Goal: Task Accomplishment & Management: Complete application form

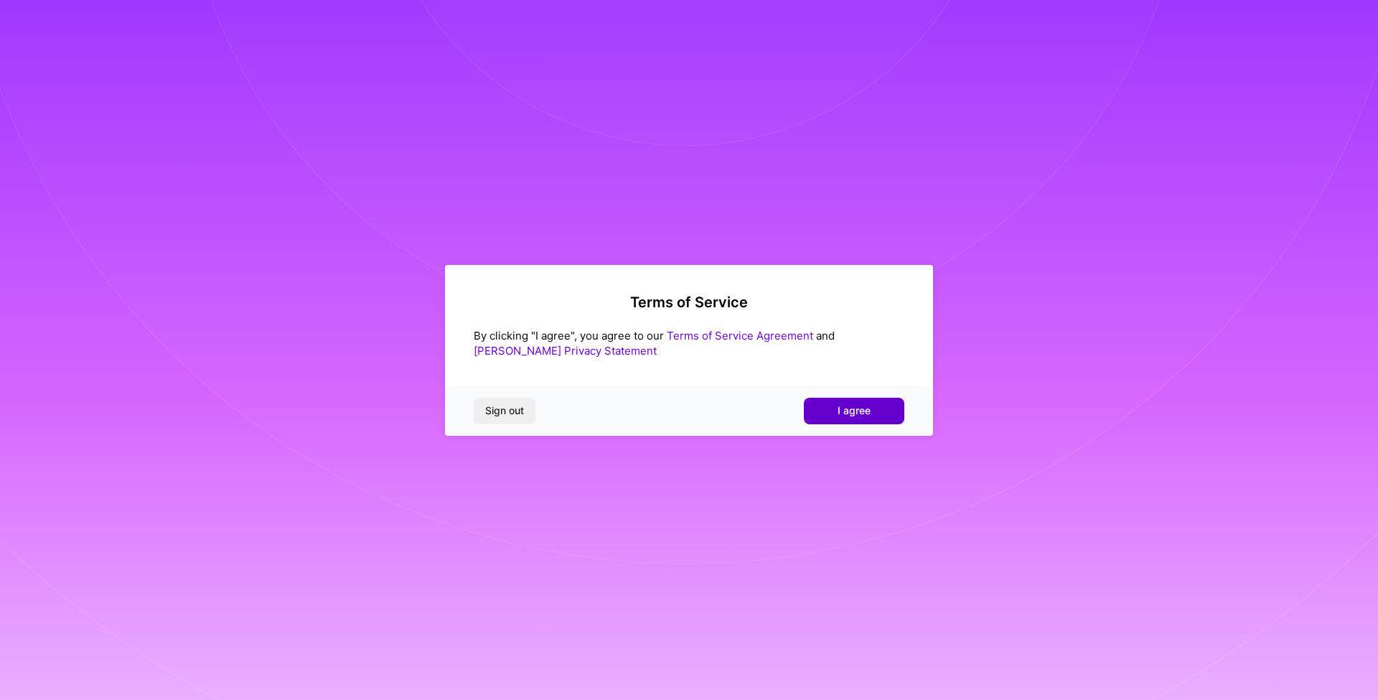
click at [850, 413] on span "I agree" at bounding box center [854, 410] width 33 height 14
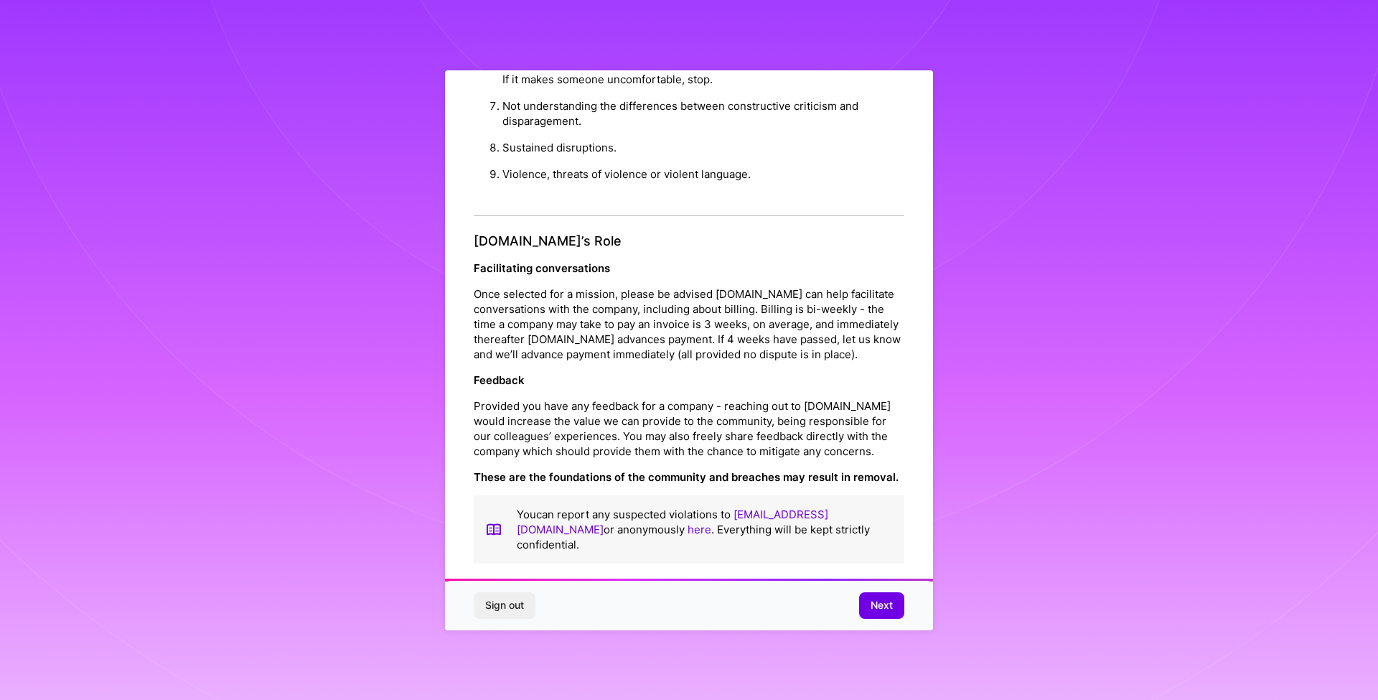
scroll to position [11, 0]
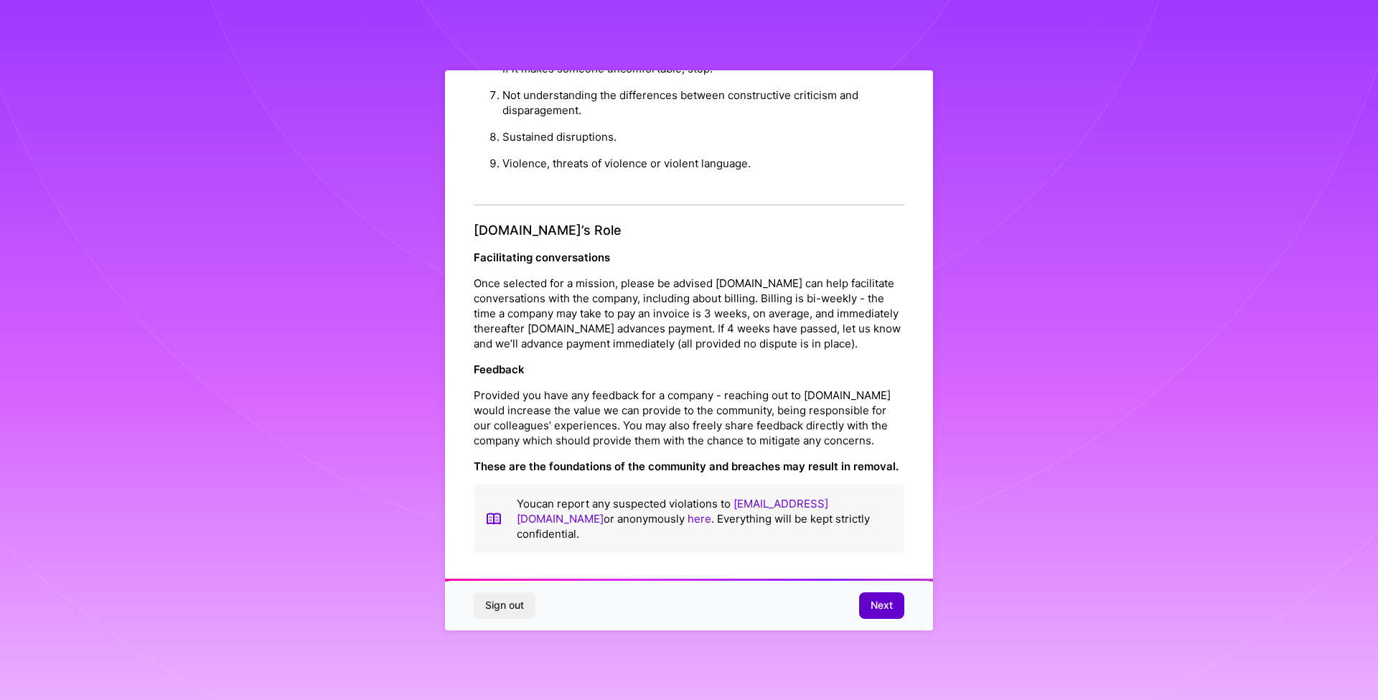
click at [886, 607] on span "Next" at bounding box center [882, 605] width 22 height 14
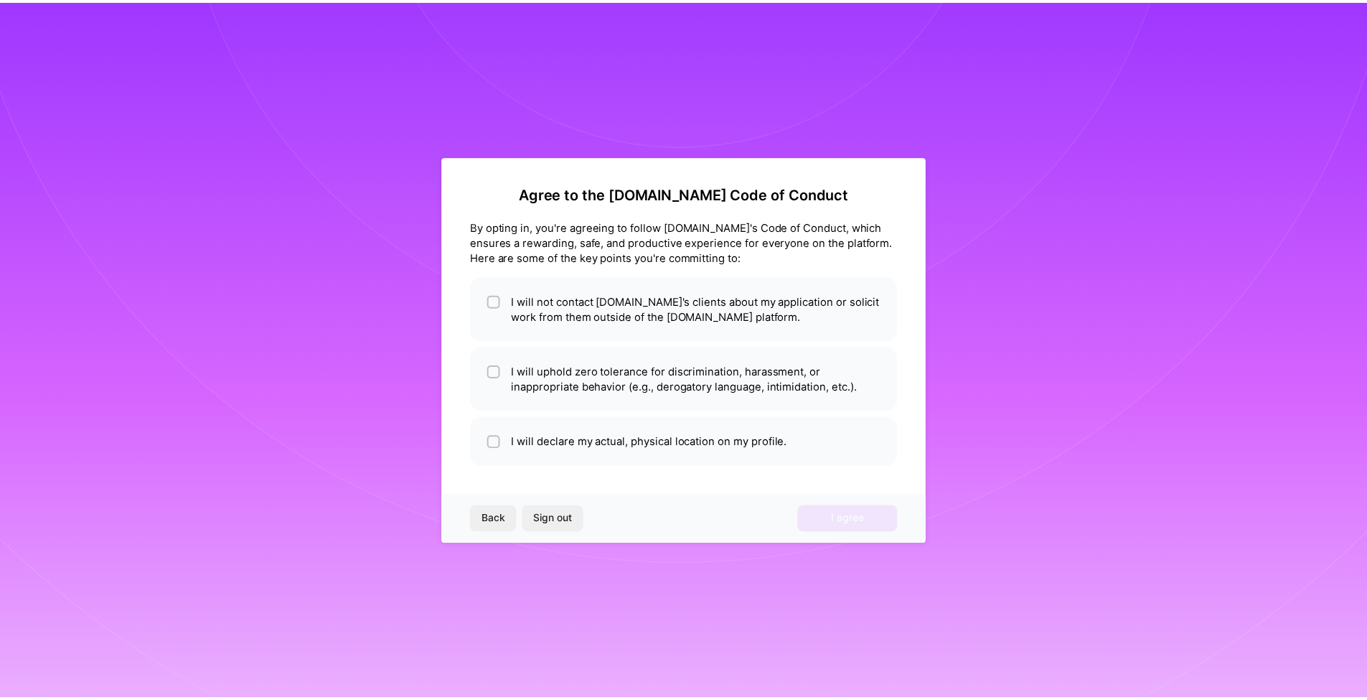
scroll to position [0, 0]
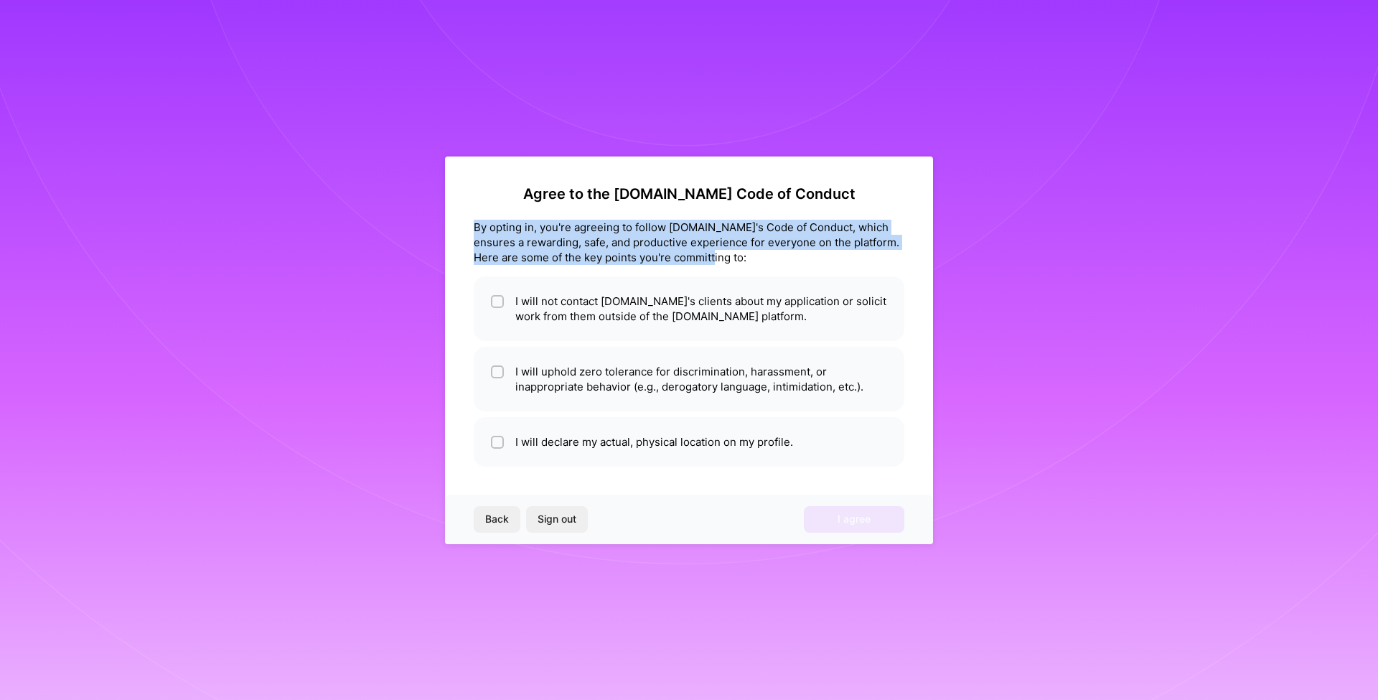
drag, startPoint x: 711, startPoint y: 254, endPoint x: 469, endPoint y: 223, distance: 244.0
click at [469, 223] on div "Agree to the [DOMAIN_NAME] Code of Conduct By opting in, you're agreeing to fol…" at bounding box center [689, 350] width 488 height 388
copy div "By opting in, you're agreeing to follow [DOMAIN_NAME]'s Code of Conduct, which …"
click at [554, 234] on div "By opting in, you're agreeing to follow [DOMAIN_NAME]'s Code of Conduct, which …" at bounding box center [689, 242] width 431 height 45
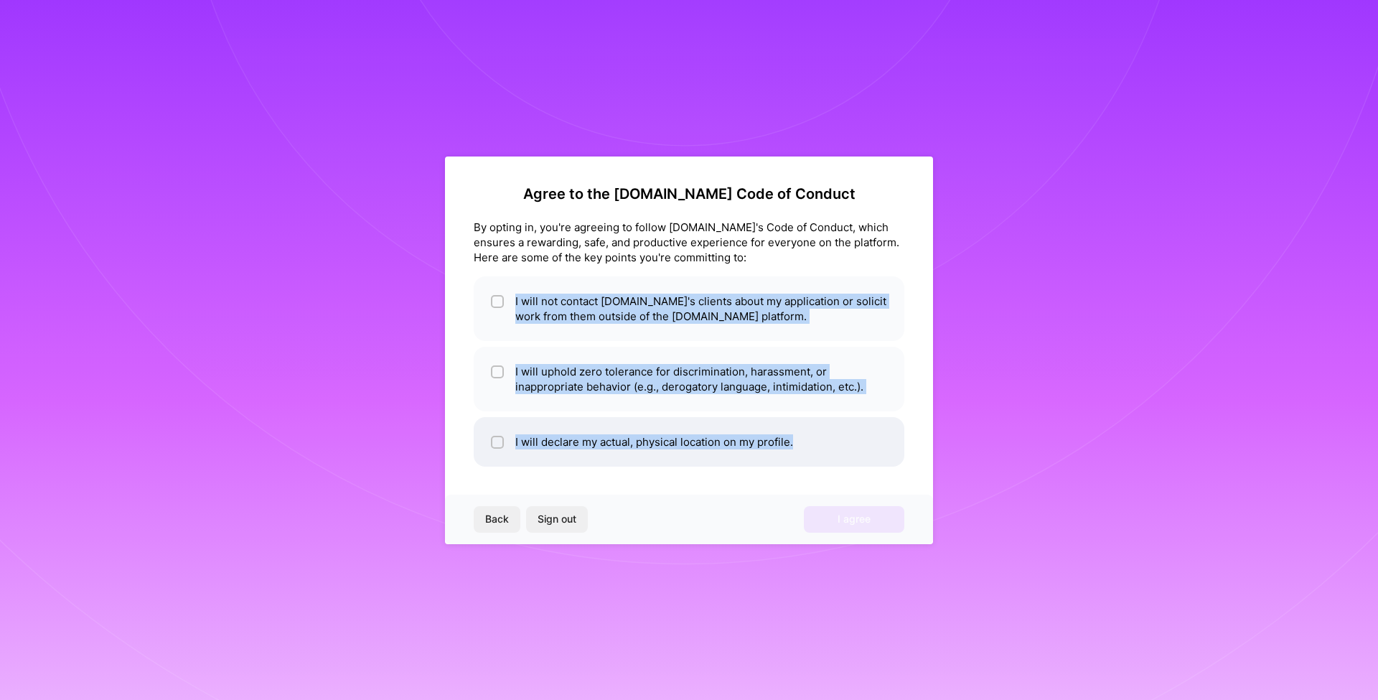
drag, startPoint x: 472, startPoint y: 275, endPoint x: 815, endPoint y: 459, distance: 388.9
click at [815, 459] on div "Agree to the [DOMAIN_NAME] Code of Conduct By opting in, you're agreeing to fol…" at bounding box center [689, 350] width 488 height 388
copy ul "I will not contact [DOMAIN_NAME]'s clients about my application or solicit work…"
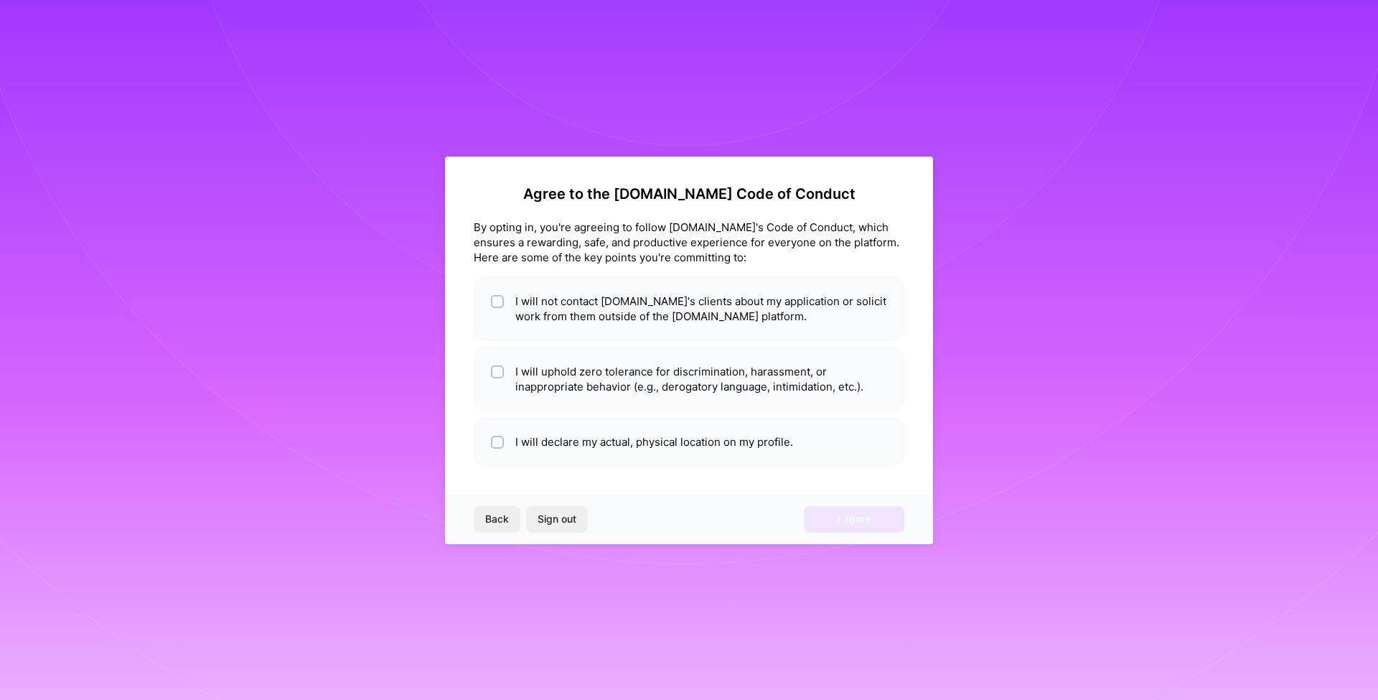
click at [502, 210] on div "Agree to the [DOMAIN_NAME] Code of Conduct By opting in, you're agreeing to fol…" at bounding box center [689, 325] width 431 height 281
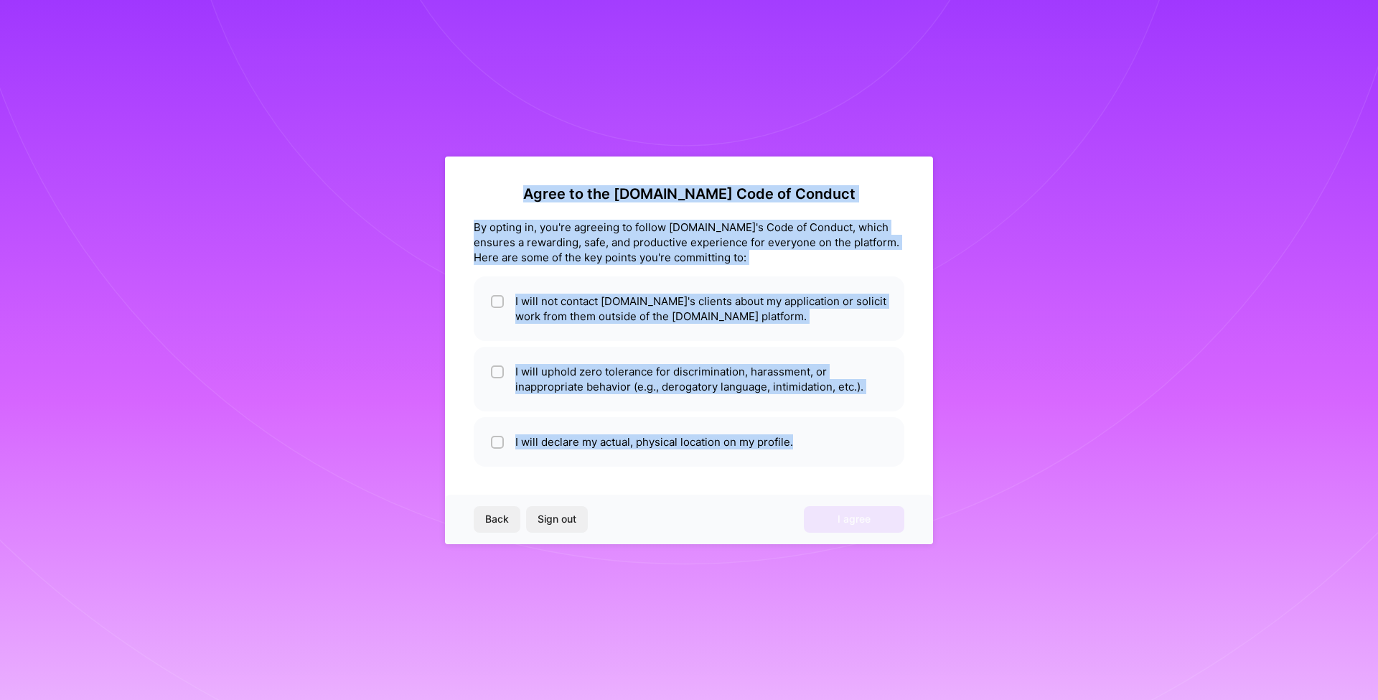
drag, startPoint x: 551, startPoint y: 181, endPoint x: 874, endPoint y: 478, distance: 438.9
click at [874, 478] on div "Agree to the [DOMAIN_NAME] Code of Conduct By opting in, you're agreeing to fol…" at bounding box center [689, 350] width 488 height 388
copy div "Agree to the [DOMAIN_NAME] Code of Conduct By opting in, you're agreeing to fol…"
click at [910, 195] on div "Agree to the [DOMAIN_NAME] Code of Conduct By opting in, you're agreeing to fol…" at bounding box center [689, 350] width 488 height 388
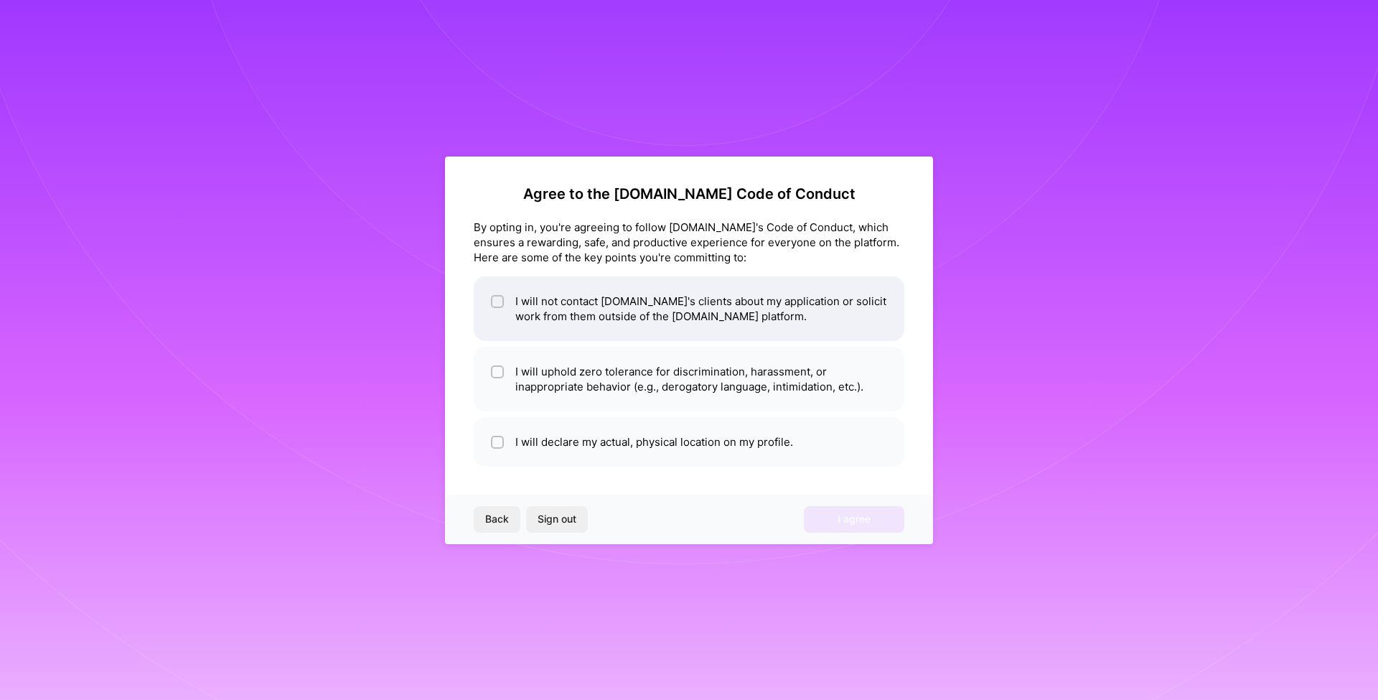
click at [505, 307] on li "I will not contact [DOMAIN_NAME]'s clients about my application or solicit work…" at bounding box center [689, 308] width 431 height 65
checkbox input "true"
click at [518, 358] on li "I will uphold zero tolerance for discrimination, harassment, or inappropriate b…" at bounding box center [689, 379] width 431 height 65
checkbox input "true"
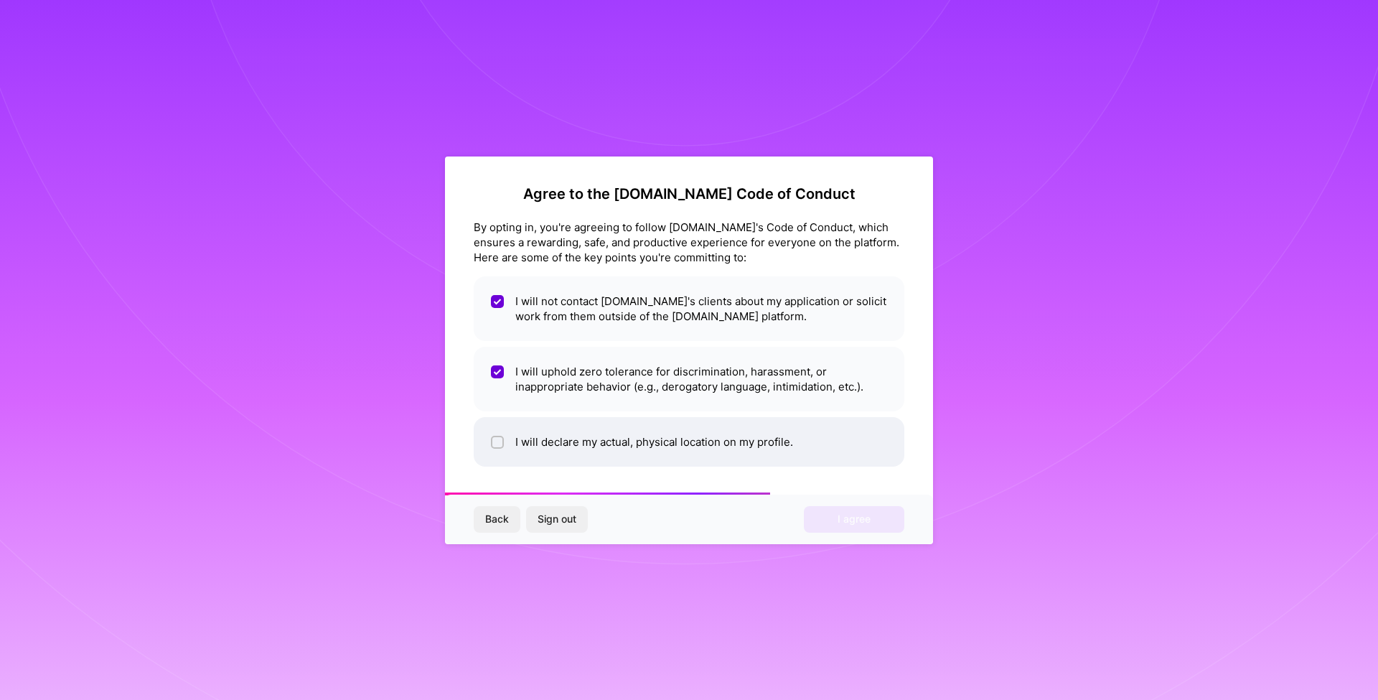
click at [527, 436] on li "I will declare my actual, physical location on my profile." at bounding box center [689, 442] width 431 height 50
checkbox input "true"
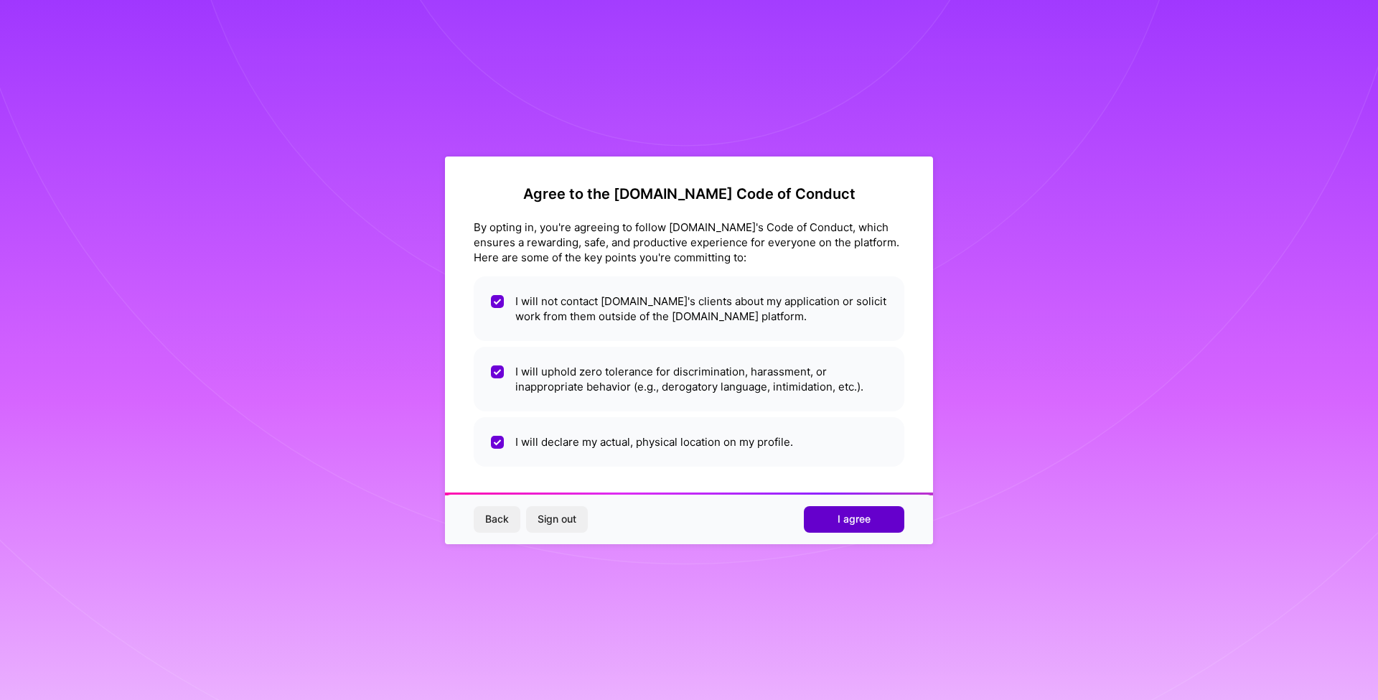
click at [836, 513] on button "I agree" at bounding box center [854, 519] width 100 height 26
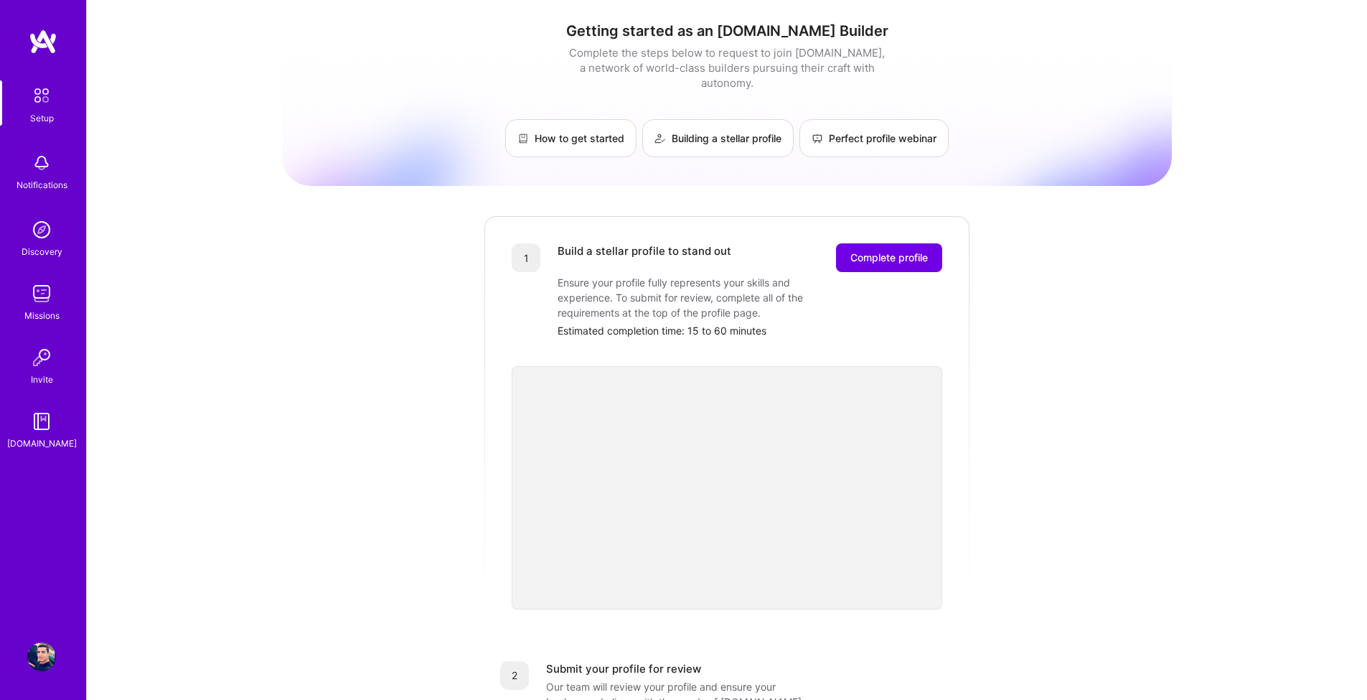
click at [666, 243] on div "Build a stellar profile to stand out" at bounding box center [645, 257] width 174 height 29
click at [657, 243] on div at bounding box center [657, 243] width 0 height 0
click at [800, 306] on div "Build a stellar profile to stand out Complete profile Ensure your profile fully…" at bounding box center [750, 290] width 385 height 95
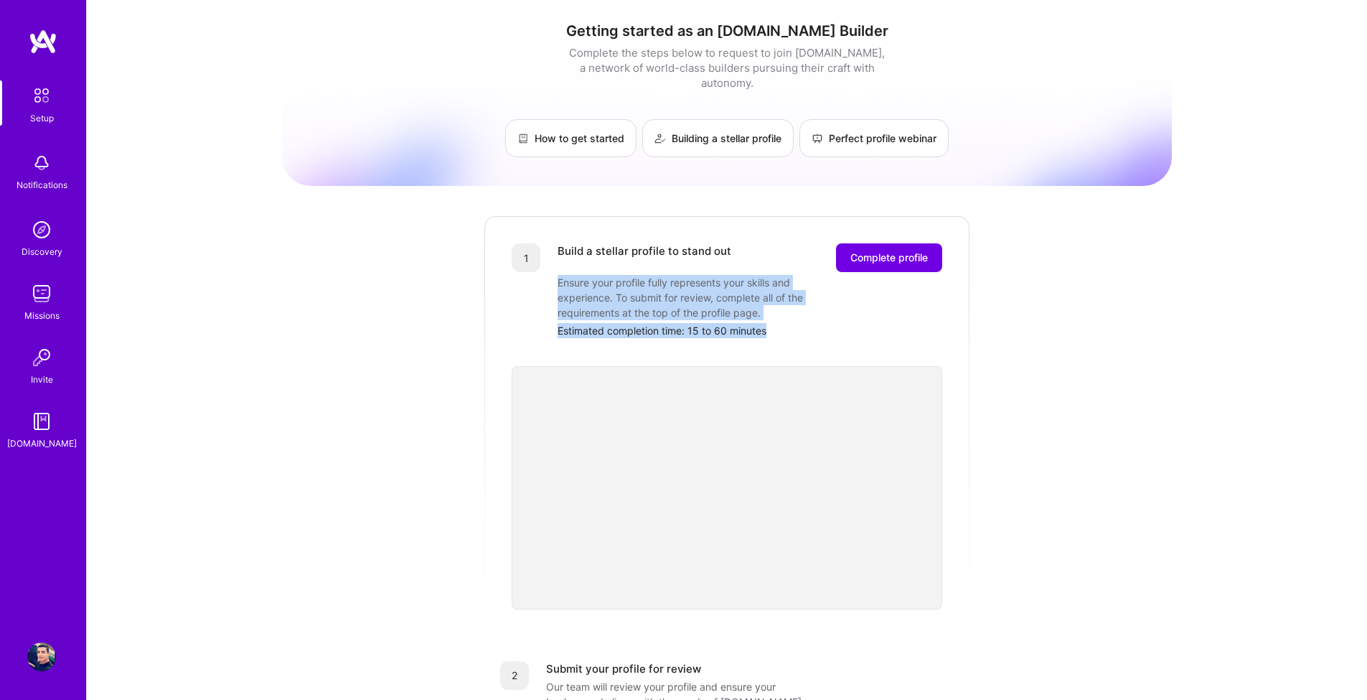
drag, startPoint x: 779, startPoint y: 312, endPoint x: 556, endPoint y: 260, distance: 228.4
click at [556, 260] on div "1 Build a stellar profile to stand out Complete profile Ensure your profile ful…" at bounding box center [727, 290] width 431 height 95
copy div "Ensure your profile fully represents your skills and experience. To submit for …"
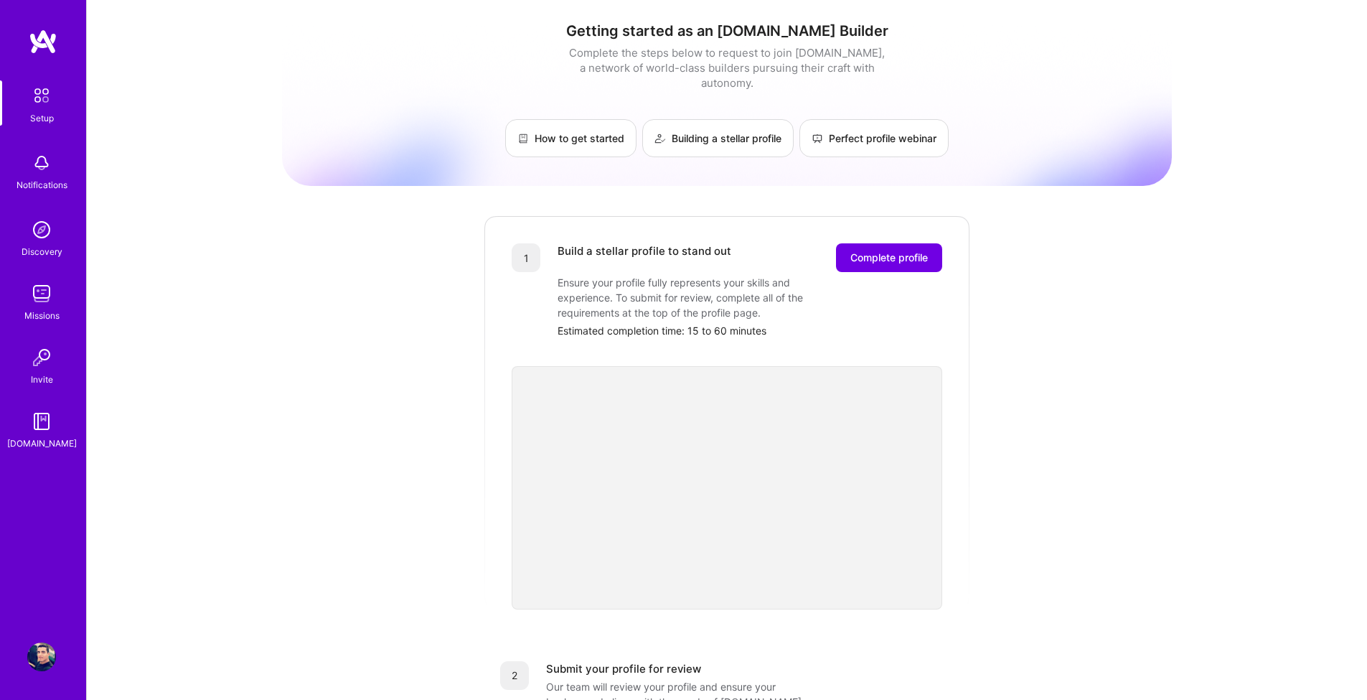
click at [352, 366] on div "Getting started as an A.Team Builder Complete the steps below to request to joi…" at bounding box center [727, 561] width 890 height 1100
click at [871, 251] on span "Complete profile" at bounding box center [890, 258] width 78 height 14
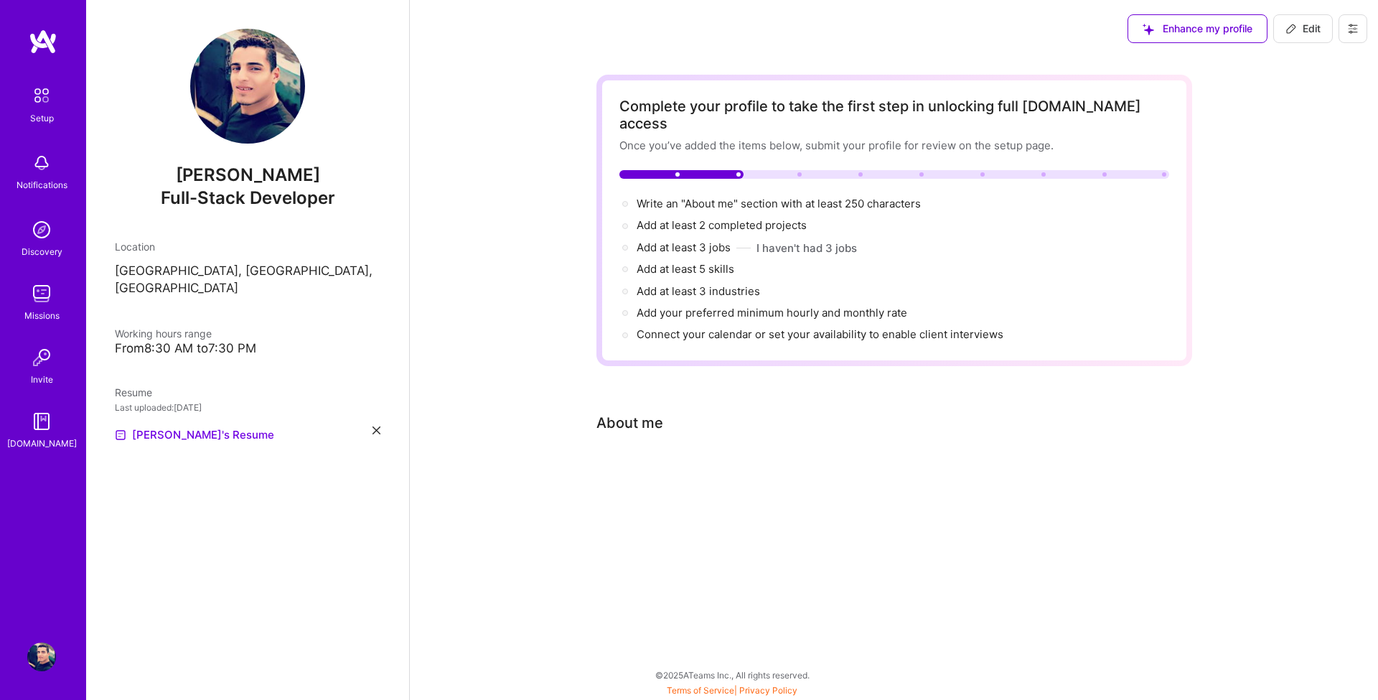
click at [718, 112] on div "Complete your profile to take the first step in unlocking full A.Team access" at bounding box center [894, 115] width 550 height 34
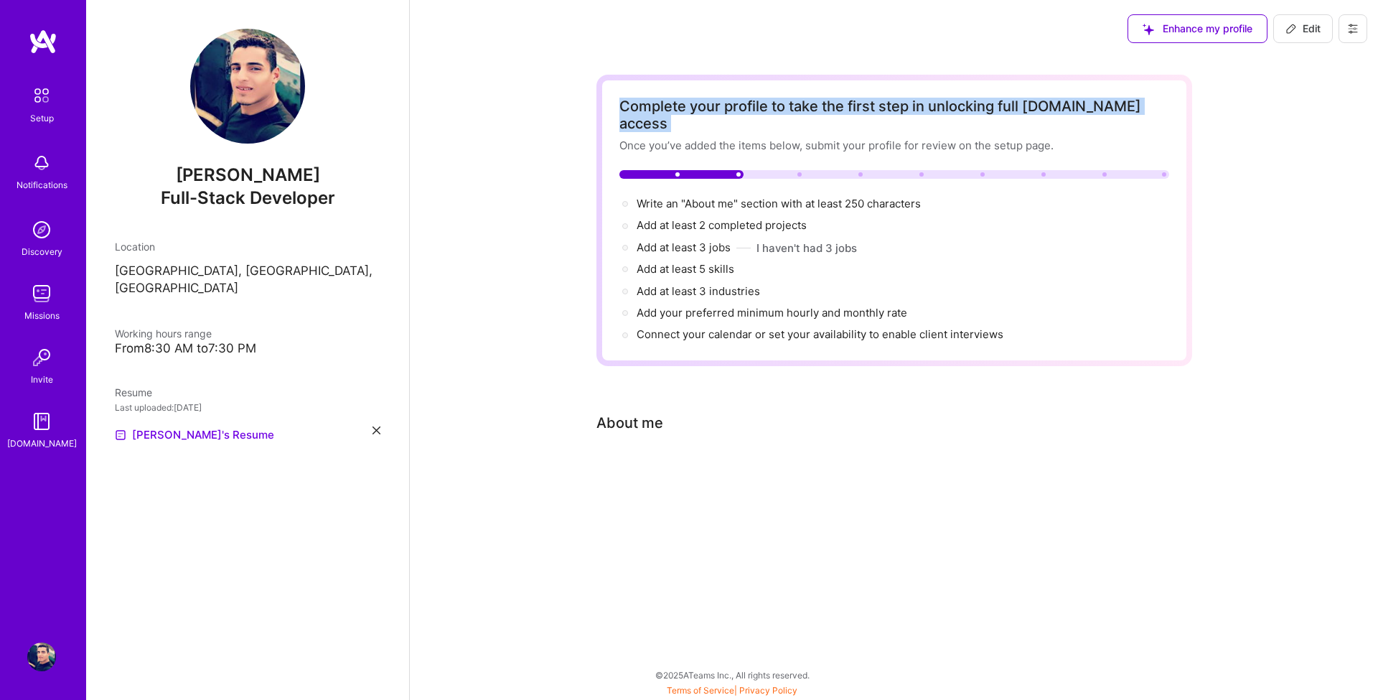
click at [718, 112] on div "Complete your profile to take the first step in unlocking full A.Team access" at bounding box center [894, 115] width 550 height 34
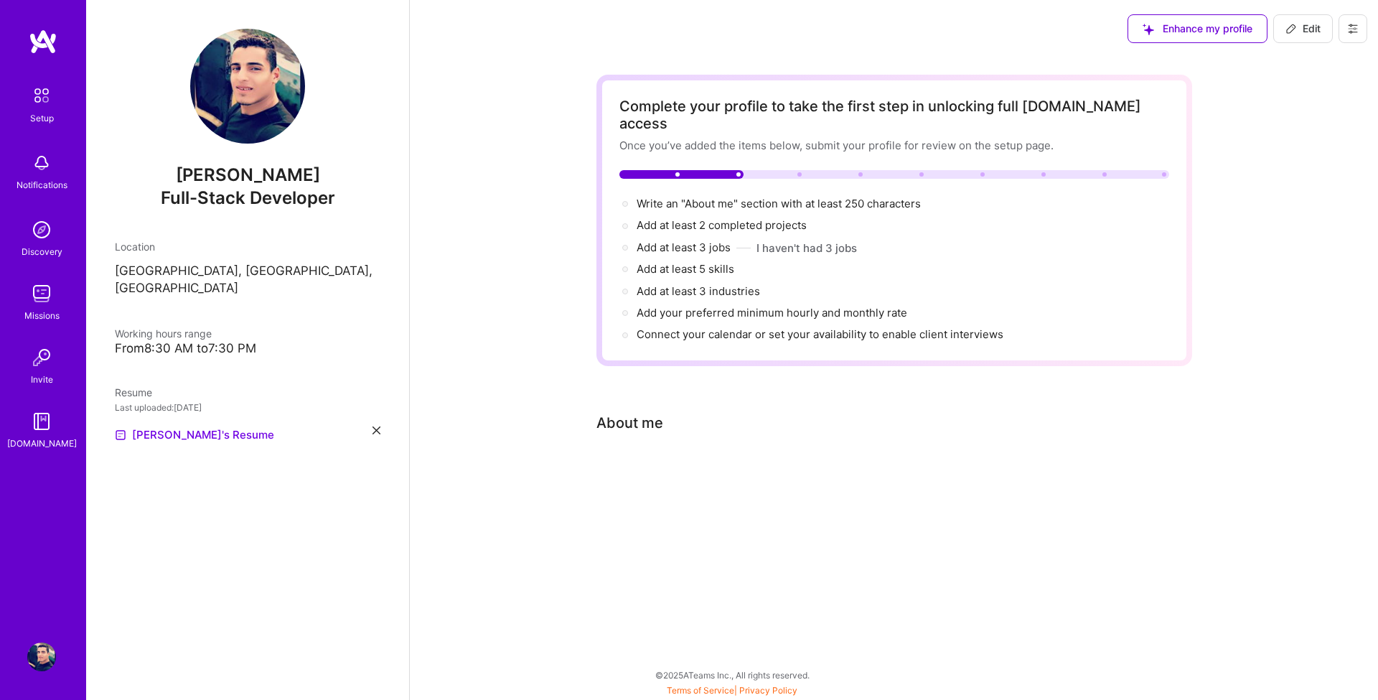
click at [645, 462] on div at bounding box center [894, 470] width 596 height 17
click at [638, 412] on div "About me" at bounding box center [629, 423] width 67 height 22
click at [834, 383] on div "Complete your profile to take the first step in unlocking full A.Team access On…" at bounding box center [894, 292] width 596 height 434
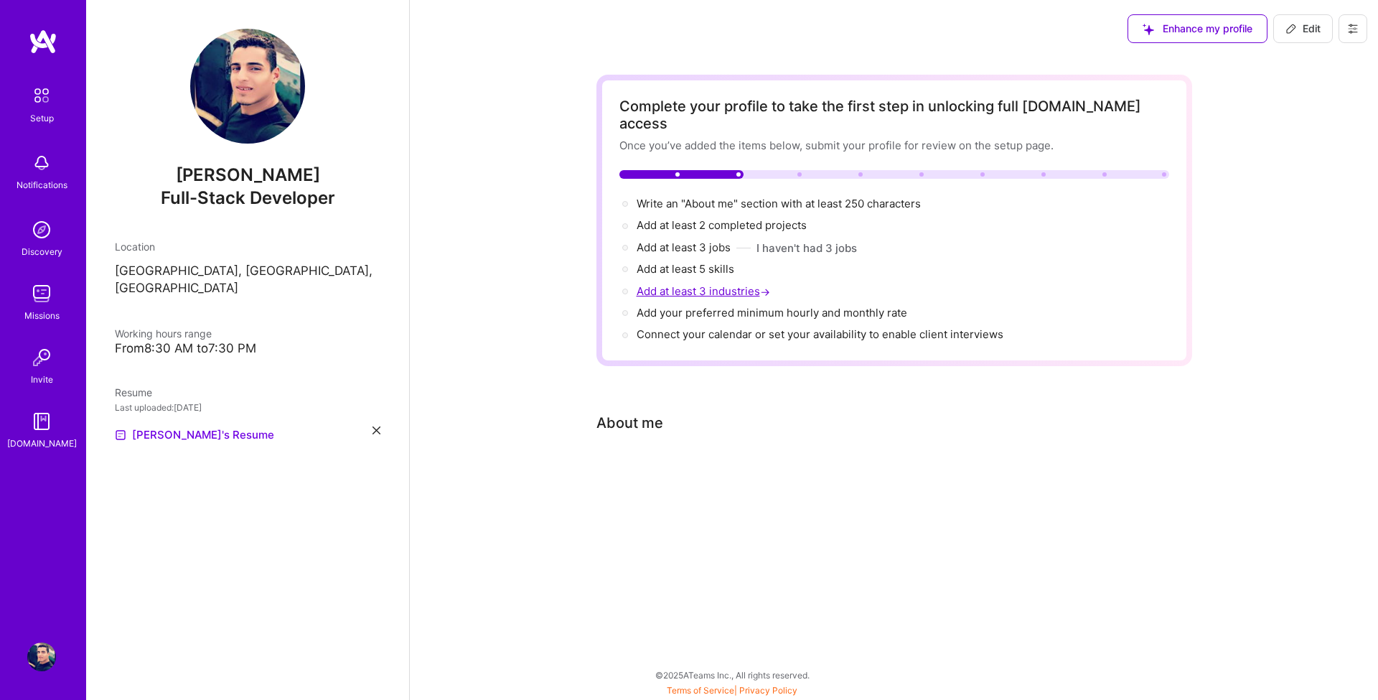
click at [713, 284] on span "Add at least 3 industries →" at bounding box center [705, 291] width 136 height 14
select select "US"
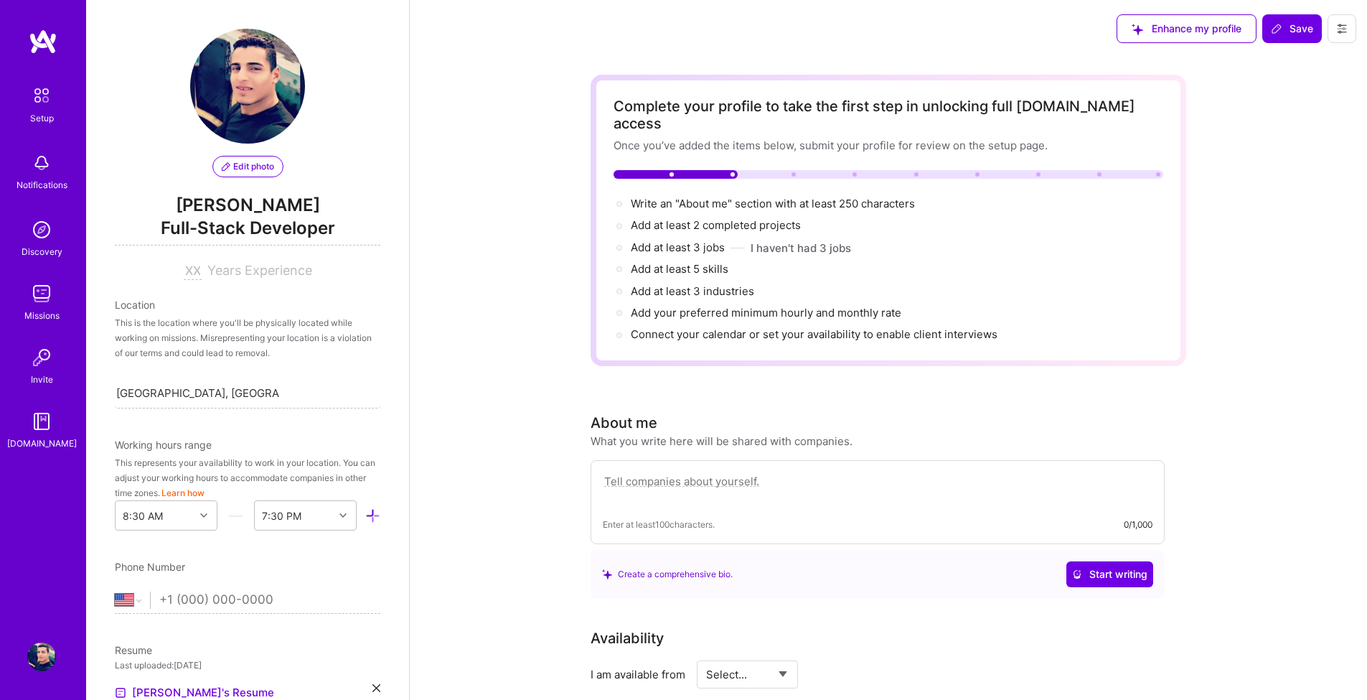
scroll to position [482, 0]
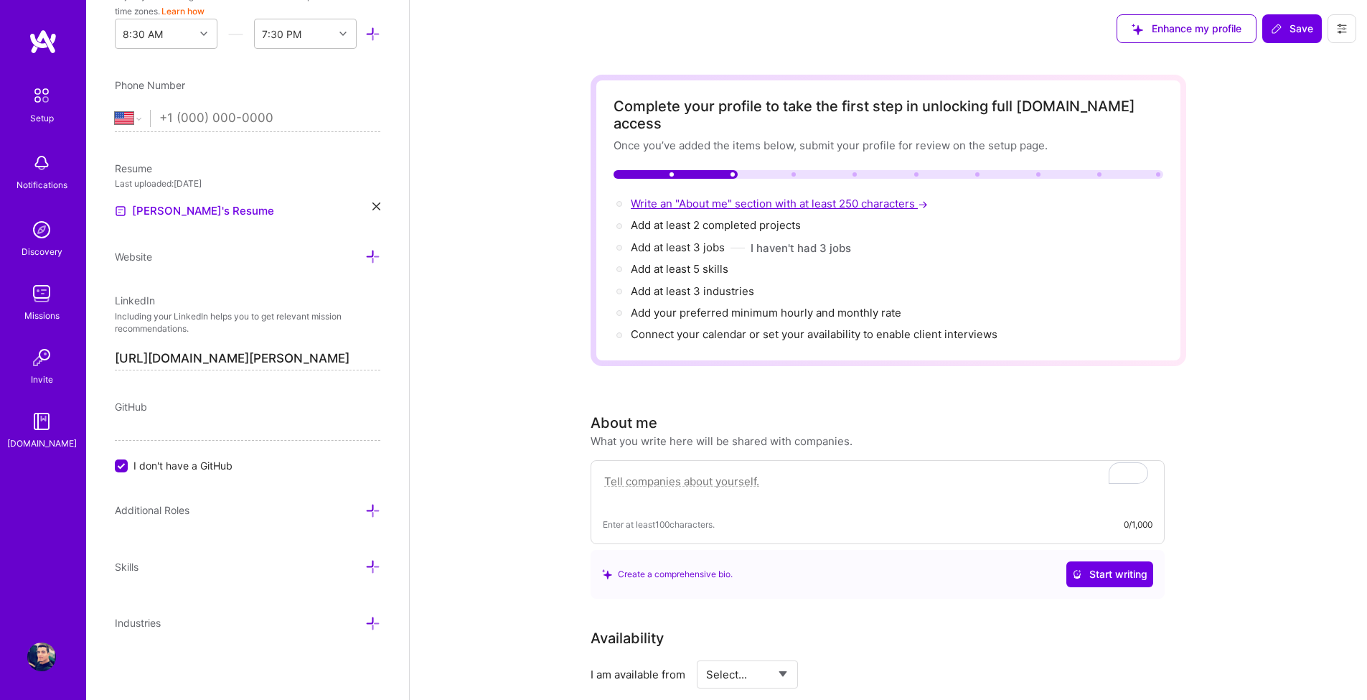
click at [692, 197] on span "Write an "About me" section with at least 250 characters →" at bounding box center [781, 204] width 300 height 14
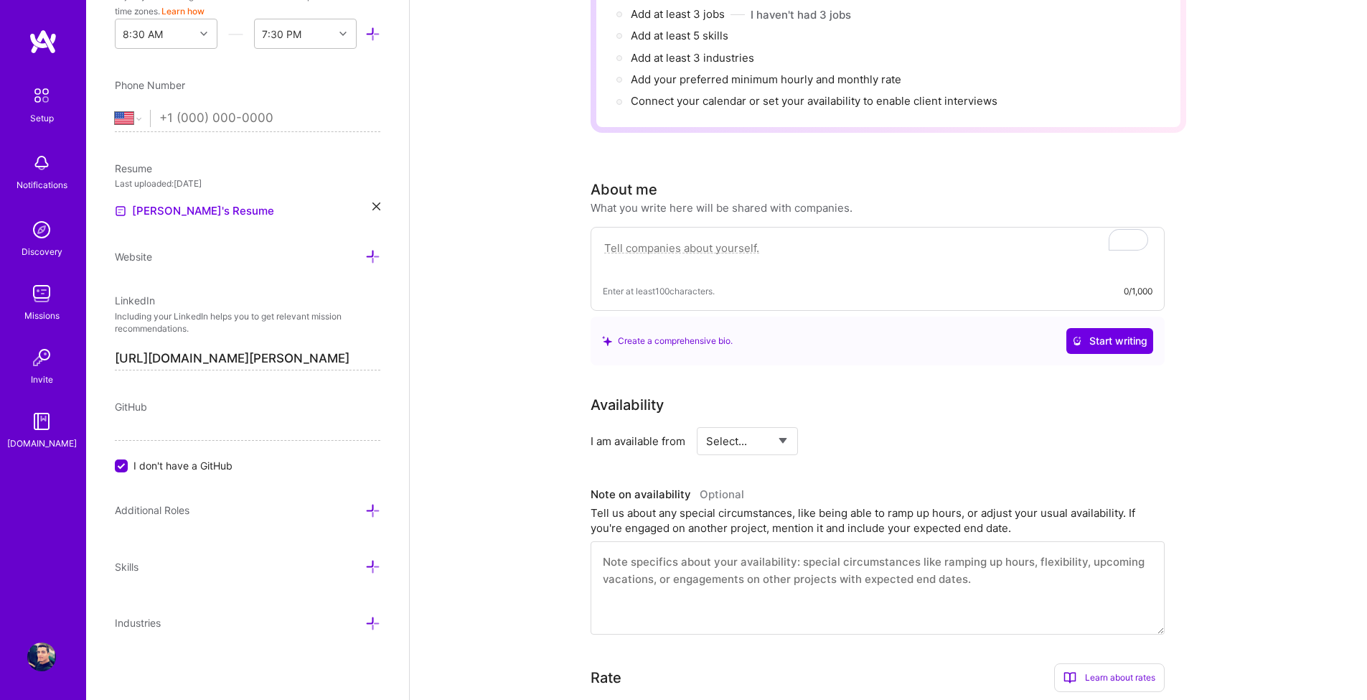
scroll to position [223, 0]
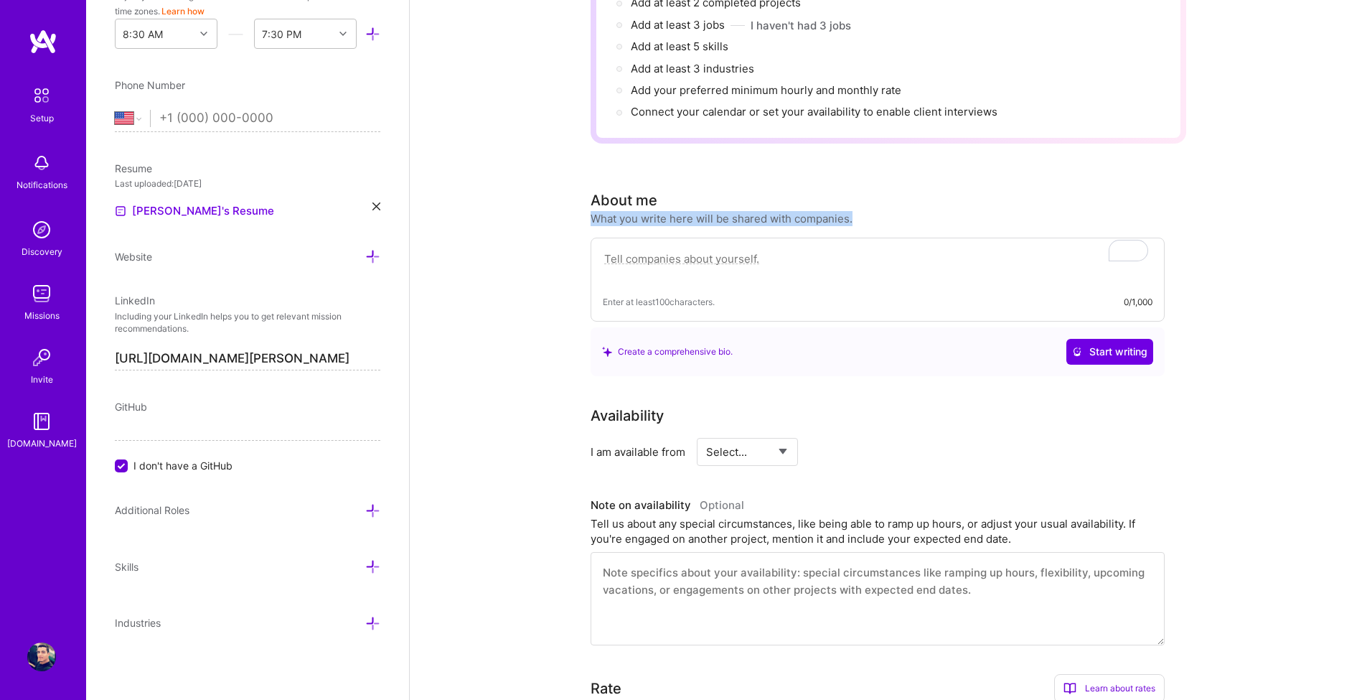
drag, startPoint x: 857, startPoint y: 197, endPoint x: 589, endPoint y: 200, distance: 268.5
click at [589, 200] on div "Complete your profile to take the first step in unlocking full A.Team access On…" at bounding box center [889, 501] width 958 height 1332
click at [579, 174] on div at bounding box center [579, 174] width 0 height 0
click at [433, 238] on div "Complete your profile to take the first step in unlocking full A.Team access On…" at bounding box center [889, 501] width 958 height 1332
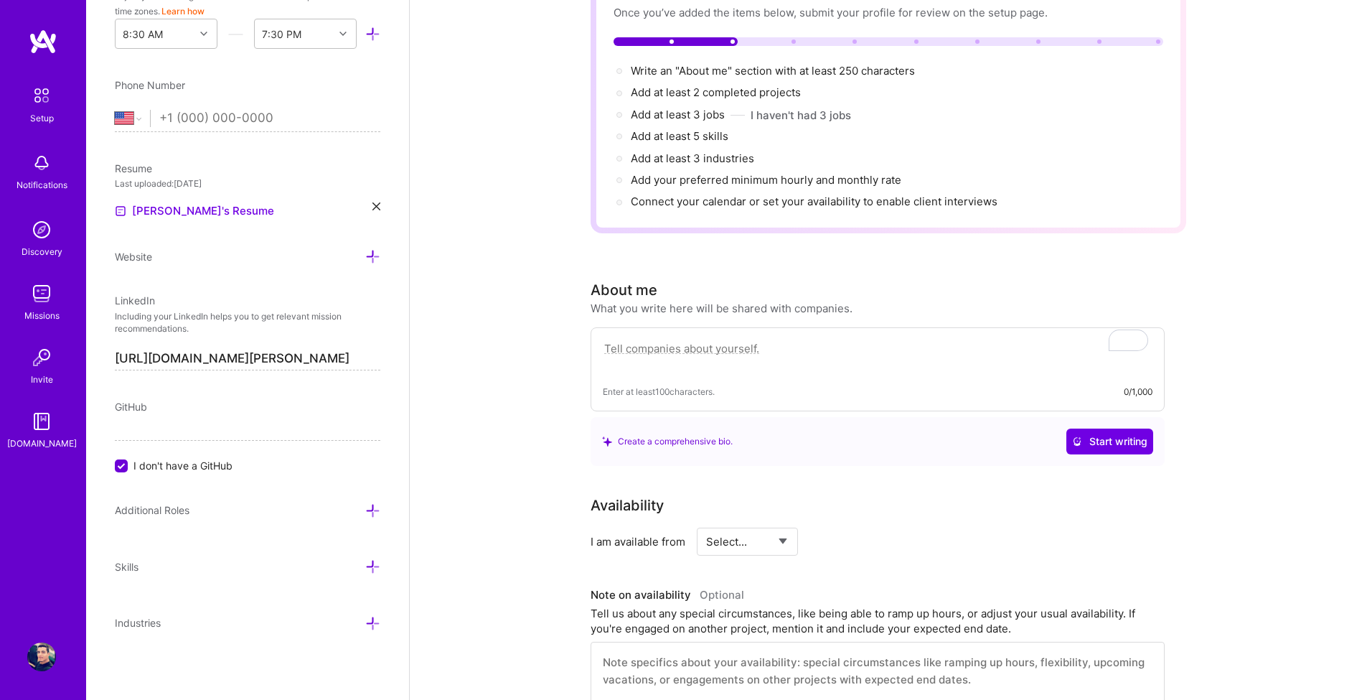
scroll to position [0, 0]
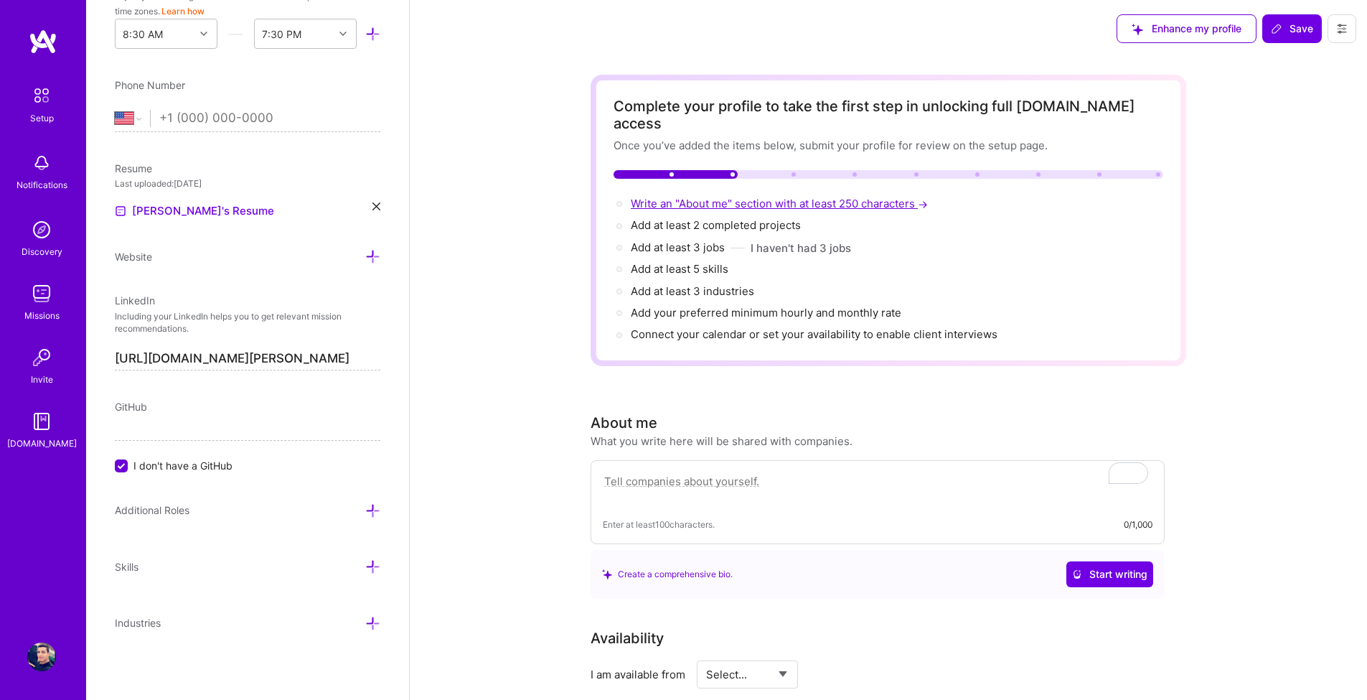
click at [671, 197] on span "Write an "About me" section with at least 250 characters →" at bounding box center [781, 204] width 300 height 14
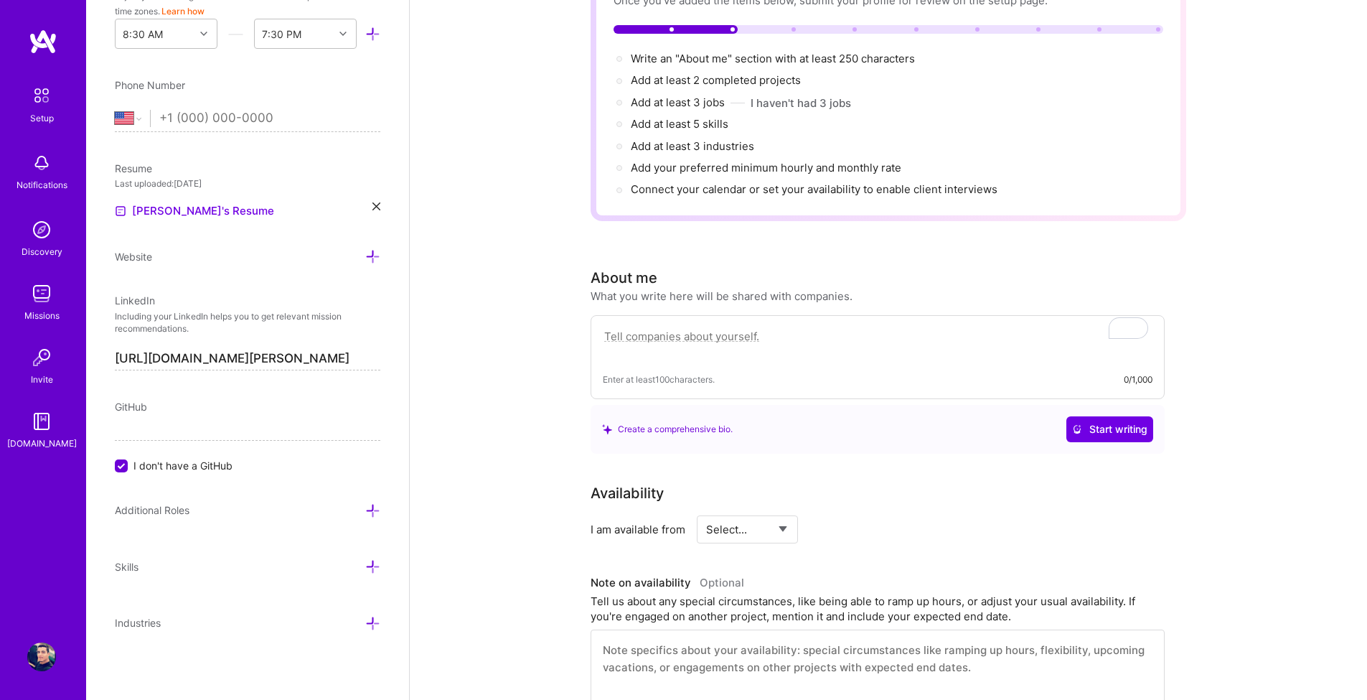
scroll to position [136, 0]
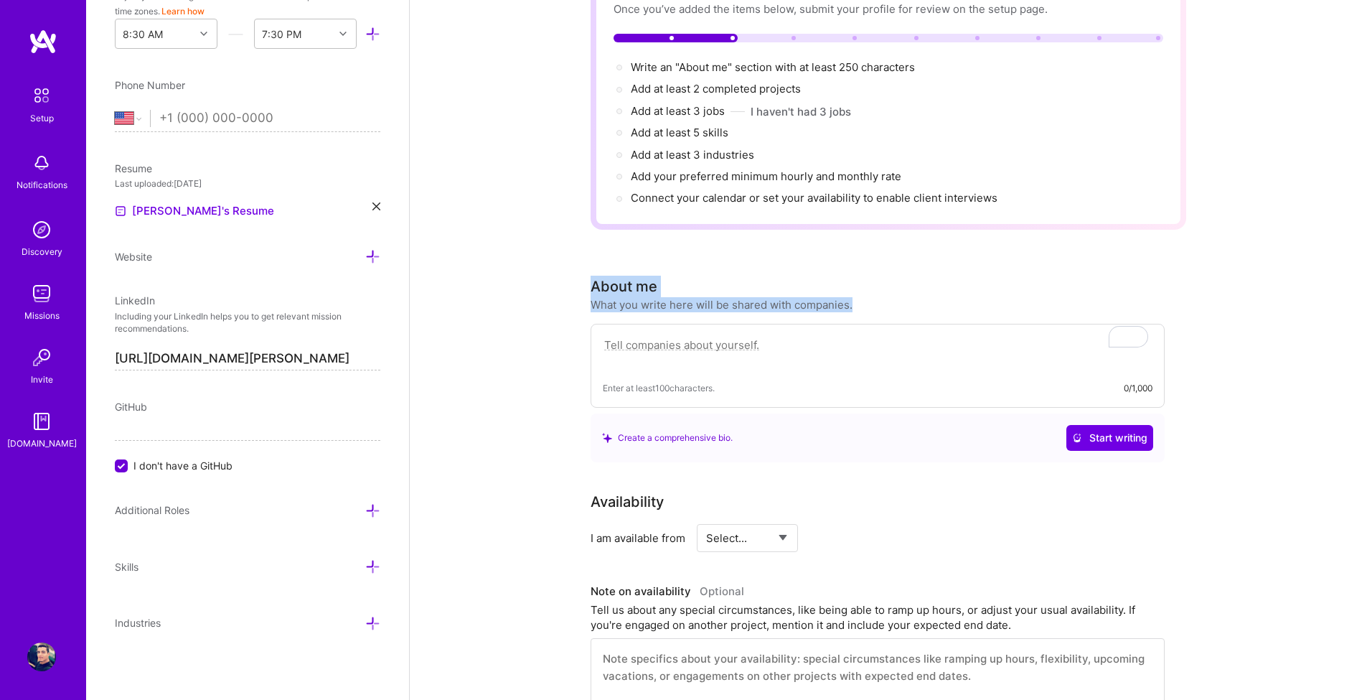
drag, startPoint x: 869, startPoint y: 288, endPoint x: 588, endPoint y: 263, distance: 282.4
click at [588, 263] on div "Complete your profile to take the first step in unlocking full A.Team access On…" at bounding box center [889, 587] width 958 height 1332
click at [688, 380] on span "Enter at least 100 characters." at bounding box center [659, 387] width 112 height 15
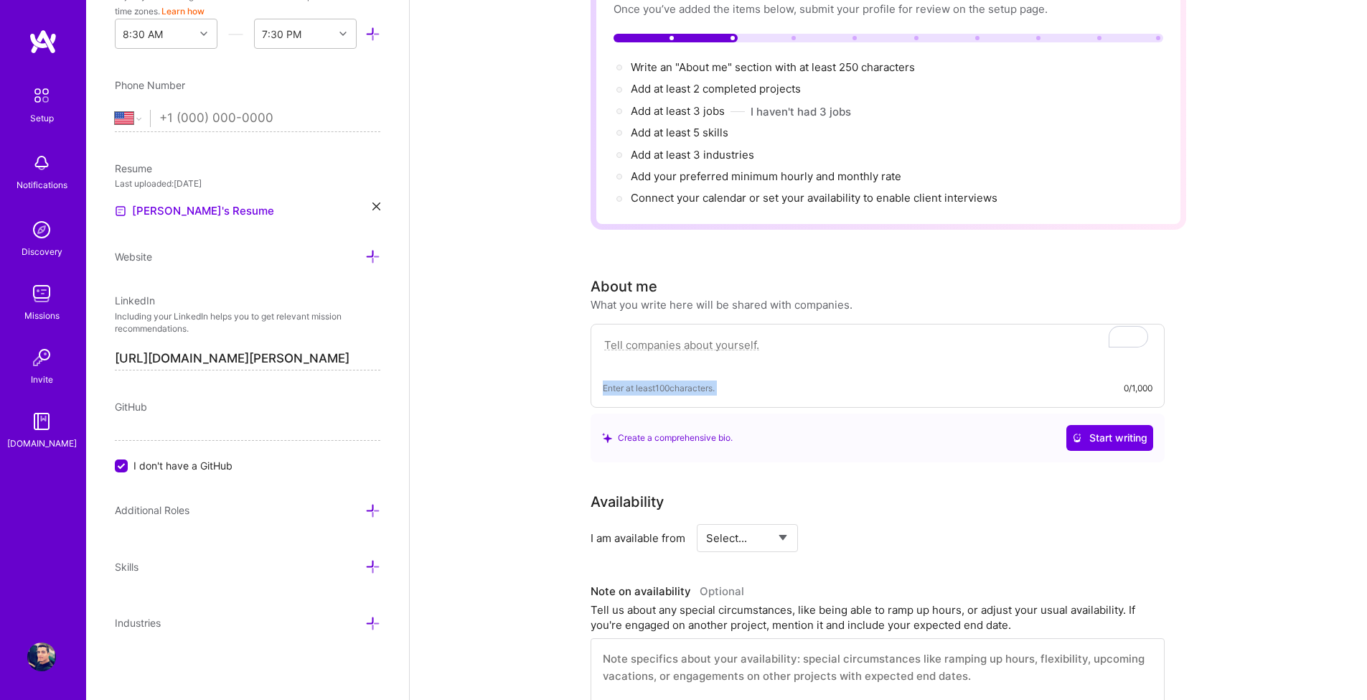
click at [679, 377] on div at bounding box center [679, 377] width 0 height 0
click at [499, 410] on div "Complete your profile to take the first step in unlocking full A.Team access On…" at bounding box center [889, 587] width 958 height 1332
drag, startPoint x: 865, startPoint y: 285, endPoint x: 551, endPoint y: 268, distance: 314.2
click at [551, 268] on div "Complete your profile to take the first step in unlocking full A.Team access On…" at bounding box center [889, 587] width 958 height 1332
copy div "About me What you write here will be shared with companies."
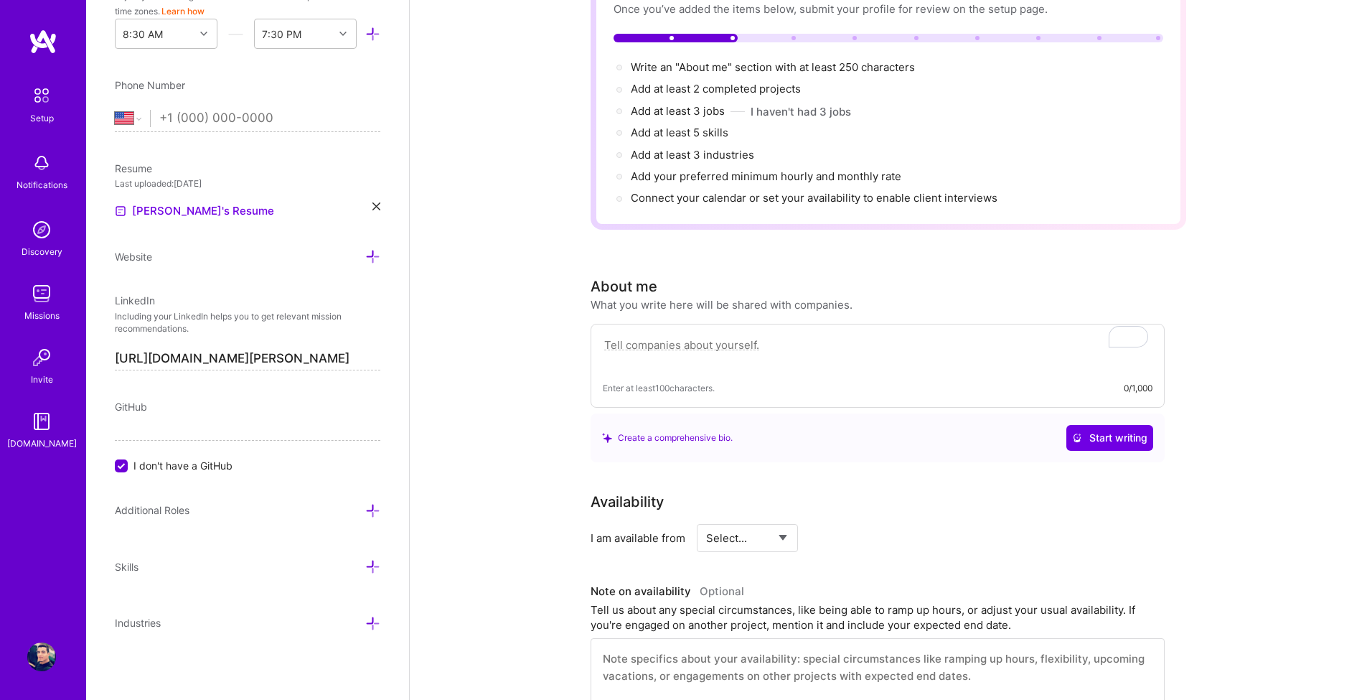
click at [796, 336] on textarea "To enrich screen reader interactions, please activate Accessibility in Grammarl…" at bounding box center [878, 352] width 550 height 33
paste textarea "Full-Stack Software Engineer with a proven track record of delivering high-perf…"
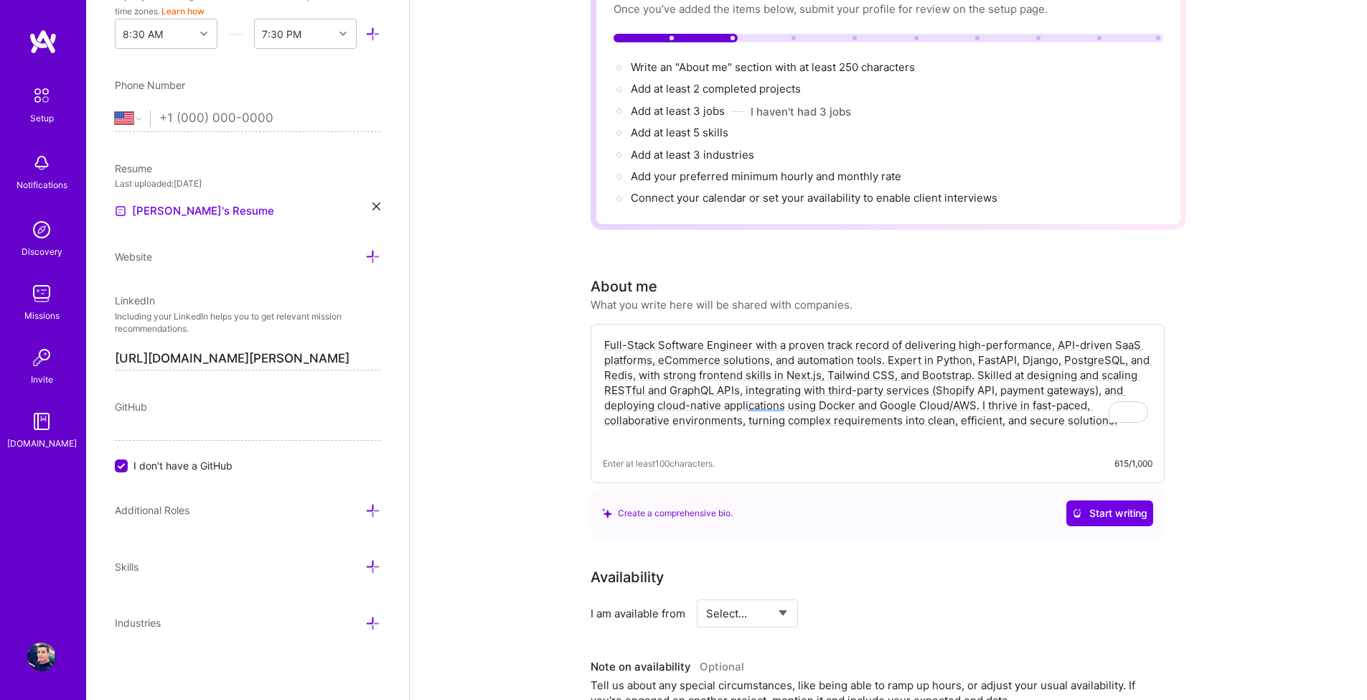
type textarea "Full-Stack Software Engineer with a proven track record of delivering high-perf…"
click at [495, 352] on div "Complete your profile to take the first step in unlocking full A.Team access On…" at bounding box center [889, 624] width 958 height 1407
drag, startPoint x: 734, startPoint y: 500, endPoint x: 617, endPoint y: 502, distance: 117.0
click at [617, 505] on div "Create a comprehensive bio." at bounding box center [667, 512] width 131 height 15
click at [607, 502] on div at bounding box center [607, 502] width 0 height 0
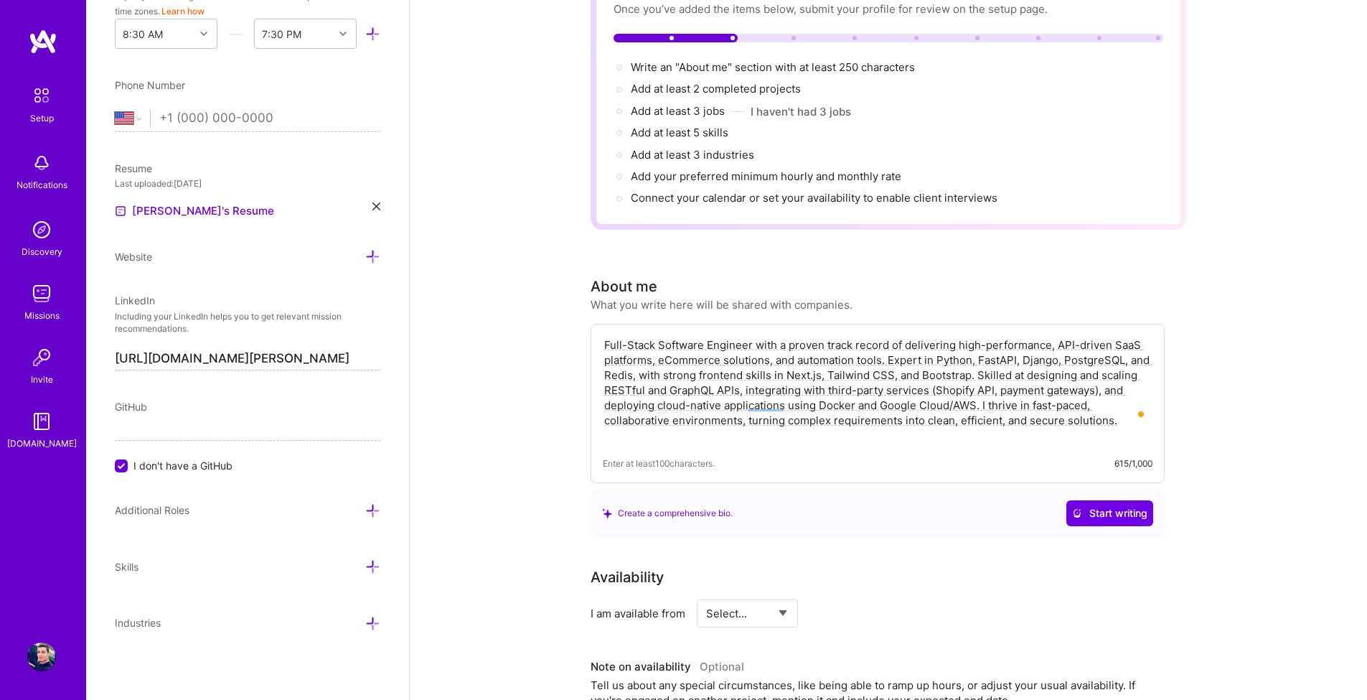
click at [544, 496] on div "Complete your profile to take the first step in unlocking full A.Team access On…" at bounding box center [889, 624] width 958 height 1407
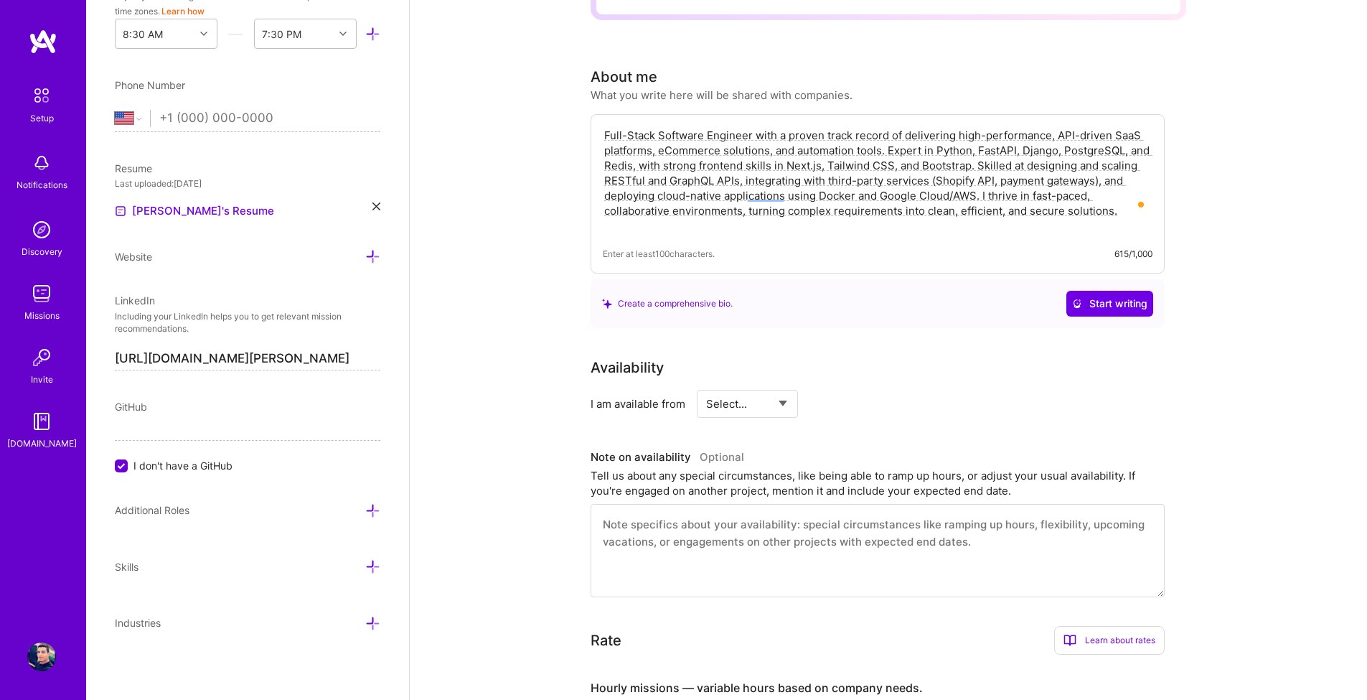
scroll to position [431, 0]
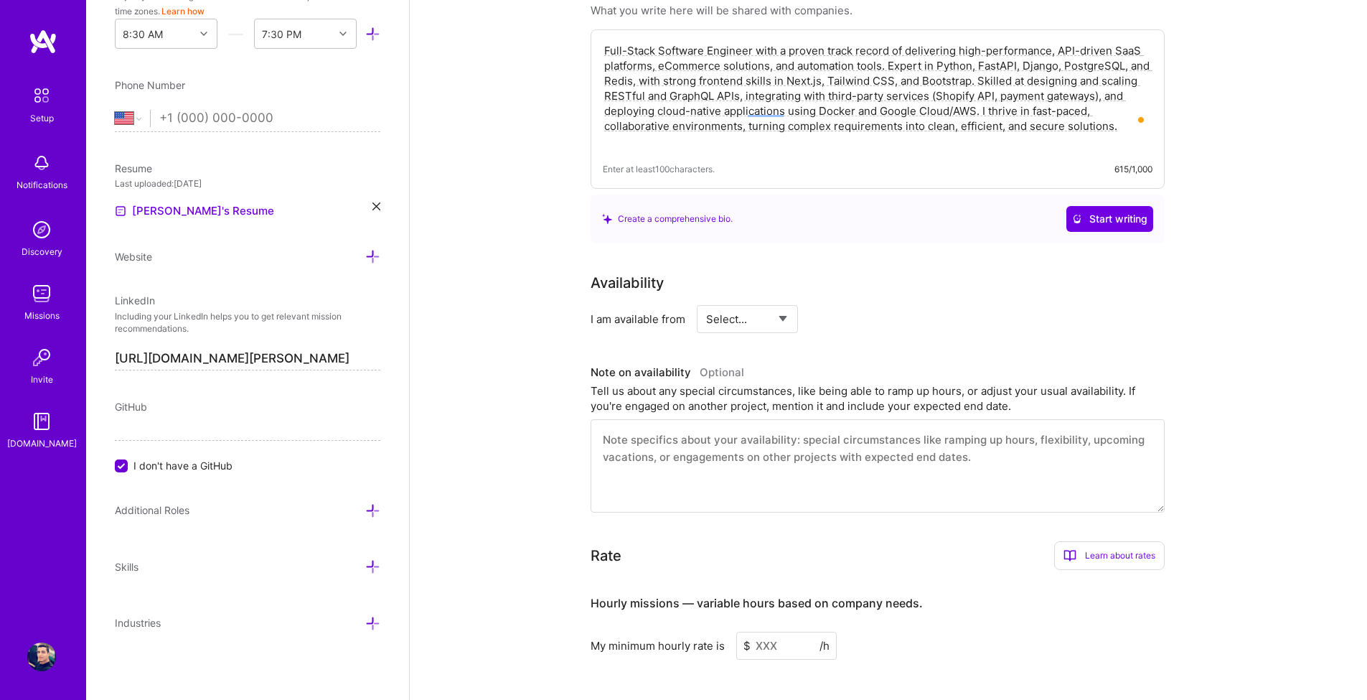
drag, startPoint x: 1023, startPoint y: 398, endPoint x: 598, endPoint y: 366, distance: 426.1
click at [598, 371] on div "Note on availability Optional Tell us about any special circumstances, like bei…" at bounding box center [878, 437] width 574 height 151
click at [598, 383] on div "Tell us about any special circumstances, like being able to ramp up hours, or a…" at bounding box center [878, 398] width 574 height 30
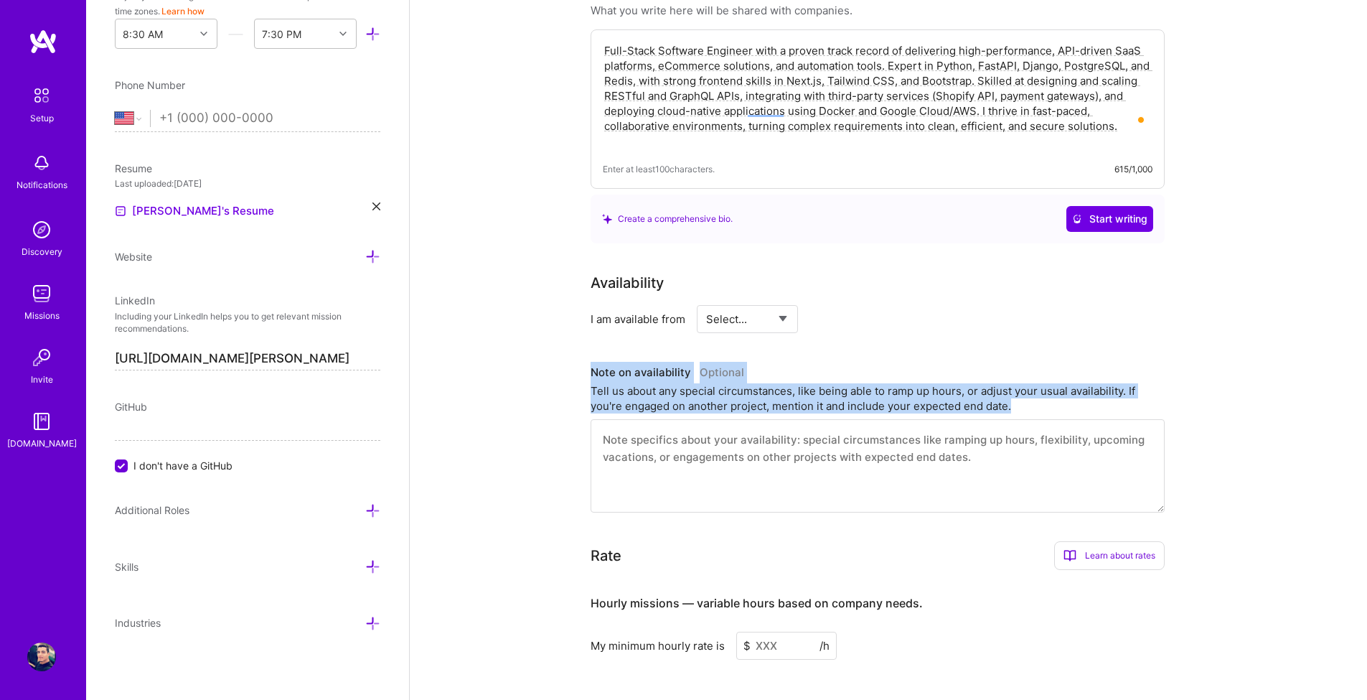
drag, startPoint x: 579, startPoint y: 347, endPoint x: 1057, endPoint y: 392, distance: 480.2
click at [1057, 392] on div "Complete your profile to take the first step in unlocking full A.Team access On…" at bounding box center [889, 330] width 958 height 1407
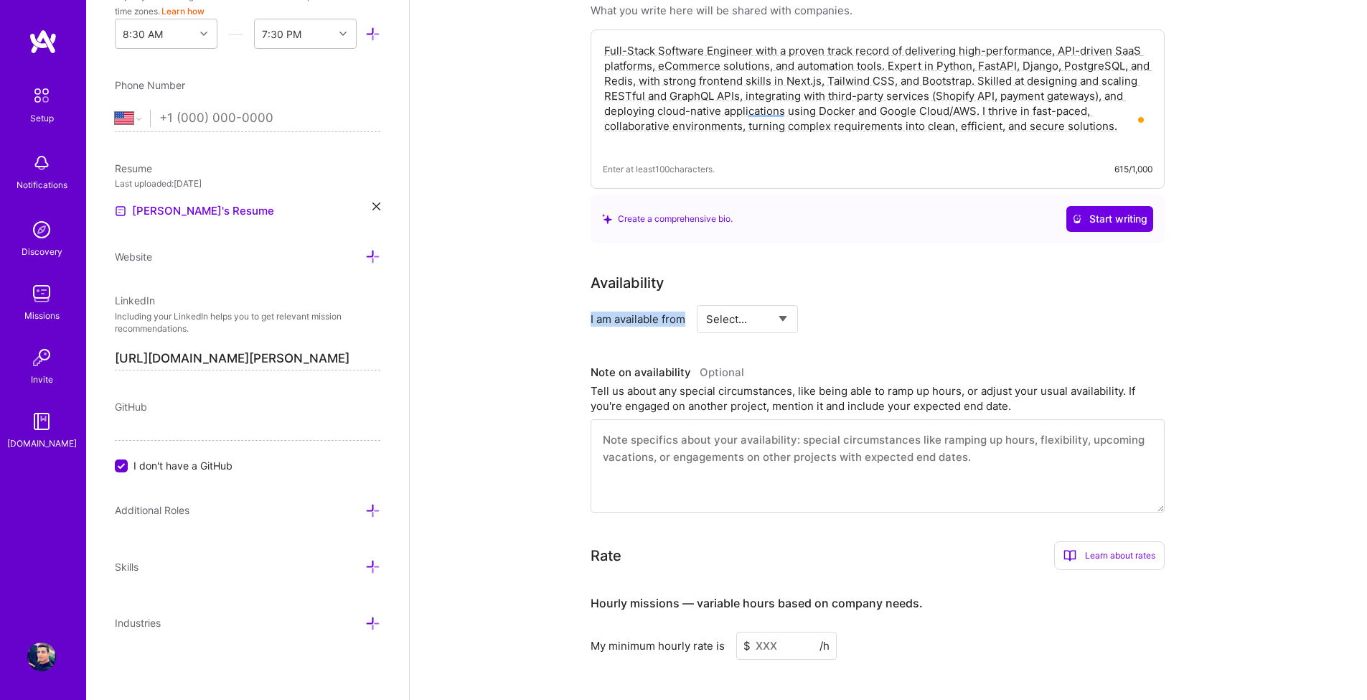
drag, startPoint x: 691, startPoint y: 304, endPoint x: 588, endPoint y: 301, distance: 103.4
click at [588, 301] on div "Complete your profile to take the first step in unlocking full A.Team access On…" at bounding box center [889, 330] width 958 height 1407
click at [579, 275] on div at bounding box center [579, 275] width 0 height 0
click at [915, 305] on div "I am available from Select... Right Now Future Date Not Available" at bounding box center [878, 319] width 574 height 28
click at [706, 301] on select "Select... Right Now Future Date Not Available" at bounding box center [747, 319] width 83 height 37
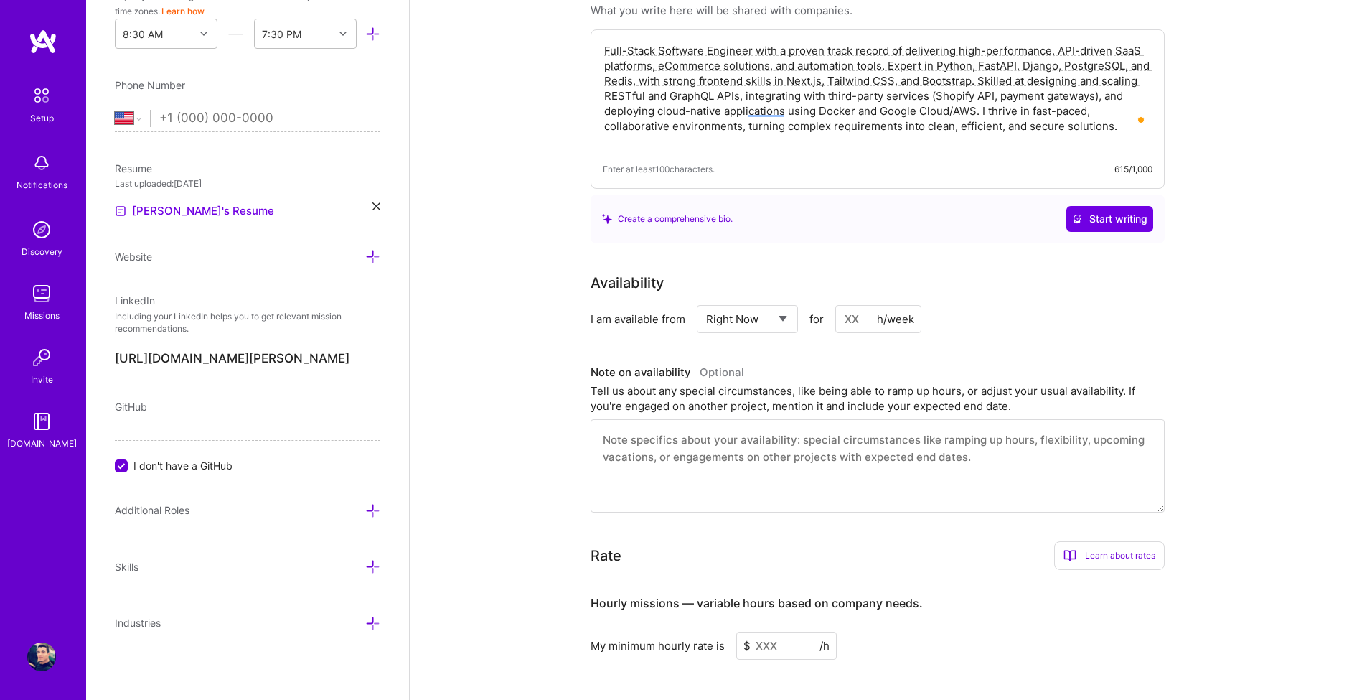
click at [876, 305] on input at bounding box center [879, 319] width 86 height 28
click at [706, 301] on select "Select... Right Now Future Date Not Available" at bounding box center [747, 319] width 83 height 37
select select "Right Now"
click at [706, 301] on select "Select... Right Now Future Date Not Available" at bounding box center [747, 319] width 83 height 37
click at [855, 305] on input at bounding box center [879, 319] width 86 height 28
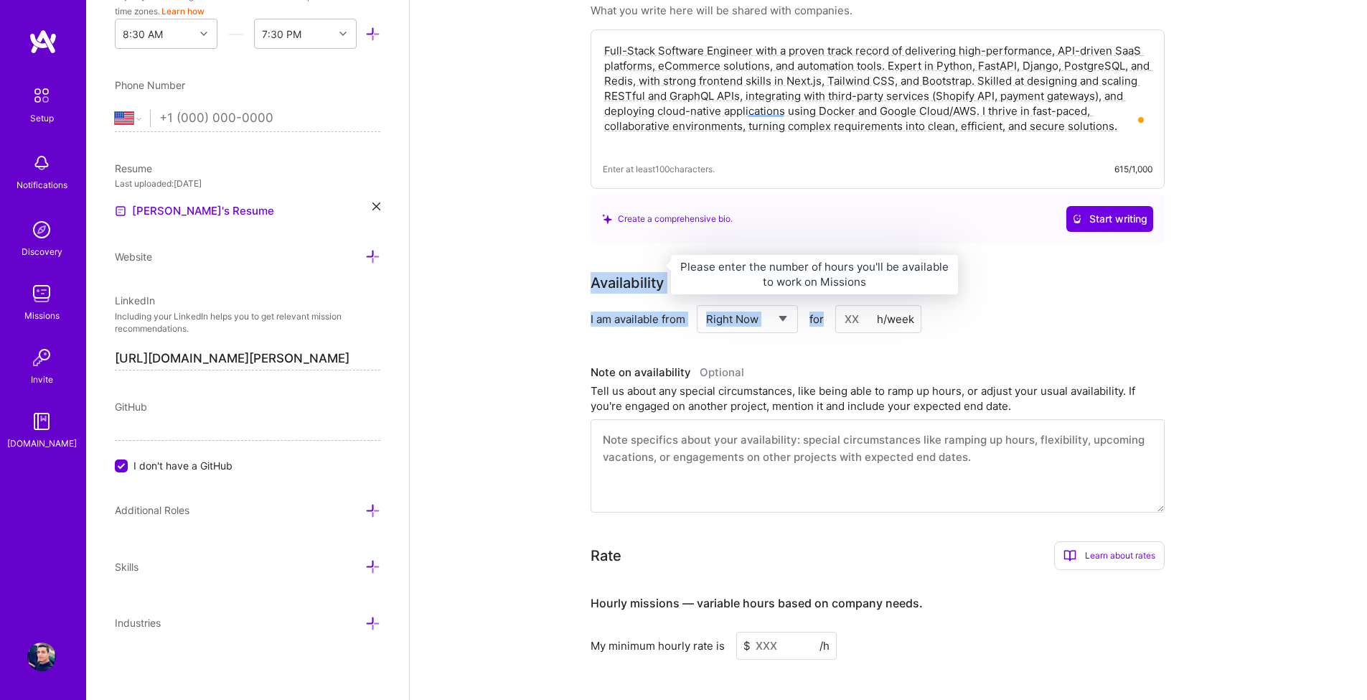
drag, startPoint x: 1059, startPoint y: 308, endPoint x: 594, endPoint y: 272, distance: 465.8
click at [594, 272] on div "Availability I am available from Select... Right Now Future Date Not Available …" at bounding box center [878, 302] width 574 height 61
copy div "Availability I am available from Select... Right Now Future Date Not Available …"
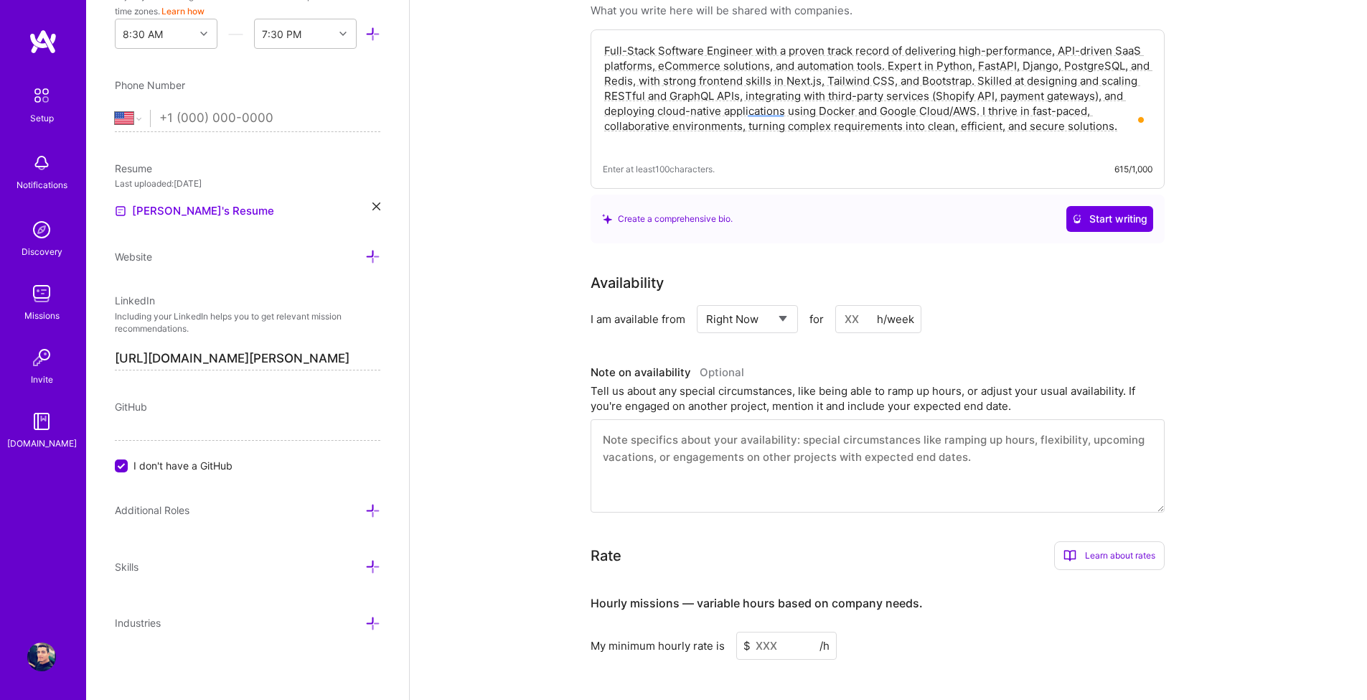
click at [825, 329] on div "Availability I am available from Select... Right Now Future Date Not Available …" at bounding box center [889, 392] width 596 height 240
click at [856, 305] on input at bounding box center [879, 319] width 86 height 28
click at [860, 339] on div "Availability I am available from Select... Right Now Future Date Not Available …" at bounding box center [889, 392] width 596 height 240
click at [851, 305] on input "60" at bounding box center [879, 319] width 86 height 28
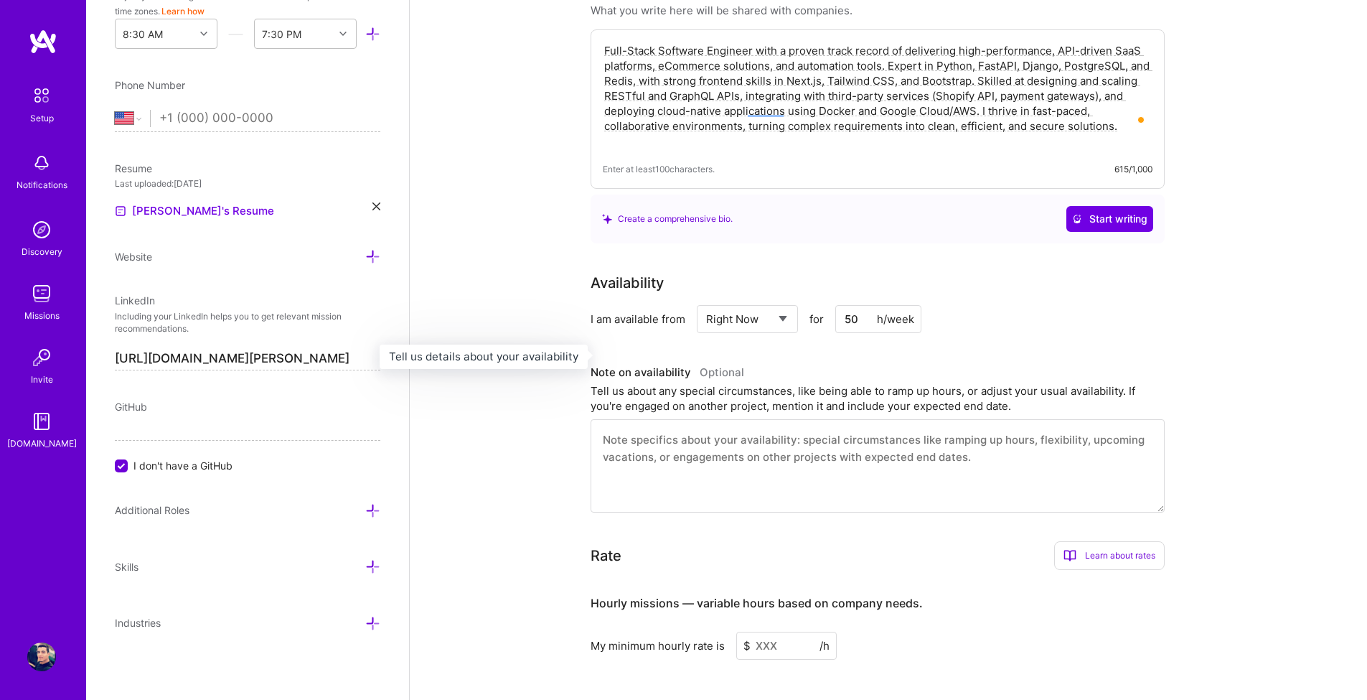
type input "50"
click at [858, 362] on h3 "Note on availability Optional" at bounding box center [878, 373] width 574 height 22
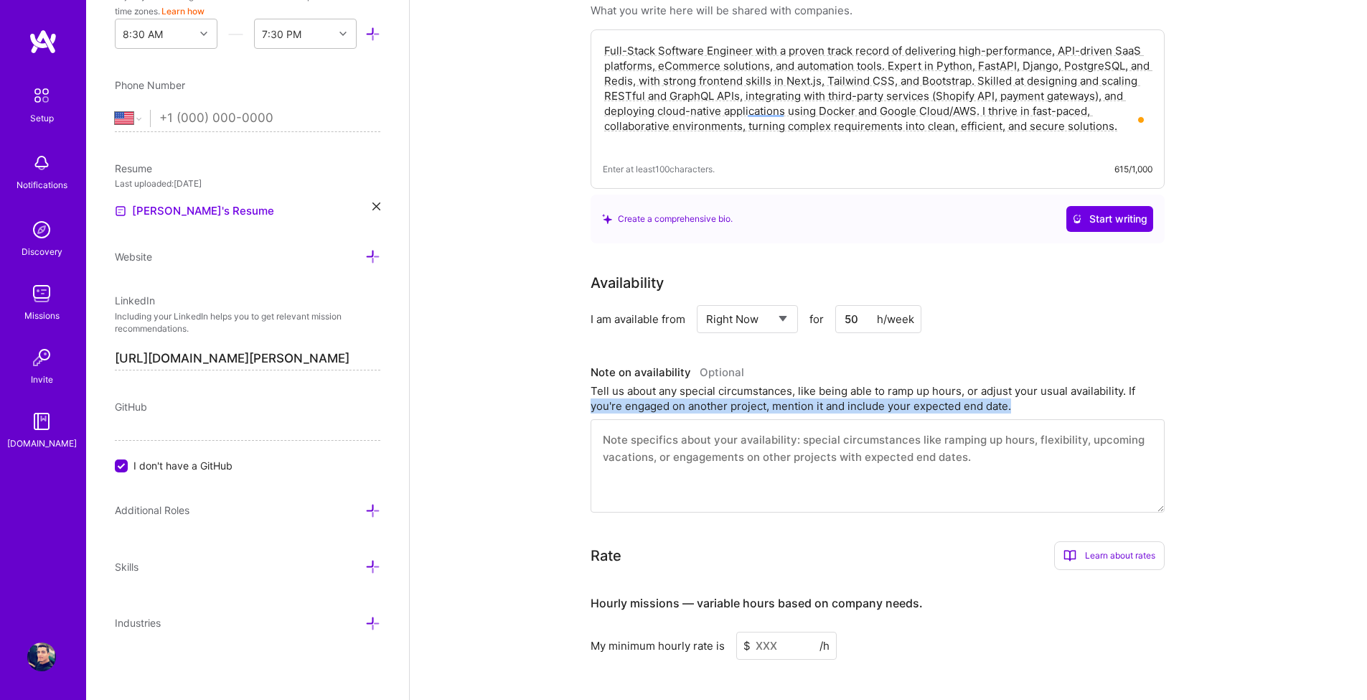
drag, startPoint x: 1019, startPoint y: 388, endPoint x: 580, endPoint y: 377, distance: 438.7
click at [580, 378] on div "Complete your profile to take the first step in unlocking full A.Team access On…" at bounding box center [889, 330] width 958 height 1407
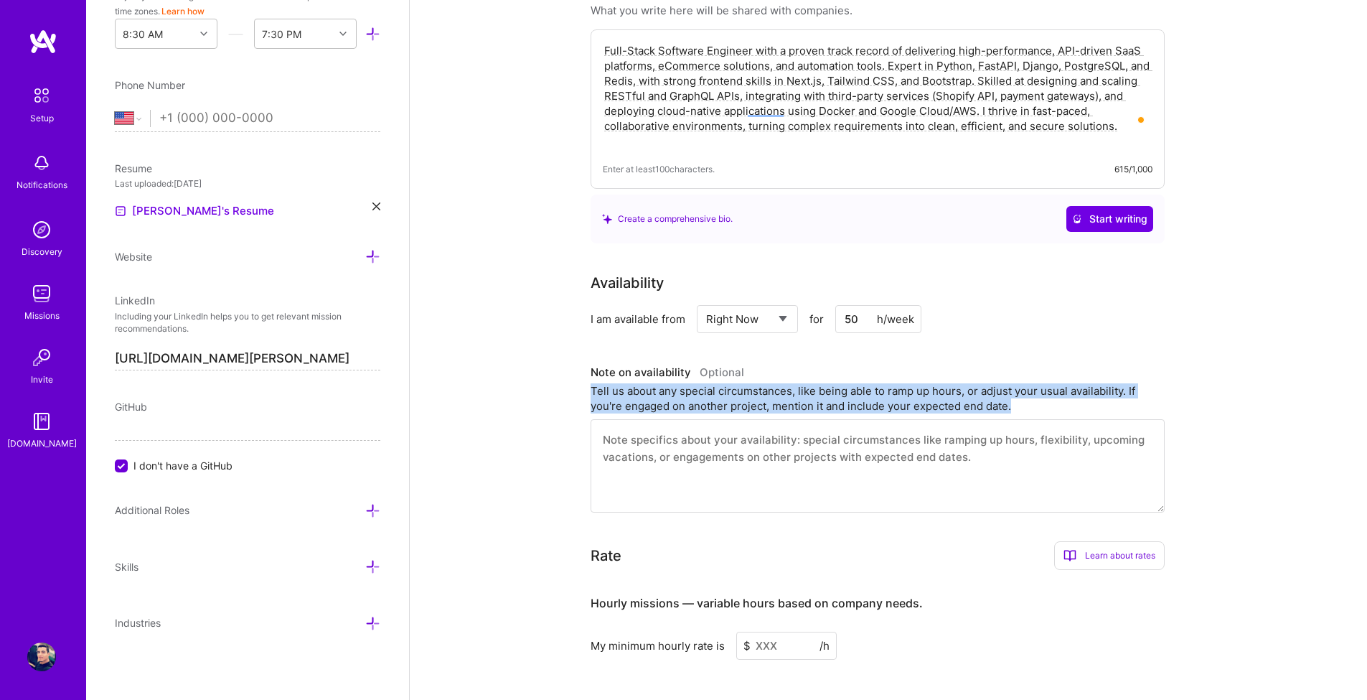
click at [579, 365] on div "Complete your profile to take the first step in unlocking full A.Team access On…" at bounding box center [889, 330] width 958 height 1407
drag, startPoint x: 579, startPoint y: 365, endPoint x: 581, endPoint y: 357, distance: 8.4
click at [569, 347] on div at bounding box center [569, 347] width 0 height 0
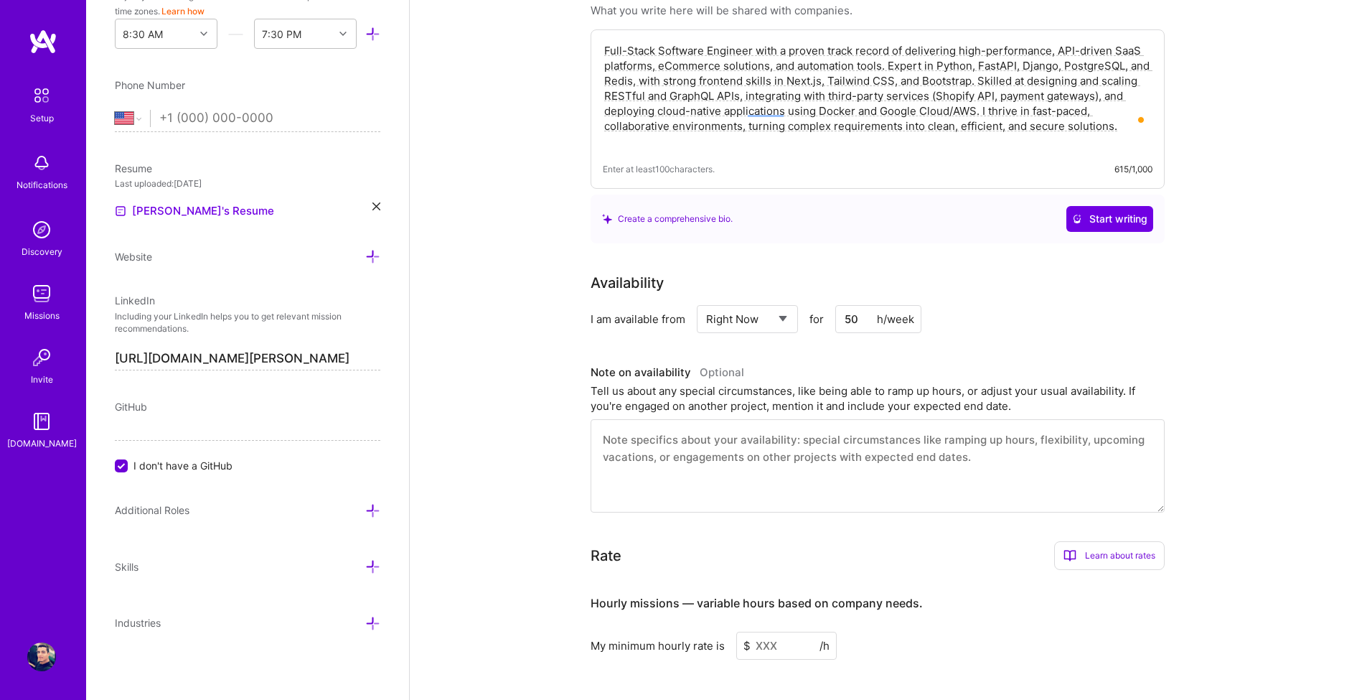
click at [585, 355] on div "Complete your profile to take the first step in unlocking full A.Team access On…" at bounding box center [889, 330] width 958 height 1407
click at [574, 350] on div "Complete your profile to take the first step in unlocking full A.Team access On…" at bounding box center [889, 330] width 958 height 1407
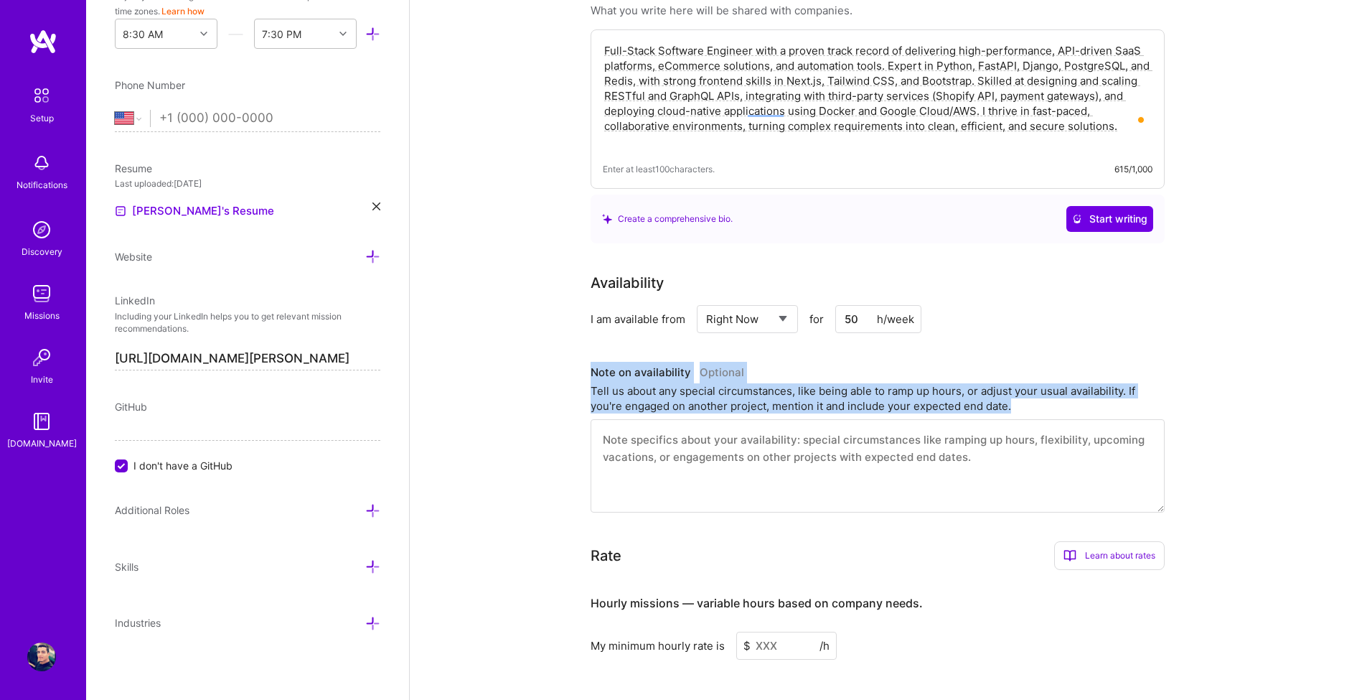
drag, startPoint x: 587, startPoint y: 348, endPoint x: 1076, endPoint y: 399, distance: 491.5
click at [1076, 399] on div "Complete your profile to take the first step in unlocking full A.Team access On…" at bounding box center [889, 330] width 958 height 1407
copy div "Note on availability Optional Tell us about any special circumstances, like bei…"
click at [754, 452] on textarea at bounding box center [878, 465] width 574 height 93
paste textarea "I’m currently fully available and can dedicate up to 50 hours per week. I’m als…"
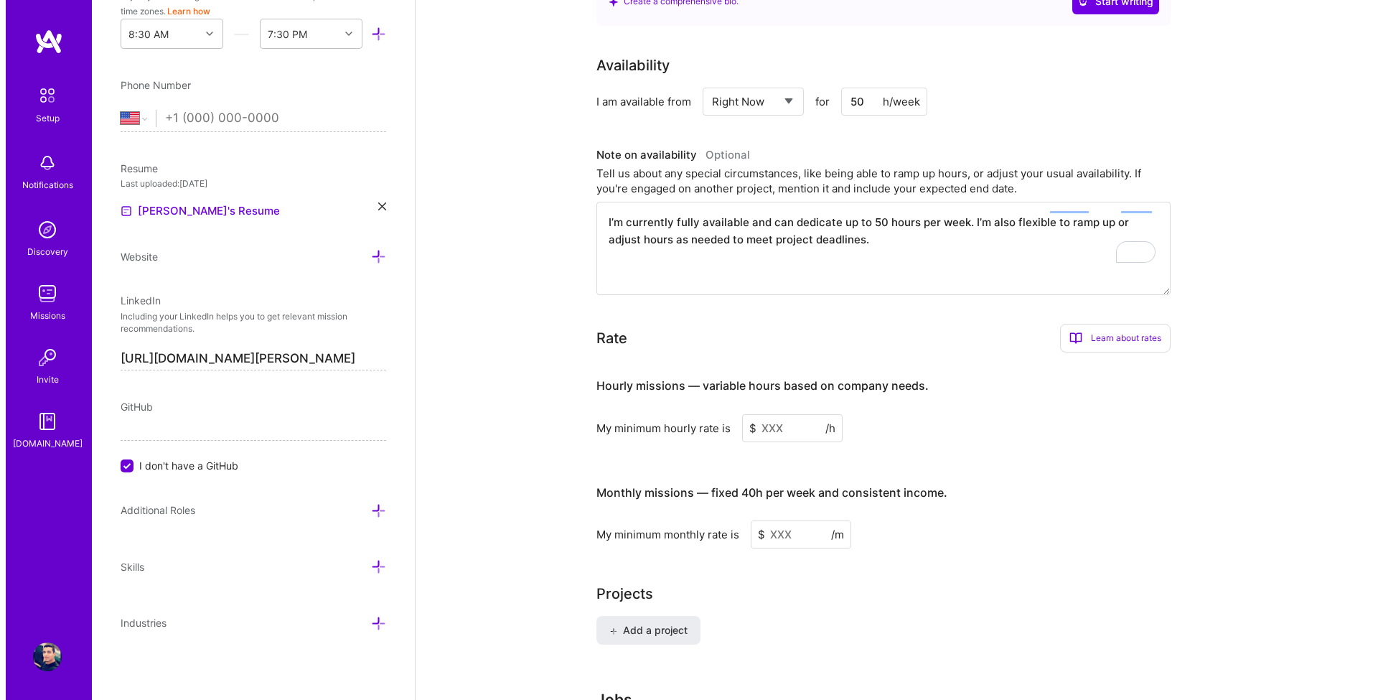
scroll to position [689, 0]
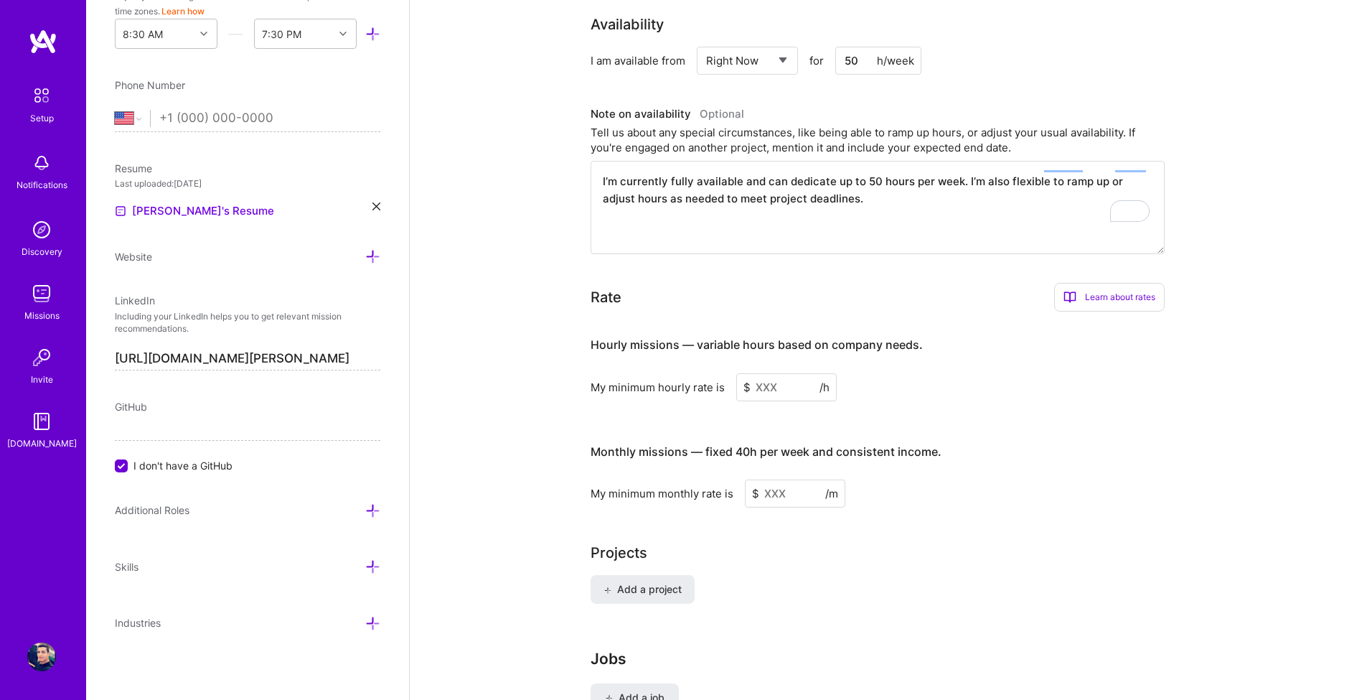
type textarea "I’m currently fully available and can dedicate up to 50 hours per week. I’m als…"
click at [768, 338] on h4 "Hourly missions — variable hours based on company needs." at bounding box center [757, 345] width 332 height 14
click at [759, 335] on div at bounding box center [759, 335] width 0 height 0
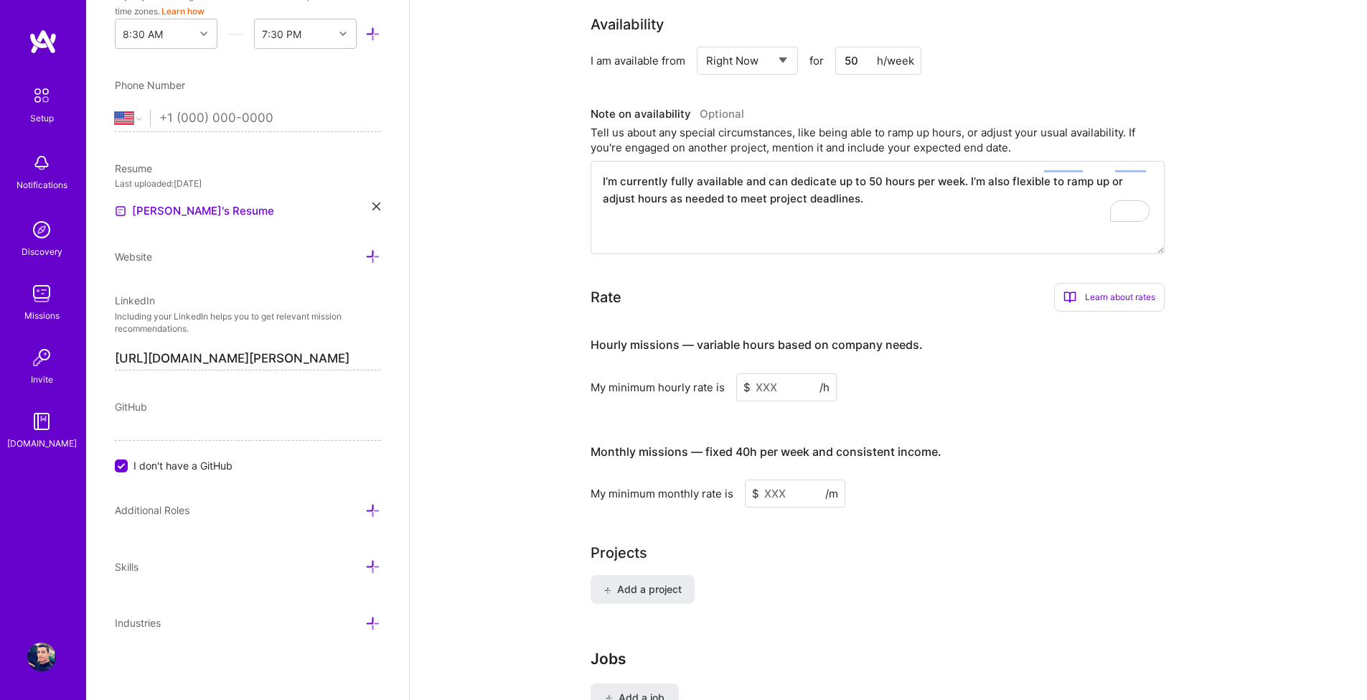
click at [777, 299] on div "Rate Learn about rates Hourly Rate What is hourly rate? This model involves pay…" at bounding box center [878, 395] width 574 height 225
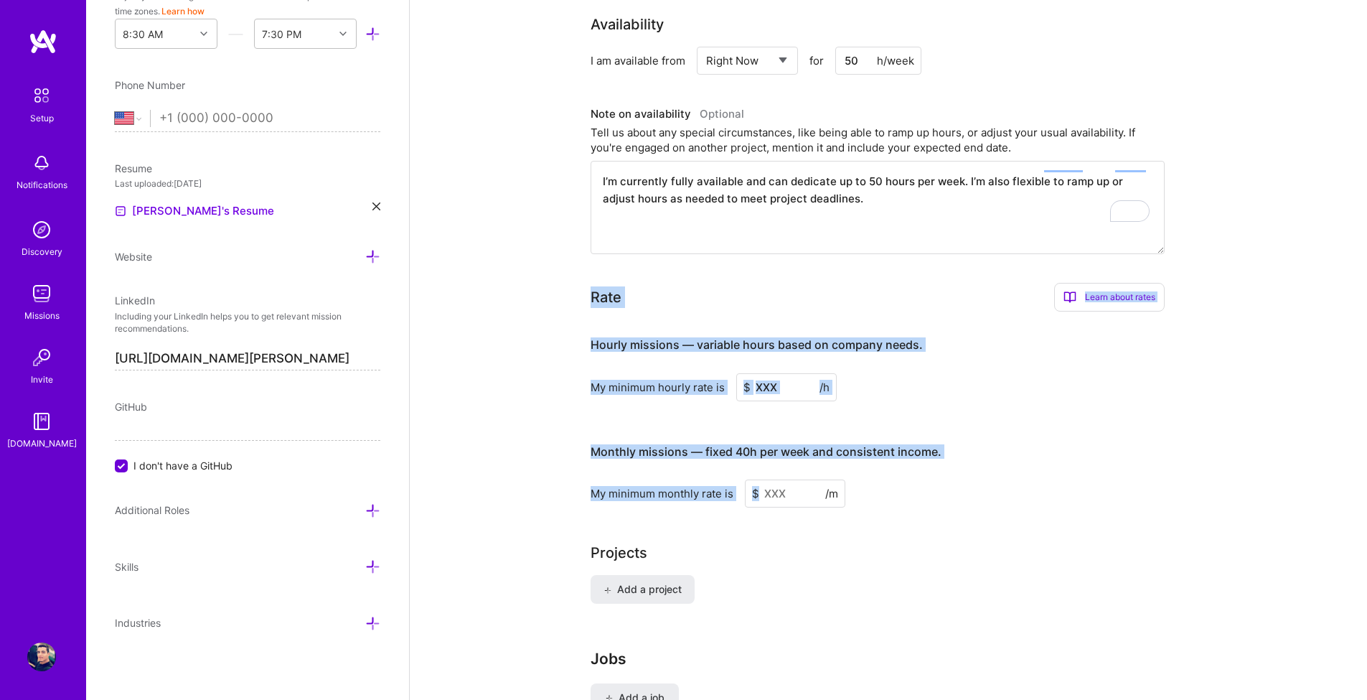
drag, startPoint x: 589, startPoint y: 276, endPoint x: 930, endPoint y: 488, distance: 401.1
click at [930, 488] on div "Complete your profile to take the first step in unlocking full A.Team access On…" at bounding box center [889, 71] width 958 height 1407
copy div "Rate Learn about rates Hourly Rate What is hourly rate? This model involves pay…"
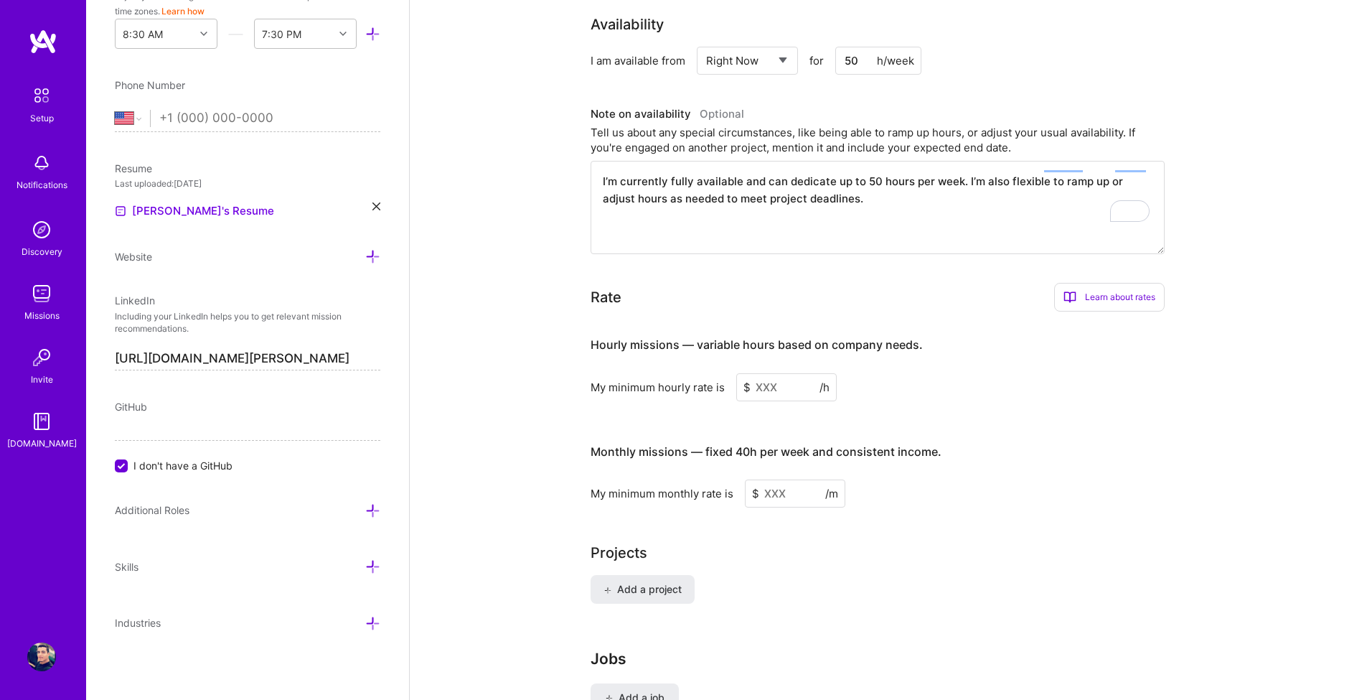
click at [800, 283] on div "Rate Learn about rates Hourly Rate What is hourly rate? This model involves pay…" at bounding box center [878, 297] width 574 height 29
click at [789, 383] on input at bounding box center [786, 387] width 100 height 28
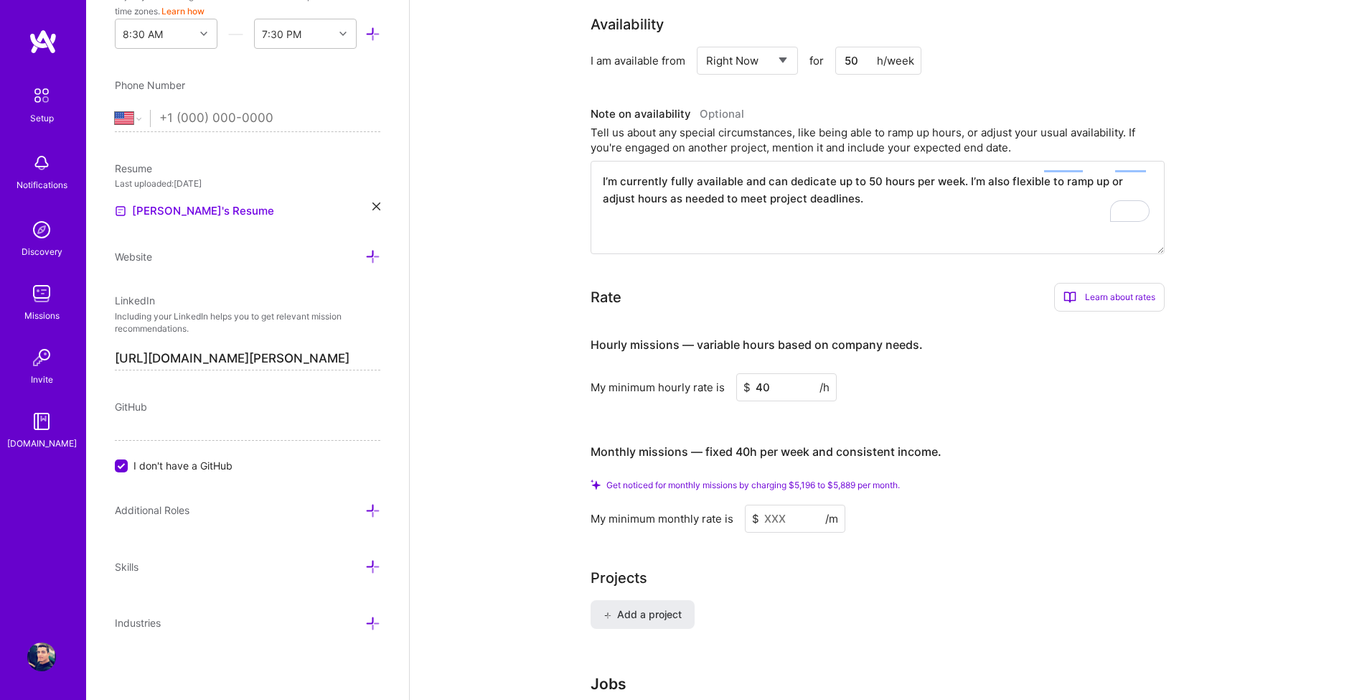
type input "40"
click at [1005, 388] on div "Hourly missions — variable hours based on company needs. My minimum hourly rate…" at bounding box center [878, 428] width 574 height 210
drag, startPoint x: 728, startPoint y: 368, endPoint x: 574, endPoint y: 368, distance: 154.3
click at [574, 368] on div "Complete your profile to take the first step in unlocking full A.Team access On…" at bounding box center [889, 84] width 958 height 1432
click at [564, 343] on div at bounding box center [564, 343] width 0 height 0
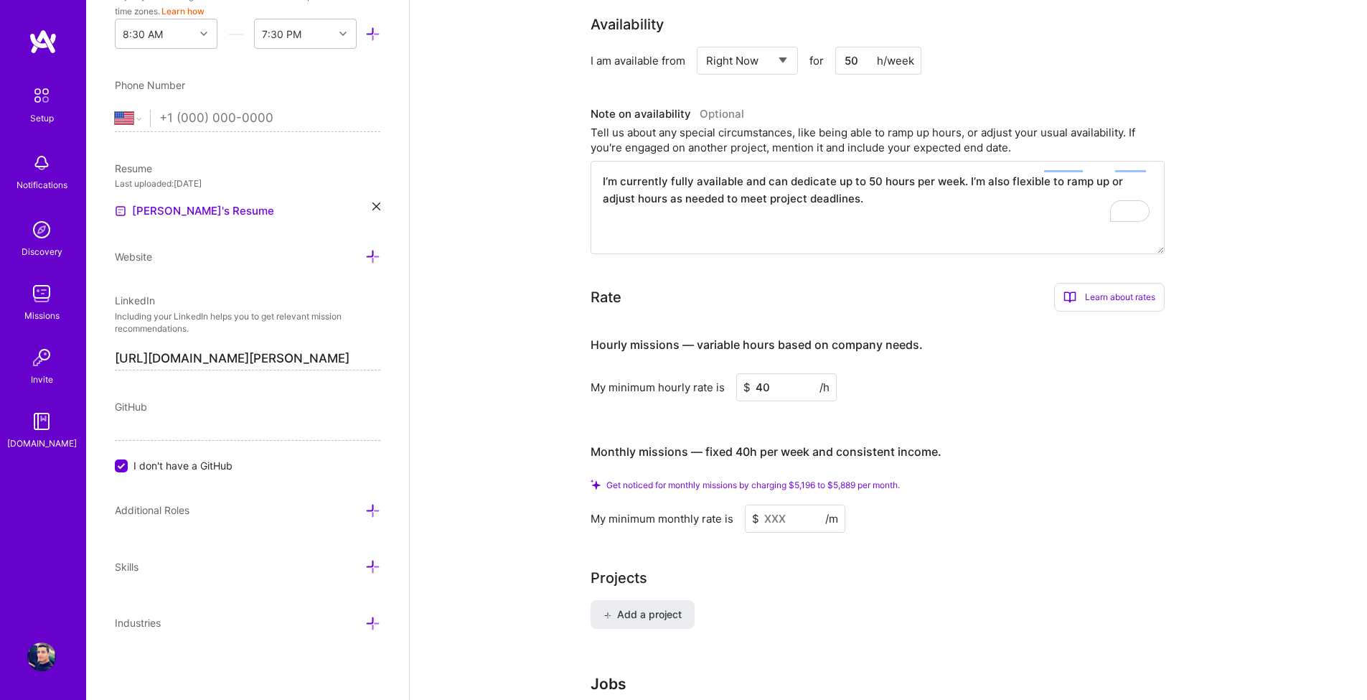
click at [925, 384] on div "Hourly missions — variable hours based on company needs. My minimum hourly rate…" at bounding box center [878, 428] width 574 height 210
click at [834, 445] on h4 "Monthly missions — fixed 40h per week and consistent income." at bounding box center [766, 452] width 351 height 14
click at [825, 407] on div at bounding box center [825, 407] width 0 height 0
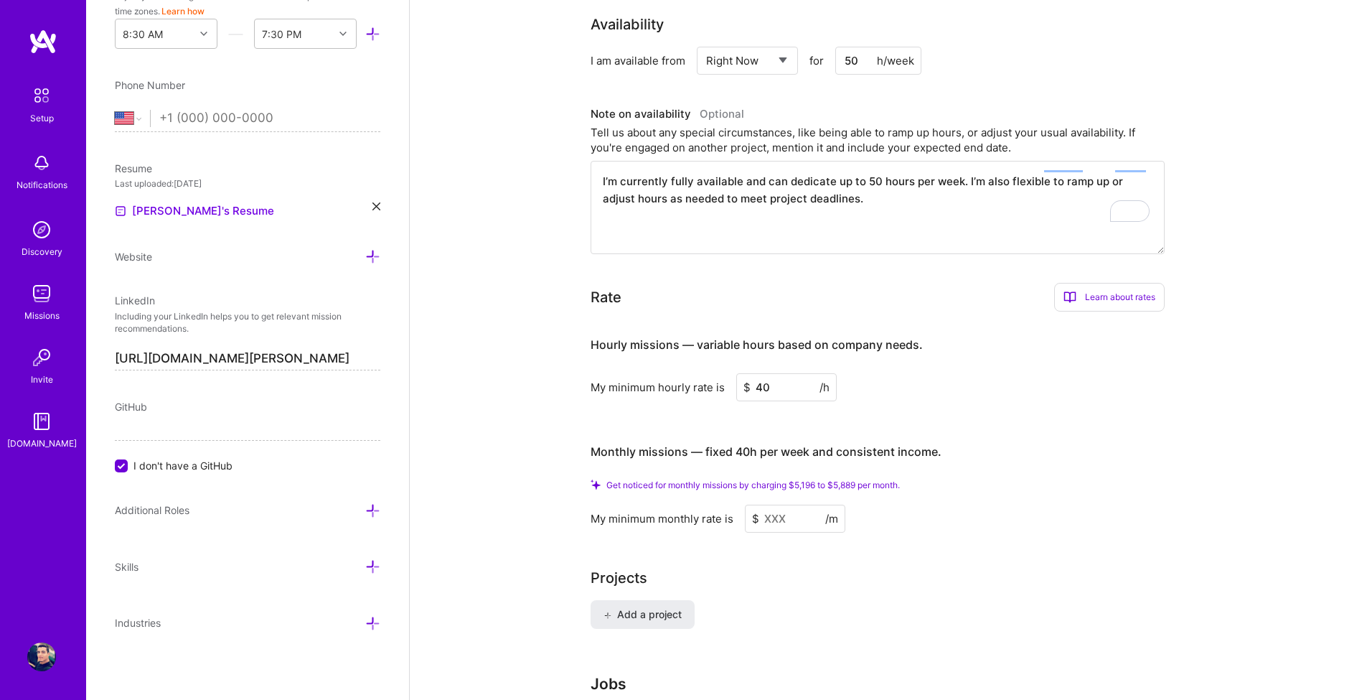
click at [980, 411] on div "Hourly missions — variable hours based on company needs. My minimum hourly rate…" at bounding box center [878, 428] width 574 height 210
drag, startPoint x: 929, startPoint y: 470, endPoint x: 673, endPoint y: 472, distance: 256.3
click at [673, 479] on div "Get noticed for monthly missions by charging $5,196 to $5,889 per month." at bounding box center [878, 484] width 574 height 11
click at [600, 511] on div "My minimum monthly rate is" at bounding box center [662, 518] width 143 height 15
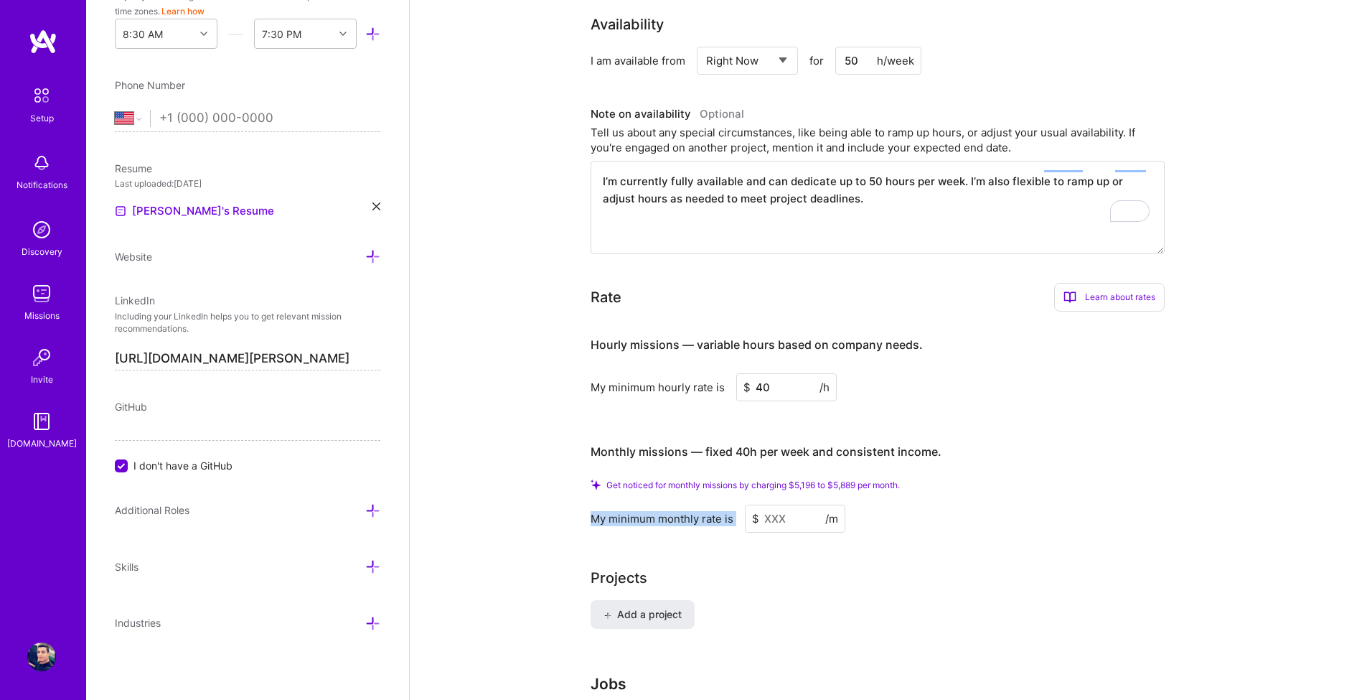
click at [600, 511] on div "My minimum monthly rate is" at bounding box center [662, 518] width 143 height 15
click at [591, 509] on div at bounding box center [591, 509] width 0 height 0
click at [897, 445] on h4 "Monthly missions — fixed 40h per week and consistent income." at bounding box center [766, 452] width 351 height 14
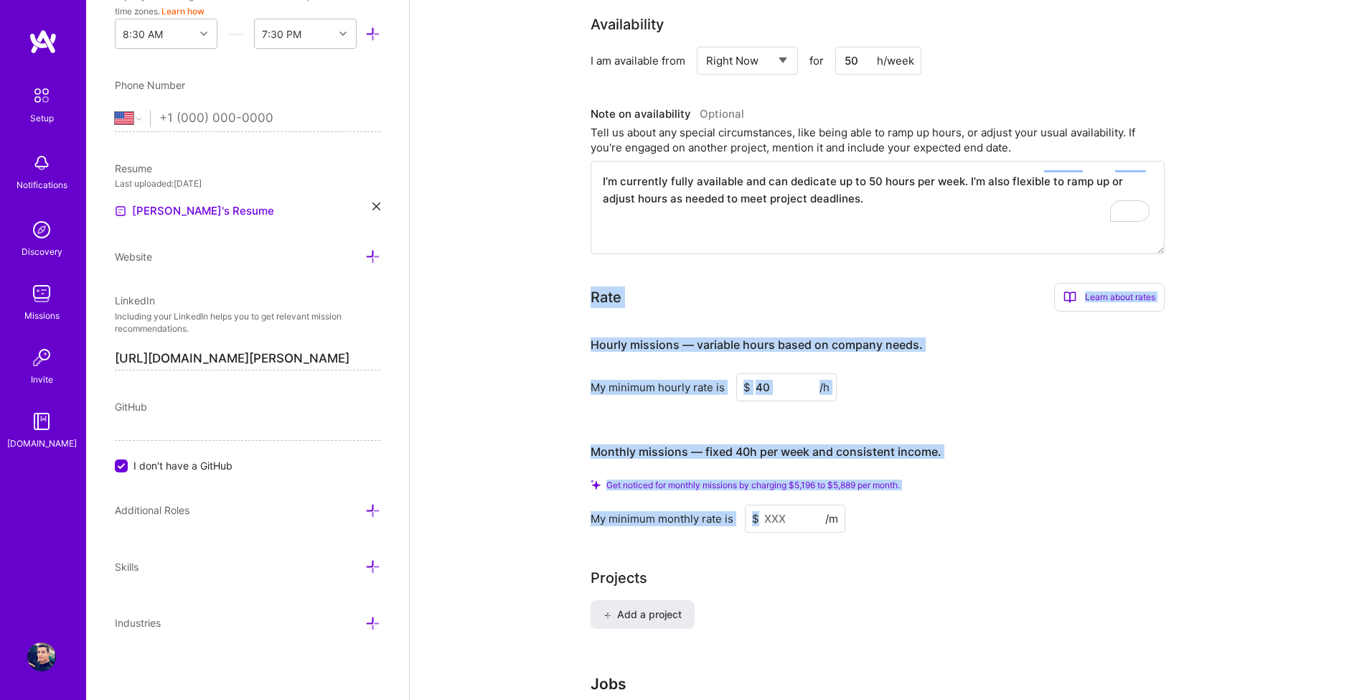
drag, startPoint x: 852, startPoint y: 501, endPoint x: 571, endPoint y: 289, distance: 352.6
click at [571, 289] on div "Complete your profile to take the first step in unlocking full A.Team access On…" at bounding box center [889, 84] width 958 height 1432
click at [476, 360] on div "Complete your profile to take the first step in unlocking full A.Team access On…" at bounding box center [889, 84] width 958 height 1432
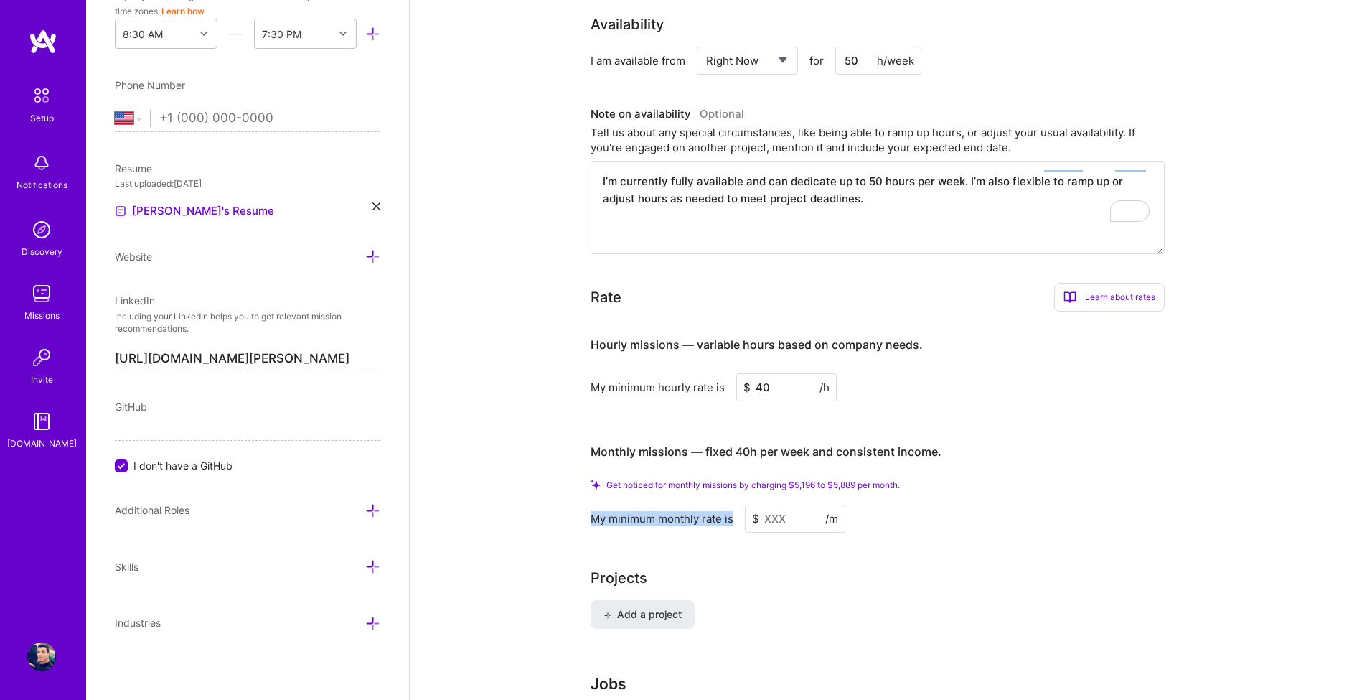
drag, startPoint x: 736, startPoint y: 503, endPoint x: 570, endPoint y: 495, distance: 166.0
click at [570, 495] on div "Complete your profile to take the first step in unlocking full A.Team access On…" at bounding box center [889, 84] width 958 height 1432
copy div "My minimum monthly rate is"
click at [786, 509] on input at bounding box center [795, 519] width 100 height 28
paste input
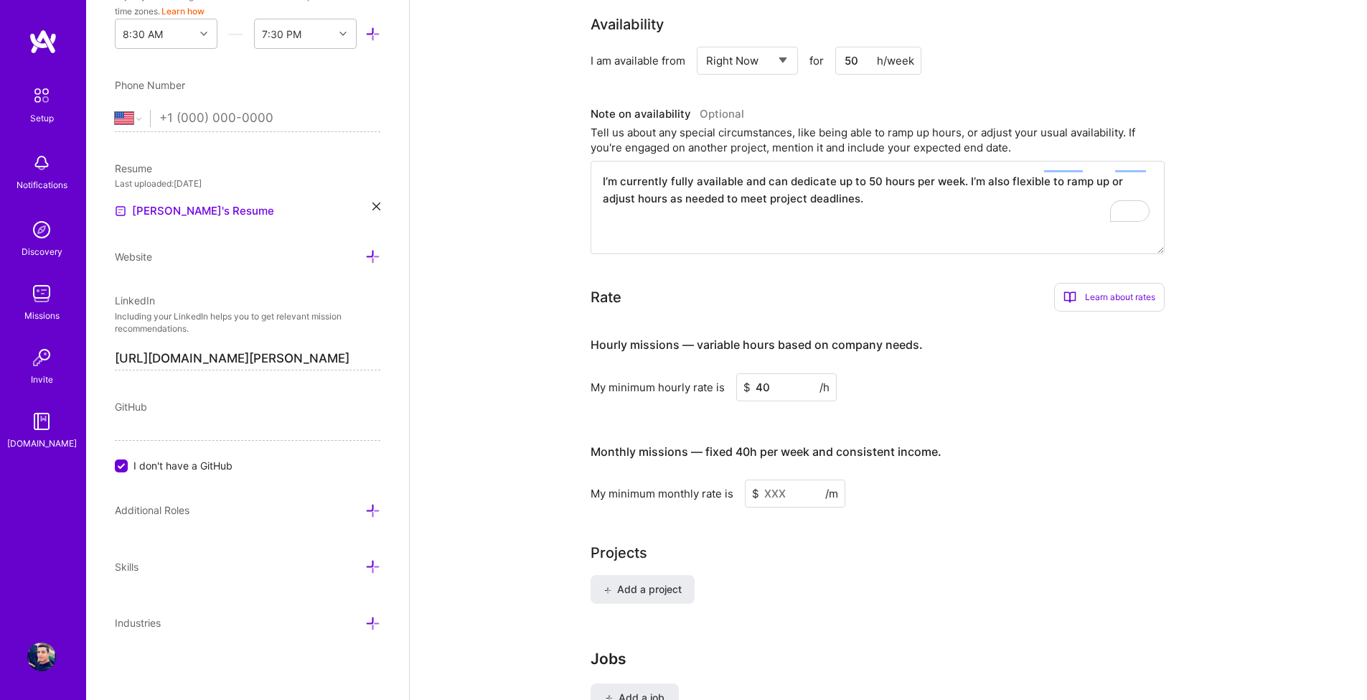
paste input
click at [869, 479] on div "My minimum monthly rate is $ /m" at bounding box center [878, 493] width 574 height 28
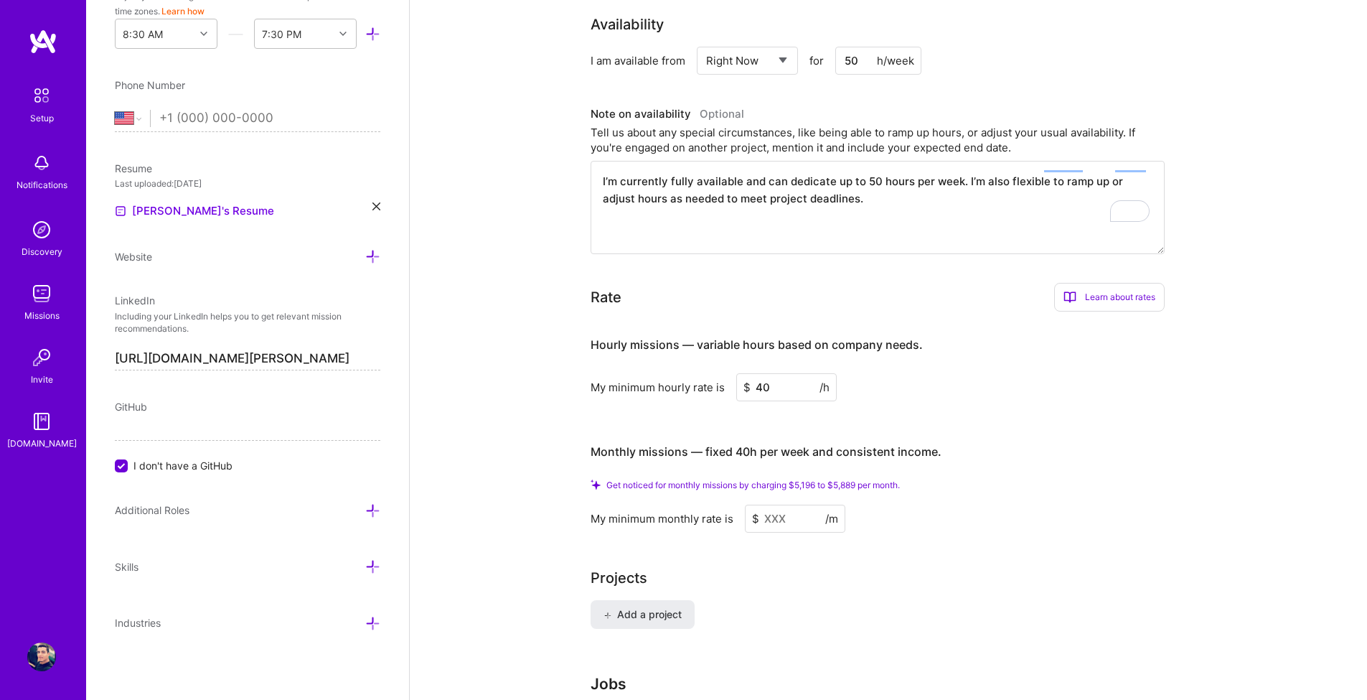
click at [797, 505] on input at bounding box center [795, 519] width 100 height 28
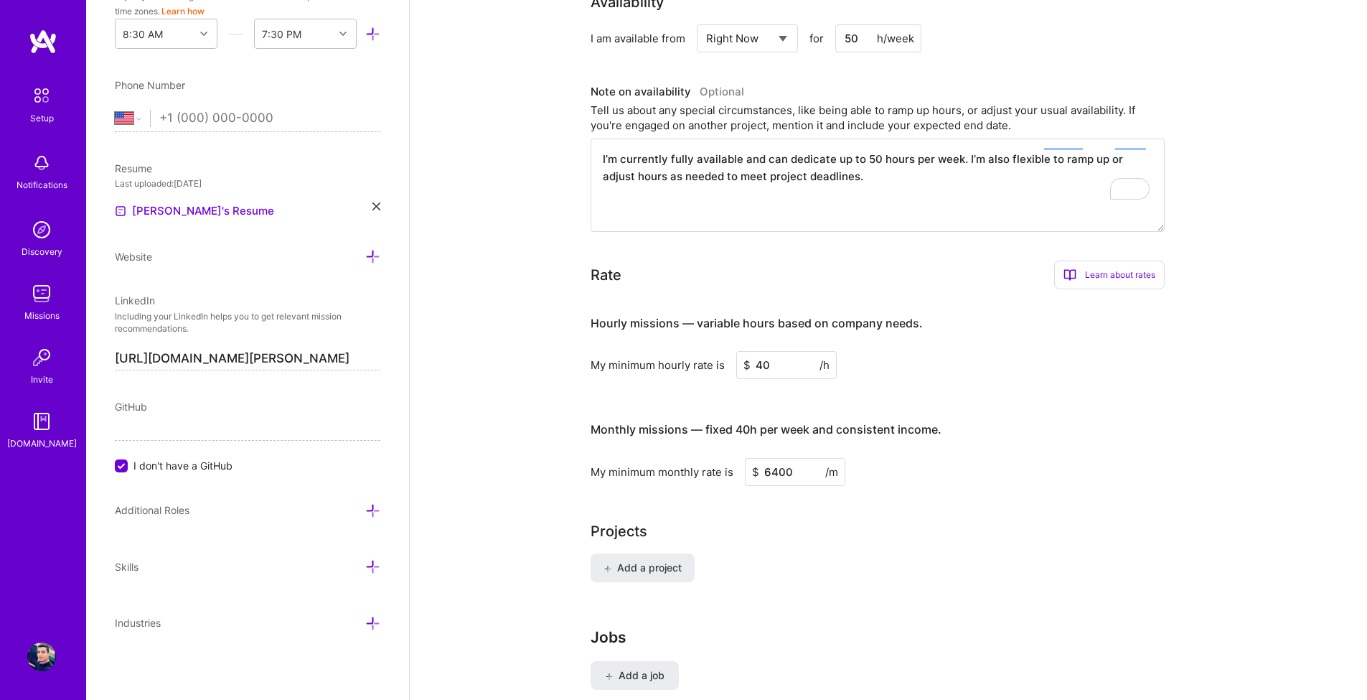
click at [923, 463] on div "My minimum monthly rate is $ 6400 /m" at bounding box center [878, 472] width 574 height 28
drag, startPoint x: 803, startPoint y: 453, endPoint x: 763, endPoint y: 450, distance: 40.3
click at [763, 458] on input "6400" at bounding box center [795, 472] width 100 height 28
click at [862, 520] on div "Projects" at bounding box center [889, 531] width 596 height 22
drag, startPoint x: 736, startPoint y: 451, endPoint x: 543, endPoint y: 459, distance: 194.0
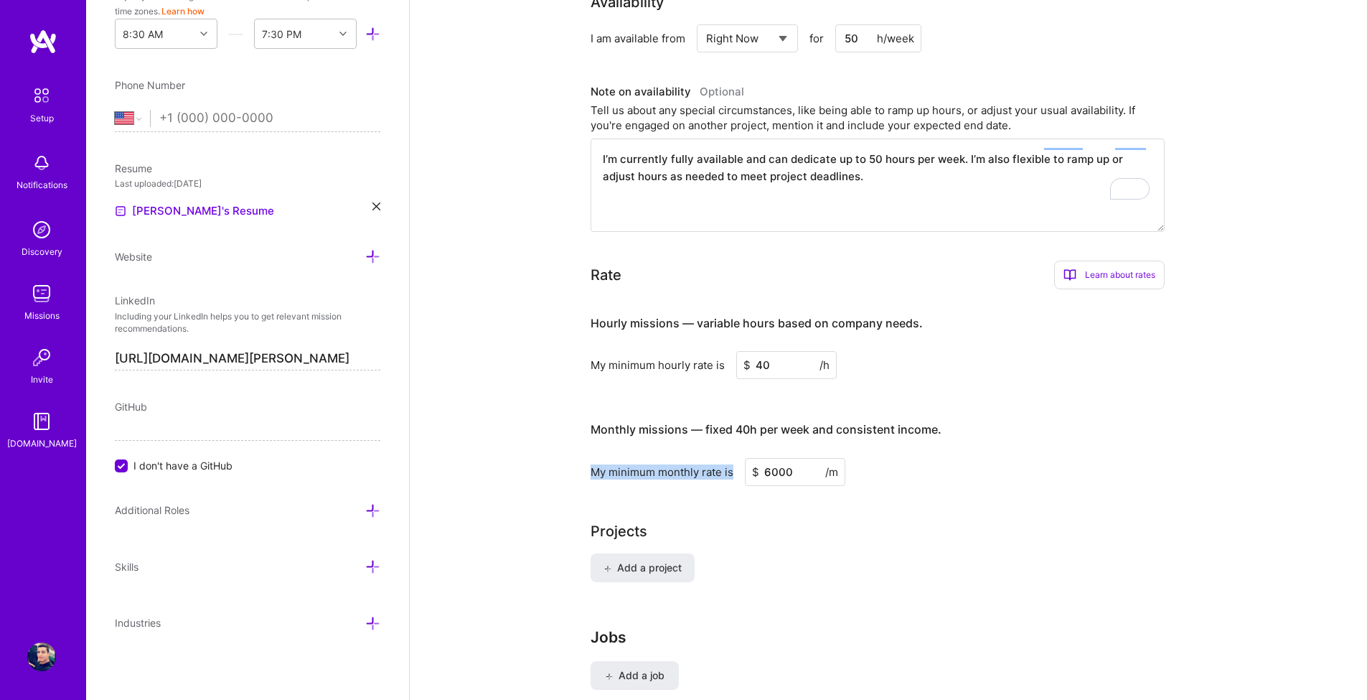
click at [543, 459] on div "Complete your profile to take the first step in unlocking full A.Team access On…" at bounding box center [889, 60] width 958 height 1385
copy div "My minimum monthly rate is"
click at [822, 528] on div "Projects Add a project" at bounding box center [889, 559] width 596 height 79
click at [783, 458] on input "6000" at bounding box center [795, 472] width 100 height 28
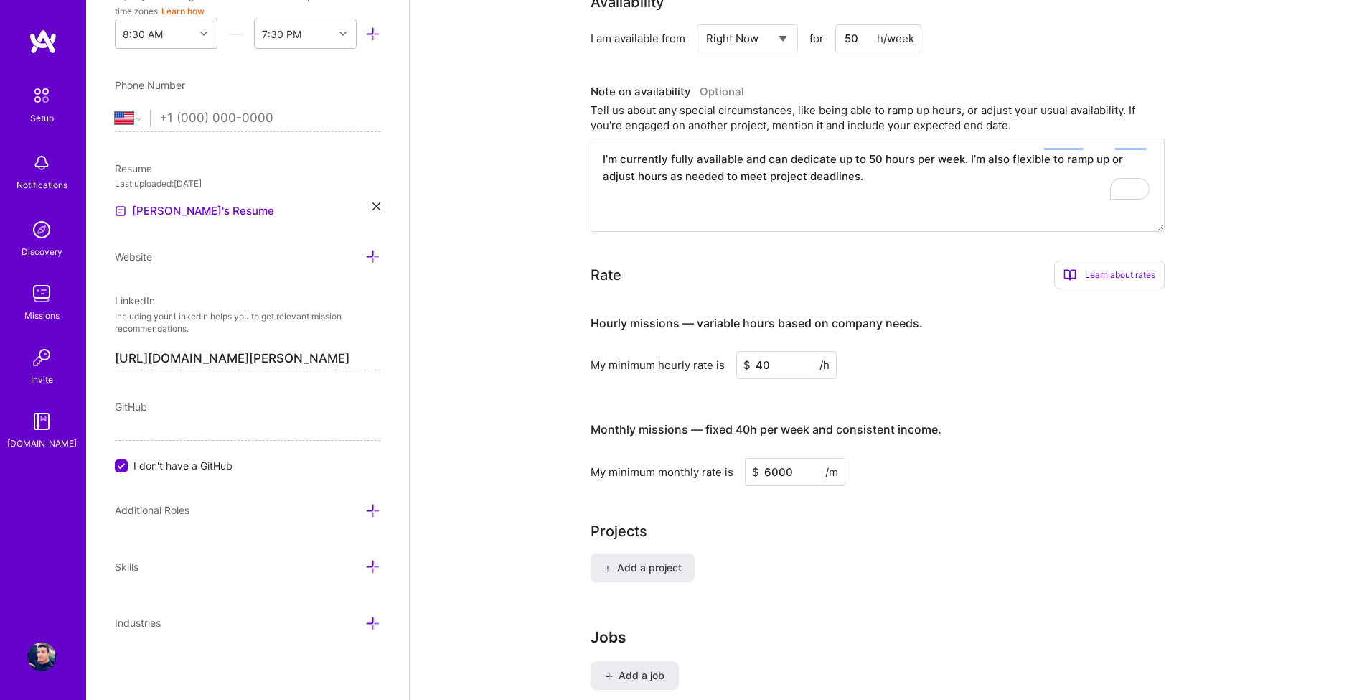
type input "4"
type input "3000"
click at [787, 520] on div "Projects" at bounding box center [889, 531] width 596 height 22
click at [629, 520] on div "Projects" at bounding box center [619, 531] width 57 height 22
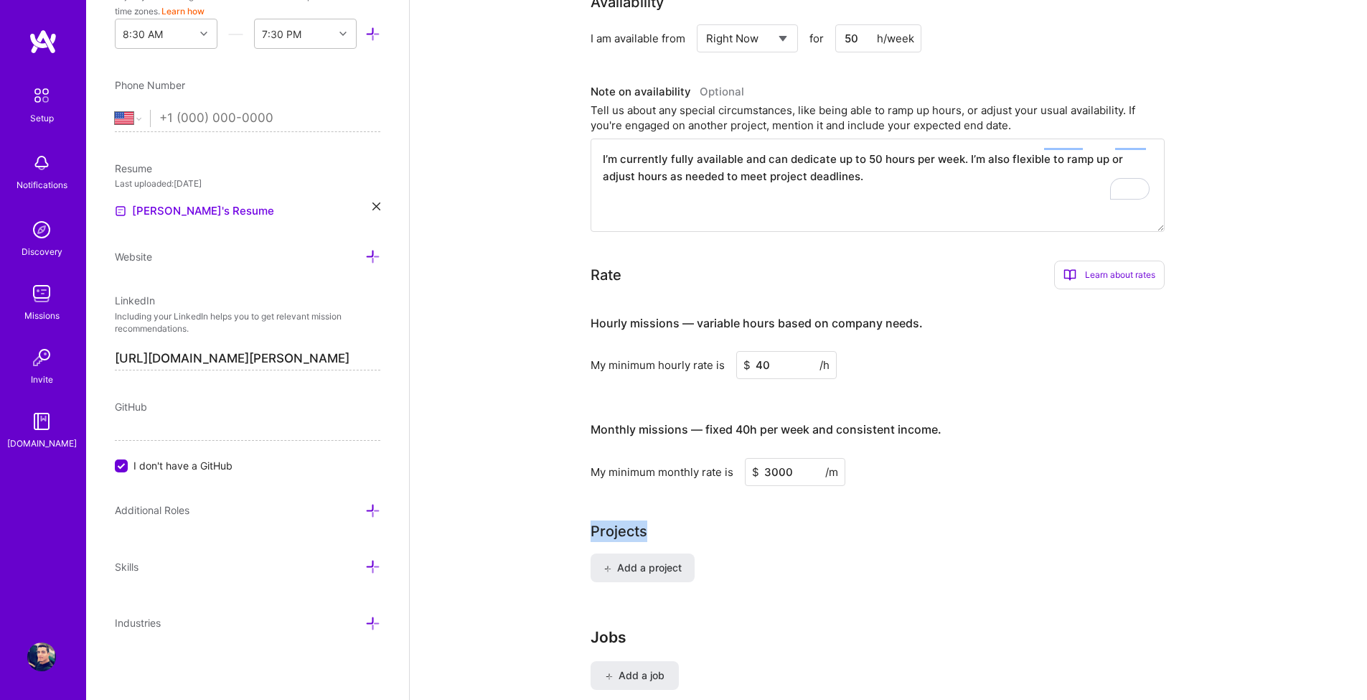
click at [619, 485] on div at bounding box center [619, 485] width 0 height 0
click at [832, 520] on div "Projects" at bounding box center [889, 531] width 596 height 22
click at [649, 561] on span "Add a project" at bounding box center [643, 568] width 78 height 14
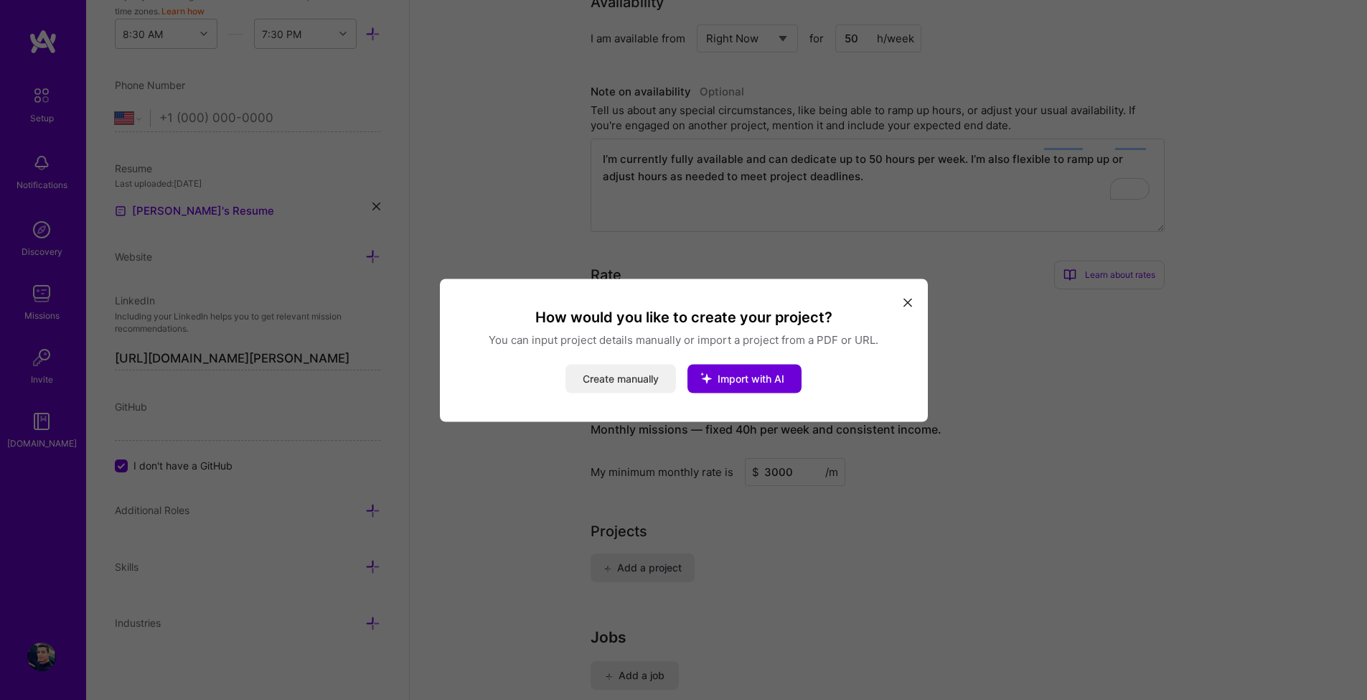
click at [640, 385] on button "Create manually" at bounding box center [621, 378] width 111 height 29
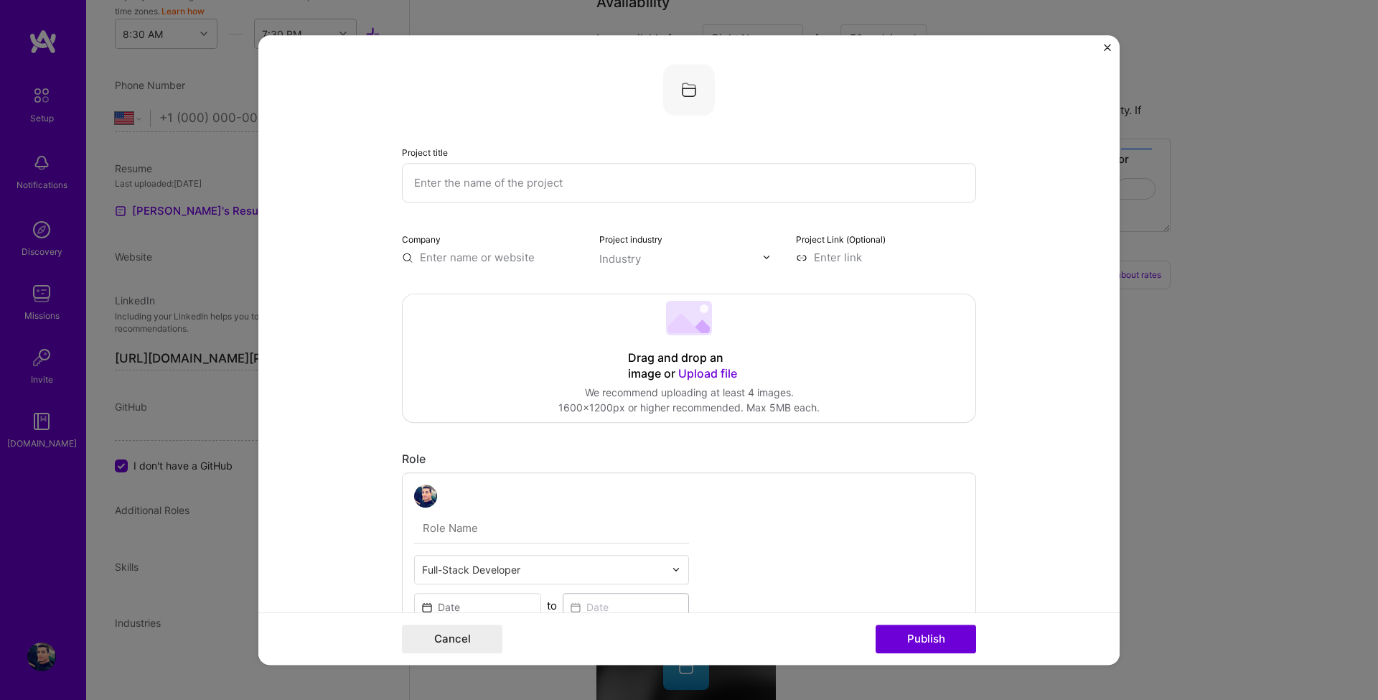
click at [543, 174] on input "text" at bounding box center [689, 182] width 574 height 39
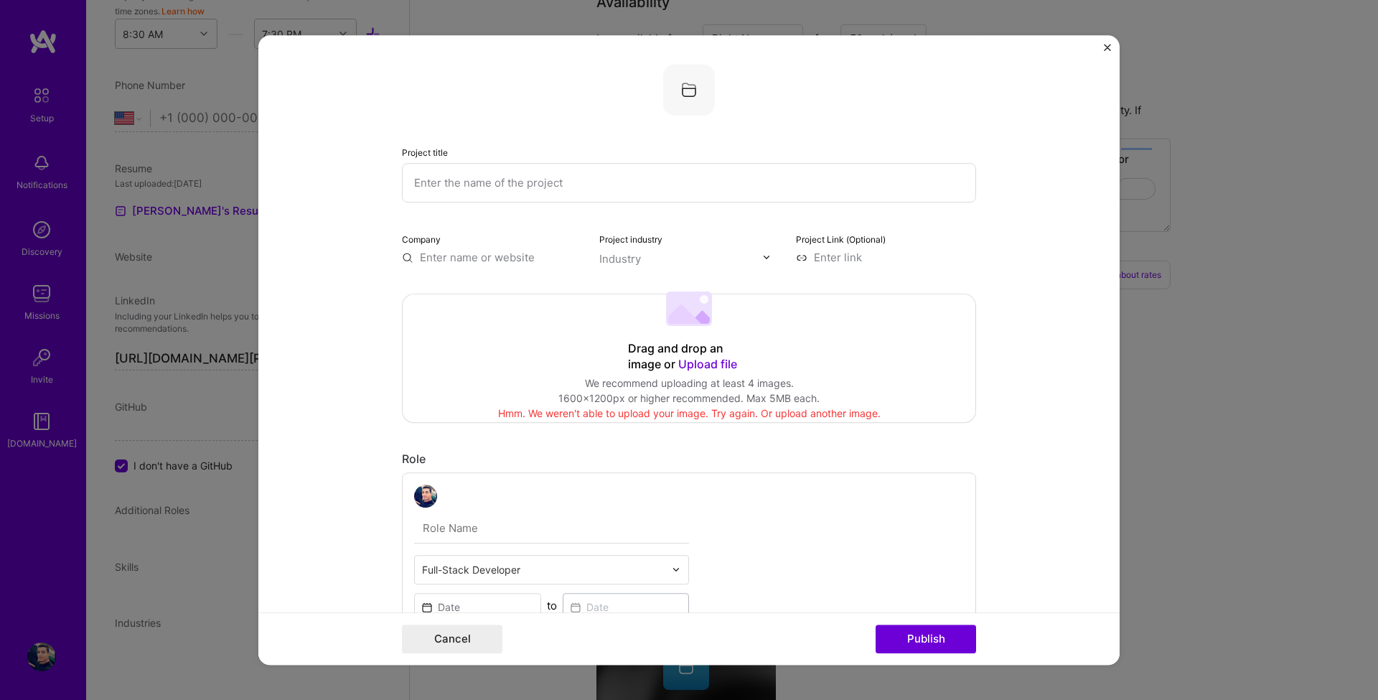
click at [696, 383] on div "We recommend uploading at least 4 images." at bounding box center [688, 383] width 261 height 15
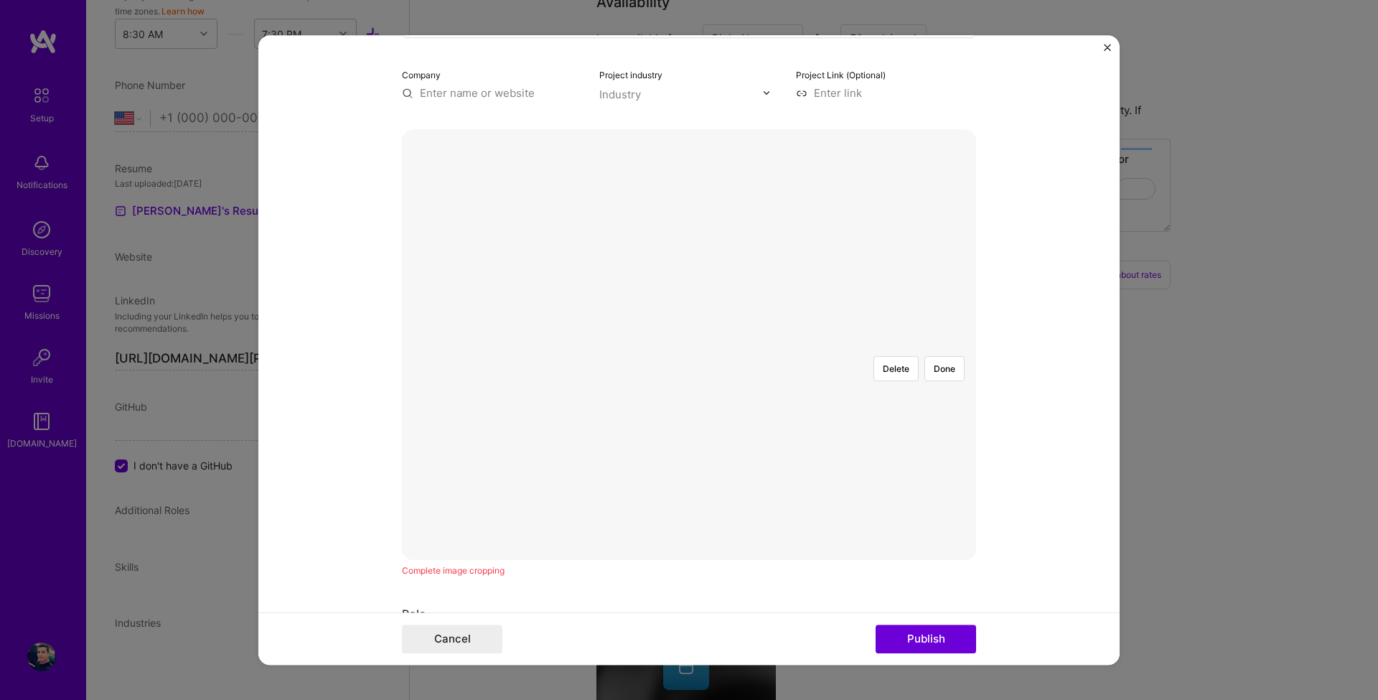
scroll to position [172, 0]
click at [940, 348] on button "Done" at bounding box center [945, 360] width 40 height 25
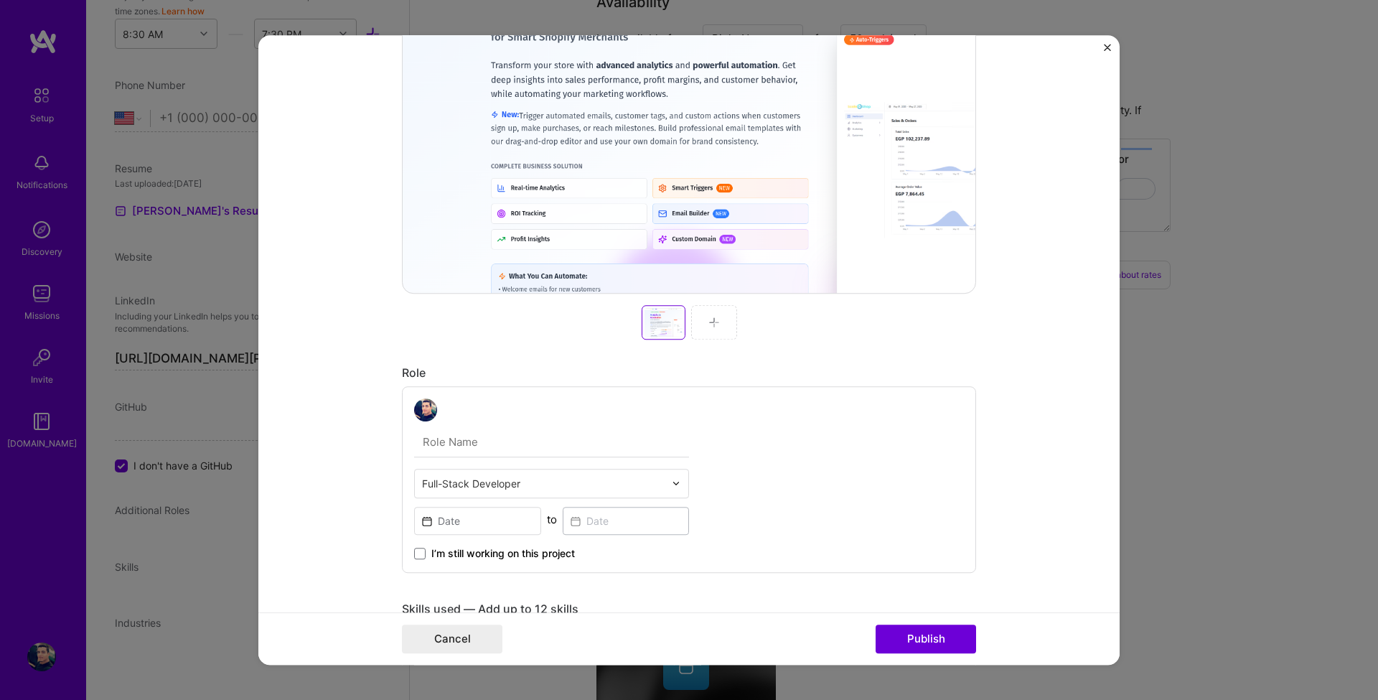
click at [711, 324] on img at bounding box center [713, 322] width 11 height 11
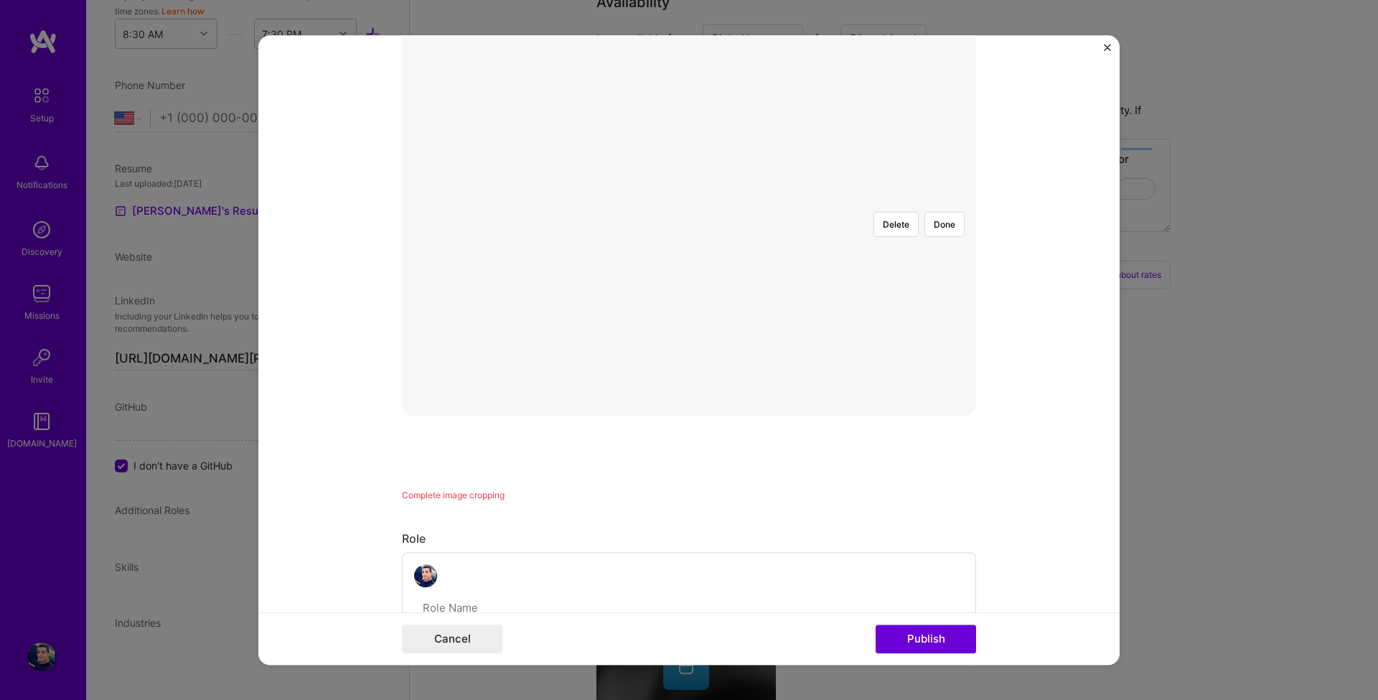
scroll to position [172, 0]
click at [942, 348] on button "Done" at bounding box center [945, 360] width 40 height 25
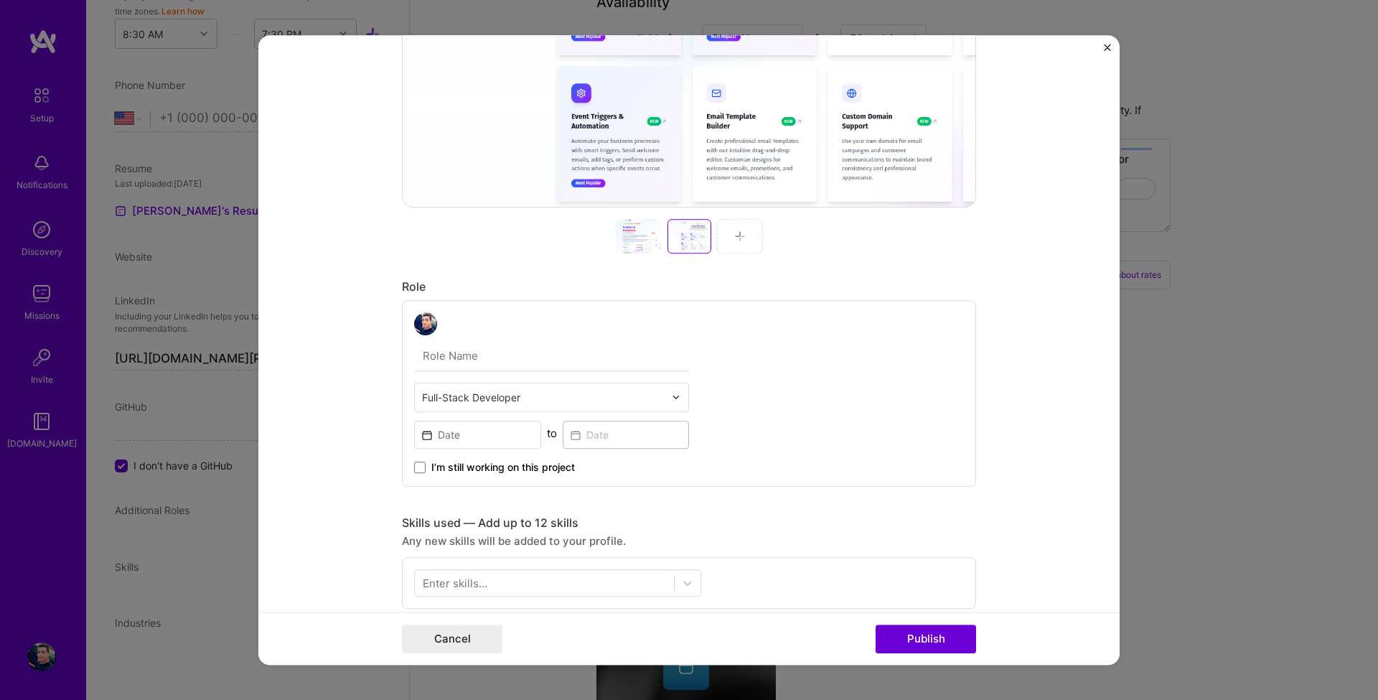
click at [616, 234] on div at bounding box center [639, 236] width 46 height 34
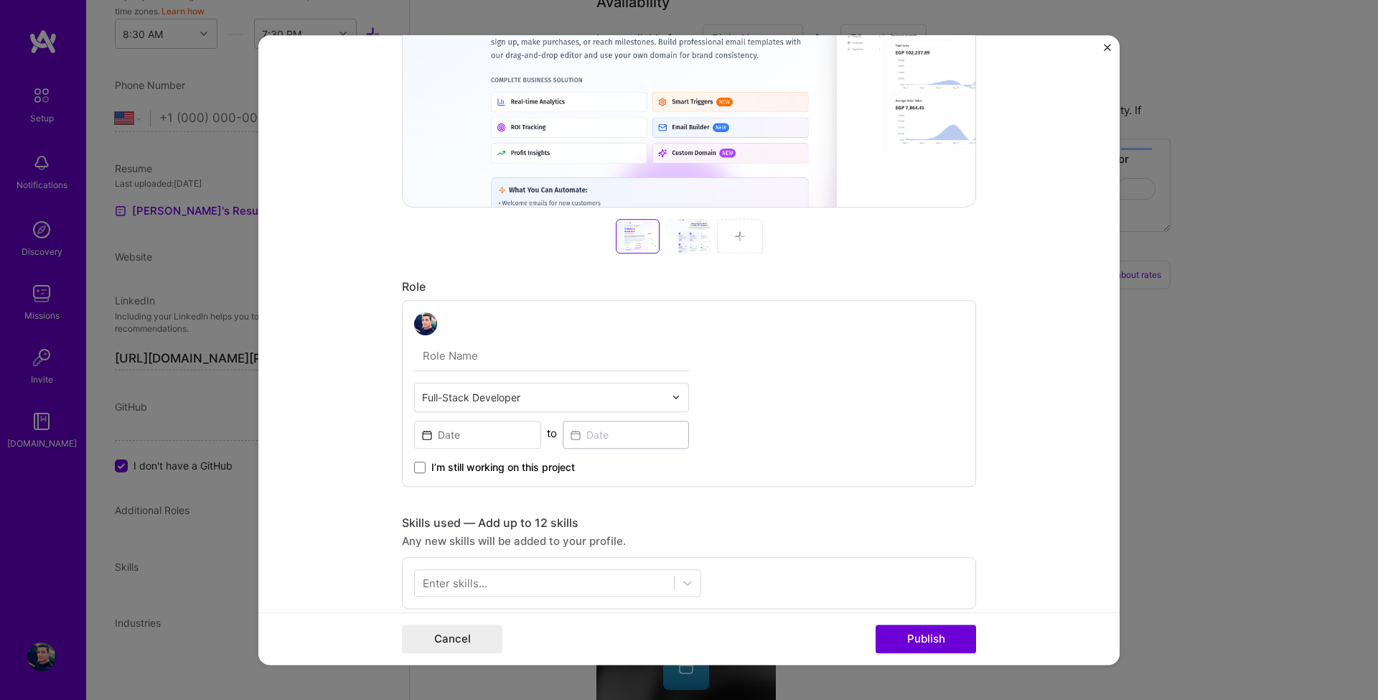
click at [674, 240] on div at bounding box center [688, 236] width 46 height 34
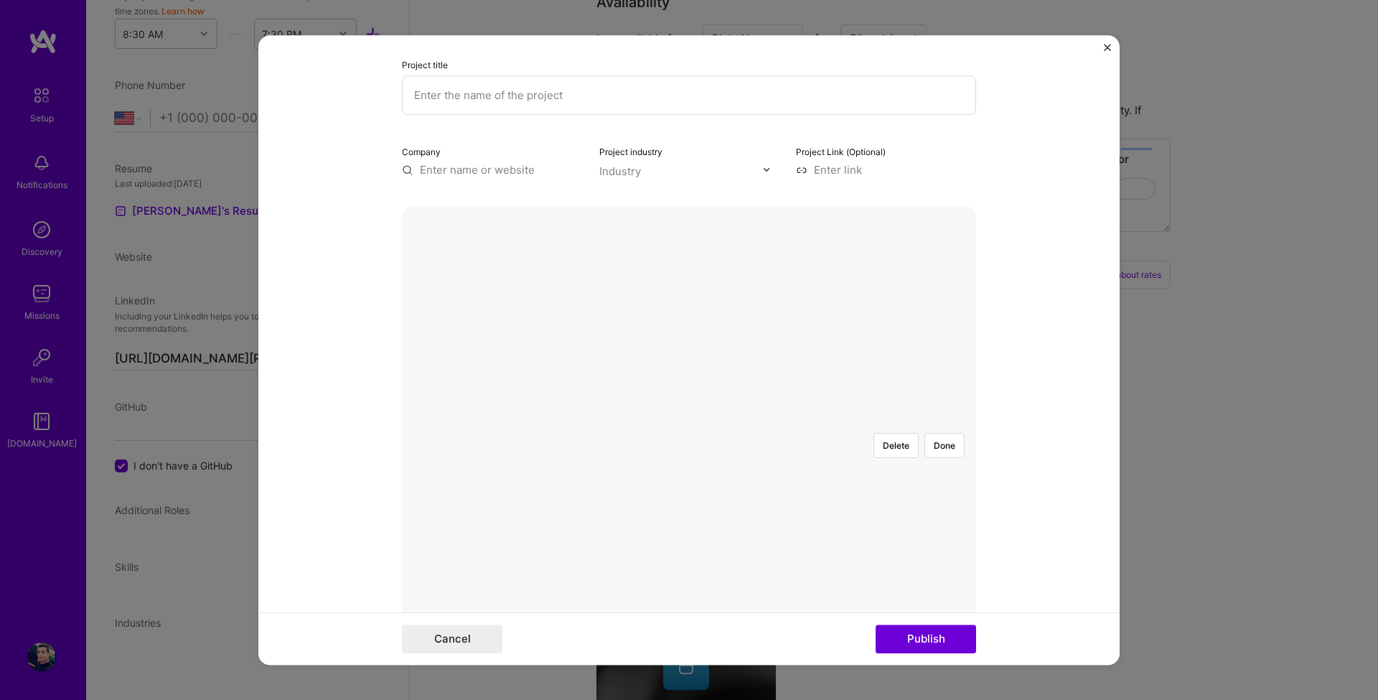
scroll to position [86, 0]
click at [945, 434] on button "Done" at bounding box center [945, 446] width 40 height 25
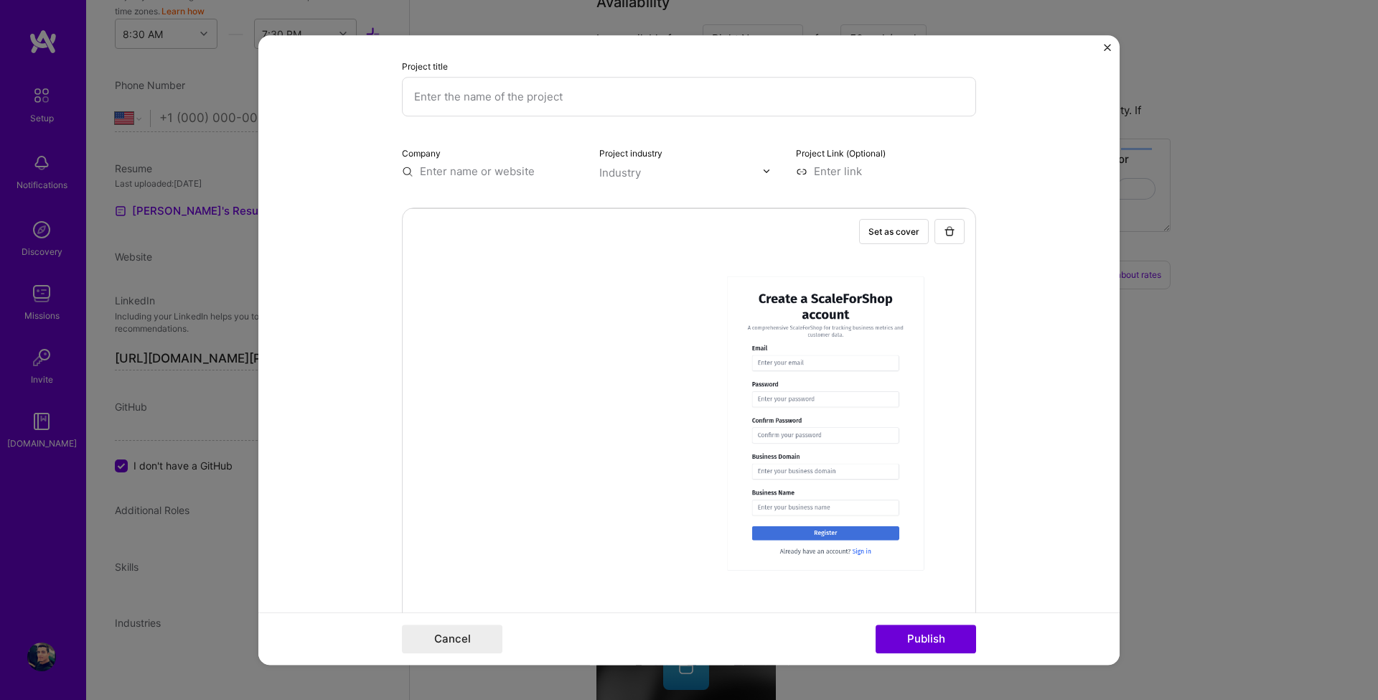
click at [759, 345] on div at bounding box center [689, 422] width 574 height 431
click at [1131, 428] on div "Project title Company Project industry Industry Project Link (Optional) Set as …" at bounding box center [689, 350] width 1378 height 700
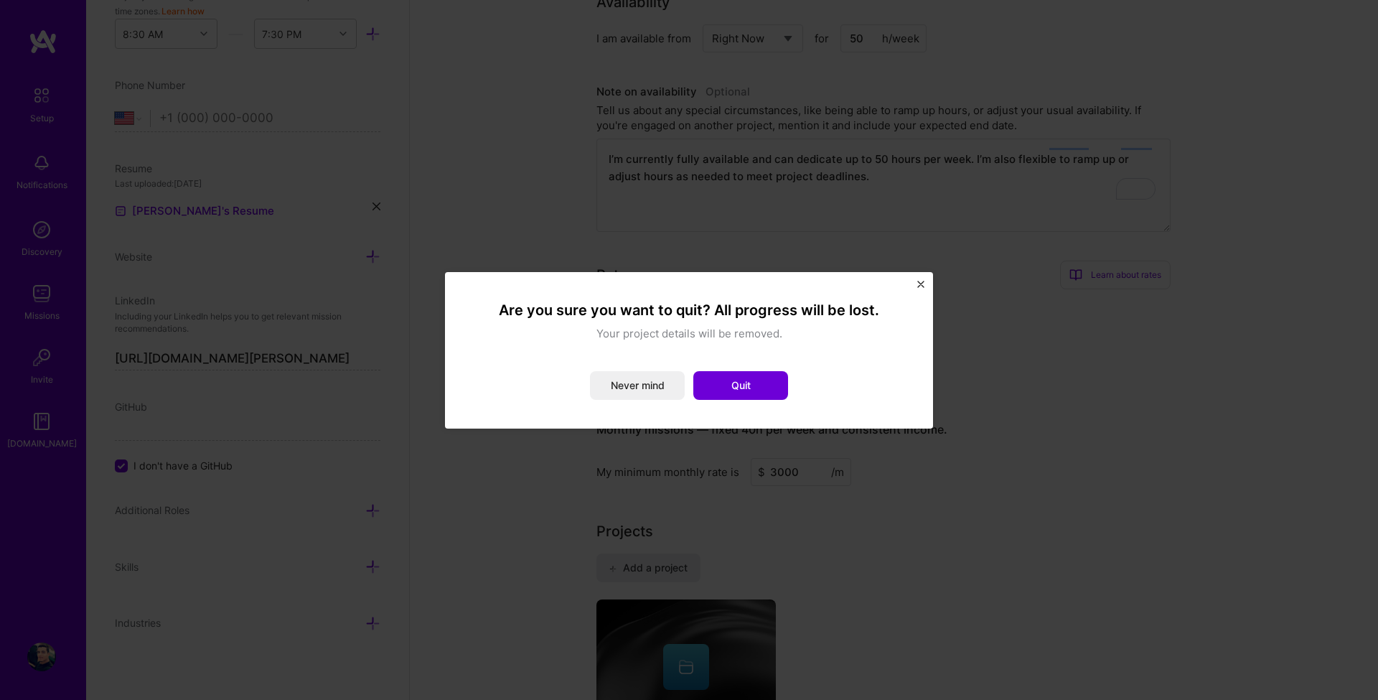
click at [920, 281] on img "Close" at bounding box center [920, 284] width 7 height 7
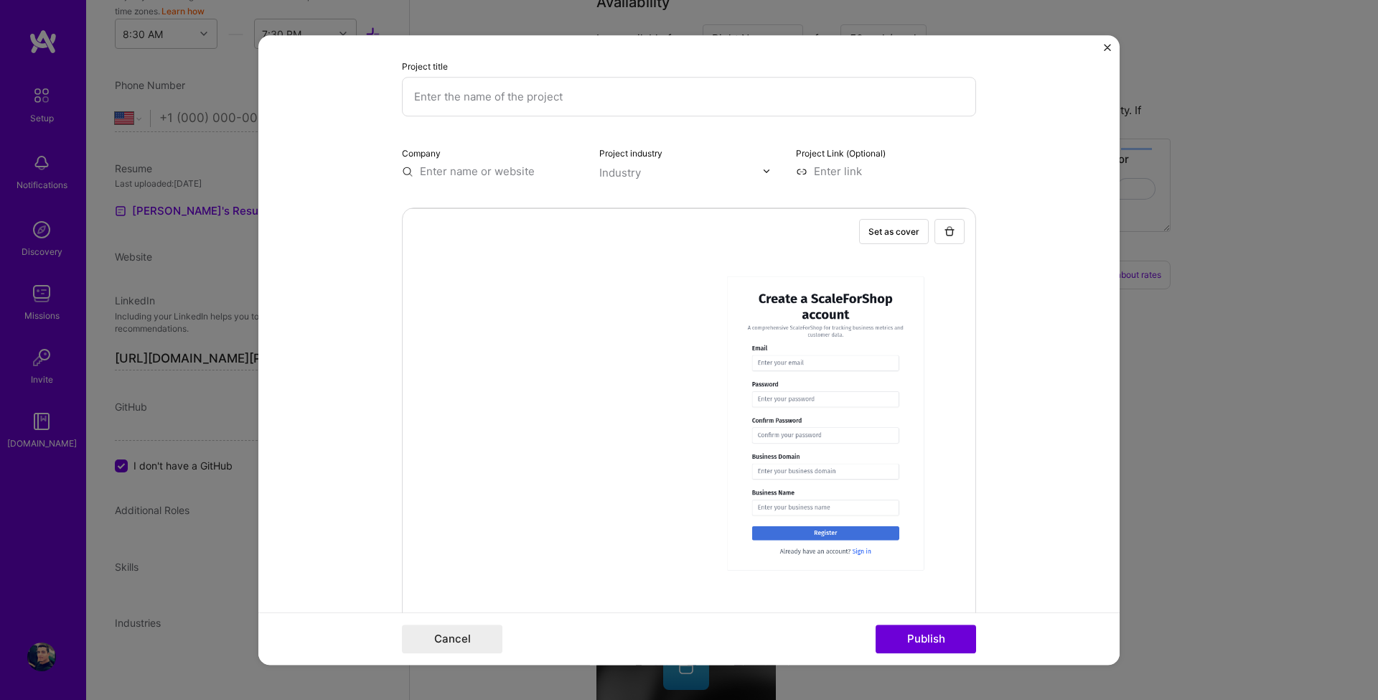
scroll to position [258, 0]
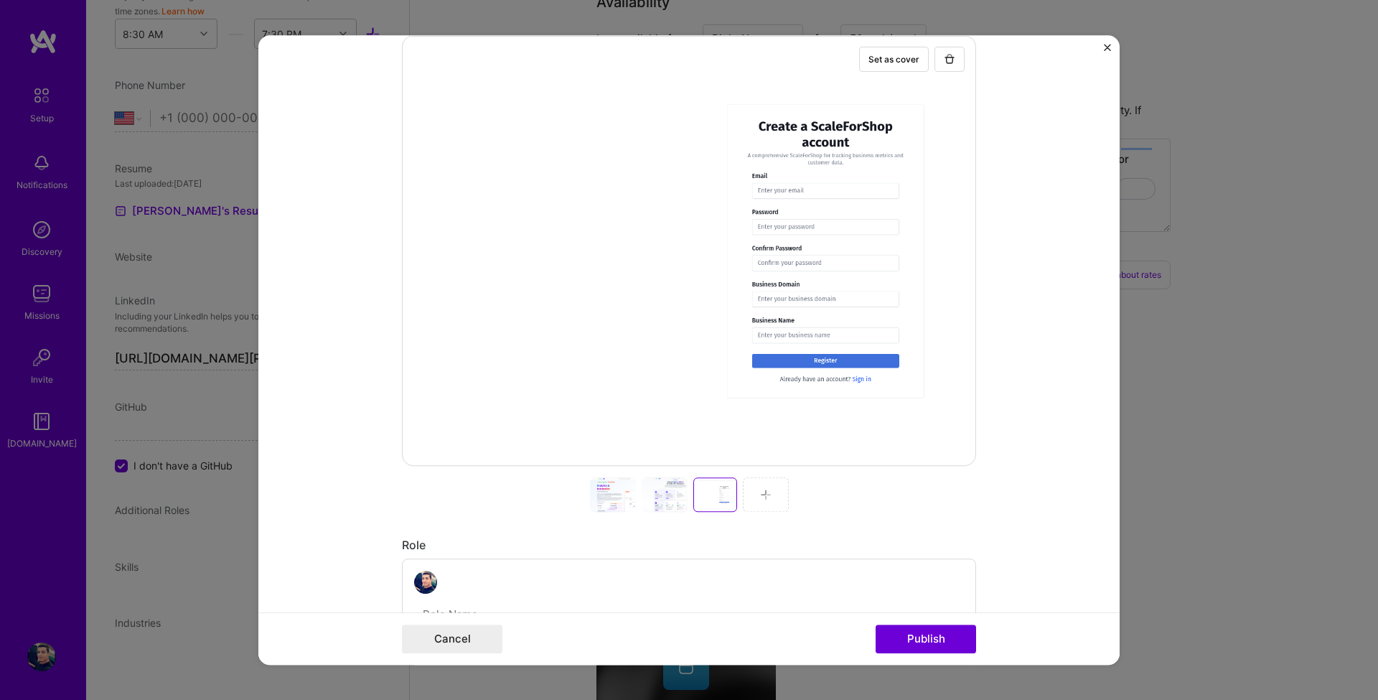
click at [596, 489] on div at bounding box center [613, 494] width 46 height 34
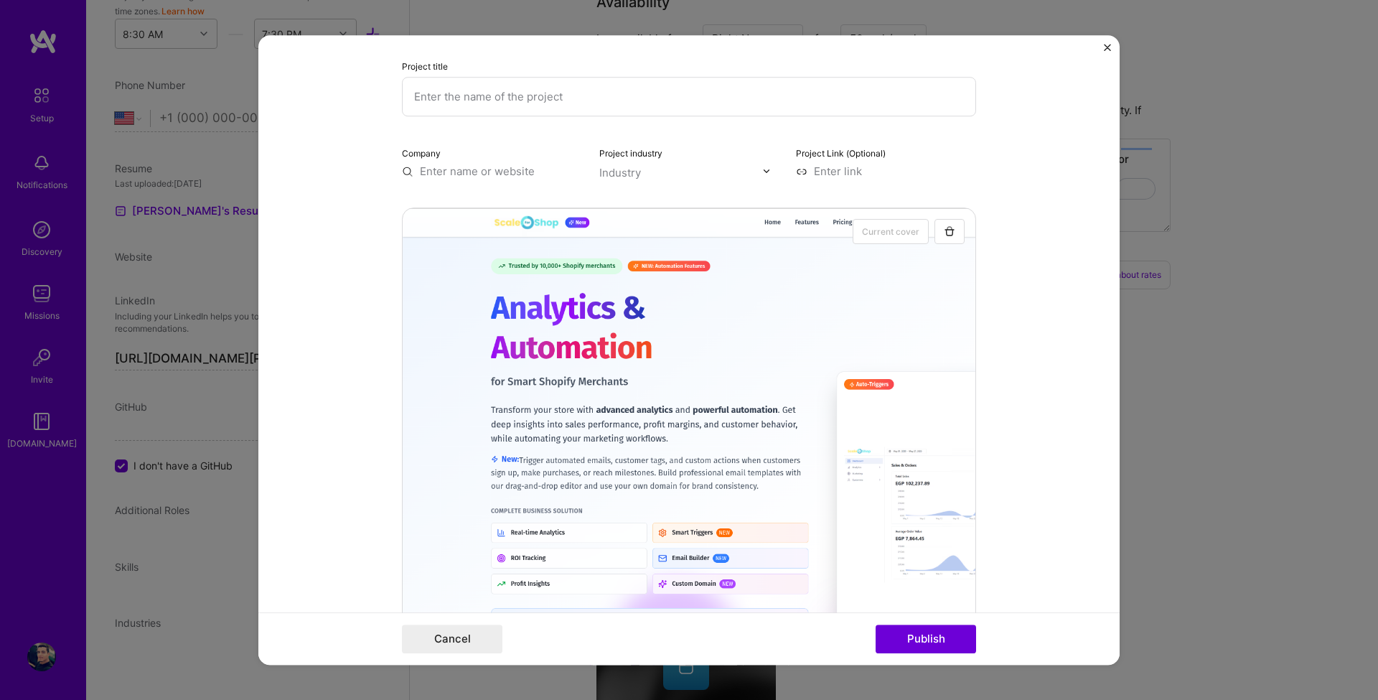
scroll to position [0, 0]
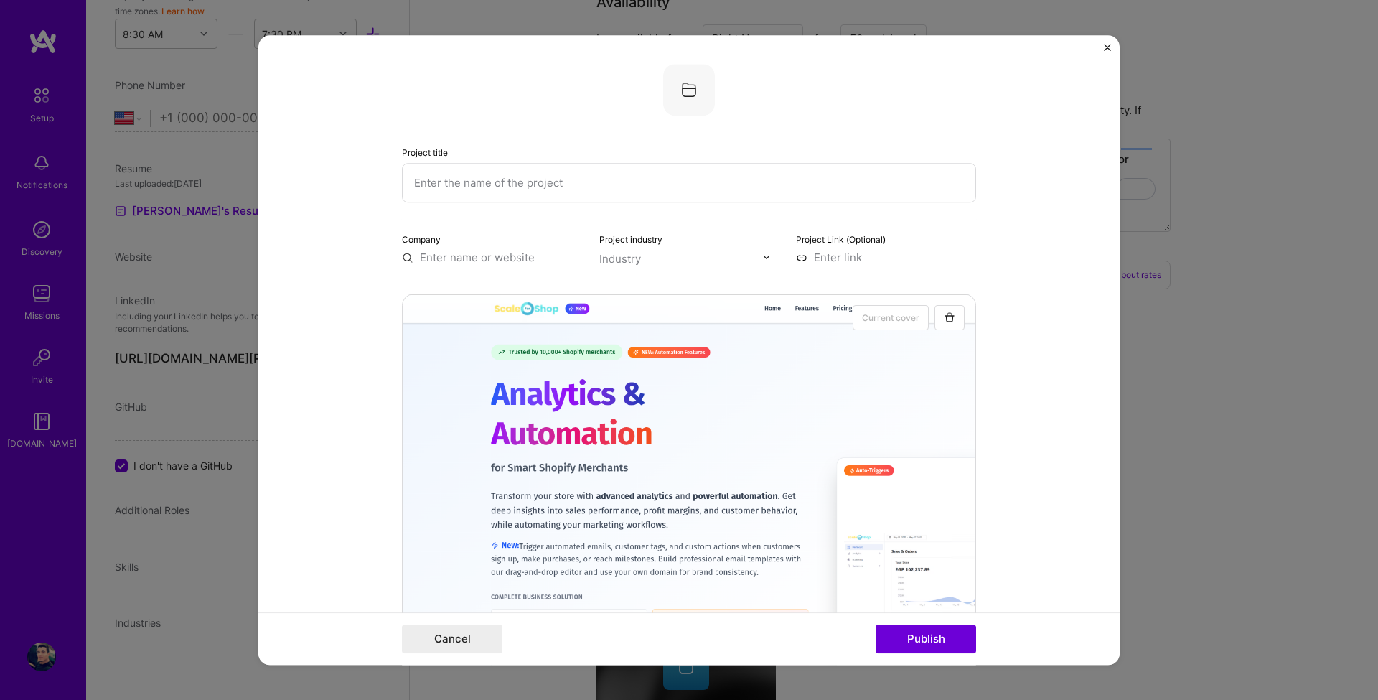
click at [459, 184] on input "text" at bounding box center [689, 182] width 574 height 39
paste input "scaleforshop"
click at [421, 177] on input "scaleforshop" at bounding box center [689, 182] width 574 height 39
type input "ScaleForShop"
click at [826, 256] on input at bounding box center [886, 257] width 180 height 15
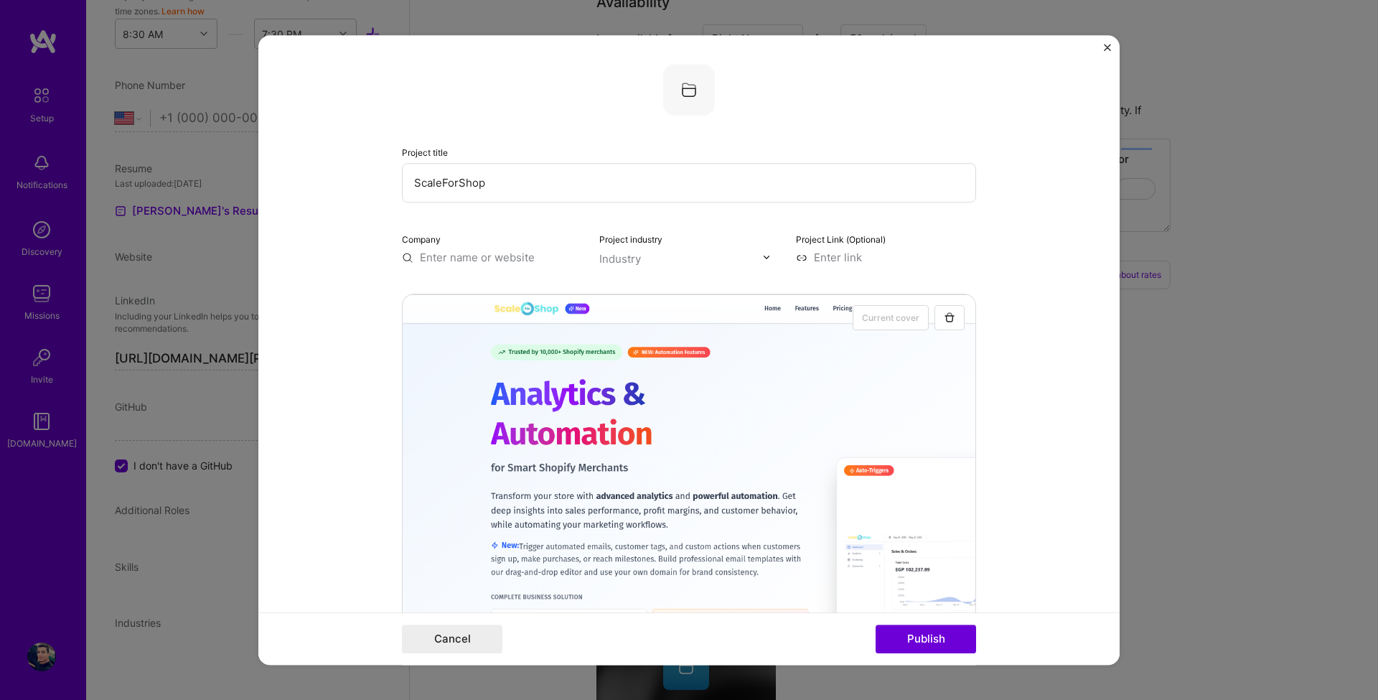
click at [831, 261] on input at bounding box center [886, 257] width 180 height 15
paste input "https://www.scaleforshop.com/"
type input "https://www.scaleforshop.com/"
click at [708, 220] on div "Project title ScaleForShop Company Project industry Industry Project Link (Opti…" at bounding box center [689, 164] width 574 height 201
click at [627, 243] on label "Project industry" at bounding box center [630, 239] width 63 height 11
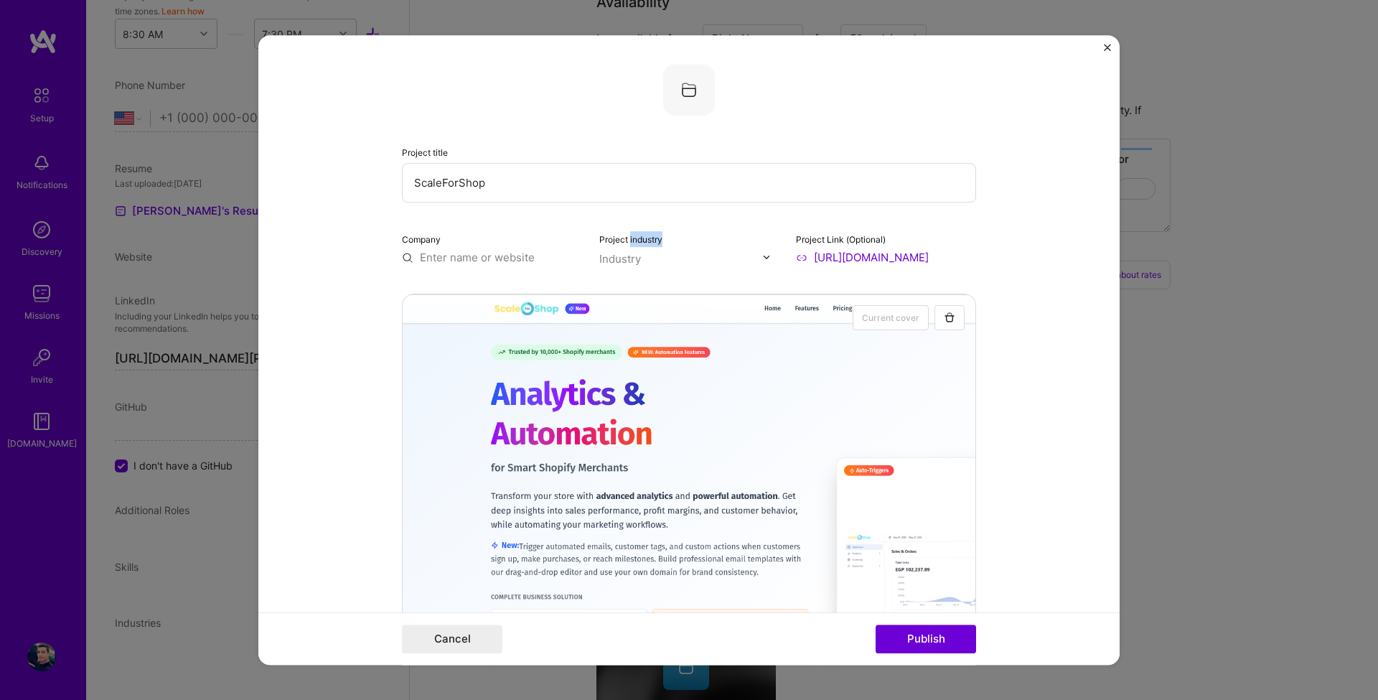
click at [627, 243] on label "Project industry" at bounding box center [630, 239] width 63 height 11
click at [618, 245] on div at bounding box center [618, 245] width 0 height 0
click at [599, 236] on label "Project industry" at bounding box center [630, 239] width 63 height 11
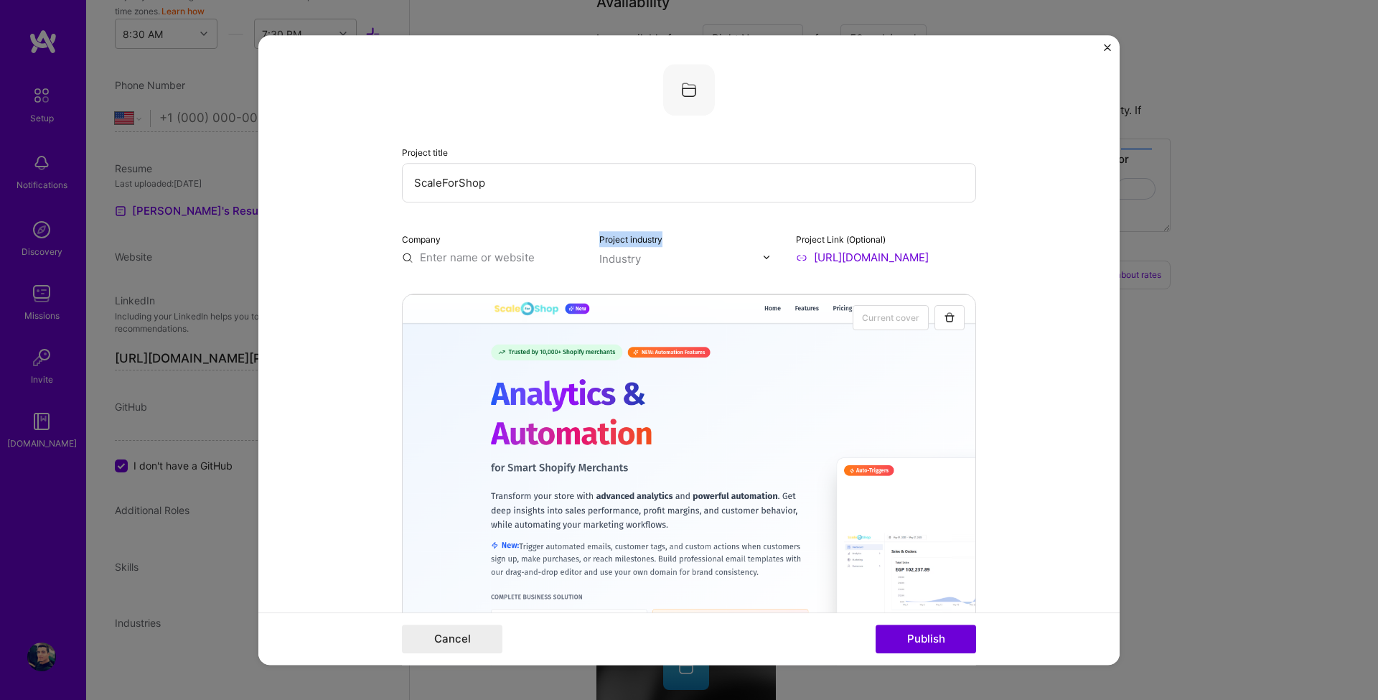
click at [599, 236] on label "Project industry" at bounding box center [630, 239] width 63 height 11
click at [658, 264] on input "text" at bounding box center [681, 258] width 164 height 15
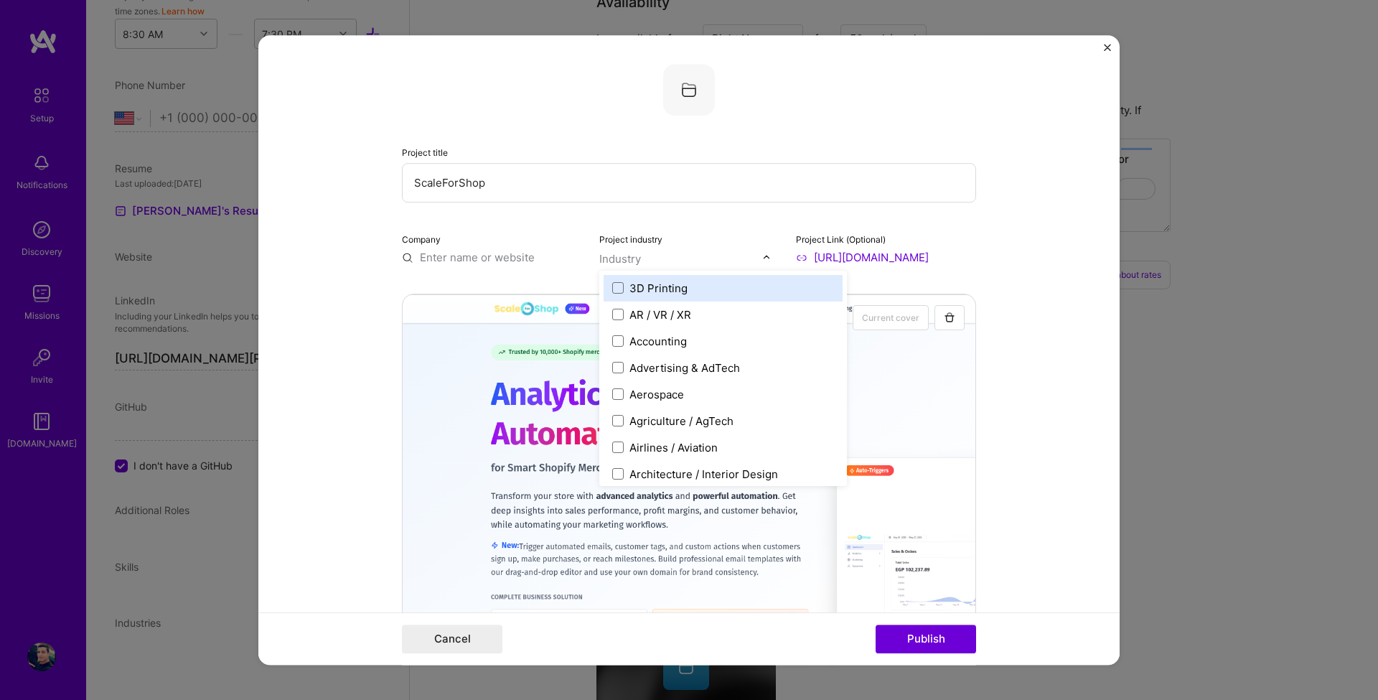
click at [612, 258] on div "Industry" at bounding box center [620, 258] width 42 height 15
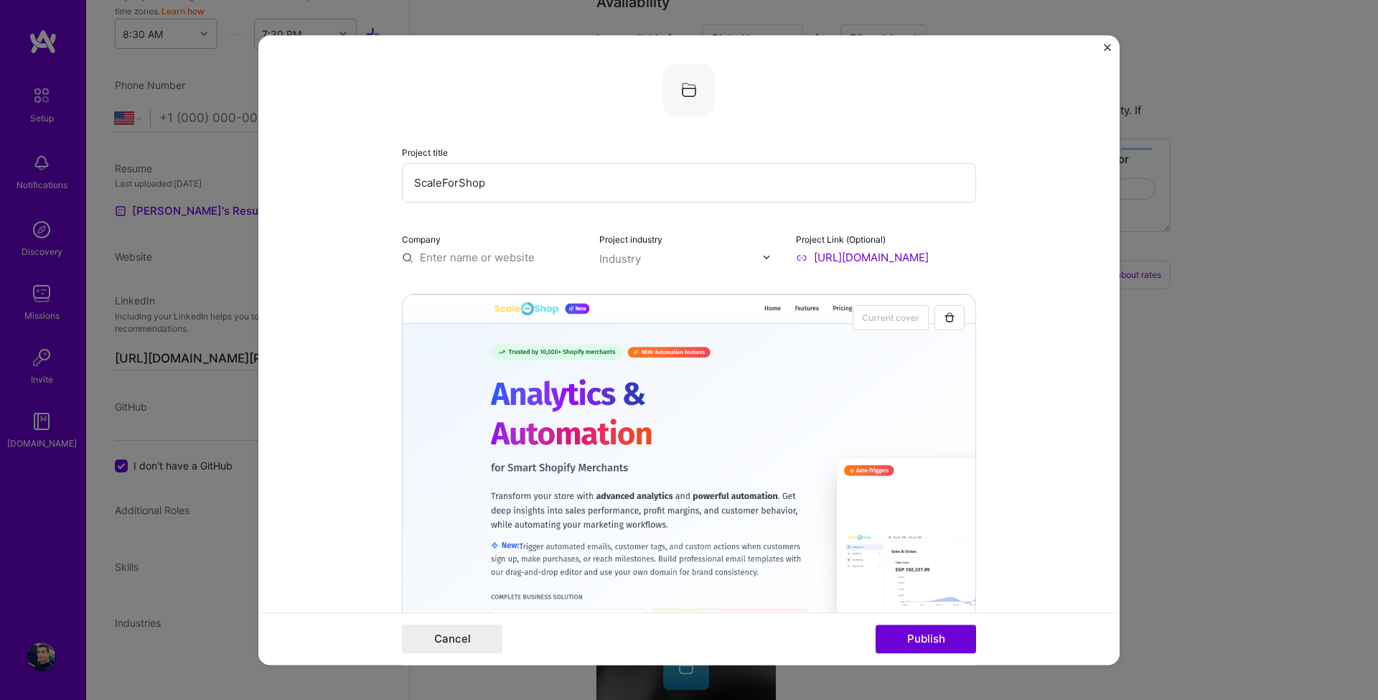
click at [612, 258] on div "Industry" at bounding box center [620, 258] width 42 height 15
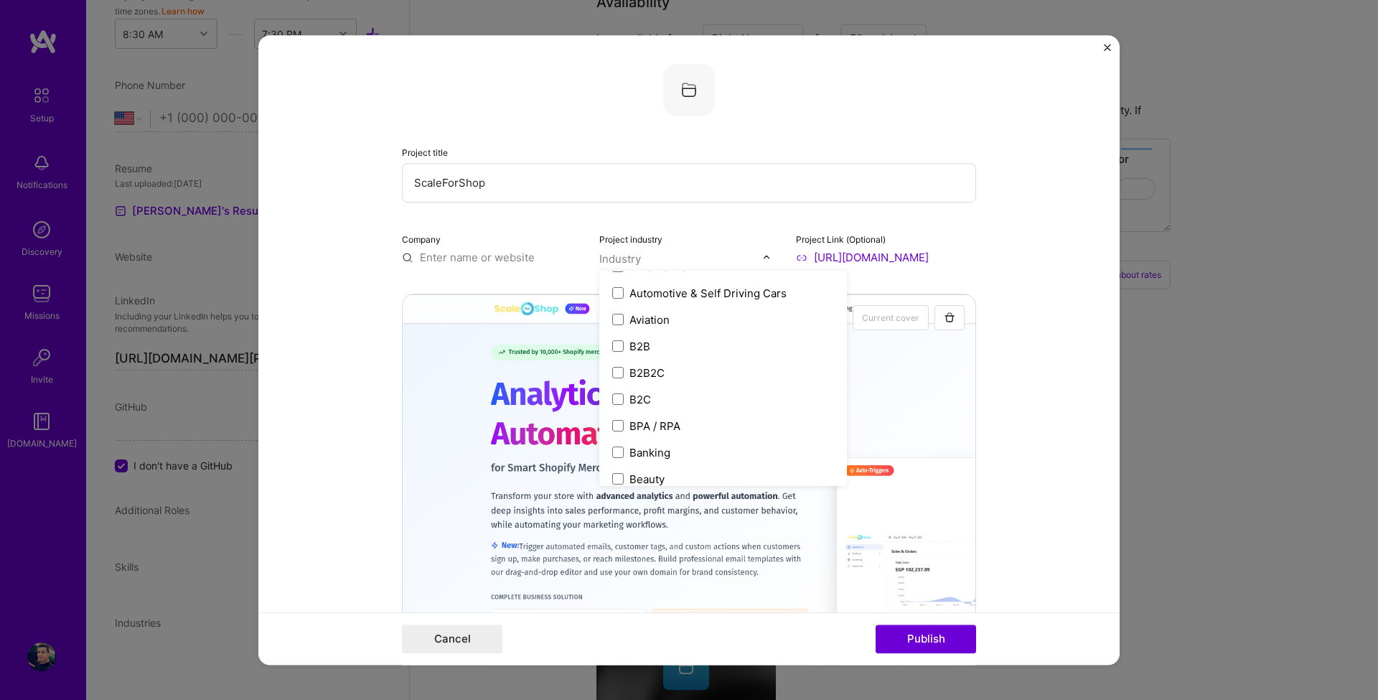
scroll to position [345, 0]
click at [691, 351] on div "B2B" at bounding box center [723, 342] width 239 height 27
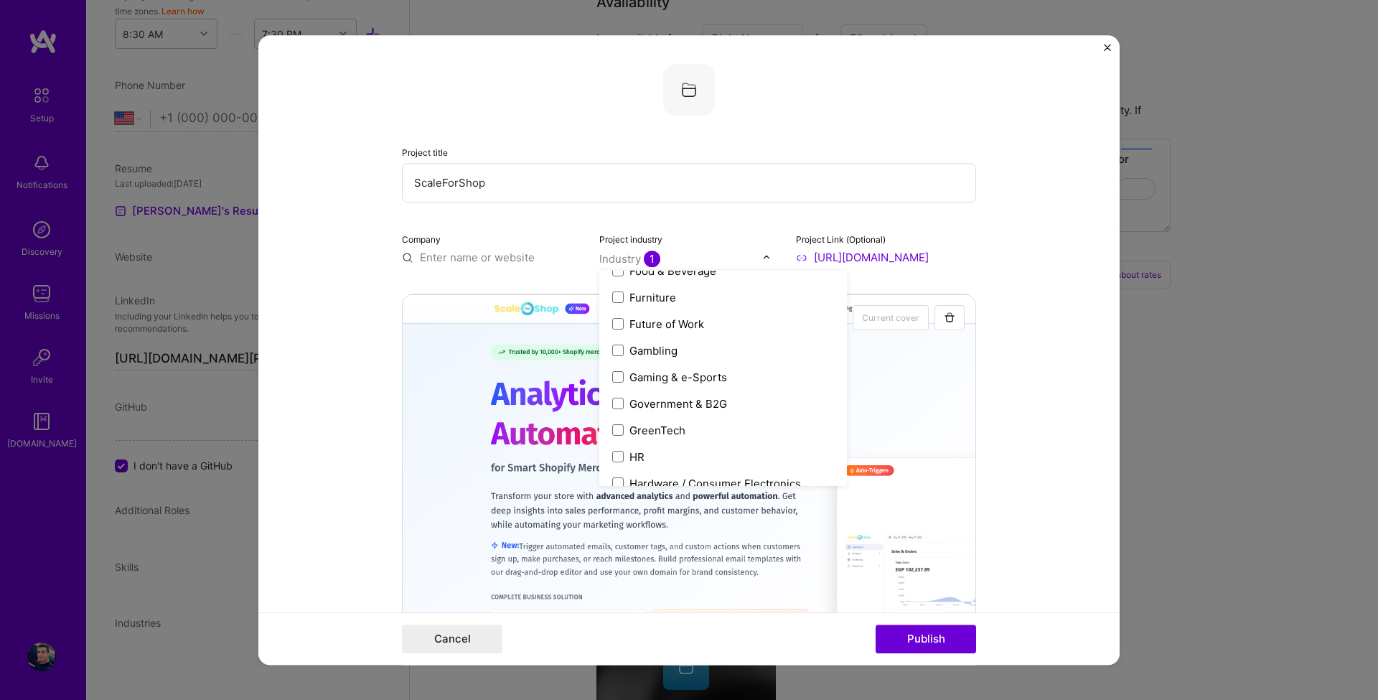
scroll to position [1723, 0]
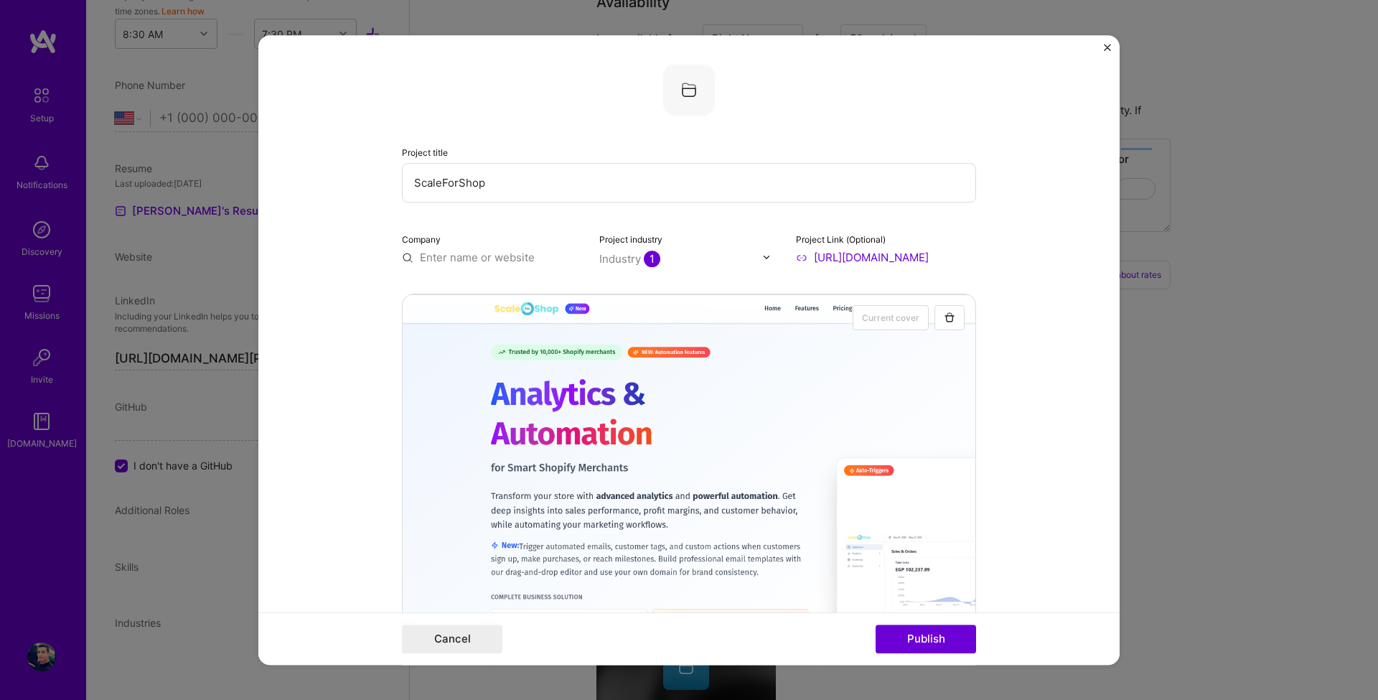
click at [551, 216] on div "Project title ScaleForShop Company Project industry Industry 1 Project Link (Op…" at bounding box center [689, 164] width 574 height 201
click at [480, 260] on input "text" at bounding box center [492, 257] width 180 height 15
click at [474, 184] on input "ScaleForShop" at bounding box center [689, 182] width 574 height 39
click at [446, 248] on div "Company" at bounding box center [492, 248] width 180 height 34
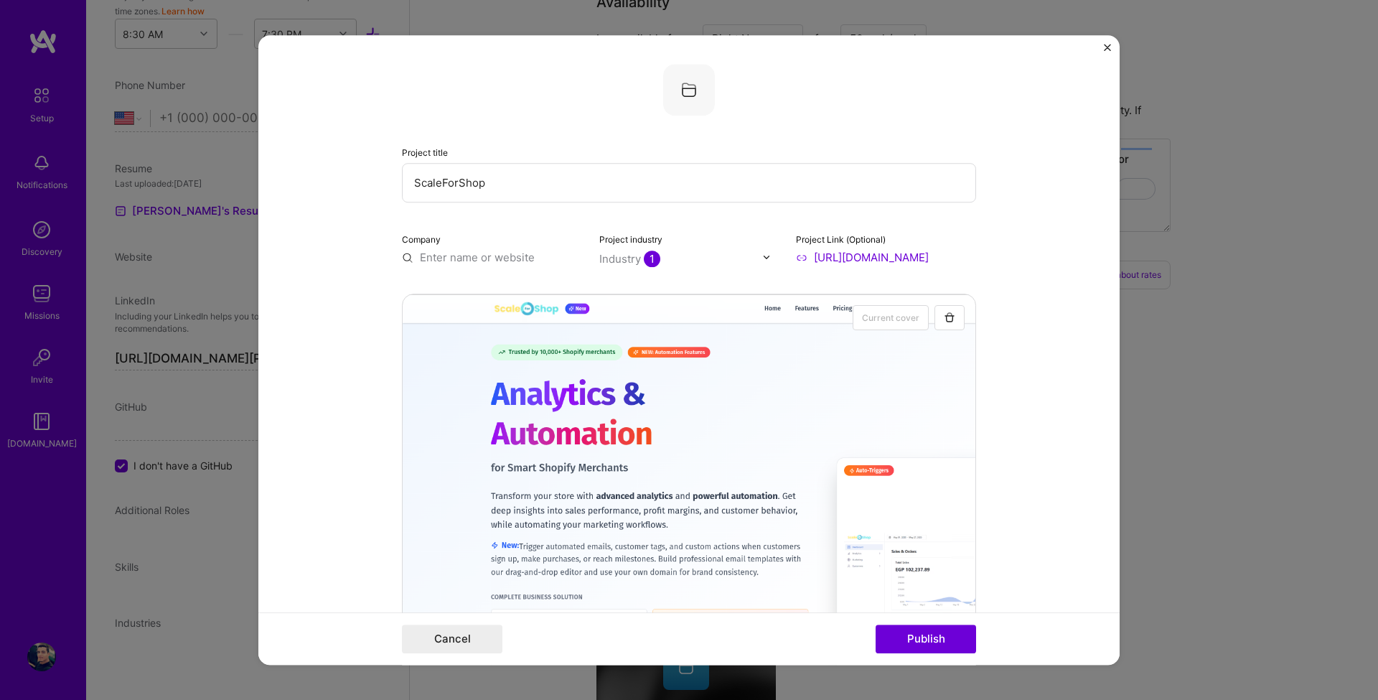
click at [446, 251] on input "text" at bounding box center [492, 257] width 180 height 15
paste input "ScaleForShop"
type input "ScaleForShop"
click at [537, 227] on div "Project title ScaleForShop Company ScaleForShop Project industry Industry 1 Pro…" at bounding box center [689, 164] width 574 height 201
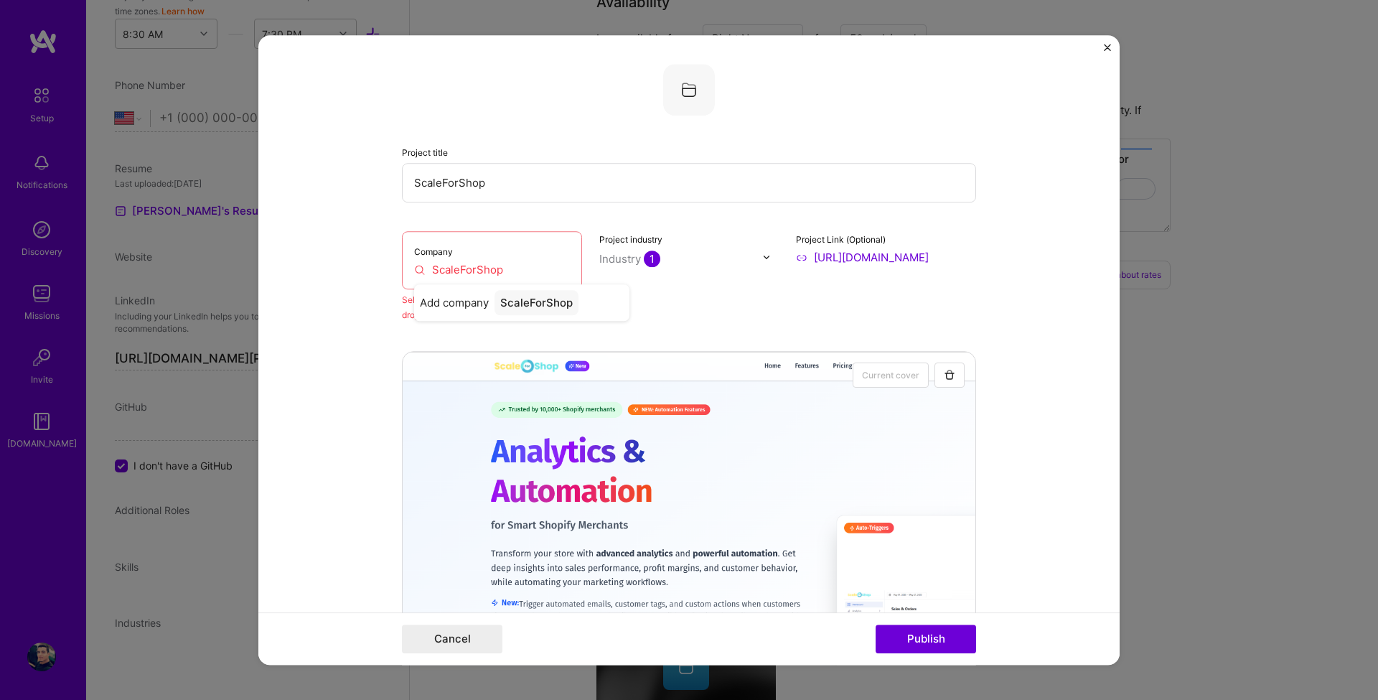
click at [482, 269] on input "ScaleForShop" at bounding box center [492, 269] width 156 height 15
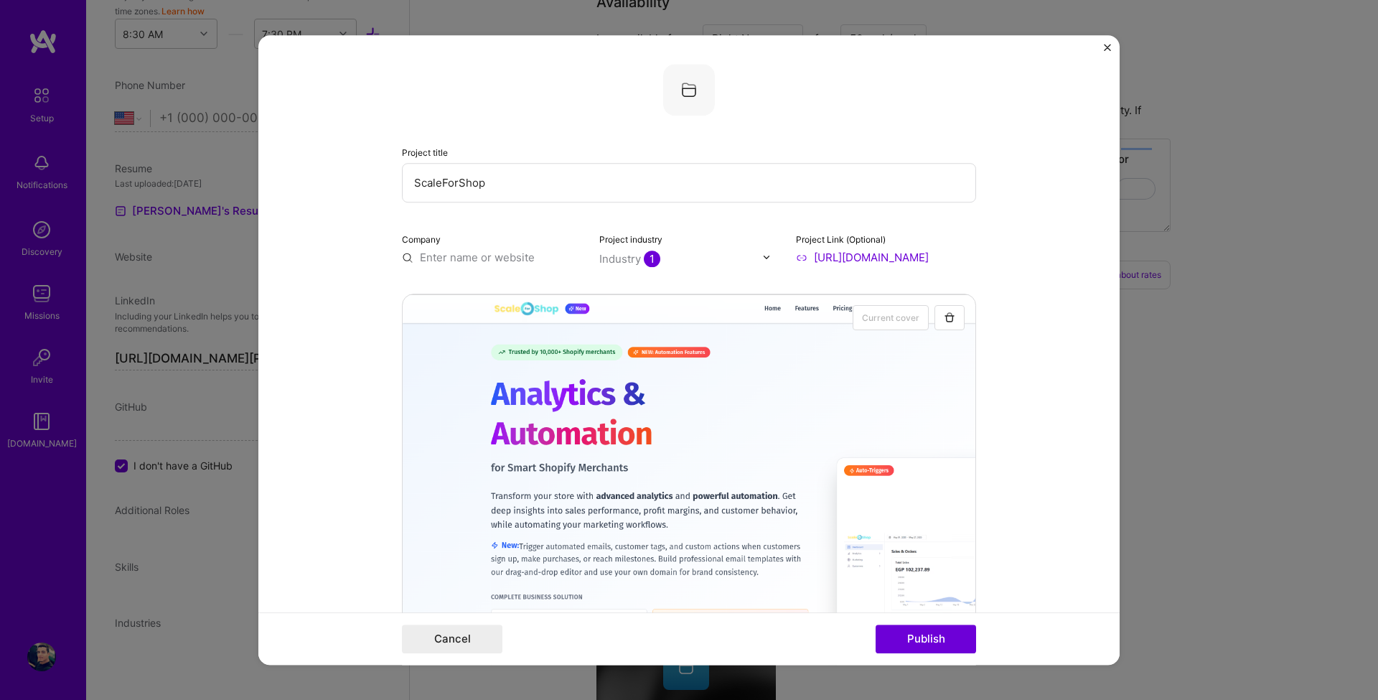
click at [324, 243] on form "Project title ScaleForShop Company Project industry Industry 1 Project Link (Op…" at bounding box center [688, 350] width 861 height 630
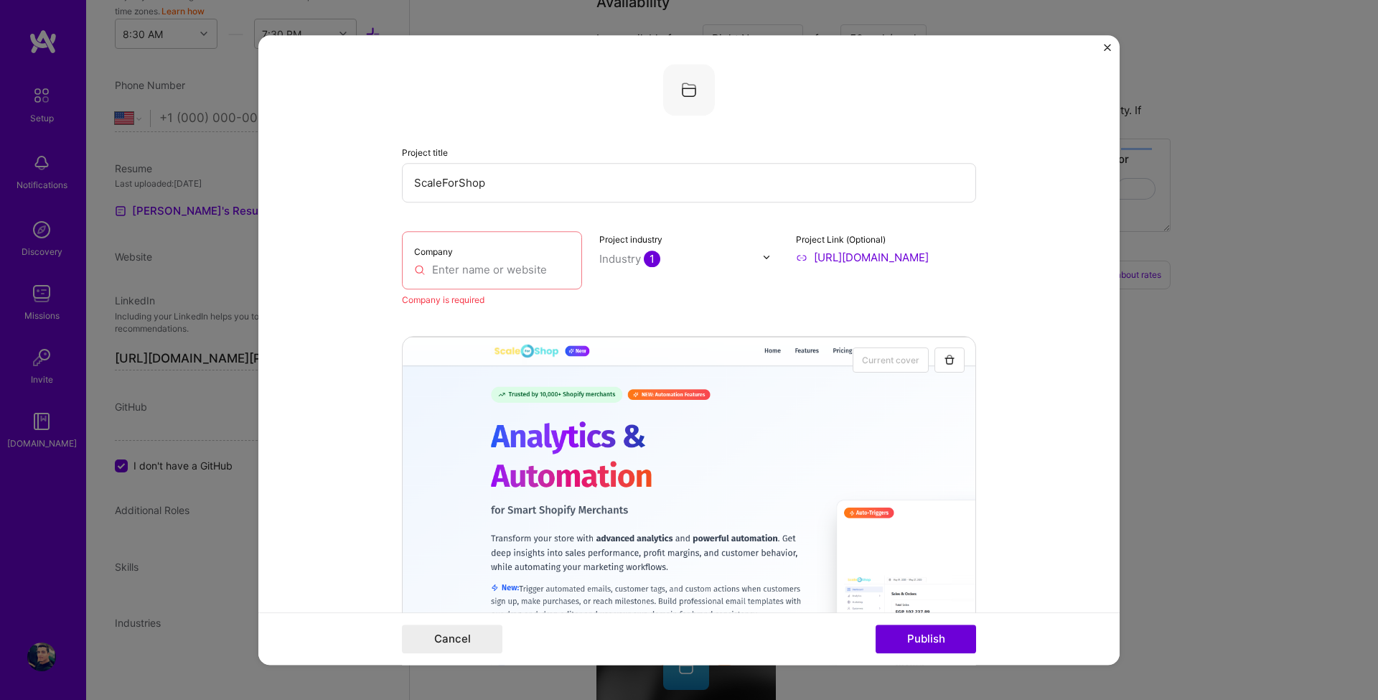
click at [698, 291] on div "Project industry Industry 1" at bounding box center [689, 269] width 180 height 76
click at [471, 272] on input "text" at bounding box center [492, 269] width 156 height 15
paste input "ScaleForShop"
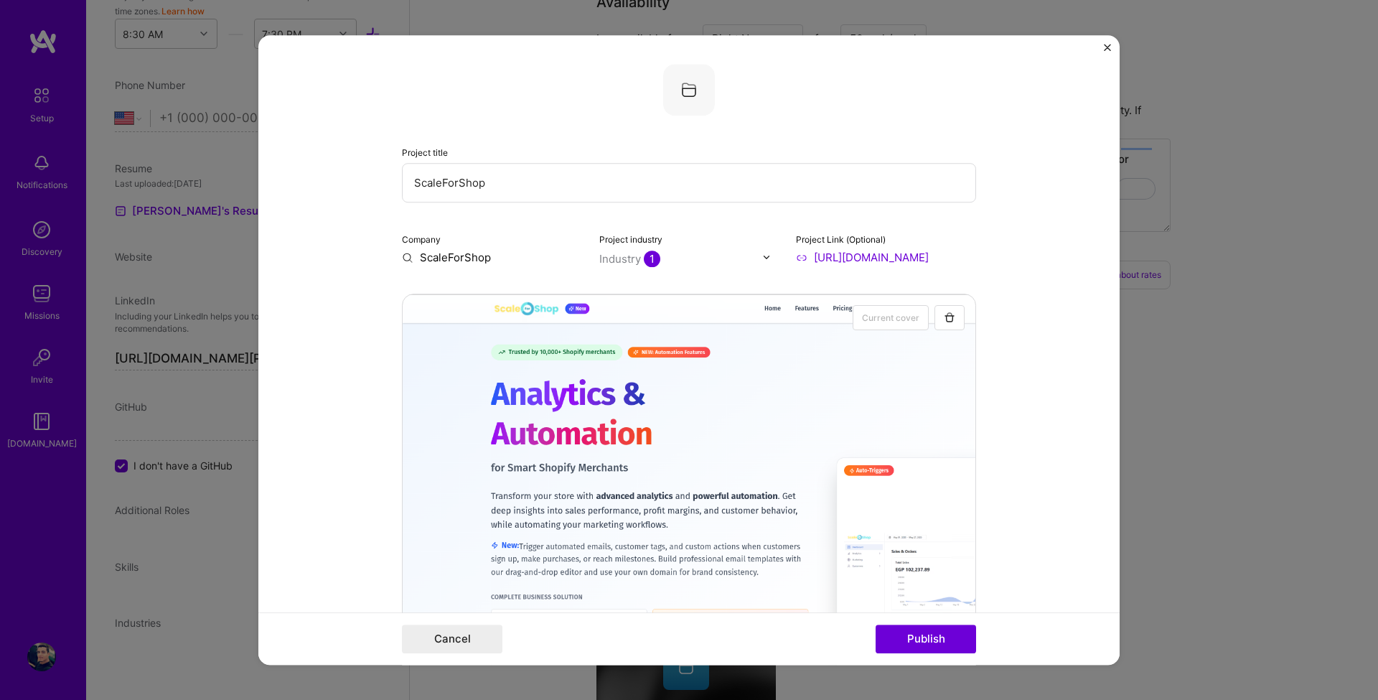
drag, startPoint x: 500, startPoint y: 264, endPoint x: 387, endPoint y: 251, distance: 114.2
click at [387, 251] on form "Project title ScaleForShop Company ScaleForShop Project industry Industry 1 Pro…" at bounding box center [688, 350] width 861 height 630
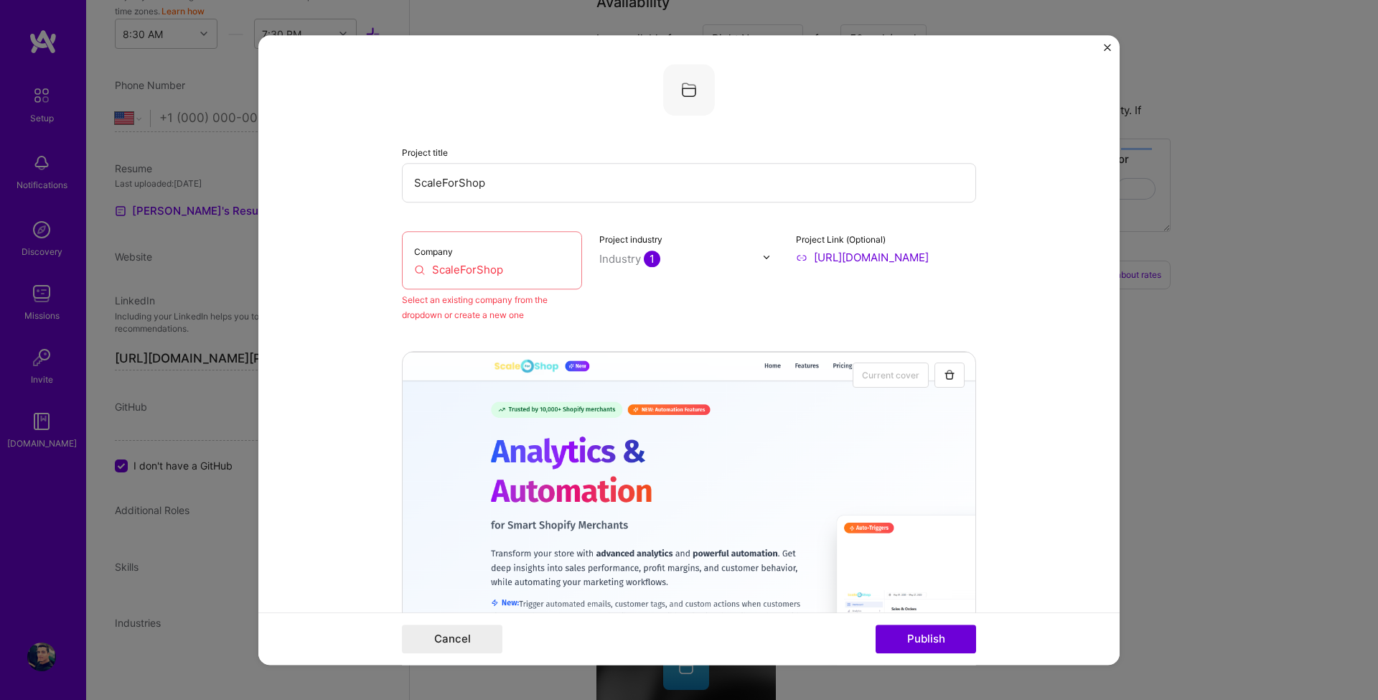
click at [461, 268] on input "ScaleForShop" at bounding box center [492, 269] width 156 height 15
paste input "Freelance"
click at [436, 177] on input "ScaleForShop" at bounding box center [689, 182] width 574 height 39
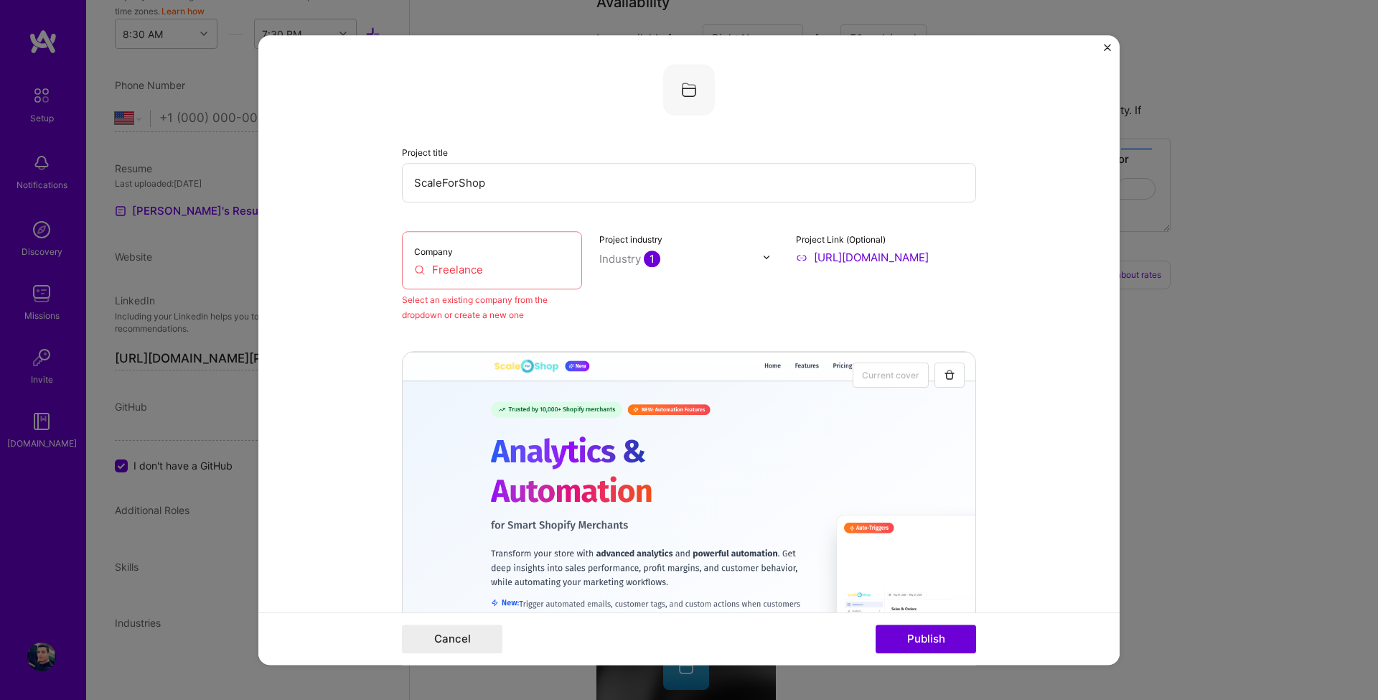
click at [436, 177] on input "ScaleForShop" at bounding box center [689, 182] width 574 height 39
click at [446, 272] on input "Freelance" at bounding box center [492, 269] width 156 height 15
paste input "ScaleForShop"
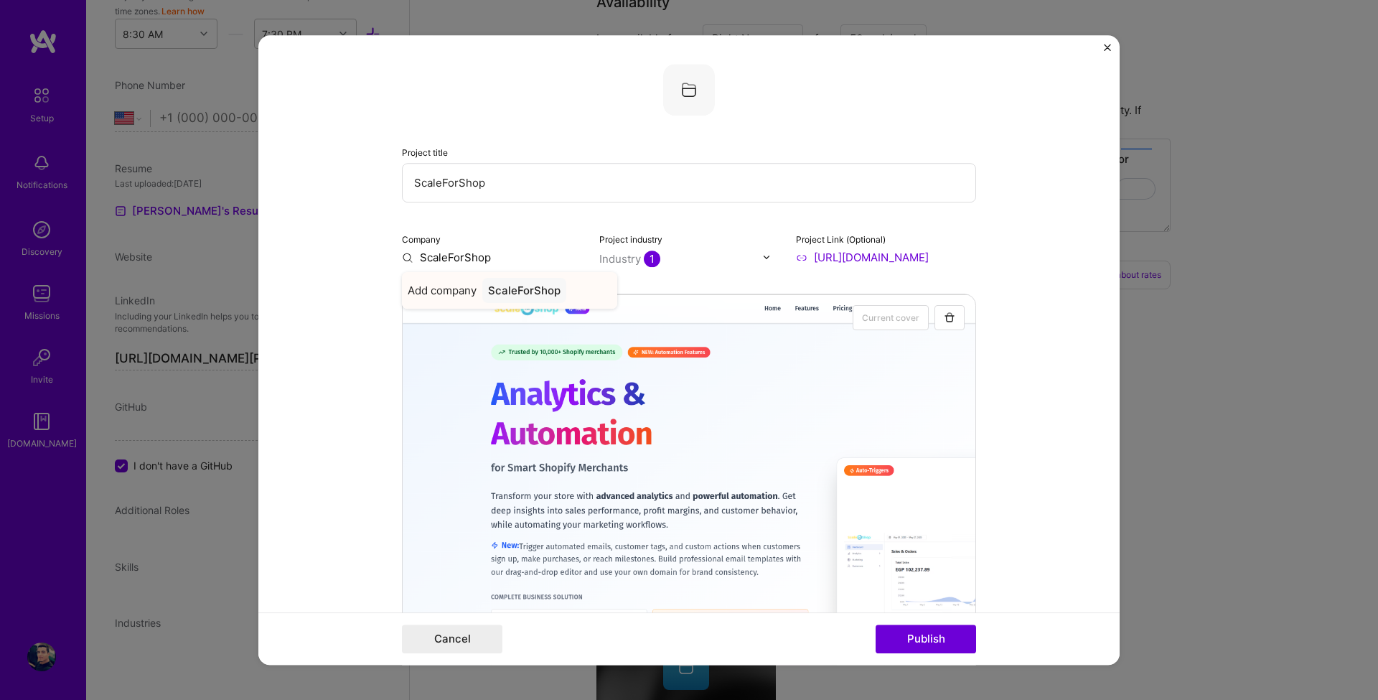
type input "ScaleForShop"
click at [495, 292] on div "ScaleForShop" at bounding box center [524, 290] width 84 height 25
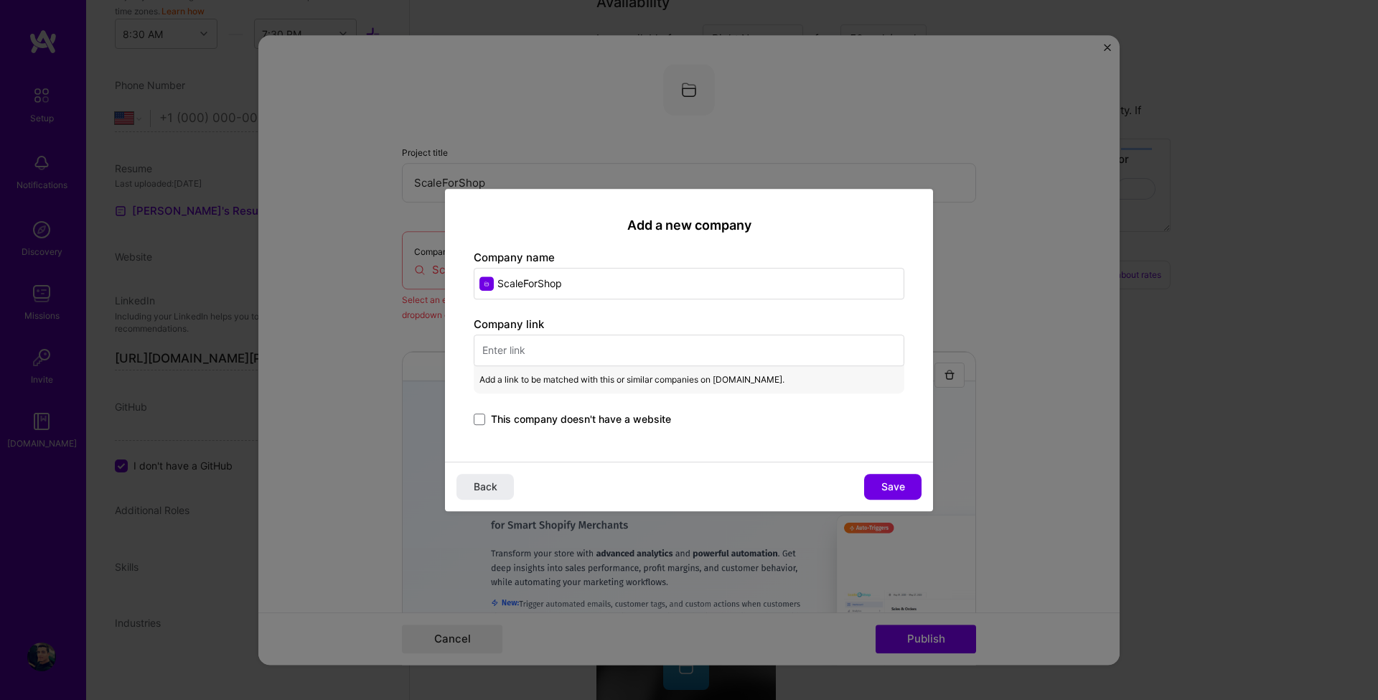
click at [543, 350] on input "text" at bounding box center [689, 350] width 431 height 32
paste input "https://www.scaleforshop.com/"
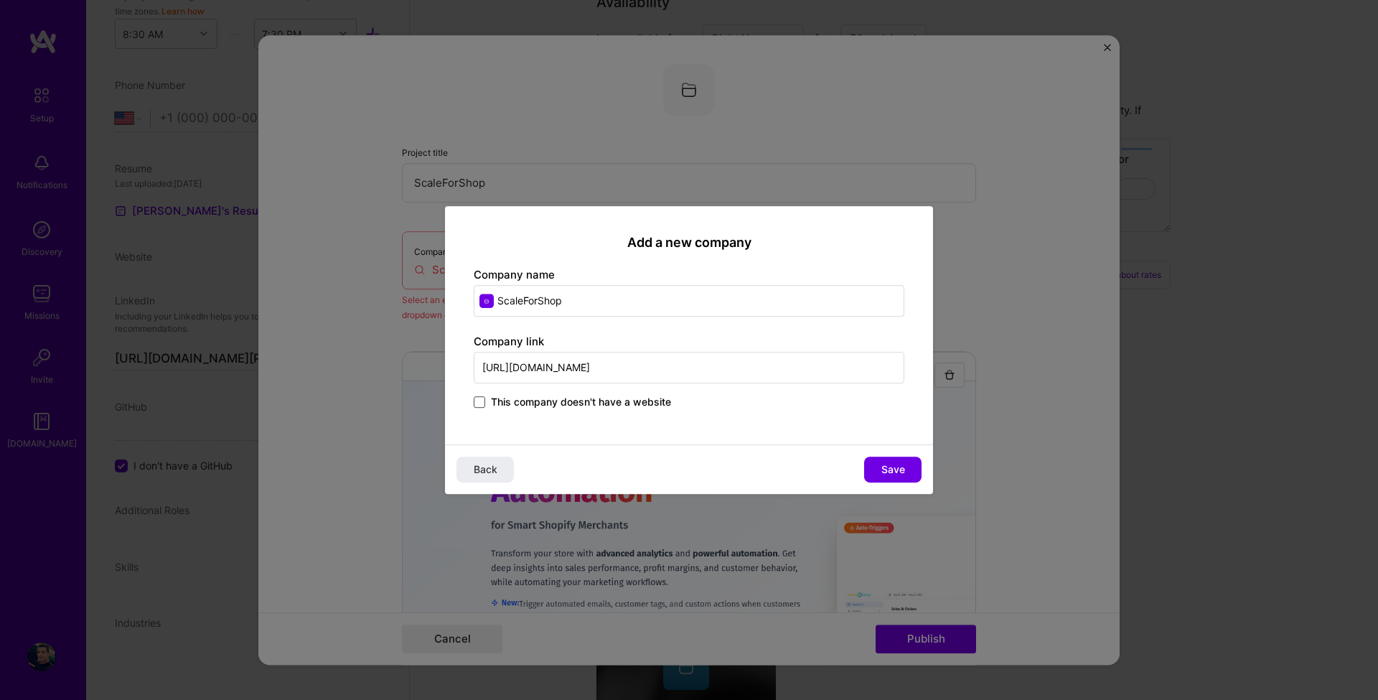
click at [484, 406] on span at bounding box center [479, 401] width 11 height 11
click at [0, 0] on input "This company doesn't have a website" at bounding box center [0, 0] width 0 height 0
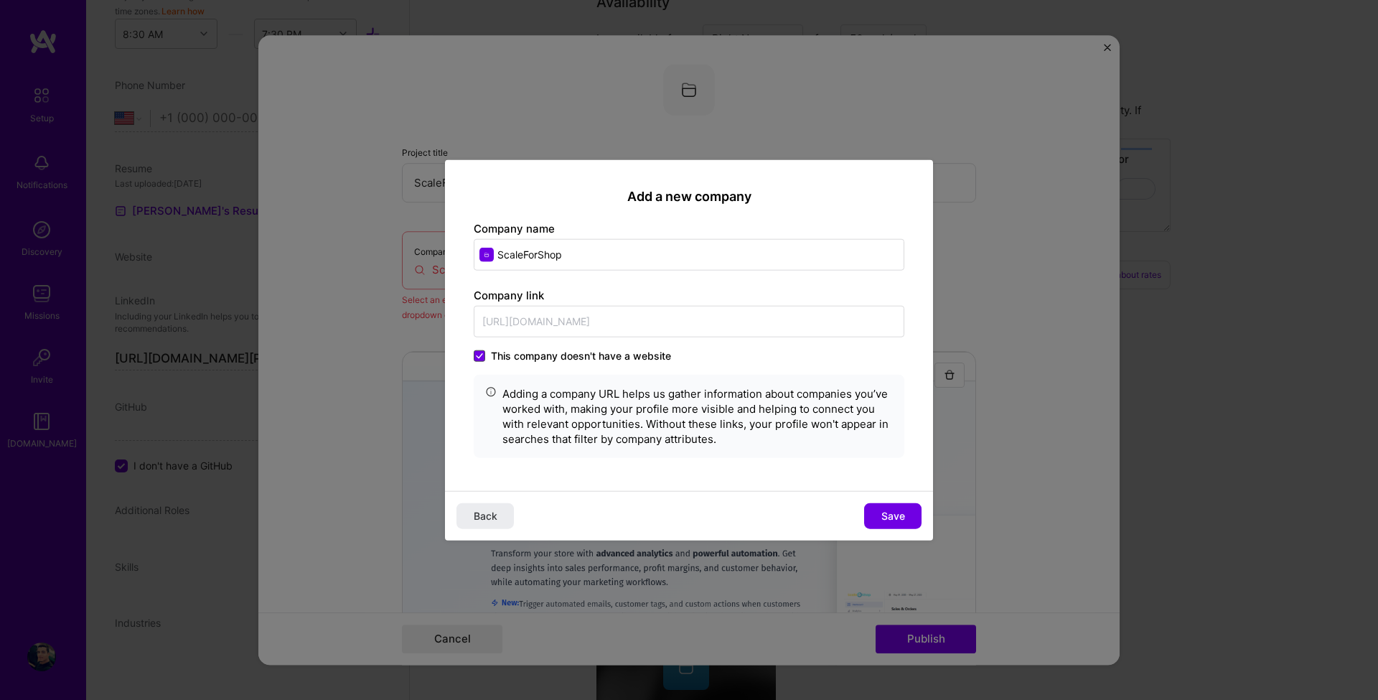
click at [480, 360] on span at bounding box center [479, 355] width 11 height 11
click at [0, 0] on input "This company doesn't have a website" at bounding box center [0, 0] width 0 height 0
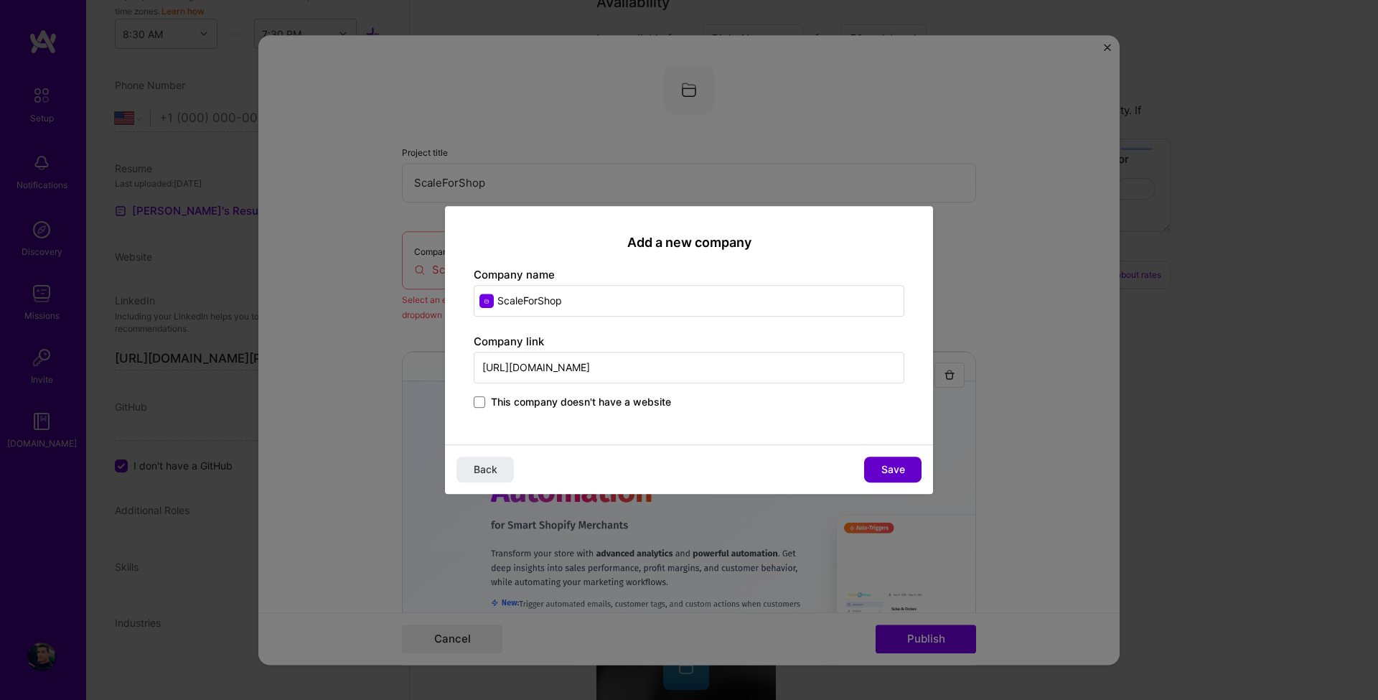
click at [889, 469] on span "Save" at bounding box center [893, 469] width 24 height 14
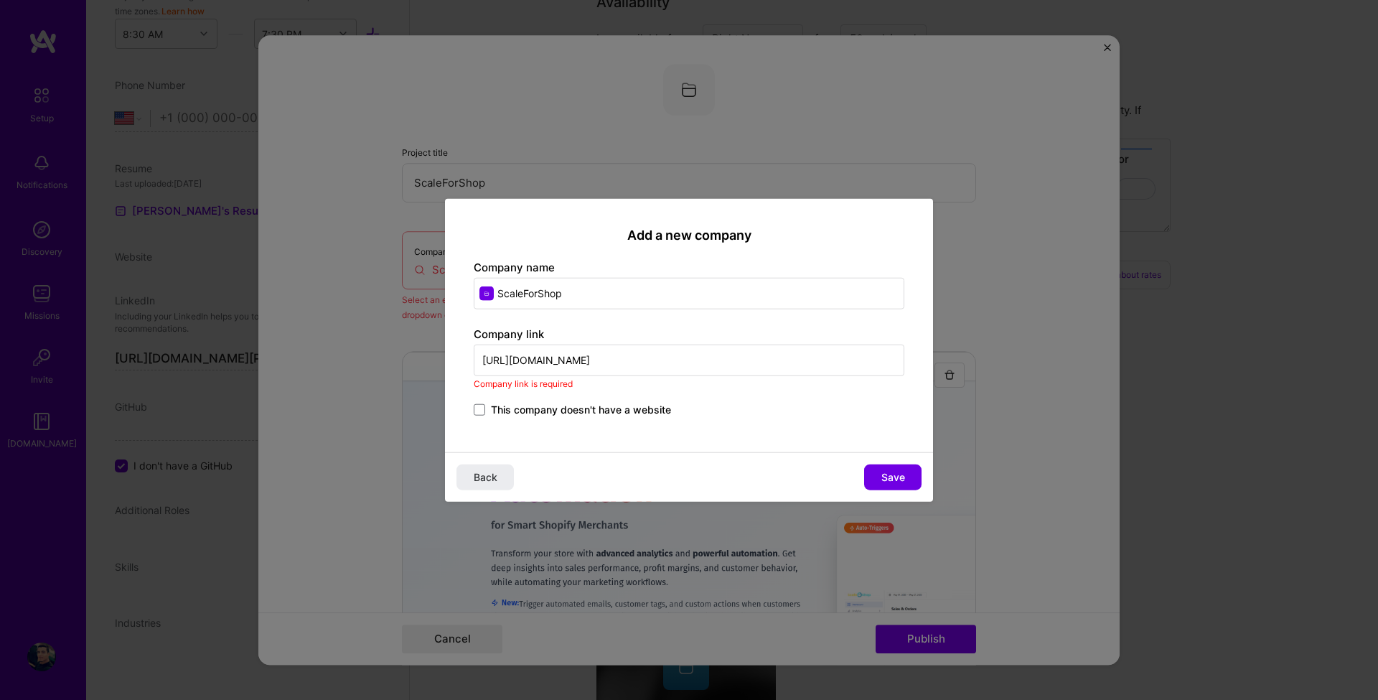
click at [652, 366] on input "https://www.scaleforshop.com/" at bounding box center [689, 361] width 431 height 32
click at [899, 472] on span "Save" at bounding box center [893, 477] width 24 height 14
click at [612, 362] on input "https://www.scaleforshop.com/" at bounding box center [689, 361] width 431 height 32
click at [686, 352] on input "https://www.scaleforshop.com/" at bounding box center [689, 361] width 431 height 32
click at [655, 368] on input "https://www.scaleforshop.com/" at bounding box center [689, 361] width 431 height 32
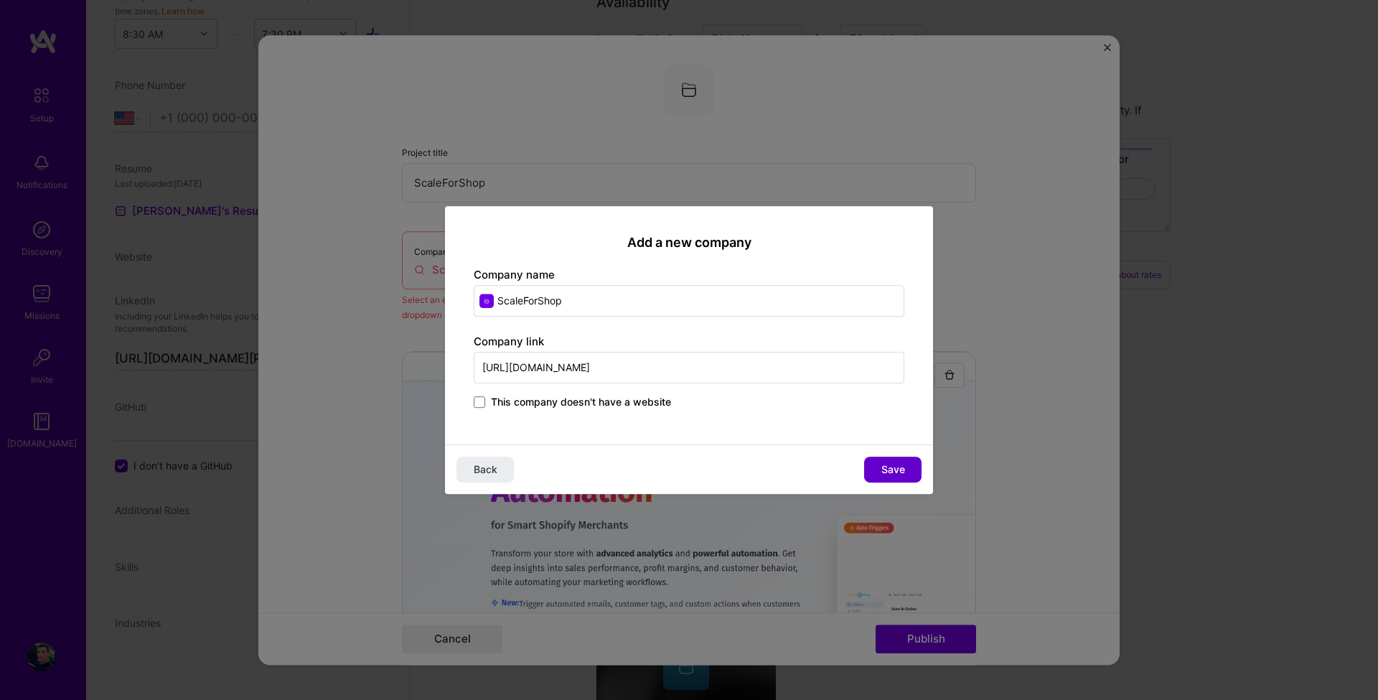
type input "https://www.scaleforshop.com"
click at [902, 464] on span "Save" at bounding box center [893, 469] width 24 height 14
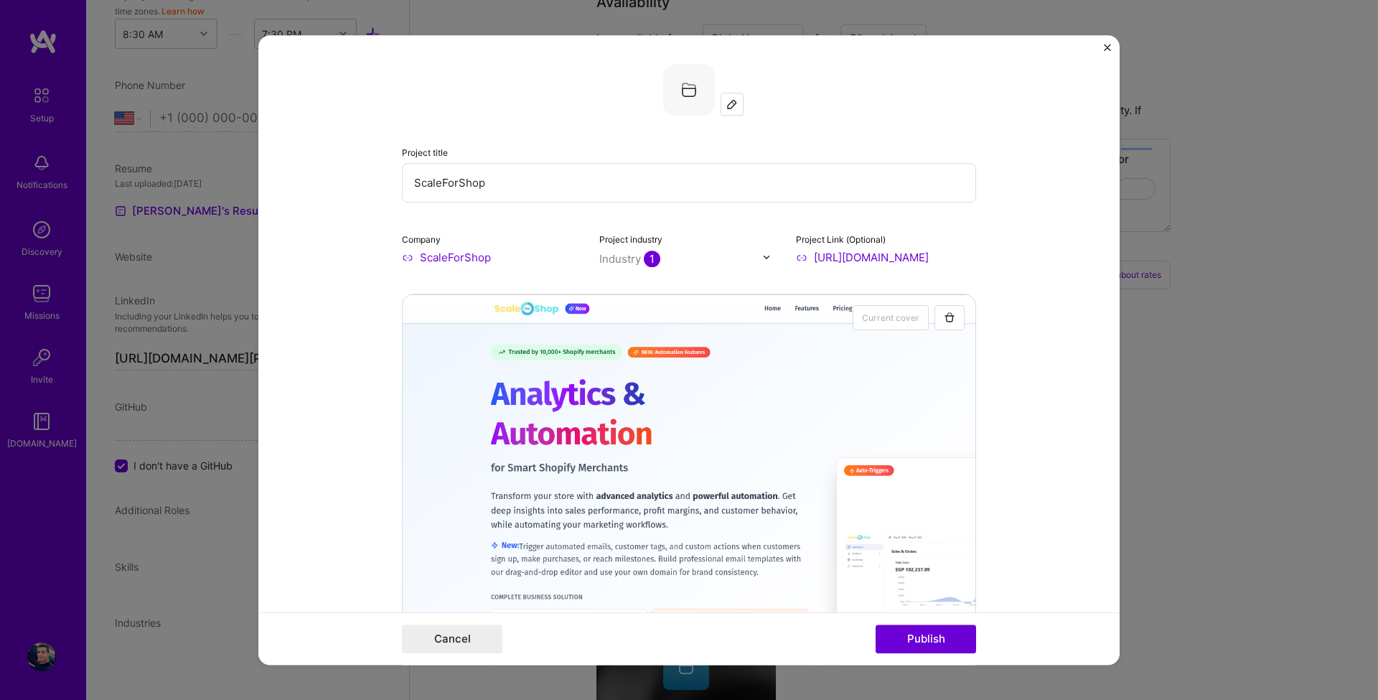
click at [981, 259] on form "Project title ScaleForShop Company ScaleForShop Project industry Industry 1 Pro…" at bounding box center [688, 350] width 861 height 630
click at [968, 253] on input "https://www.scaleforshop.com/" at bounding box center [886, 257] width 180 height 15
type input "https://www.scaleforshop.com"
click at [986, 286] on form "Project title ScaleForShop Company ScaleForShop Project industry Industry 1 Pro…" at bounding box center [688, 350] width 861 height 630
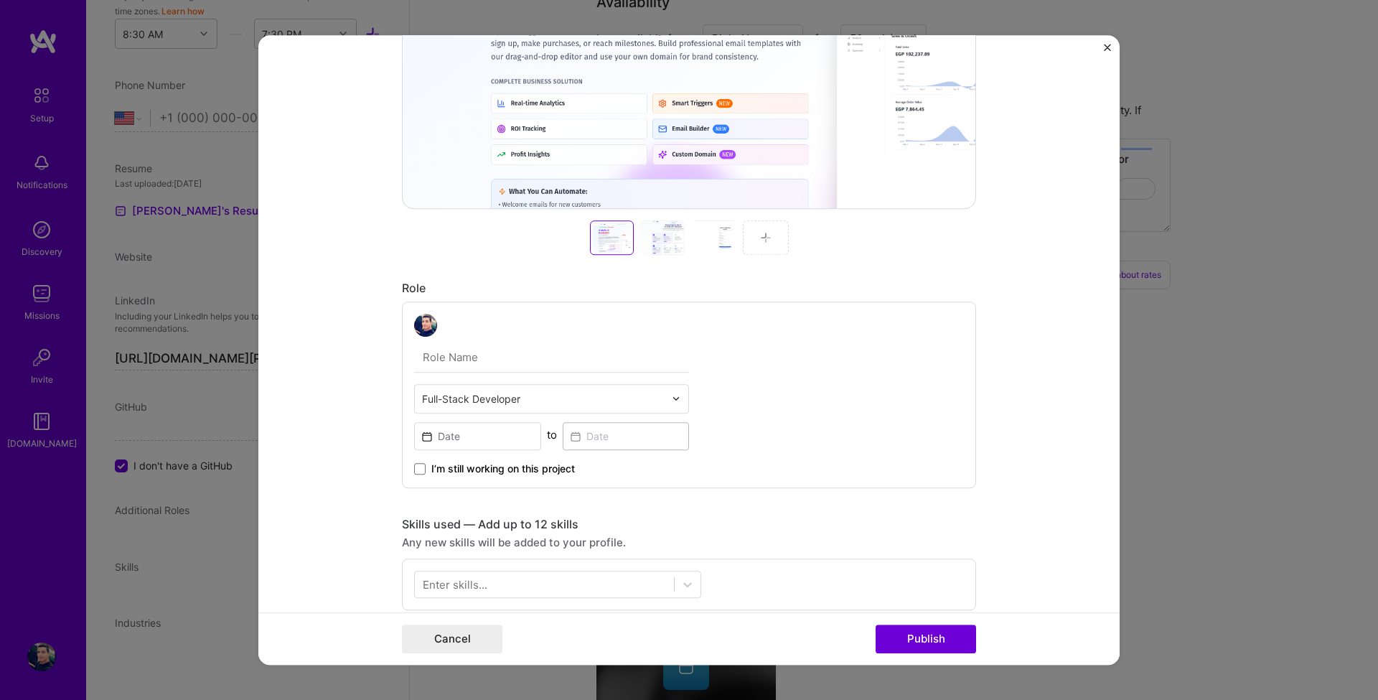
scroll to position [517, 0]
click at [403, 364] on div "Full-Stack Developer to I’m still working on this project" at bounding box center [689, 393] width 574 height 187
click at [465, 355] on input "text" at bounding box center [551, 356] width 275 height 30
paste input "Freelance Full-Stack Developer"
type input "Freelance Full-Stack Developer"
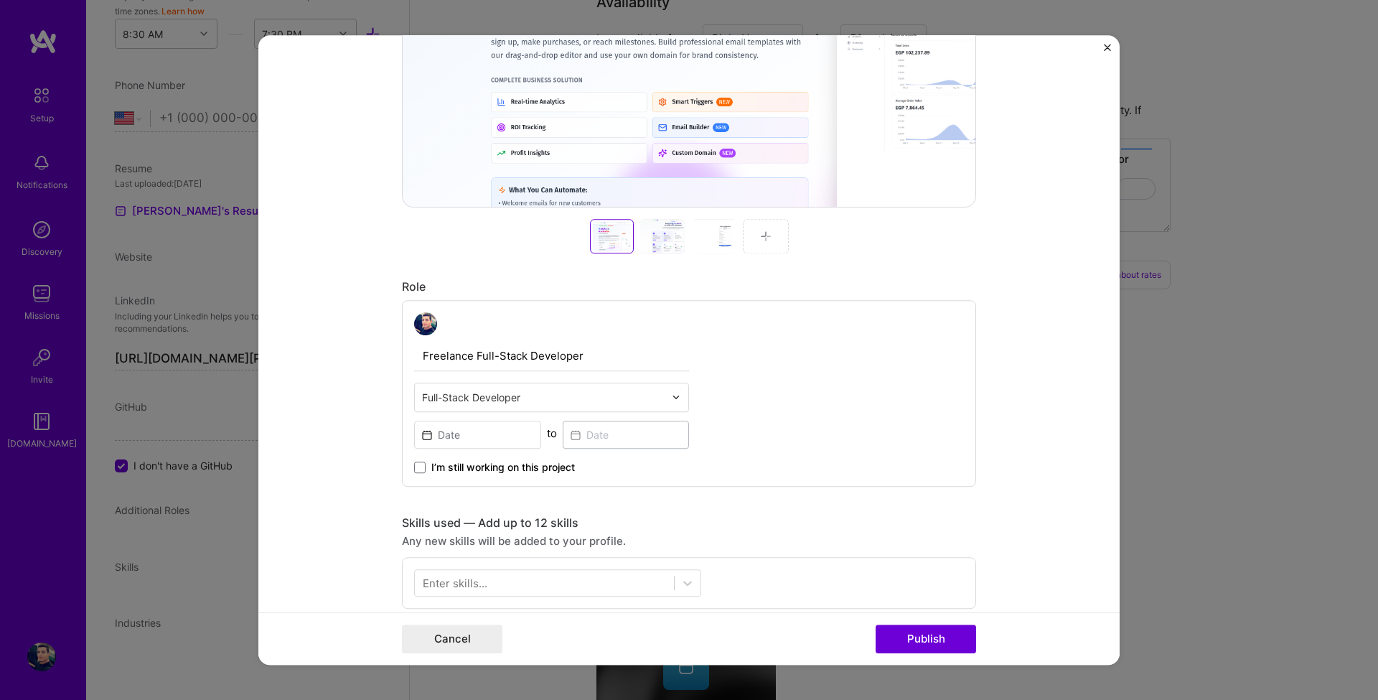
click at [654, 383] on div "Full-Stack Developer" at bounding box center [543, 397] width 257 height 28
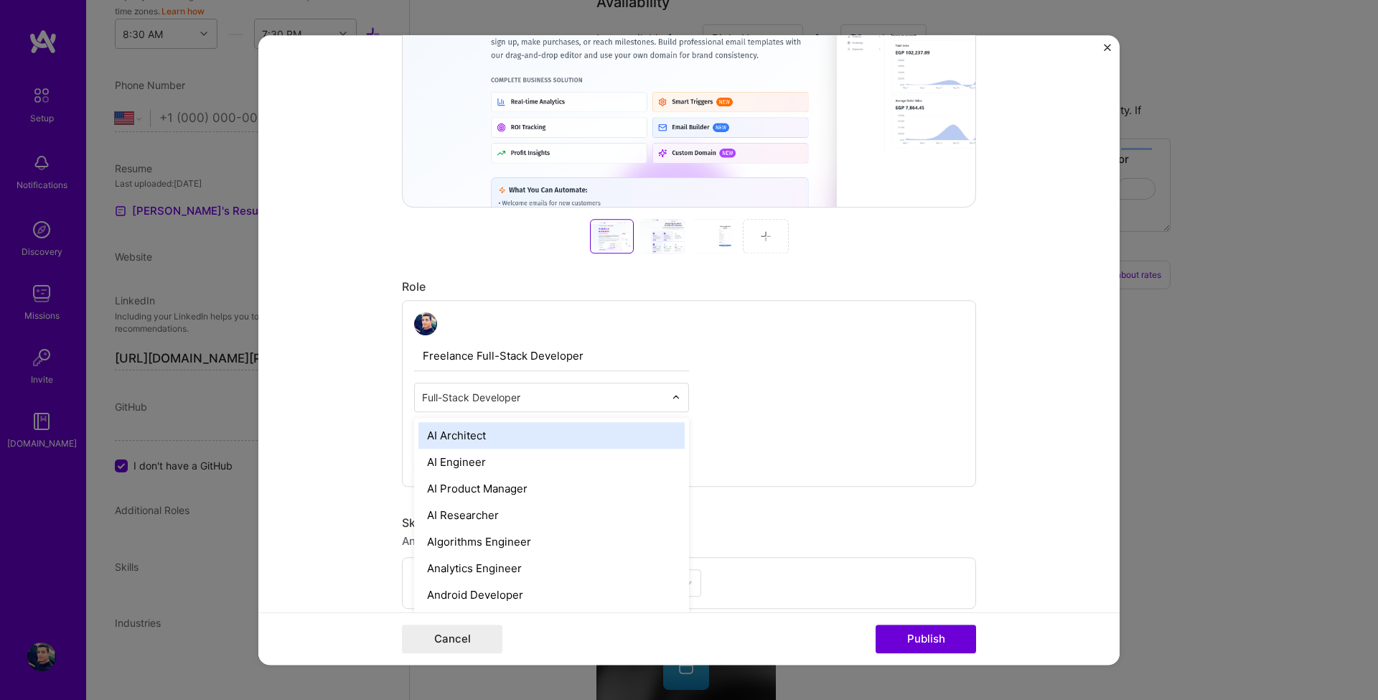
click at [581, 402] on input "text" at bounding box center [543, 397] width 243 height 15
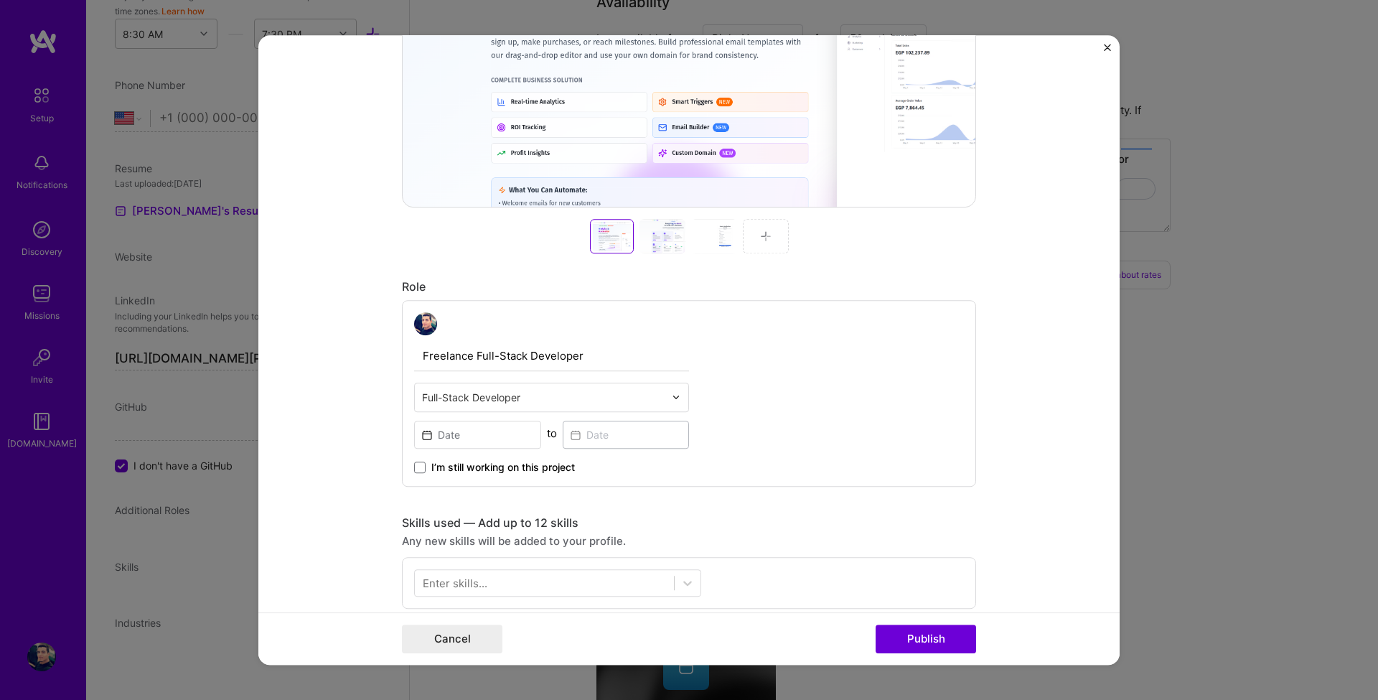
click at [809, 388] on div "Freelance Full-Stack Developer Full-Stack Developer to I’m still working on thi…" at bounding box center [689, 393] width 574 height 187
click at [446, 429] on input at bounding box center [477, 435] width 127 height 28
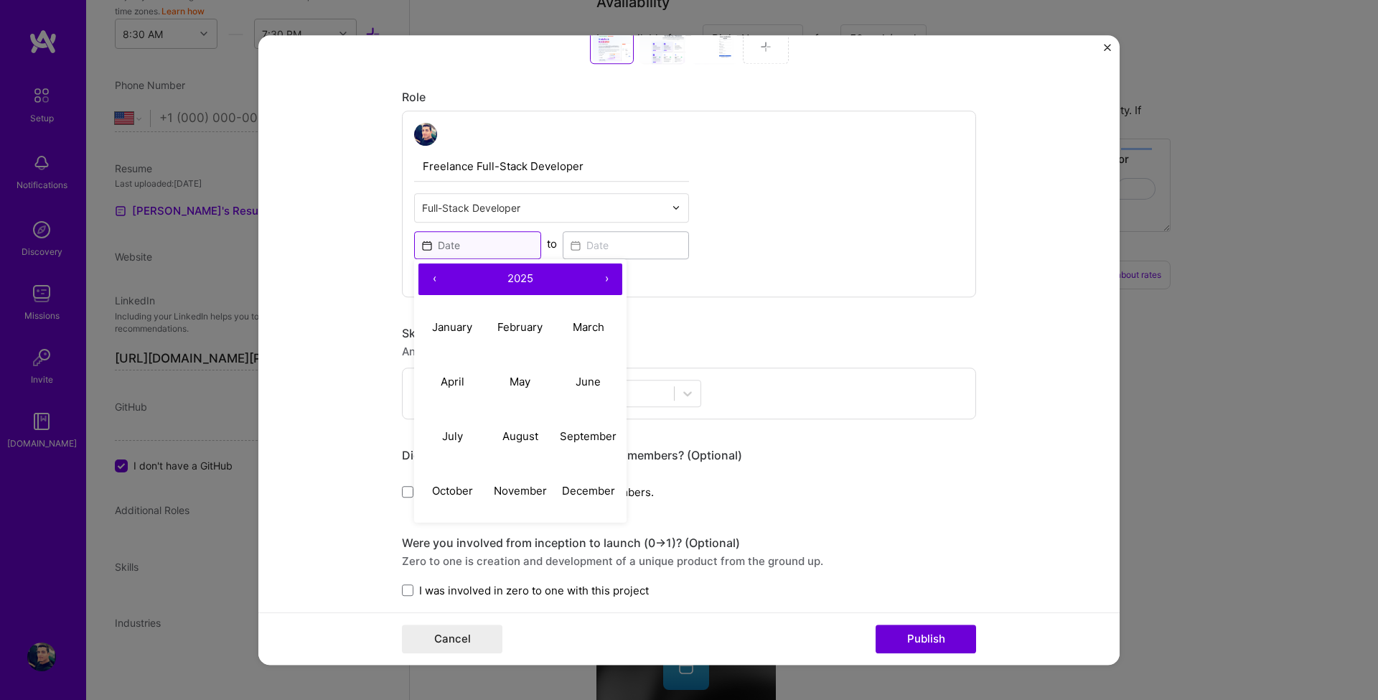
scroll to position [775, 0]
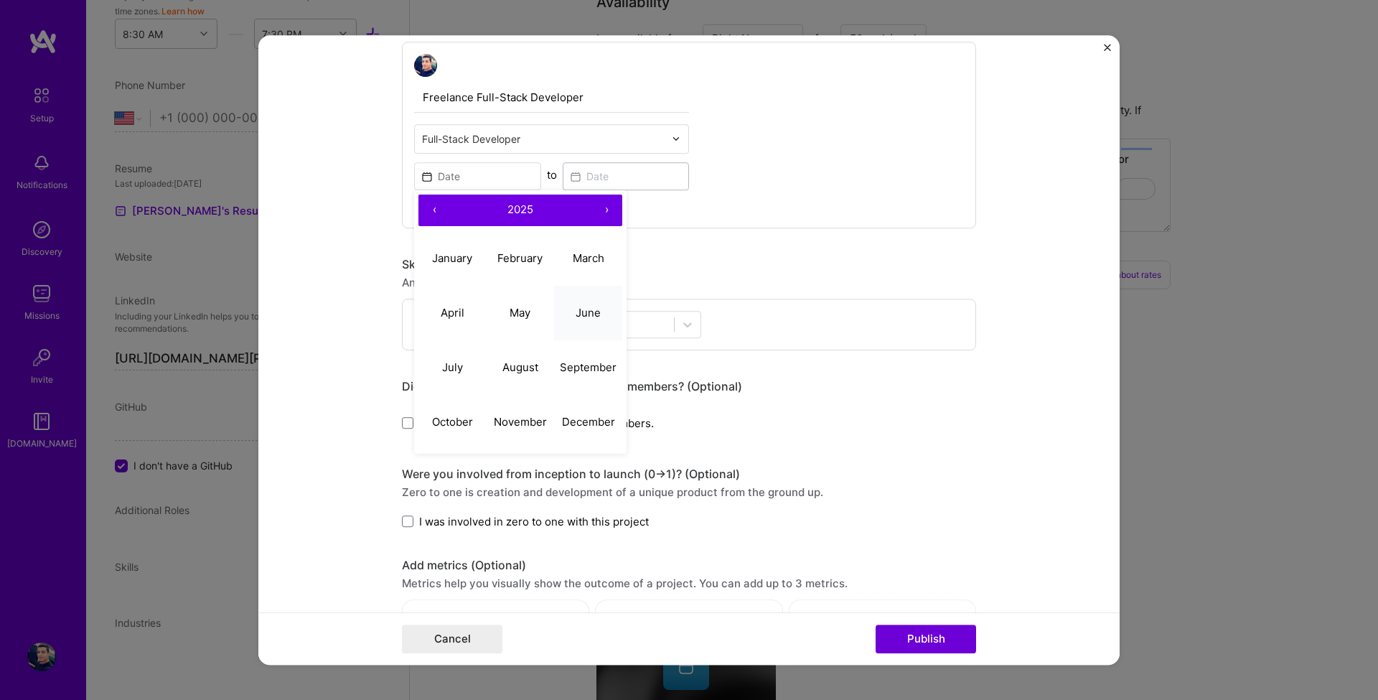
click at [593, 319] on abbr "June" at bounding box center [588, 313] width 25 height 14
type input "Jun, 2025"
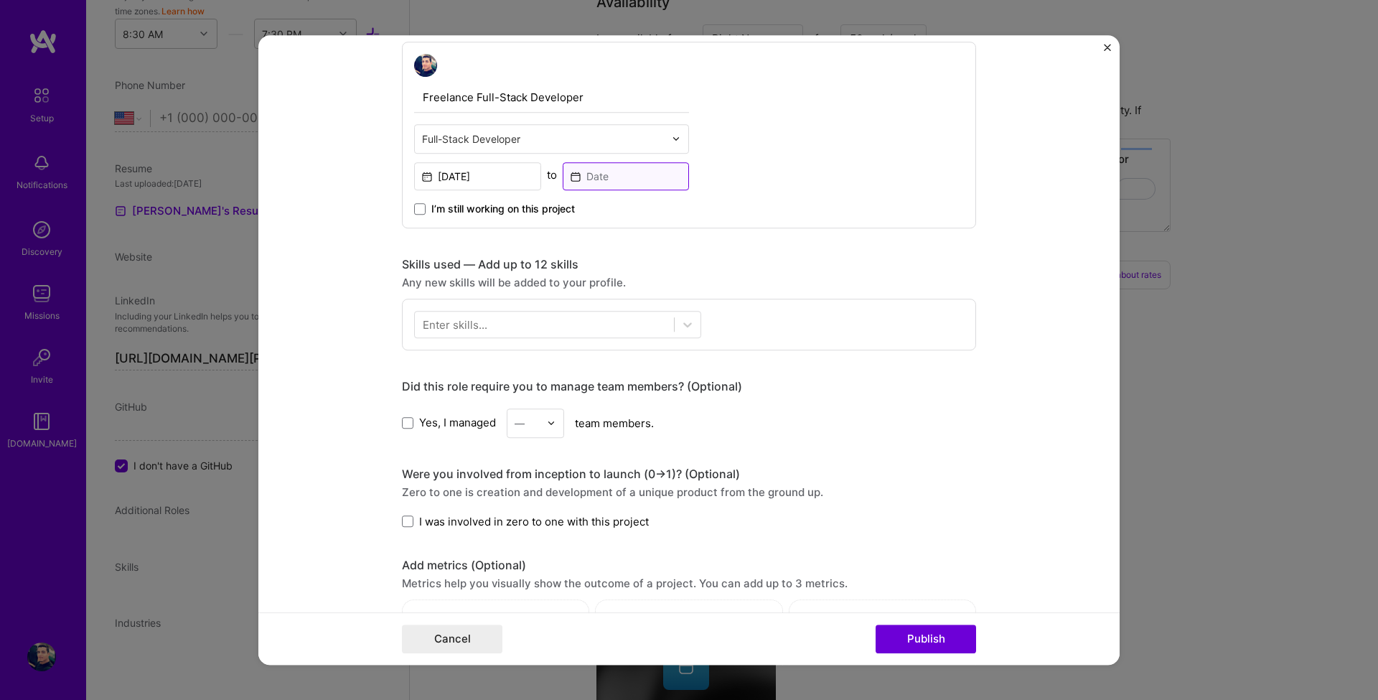
click at [588, 177] on input at bounding box center [626, 176] width 127 height 28
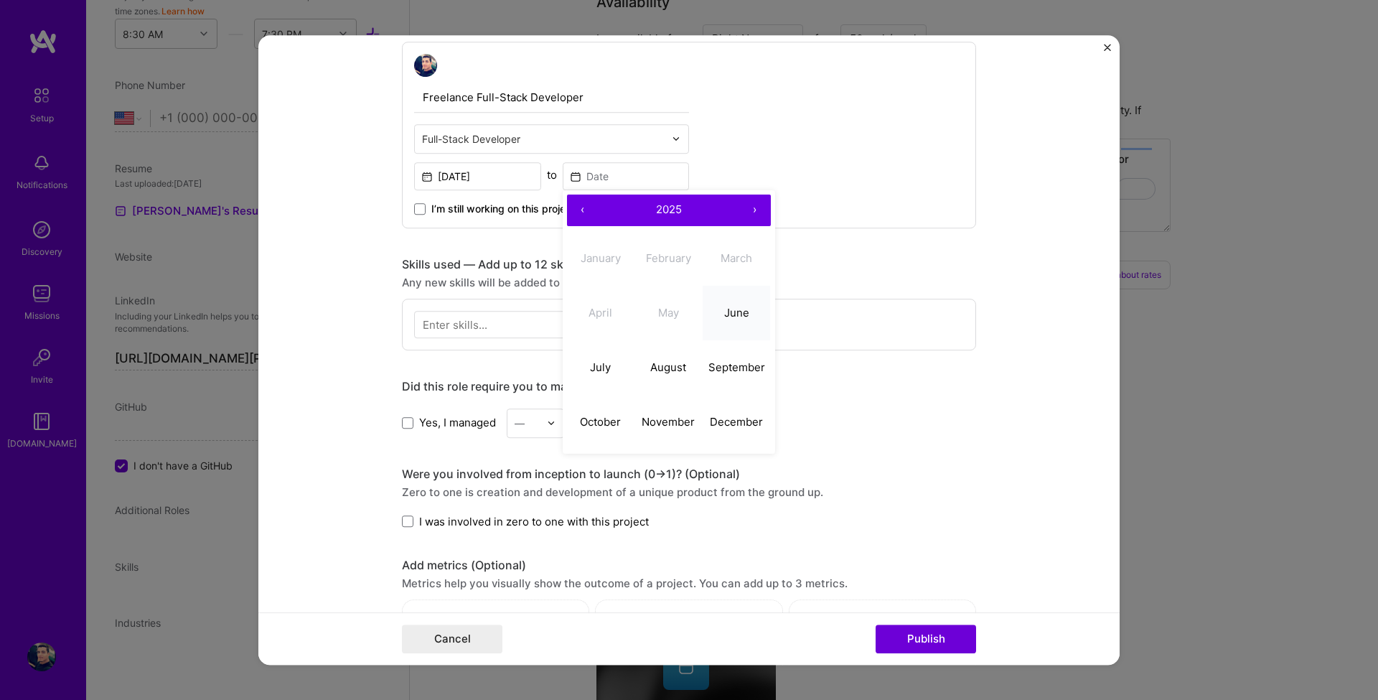
click at [726, 316] on abbr "June" at bounding box center [736, 313] width 25 height 14
type input "Jun, 2025"
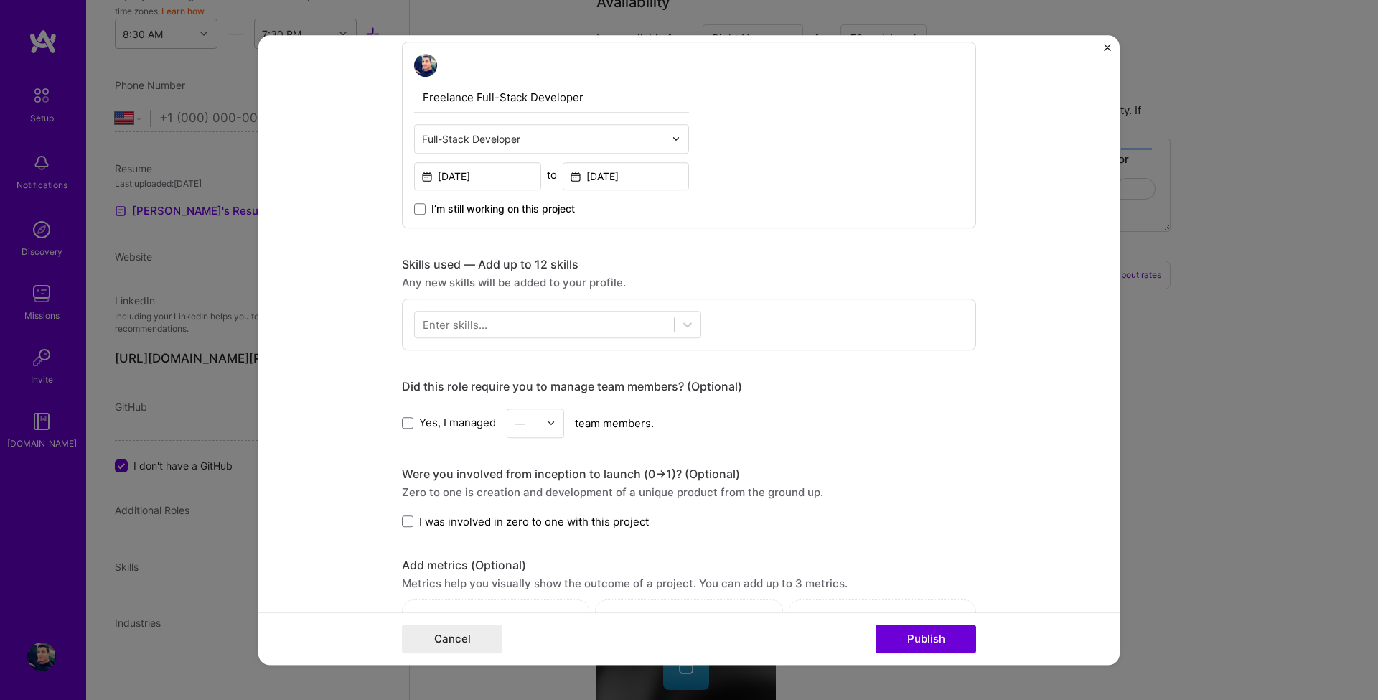
click at [477, 319] on div "Enter skills..." at bounding box center [455, 324] width 65 height 15
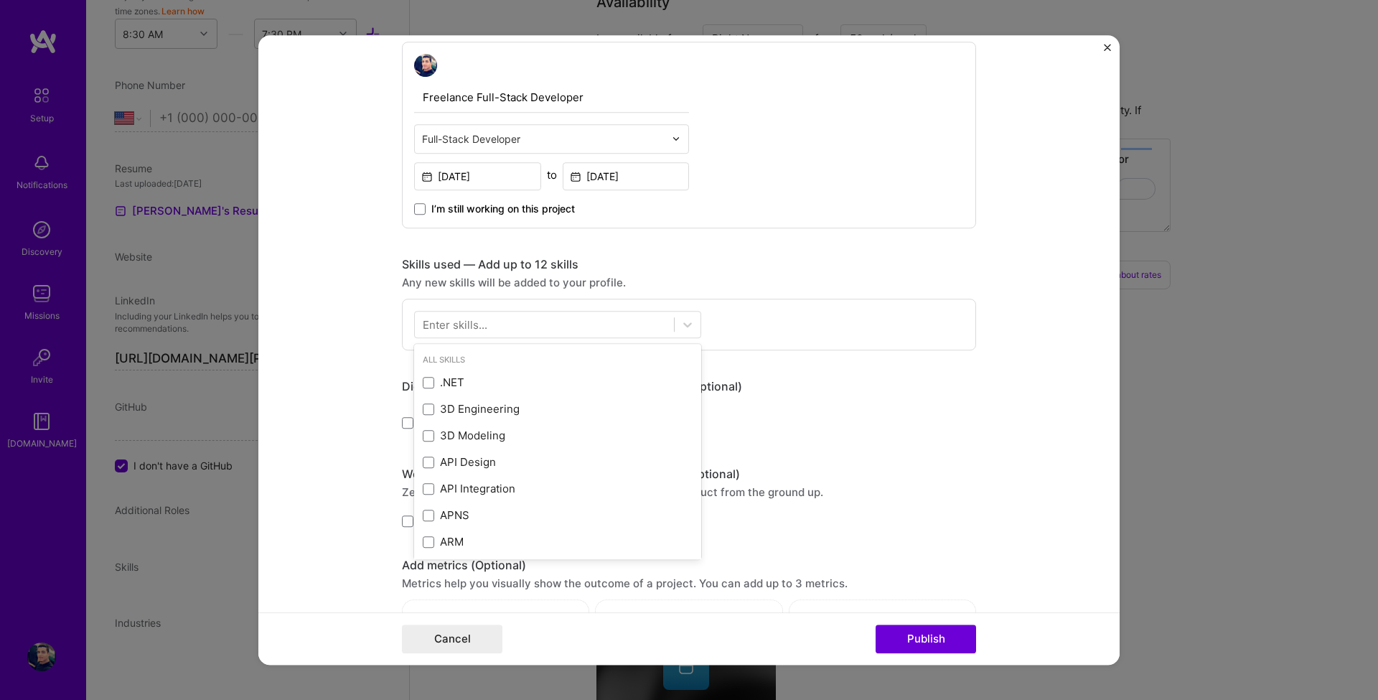
click at [451, 323] on div "Enter skills..." at bounding box center [455, 324] width 65 height 15
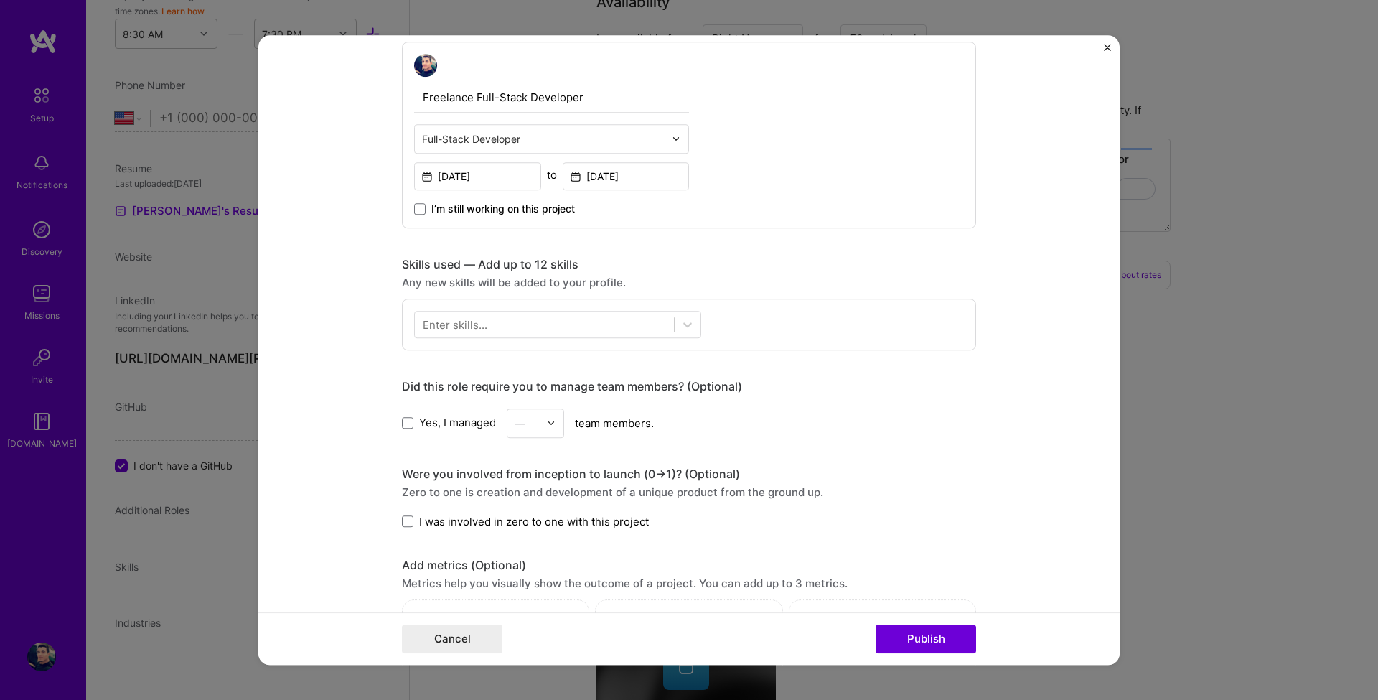
click at [459, 330] on div "Enter skills..." at bounding box center [455, 324] width 65 height 15
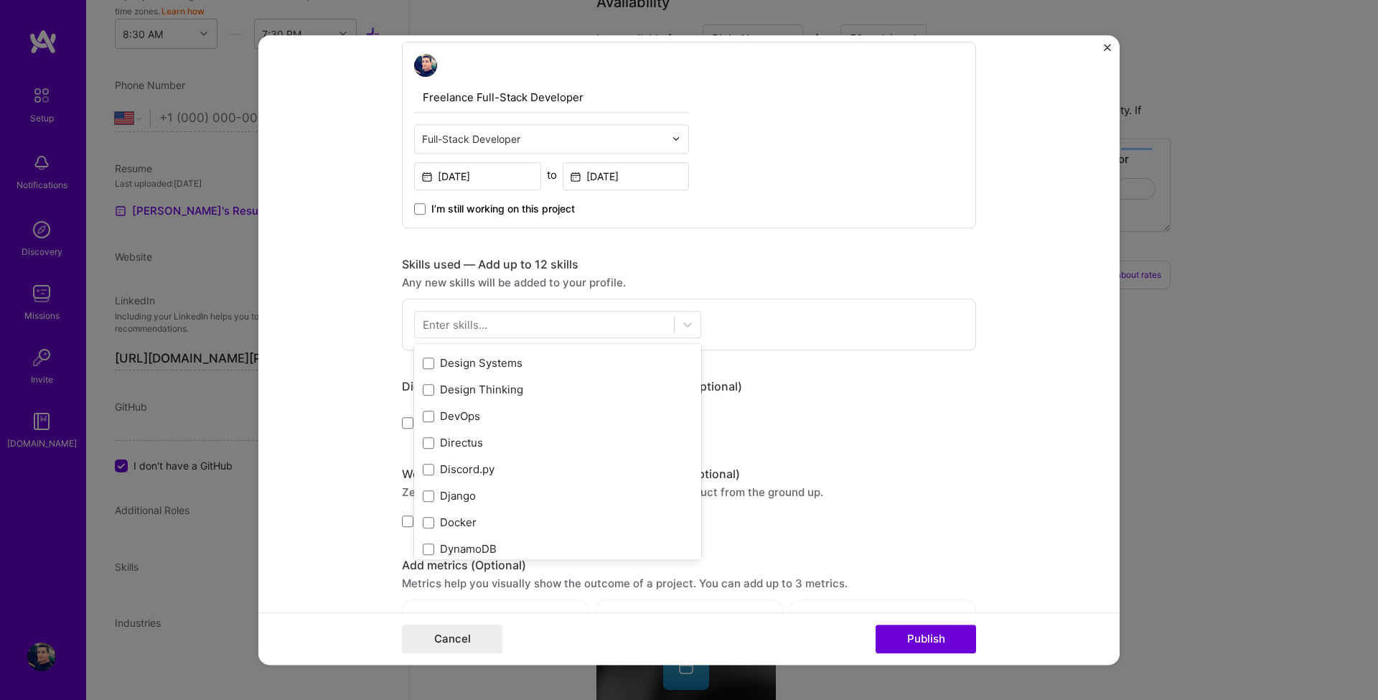
scroll to position [2756, 0]
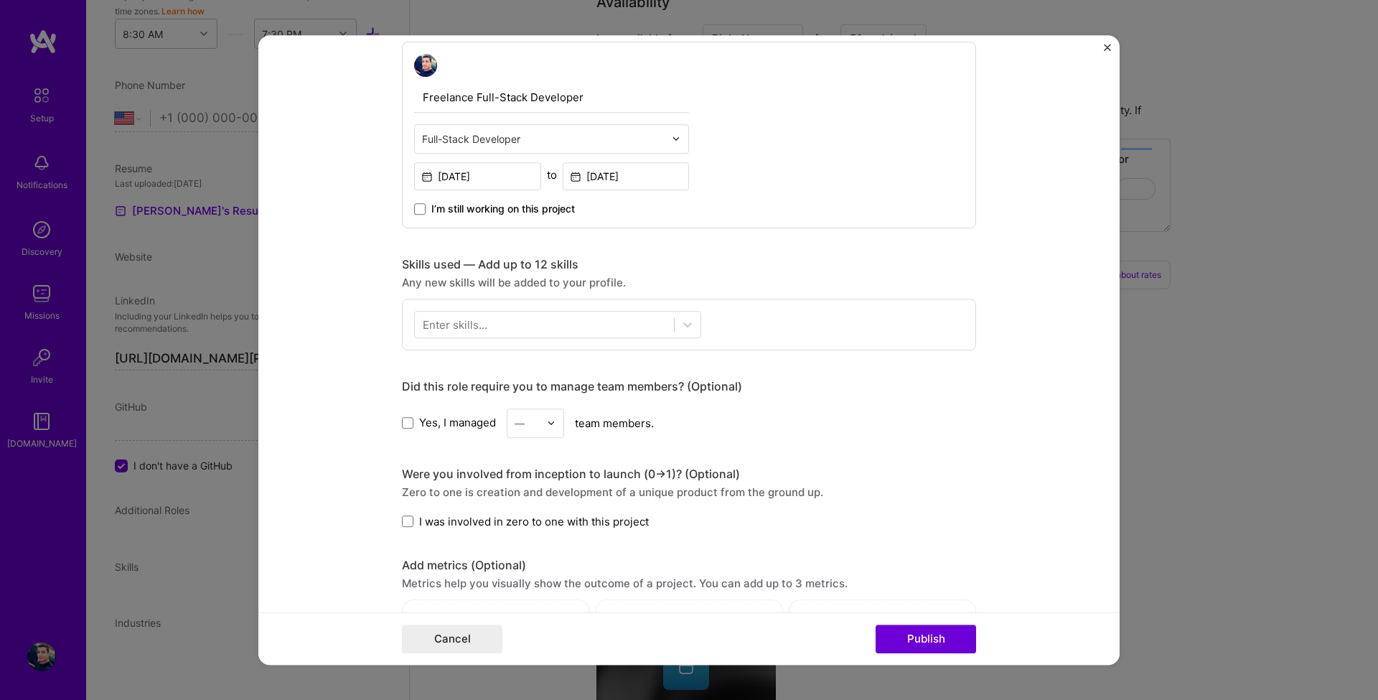
click at [839, 350] on div "Enter skills..." at bounding box center [689, 325] width 574 height 52
click at [464, 329] on div "Enter skills..." at bounding box center [455, 324] width 65 height 15
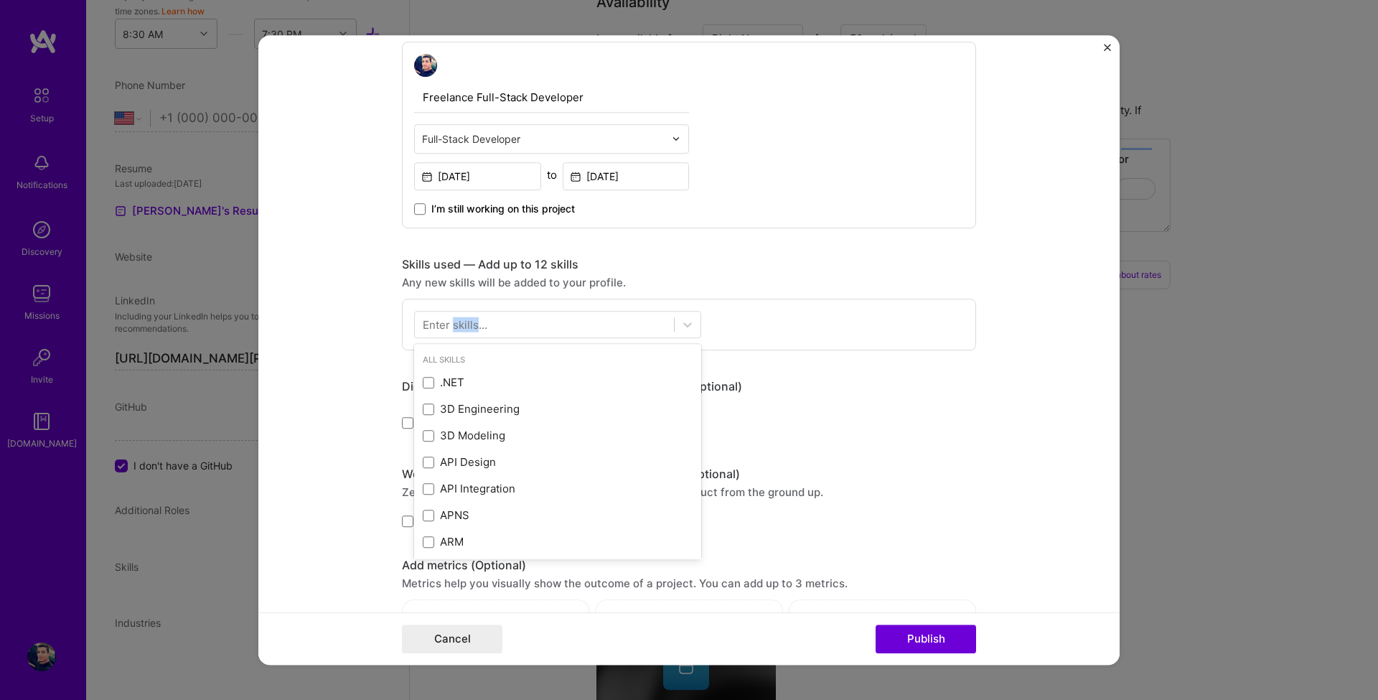
click at [464, 329] on div "Enter skills..." at bounding box center [455, 324] width 65 height 15
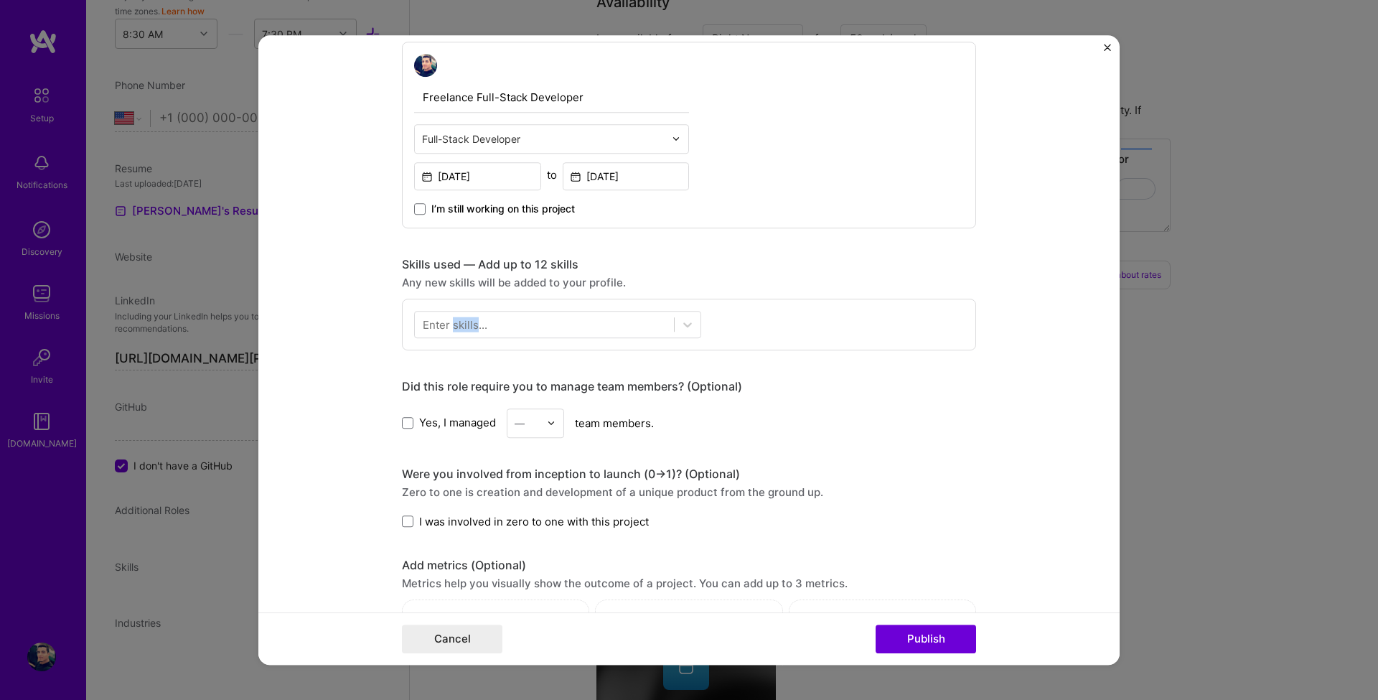
click at [464, 329] on div "Enter skills..." at bounding box center [455, 324] width 65 height 15
click at [528, 335] on div at bounding box center [544, 324] width 259 height 24
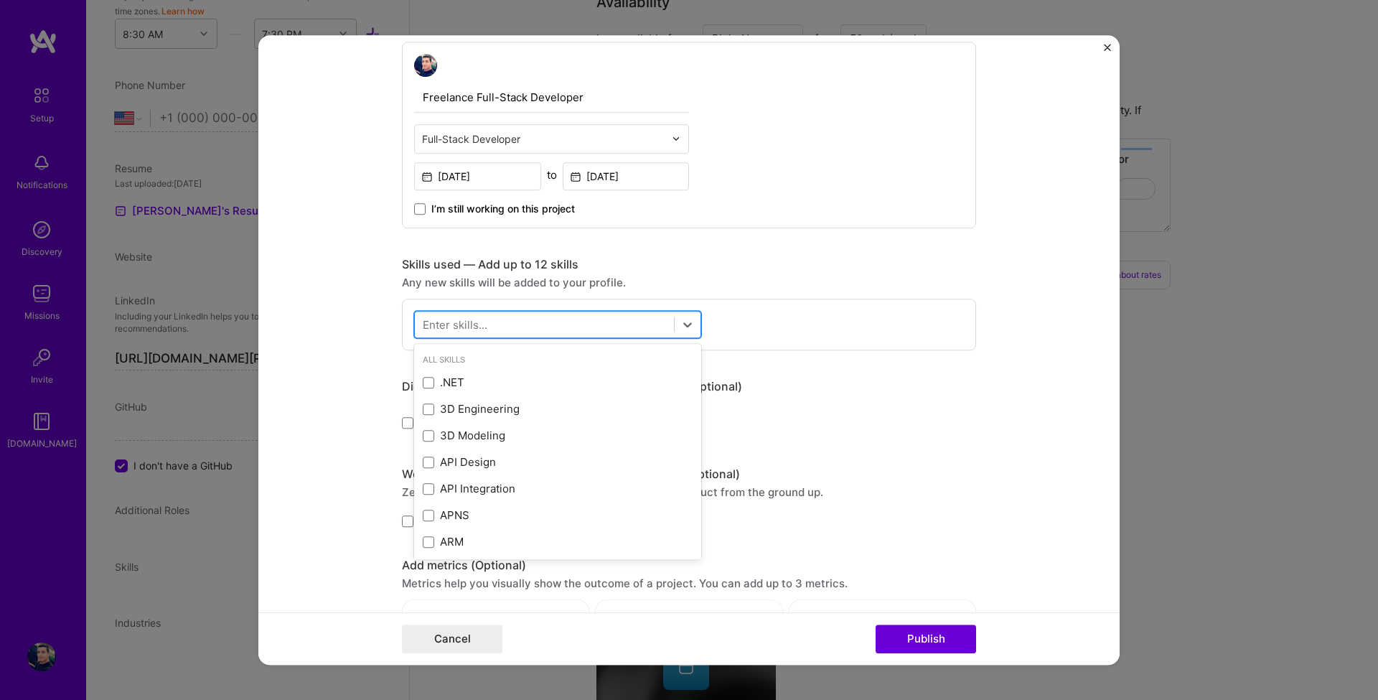
click at [543, 334] on div at bounding box center [544, 324] width 259 height 24
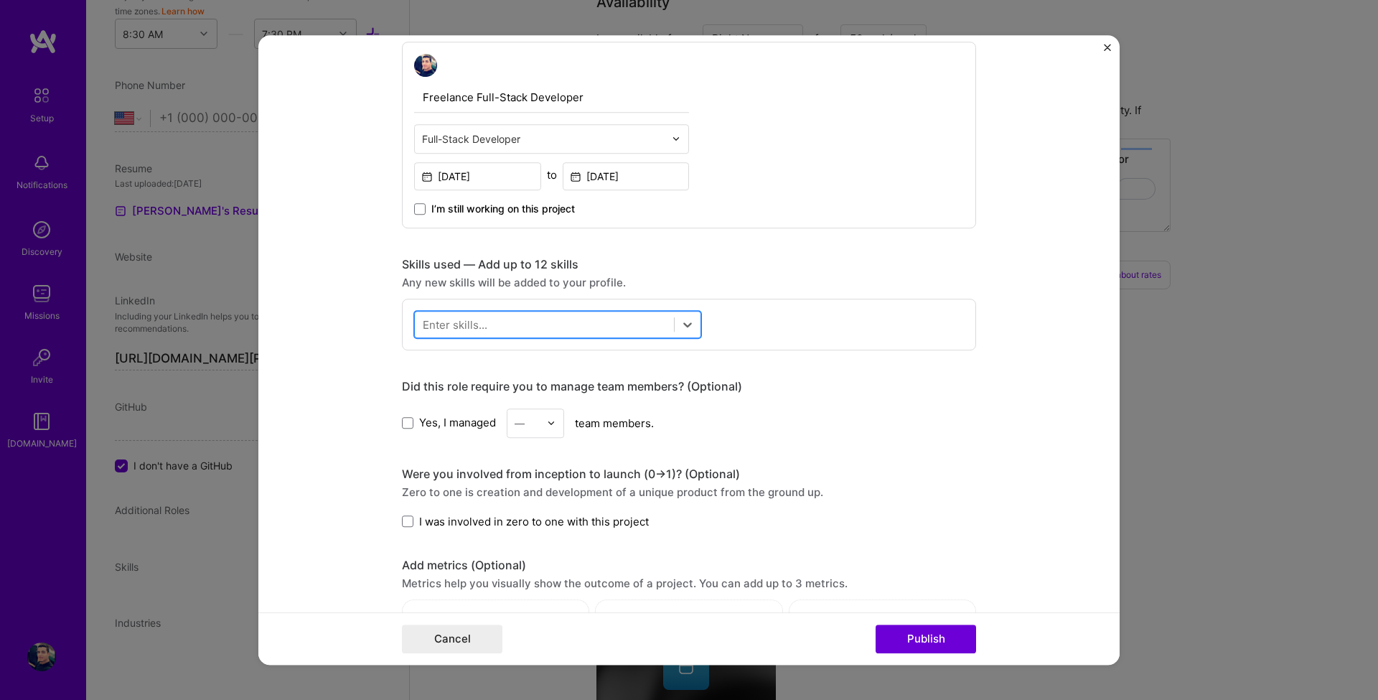
click at [534, 327] on div at bounding box center [544, 324] width 259 height 24
type input "d"
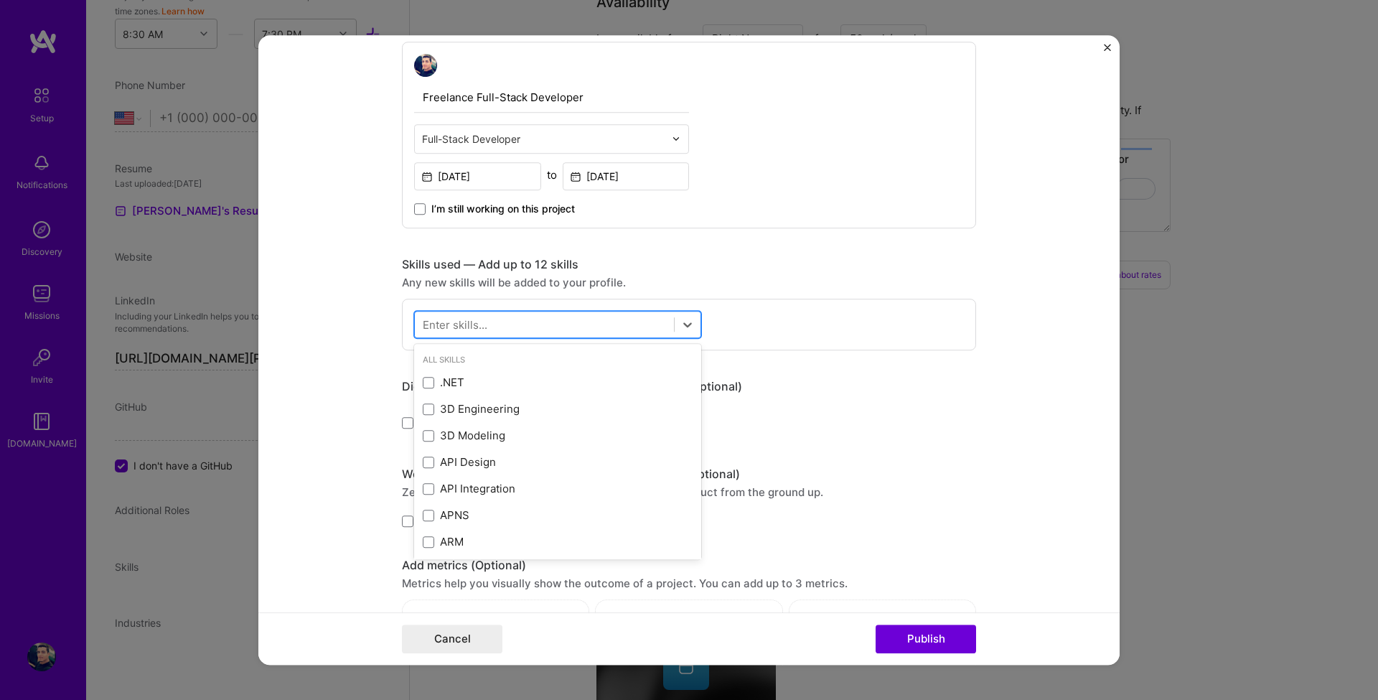
type input "o"
click at [455, 544] on div "Python" at bounding box center [558, 542] width 270 height 15
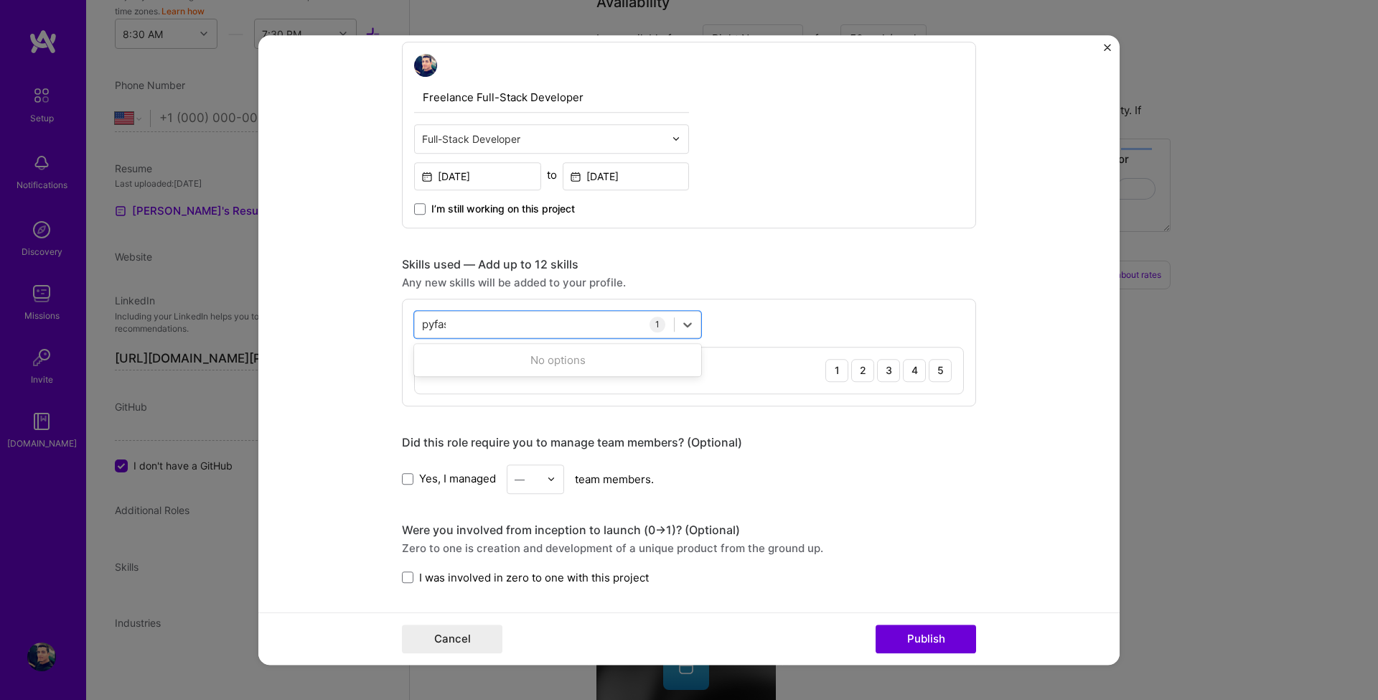
type input "pyfast"
type input "fast"
click at [480, 387] on div "Fast API" at bounding box center [558, 382] width 270 height 15
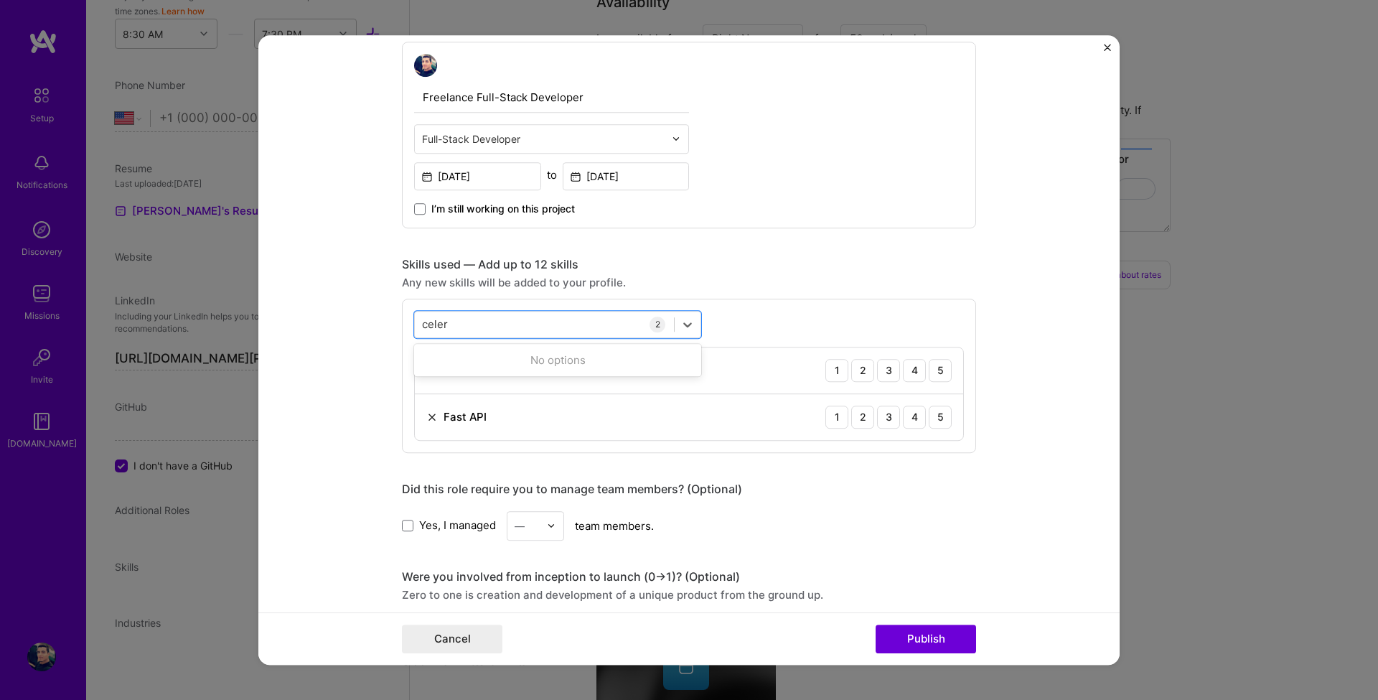
type input "celery"
click at [455, 320] on div "Enter skills..." at bounding box center [455, 324] width 65 height 15
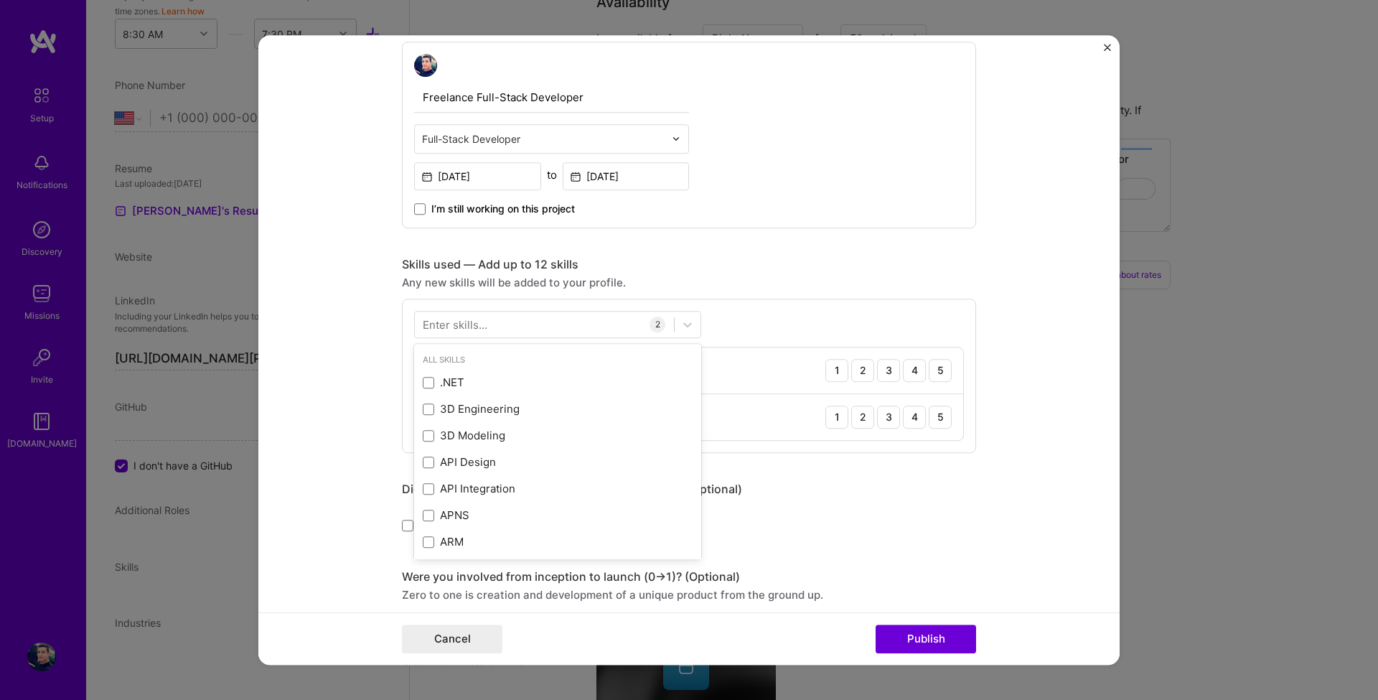
click at [454, 321] on div "Enter skills..." at bounding box center [455, 324] width 65 height 15
click at [832, 268] on div "Skills used — Add up to 12 skills" at bounding box center [689, 264] width 574 height 15
click at [523, 329] on div at bounding box center [544, 324] width 259 height 24
drag, startPoint x: 520, startPoint y: 326, endPoint x: 505, endPoint y: 326, distance: 15.1
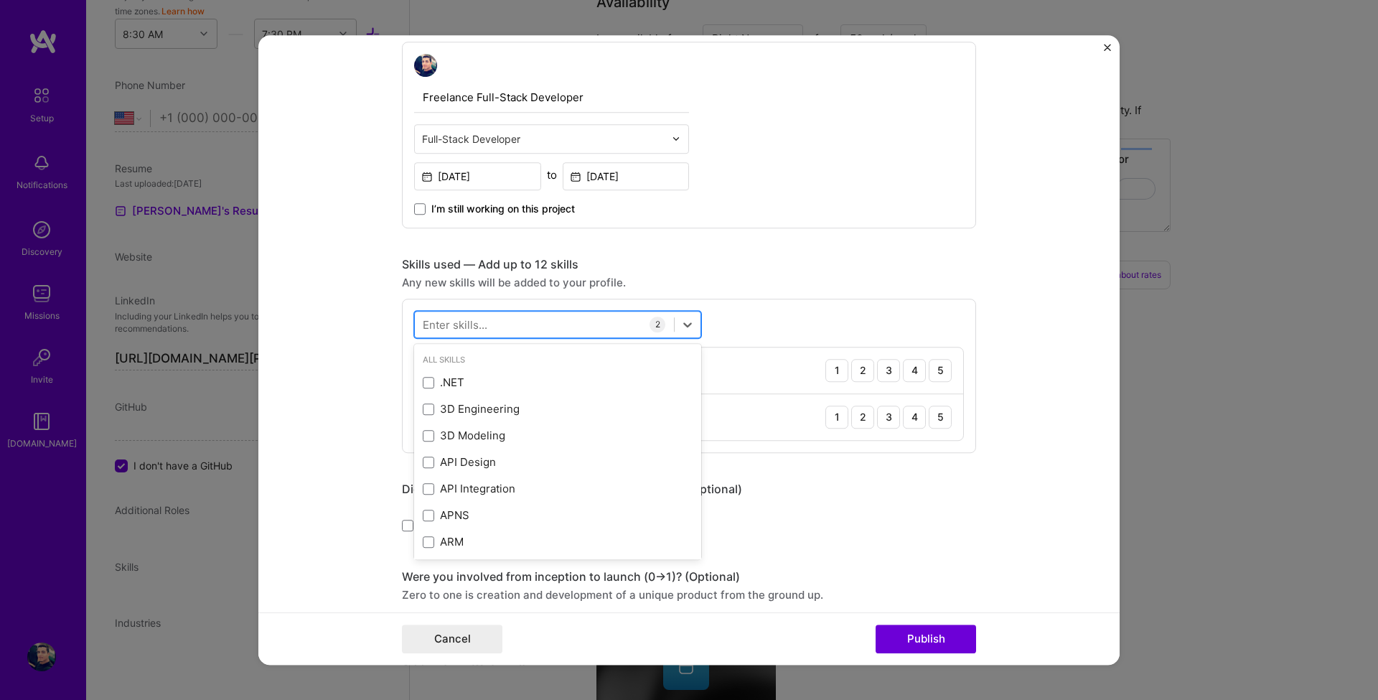
click at [520, 326] on div at bounding box center [544, 324] width 259 height 24
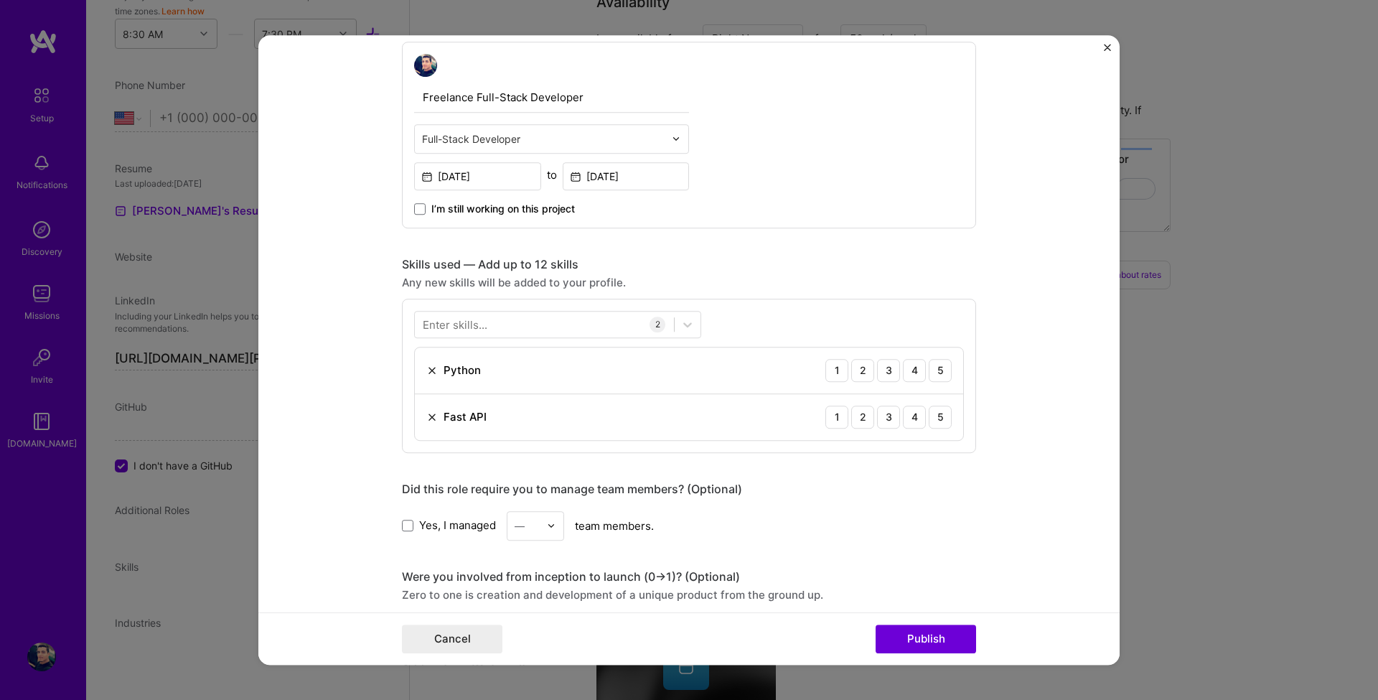
click at [452, 327] on div "Enter skills..." at bounding box center [455, 324] width 65 height 15
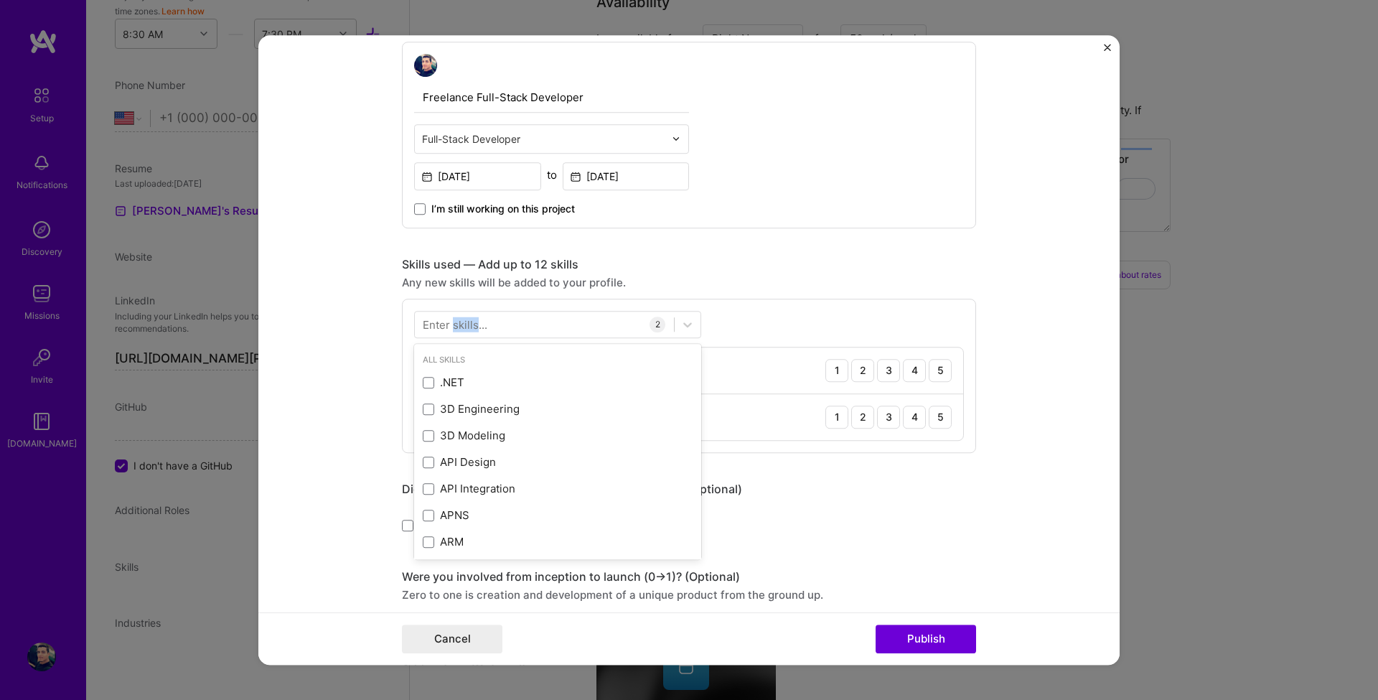
click at [452, 327] on div "Enter skills..." at bounding box center [455, 324] width 65 height 15
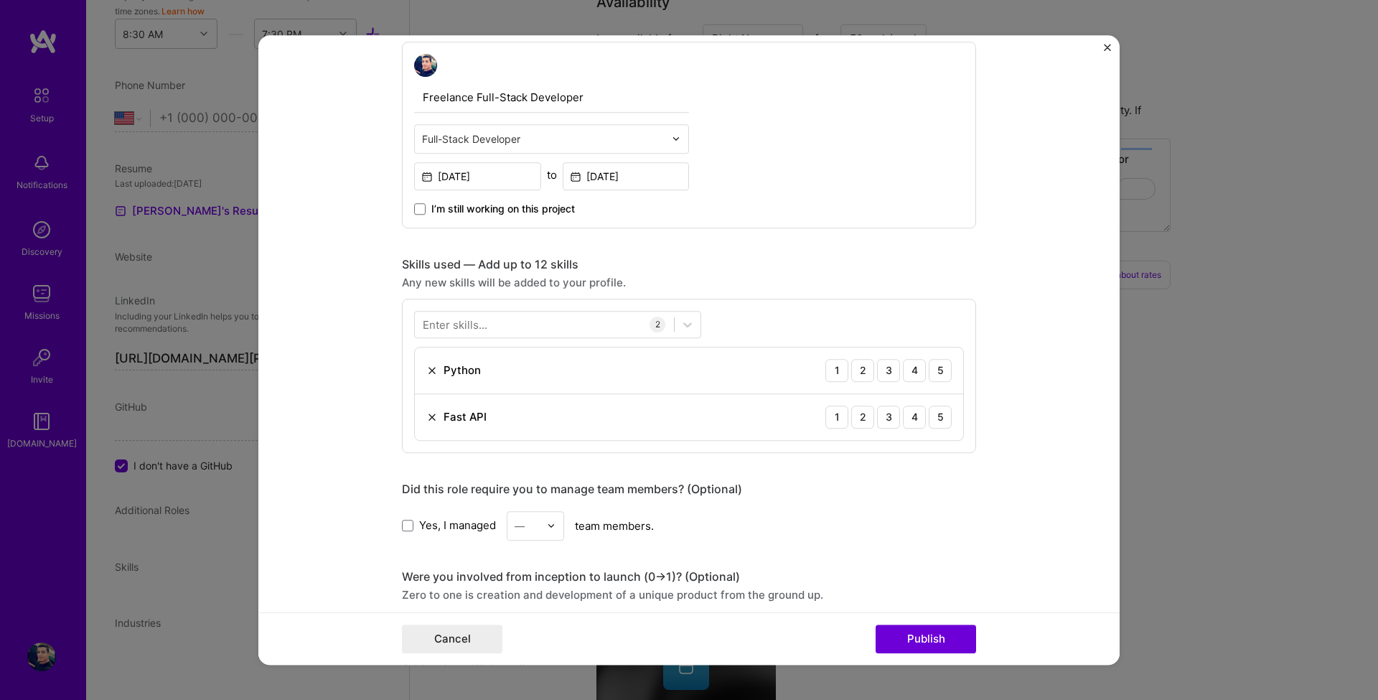
click at [445, 324] on div "Enter skills..." at bounding box center [455, 324] width 65 height 15
click at [443, 324] on div "Enter skills..." at bounding box center [455, 324] width 65 height 15
click at [466, 327] on div "Enter skills..." at bounding box center [455, 324] width 65 height 15
click at [469, 328] on div "Enter skills..." at bounding box center [455, 324] width 65 height 15
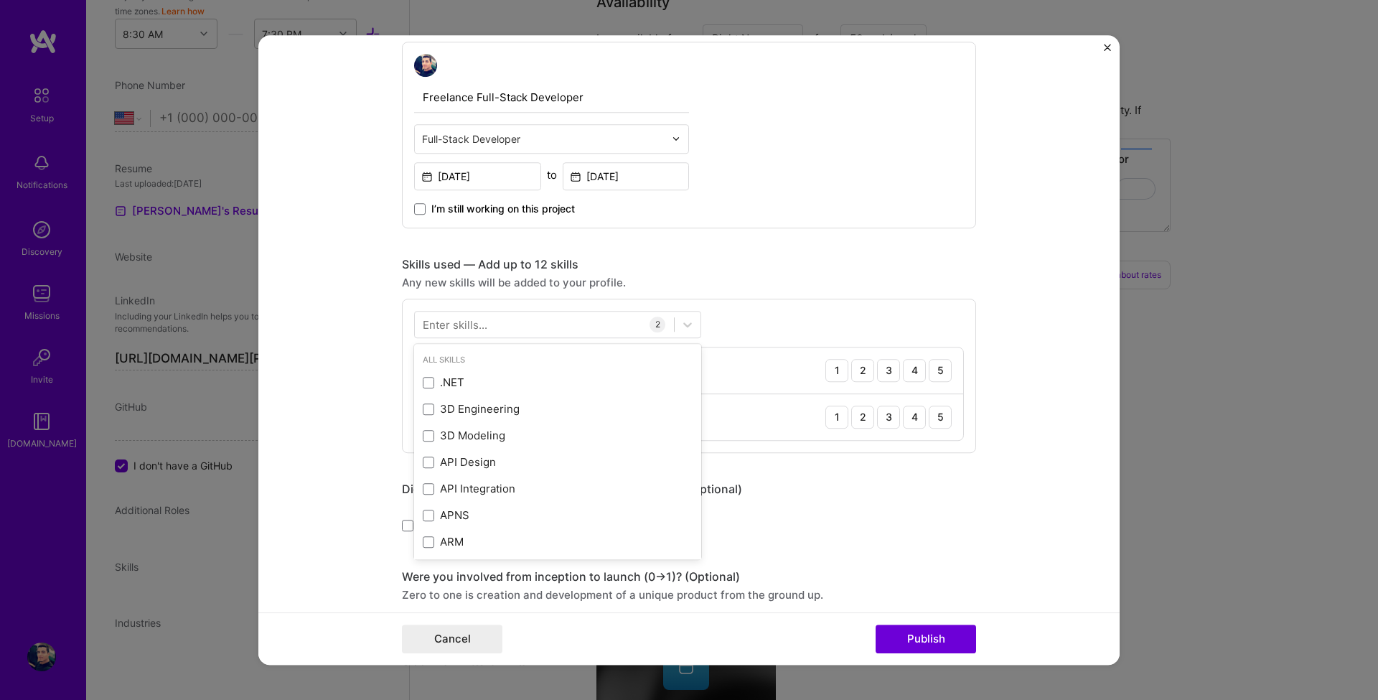
click at [443, 330] on div "Enter skills..." at bounding box center [455, 324] width 65 height 15
click at [467, 342] on div "Enter skills... 2 Python 1 2 3 4 5 Fast API 1 2 3 4 5" at bounding box center [689, 376] width 574 height 154
click at [462, 329] on div "Enter skills..." at bounding box center [455, 324] width 65 height 15
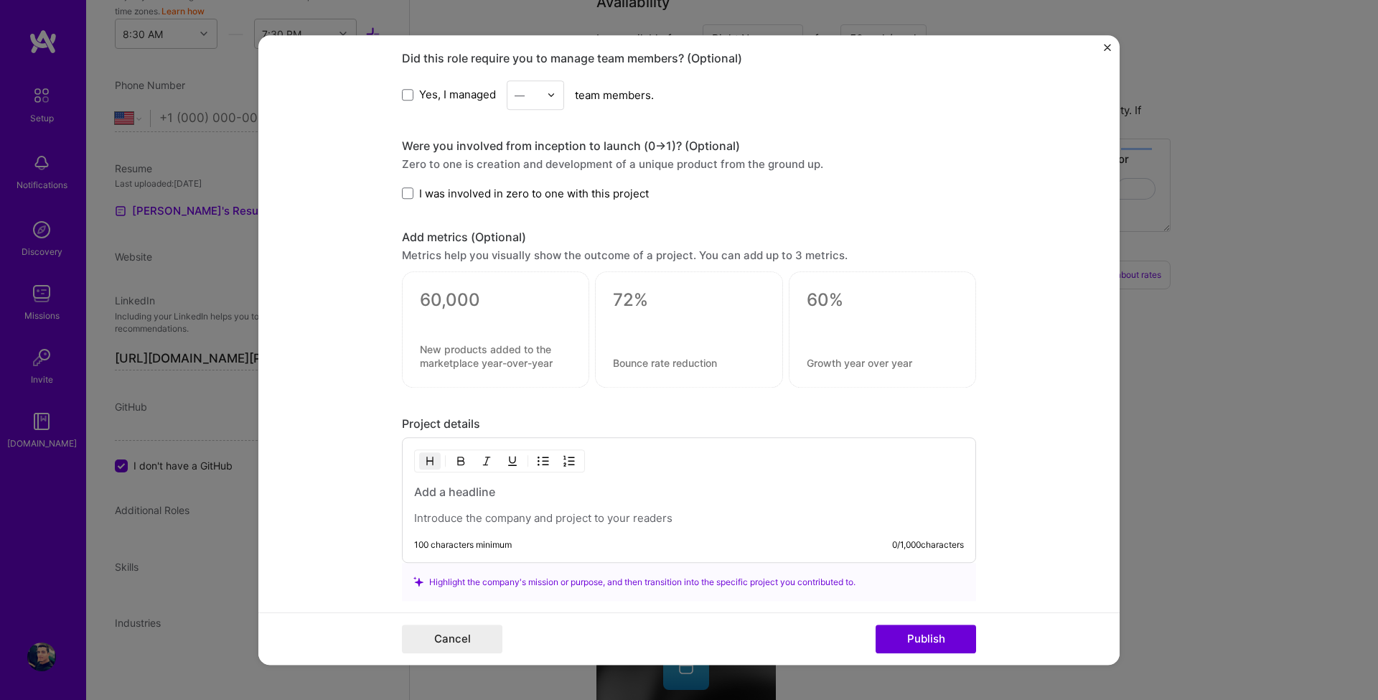
scroll to position [948, 0]
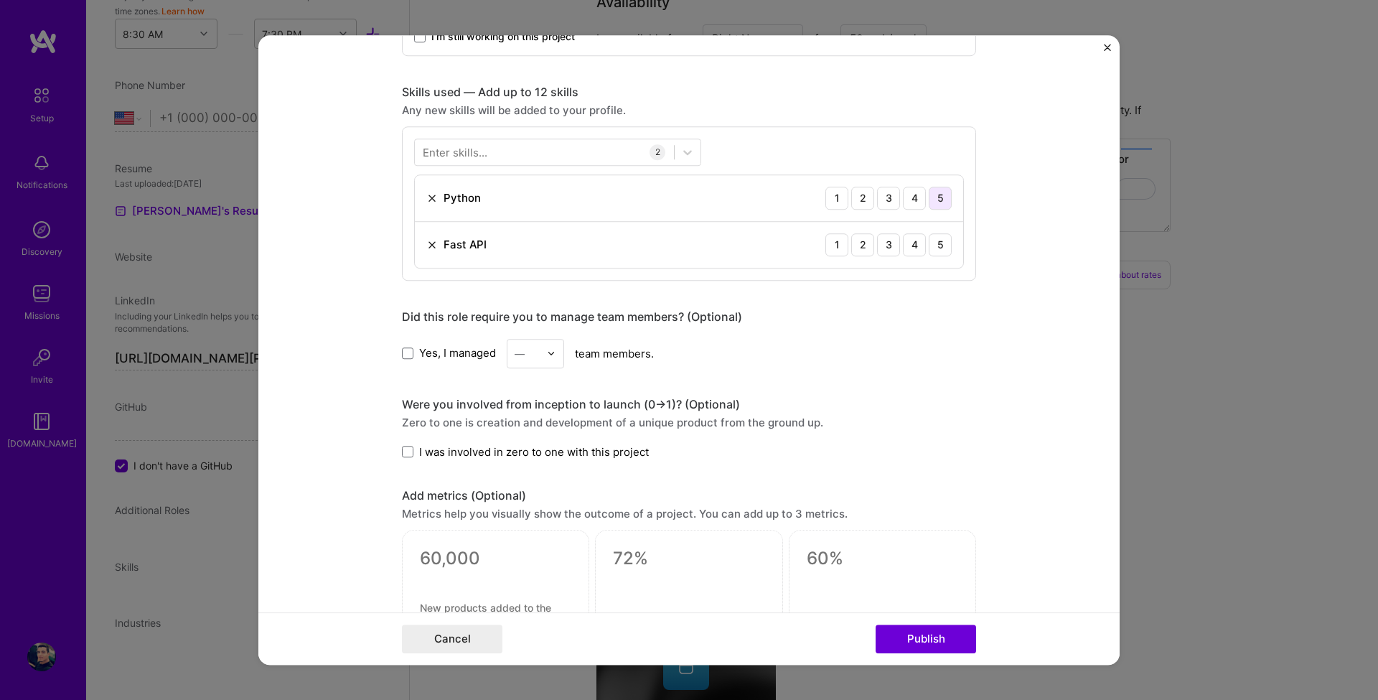
click at [931, 200] on div "5" at bounding box center [940, 198] width 23 height 23
click at [909, 248] on div "4" at bounding box center [914, 244] width 23 height 23
click at [485, 159] on div at bounding box center [544, 152] width 259 height 24
click at [474, 151] on div "Enter skills..." at bounding box center [455, 151] width 65 height 15
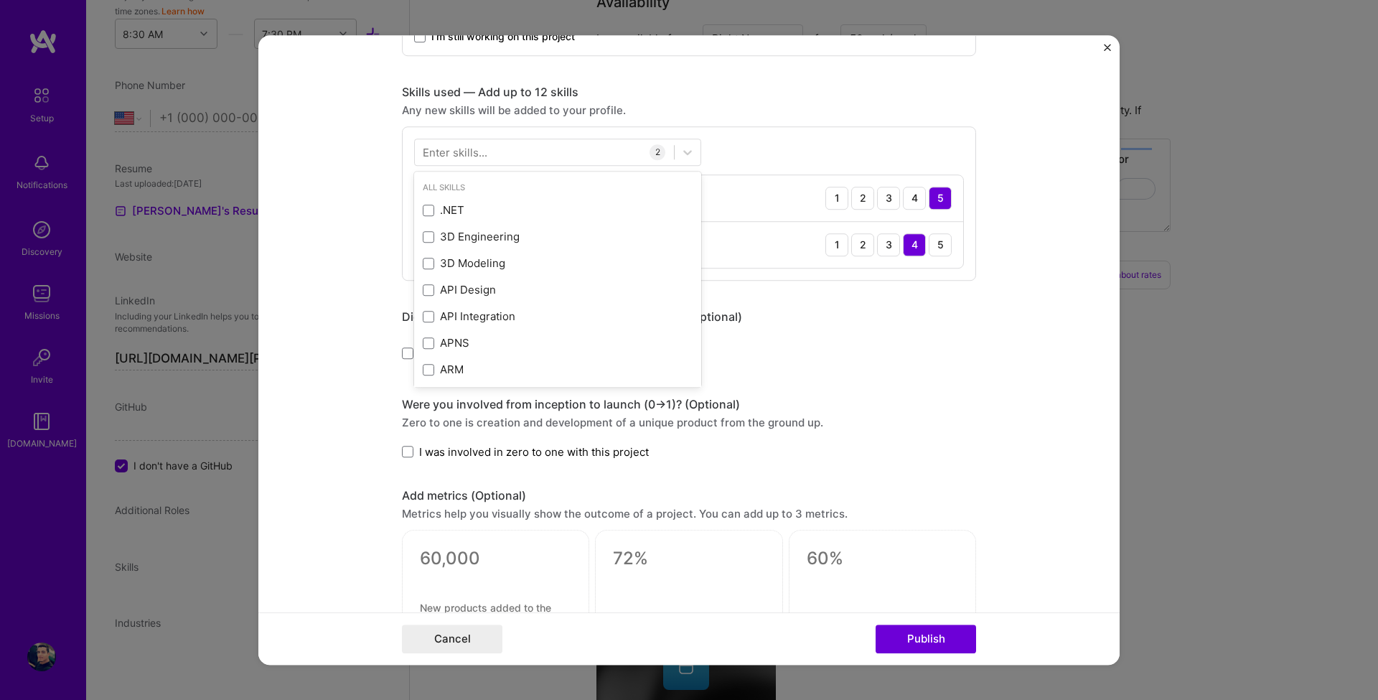
click at [474, 151] on div "Enter skills..." at bounding box center [455, 151] width 65 height 15
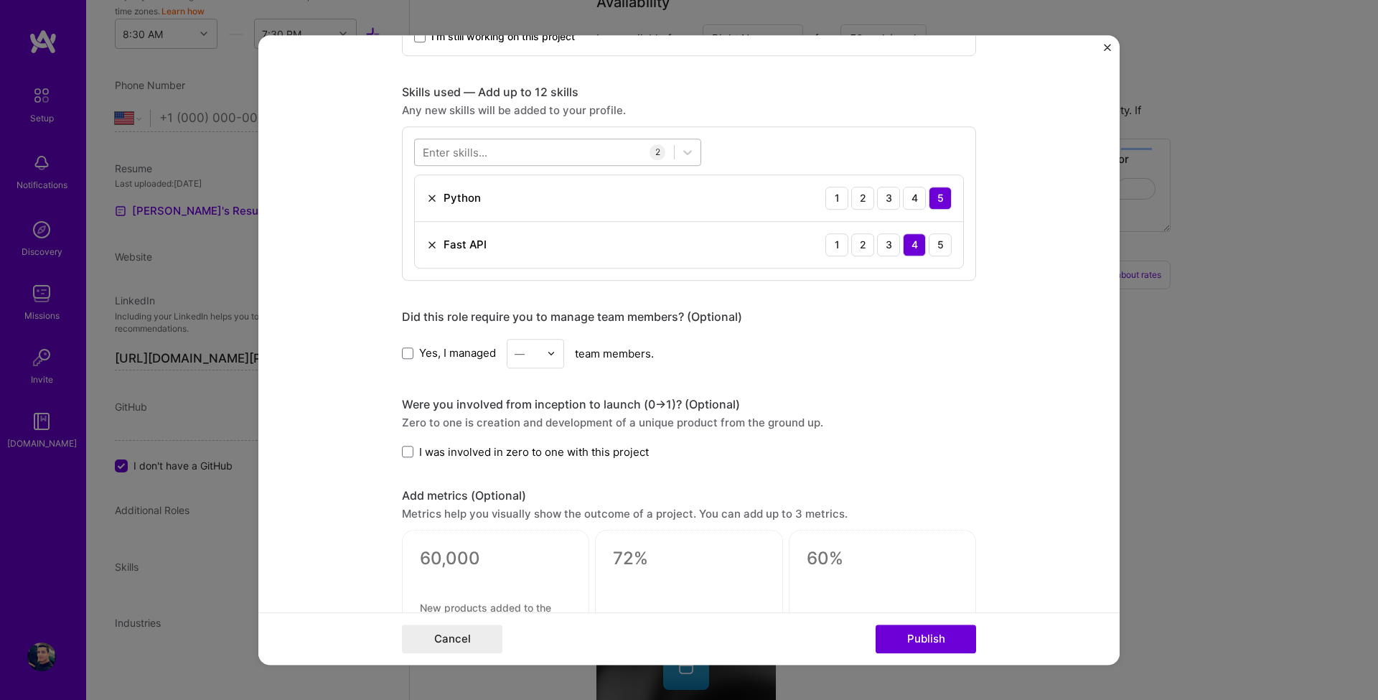
click at [495, 157] on div at bounding box center [544, 152] width 259 height 24
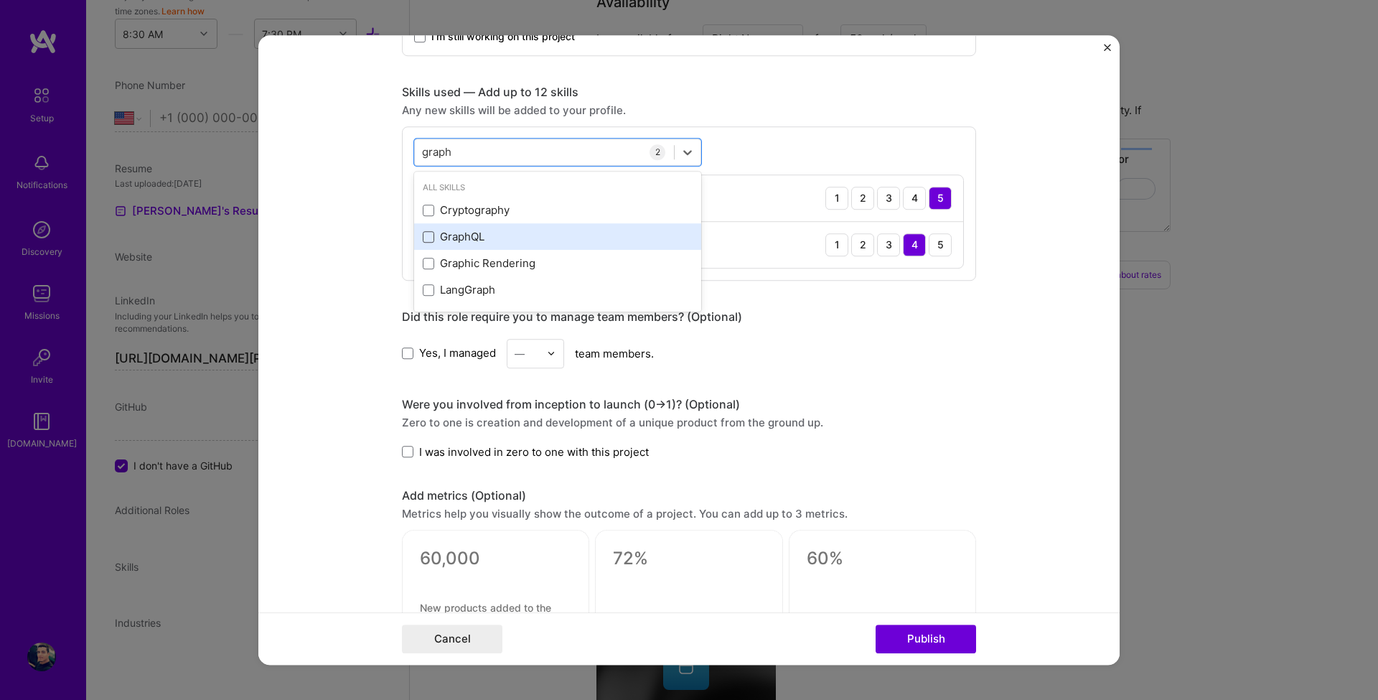
click at [423, 235] on span at bounding box center [428, 236] width 11 height 11
click at [0, 0] on input "checkbox" at bounding box center [0, 0] width 0 height 0
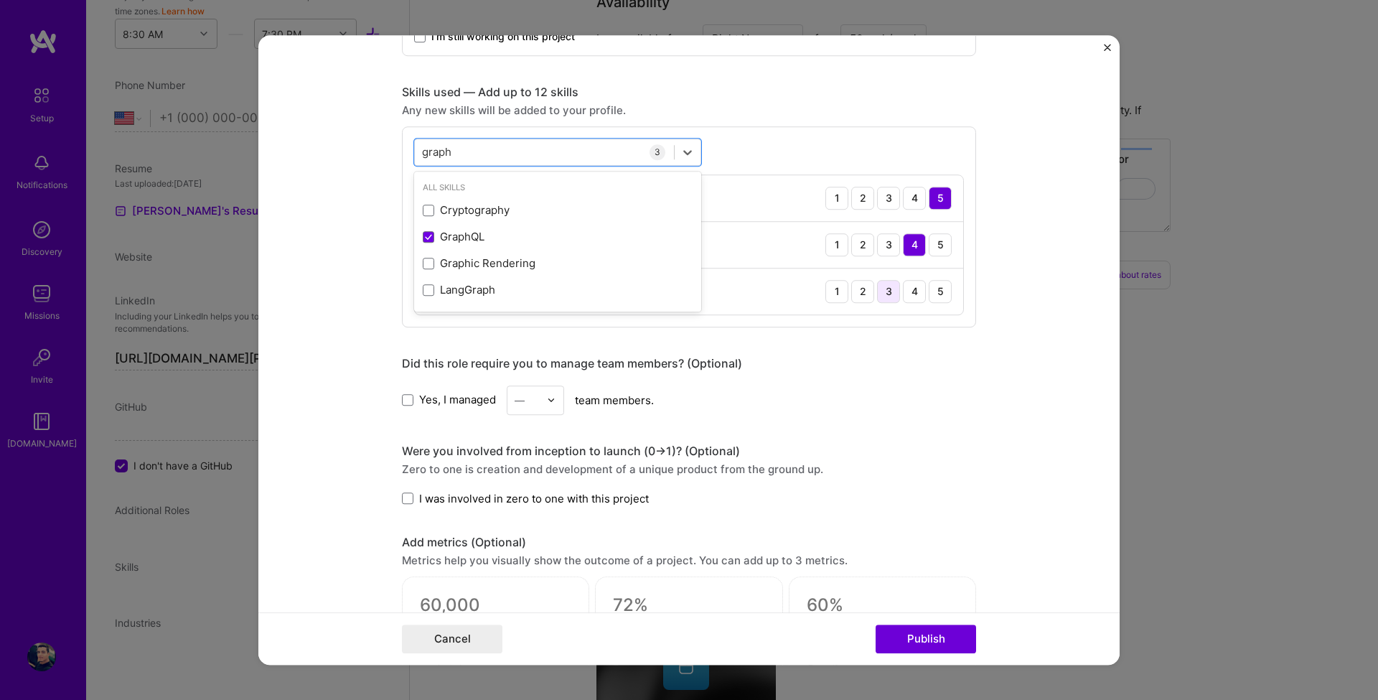
click at [884, 292] on div "3" at bounding box center [888, 291] width 23 height 23
click at [464, 150] on div "graph graph" at bounding box center [544, 152] width 259 height 24
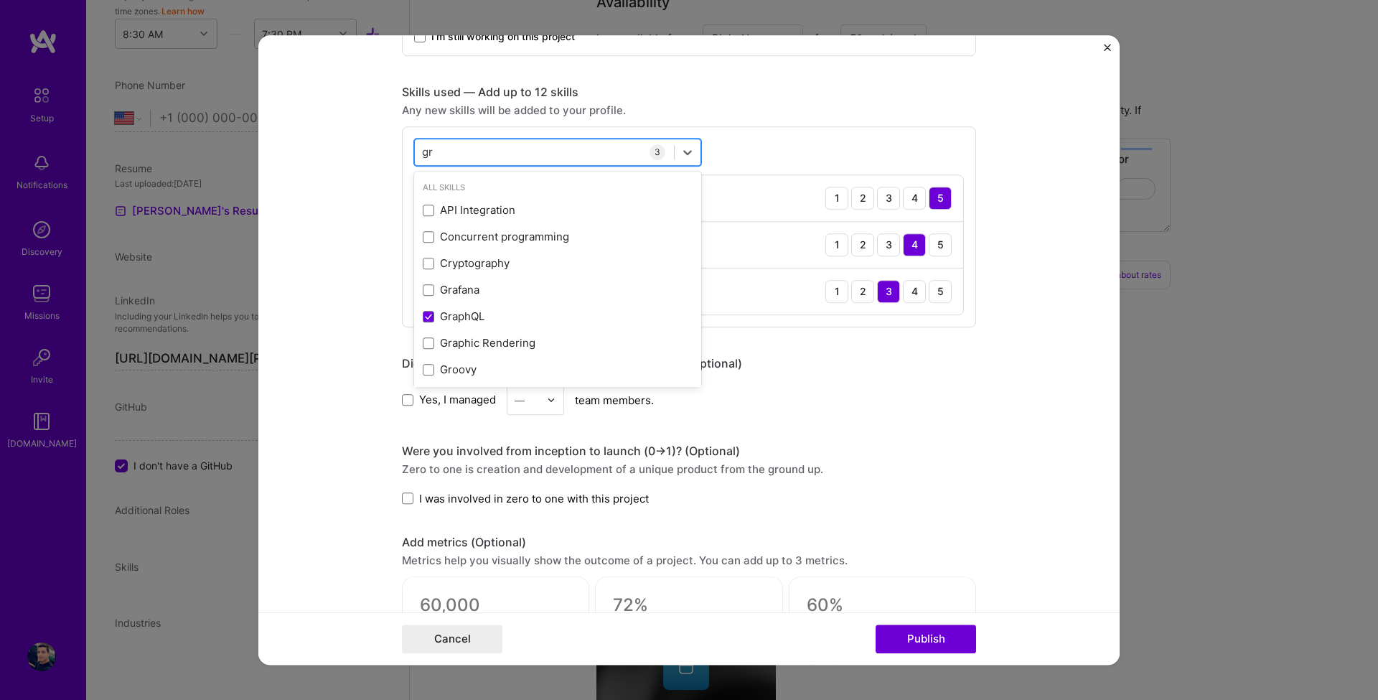
type input "g"
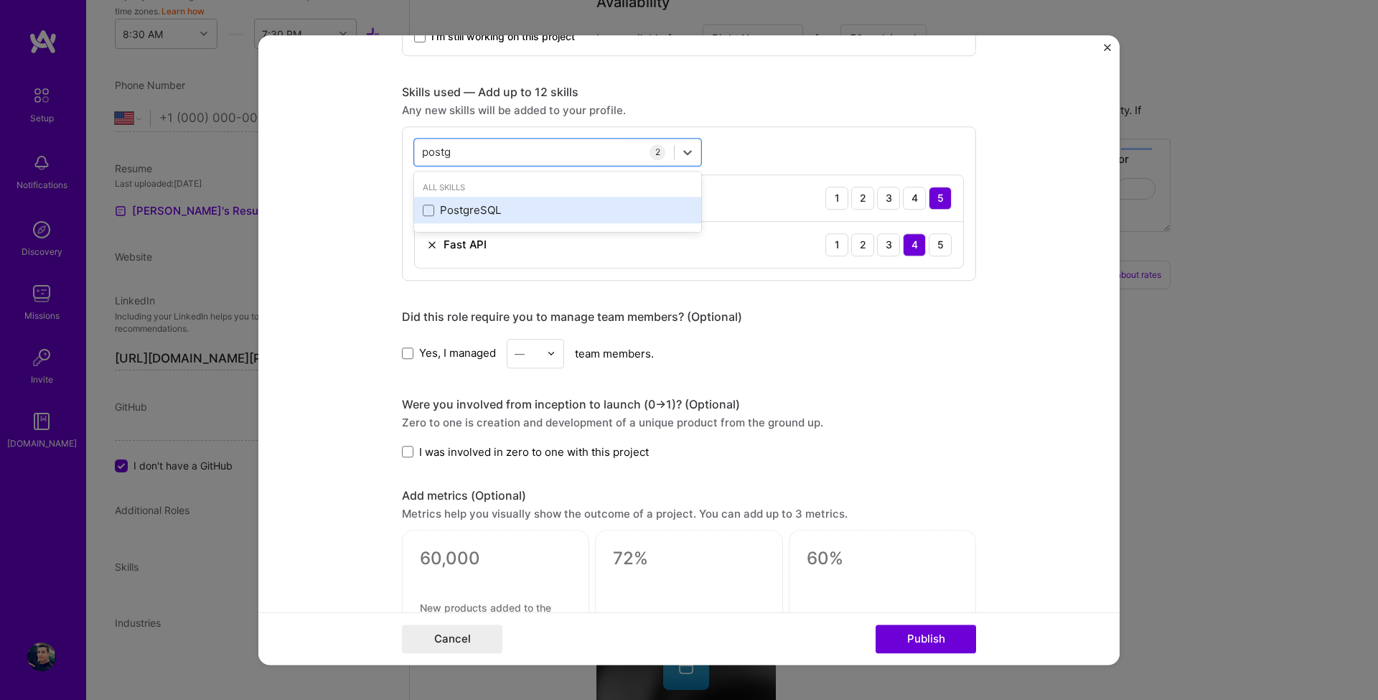
click at [439, 207] on div "PostgreSQL" at bounding box center [558, 210] width 270 height 15
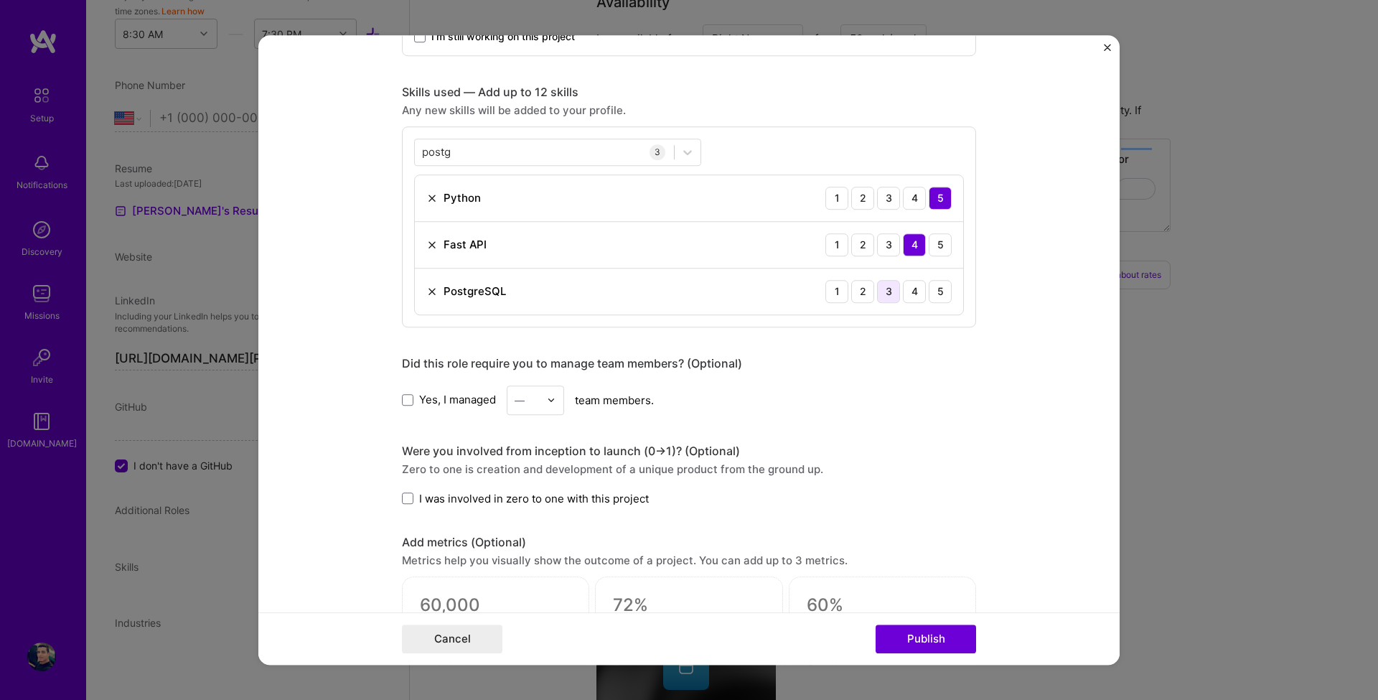
click at [886, 295] on div "3" at bounding box center [888, 291] width 23 height 23
click at [452, 151] on div "postg postg" at bounding box center [544, 152] width 259 height 24
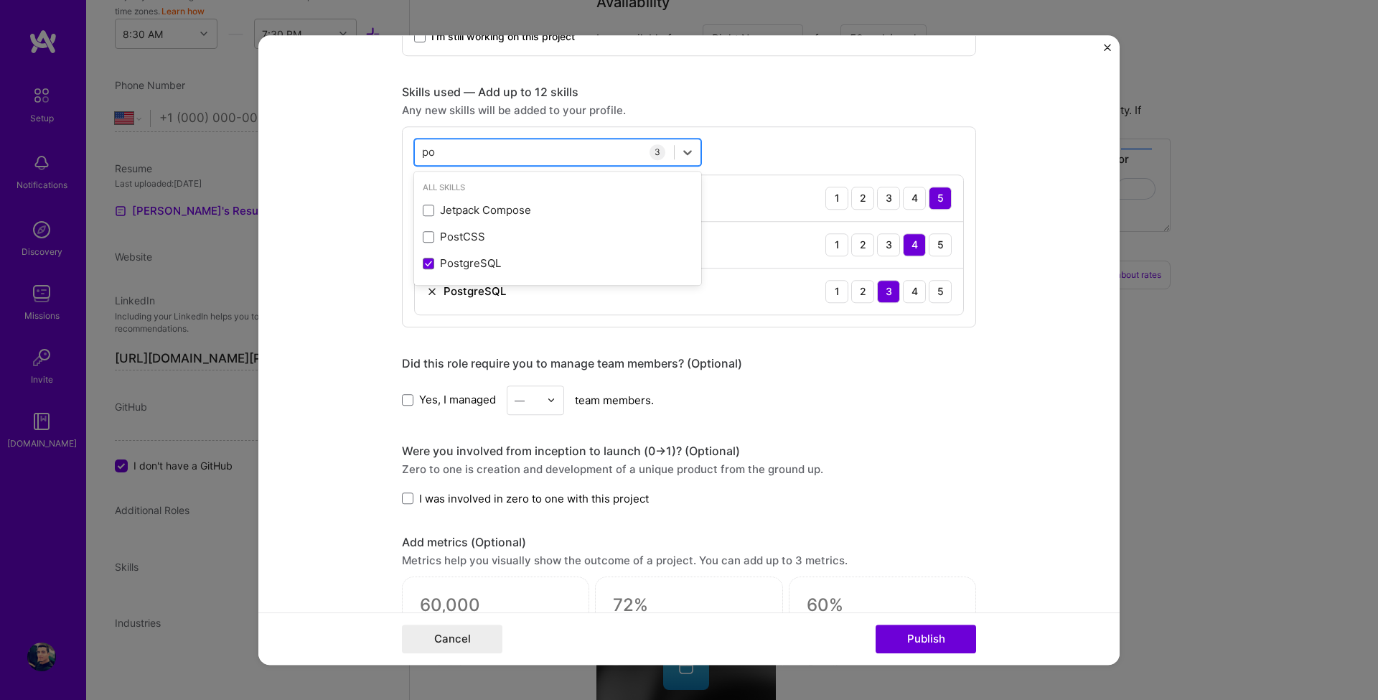
type input "p"
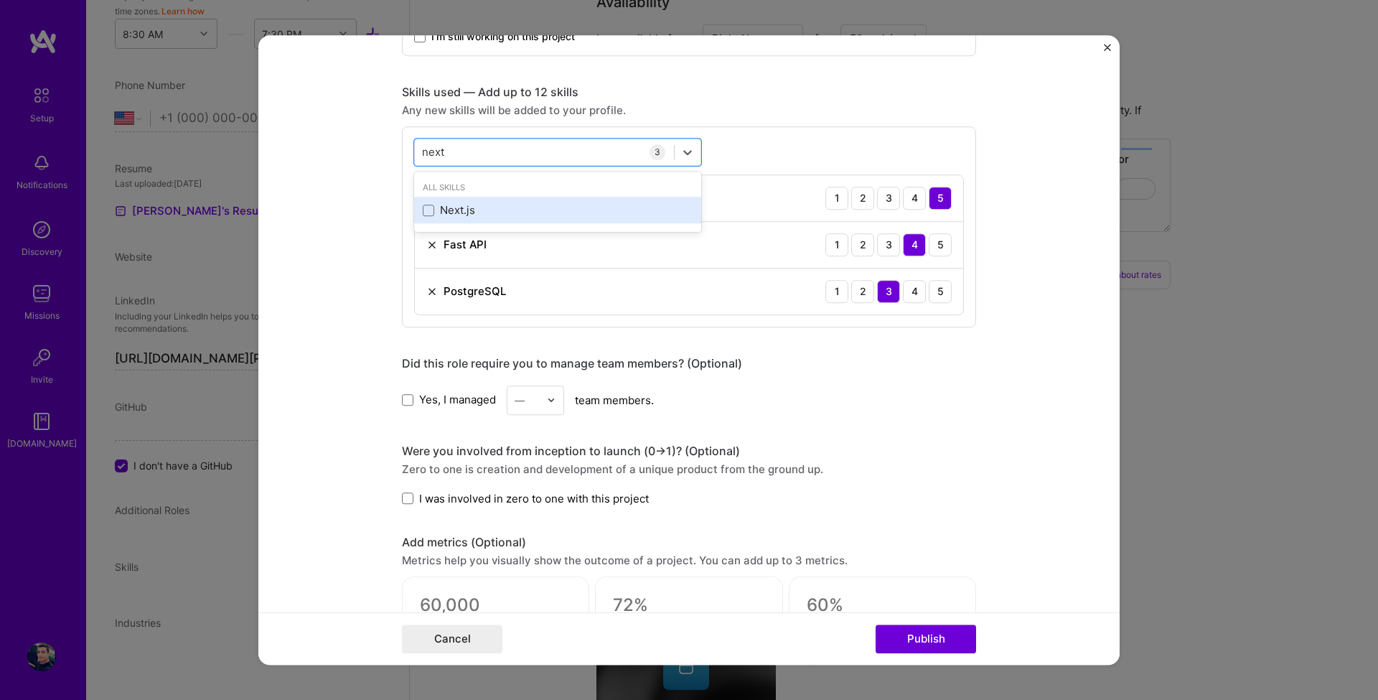
click at [452, 198] on div "Next.js" at bounding box center [557, 210] width 287 height 27
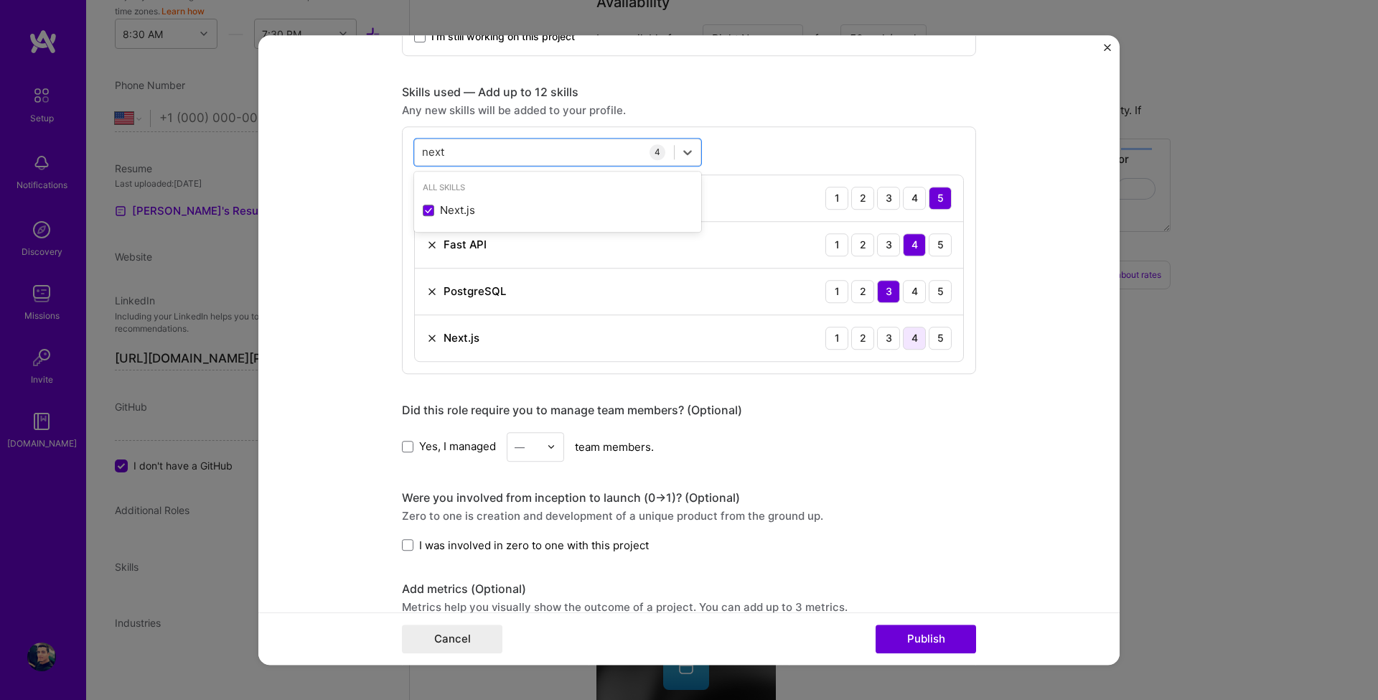
click at [912, 341] on div "4" at bounding box center [914, 338] width 23 height 23
click at [462, 137] on div "next next 4 Python 1 2 3 4 5 Fast API 1 2 3 4 5 PostgreSQL 1 2 3 4 5 Next.js 1 …" at bounding box center [689, 250] width 574 height 248
click at [452, 151] on div "next next" at bounding box center [544, 152] width 259 height 24
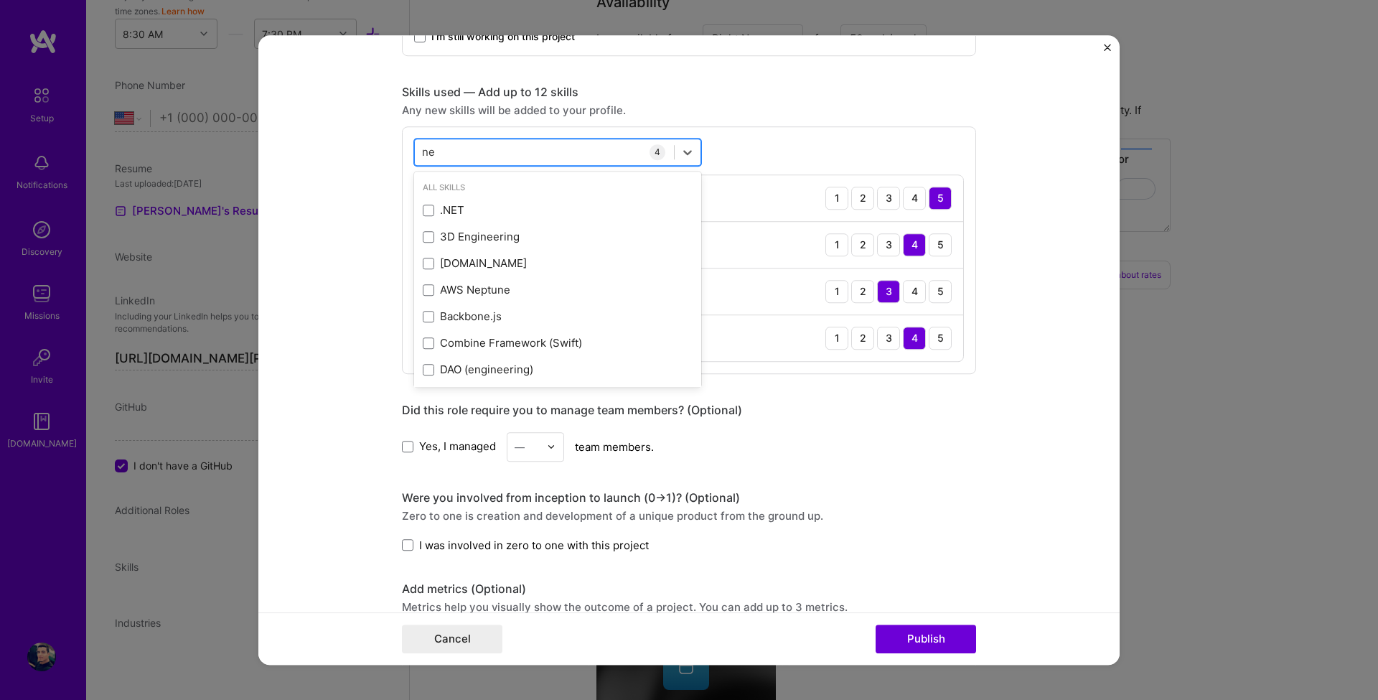
type input "n"
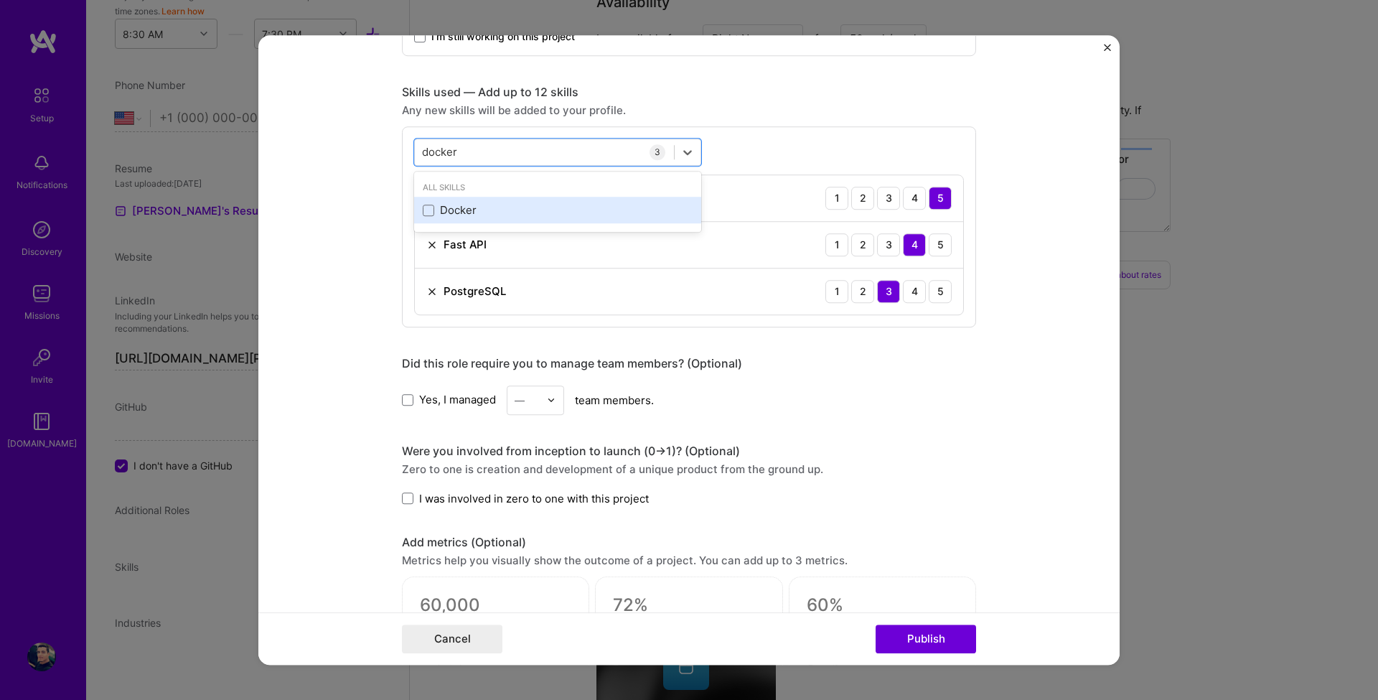
click at [440, 209] on div "Docker" at bounding box center [558, 210] width 270 height 15
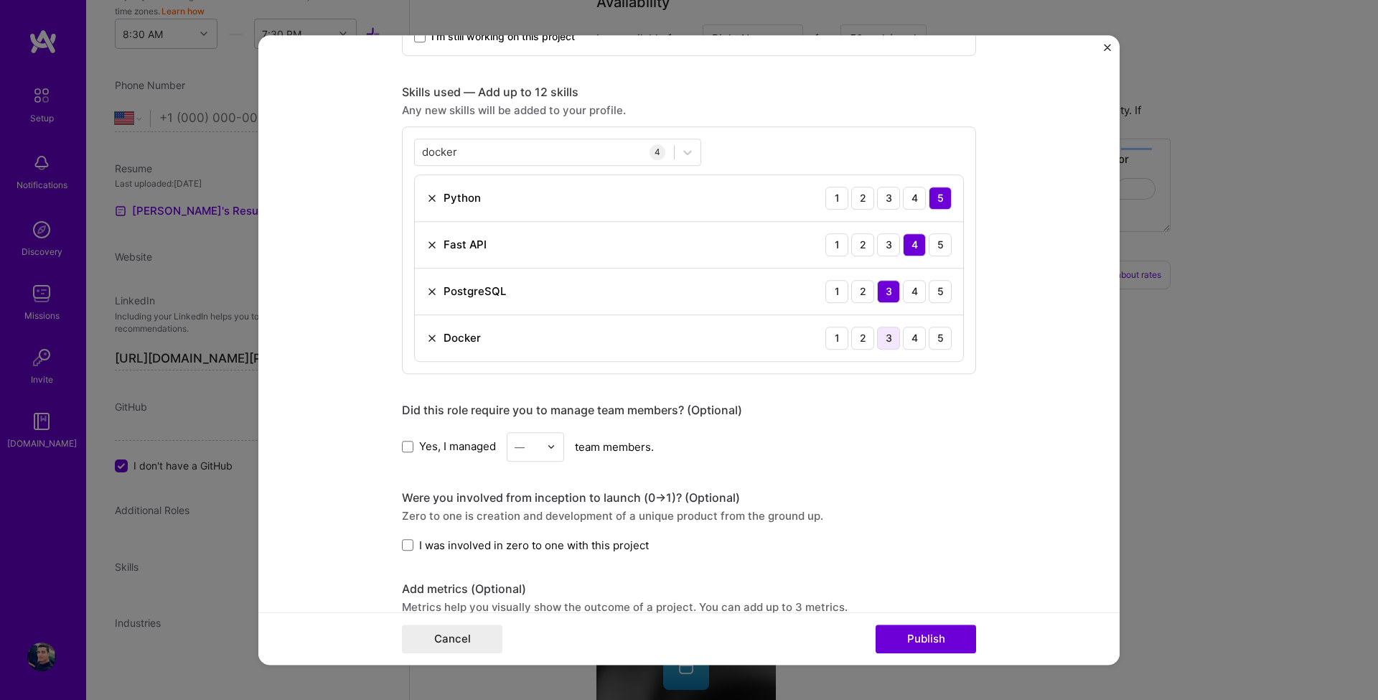
click at [887, 344] on div "3" at bounding box center [888, 338] width 23 height 23
click at [485, 158] on div "docker docker" at bounding box center [544, 152] width 259 height 24
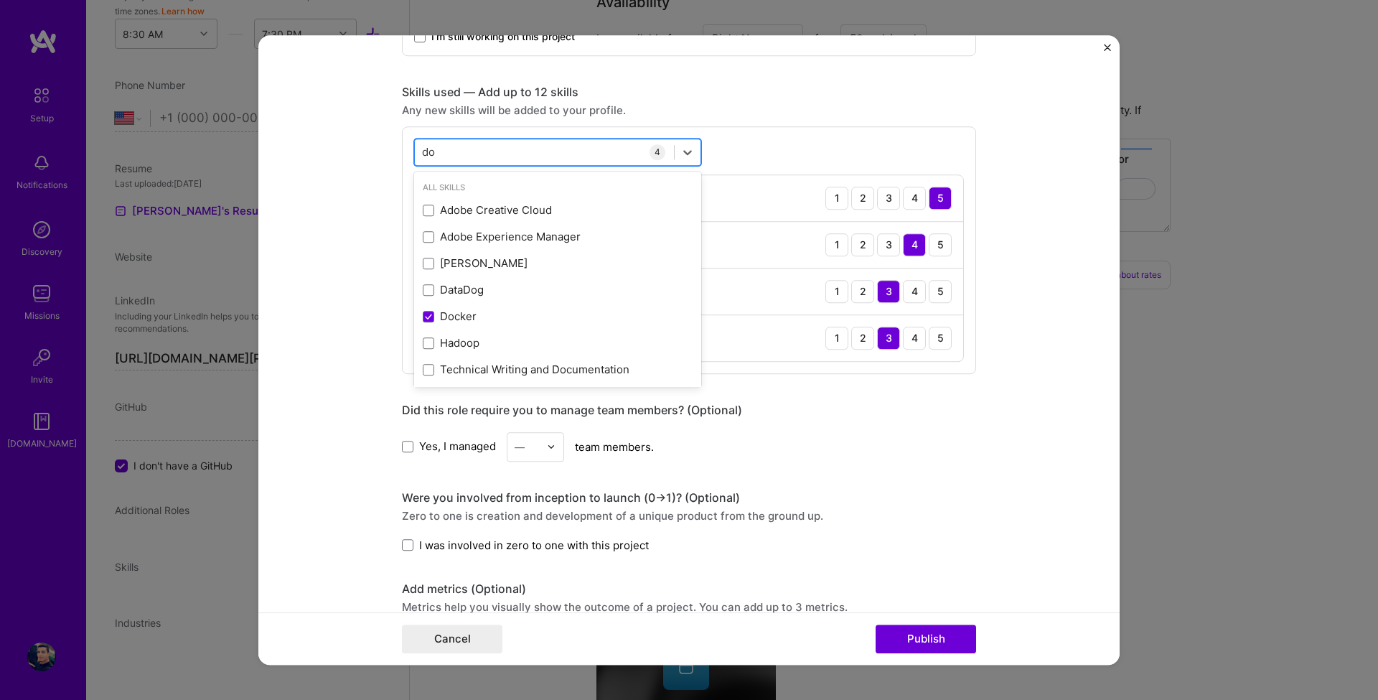
type input "d"
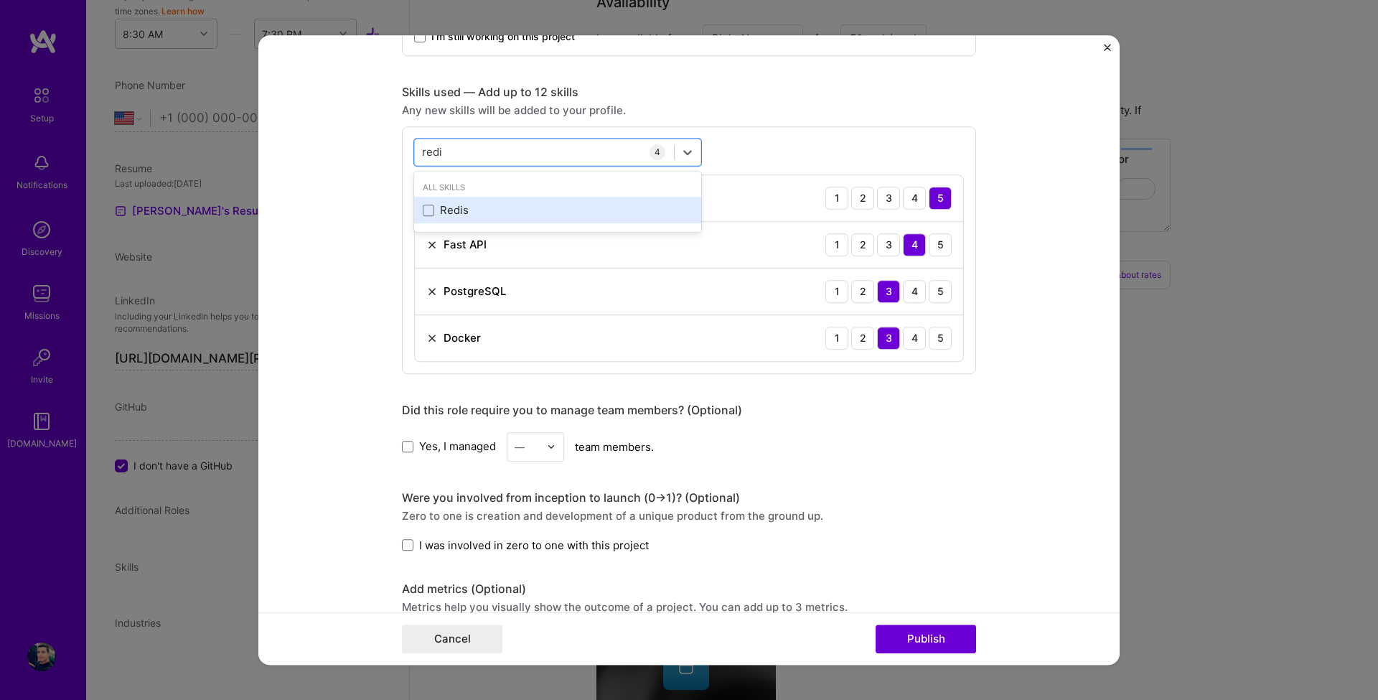
click at [472, 205] on div "Redis" at bounding box center [558, 210] width 270 height 15
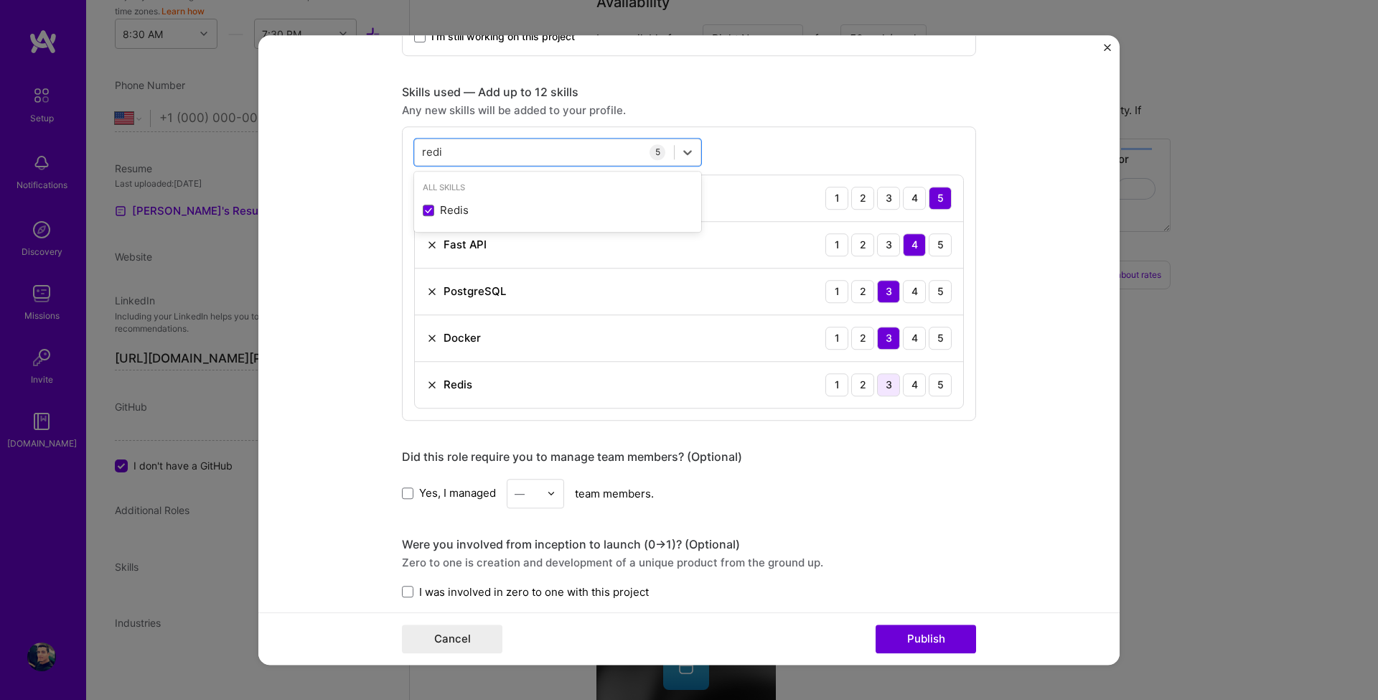
click at [886, 383] on div "3" at bounding box center [888, 384] width 23 height 23
click at [433, 149] on input "redi" at bounding box center [432, 151] width 21 height 15
click at [489, 152] on div "redi redi" at bounding box center [544, 152] width 259 height 24
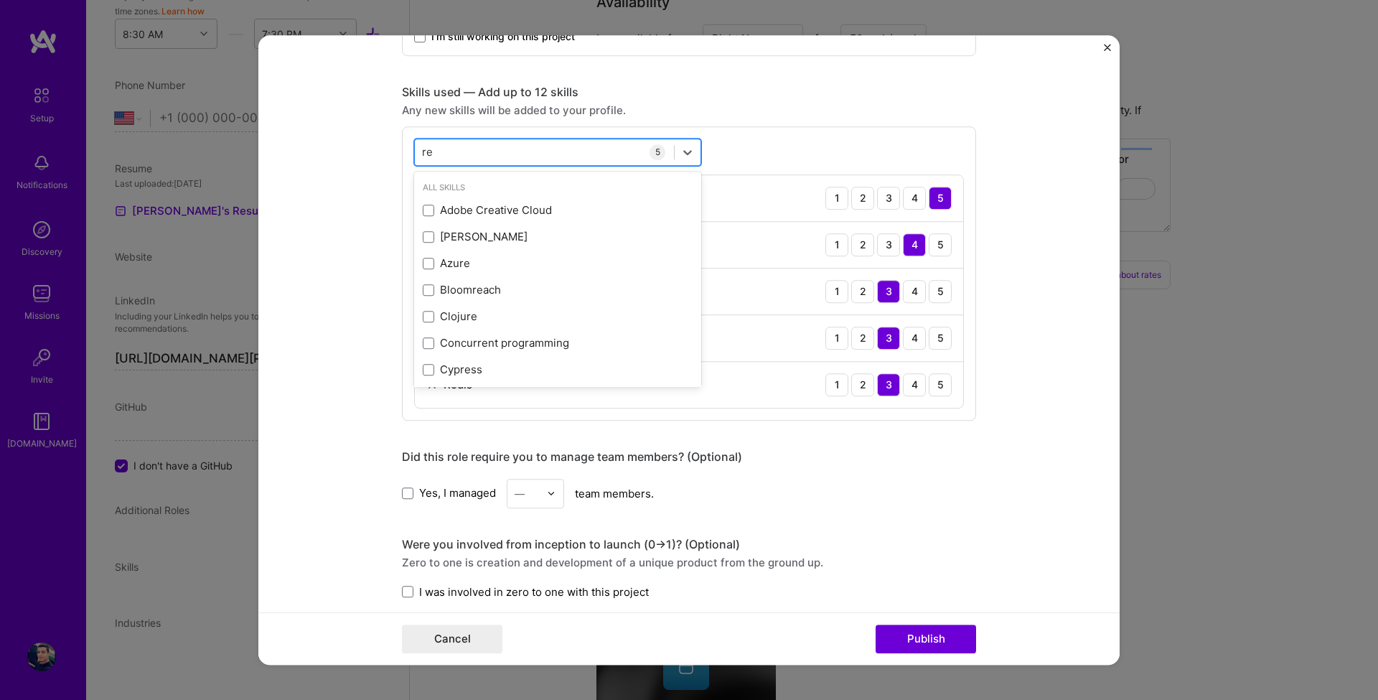
type input "r"
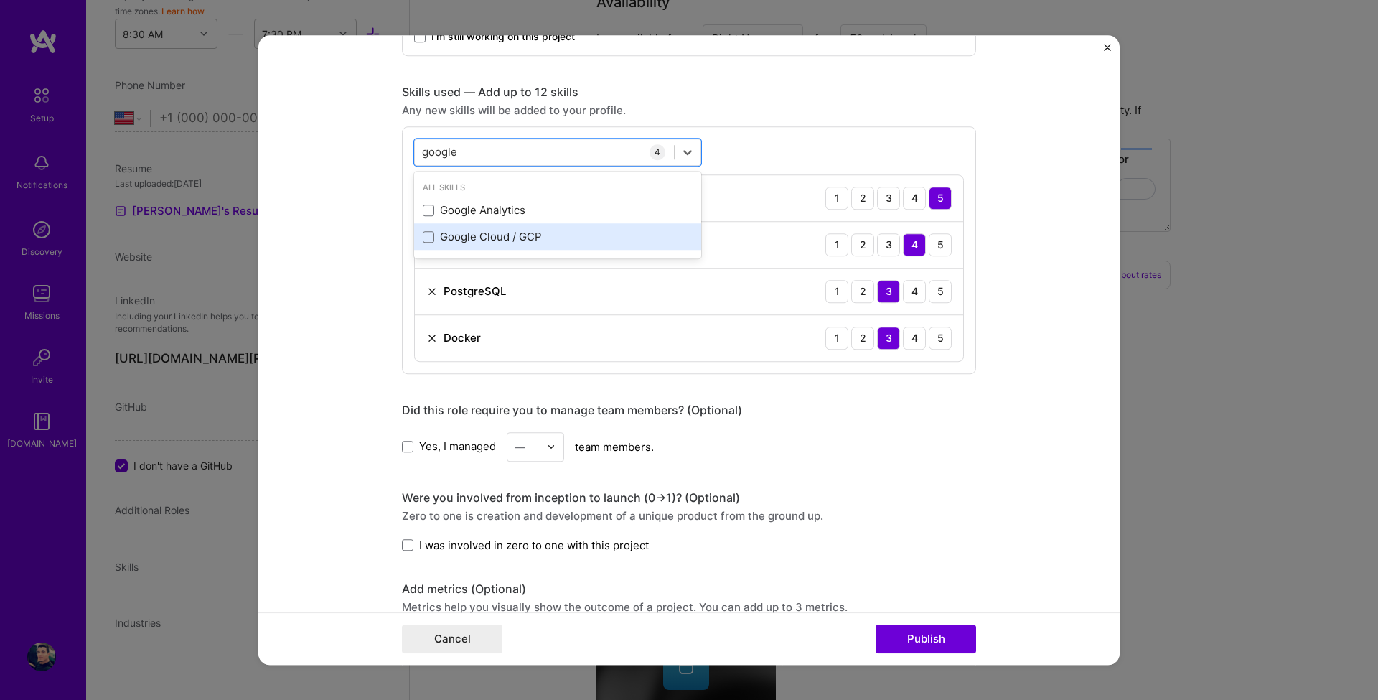
click at [472, 228] on div "Google Cloud / GCP" at bounding box center [557, 237] width 287 height 27
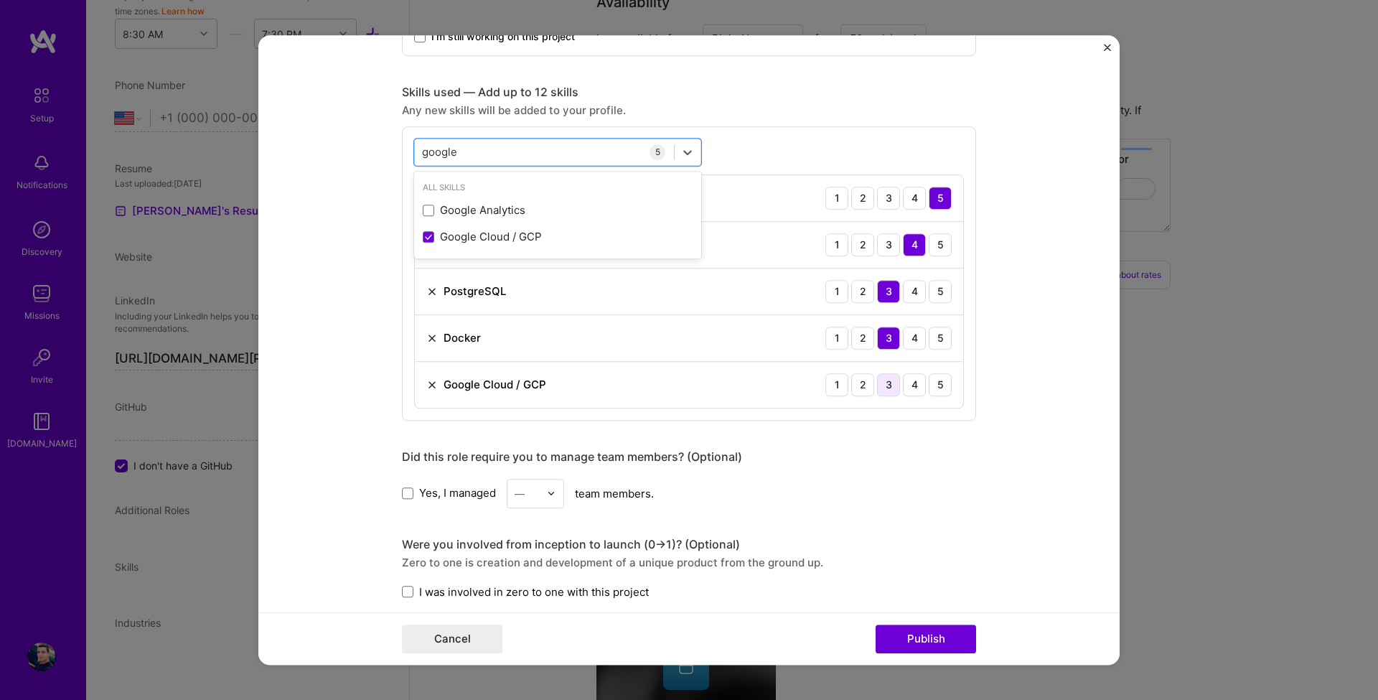
click at [884, 386] on div "3" at bounding box center [888, 384] width 23 height 23
click at [486, 154] on div "google google" at bounding box center [544, 152] width 259 height 24
type input "g"
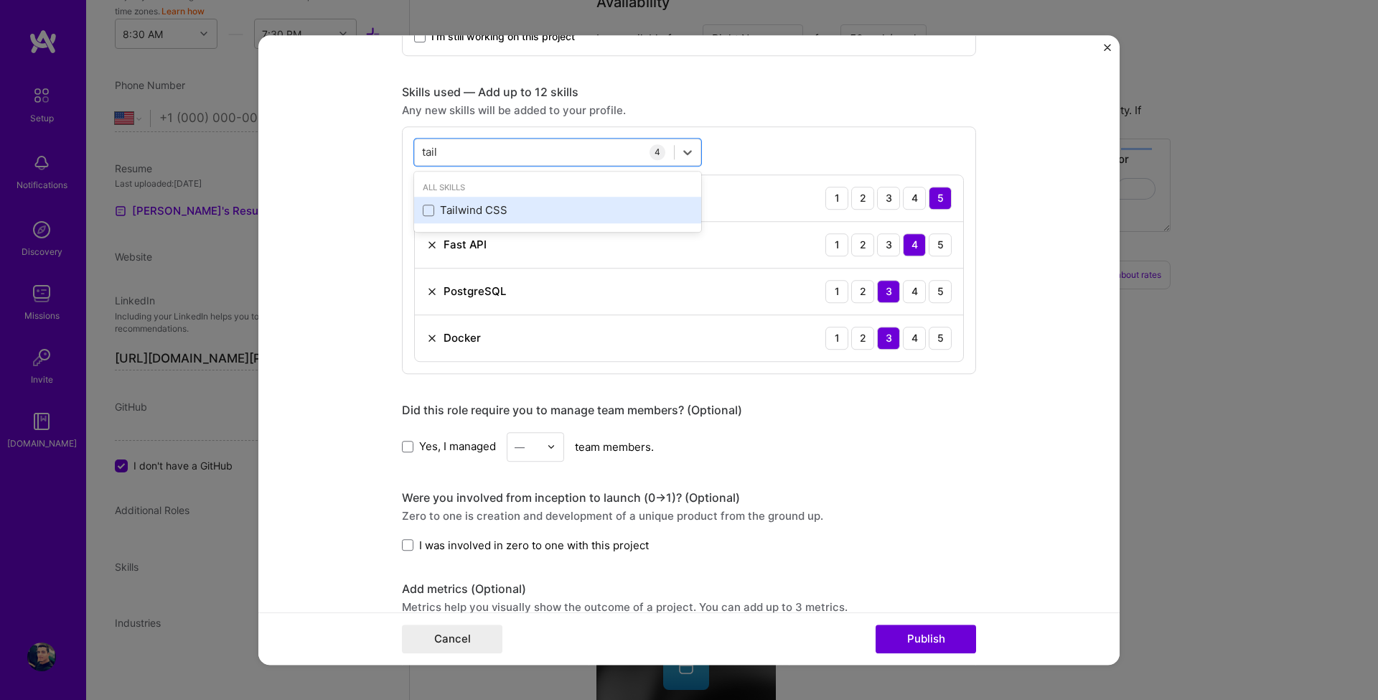
click at [472, 203] on div "Tailwind CSS" at bounding box center [558, 210] width 270 height 15
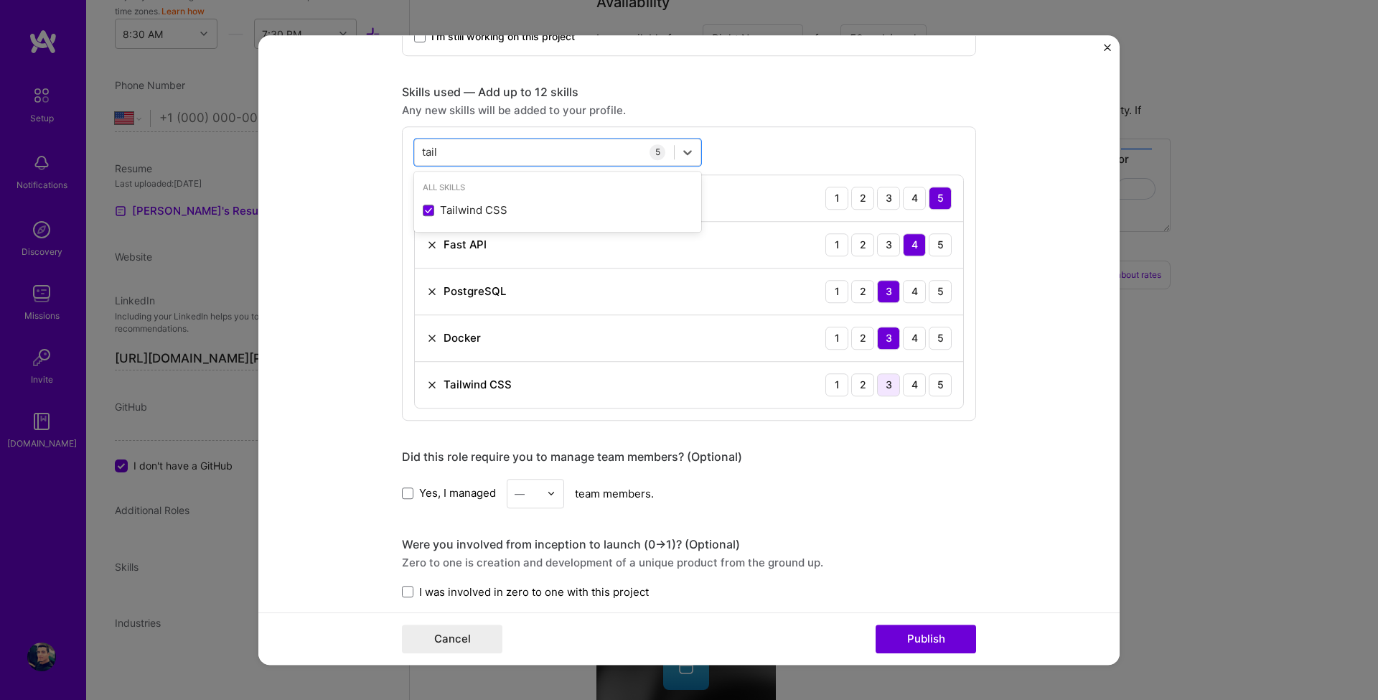
click at [888, 387] on div "3" at bounding box center [888, 384] width 23 height 23
click at [905, 385] on div "4" at bounding box center [914, 384] width 23 height 23
click at [453, 157] on div "tail tail" at bounding box center [544, 152] width 259 height 24
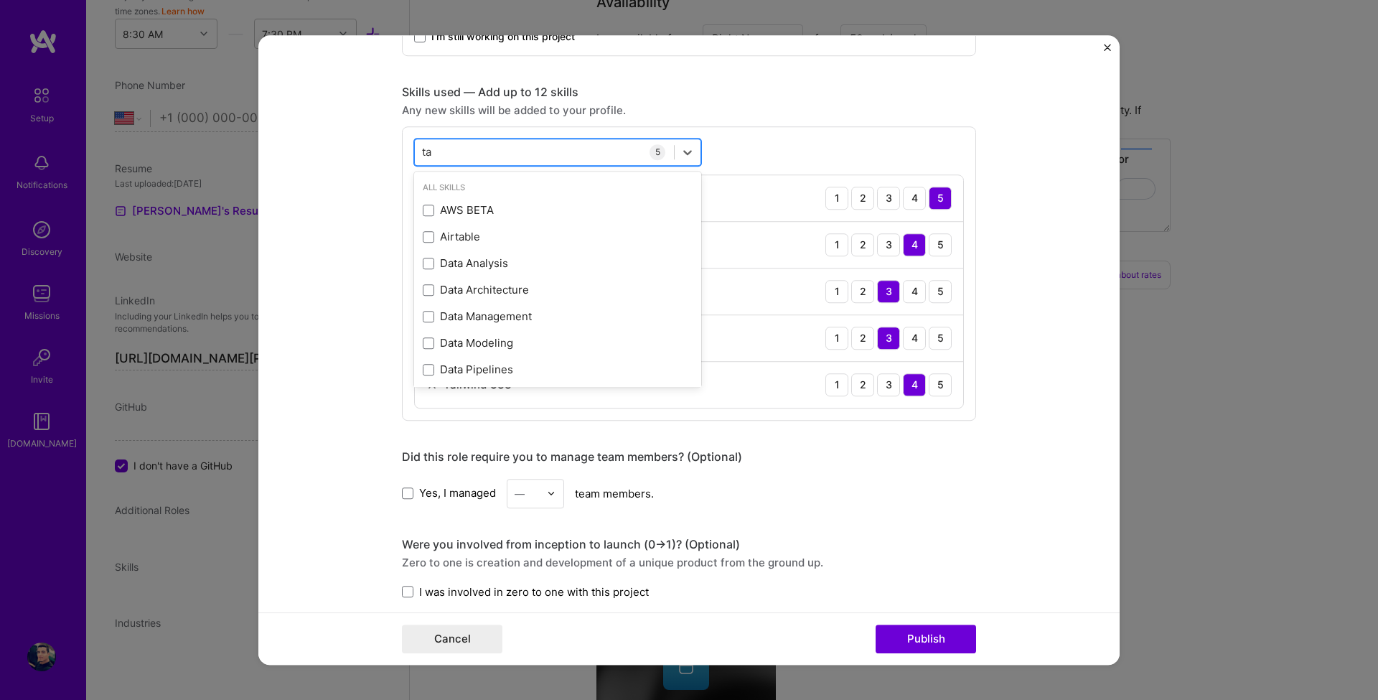
type input "t"
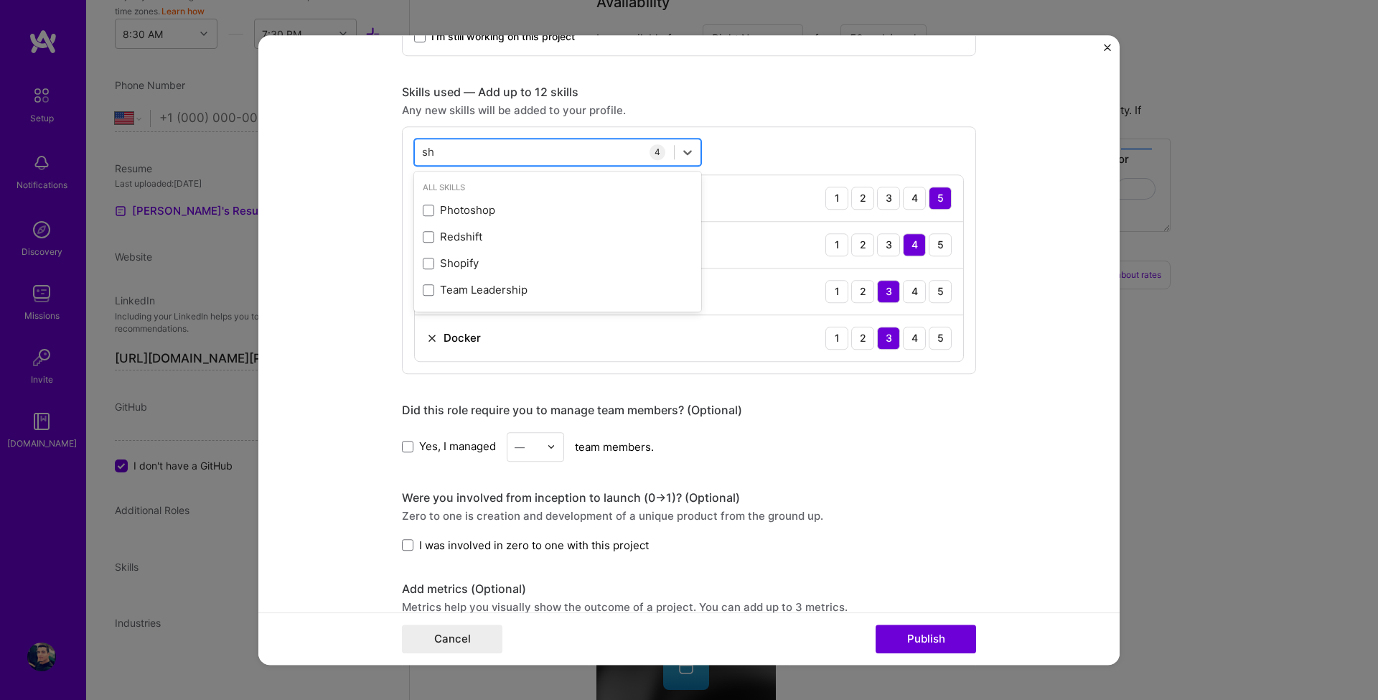
type input "s"
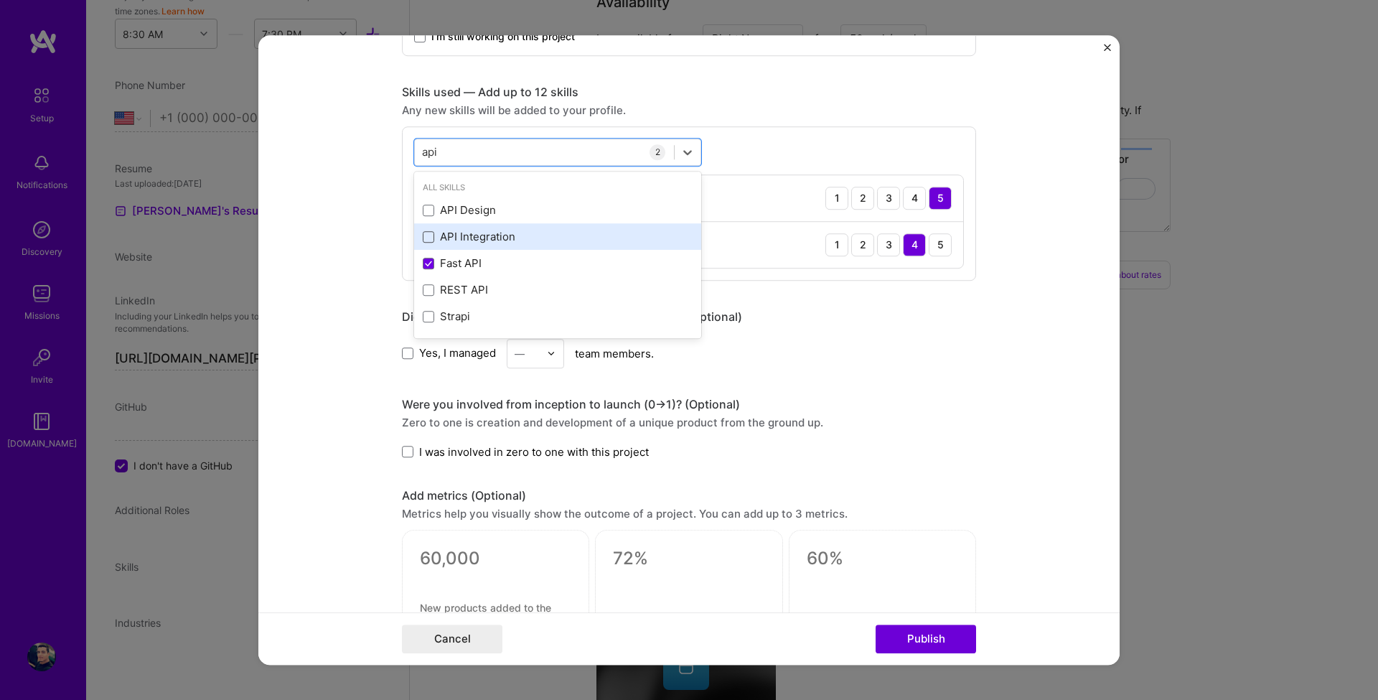
click at [425, 237] on span at bounding box center [428, 236] width 11 height 11
click at [0, 0] on input "checkbox" at bounding box center [0, 0] width 0 height 0
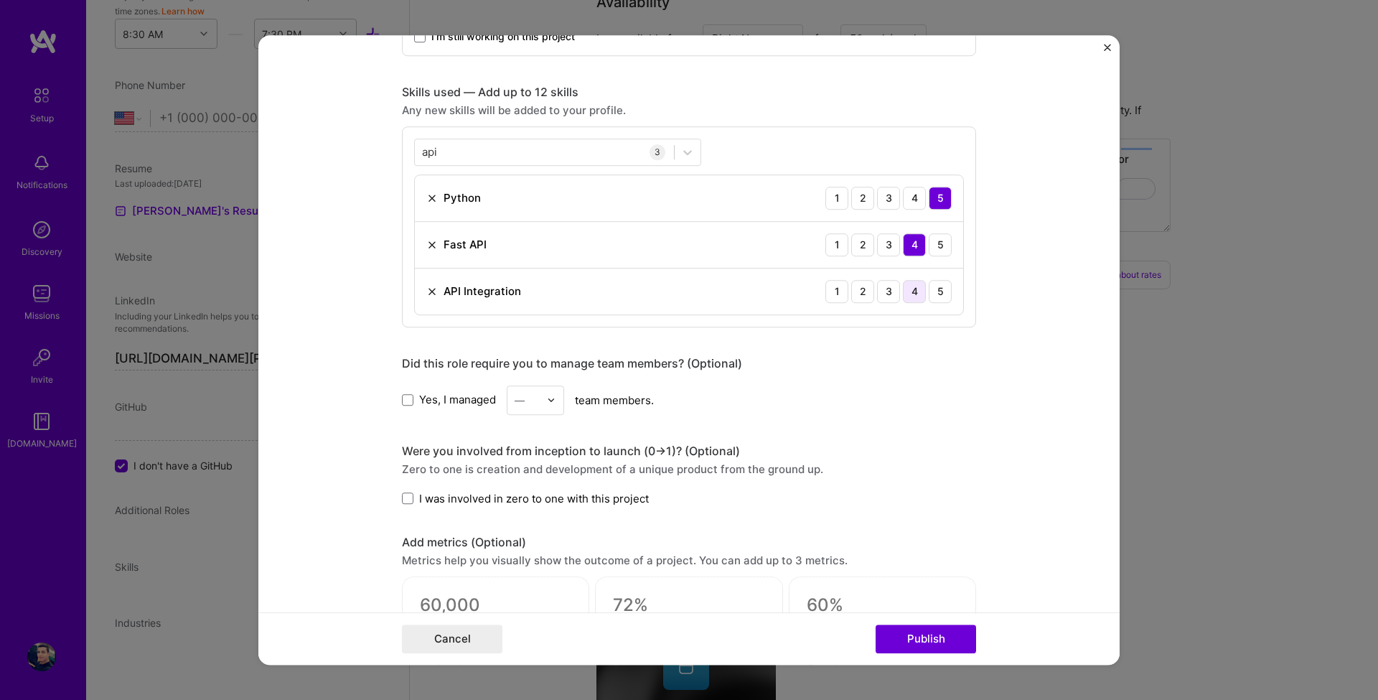
click at [907, 296] on div "4" at bounding box center [914, 291] width 23 height 23
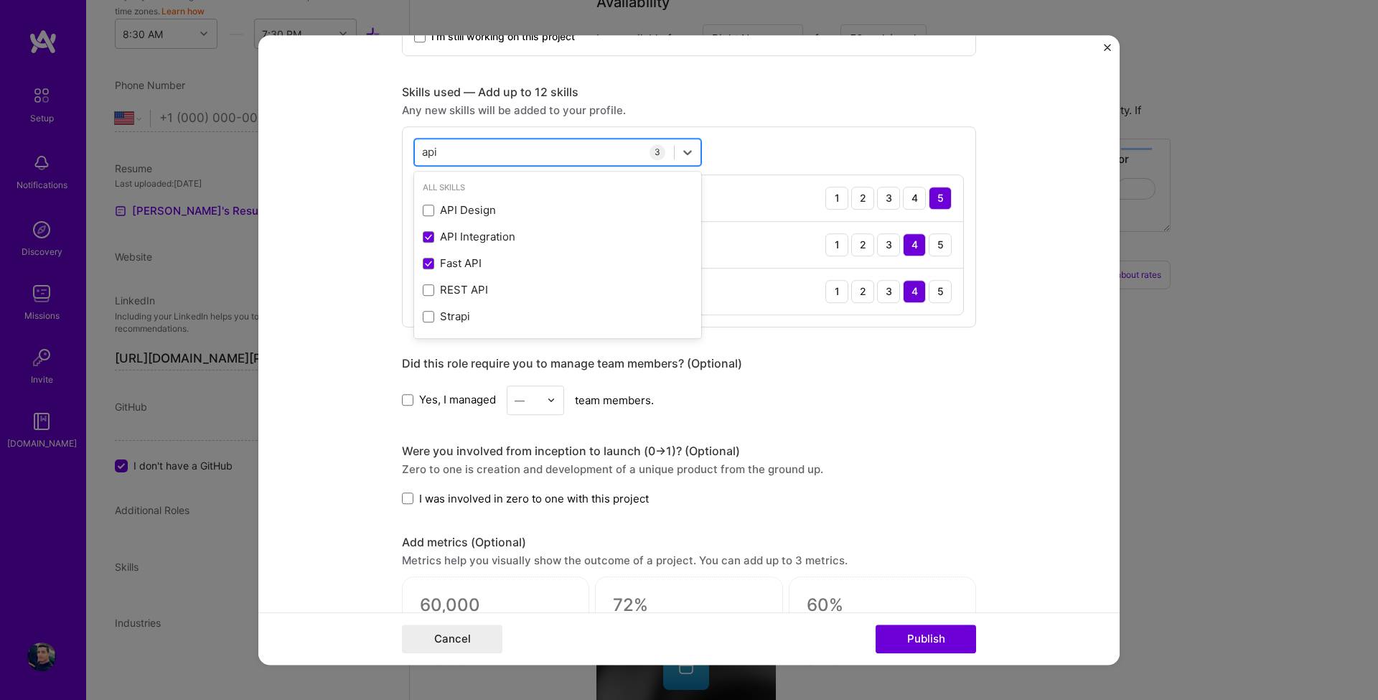
click at [493, 152] on div "api api" at bounding box center [544, 152] width 259 height 24
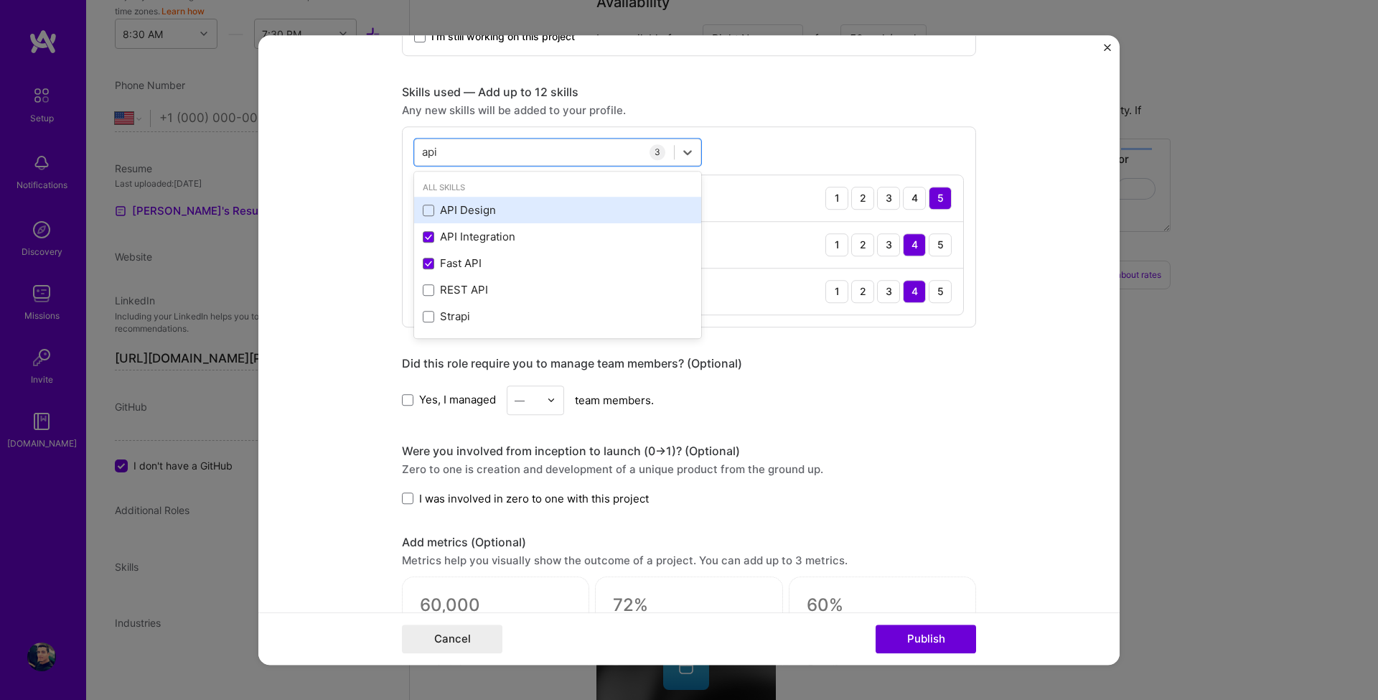
click at [486, 203] on div "API Design" at bounding box center [558, 210] width 270 height 15
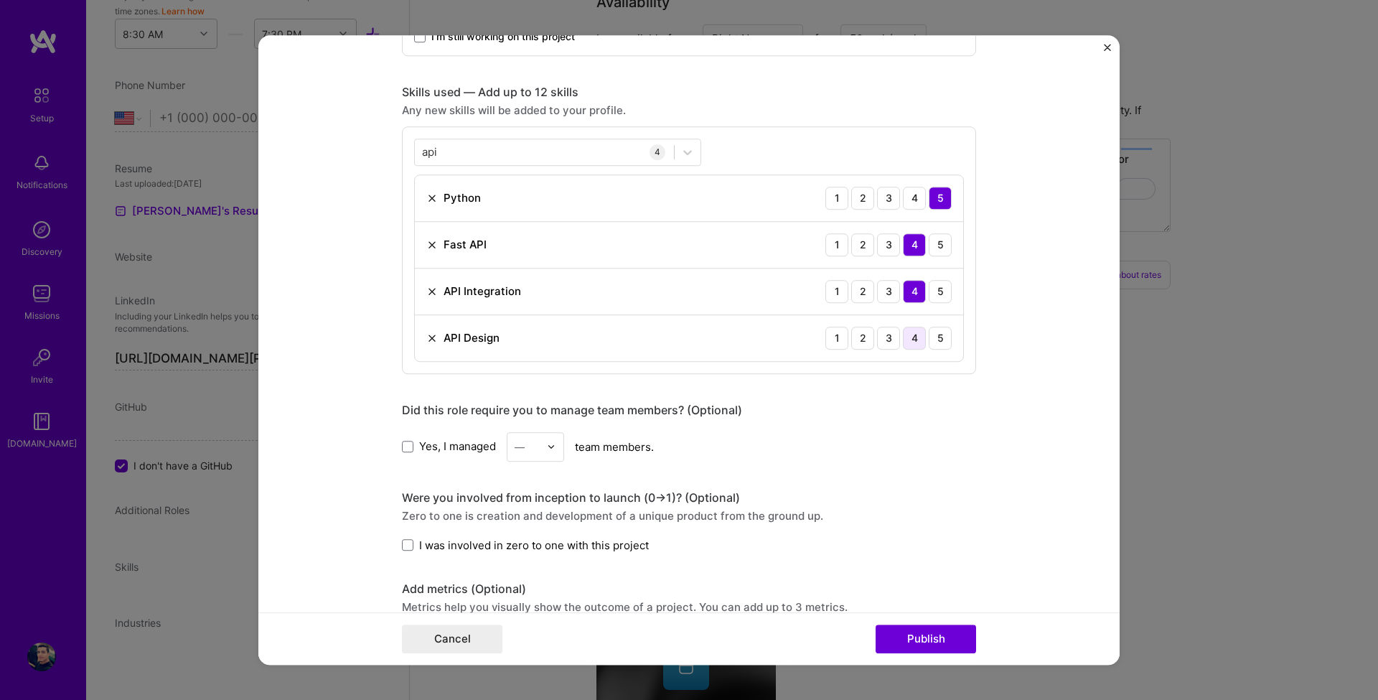
click at [907, 338] on div "4" at bounding box center [914, 338] width 23 height 23
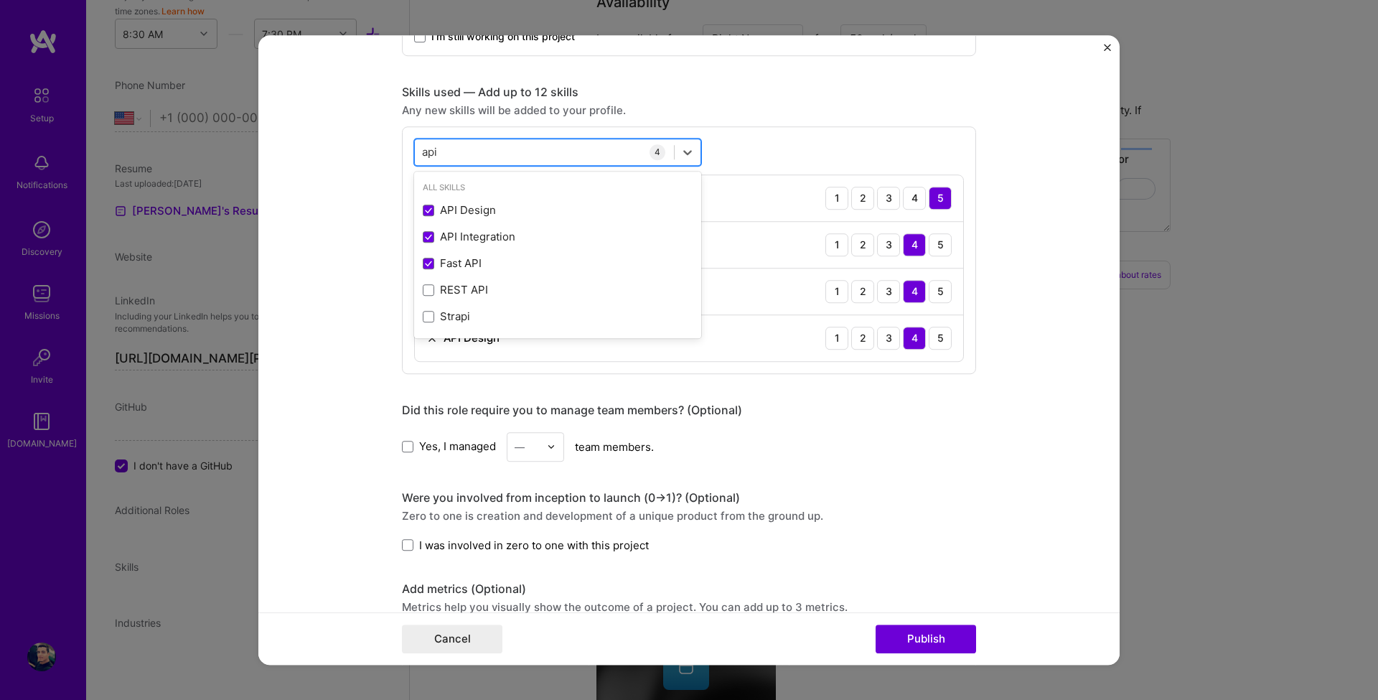
click at [471, 144] on div "api api" at bounding box center [544, 152] width 259 height 24
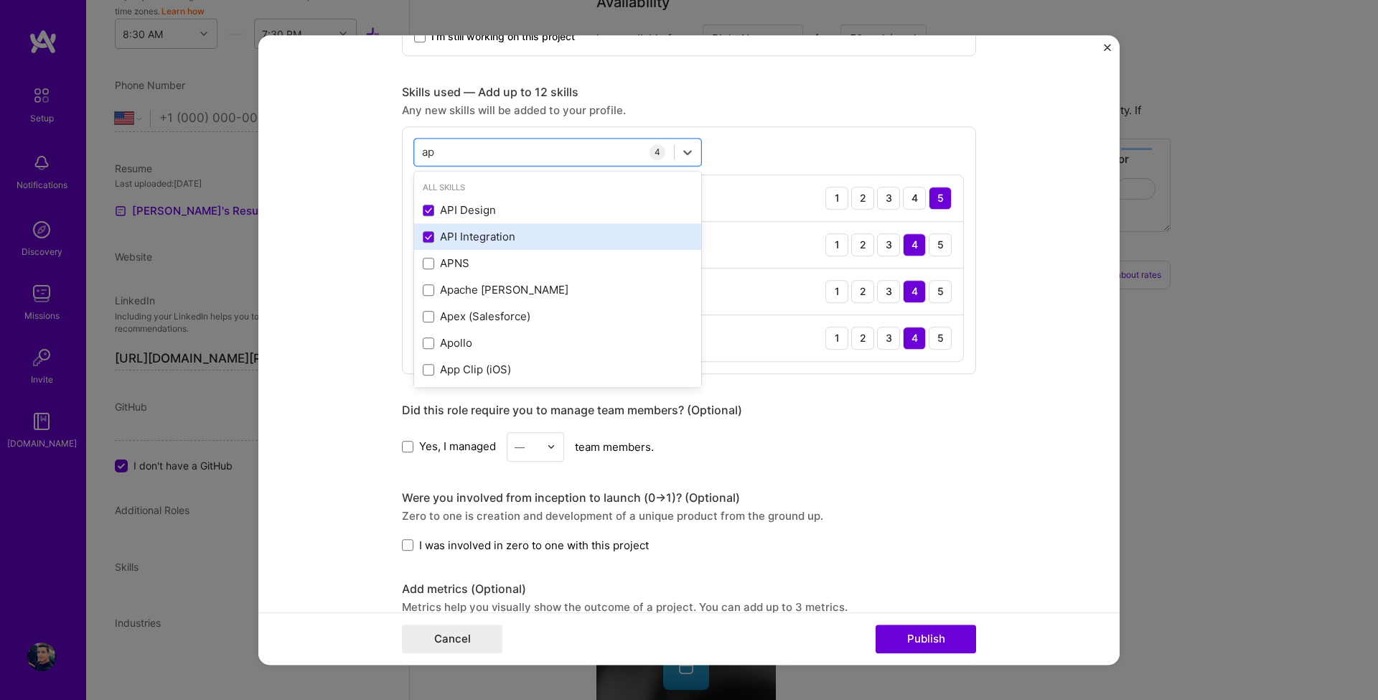
type input "a"
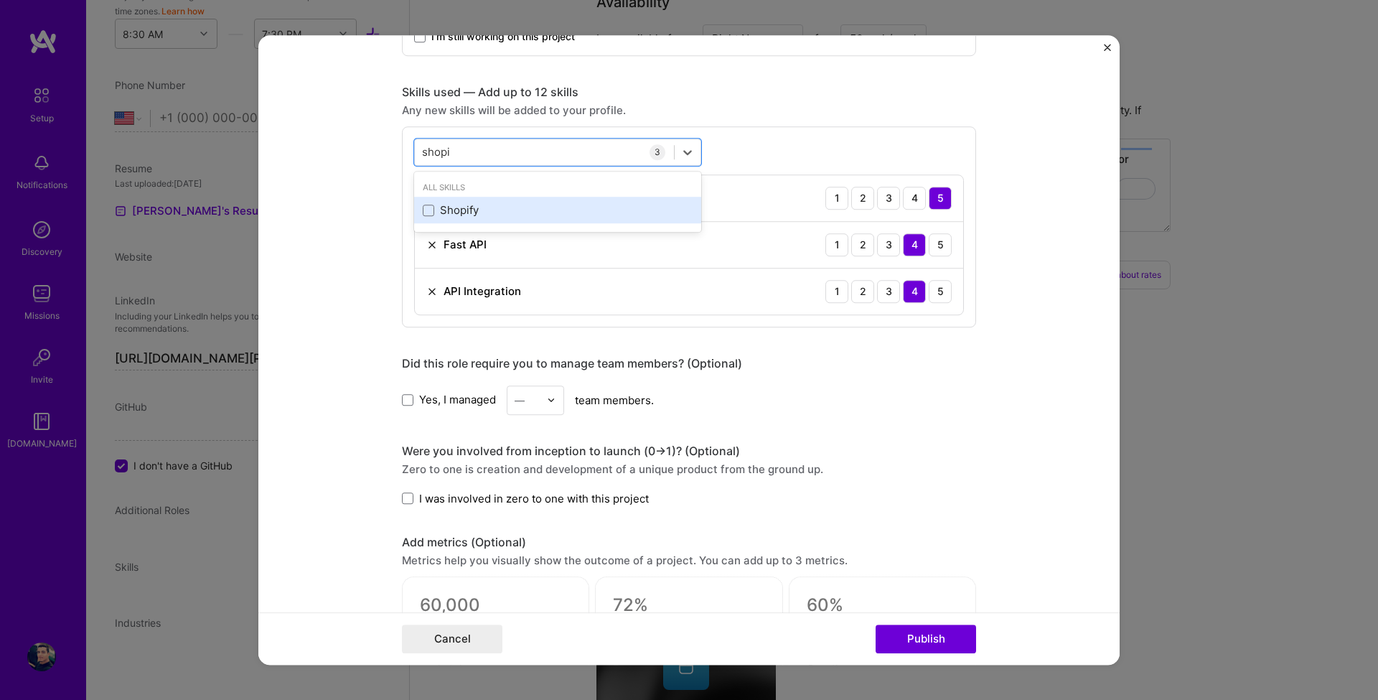
click at [472, 205] on div "Shopify" at bounding box center [558, 210] width 270 height 15
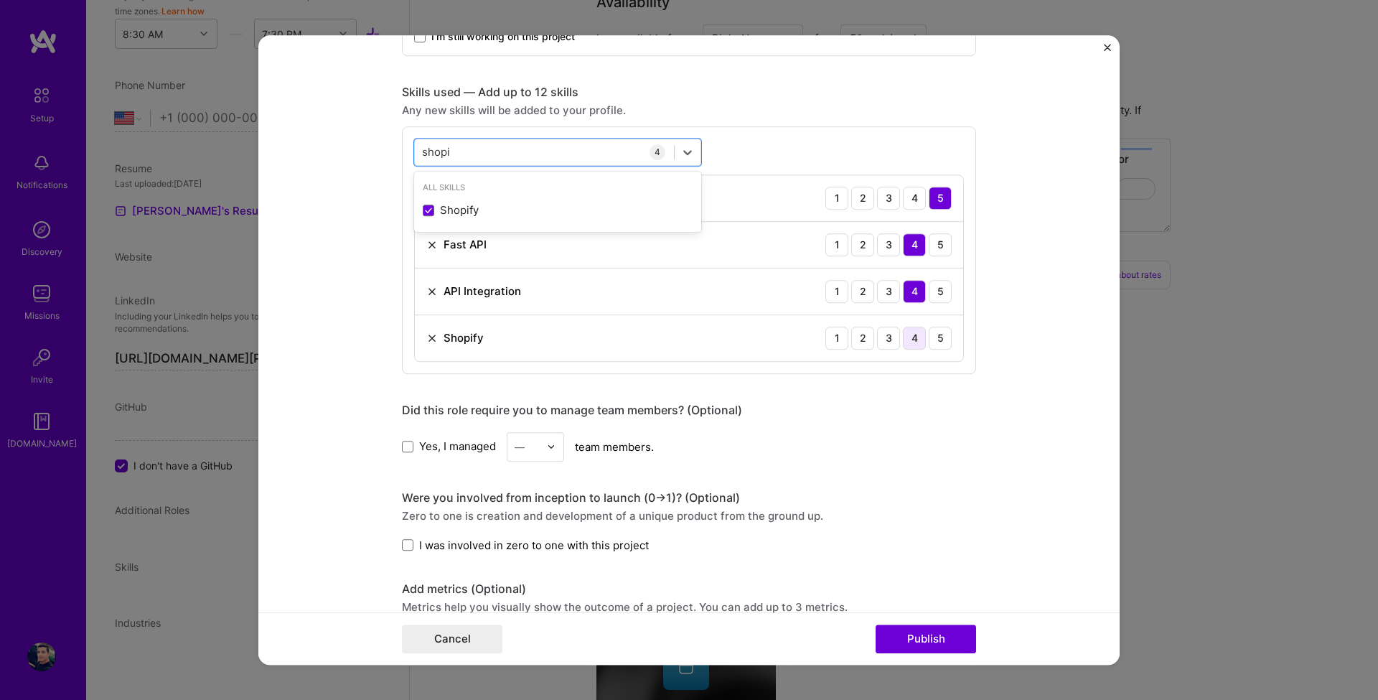
type input "shopi"
click at [909, 342] on div "4" at bounding box center [914, 338] width 23 height 23
click at [428, 340] on img at bounding box center [431, 337] width 11 height 11
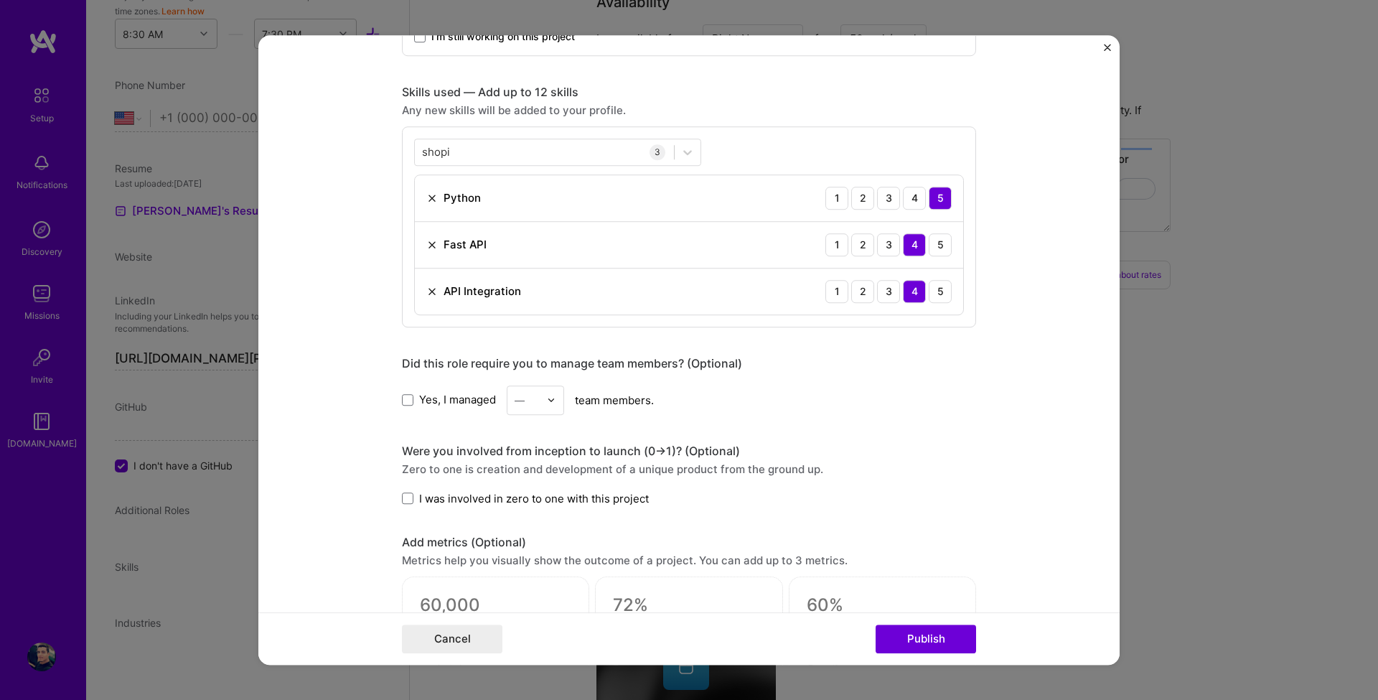
click at [516, 370] on div "Did this role require you to manage team members? (Optional)" at bounding box center [689, 363] width 574 height 15
click at [507, 371] on div at bounding box center [507, 371] width 0 height 0
click at [630, 371] on div "Did this role require you to manage team members? (Optional) Yes, I managed — t…" at bounding box center [689, 385] width 574 height 59
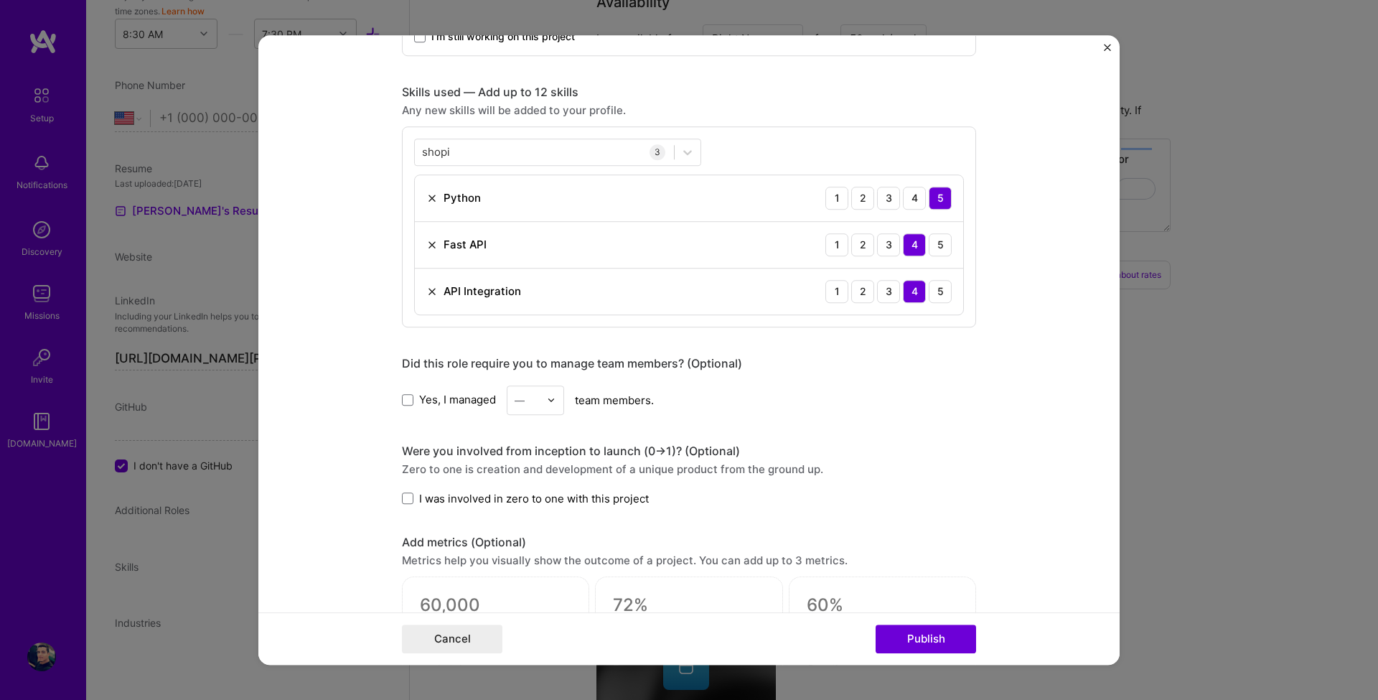
click at [630, 359] on div "Did this role require you to manage team members? (Optional)" at bounding box center [689, 363] width 574 height 15
copy div "Did this role require you to manage team members? (Optional)"
click at [611, 431] on div "Project title ScaleForShop Company ScaleForShop Project industry Industry 1 Pro…" at bounding box center [689, 62] width 574 height 1892
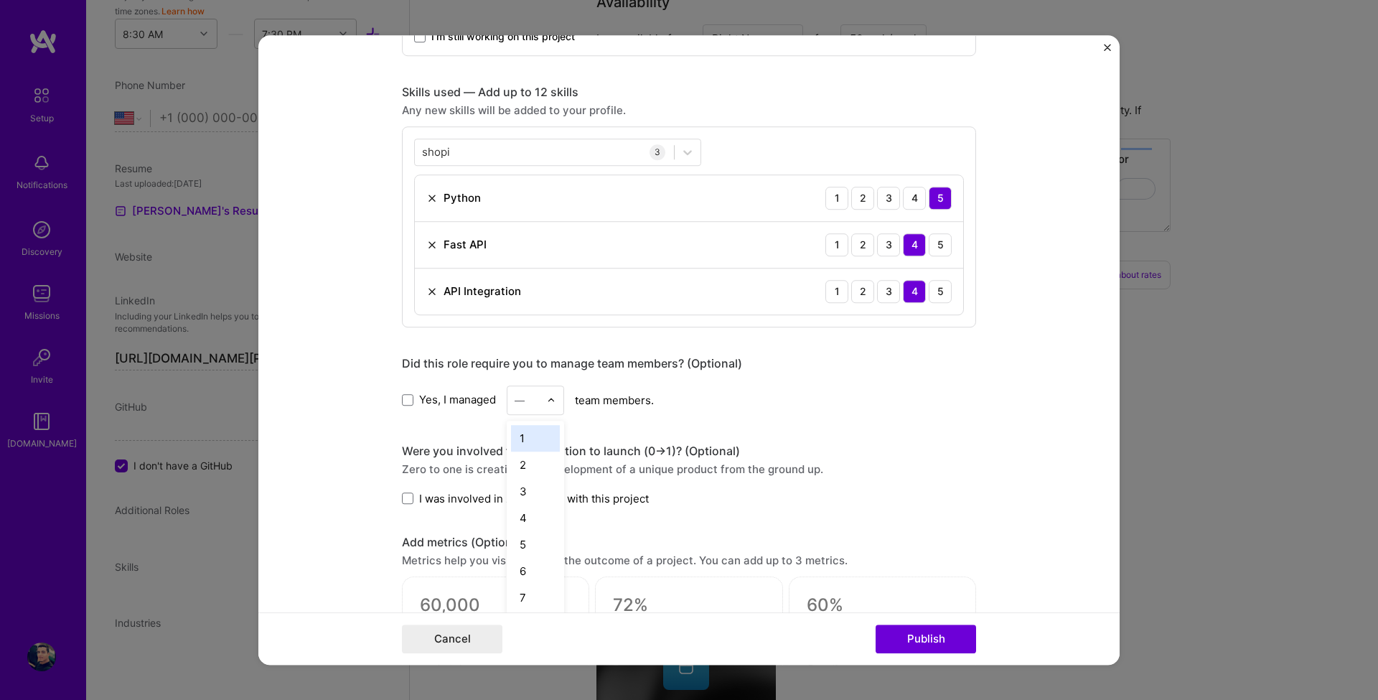
click at [542, 405] on div "—" at bounding box center [535, 399] width 57 height 29
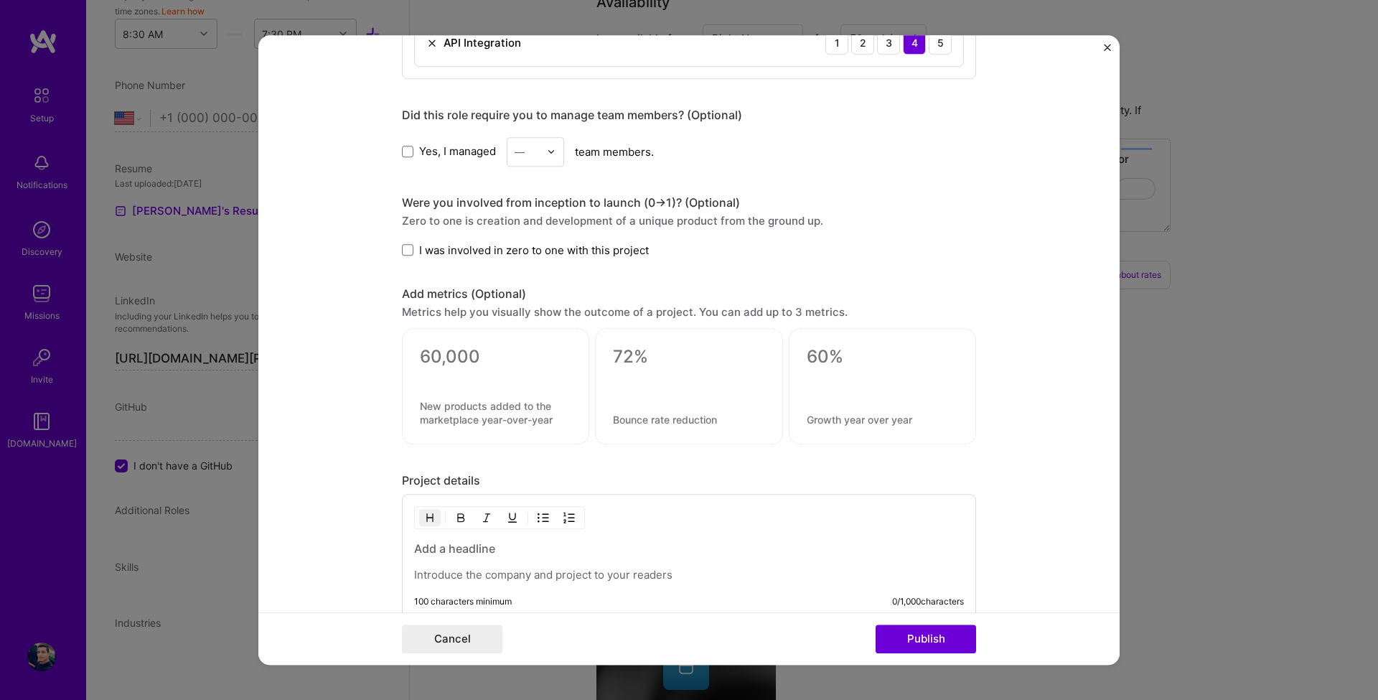
scroll to position [1206, 0]
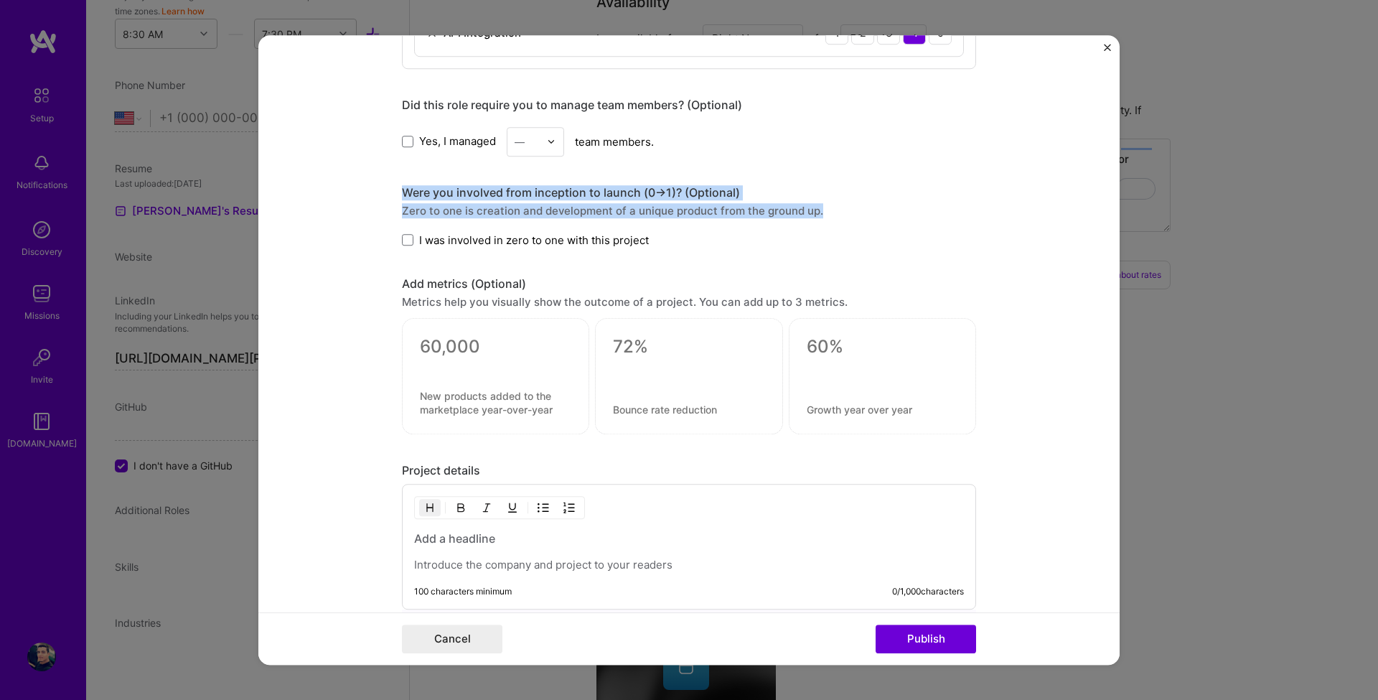
drag, startPoint x: 388, startPoint y: 188, endPoint x: 851, endPoint y: 208, distance: 463.4
click at [851, 208] on form "Project title ScaleForShop Company ScaleForShop Project industry Industry 1 Pro…" at bounding box center [688, 350] width 861 height 630
copy div "Were you involved from inception to launch (0 -> 1)? (Optional) Zero to one is …"
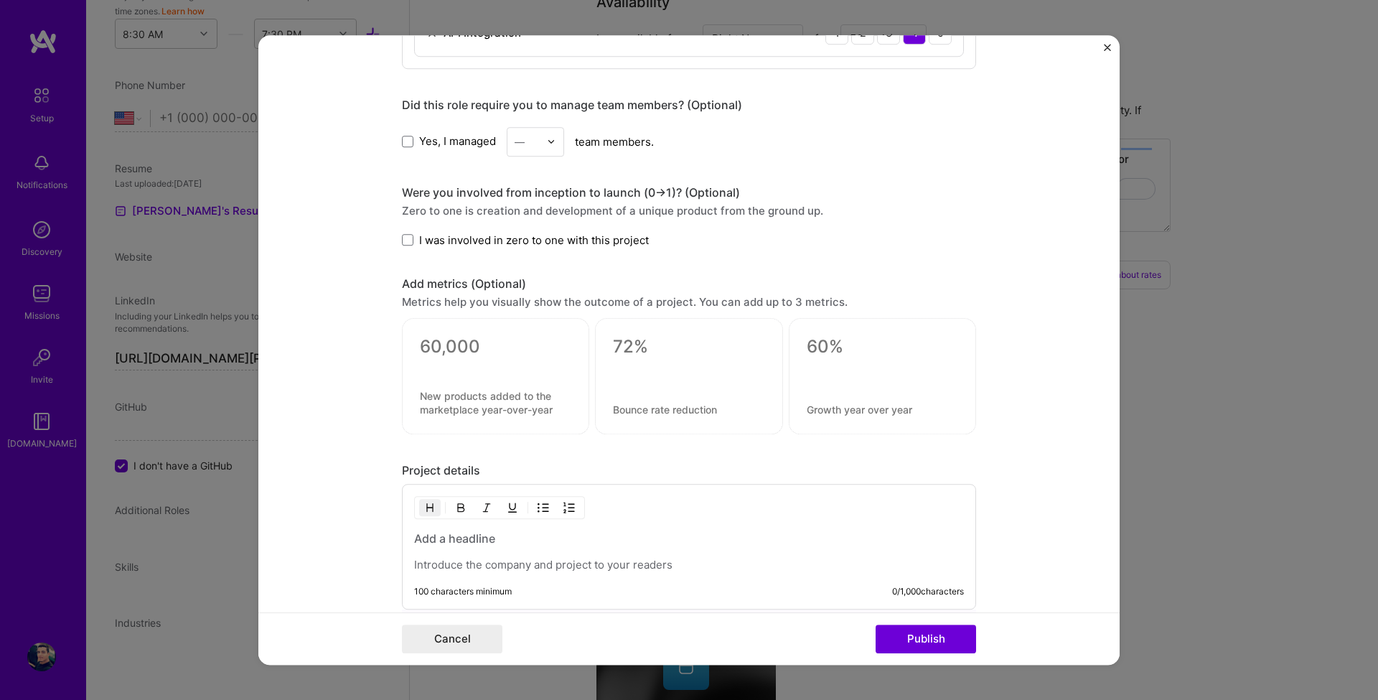
drag, startPoint x: 672, startPoint y: 251, endPoint x: 429, endPoint y: 245, distance: 243.4
drag, startPoint x: 624, startPoint y: 241, endPoint x: 413, endPoint y: 244, distance: 211.1
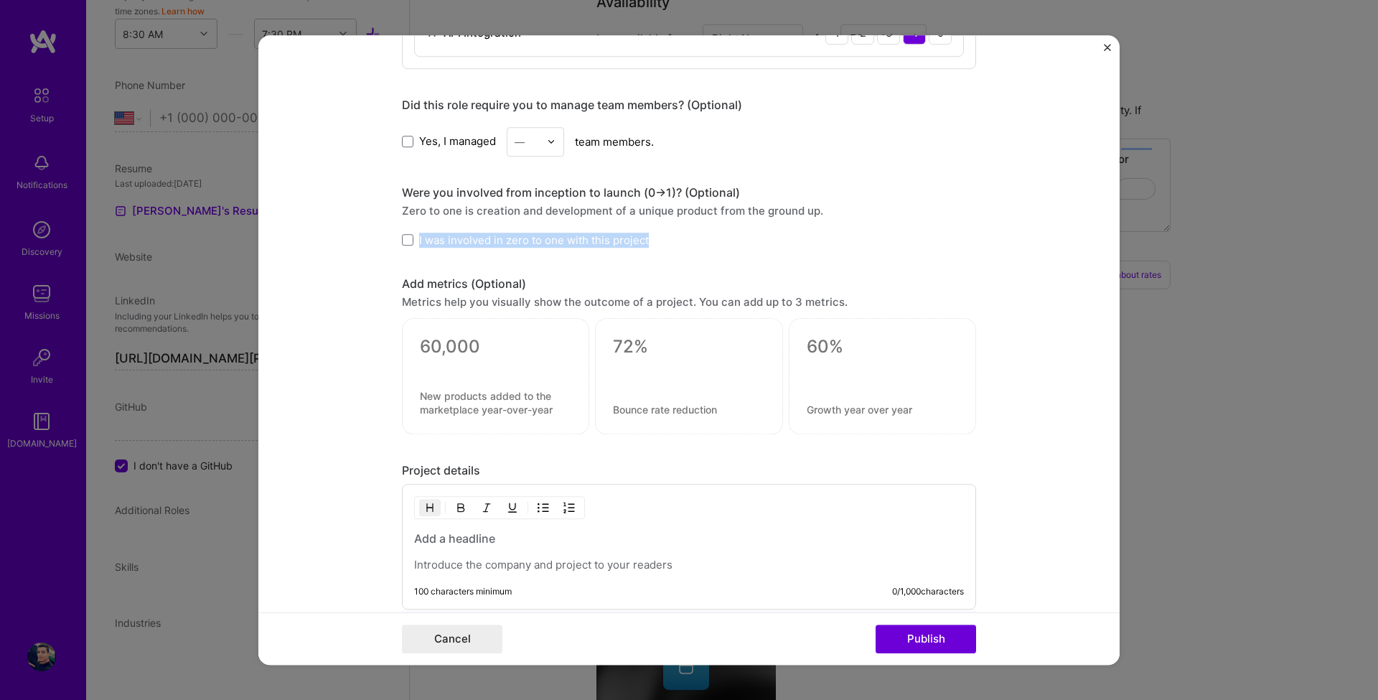
click at [413, 244] on div "I was involved in zero to one with this project" at bounding box center [689, 240] width 574 height 15
copy span "I was involved in zero to one with this project"
click at [405, 241] on span at bounding box center [407, 239] width 11 height 11
click at [0, 0] on input "I was involved in zero to one with this project" at bounding box center [0, 0] width 0 height 0
click at [462, 368] on div at bounding box center [495, 364] width 151 height 15
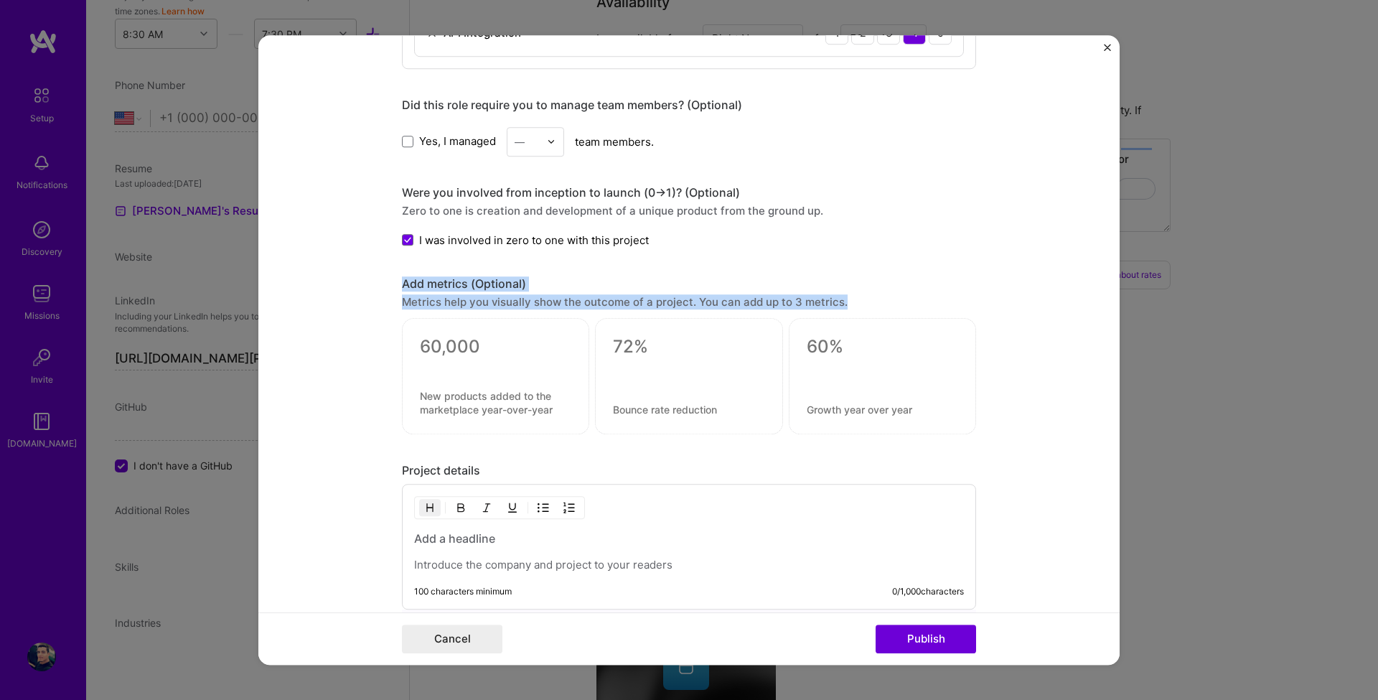
drag, startPoint x: 389, startPoint y: 281, endPoint x: 940, endPoint y: 301, distance: 551.6
click at [936, 302] on form "Project title ScaleForShop Company ScaleForShop Project industry Industry 1 Pro…" at bounding box center [688, 350] width 861 height 630
click at [941, 301] on div "Metrics help you visually show the outcome of a project. You can add up to 3 me…" at bounding box center [689, 301] width 574 height 15
click at [932, 309] on div at bounding box center [932, 309] width 0 height 0
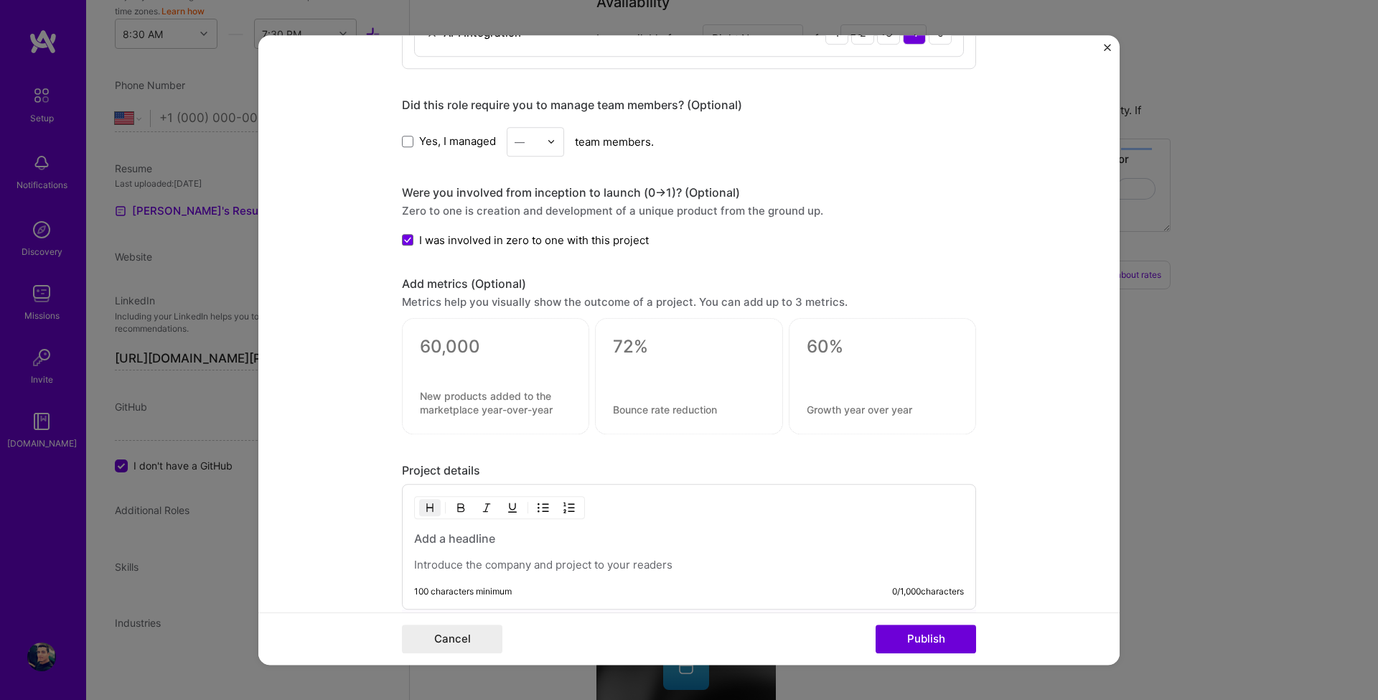
click at [477, 389] on textarea at bounding box center [495, 402] width 151 height 27
click at [487, 344] on textarea at bounding box center [495, 347] width 151 height 22
drag, startPoint x: 401, startPoint y: 383, endPoint x: 502, endPoint y: 406, distance: 103.6
click at [502, 406] on div at bounding box center [495, 376] width 187 height 116
click at [650, 413] on textarea at bounding box center [688, 410] width 151 height 14
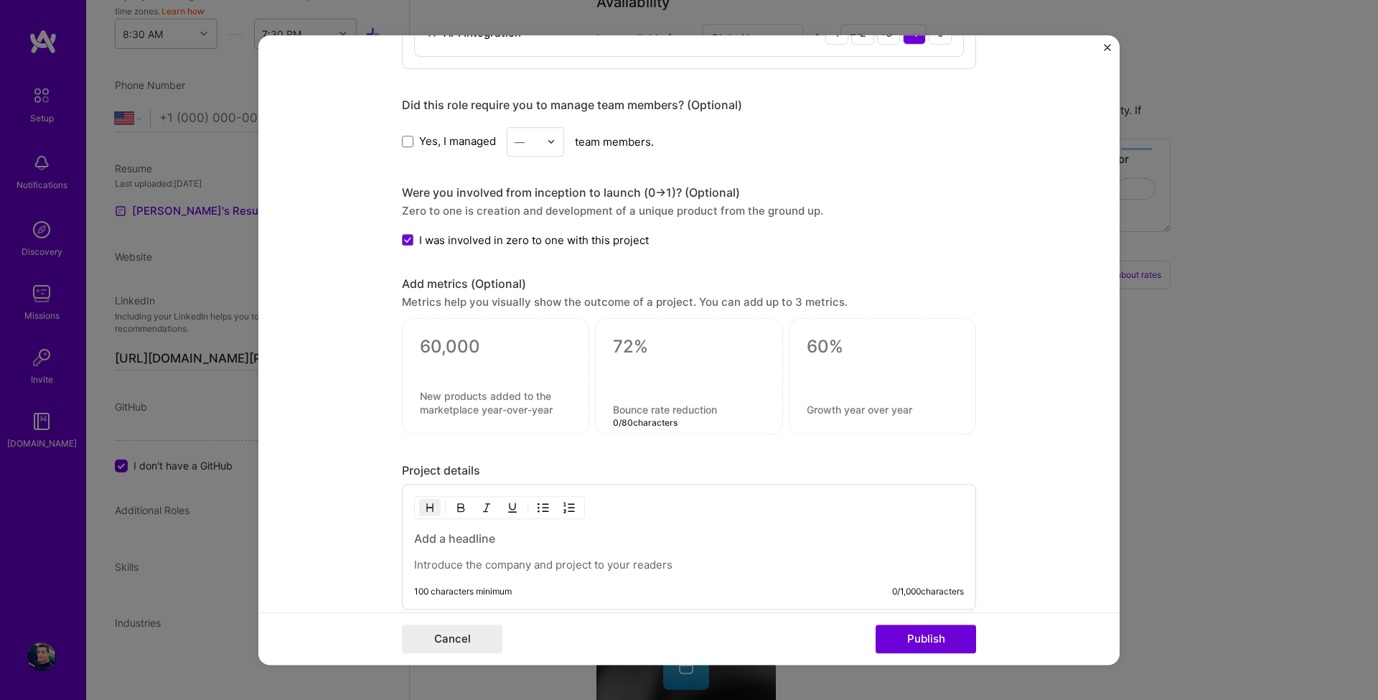
click at [650, 413] on textarea at bounding box center [688, 410] width 151 height 14
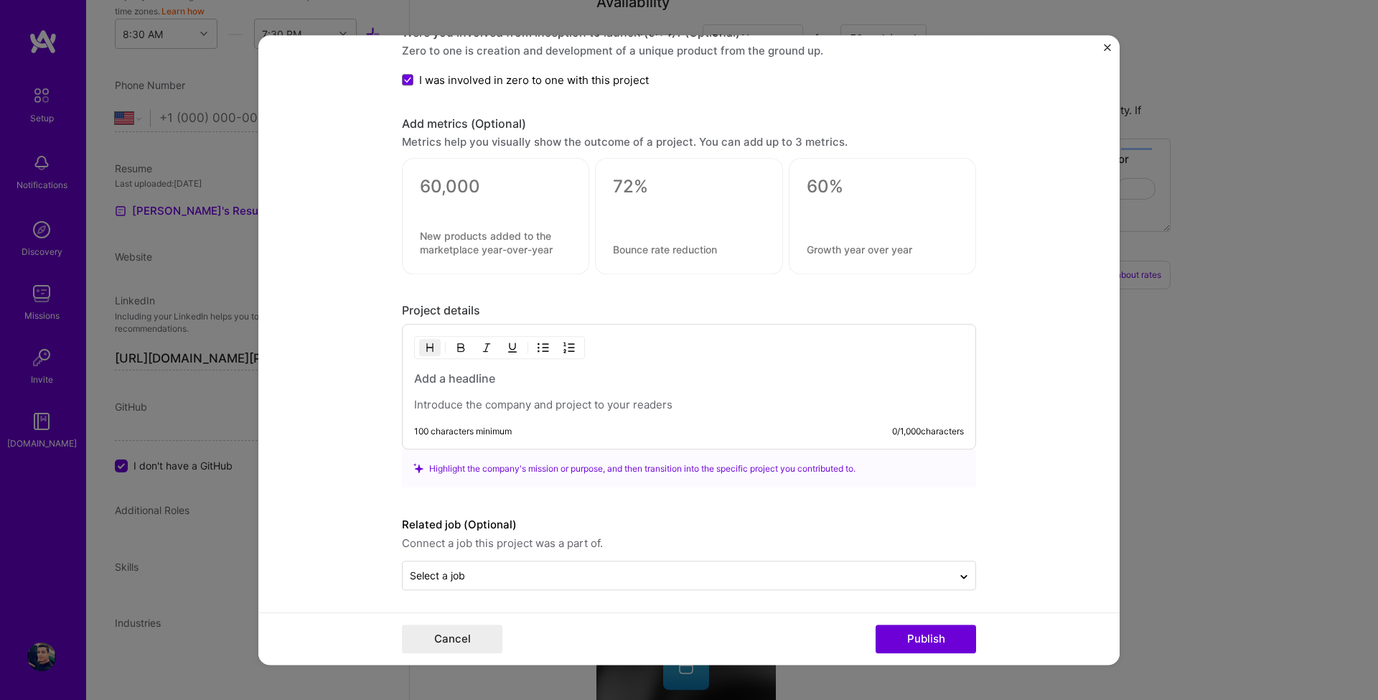
scroll to position [1370, 0]
drag, startPoint x: 479, startPoint y: 307, endPoint x: 378, endPoint y: 310, distance: 101.3
click at [378, 310] on form "Project title ScaleForShop Company ScaleForShop Project industry Industry 1 Pro…" at bounding box center [688, 350] width 861 height 630
click at [486, 395] on p at bounding box center [689, 401] width 550 height 14
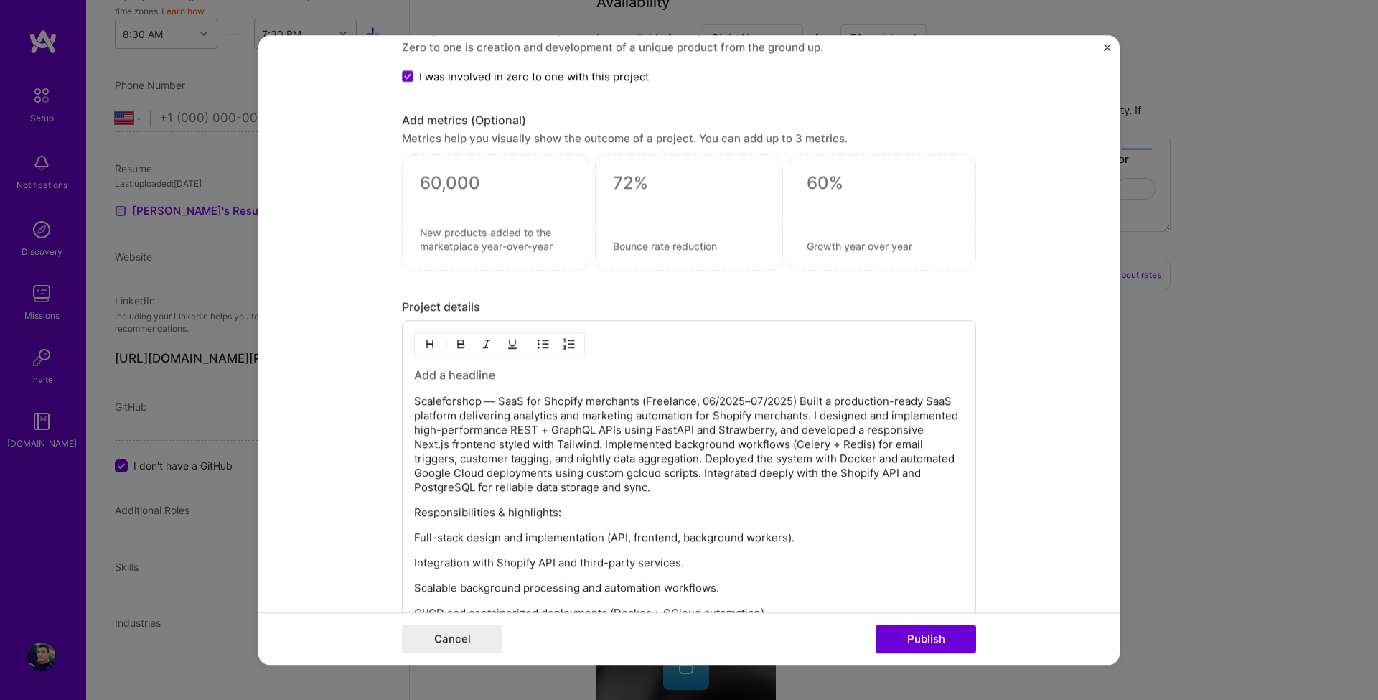
click at [530, 398] on p "Scaleforshop — SaaS for Shopify merchants (Freelance, 06/2025–07/2025) Built a …" at bounding box center [689, 444] width 550 height 100
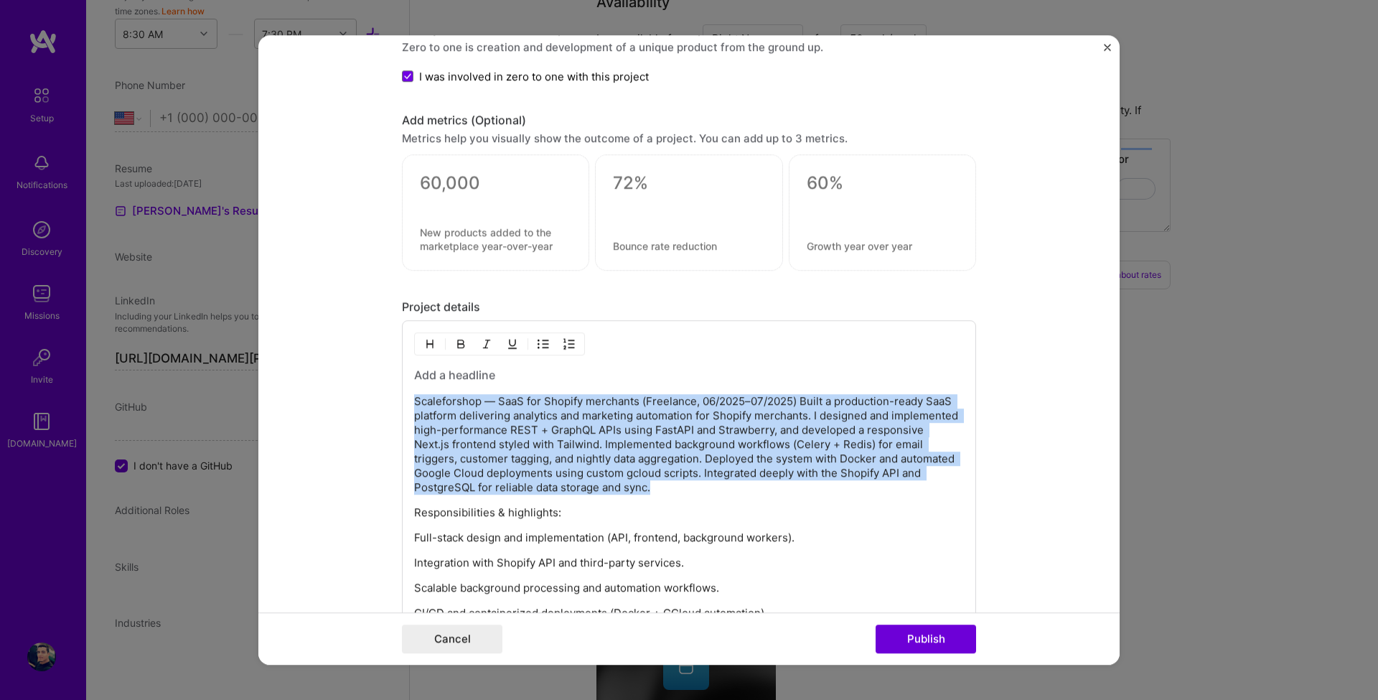
click at [530, 398] on p "Scaleforshop — SaaS for Shopify merchants (Freelance, 06/2025–07/2025) Built a …" at bounding box center [689, 444] width 550 height 100
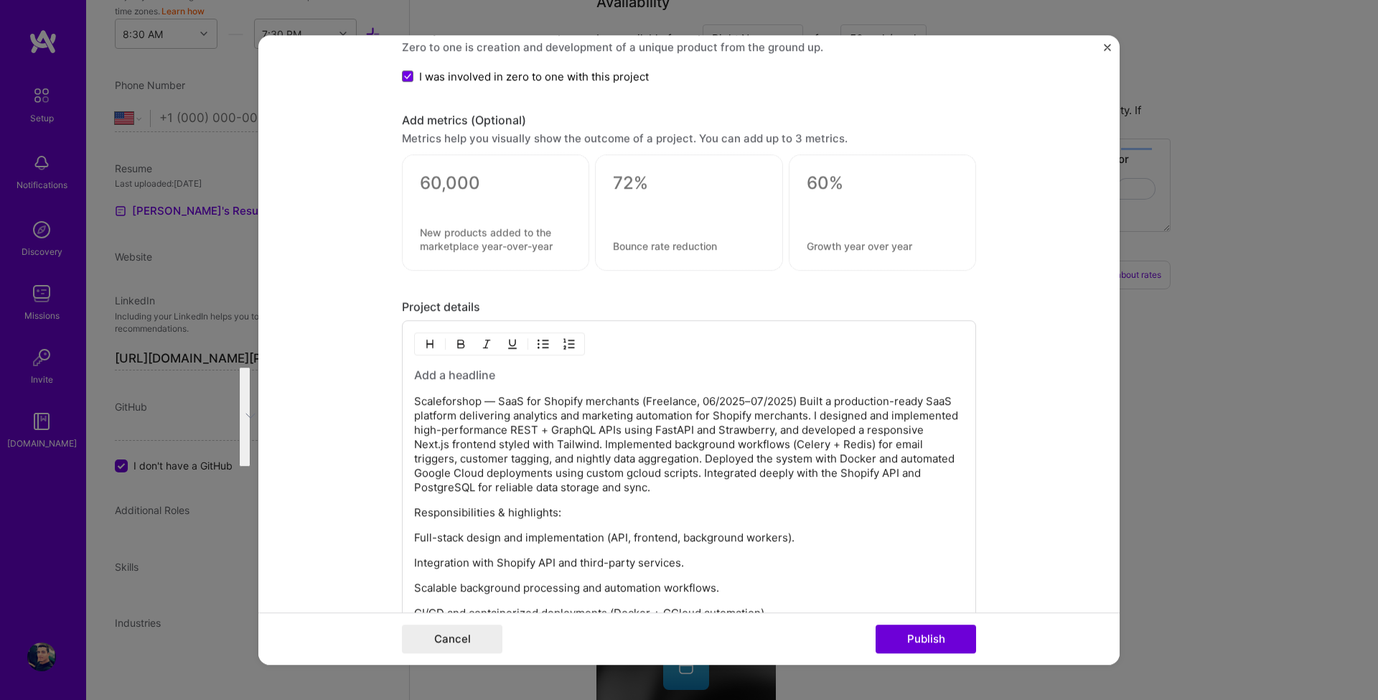
click at [846, 515] on p "Responsibilities & highlights:" at bounding box center [689, 512] width 550 height 14
drag, startPoint x: 559, startPoint y: 516, endPoint x: 372, endPoint y: 508, distance: 187.5
click at [372, 508] on form "Project title ScaleForShop Company ScaleForShop Project industry Industry 1 Pro…" at bounding box center [688, 350] width 861 height 630
click at [456, 347] on img "button" at bounding box center [460, 343] width 11 height 11
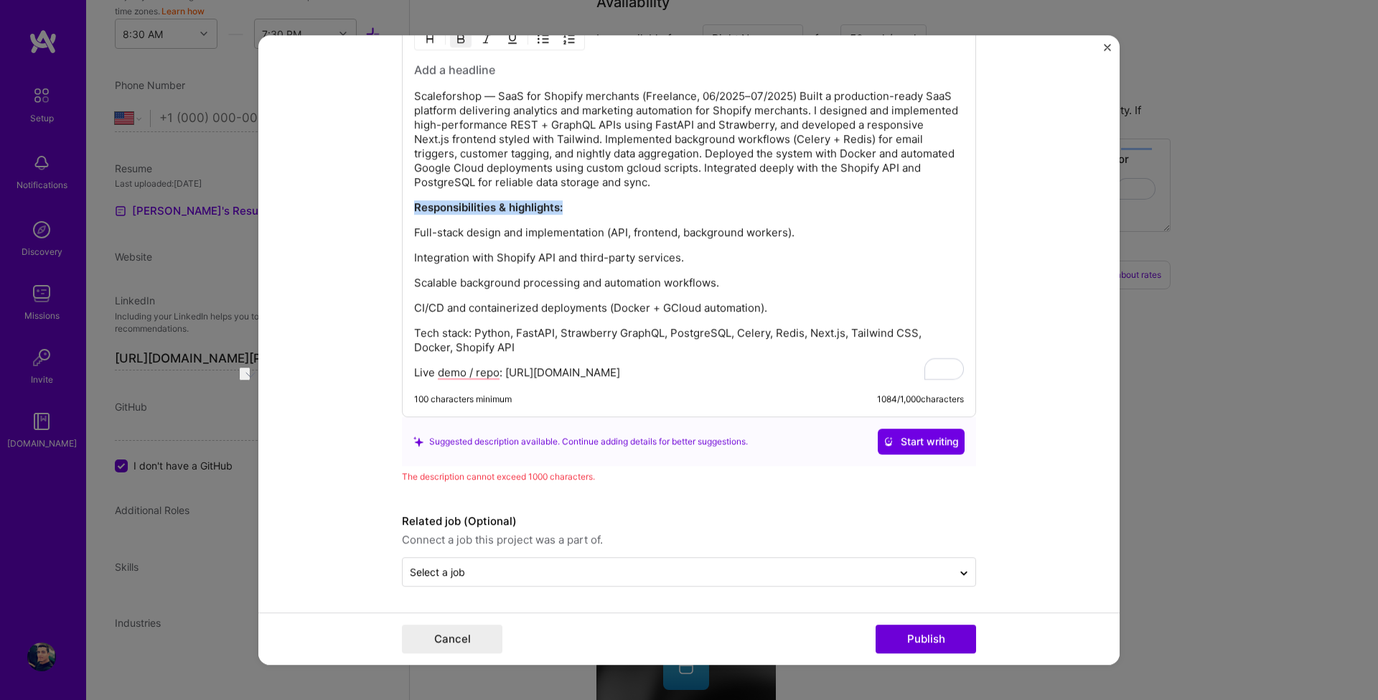
scroll to position [1675, 0]
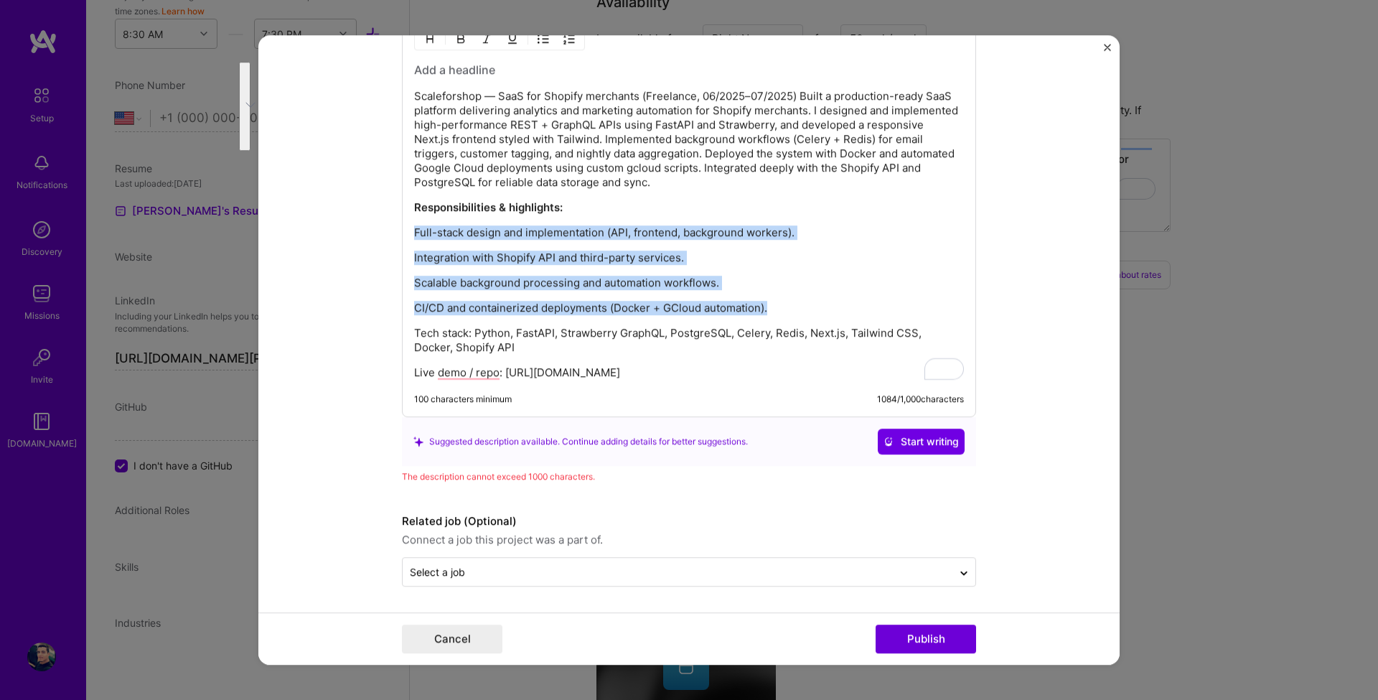
drag, startPoint x: 775, startPoint y: 308, endPoint x: 374, endPoint y: 224, distance: 409.2
click at [374, 224] on form "Project title ScaleForShop Company ScaleForShop Project industry Industry 1 Pro…" at bounding box center [688, 350] width 861 height 630
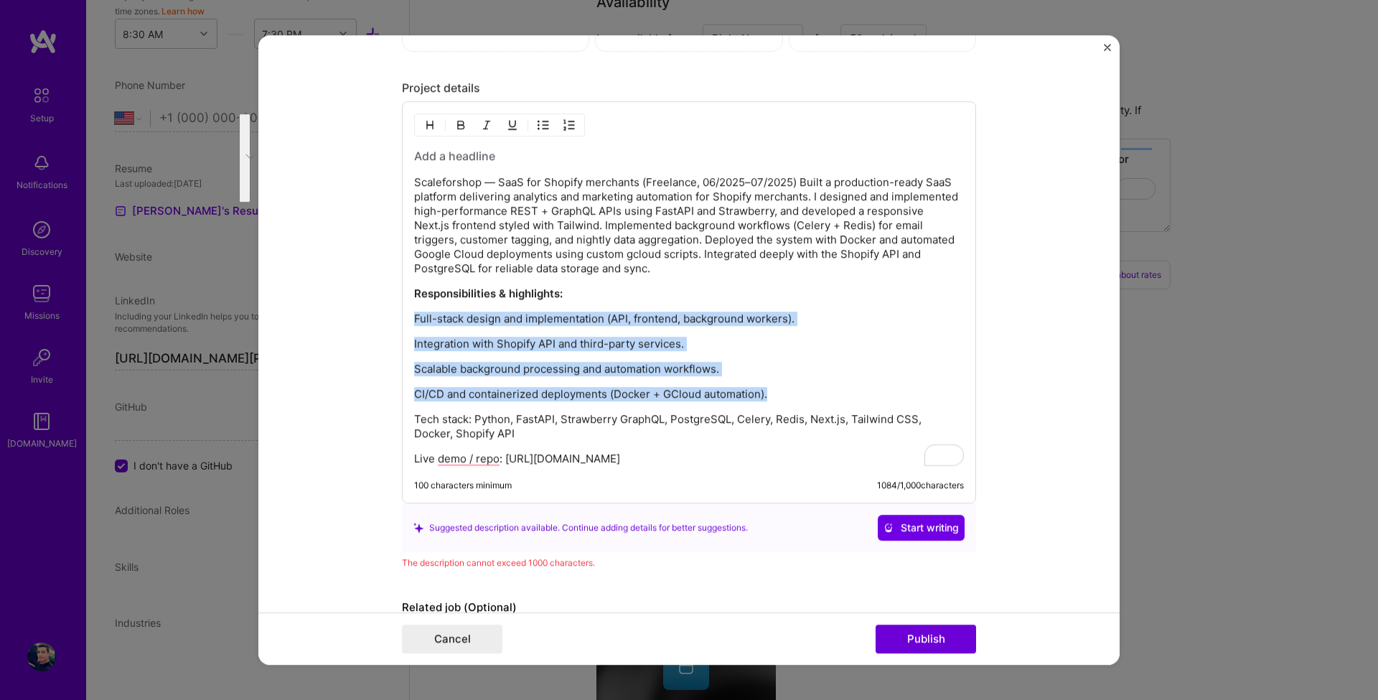
scroll to position [1589, 0]
click at [539, 125] on img "button" at bounding box center [543, 124] width 11 height 11
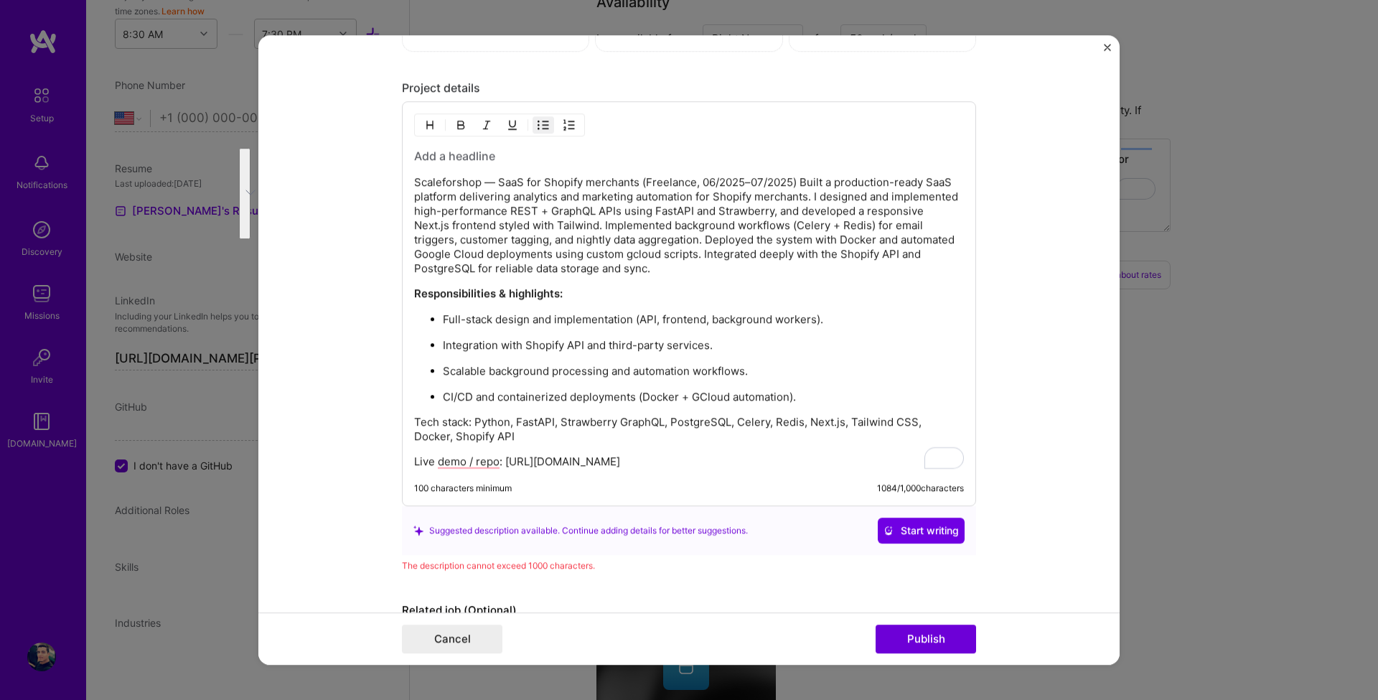
click at [596, 290] on p "Responsibilities & highlights:" at bounding box center [689, 293] width 550 height 14
drag, startPoint x: 643, startPoint y: 461, endPoint x: 588, endPoint y: 462, distance: 55.3
click at [588, 462] on p "Live demo / repo: https://scaleforshop.com" at bounding box center [689, 461] width 550 height 14
click at [591, 494] on div "100 characters minimum 1084 / 1,000 characters" at bounding box center [689, 487] width 550 height 11
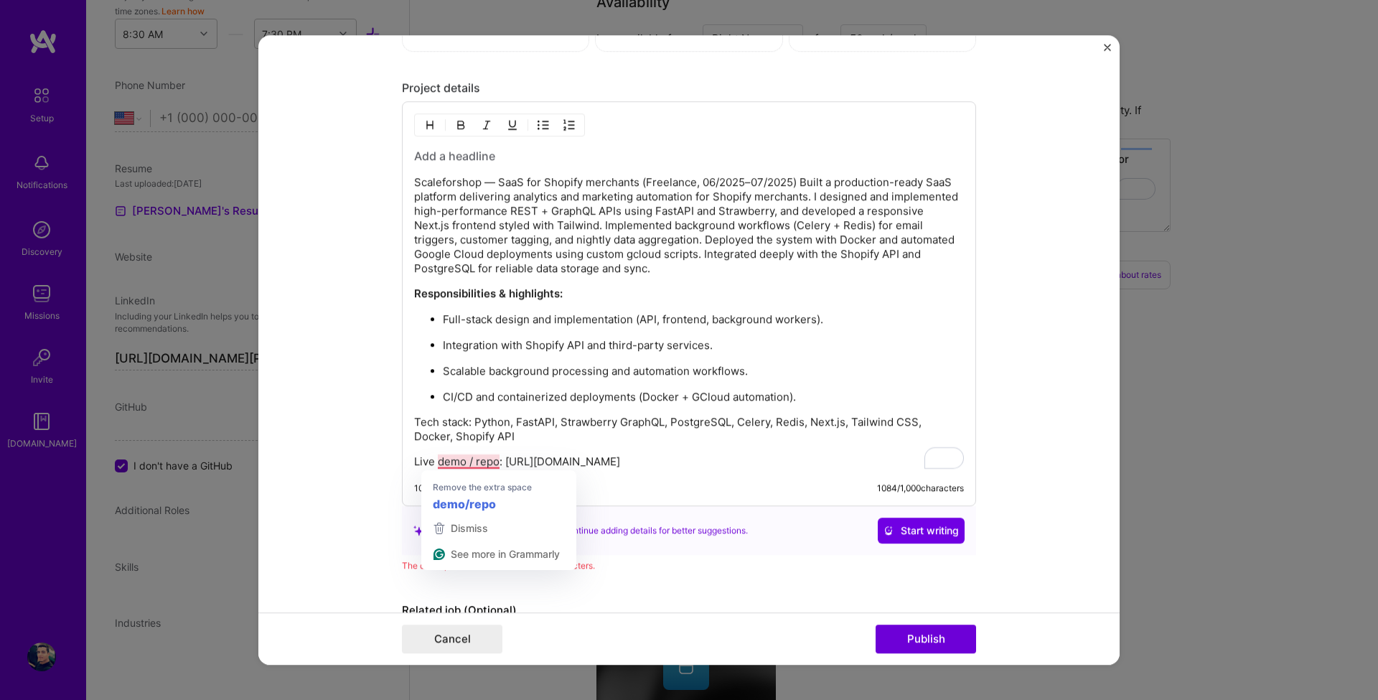
click at [484, 463] on p "Live demo / repo: https://scaleforshop.com" at bounding box center [689, 461] width 550 height 14
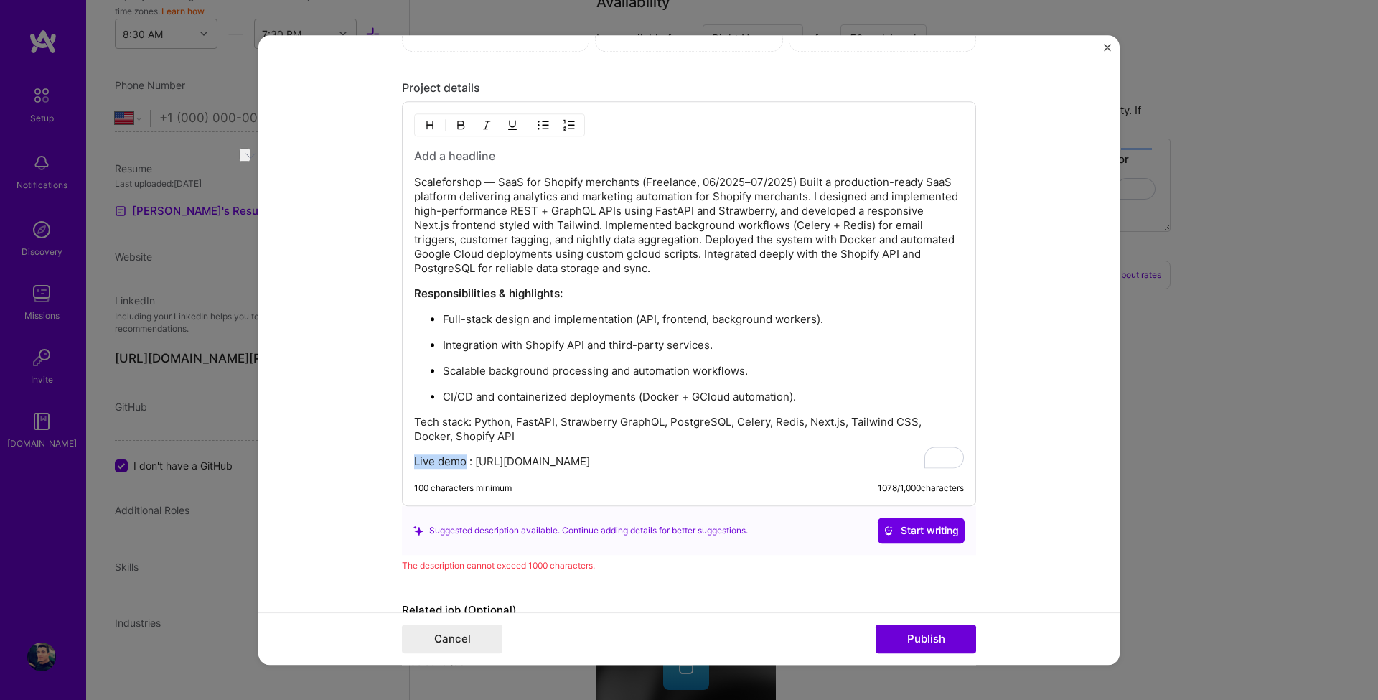
drag, startPoint x: 461, startPoint y: 464, endPoint x: 403, endPoint y: 457, distance: 57.8
click at [403, 457] on div "Scaleforshop — SaaS for Shopify merchants (Freelance, 06/2025–07/2025) Built a …" at bounding box center [689, 303] width 574 height 405
click at [459, 126] on img "button" at bounding box center [460, 124] width 11 height 11
click at [545, 503] on div "100 characters minimum 1078 / 1,000 characters" at bounding box center [677, 493] width 573 height 23
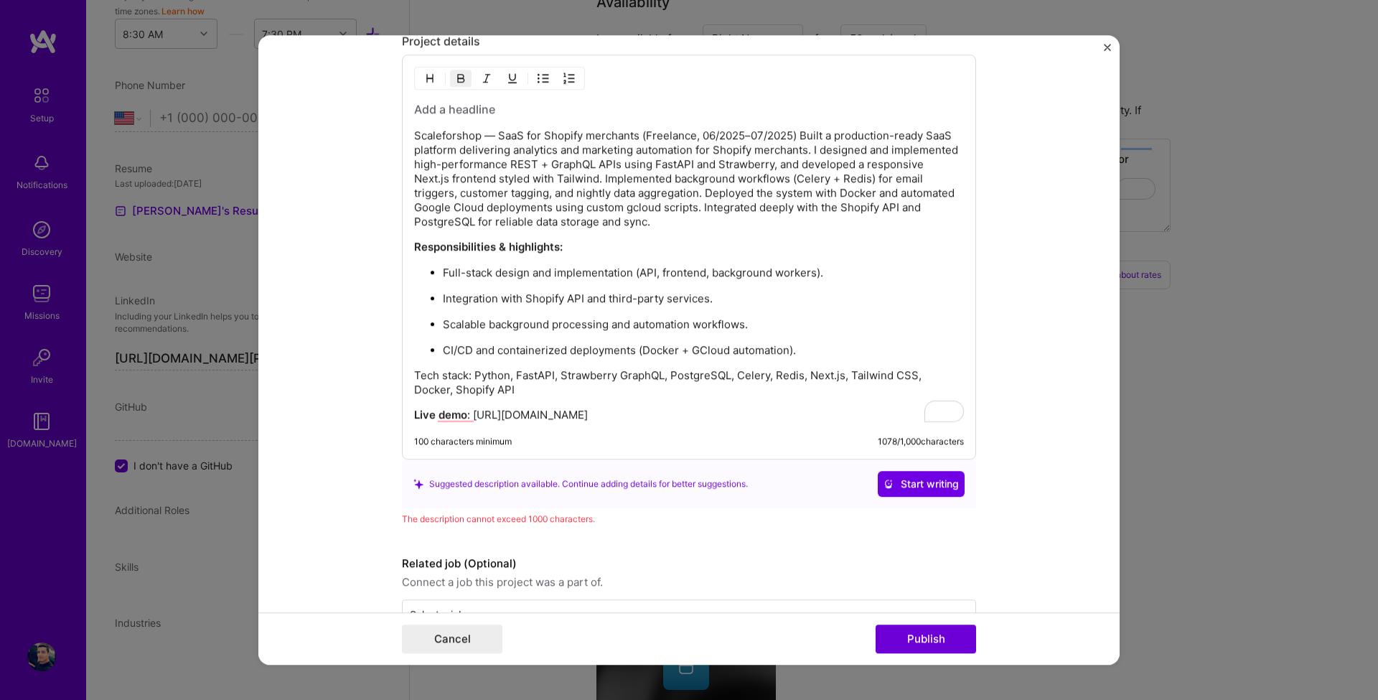
scroll to position [1678, 0]
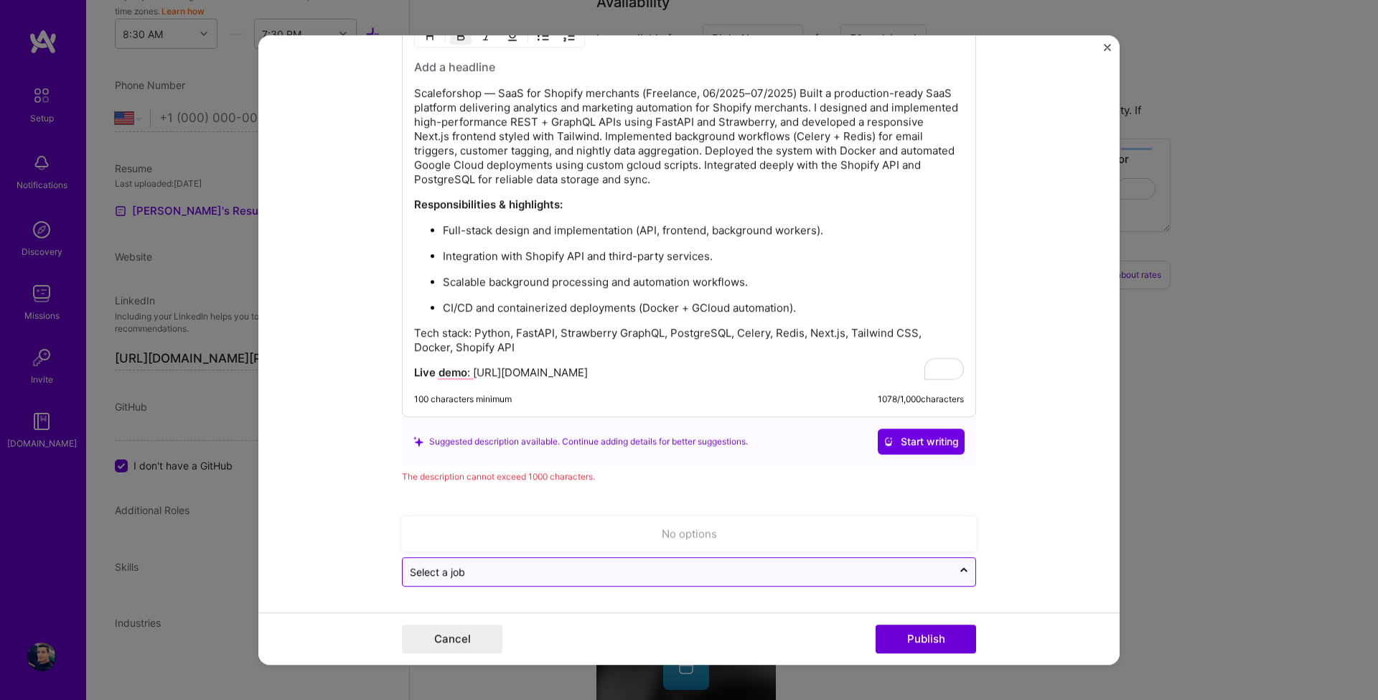
click at [512, 579] on input "text" at bounding box center [677, 571] width 535 height 15
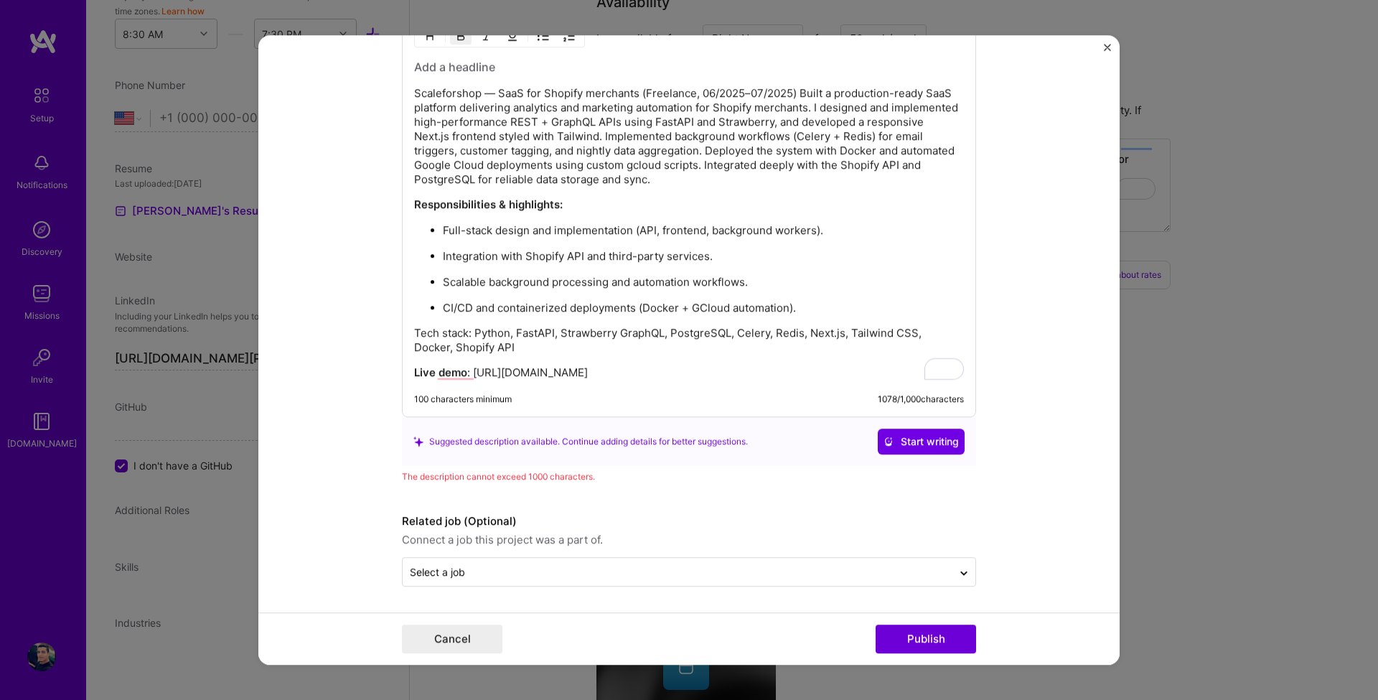
drag, startPoint x: 610, startPoint y: 481, endPoint x: 393, endPoint y: 469, distance: 217.1
click at [393, 469] on form "Project title ScaleForShop Company ScaleForShop Project industry Industry 1 Pro…" at bounding box center [688, 350] width 861 height 630
click at [384, 451] on div at bounding box center [384, 451] width 0 height 0
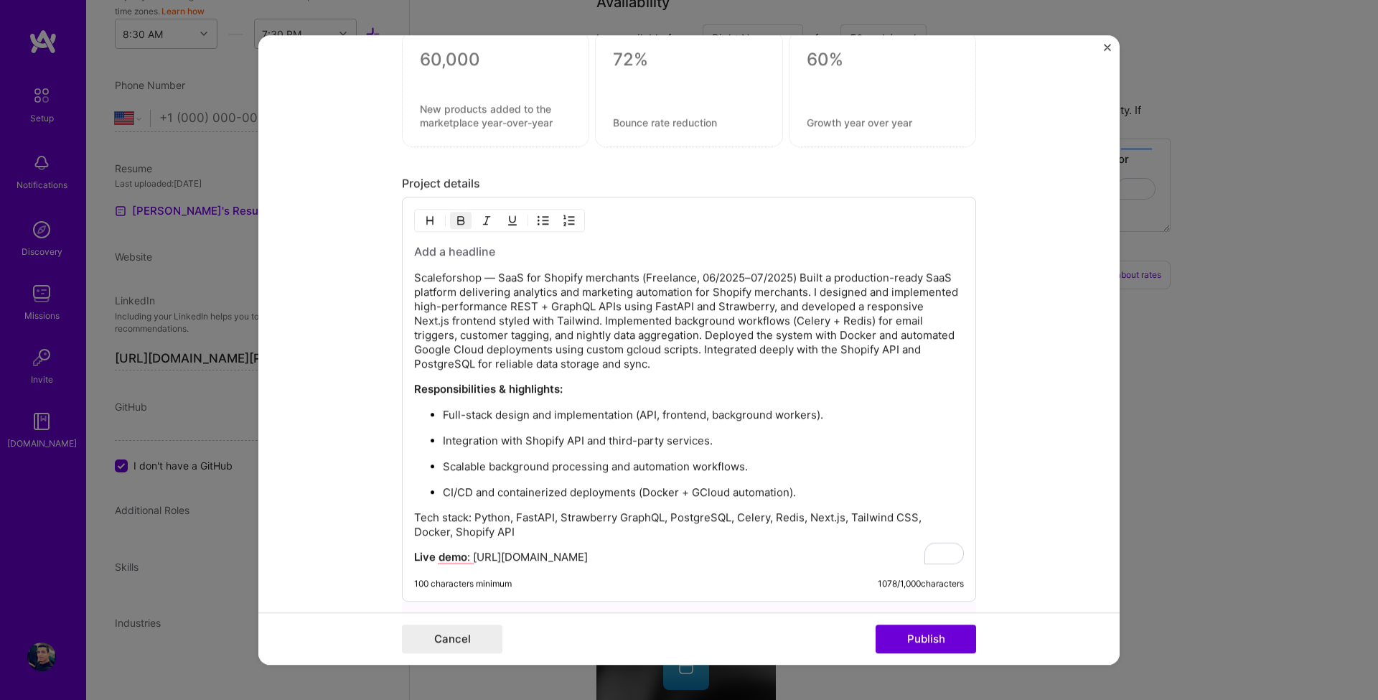
scroll to position [1591, 0]
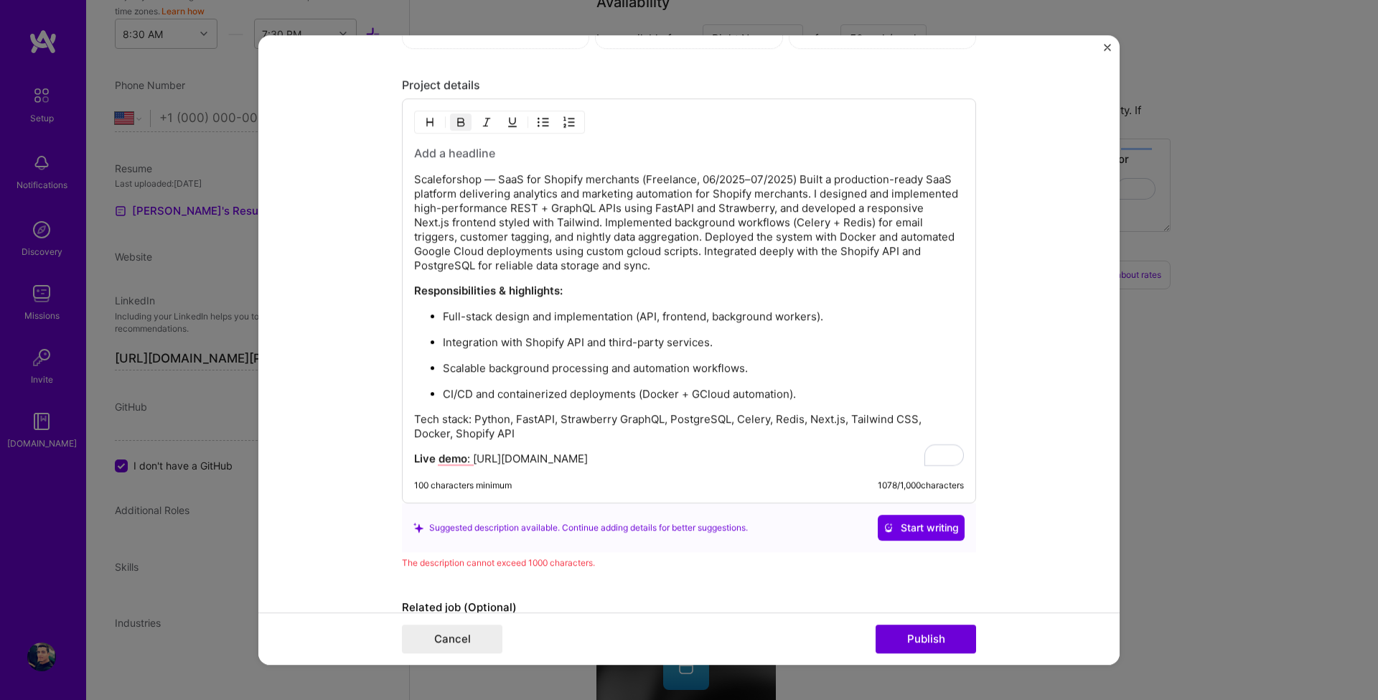
click at [670, 444] on div "Scaleforshop — SaaS for Shopify merchants (Freelance, 06/2025–07/2025) Built a …" at bounding box center [689, 305] width 550 height 321
drag, startPoint x: 601, startPoint y: 558, endPoint x: 383, endPoint y: 560, distance: 217.5
click at [383, 560] on form "Project title ScaleForShop Company ScaleForShop Project industry Industry 1 Pro…" at bounding box center [688, 350] width 861 height 630
click at [634, 436] on p "Tech stack: Python, FastAPI, Strawberry GraphQL, PostgreSQL, Celery, Redis, Nex…" at bounding box center [689, 426] width 550 height 29
click at [713, 294] on p "Responsibilities & highlights:" at bounding box center [689, 291] width 550 height 14
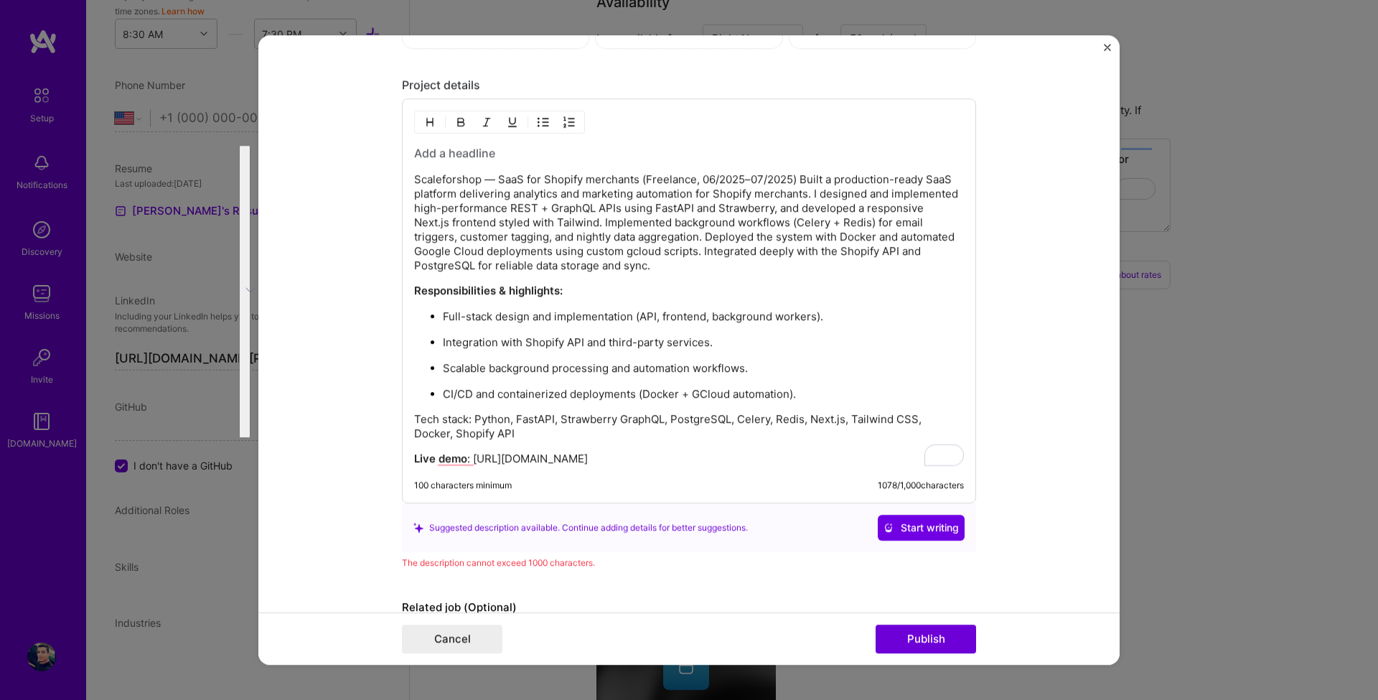
click at [668, 268] on p "Scaleforshop — SaaS for Shopify merchants (Freelance, 06/2025–07/2025) Built a …" at bounding box center [689, 222] width 550 height 100
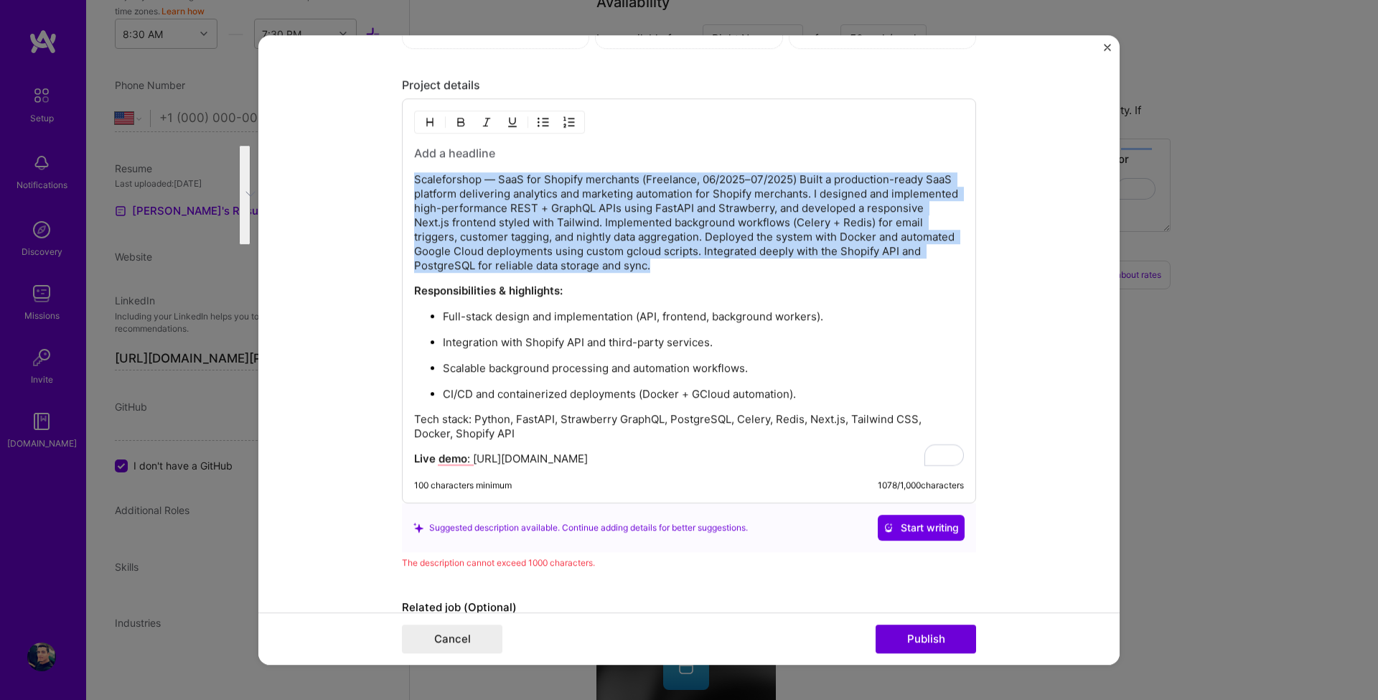
drag, startPoint x: 657, startPoint y: 265, endPoint x: 388, endPoint y: 180, distance: 281.5
click at [388, 180] on form "Project title ScaleForShop Company ScaleForShop Project industry Industry 1 Pro…" at bounding box center [688, 350] width 861 height 630
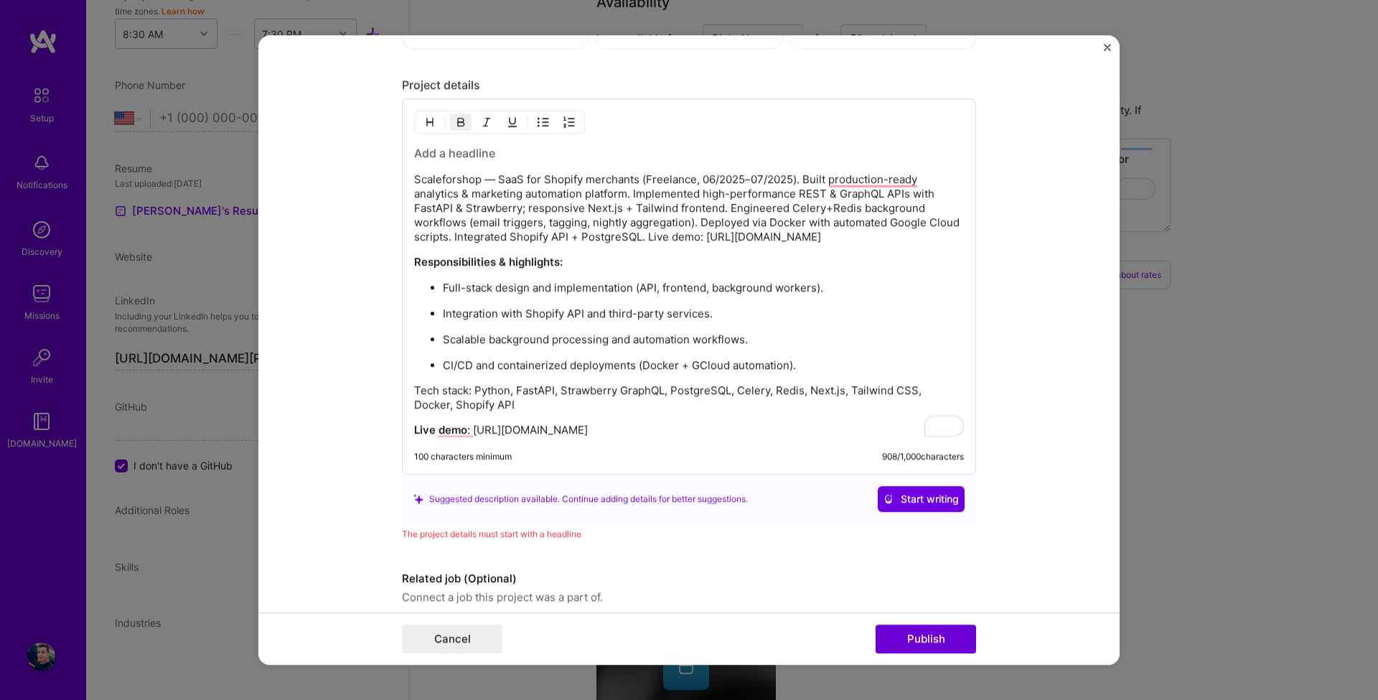
click at [652, 541] on div "The project details must start with a headline" at bounding box center [689, 533] width 574 height 15
drag, startPoint x: 601, startPoint y: 532, endPoint x: 395, endPoint y: 537, distance: 206.1
click at [395, 537] on form "Project title ScaleForShop Company ScaleForShop Project industry Industry 1 Pro…" at bounding box center [688, 350] width 861 height 630
click at [385, 540] on div at bounding box center [385, 540] width 0 height 0
click at [448, 148] on h3 "To enrich screen reader interactions, please activate Accessibility in Grammarl…" at bounding box center [689, 153] width 550 height 16
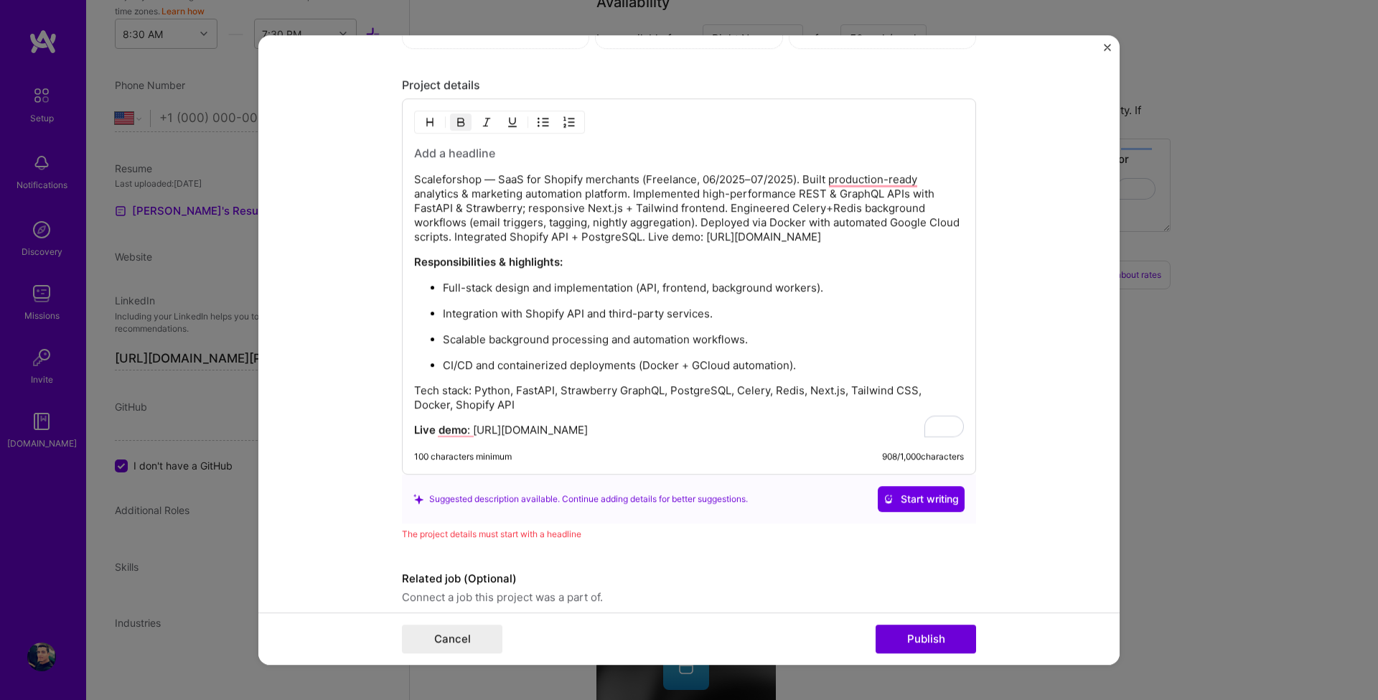
click at [448, 151] on h3 "To enrich screen reader interactions, please activate Accessibility in Grammarl…" at bounding box center [689, 153] width 550 height 16
click at [400, 178] on div "Project title ScaleForShop Company ScaleForShop Project industry Industry 1 Pro…" at bounding box center [688, 350] width 861 height 630
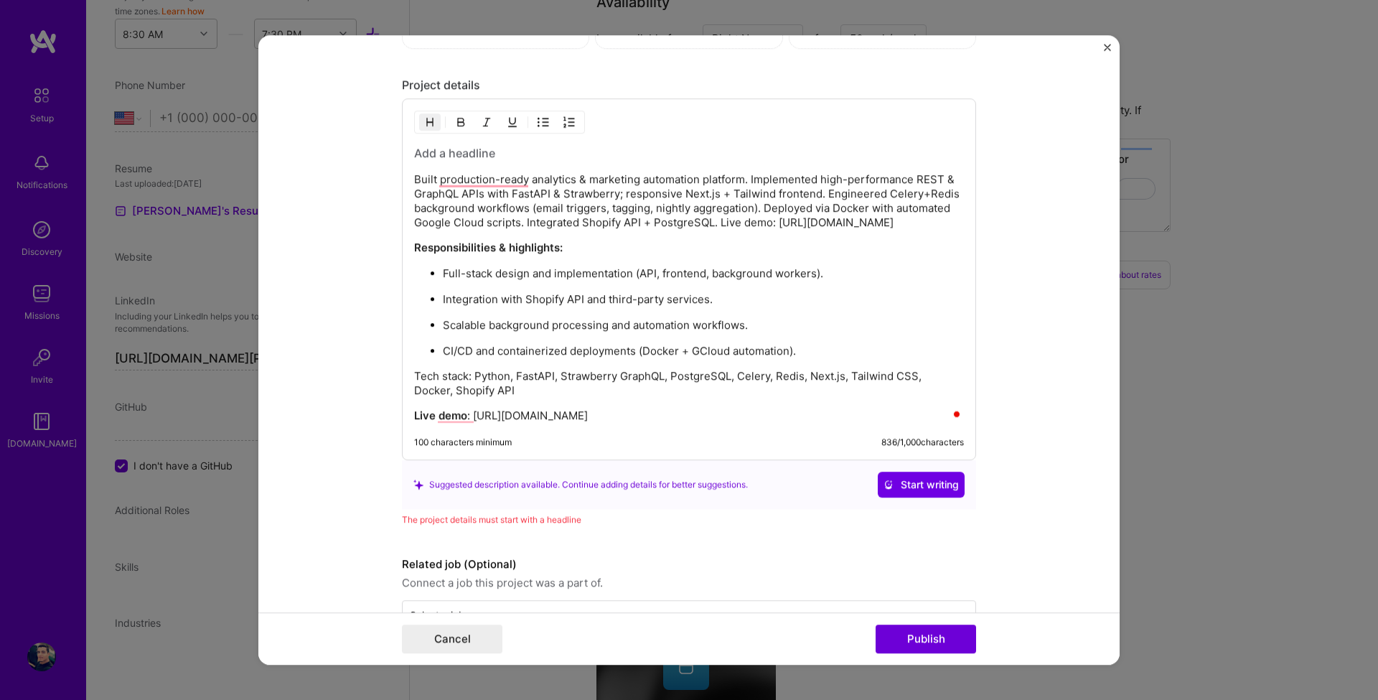
click at [484, 152] on h3 "To enrich screen reader interactions, please activate Accessibility in Grammarl…" at bounding box center [689, 153] width 550 height 16
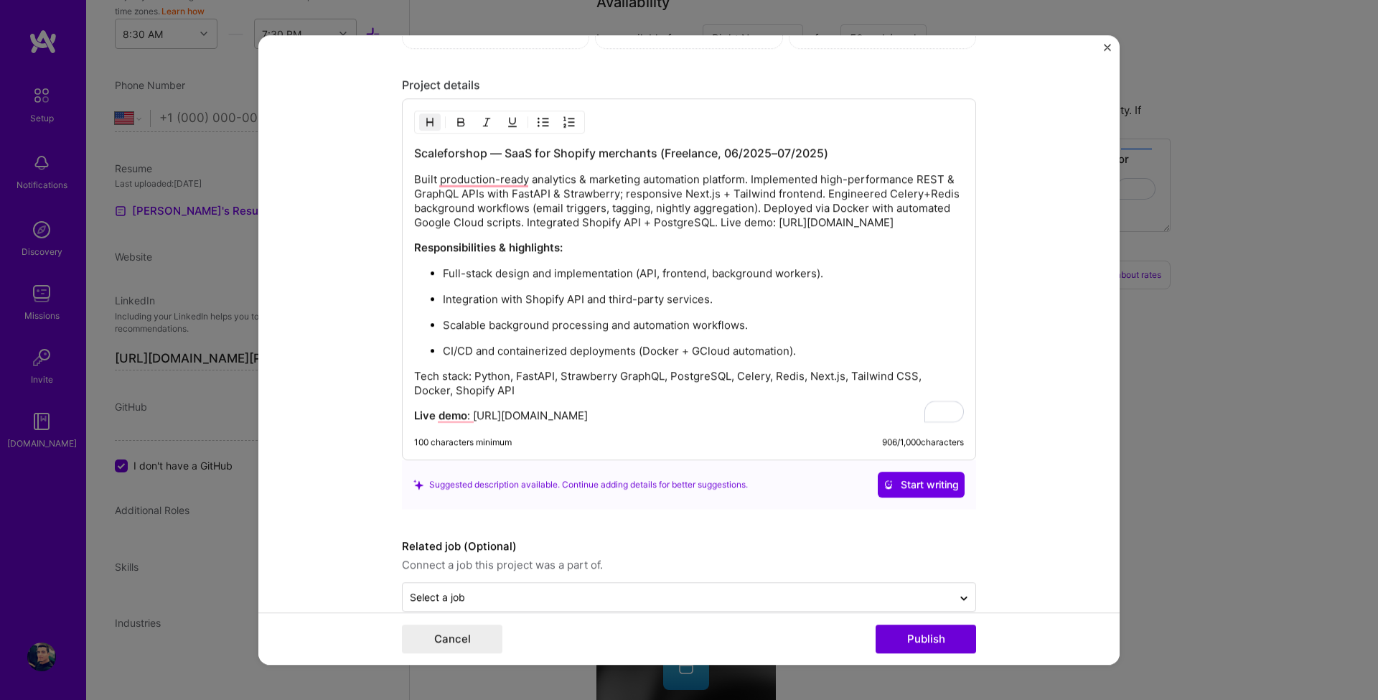
click at [819, 307] on ul "Full-stack design and implementation (API, frontend, background workers). Integ…" at bounding box center [689, 312] width 550 height 93
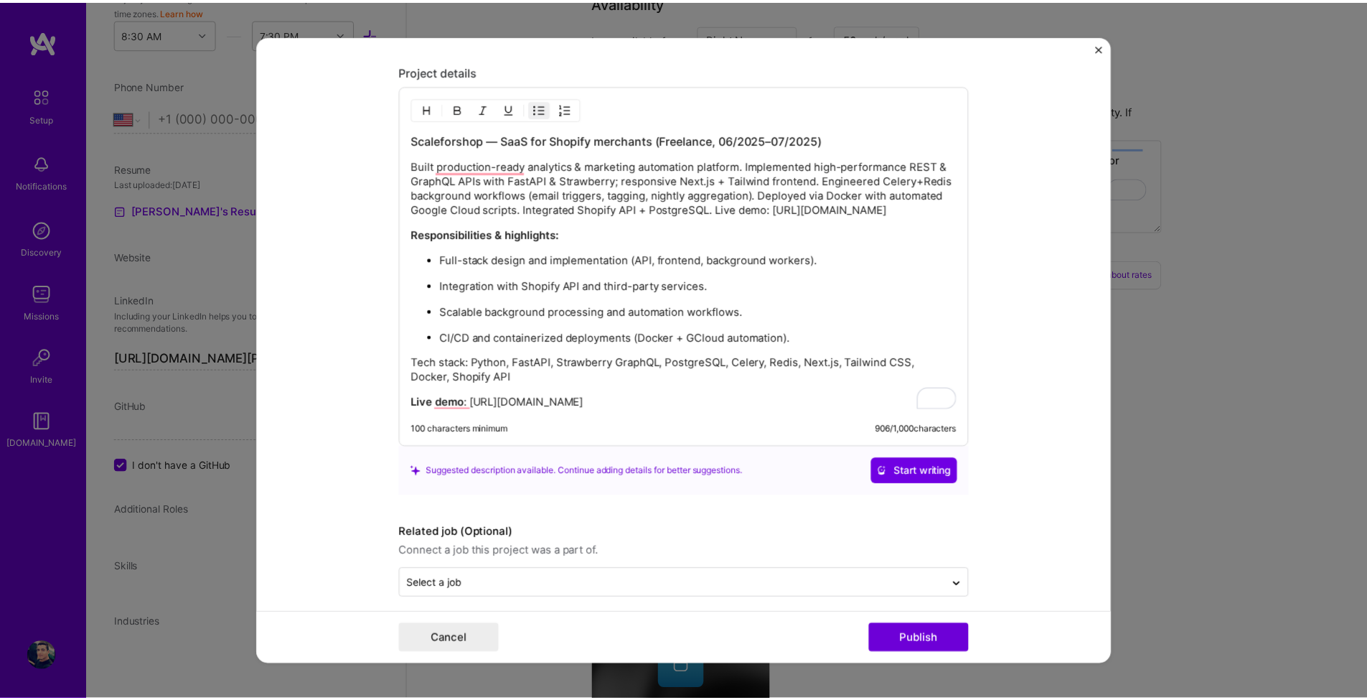
scroll to position [1617, 0]
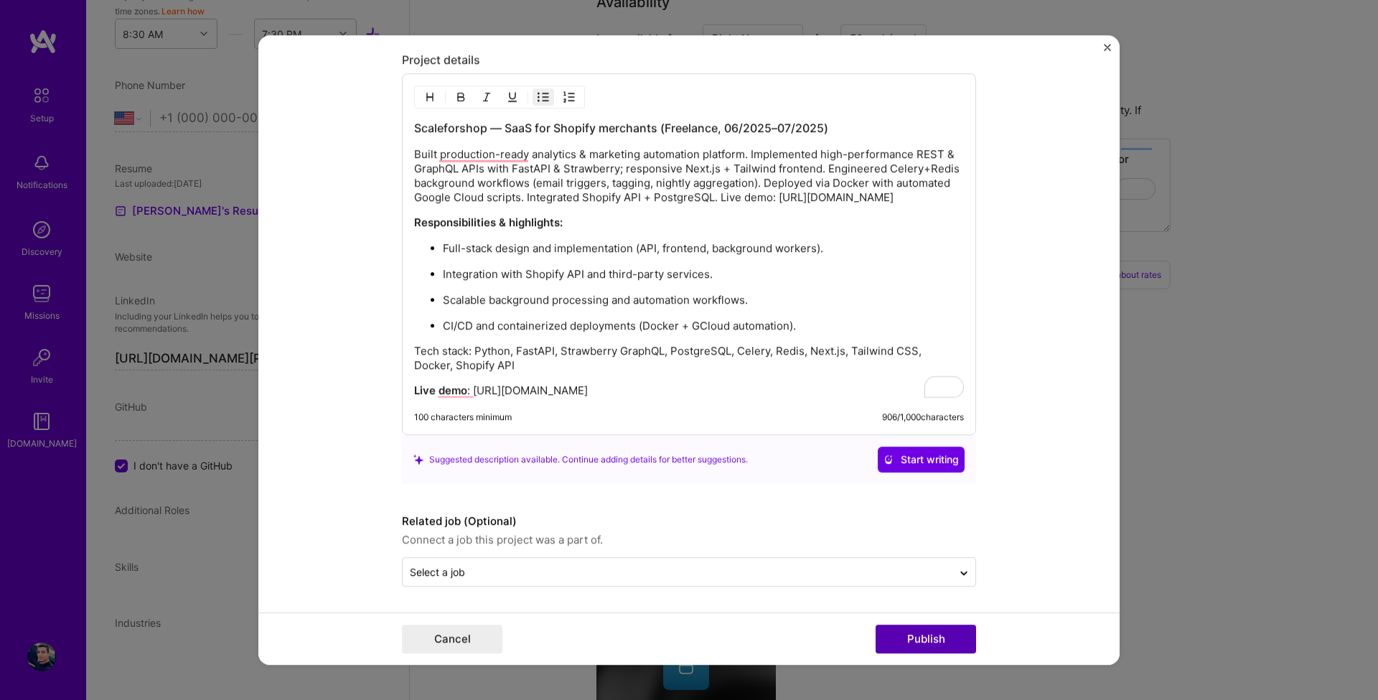
click at [916, 637] on button "Publish" at bounding box center [926, 638] width 100 height 29
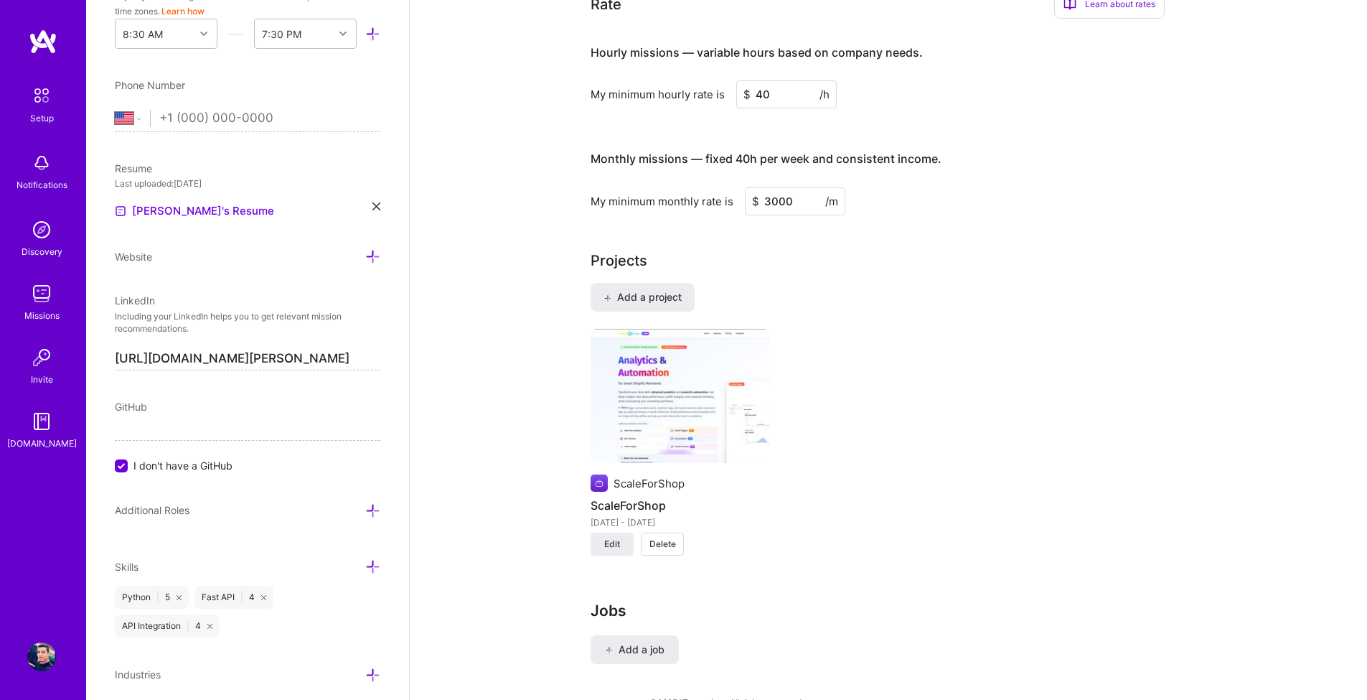
scroll to position [970, 0]
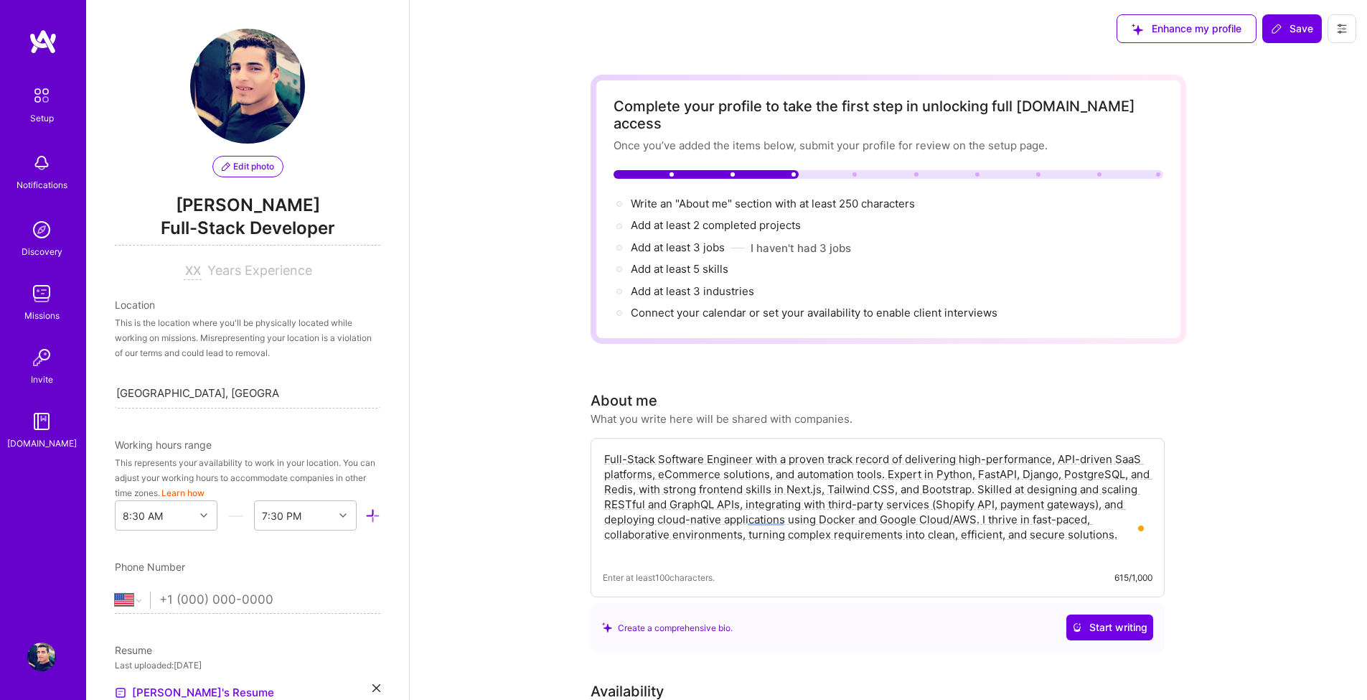
select select "US"
select select "Right Now"
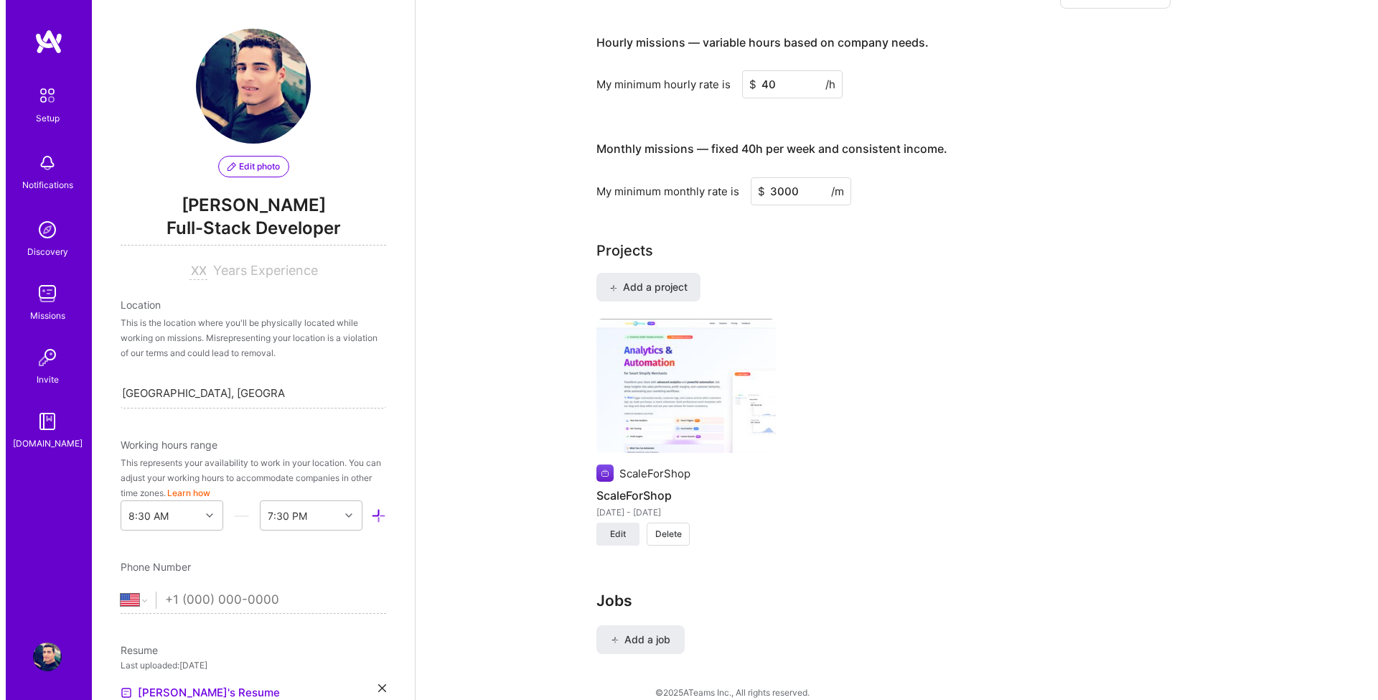
scroll to position [482, 0]
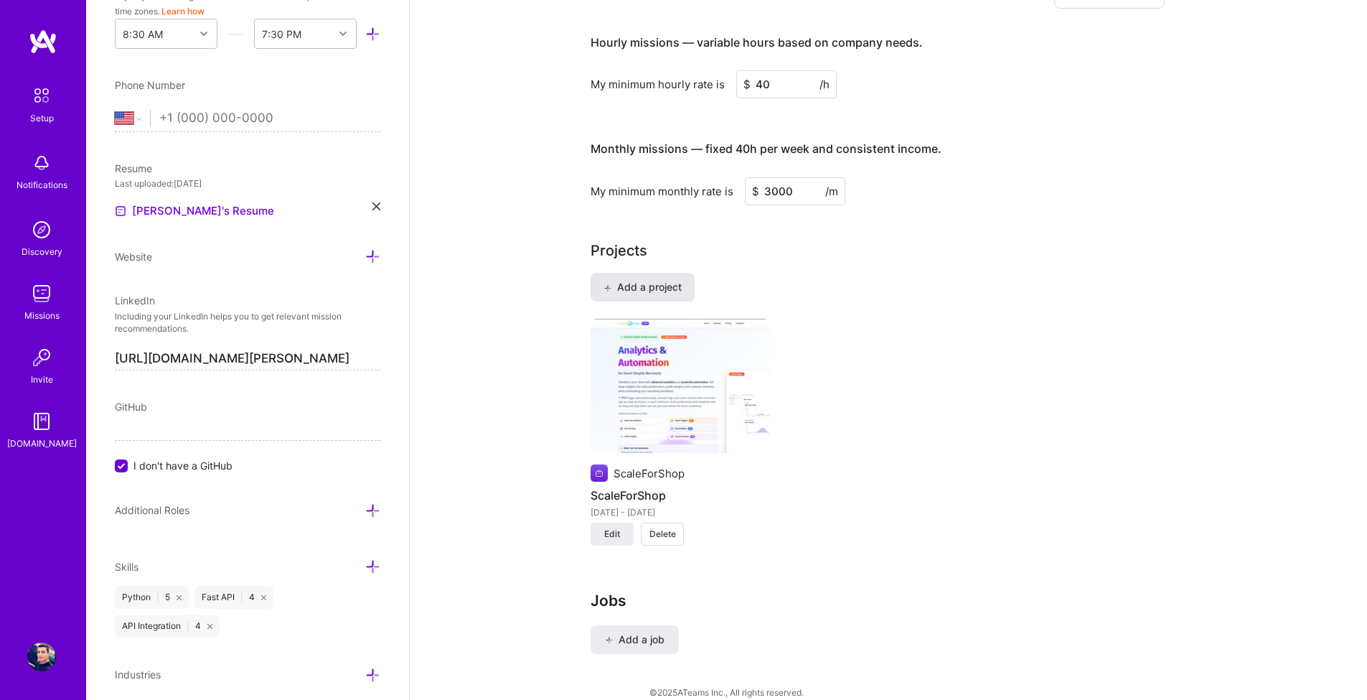
click at [668, 280] on span "Add a project" at bounding box center [643, 287] width 78 height 14
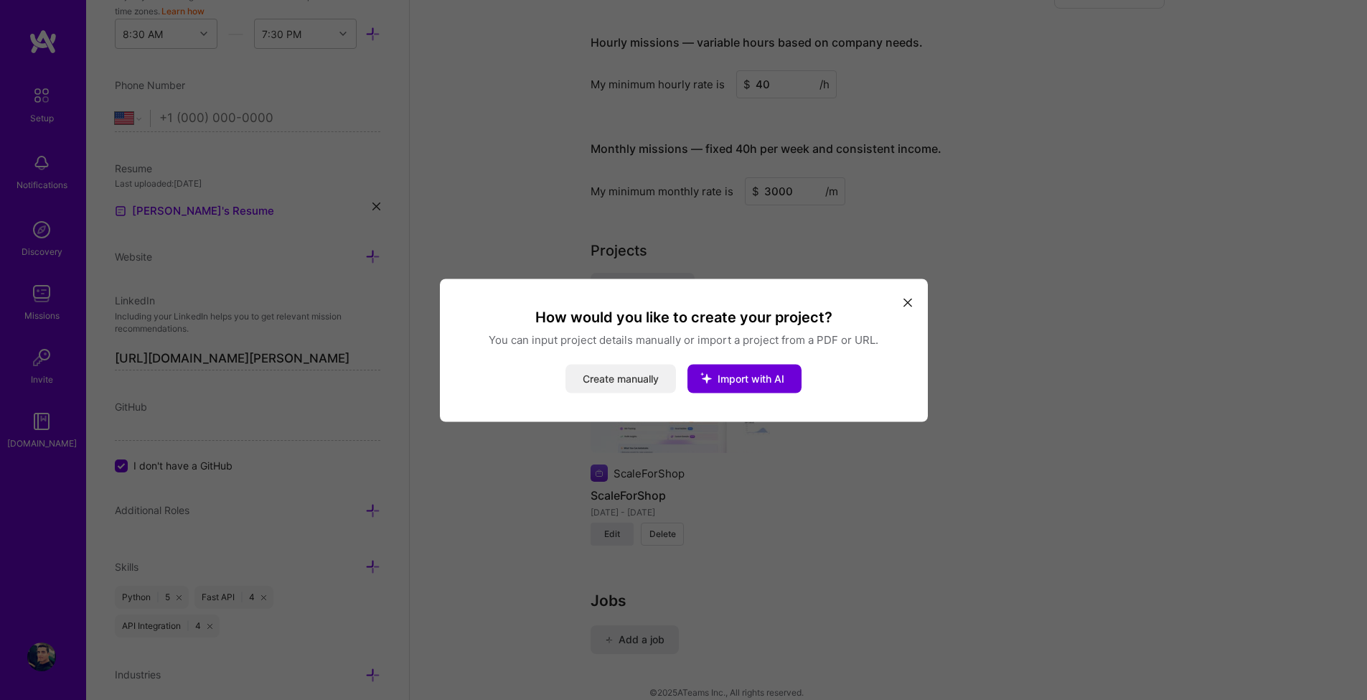
click at [635, 380] on button "Create manually" at bounding box center [621, 378] width 111 height 29
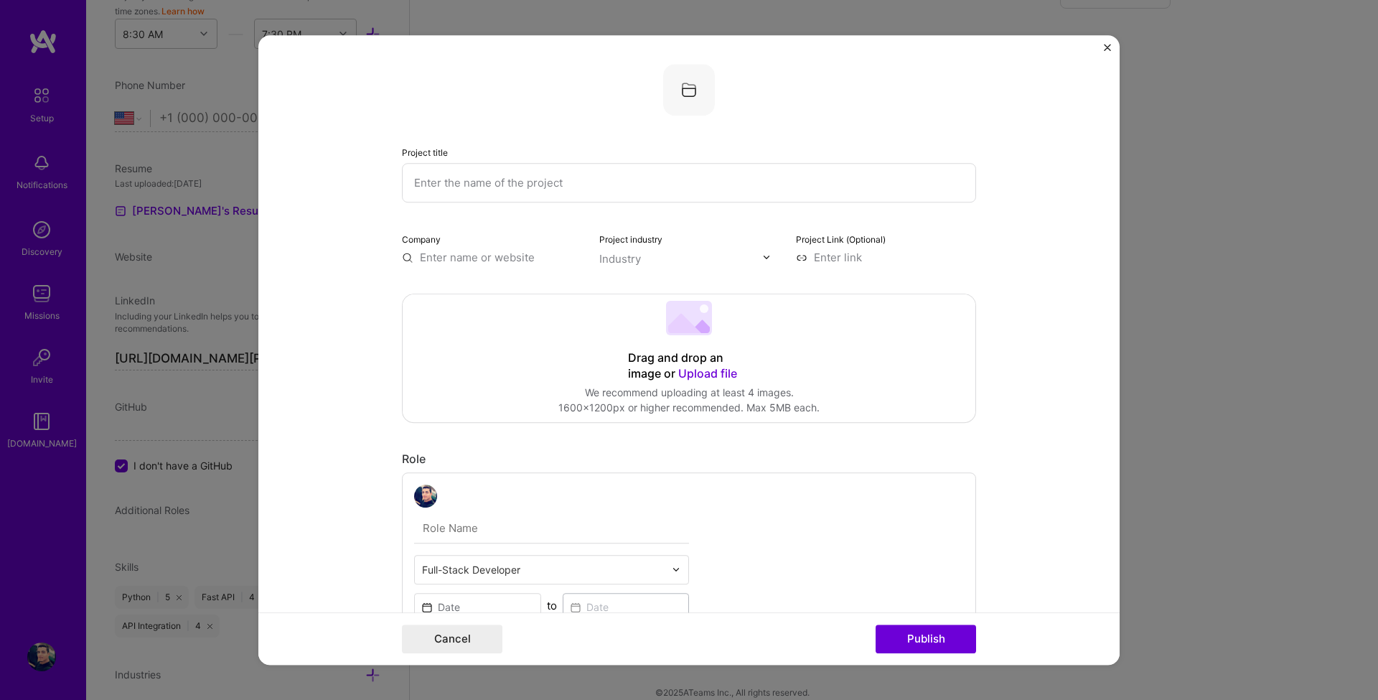
click at [479, 171] on input "text" at bounding box center [689, 182] width 574 height 39
paste input "Interactive Learning Platform"
type input "Interactive Learning Platform"
click at [444, 111] on div at bounding box center [689, 90] width 574 height 52
click at [431, 257] on input "text" at bounding box center [492, 257] width 180 height 15
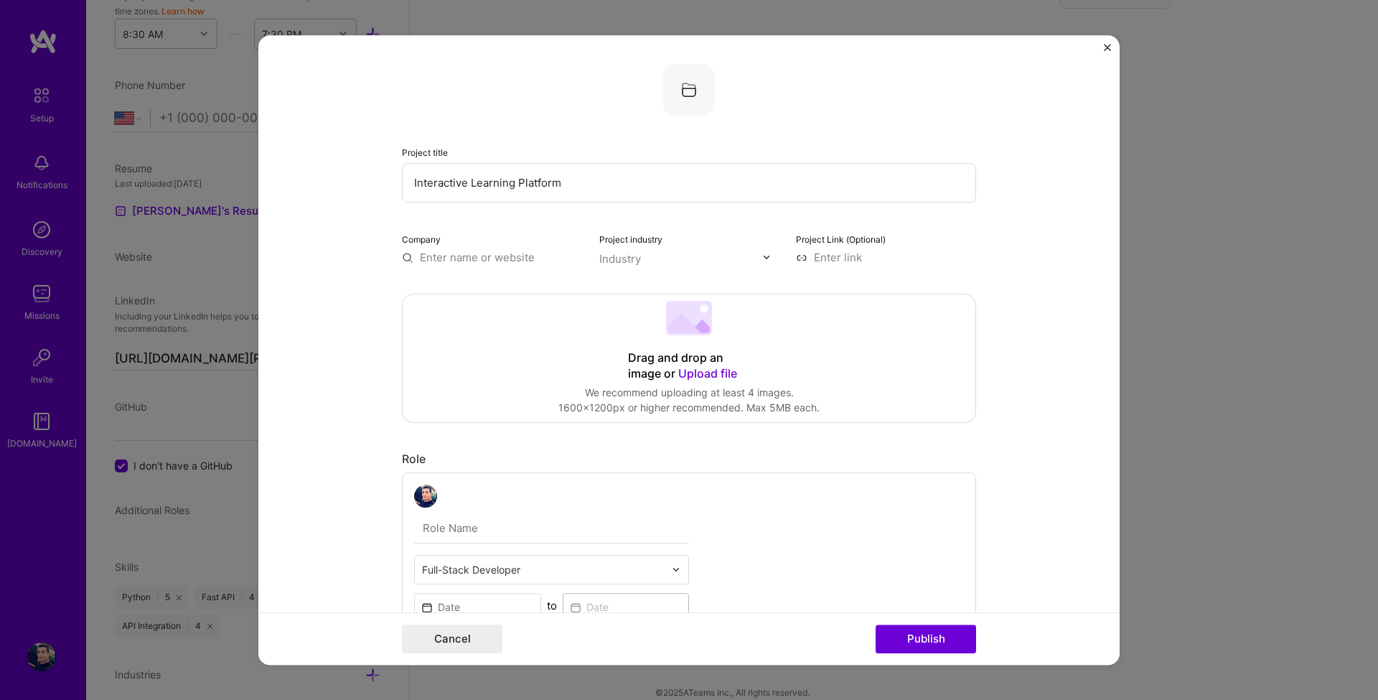
click at [426, 242] on label "Company" at bounding box center [421, 239] width 39 height 11
click at [644, 265] on input "text" at bounding box center [681, 258] width 164 height 15
type input "م"
type input "l"
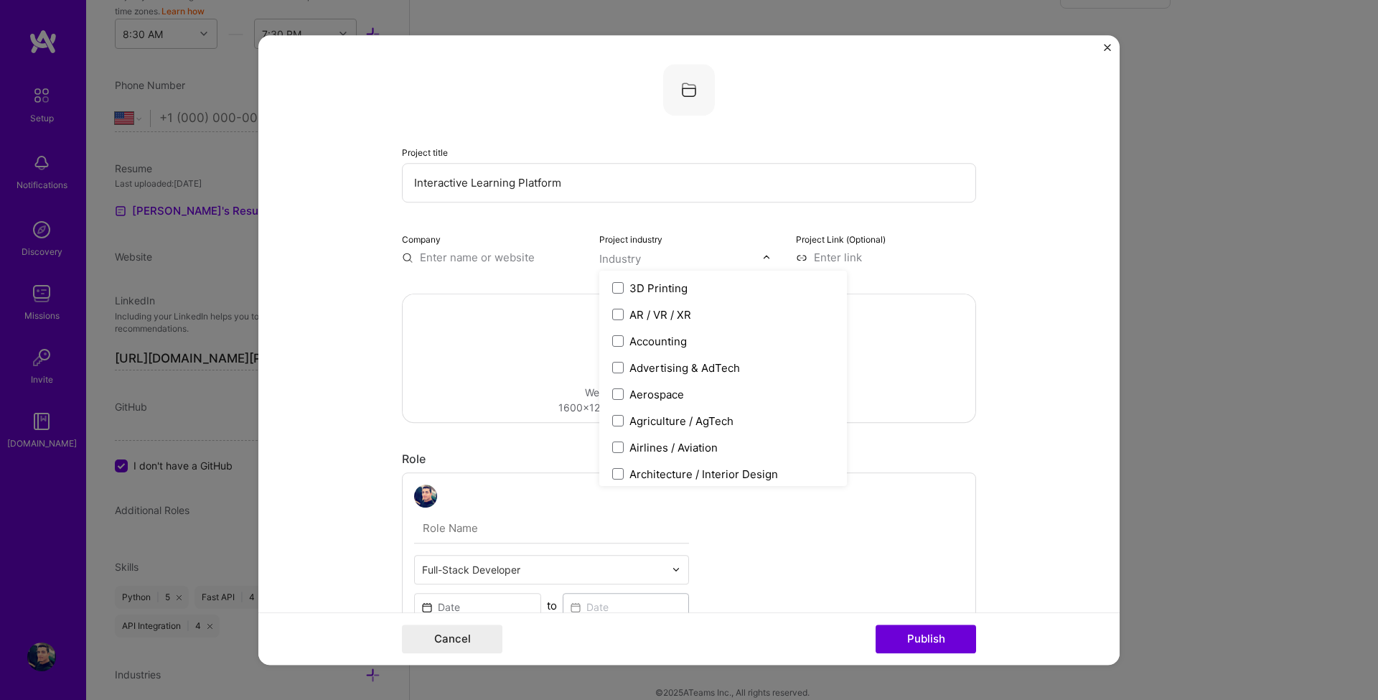
click at [703, 233] on div "Project industry option Artifical Intelligence / Machine Learning focused, 10 o…" at bounding box center [689, 248] width 180 height 34
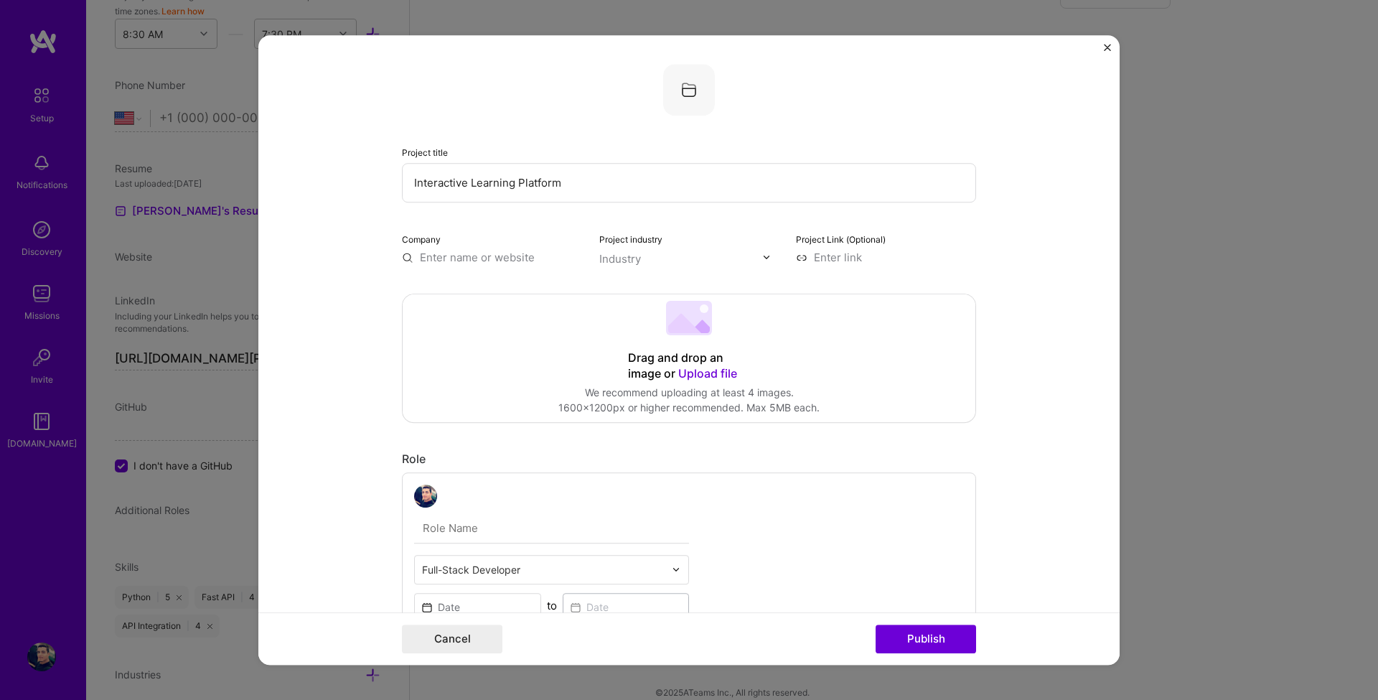
click at [842, 258] on input at bounding box center [886, 257] width 180 height 15
paste input "https://mokamal1.pythonanywhere.com/"
type input "https://mokamal1.pythonanywhere.com/"
click at [1061, 200] on form "Project title Interactive Learning Platform Company Project industry Industry P…" at bounding box center [688, 350] width 861 height 630
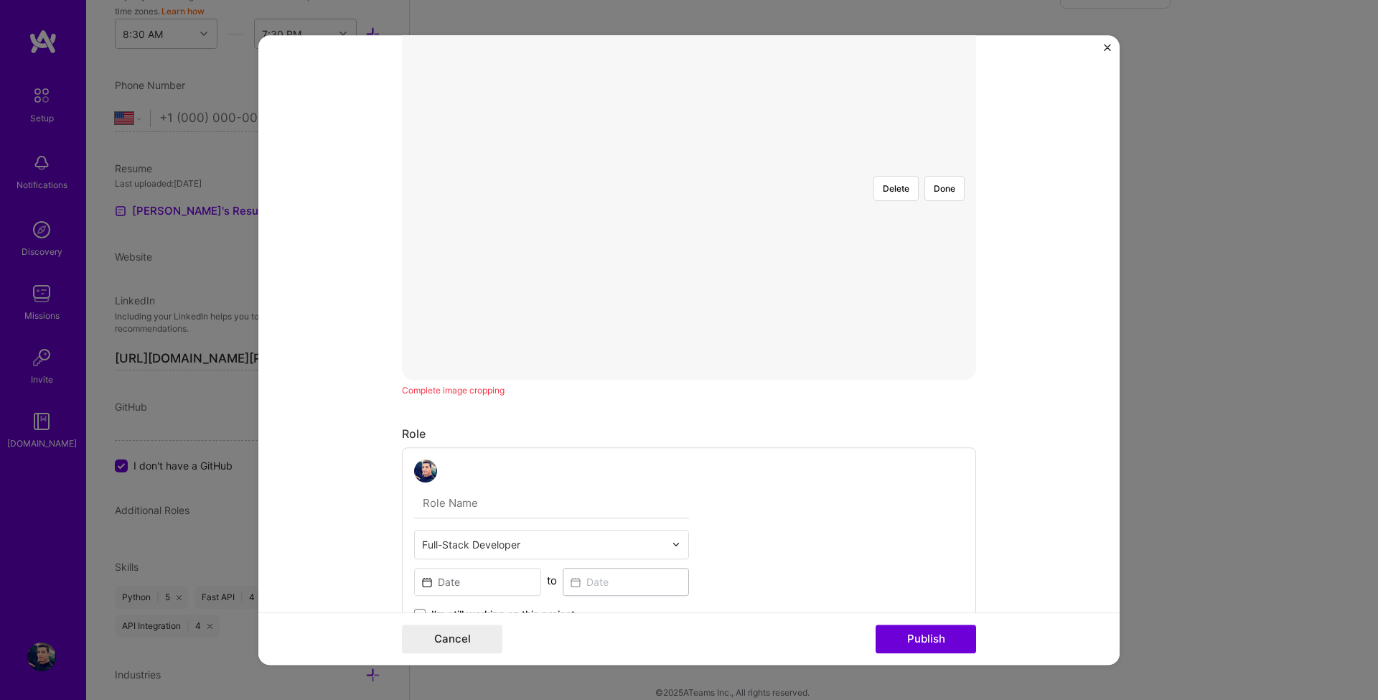
scroll to position [258, 0]
click at [689, 312] on div at bounding box center [883, 396] width 388 height 291
click at [744, 336] on div at bounding box center [938, 396] width 388 height 291
click at [940, 262] on button "Done" at bounding box center [945, 274] width 40 height 25
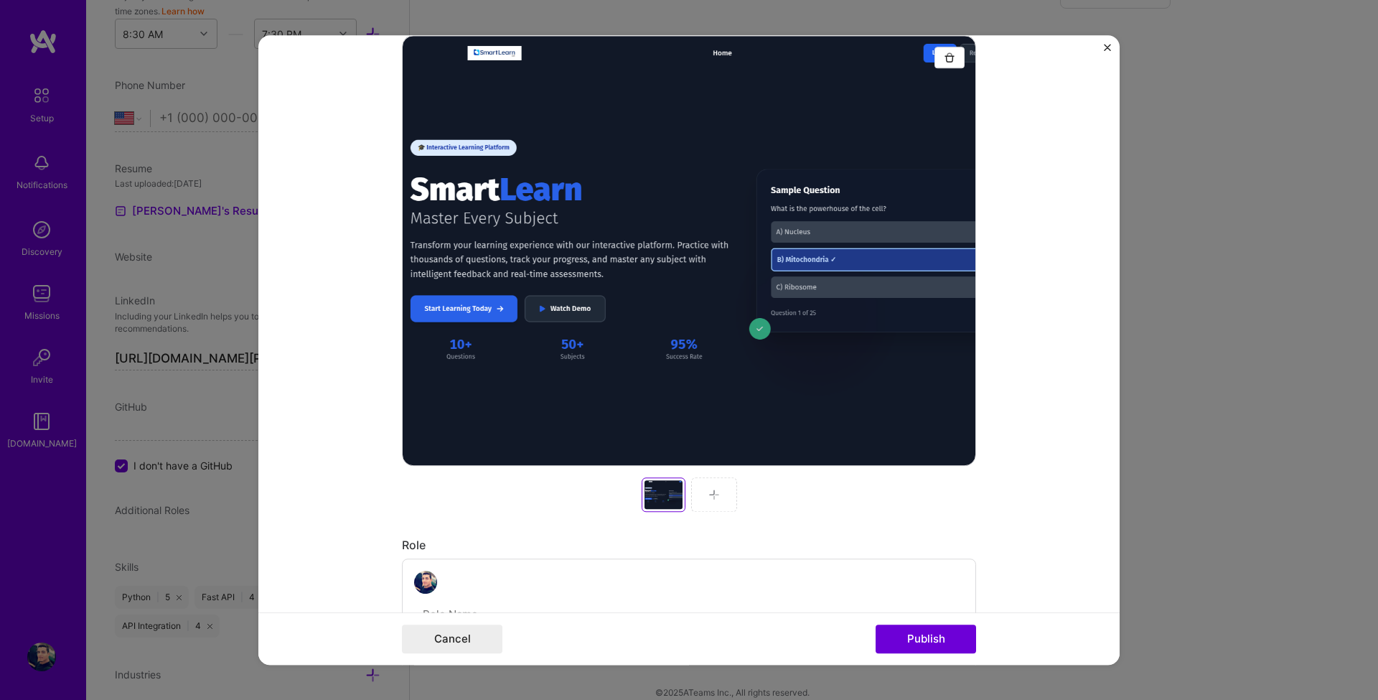
click at [694, 495] on div at bounding box center [714, 494] width 46 height 34
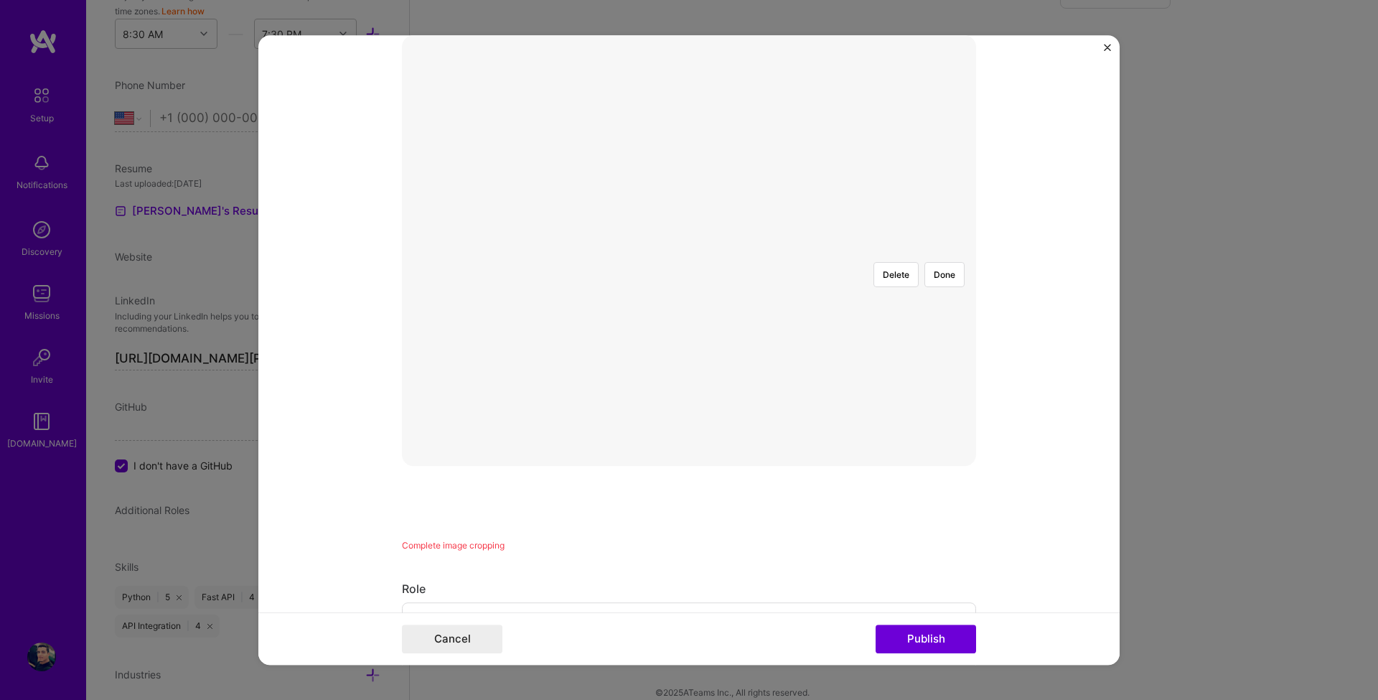
click at [744, 337] on div at bounding box center [938, 396] width 388 height 291
click at [943, 262] on button "Done" at bounding box center [945, 274] width 40 height 25
click at [827, 235] on div at bounding box center [1021, 309] width 388 height 291
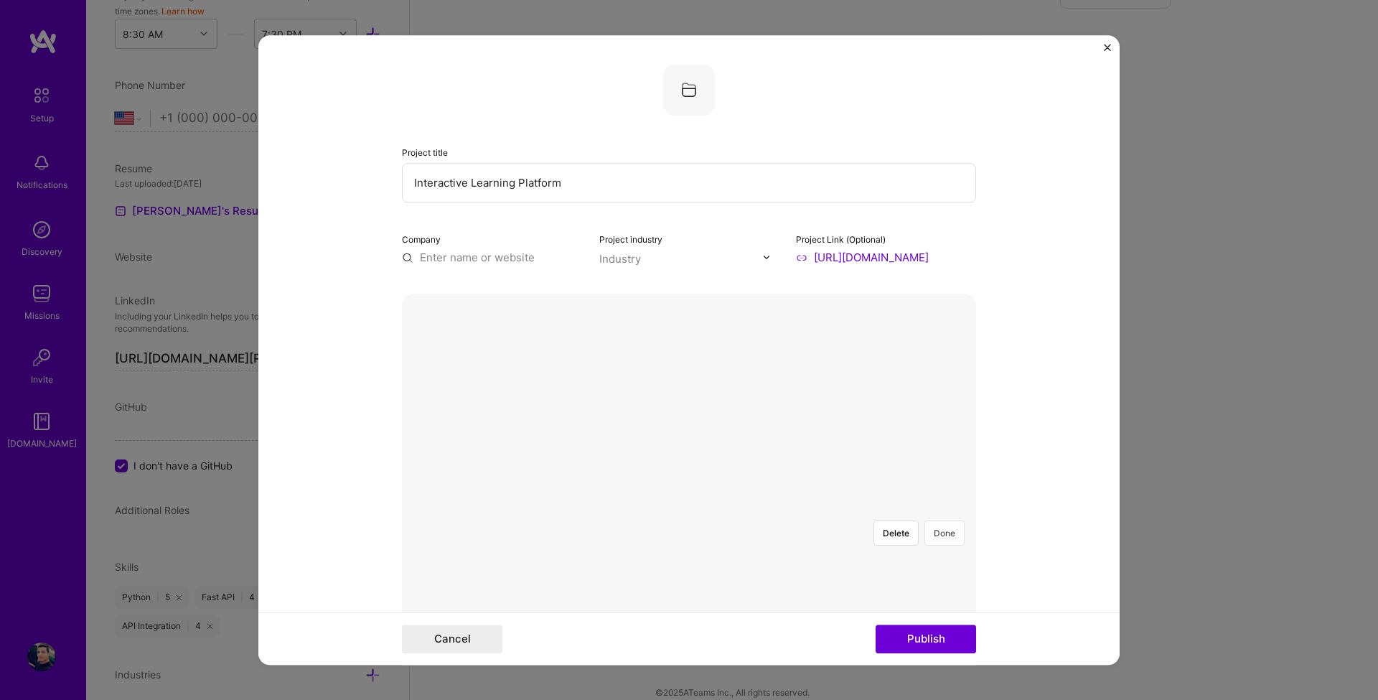
click at [941, 520] on button "Done" at bounding box center [945, 532] width 40 height 25
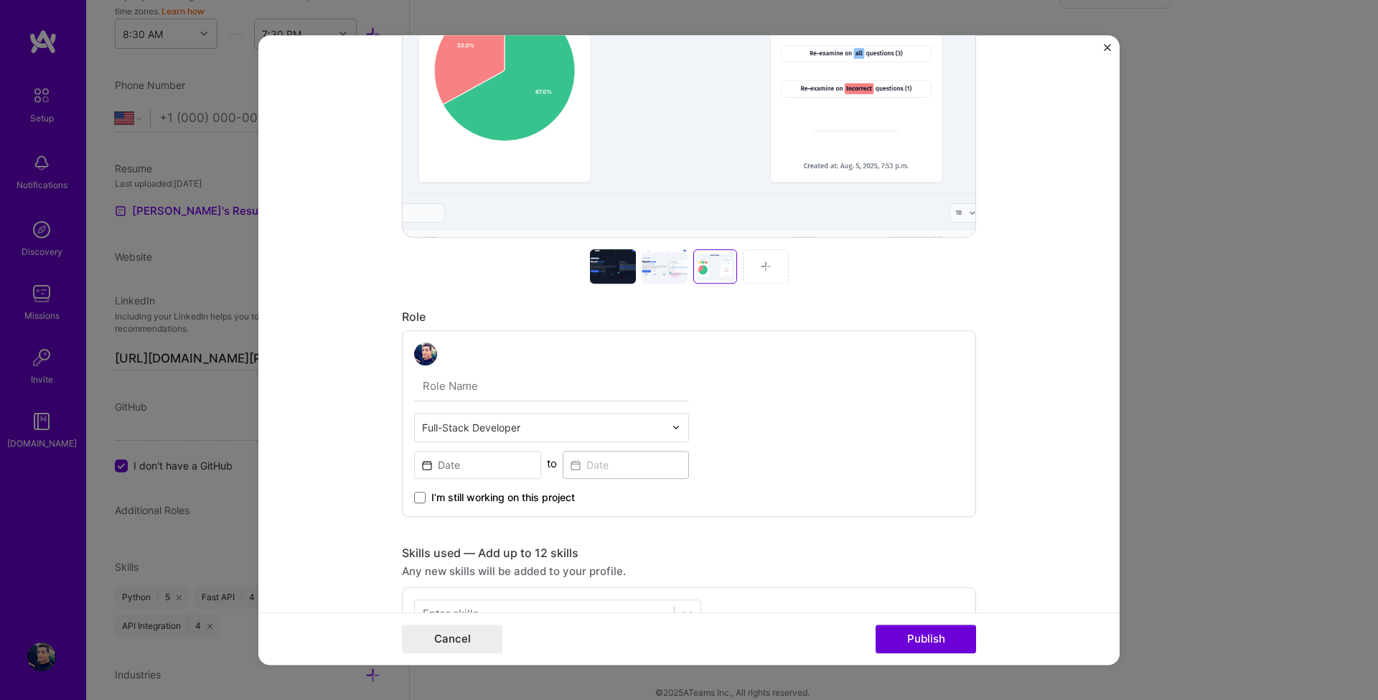
scroll to position [517, 0]
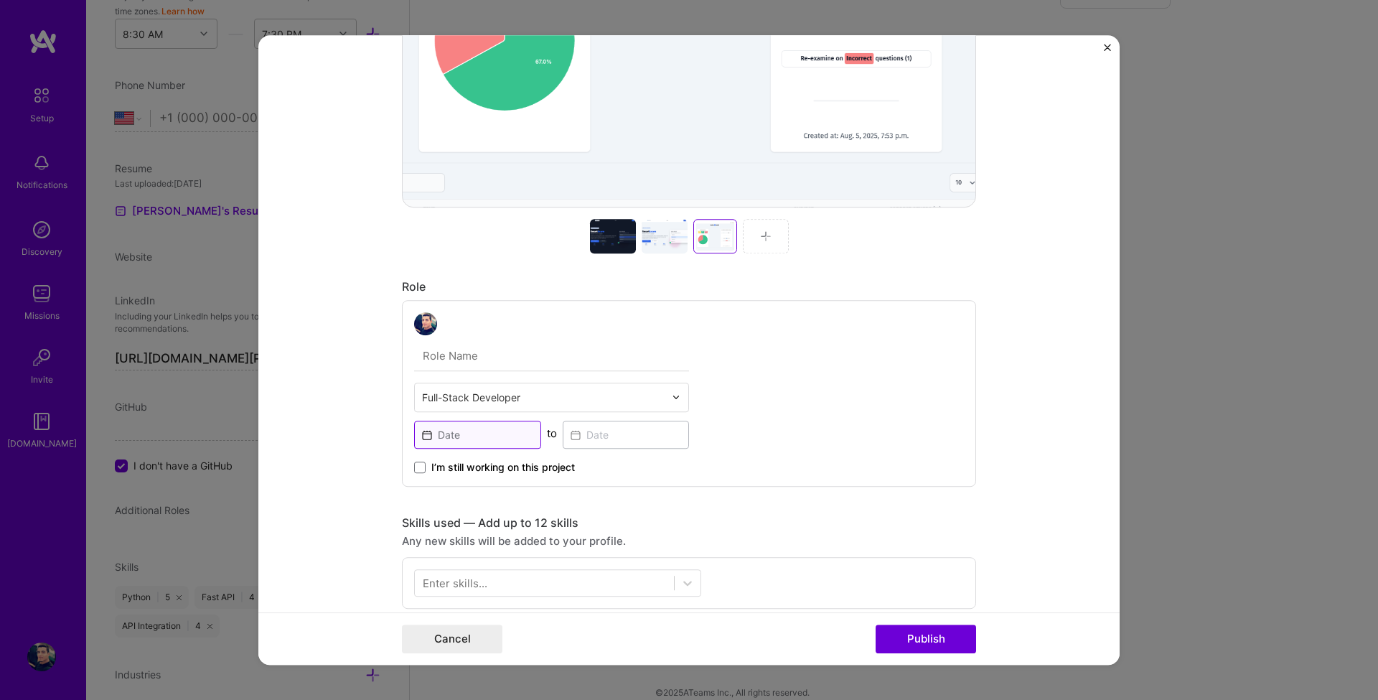
click at [449, 441] on input at bounding box center [477, 435] width 127 height 28
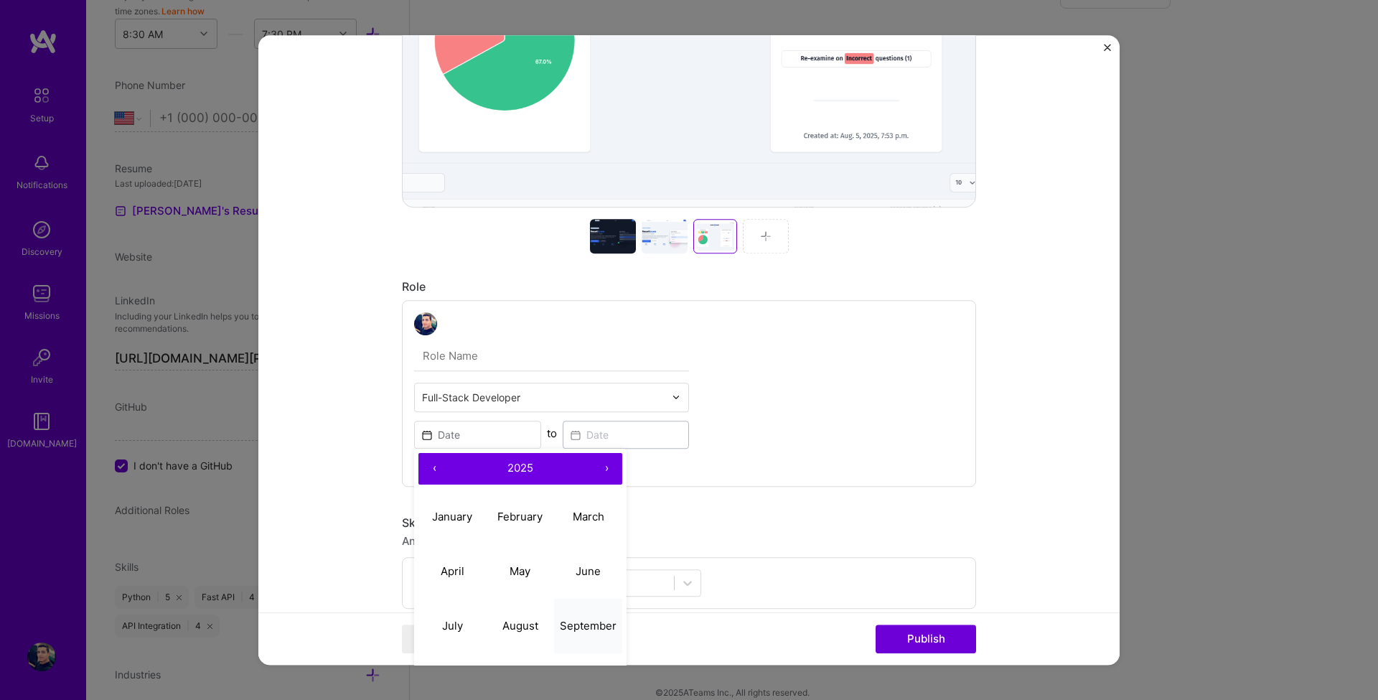
click at [567, 617] on button "September" at bounding box center [588, 626] width 68 height 55
type input "Sep, 2025"
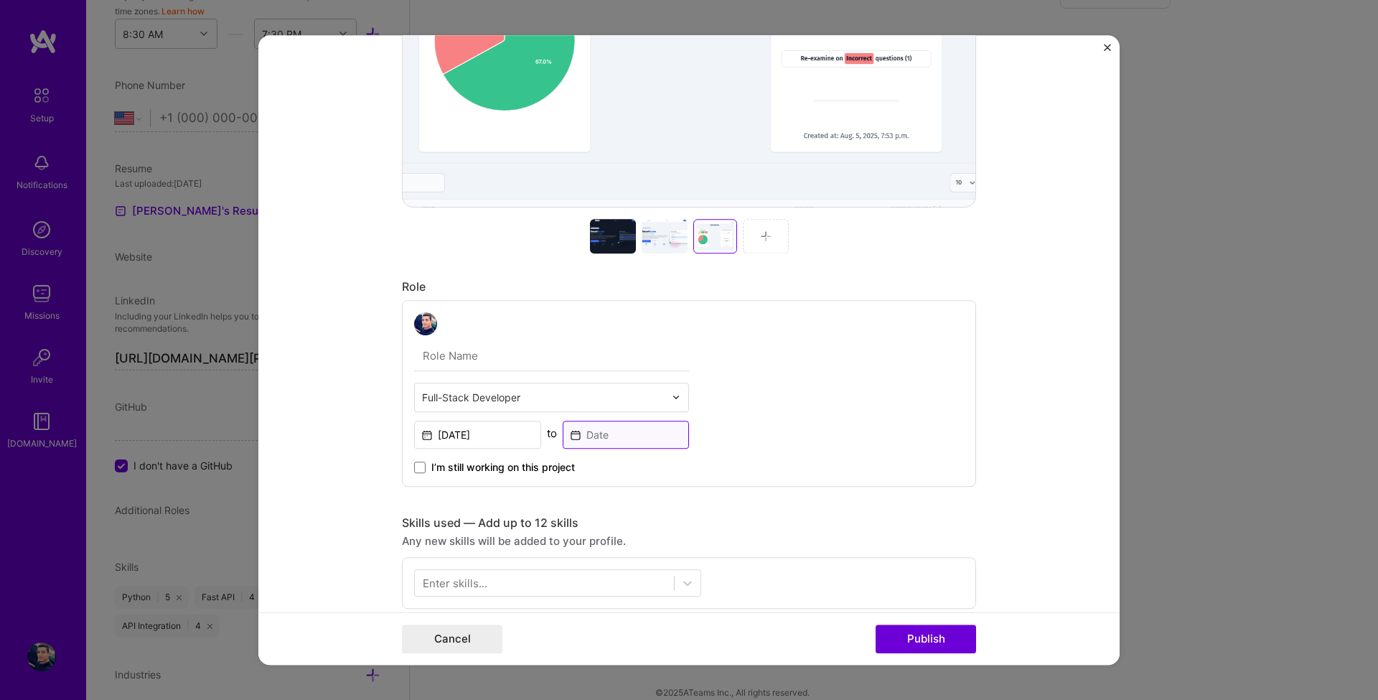
click at [599, 431] on input at bounding box center [626, 435] width 127 height 28
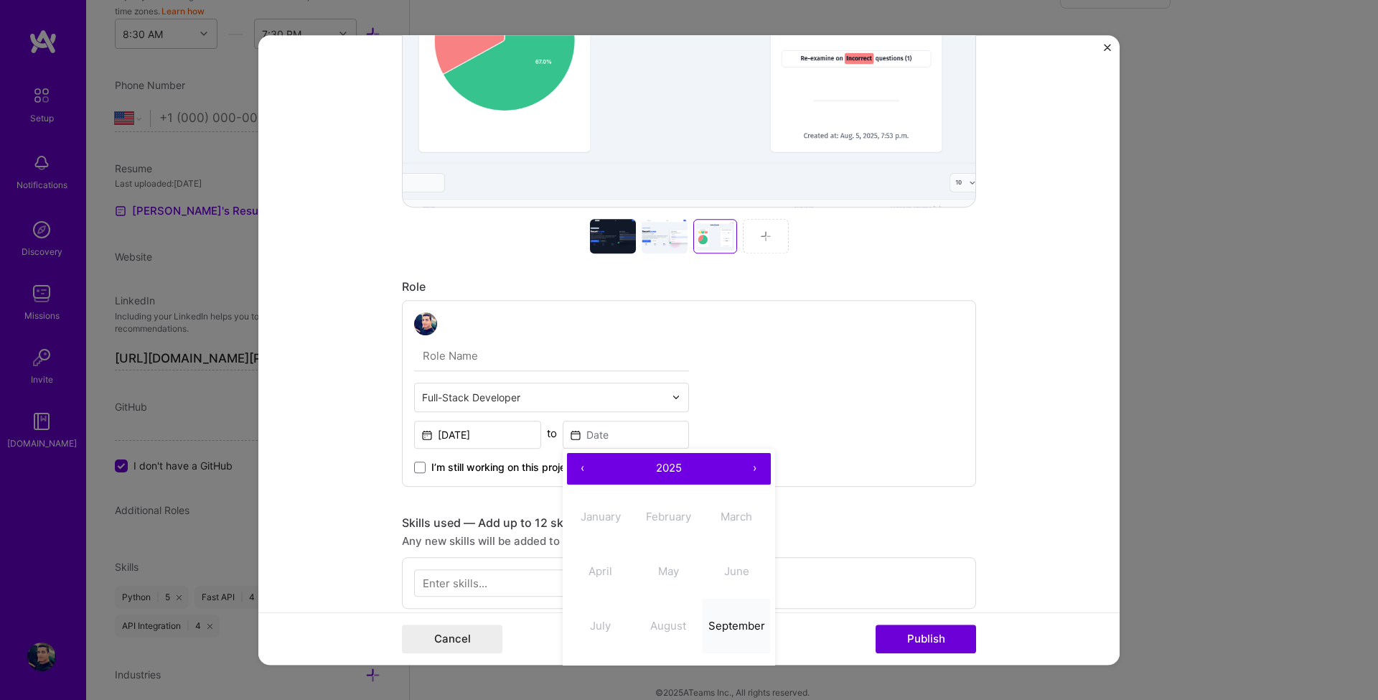
click at [722, 630] on abbr "September" at bounding box center [736, 626] width 57 height 14
type input "Sep, 2025"
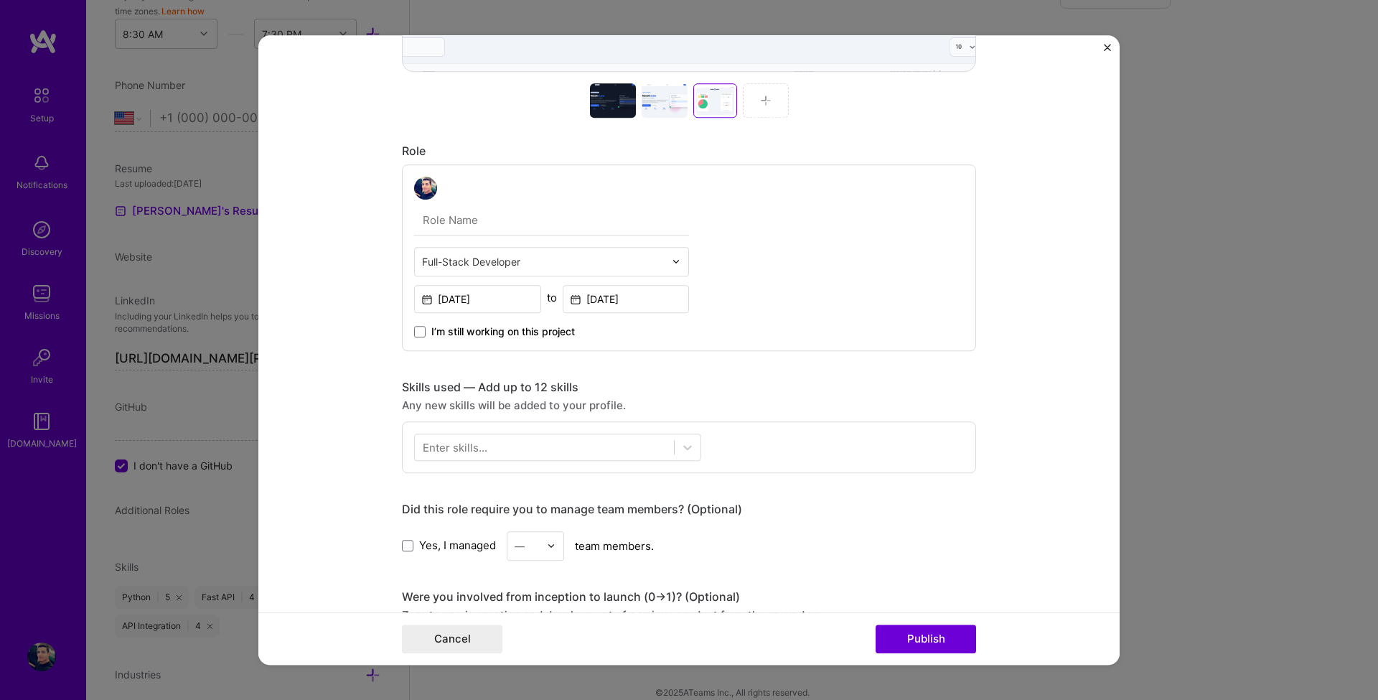
scroll to position [689, 0]
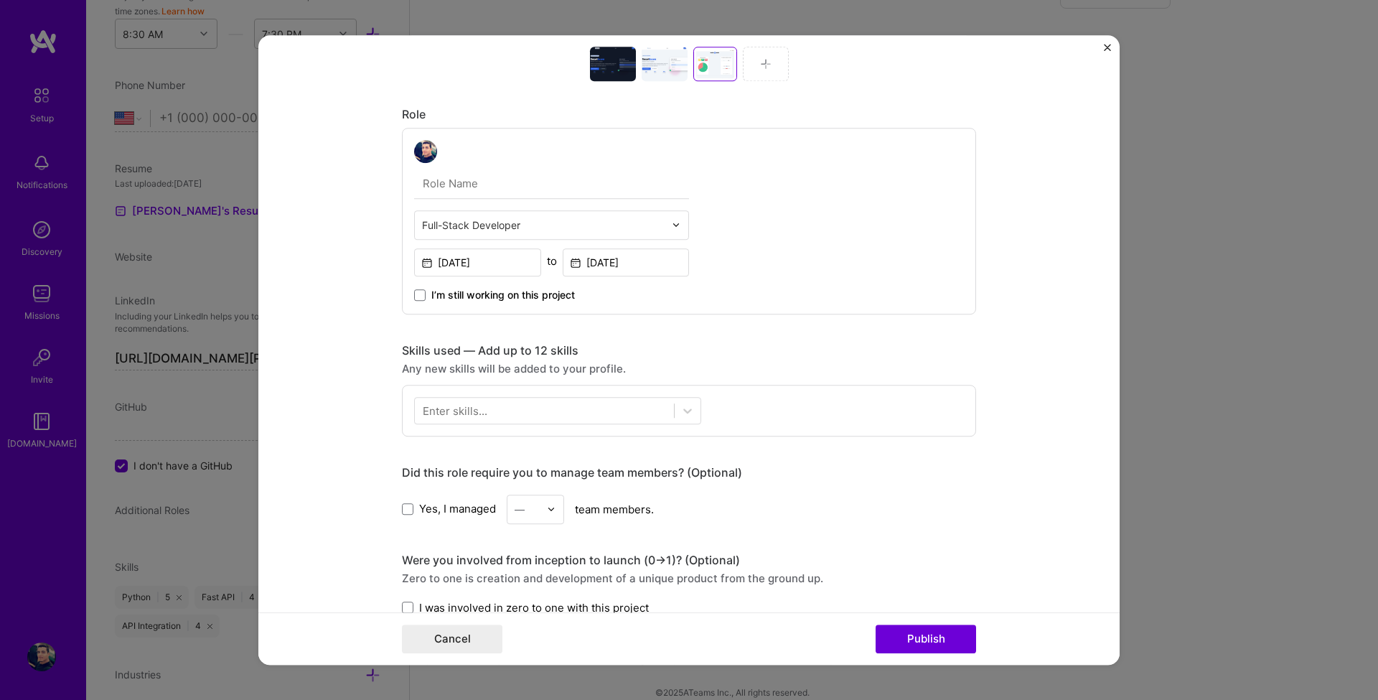
click at [464, 412] on div "Enter skills..." at bounding box center [455, 410] width 65 height 15
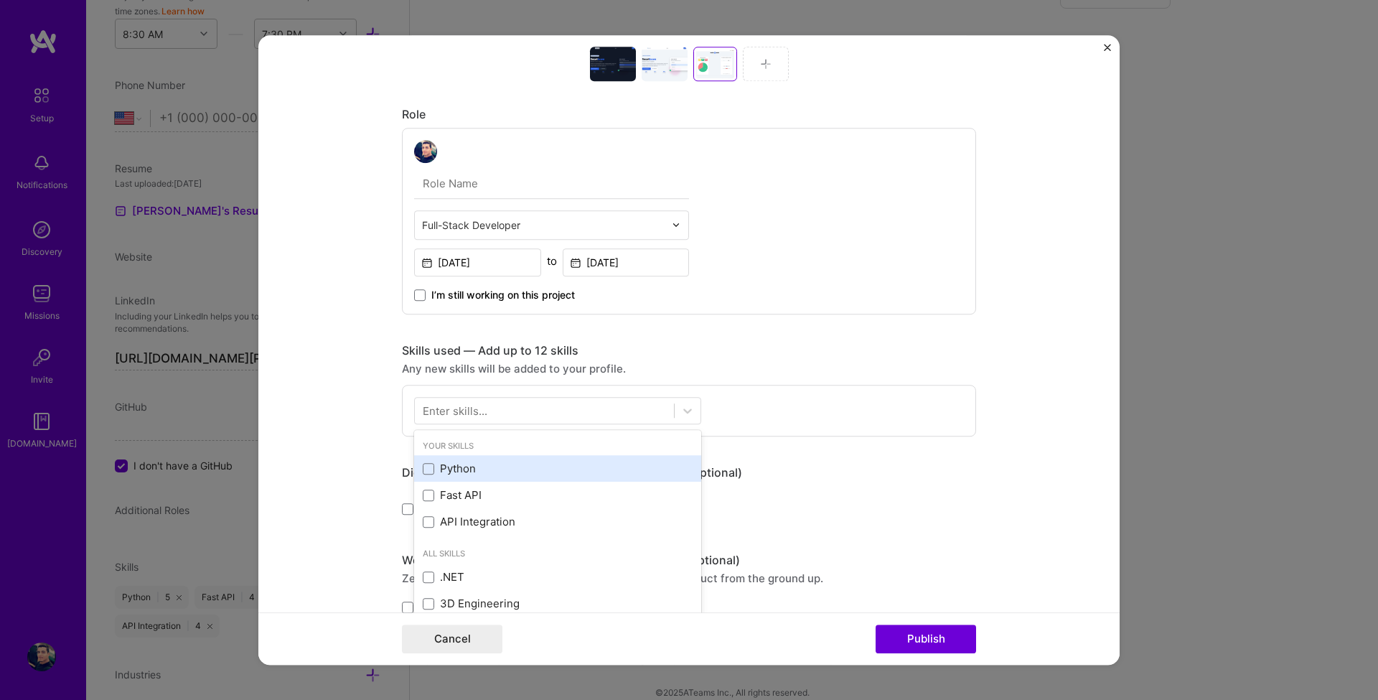
click at [428, 467] on span at bounding box center [428, 468] width 11 height 11
click at [0, 0] on input "checkbox" at bounding box center [0, 0] width 0 height 0
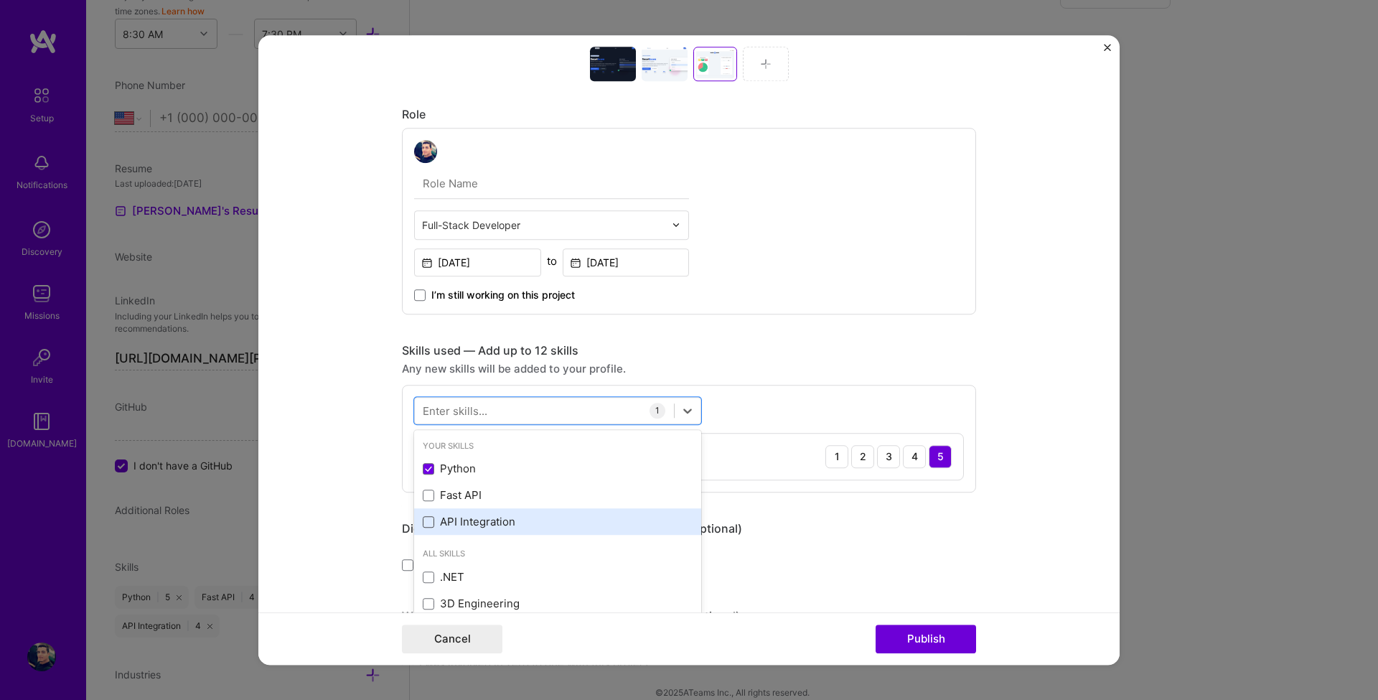
click at [423, 523] on span at bounding box center [428, 521] width 11 height 11
click at [0, 0] on input "checkbox" at bounding box center [0, 0] width 0 height 0
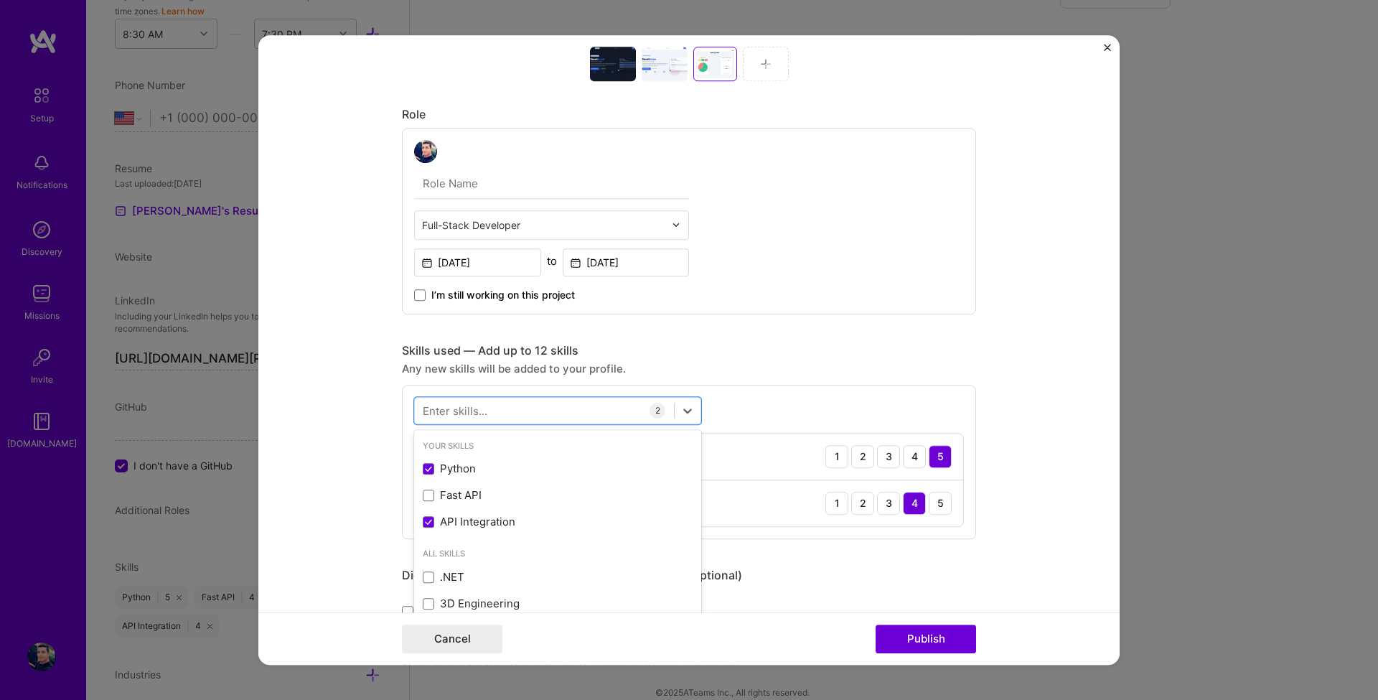
click at [454, 417] on div "Enter skills..." at bounding box center [455, 410] width 65 height 15
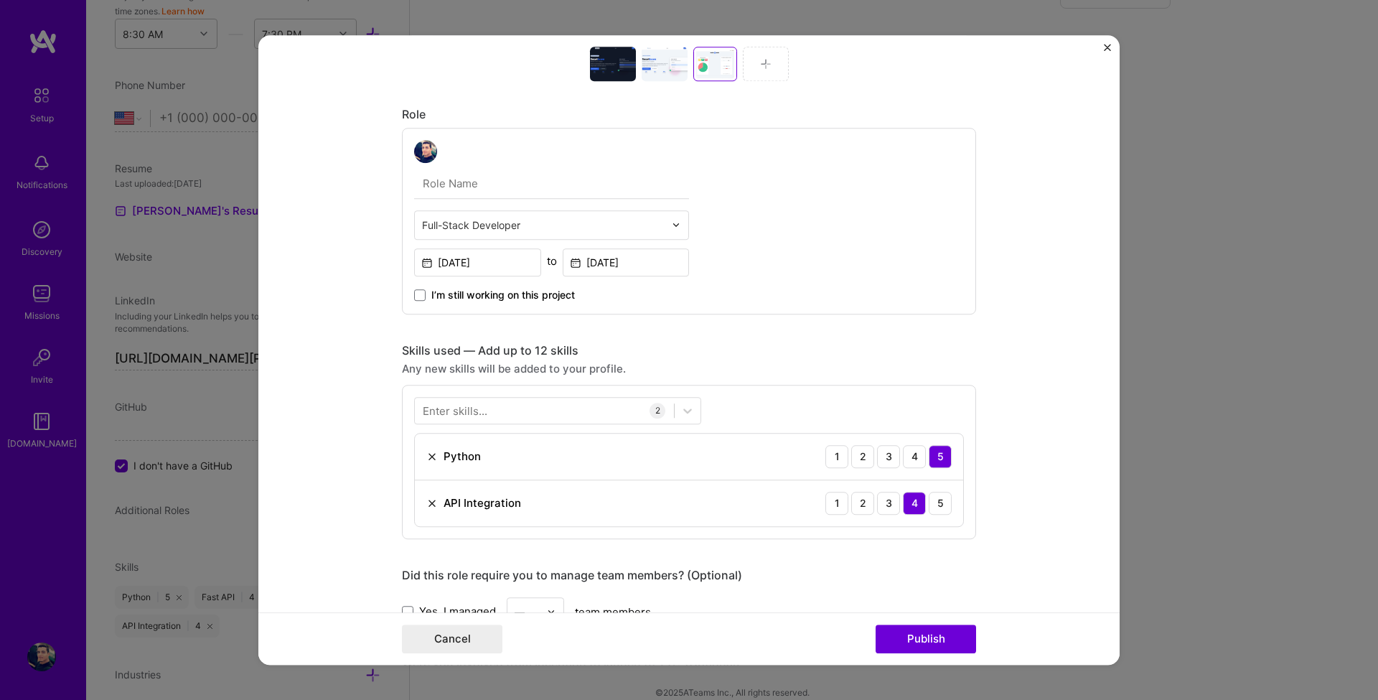
click at [700, 340] on div "Project title Interactive Learning Platform Company Project industry Industry P…" at bounding box center [689, 297] width 574 height 1845
click at [525, 410] on div at bounding box center [544, 410] width 259 height 24
click at [464, 465] on div "Django" at bounding box center [558, 469] width 270 height 15
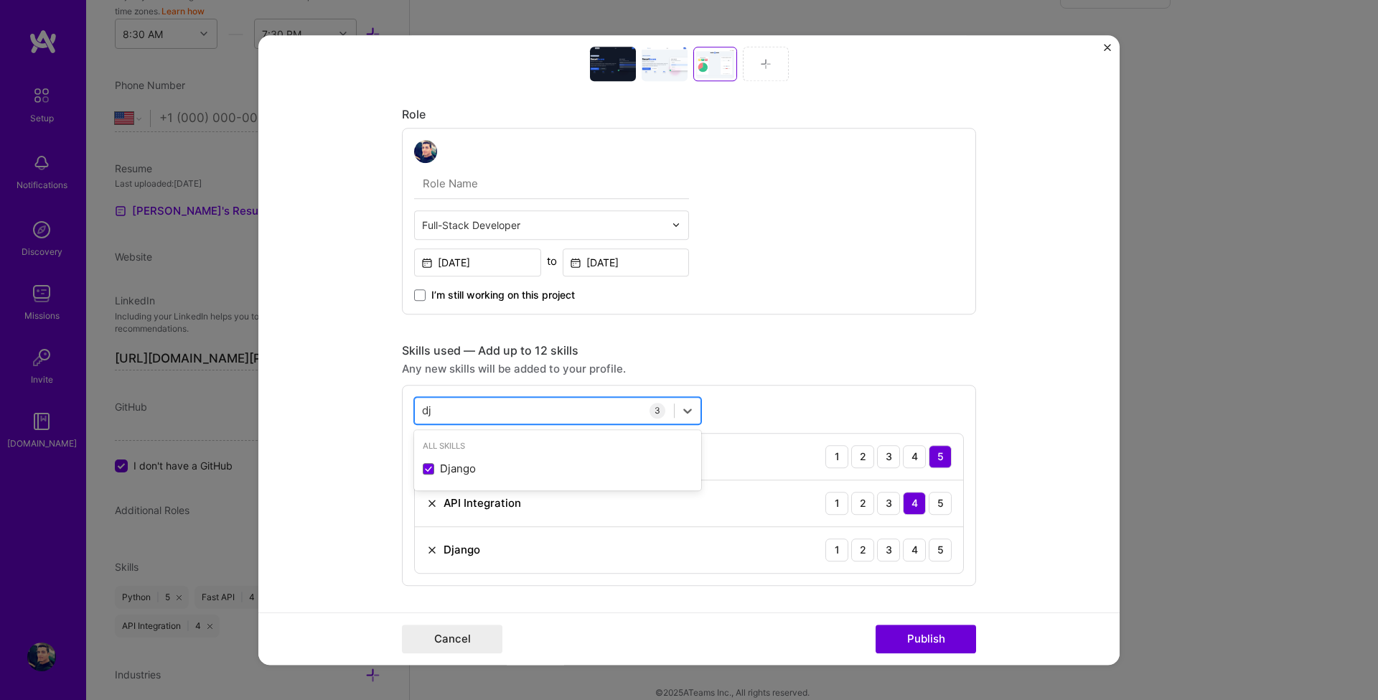
click at [465, 401] on div "dj dj" at bounding box center [544, 410] width 259 height 24
type input "d"
type input "a"
type input "j"
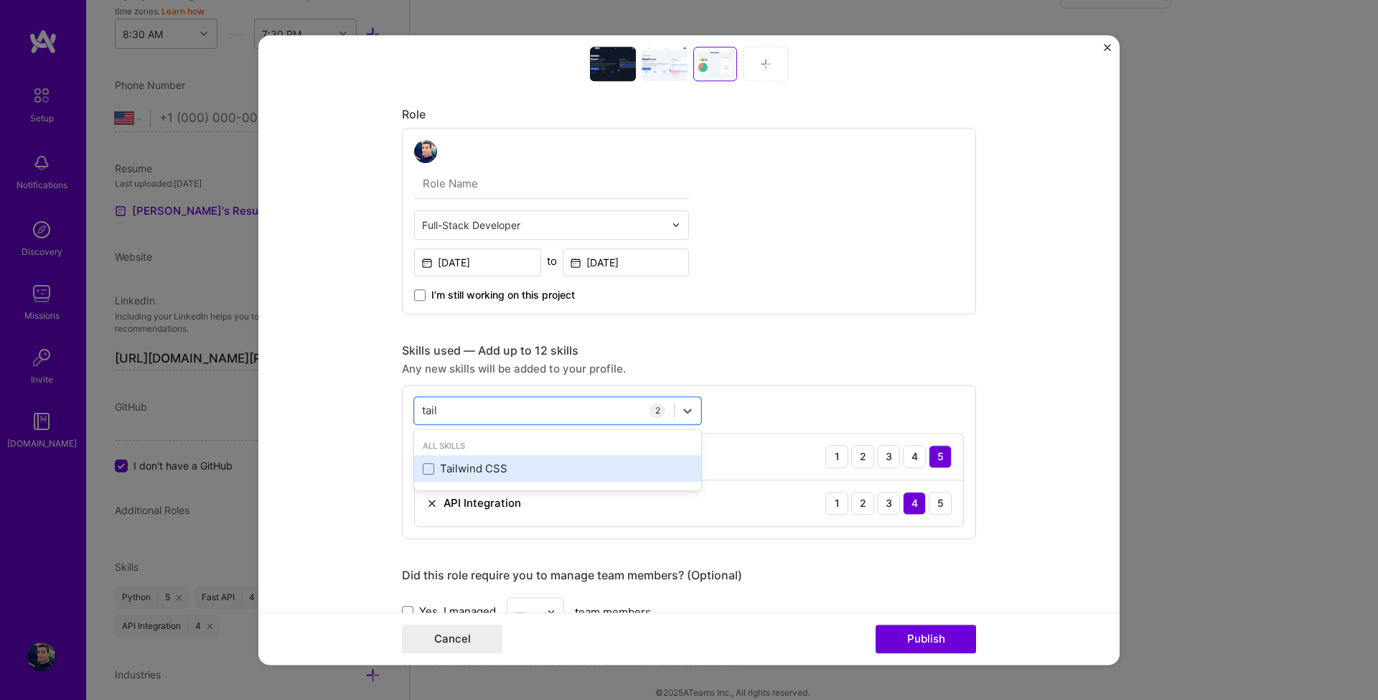
click at [459, 476] on div "Tailwind CSS" at bounding box center [558, 469] width 270 height 15
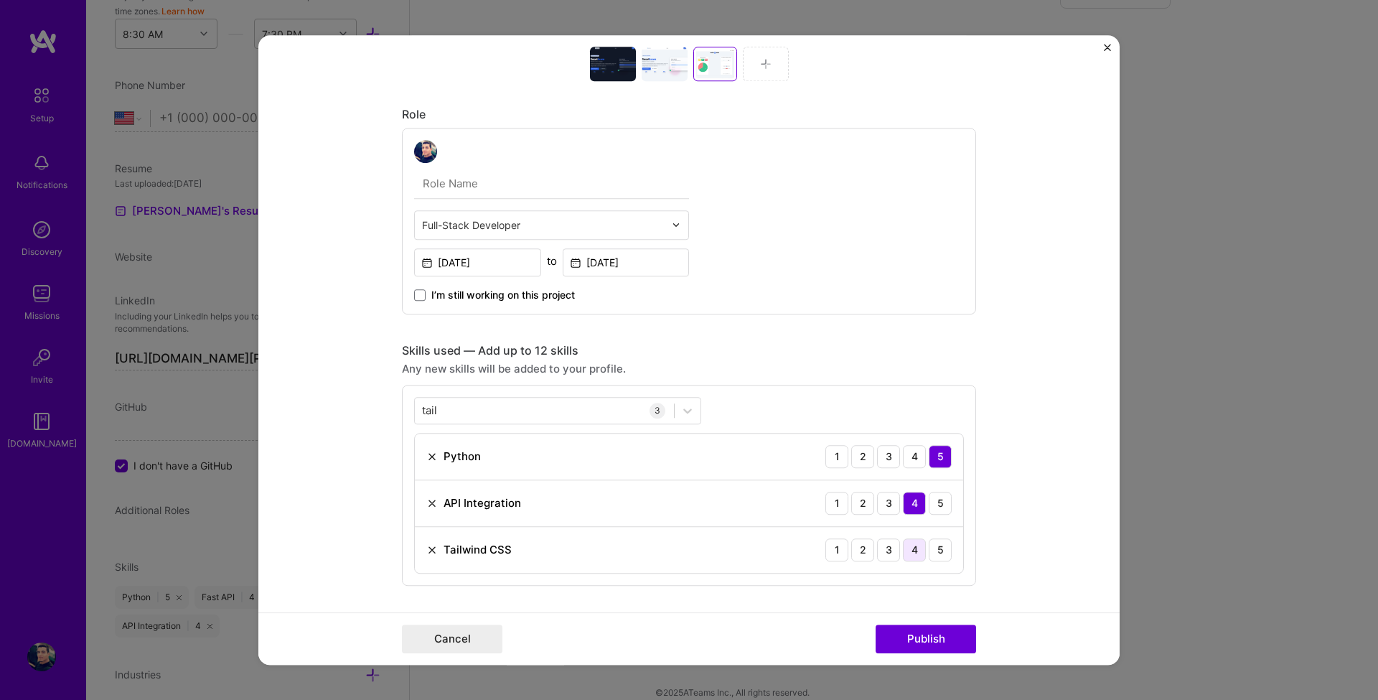
click at [909, 548] on div "4" at bounding box center [914, 549] width 23 height 23
click at [505, 417] on div "tail tail" at bounding box center [544, 410] width 259 height 24
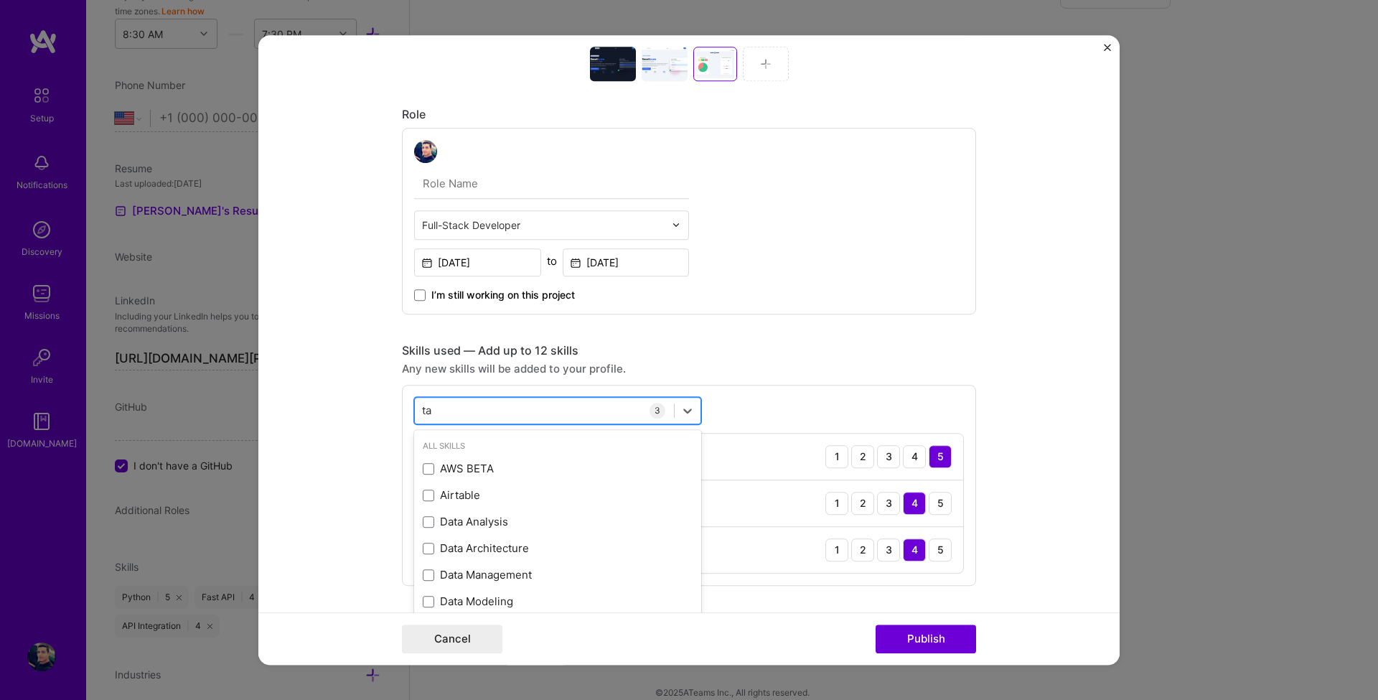
type input "t"
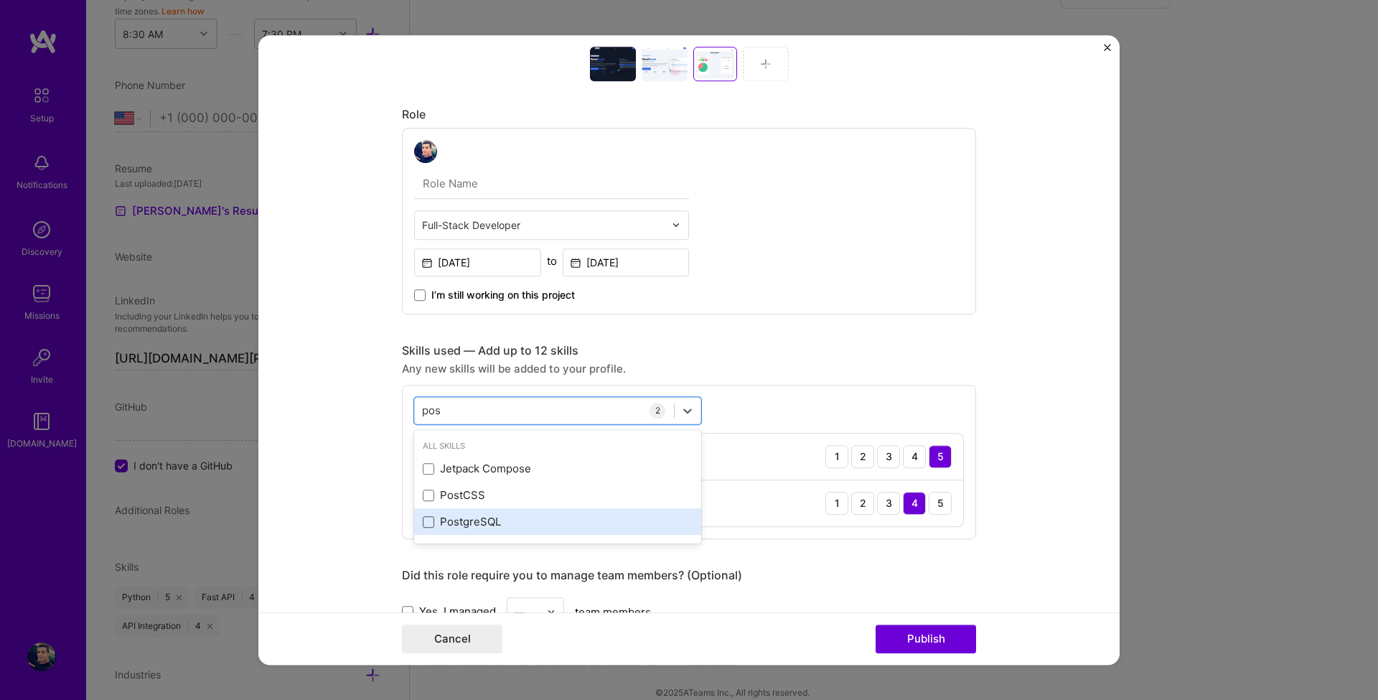
click at [428, 525] on span at bounding box center [428, 521] width 11 height 11
click at [0, 0] on input "checkbox" at bounding box center [0, 0] width 0 height 0
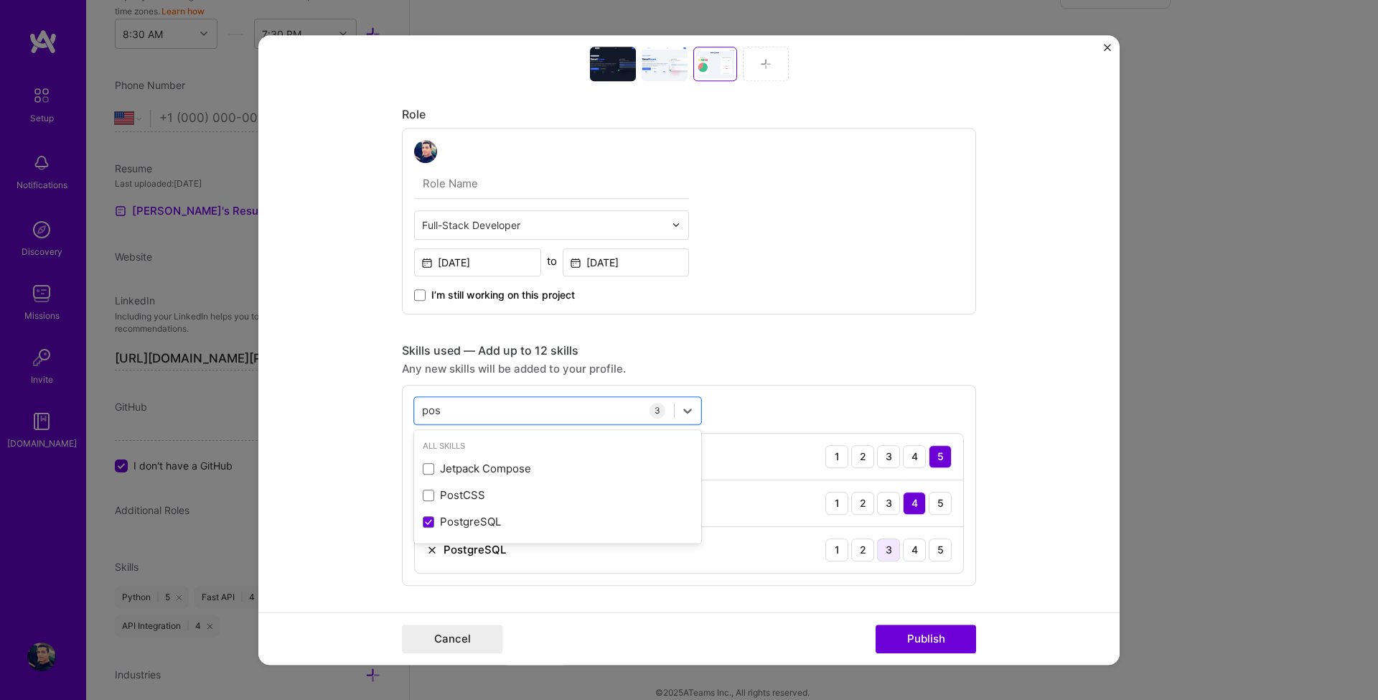
type input "pos"
click at [893, 556] on div "3" at bounding box center [888, 549] width 23 height 23
click at [884, 357] on div "Skills used — Add up to 12 skills" at bounding box center [689, 350] width 574 height 15
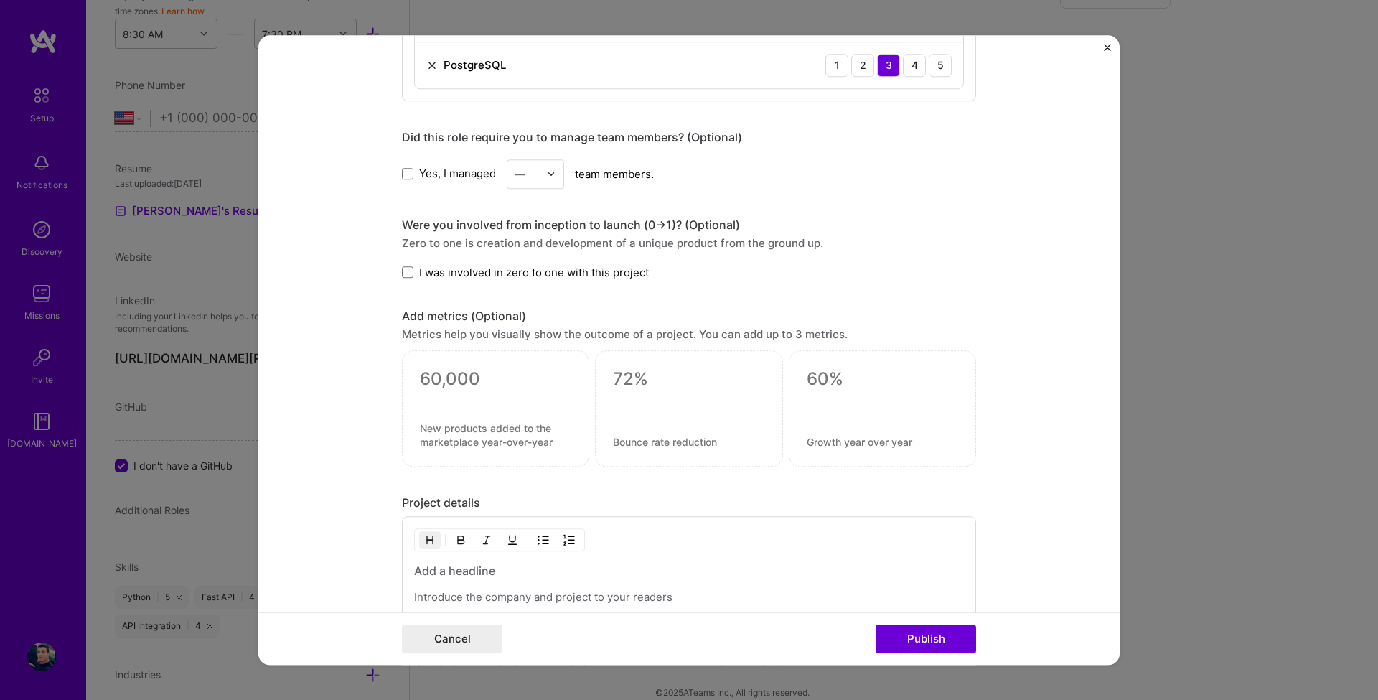
scroll to position [1120, 0]
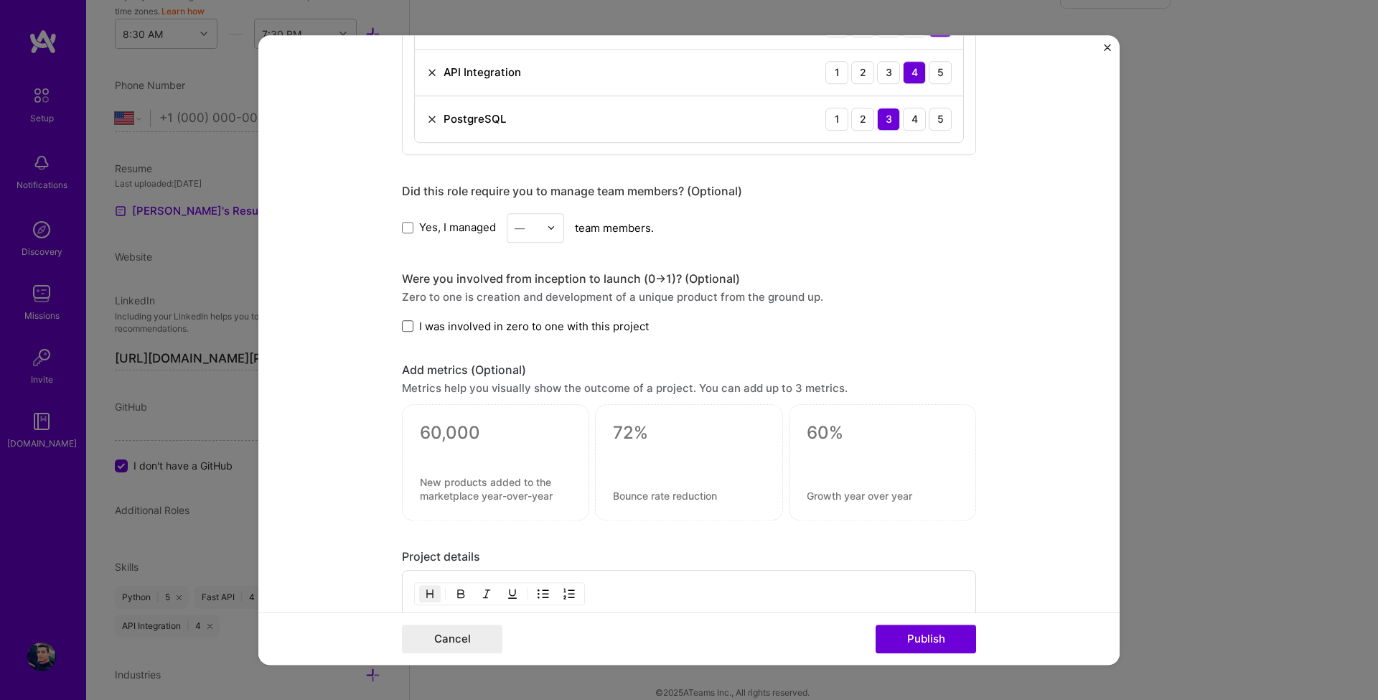
click at [405, 329] on span at bounding box center [407, 325] width 11 height 11
click at [0, 0] on input "I was involved in zero to one with this project" at bounding box center [0, 0] width 0 height 0
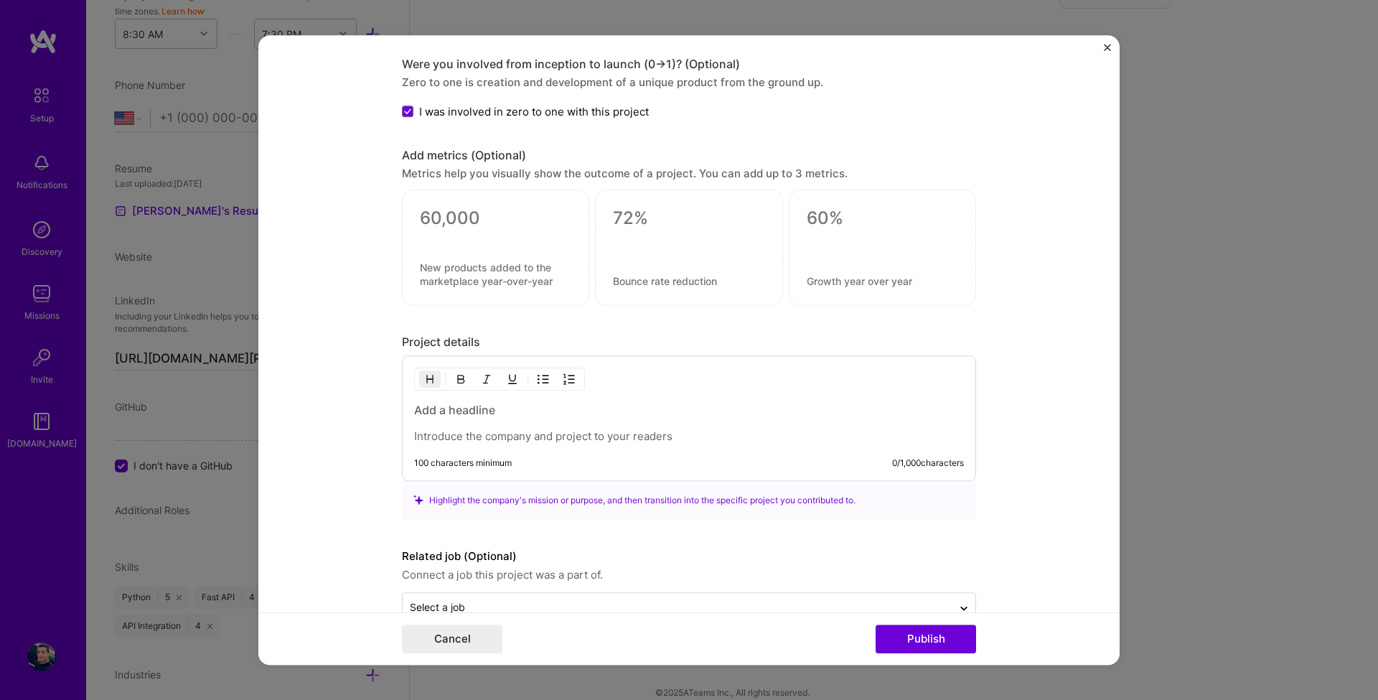
scroll to position [1370, 0]
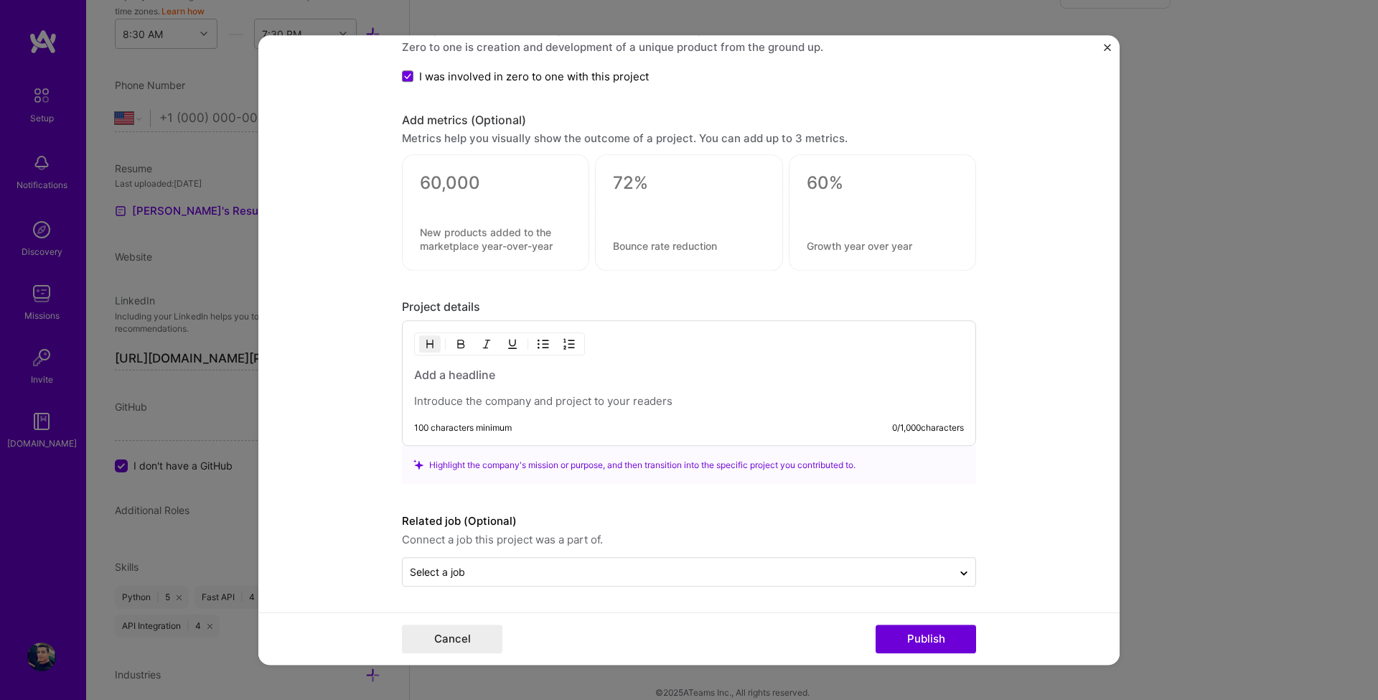
click at [482, 376] on h3 at bounding box center [689, 375] width 550 height 16
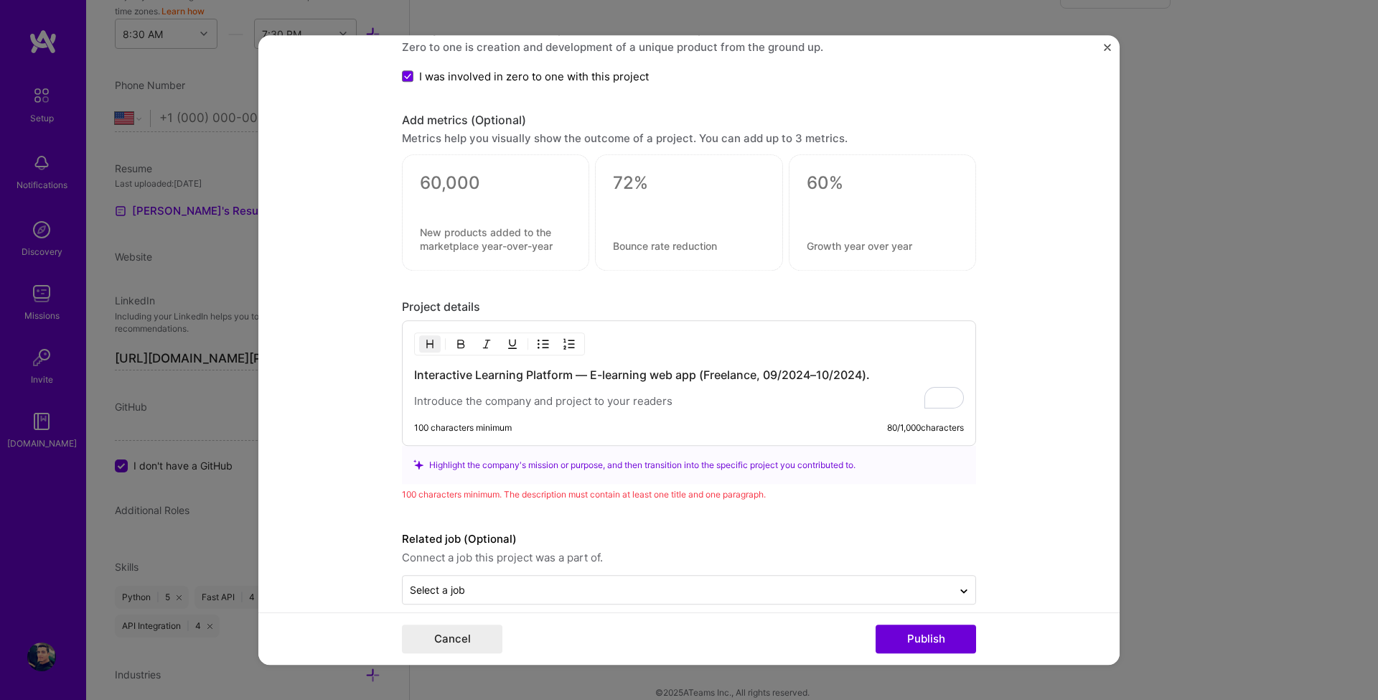
click at [498, 403] on p "To enrich screen reader interactions, please activate Accessibility in Grammarl…" at bounding box center [689, 401] width 550 height 14
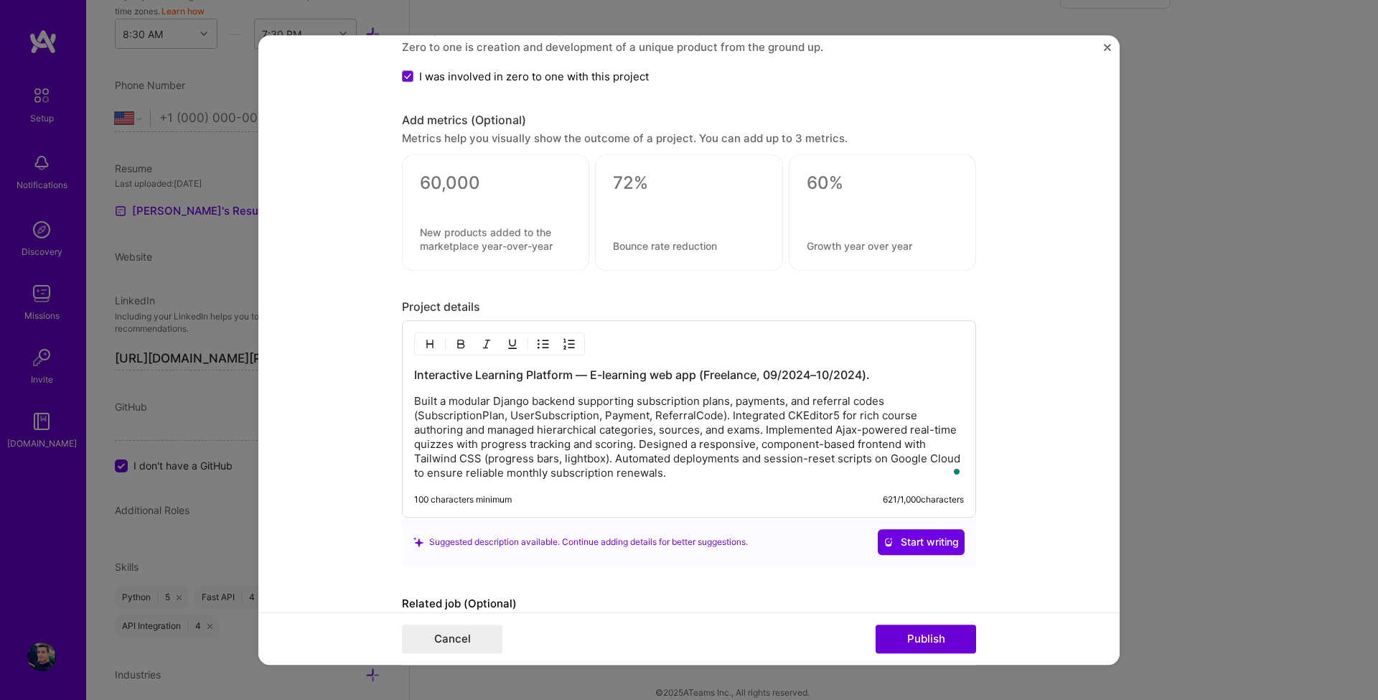
click at [667, 473] on p "Built a modular Django backend supporting subscription plans, payments, and ref…" at bounding box center [689, 437] width 550 height 86
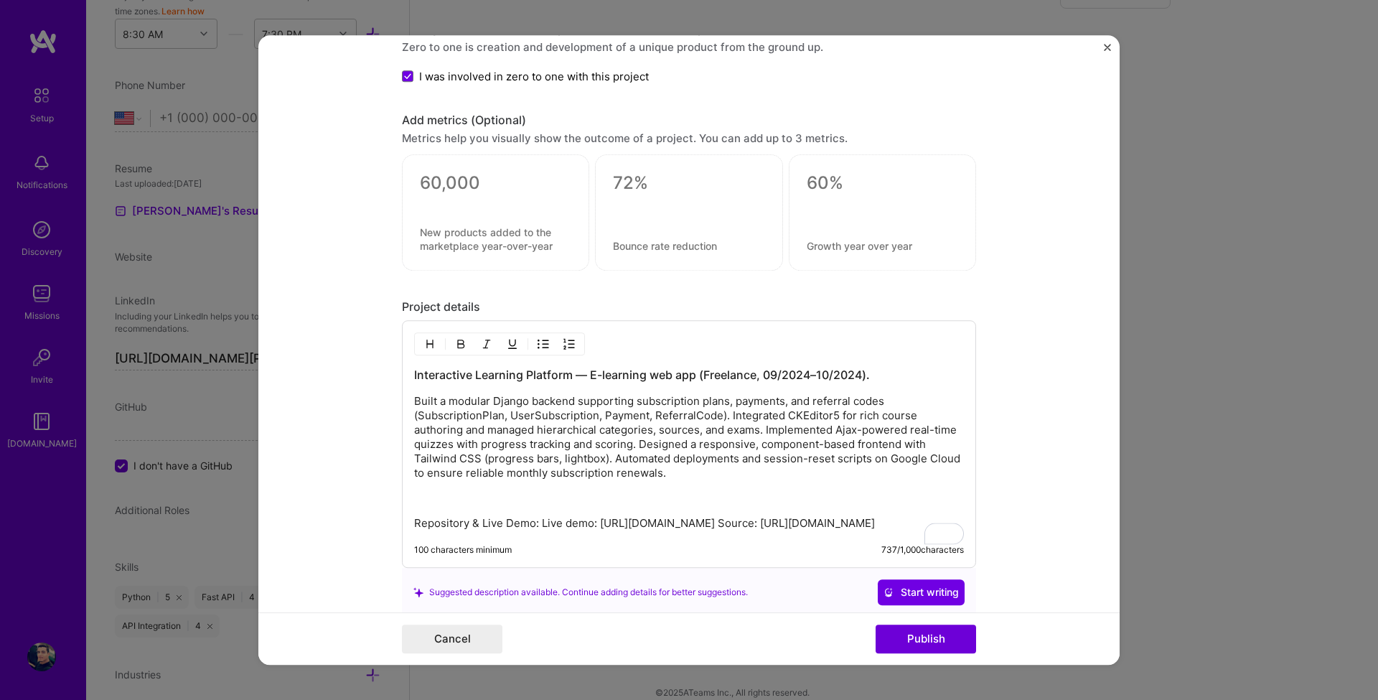
click at [472, 525] on p "Repository & Live Demo: Live demo: http://mokamal1.pythonanywhere.com Source: h…" at bounding box center [689, 523] width 550 height 14
click at [533, 525] on p "Repository & Live Demo: Live demo: http://mokamal1.pythonanywhere.com Source: h…" at bounding box center [689, 523] width 550 height 14
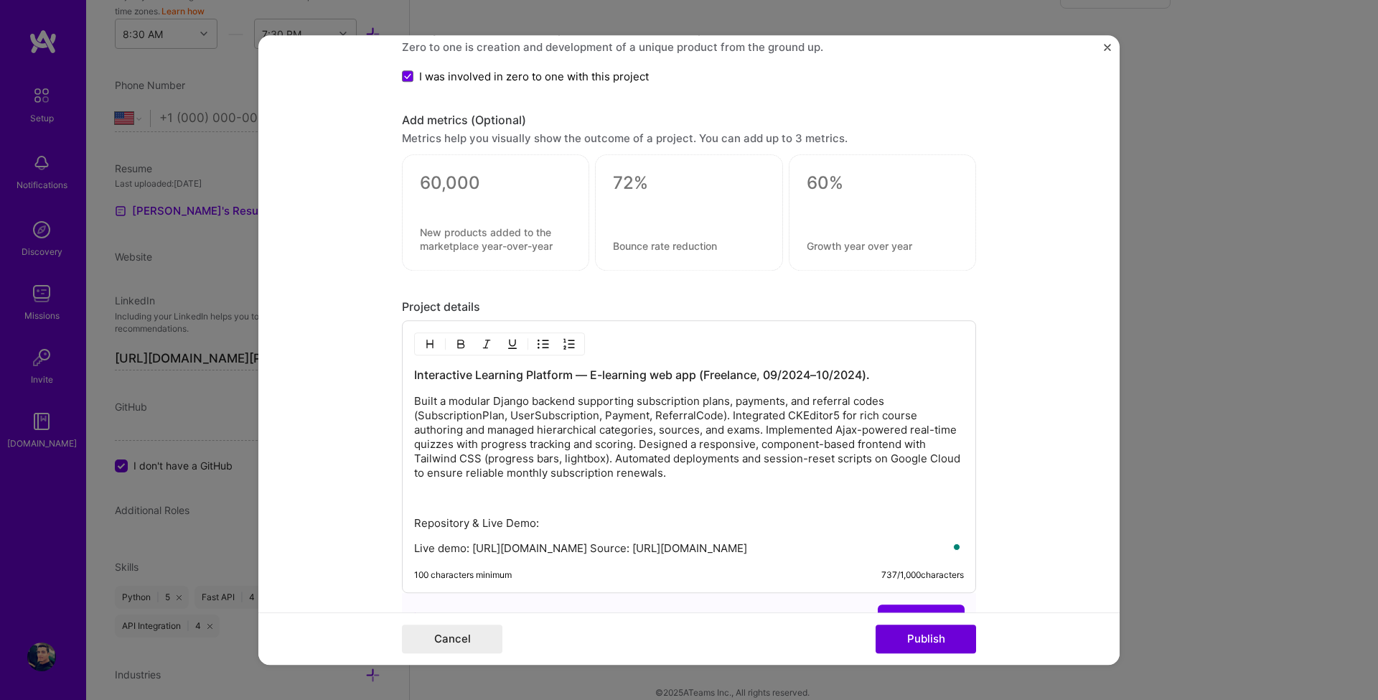
click at [664, 553] on p "Live demo: http://mokamal1.pythonanywhere.com Source: https://github.com/mookam…" at bounding box center [689, 548] width 550 height 14
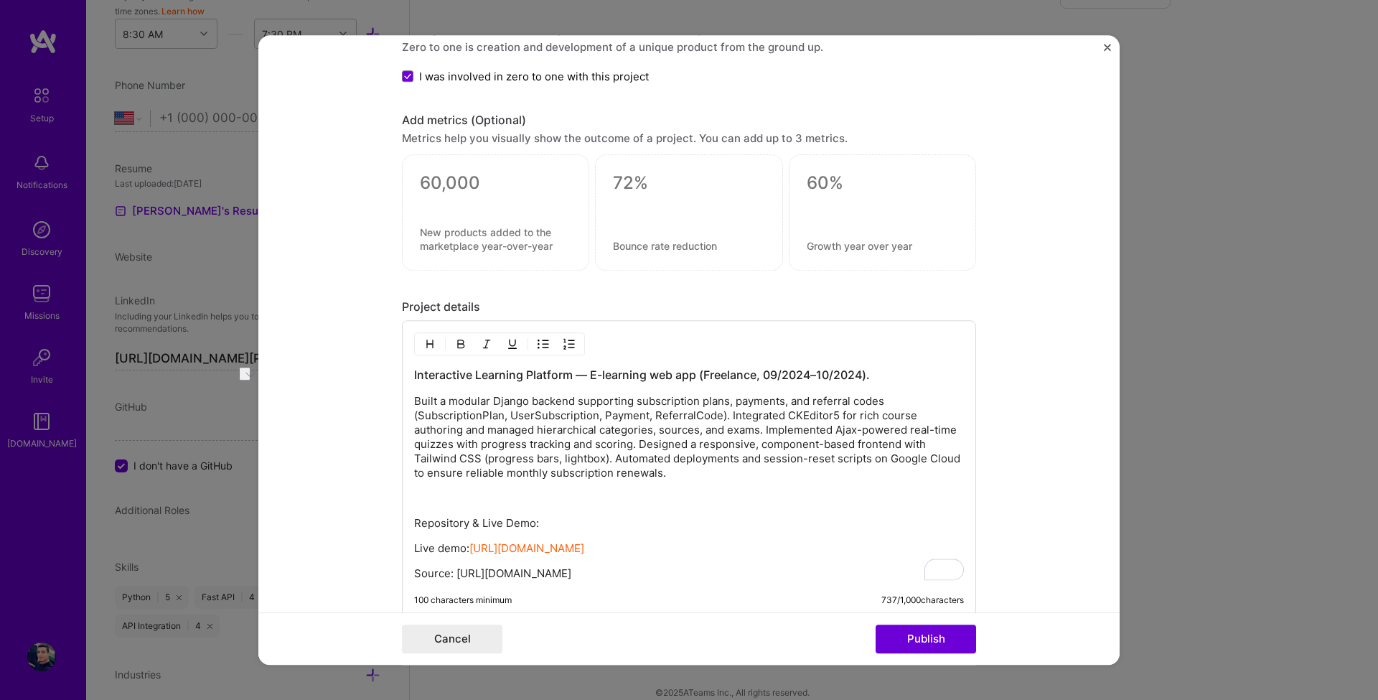
drag, startPoint x: 538, startPoint y: 525, endPoint x: 405, endPoint y: 506, distance: 134.8
click at [405, 506] on div "Interactive Learning Platform — E-learning web app (Freelance, 09/2024–10/2024)…" at bounding box center [689, 469] width 574 height 298
click at [396, 496] on div at bounding box center [396, 496] width 0 height 0
click at [459, 347] on img "button" at bounding box center [460, 343] width 11 height 11
click at [424, 347] on img "button" at bounding box center [429, 343] width 11 height 11
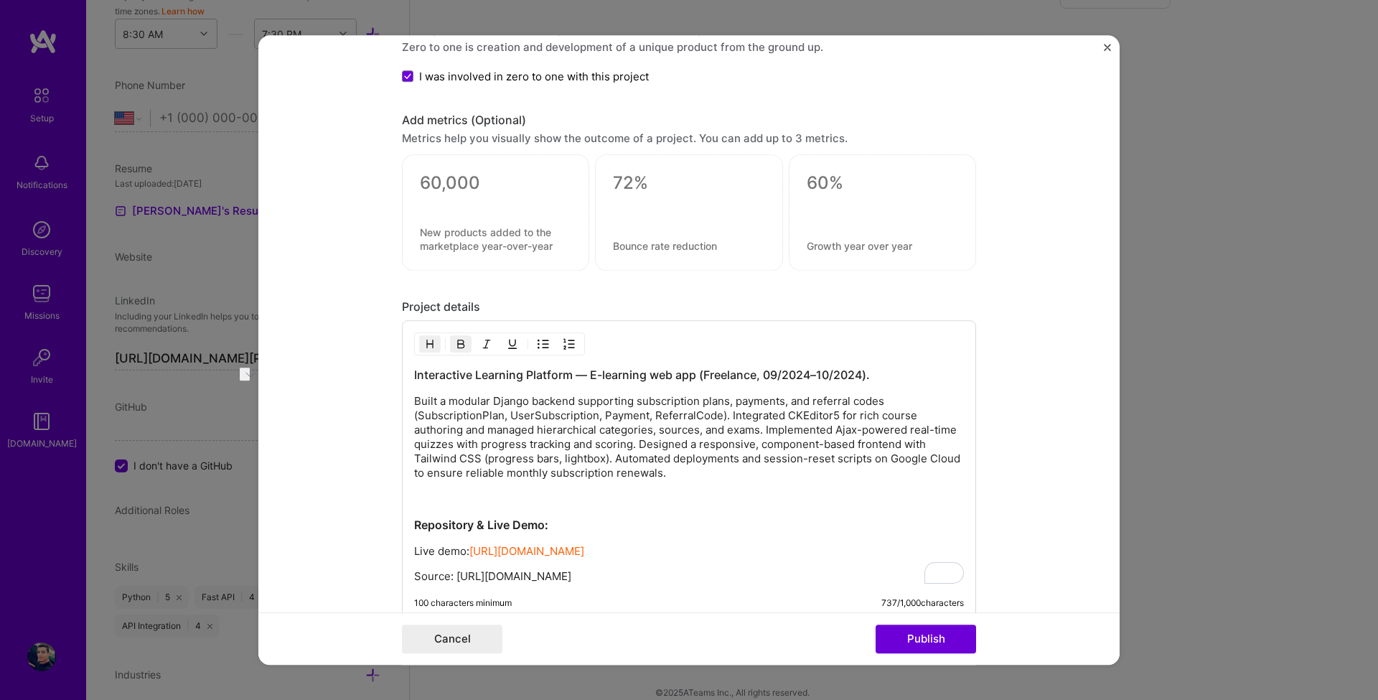
click at [566, 502] on p "To enrich screen reader interactions, please activate Accessibility in Grammarl…" at bounding box center [689, 498] width 550 height 14
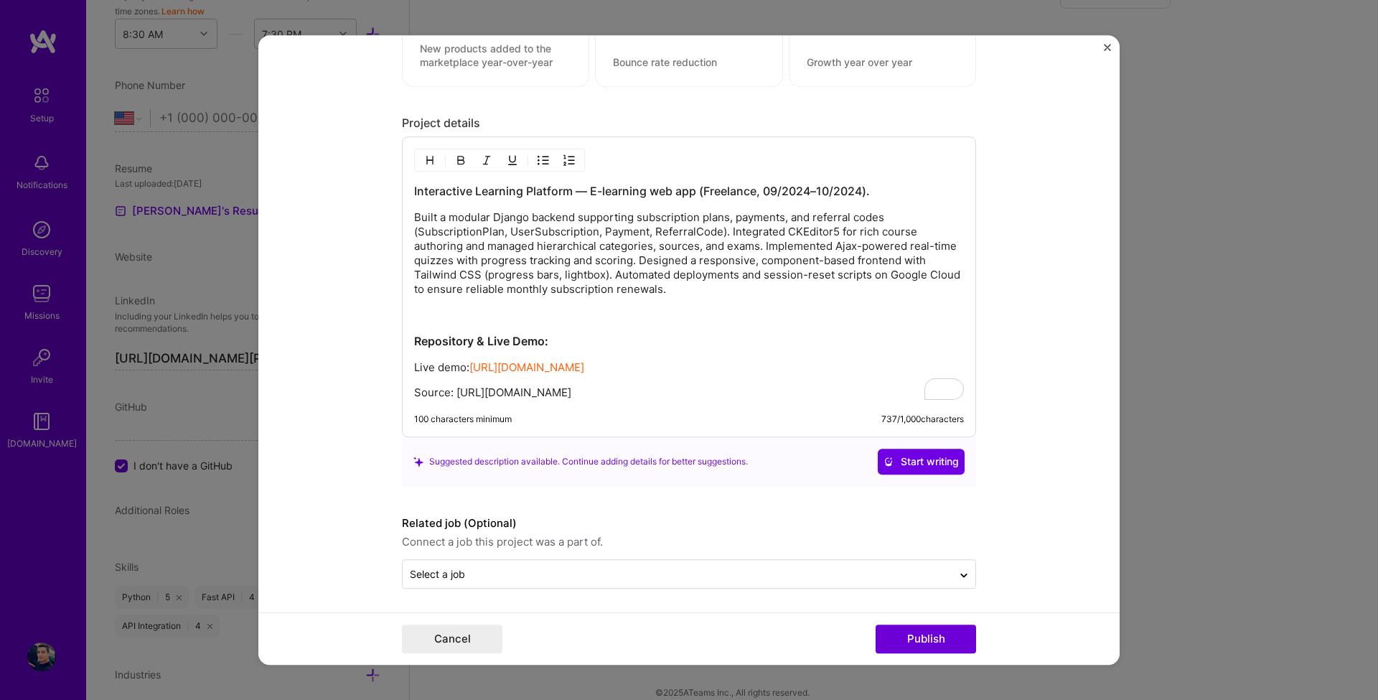
scroll to position [1555, 0]
drag, startPoint x: 466, startPoint y: 363, endPoint x: 378, endPoint y: 363, distance: 87.6
click at [378, 363] on form "Project title Interactive Learning Platform Company Project industry Industry P…" at bounding box center [688, 350] width 861 height 630
drag, startPoint x: 455, startPoint y: 160, endPoint x: 459, endPoint y: 235, distance: 74.7
click at [455, 161] on img "button" at bounding box center [460, 157] width 11 height 11
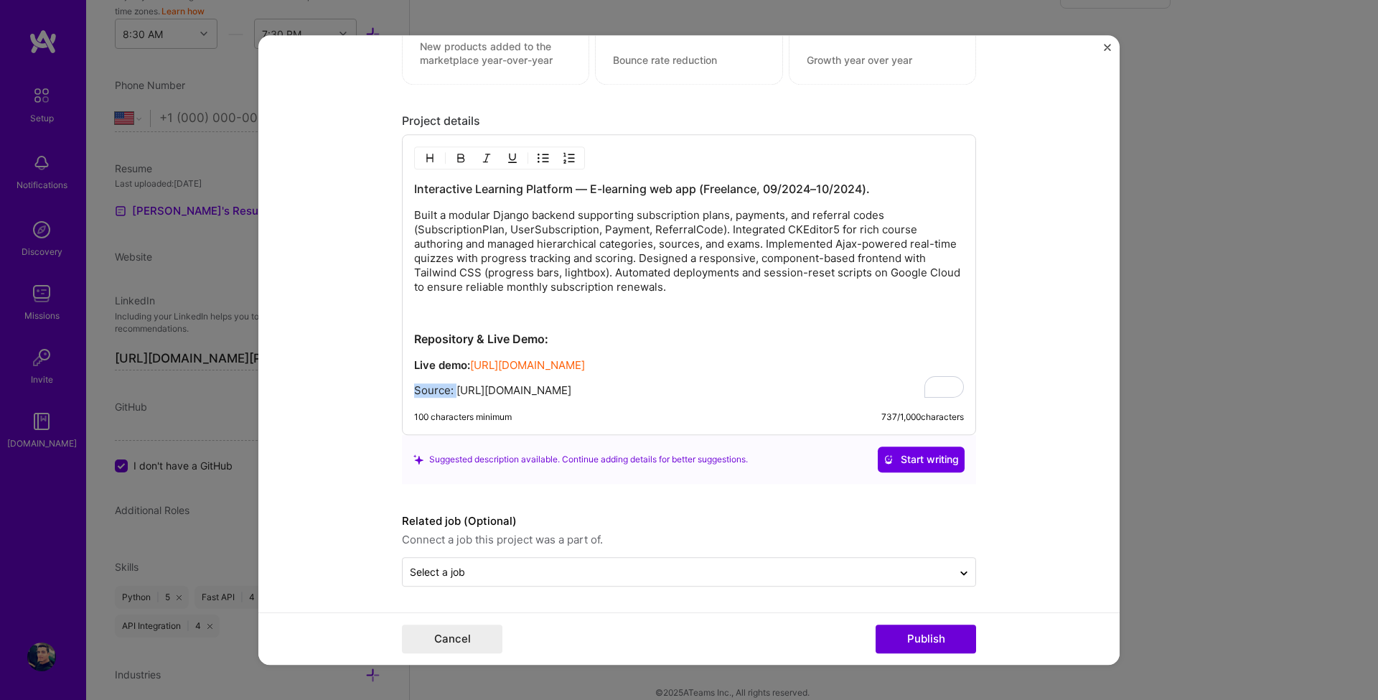
drag, startPoint x: 451, startPoint y: 395, endPoint x: 403, endPoint y: 392, distance: 48.2
click at [403, 392] on div "Interactive Learning Platform — E-learning web app (Freelance, 09/2024–10/2024)…" at bounding box center [689, 284] width 574 height 301
click at [461, 160] on img "button" at bounding box center [460, 157] width 11 height 11
click at [600, 307] on p "To enrich screen reader interactions, please activate Accessibility in Grammarl…" at bounding box center [689, 312] width 550 height 14
click at [487, 365] on link "http://mokamal1.pythonanywhere.com" at bounding box center [527, 365] width 115 height 14
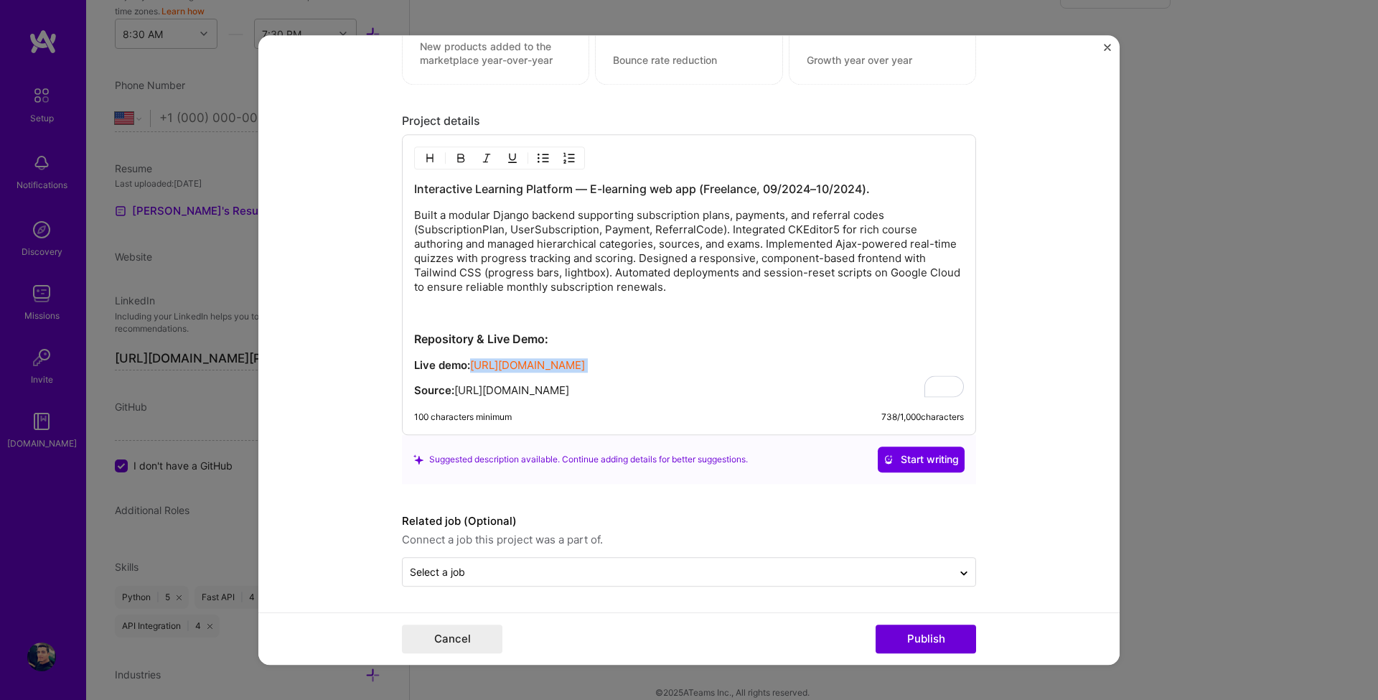
drag, startPoint x: 673, startPoint y: 368, endPoint x: 467, endPoint y: 369, distance: 205.3
click at [467, 369] on p "Live demo: https://mokamal1.pythonanywhere.com" at bounding box center [689, 365] width 550 height 14
copy p "https://mokamal1.pythonanywhere.com"
click at [634, 397] on p "Source: https://github.com/mookamal/SmartLearn" at bounding box center [689, 390] width 550 height 14
drag, startPoint x: 671, startPoint y: 391, endPoint x: 453, endPoint y: 391, distance: 218.2
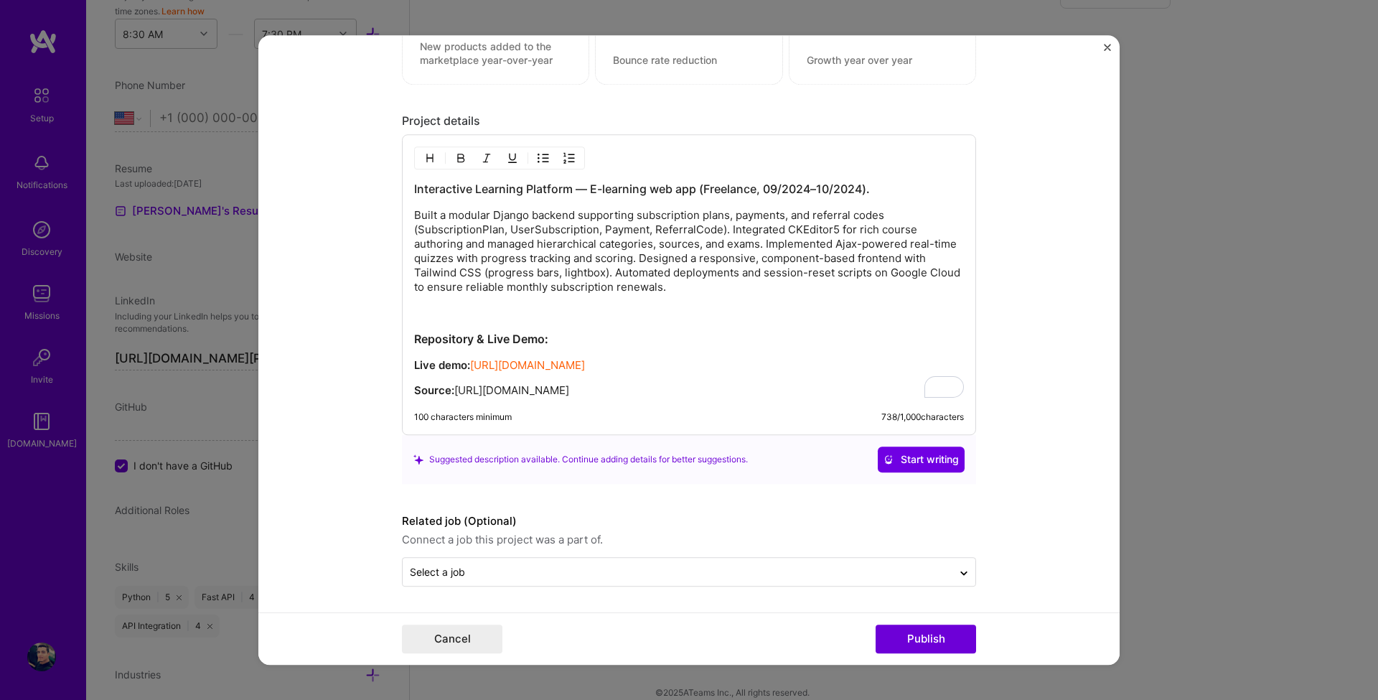
click at [453, 391] on p "Source: https://github.com/mookamal/SmartLearn" at bounding box center [689, 390] width 550 height 14
copy p "https://github.com/mookamal/SmartLearn"
click at [1018, 278] on form "Project title Interactive Learning Platform Company Project industry Industry P…" at bounding box center [688, 350] width 861 height 630
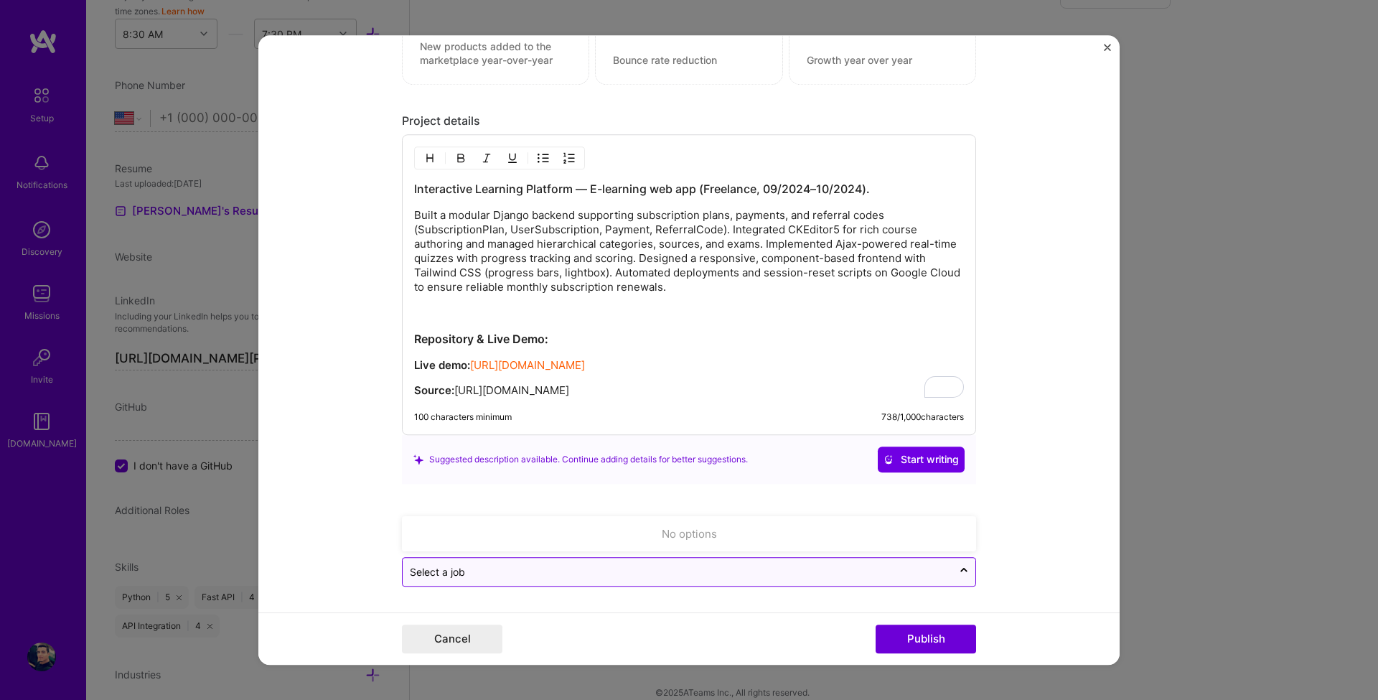
click at [488, 571] on input "text" at bounding box center [677, 571] width 535 height 15
click at [337, 510] on form "Project title Interactive Learning Platform Company Project industry Industry P…" at bounding box center [688, 350] width 861 height 630
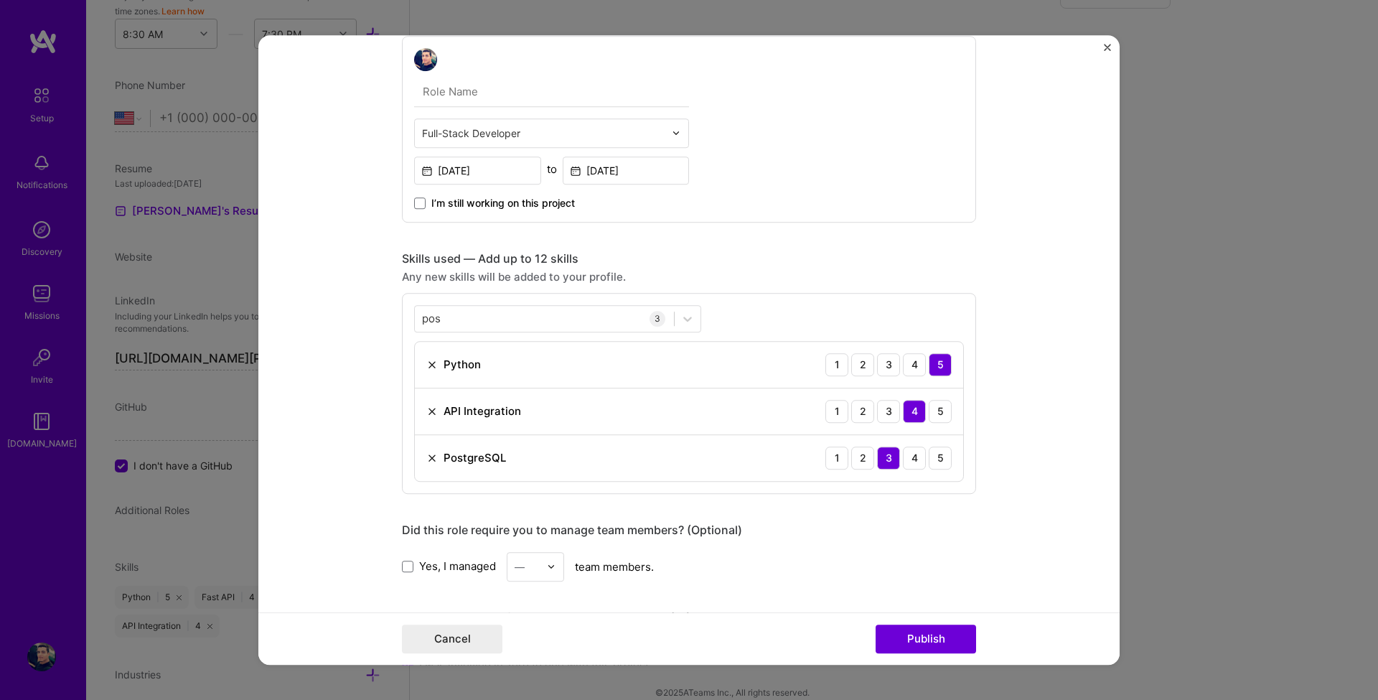
scroll to position [781, 0]
click at [457, 321] on div "pos pos" at bounding box center [544, 319] width 259 height 24
type input "p"
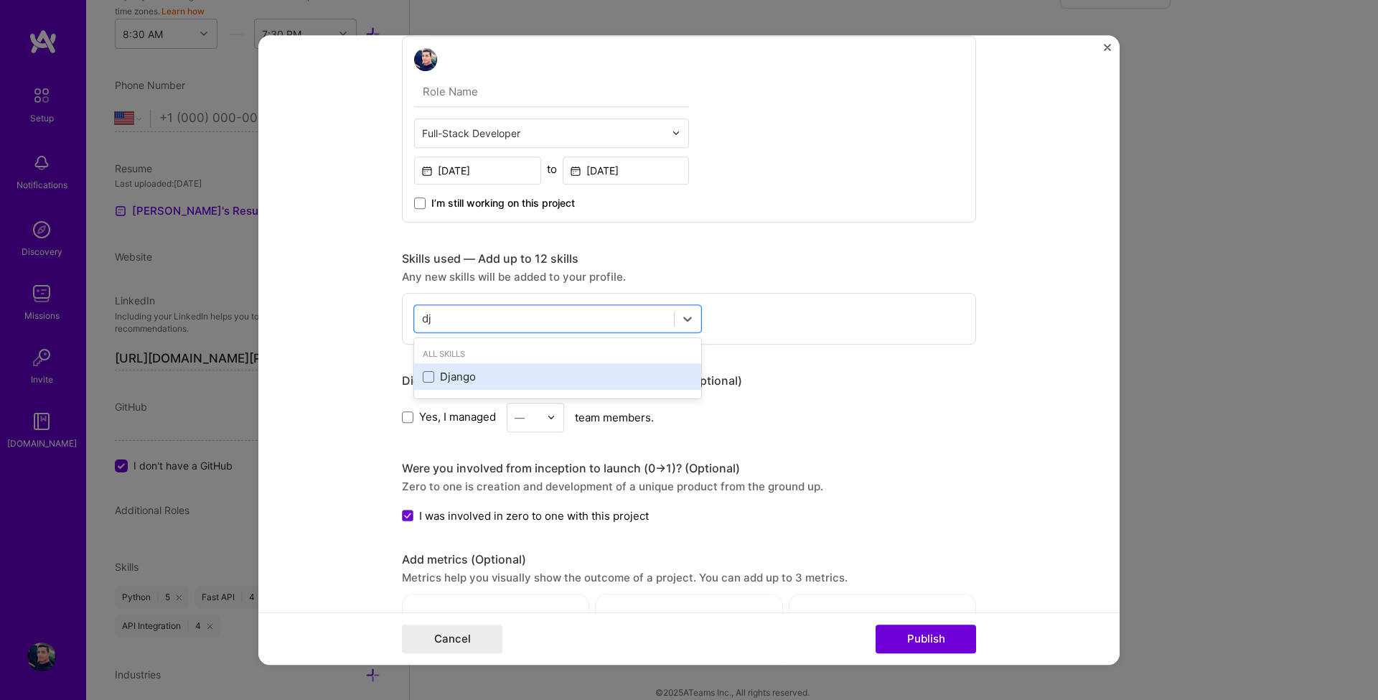
click at [444, 375] on div "Django" at bounding box center [558, 377] width 270 height 15
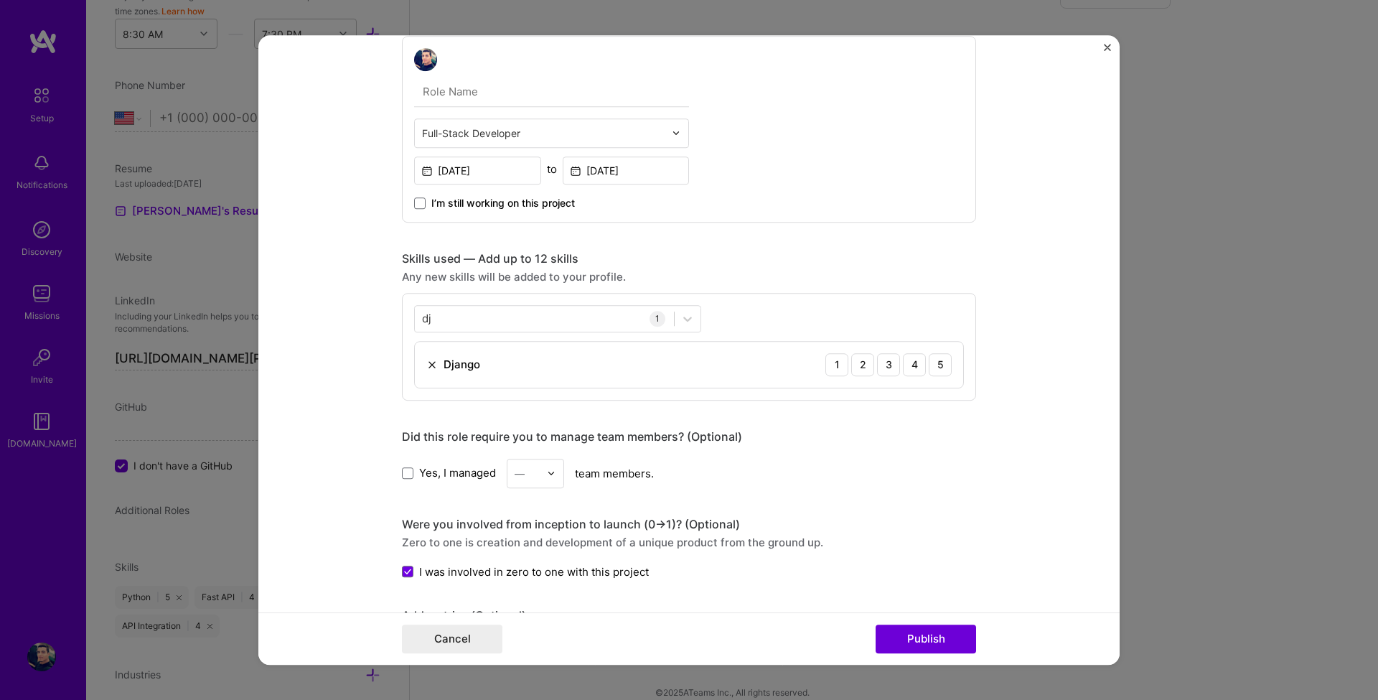
click at [798, 473] on div "Yes, I managed — team members." at bounding box center [689, 473] width 574 height 29
click at [930, 369] on div "5" at bounding box center [940, 364] width 23 height 23
click at [552, 317] on div "dj dj" at bounding box center [544, 319] width 259 height 24
type input "d"
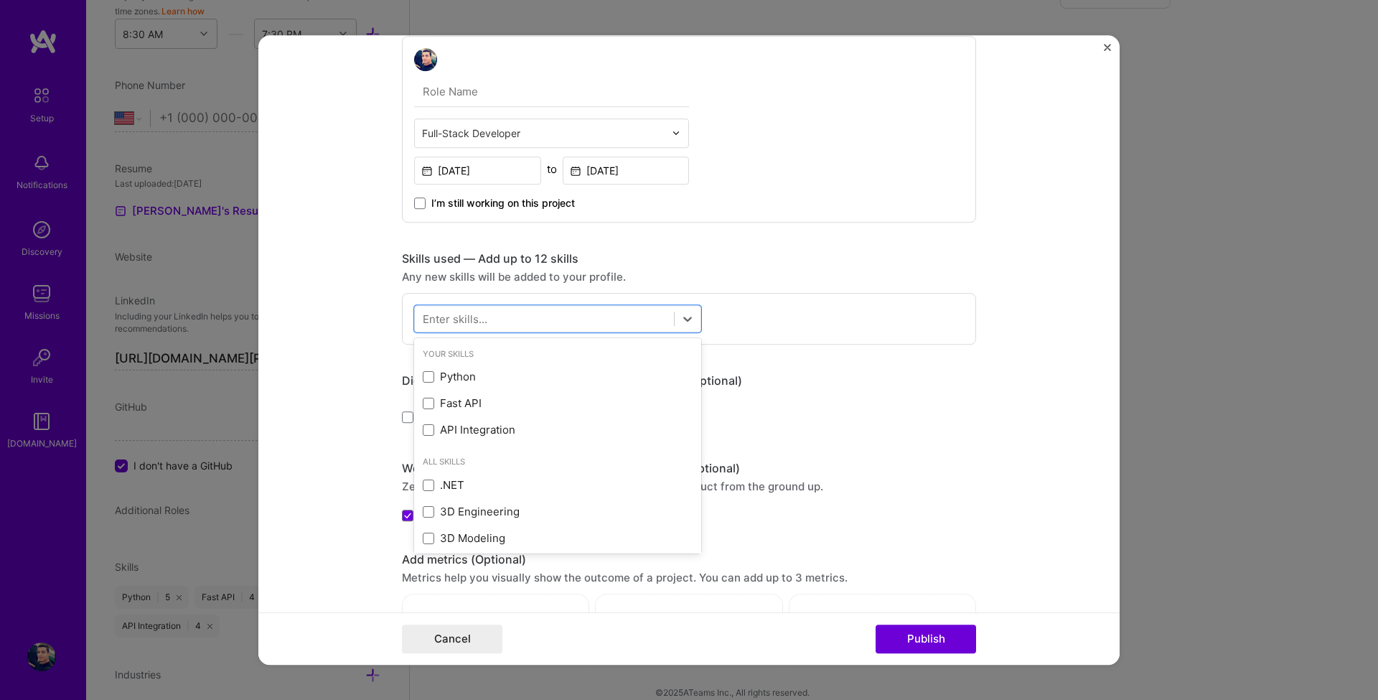
click at [954, 421] on div "Yes, I managed — team members." at bounding box center [689, 417] width 574 height 29
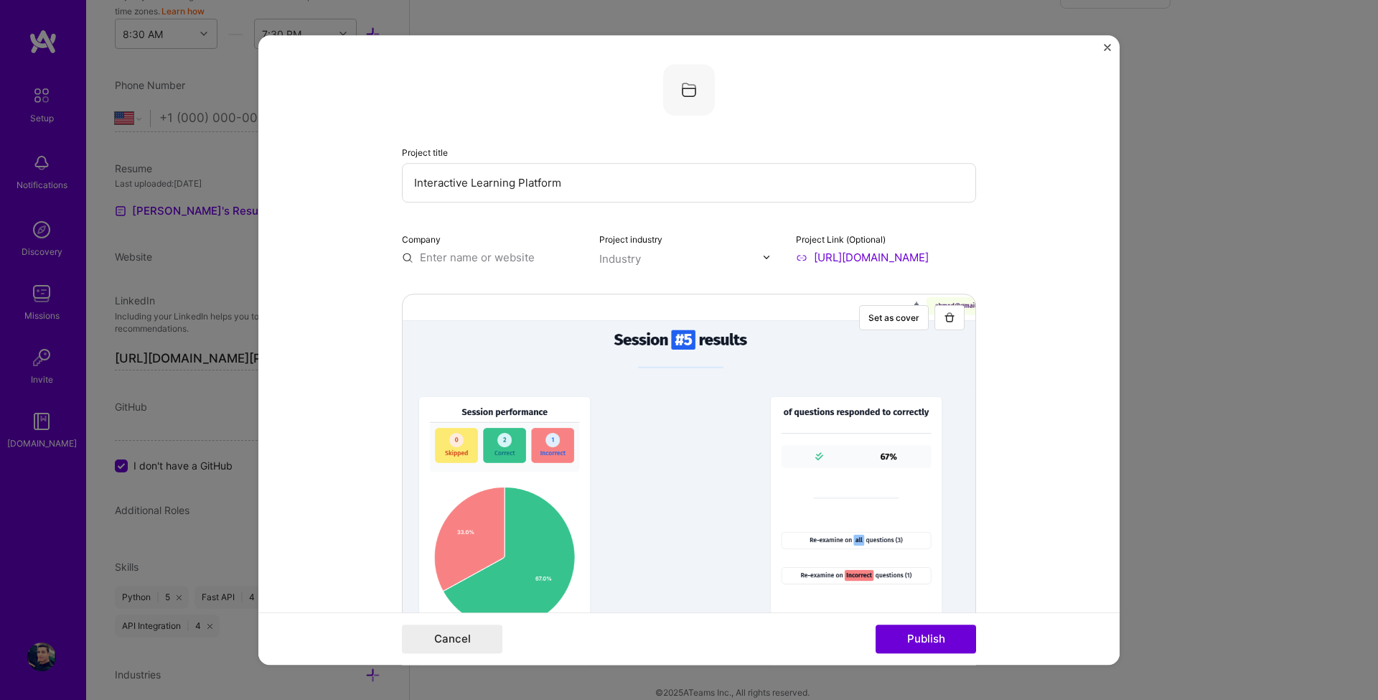
scroll to position [0, 0]
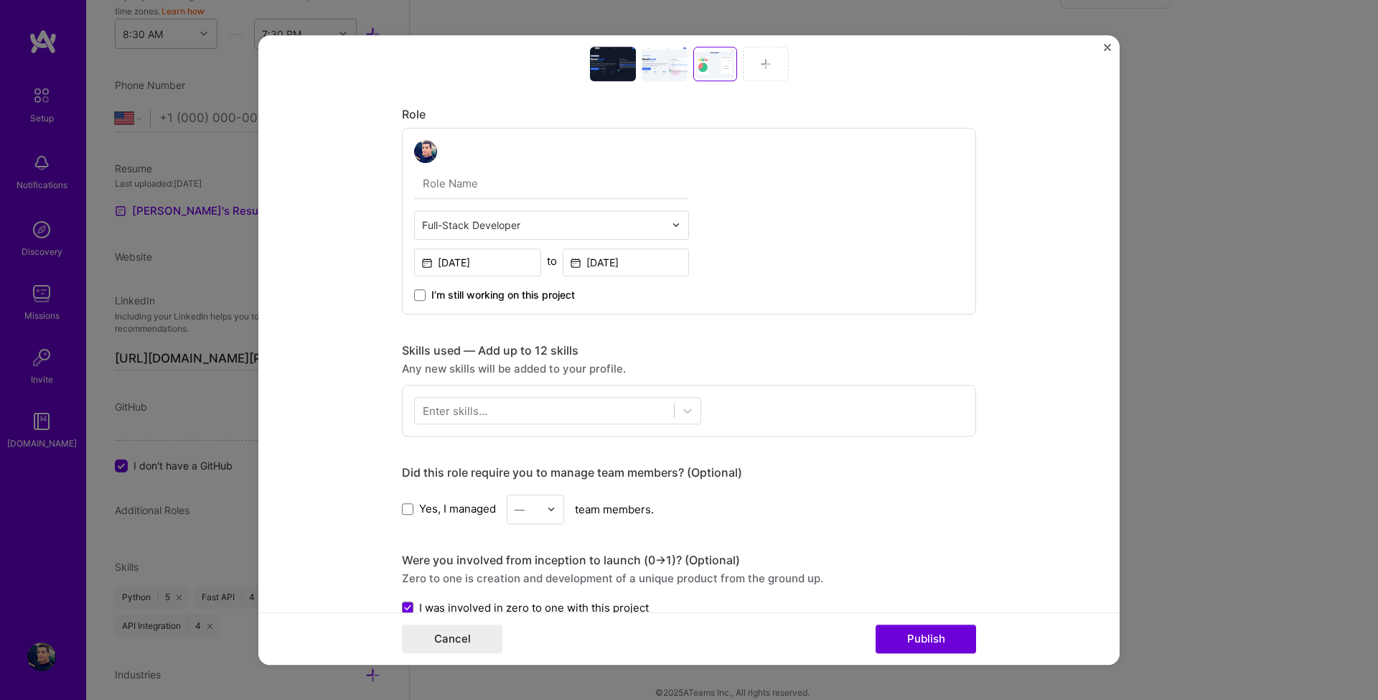
click at [468, 412] on div "Enter skills..." at bounding box center [455, 410] width 65 height 15
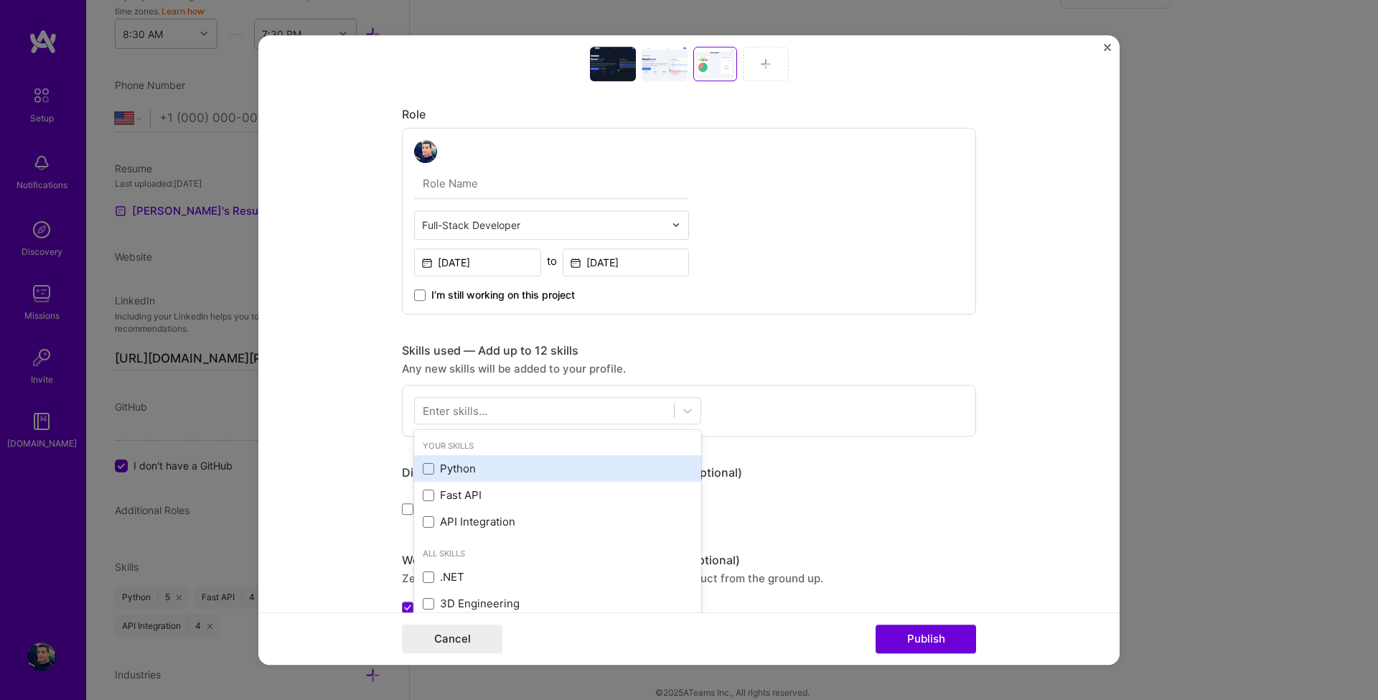
click at [425, 467] on span at bounding box center [428, 468] width 11 height 11
click at [0, 0] on input "checkbox" at bounding box center [0, 0] width 0 height 0
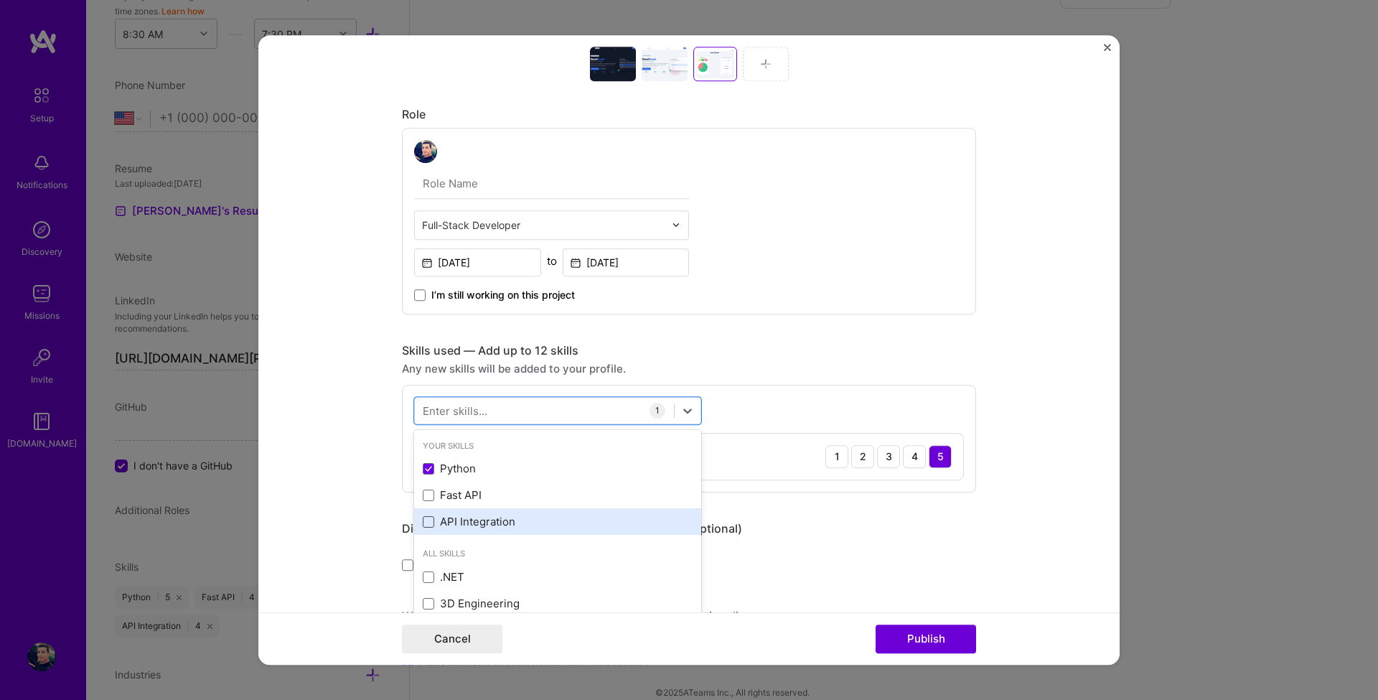
click at [425, 526] on span at bounding box center [428, 521] width 11 height 11
click at [0, 0] on input "checkbox" at bounding box center [0, 0] width 0 height 0
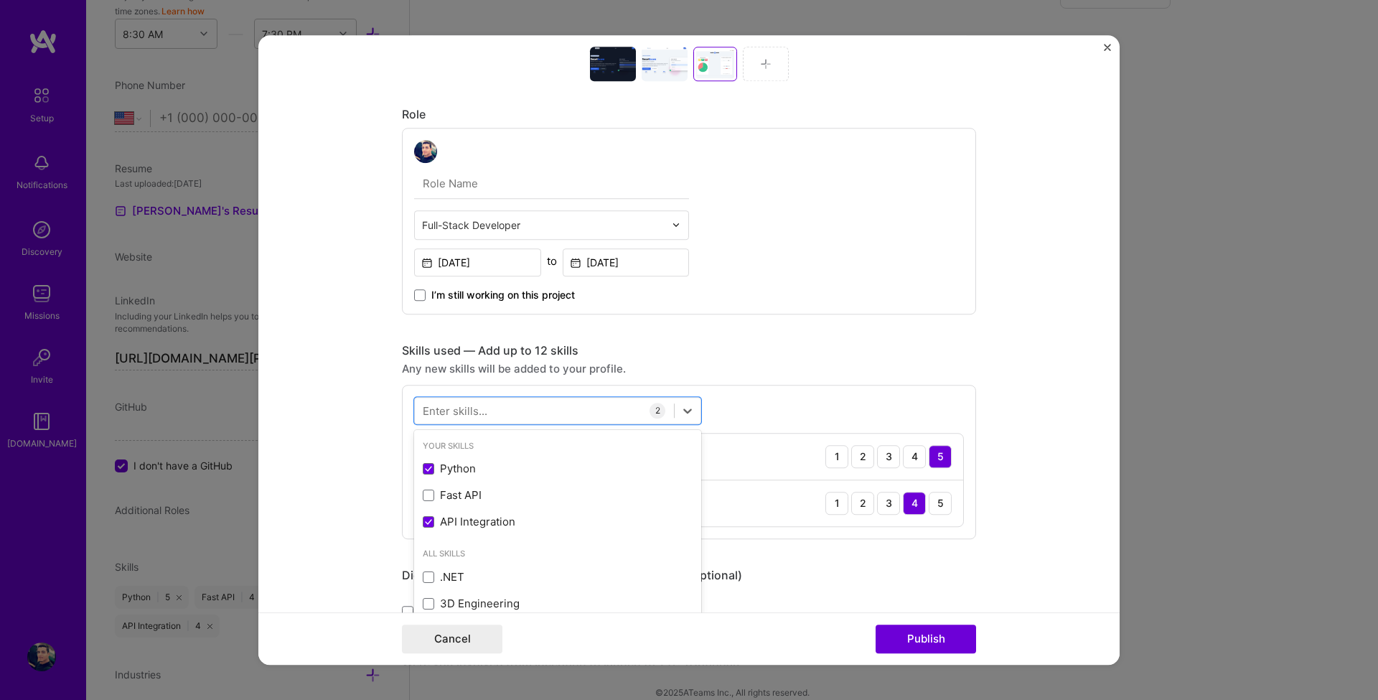
click at [474, 408] on div "Enter skills..." at bounding box center [455, 410] width 65 height 15
click at [276, 401] on form "Project title Interactive Learning Platform Company Project industry Industry P…" at bounding box center [688, 350] width 861 height 630
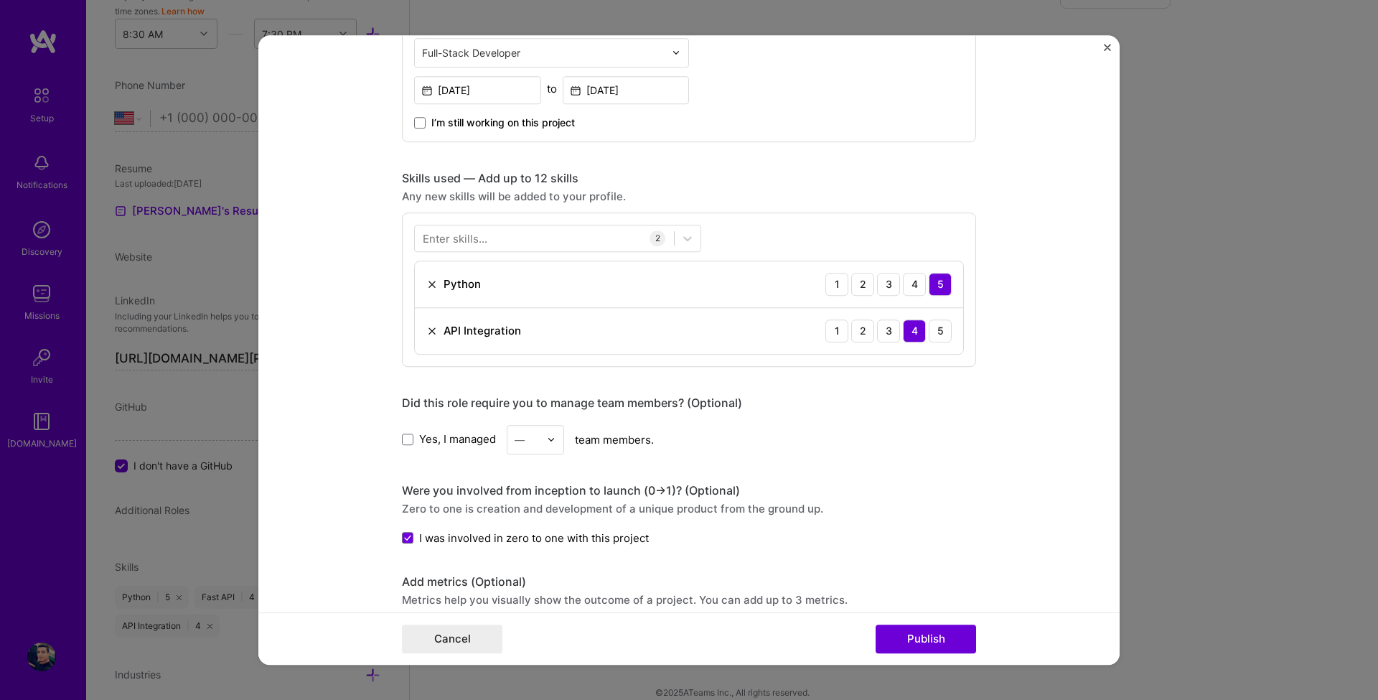
click at [472, 237] on div "Enter skills..." at bounding box center [455, 237] width 65 height 15
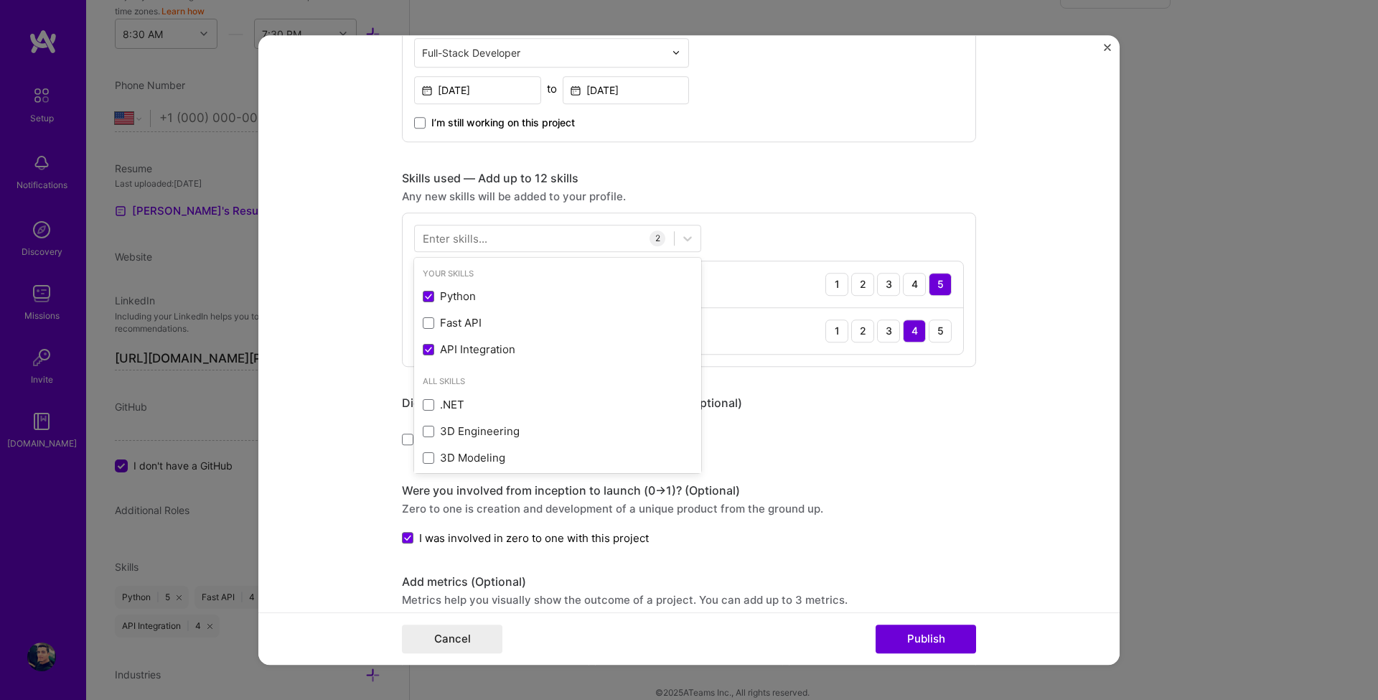
click at [867, 468] on div "Project title Interactive Learning Platform Company Project industry Industry P…" at bounding box center [689, 218] width 574 height 2031
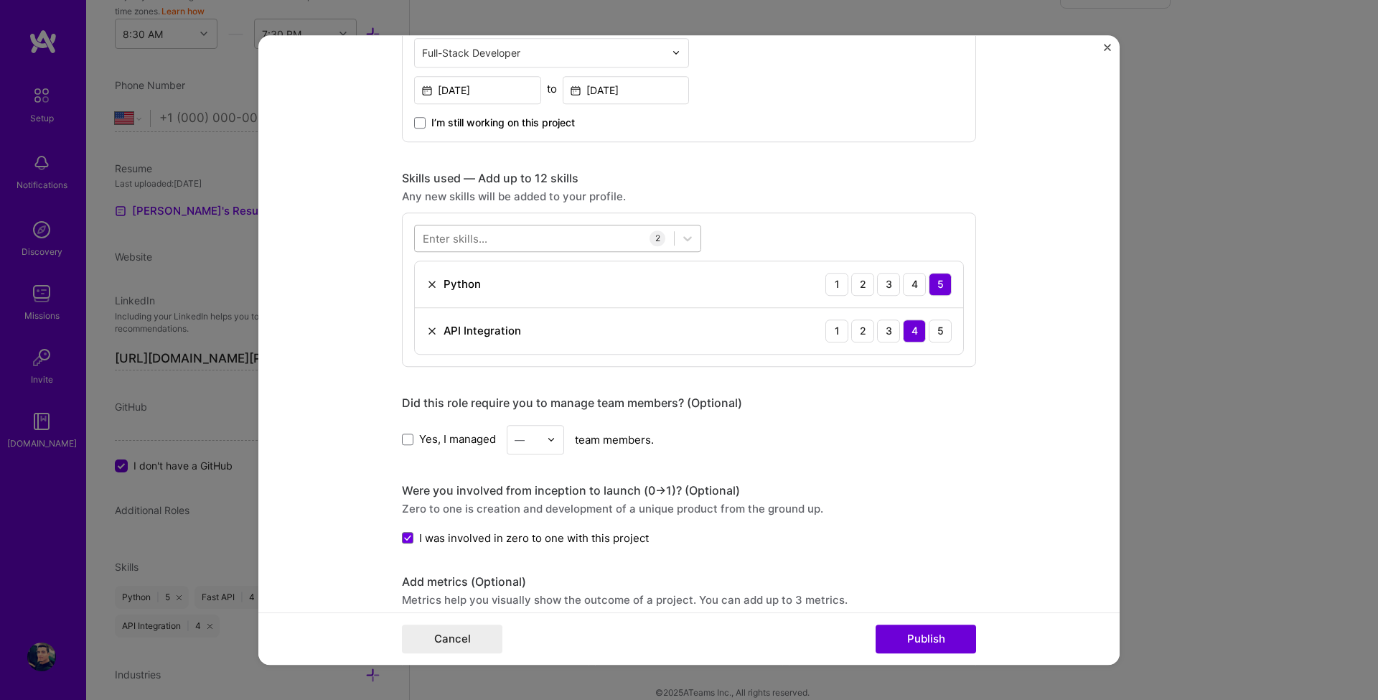
click at [614, 248] on div at bounding box center [544, 238] width 259 height 24
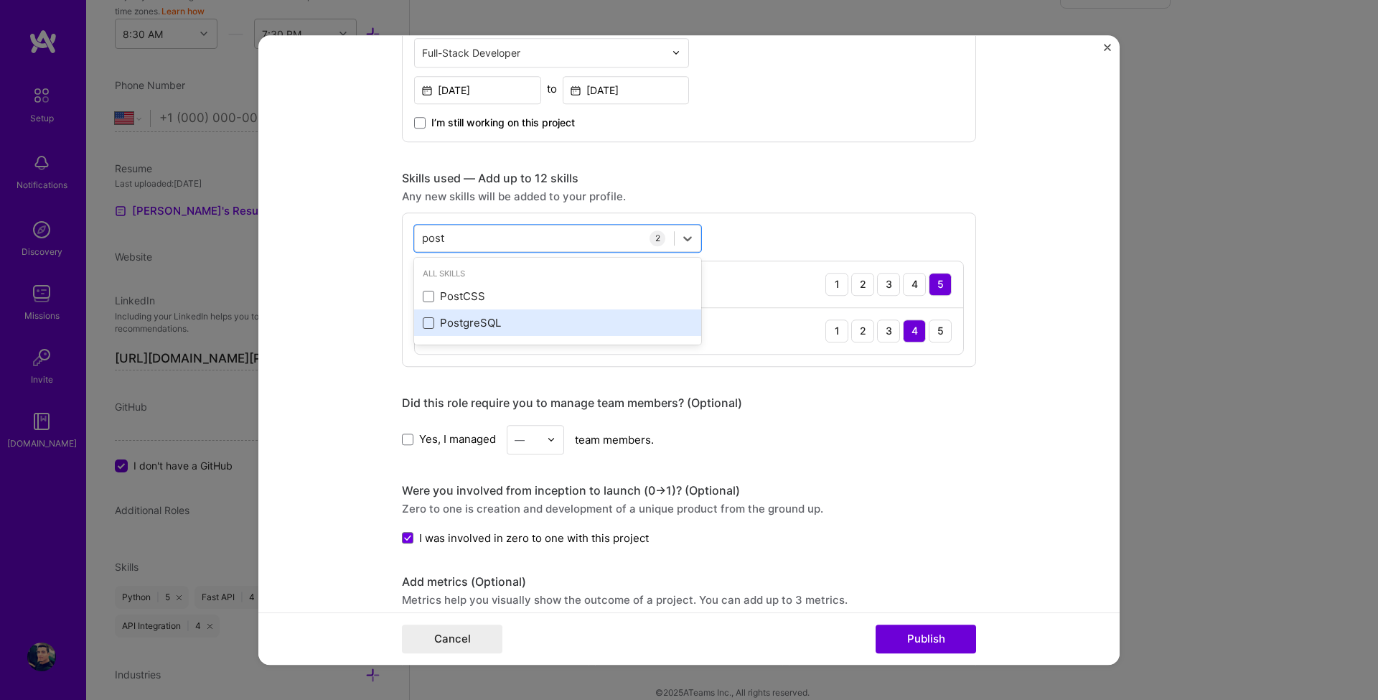
click at [423, 328] on span at bounding box center [428, 322] width 11 height 11
click at [0, 0] on input "checkbox" at bounding box center [0, 0] width 0 height 0
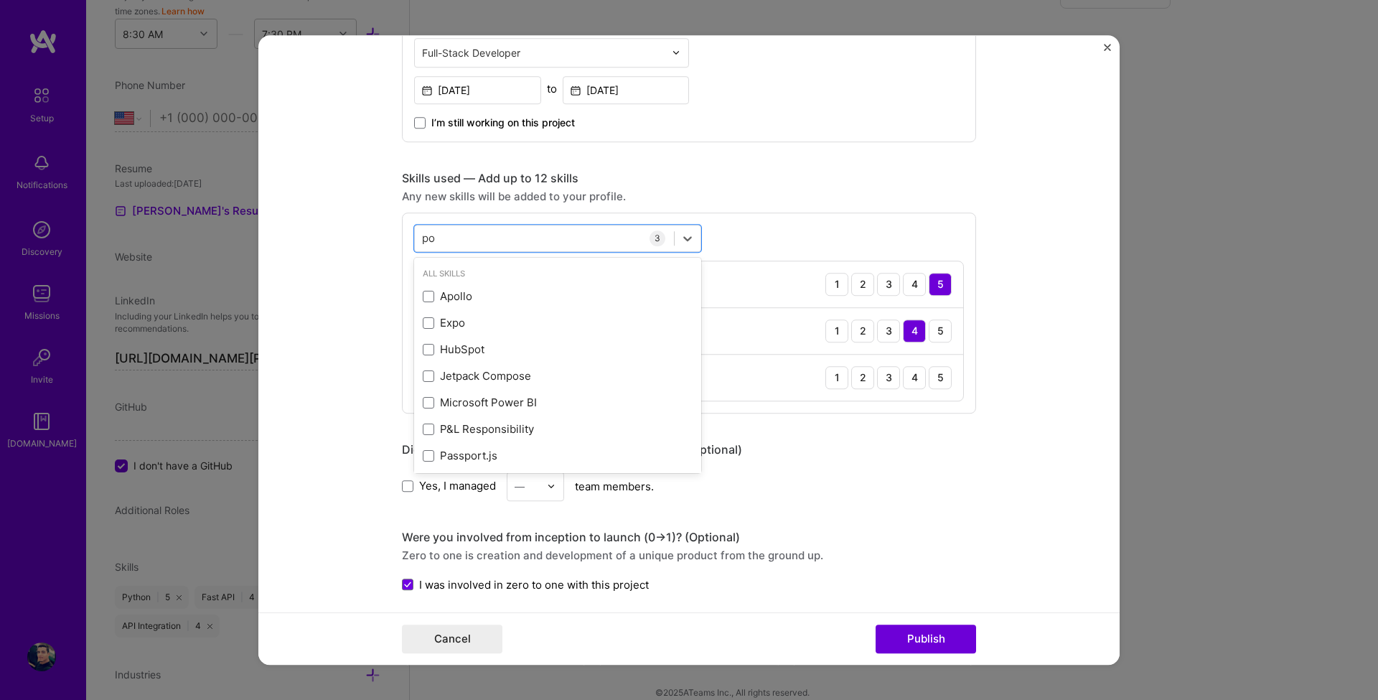
type input "p"
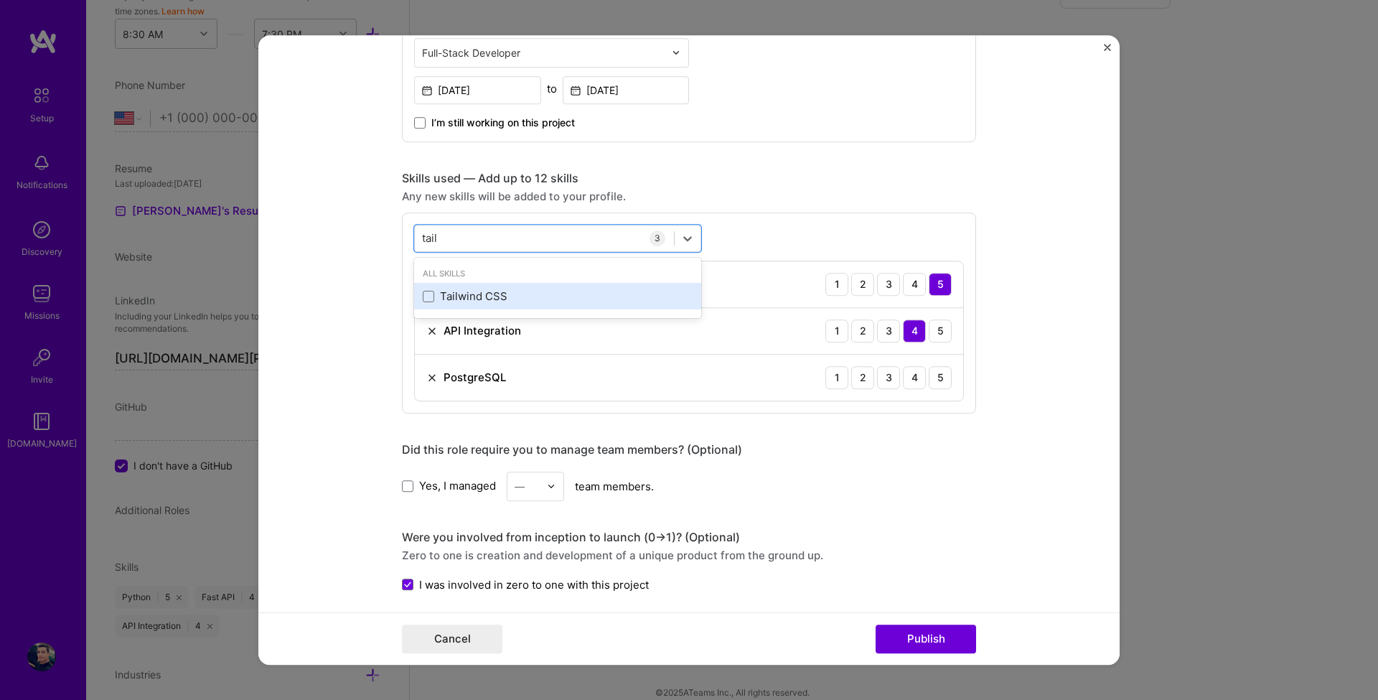
click at [436, 291] on div "Tailwind CSS" at bounding box center [558, 296] width 270 height 15
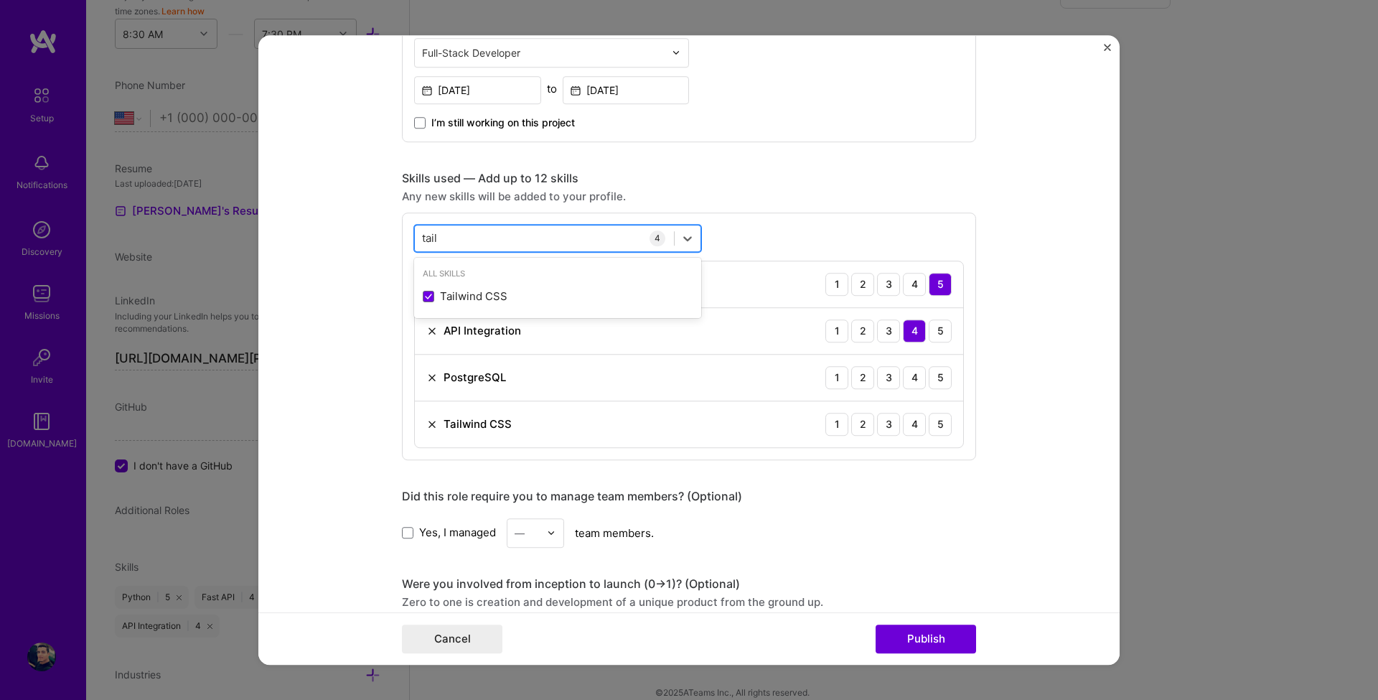
click at [465, 240] on div "tail tail" at bounding box center [544, 238] width 259 height 24
type input "t"
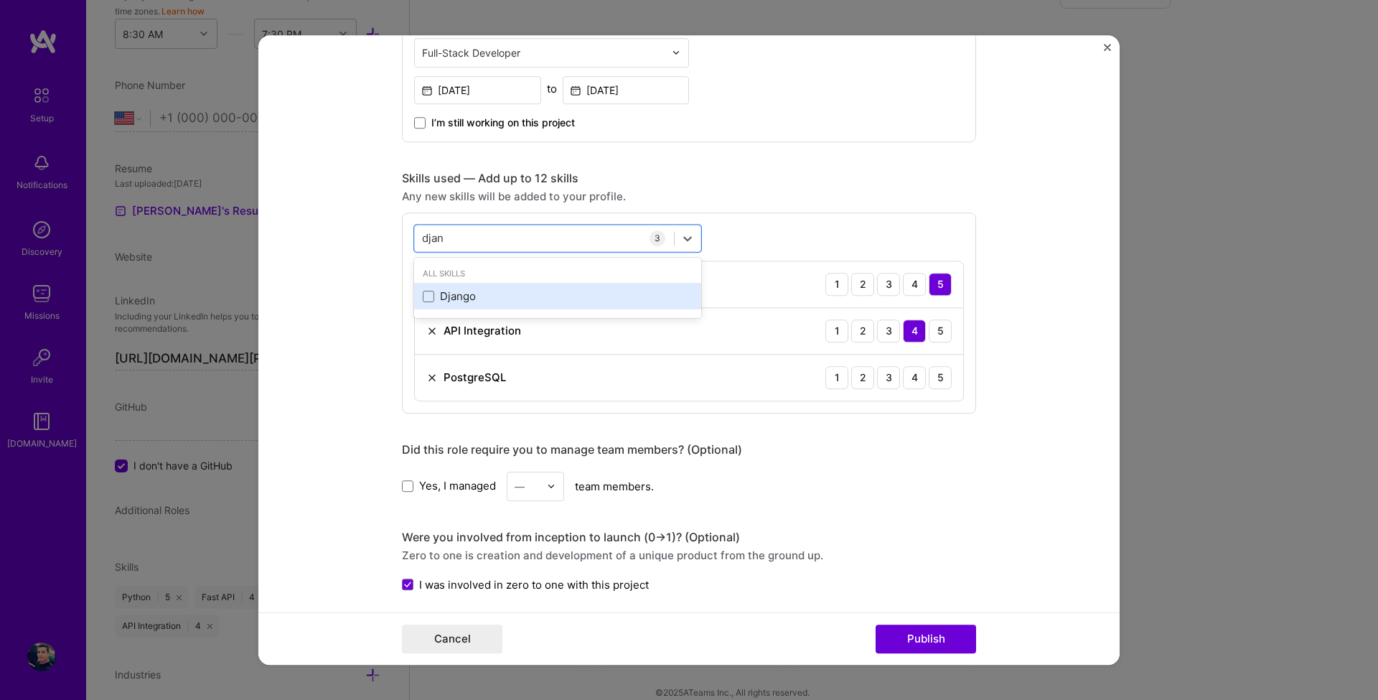
click at [445, 289] on div "Django" at bounding box center [558, 296] width 270 height 15
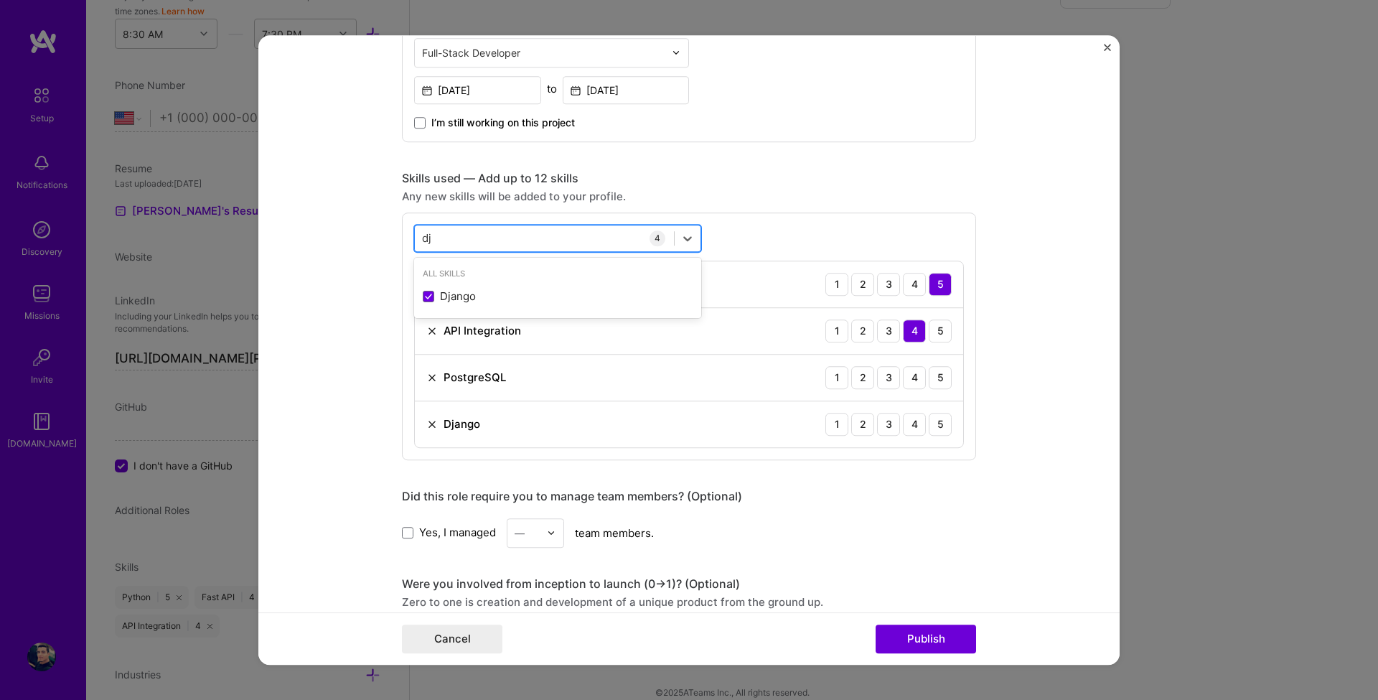
type input "d"
type input "a"
click at [424, 332] on div "JavaScript" at bounding box center [557, 323] width 287 height 27
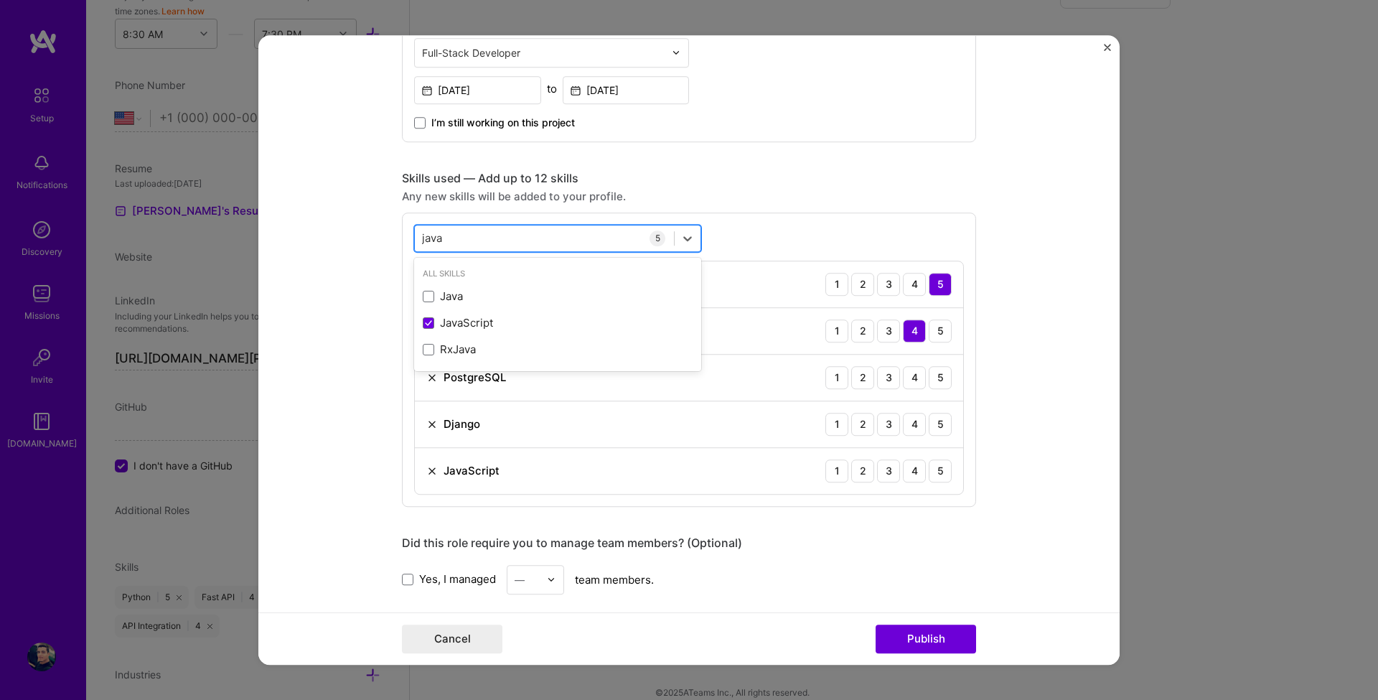
click at [457, 243] on div "java java" at bounding box center [544, 238] width 259 height 24
type input "java"
click at [884, 377] on div "3" at bounding box center [888, 377] width 23 height 23
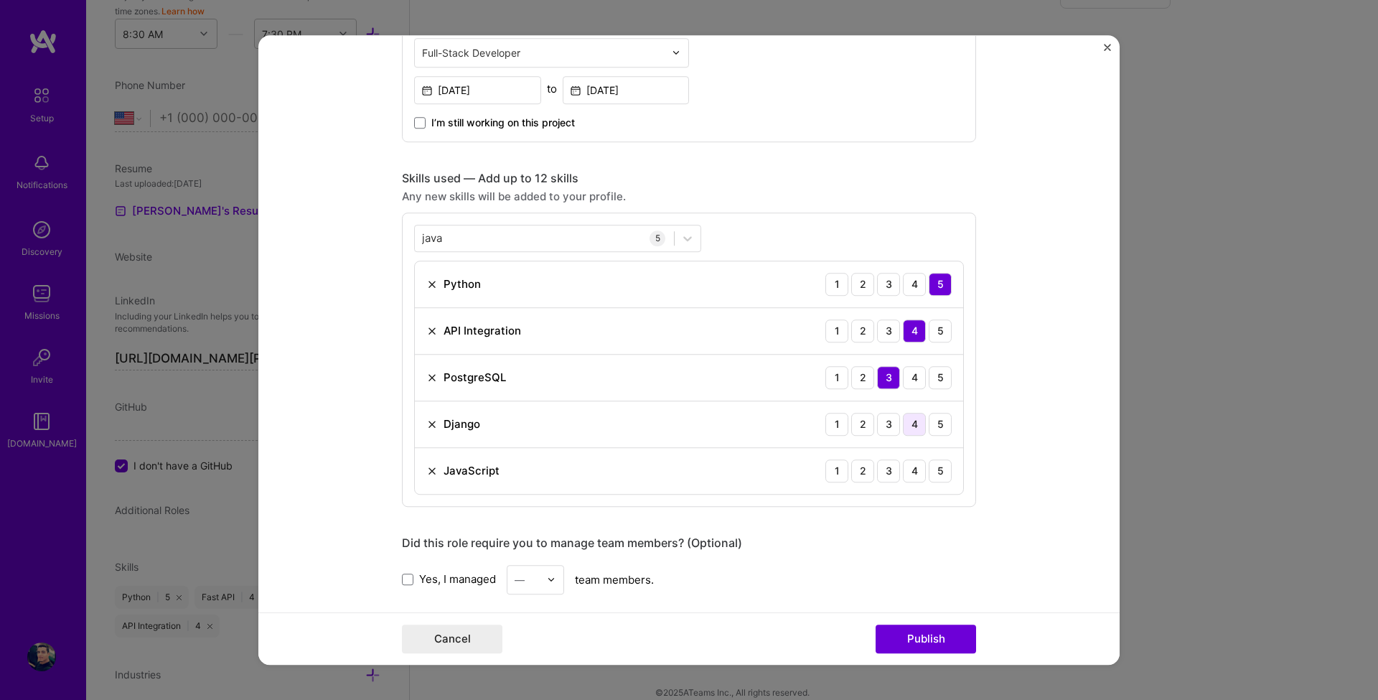
click at [913, 423] on div "4" at bounding box center [914, 424] width 23 height 23
click at [936, 426] on div "5" at bounding box center [940, 424] width 23 height 23
click at [912, 421] on div "4" at bounding box center [914, 424] width 23 height 23
click at [936, 431] on div "5" at bounding box center [940, 424] width 23 height 23
click at [889, 469] on div "3" at bounding box center [888, 470] width 23 height 23
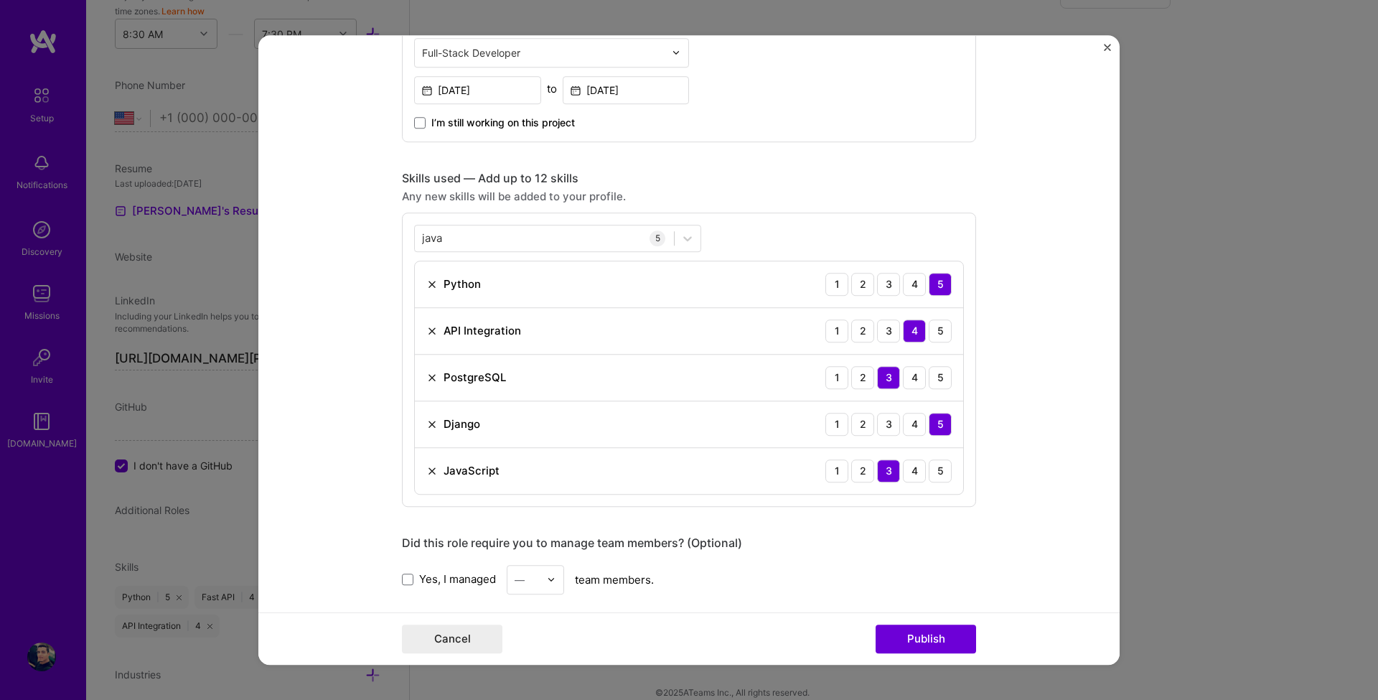
click at [955, 541] on div "Did this role require you to manage team members? (Optional)" at bounding box center [689, 542] width 574 height 15
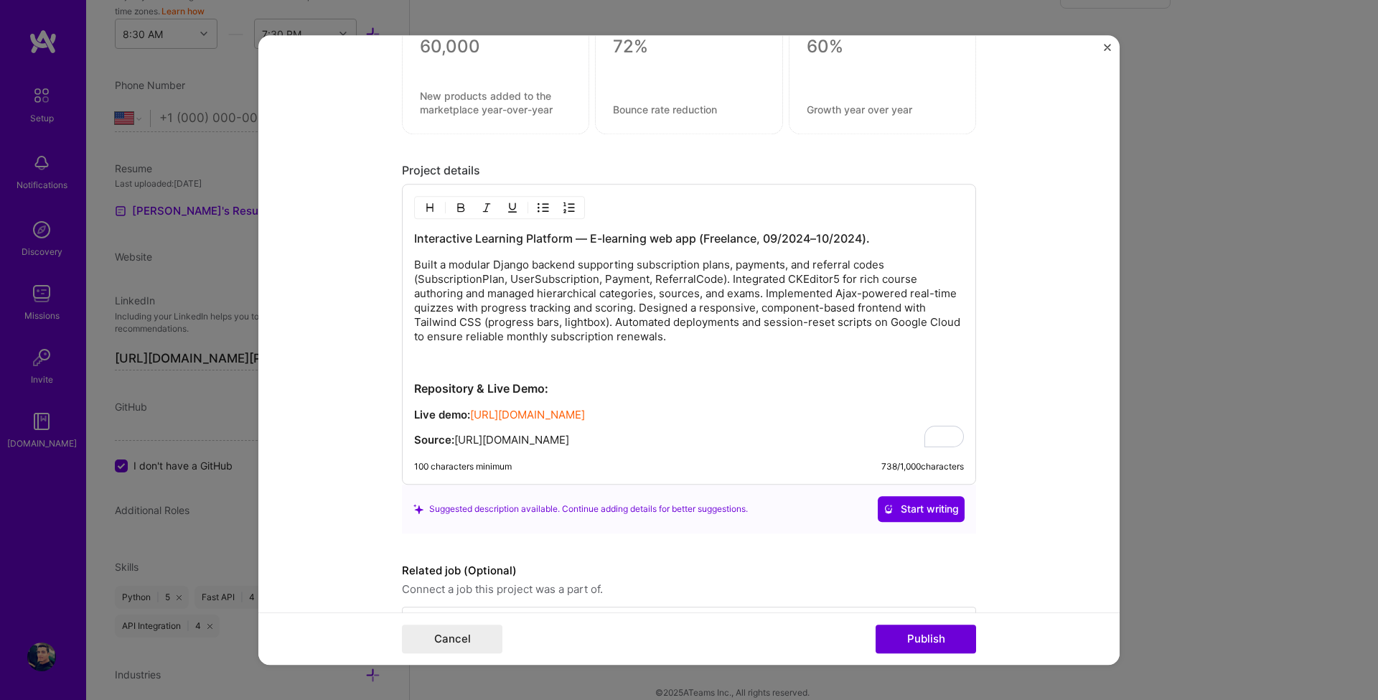
scroll to position [1649, 0]
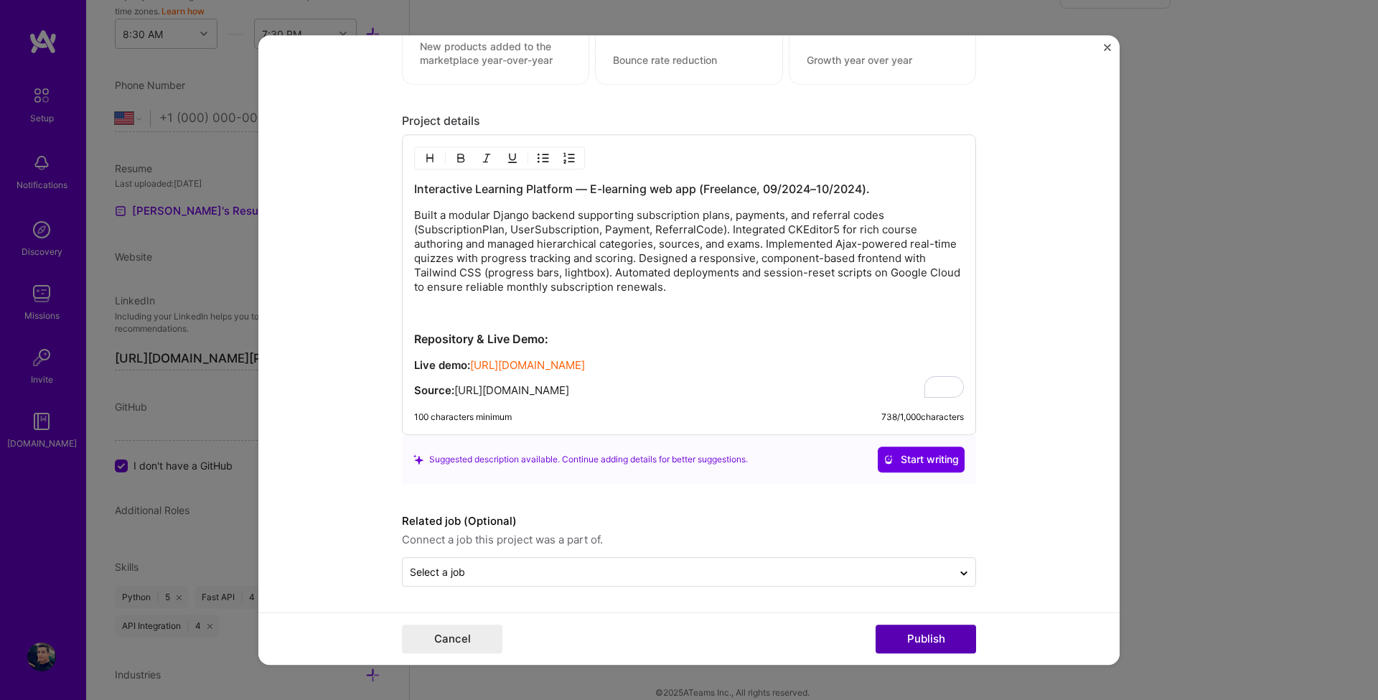
click at [940, 642] on button "Publish" at bounding box center [926, 638] width 100 height 29
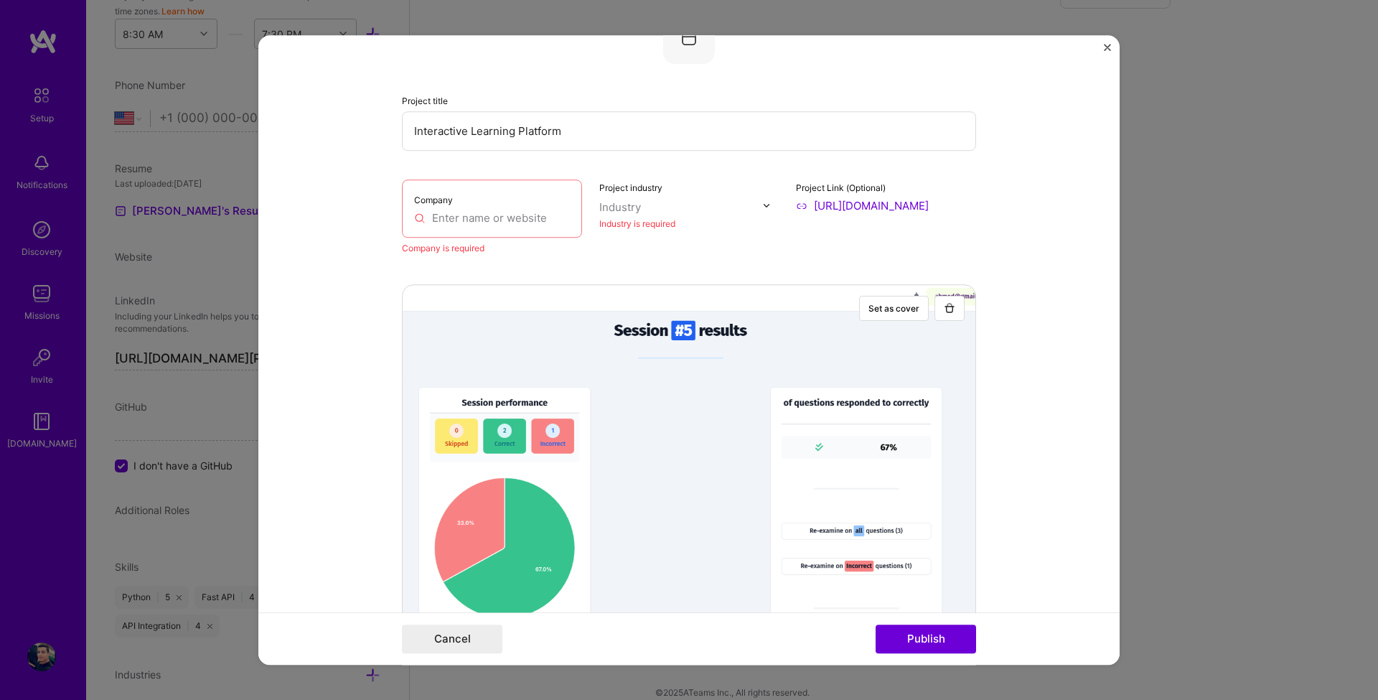
scroll to position [29, 0]
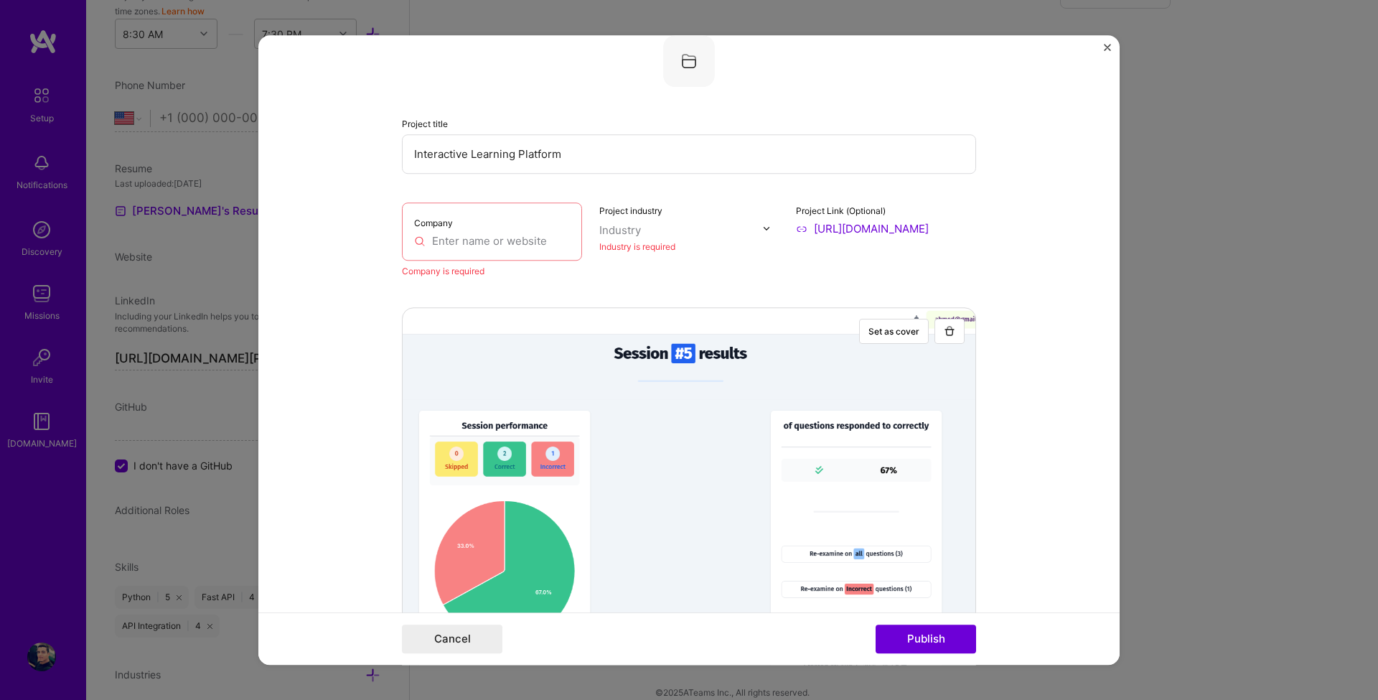
click at [507, 244] on input "text" at bounding box center [492, 240] width 156 height 15
paste input "mostaql"
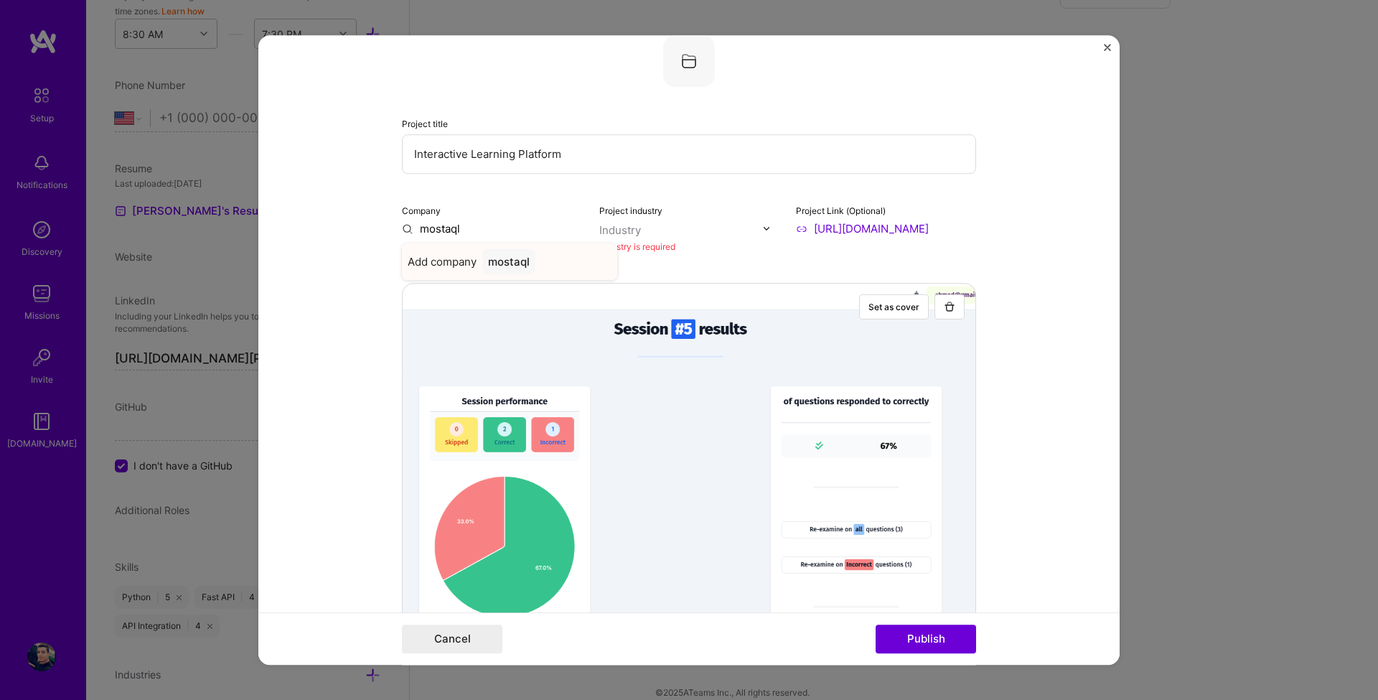
type input "mostaql"
click at [442, 267] on span "Add company" at bounding box center [442, 261] width 69 height 15
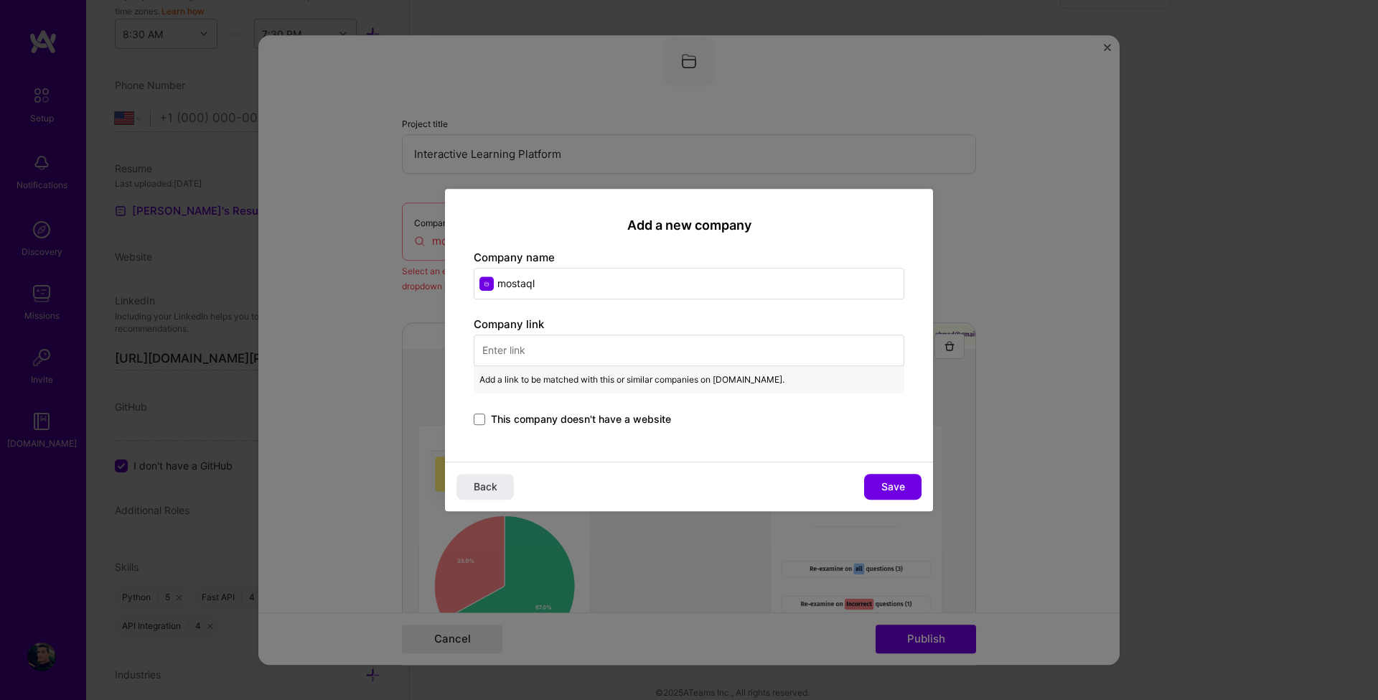
click at [565, 349] on input "text" at bounding box center [689, 350] width 431 height 32
paste input "https://mostaql.com/"
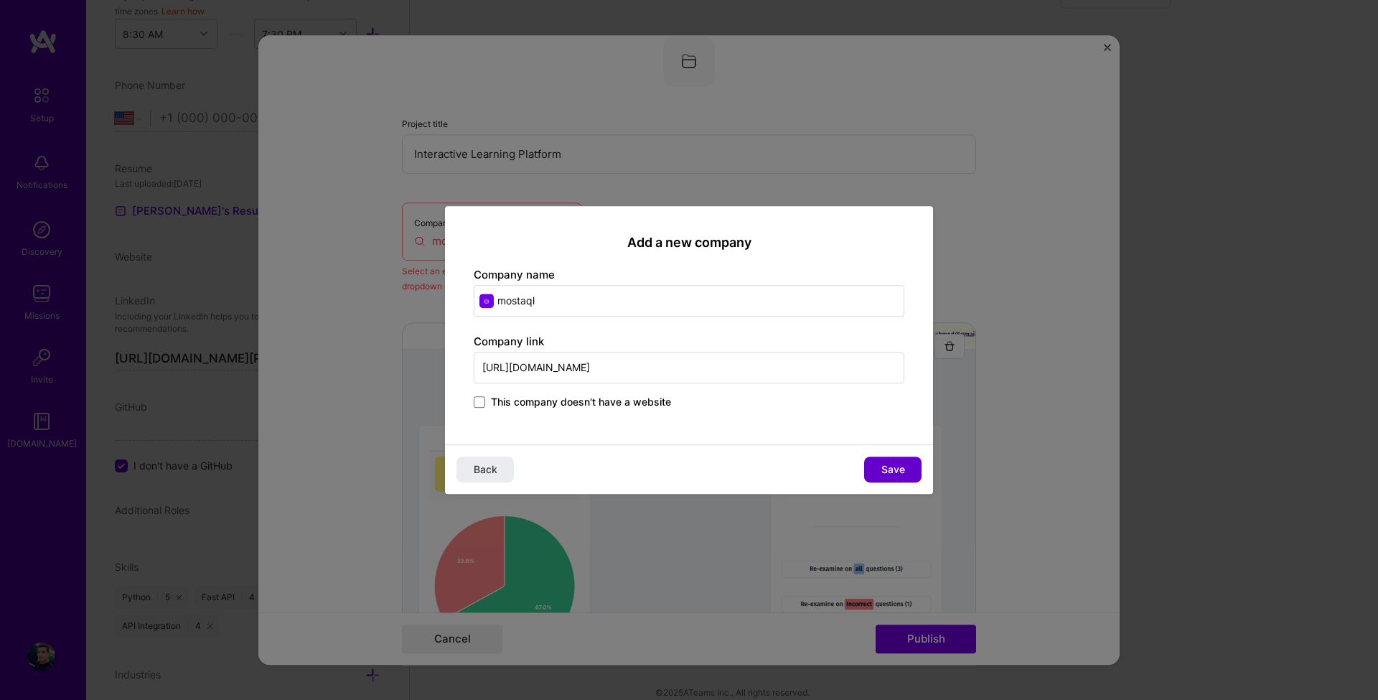
type input "https://mostaql.com"
click at [894, 470] on span "Save" at bounding box center [893, 469] width 24 height 14
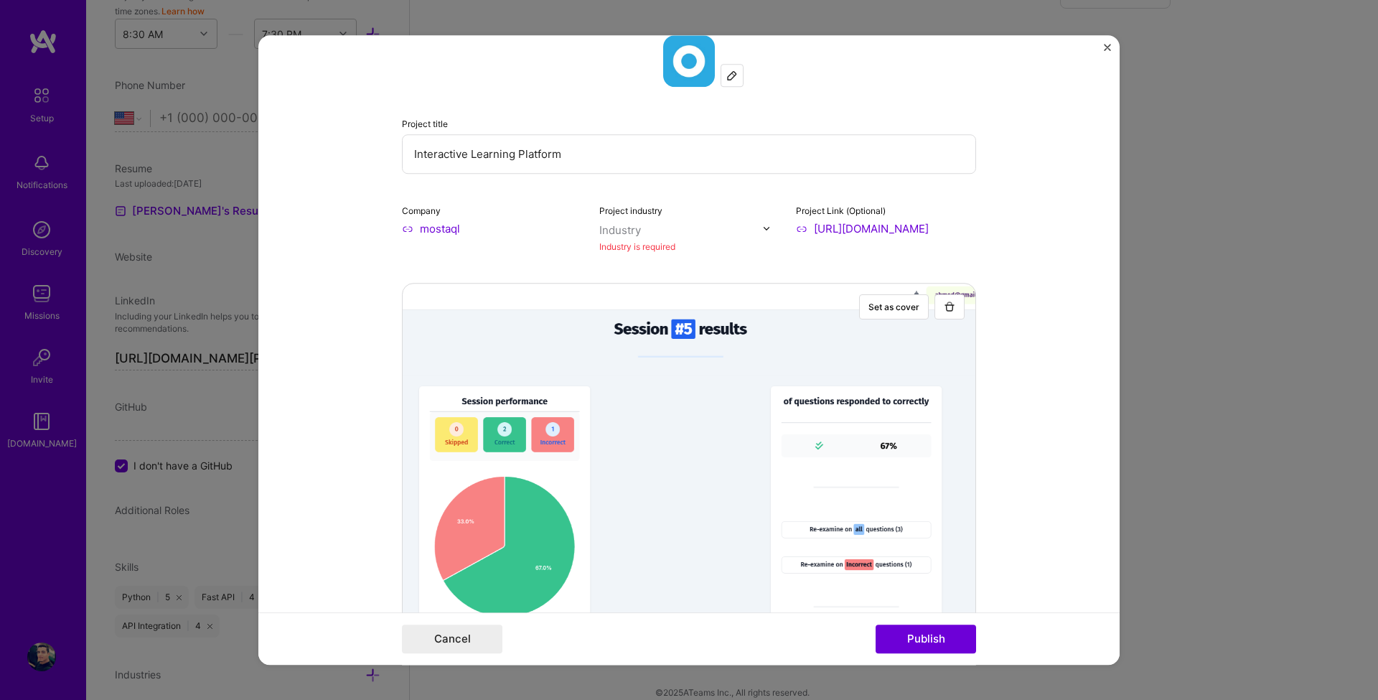
scroll to position [0, 0]
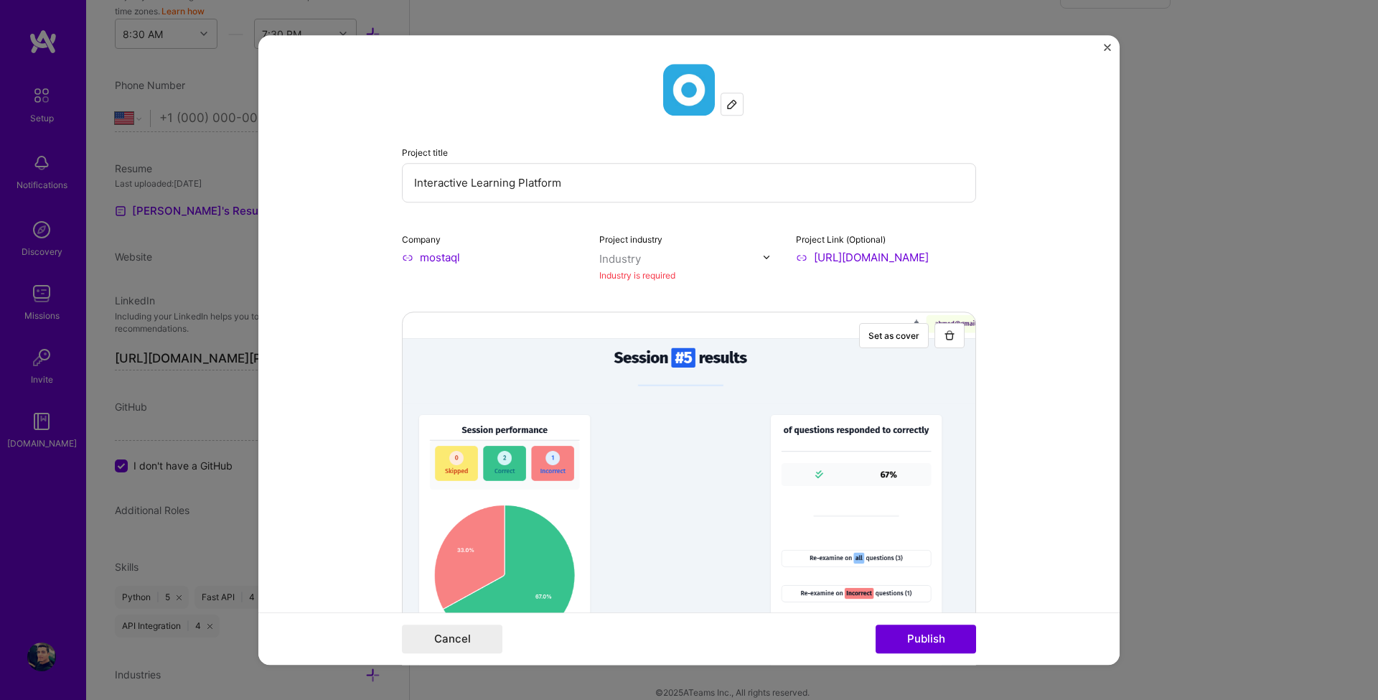
click at [628, 263] on div "Industry" at bounding box center [620, 258] width 42 height 15
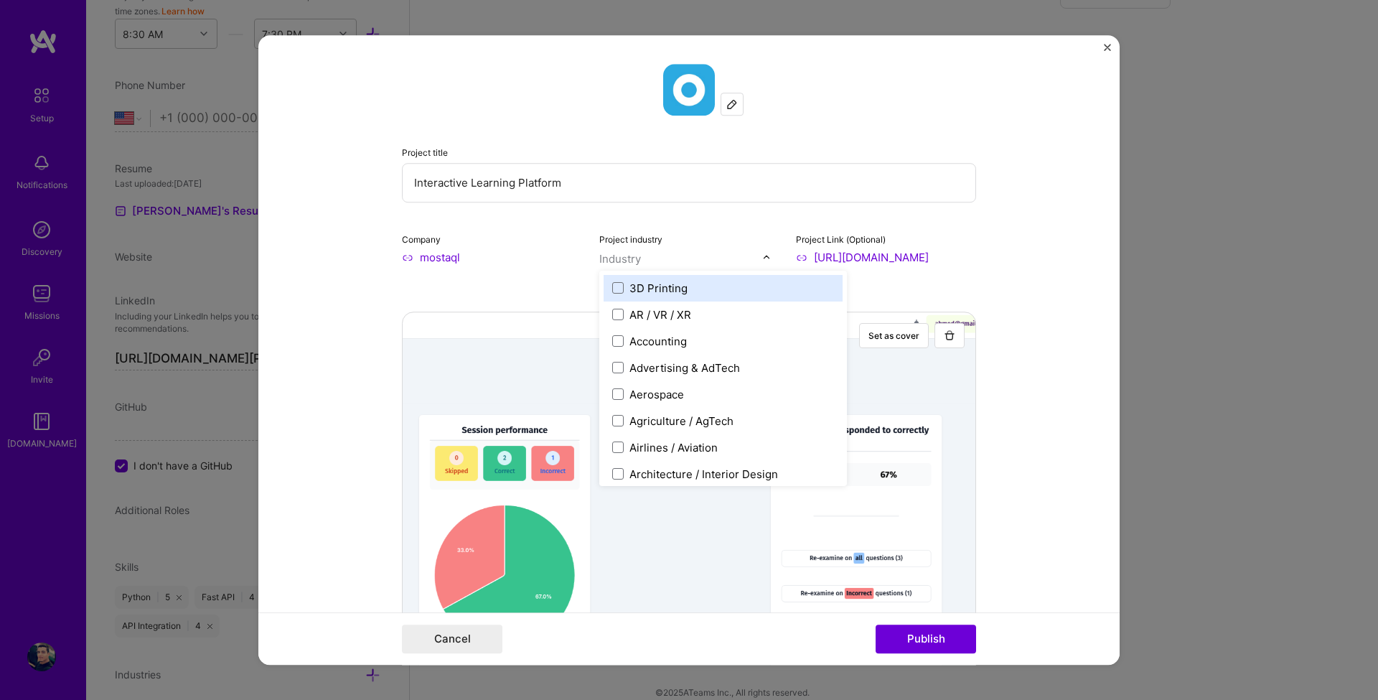
click at [628, 258] on div "Industry" at bounding box center [620, 258] width 42 height 15
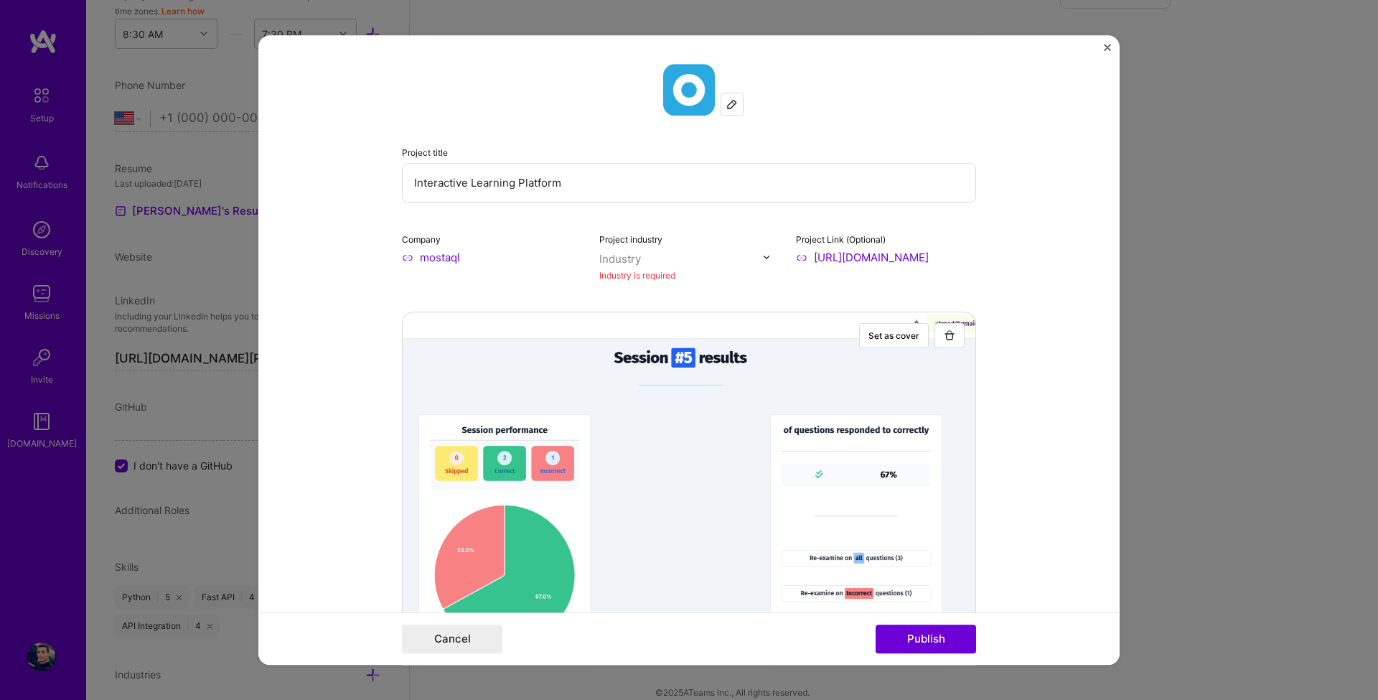
click at [628, 258] on div "Industry" at bounding box center [620, 258] width 42 height 15
drag, startPoint x: 665, startPoint y: 241, endPoint x: 590, endPoint y: 235, distance: 74.9
click at [590, 235] on div "Company mostaql Project industry Industry Industry is required Project Link (Op…" at bounding box center [689, 257] width 574 height 52
copy label "Project industry"
click at [624, 238] on label "Project industry" at bounding box center [630, 239] width 63 height 11
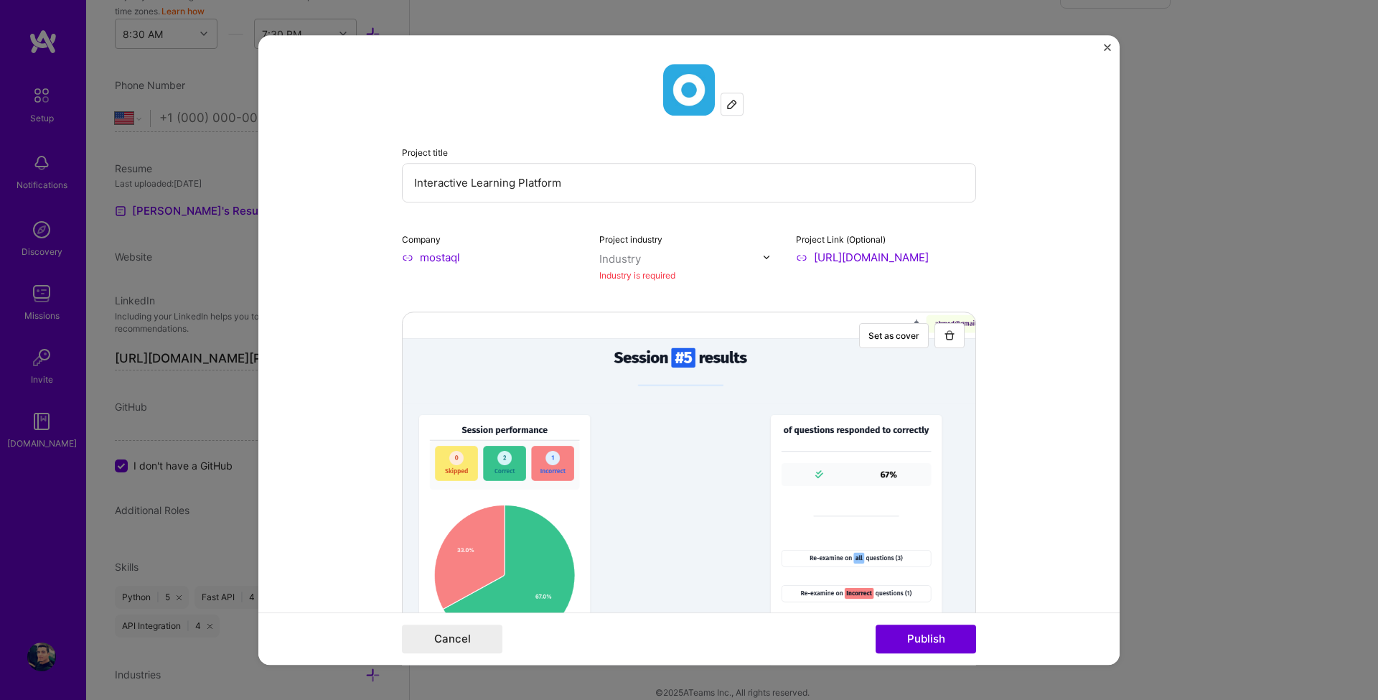
click at [617, 251] on div "Industry" at bounding box center [620, 258] width 42 height 15
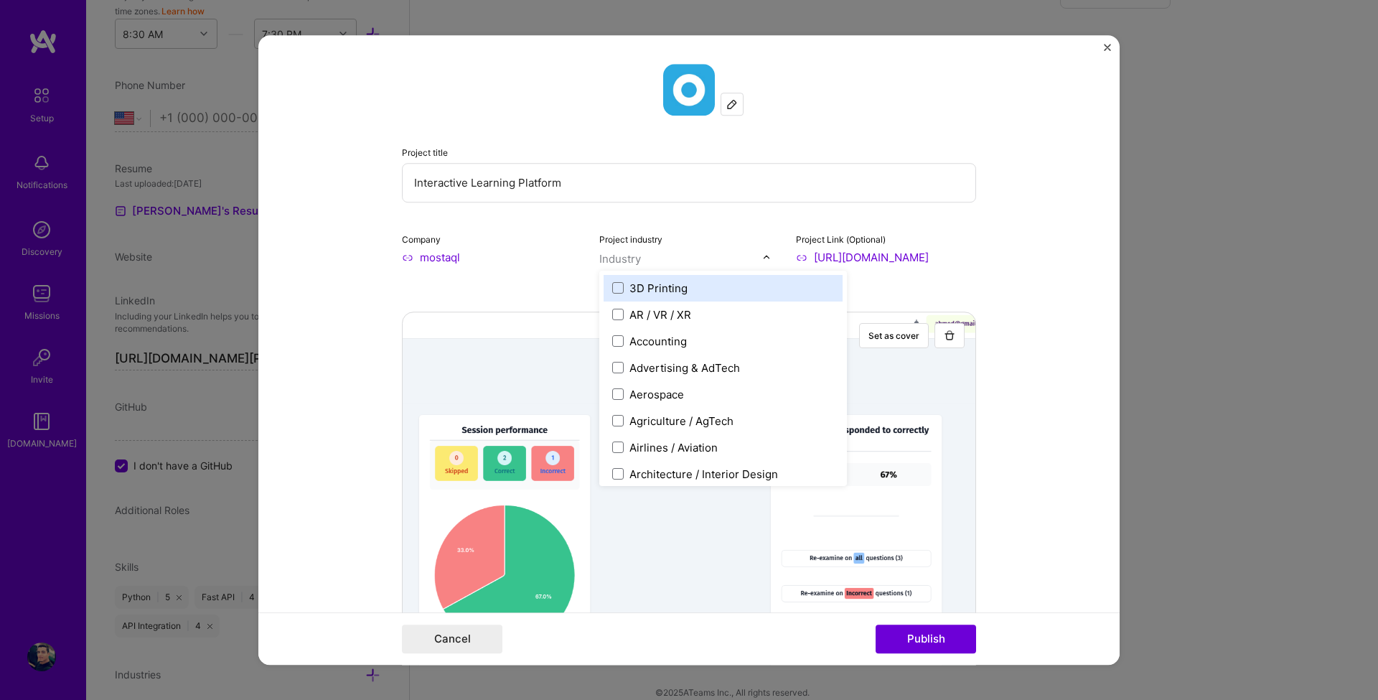
click at [617, 251] on div "Industry" at bounding box center [620, 258] width 42 height 15
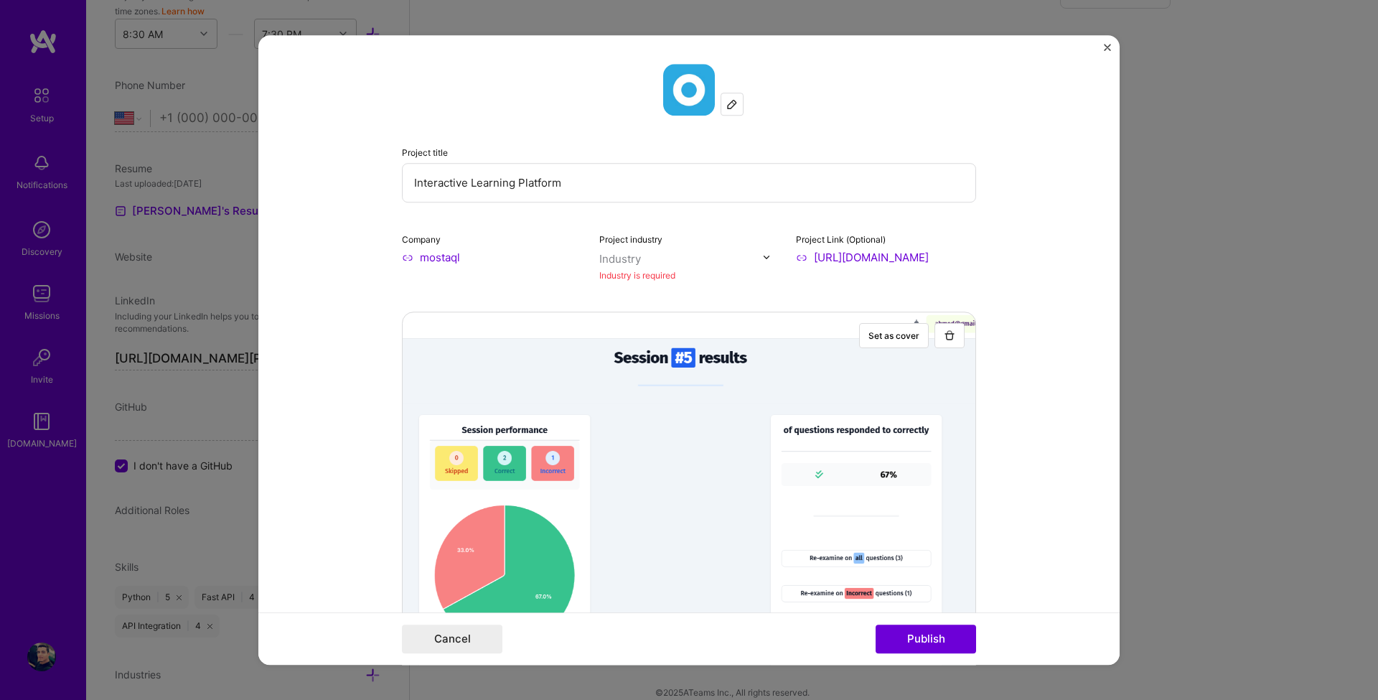
paste input "Education"
type input "Education"
click at [647, 293] on div "Education / Edtech" at bounding box center [677, 288] width 95 height 15
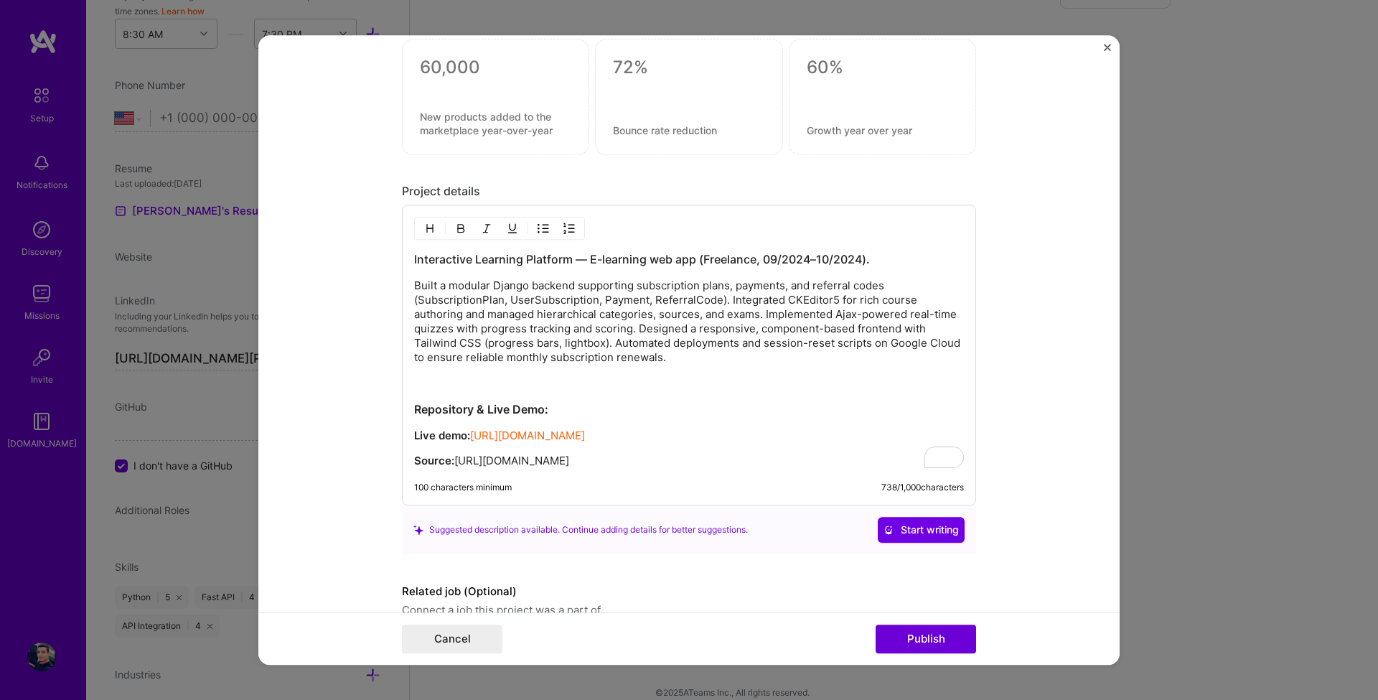
scroll to position [1649, 0]
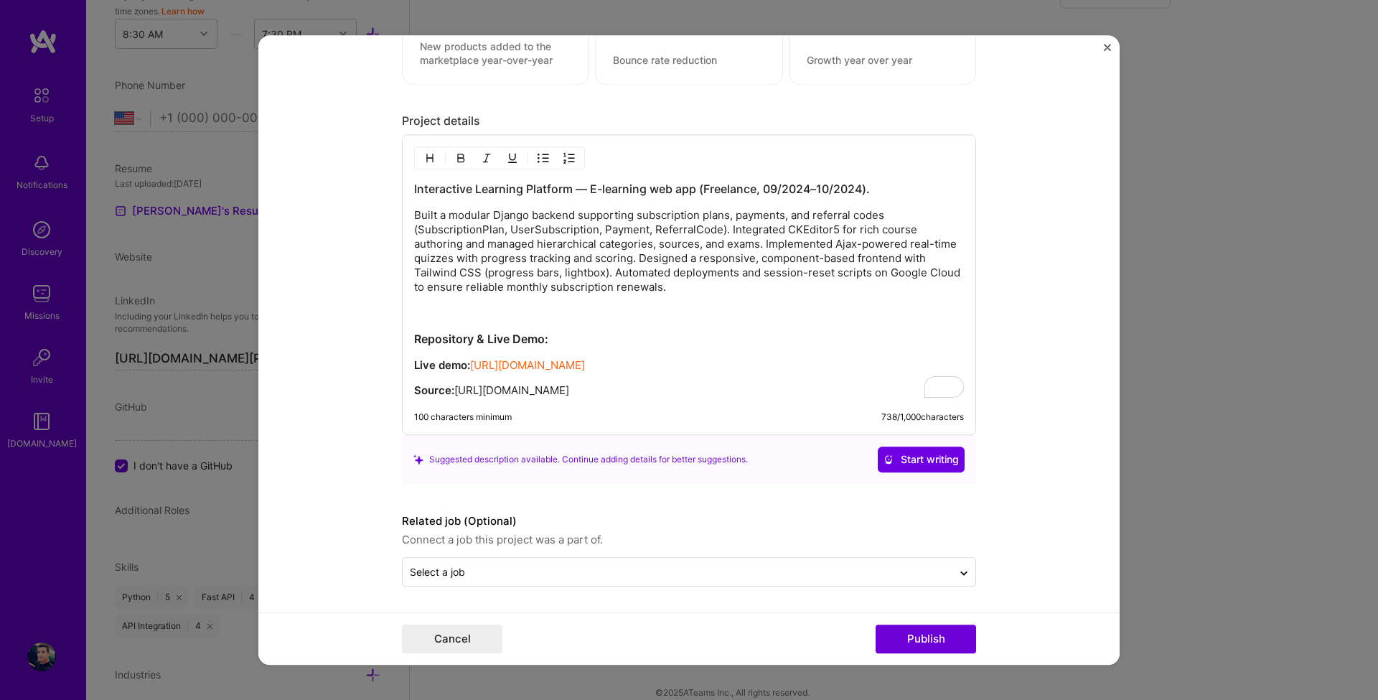
click at [949, 637] on button "Publish" at bounding box center [926, 638] width 100 height 29
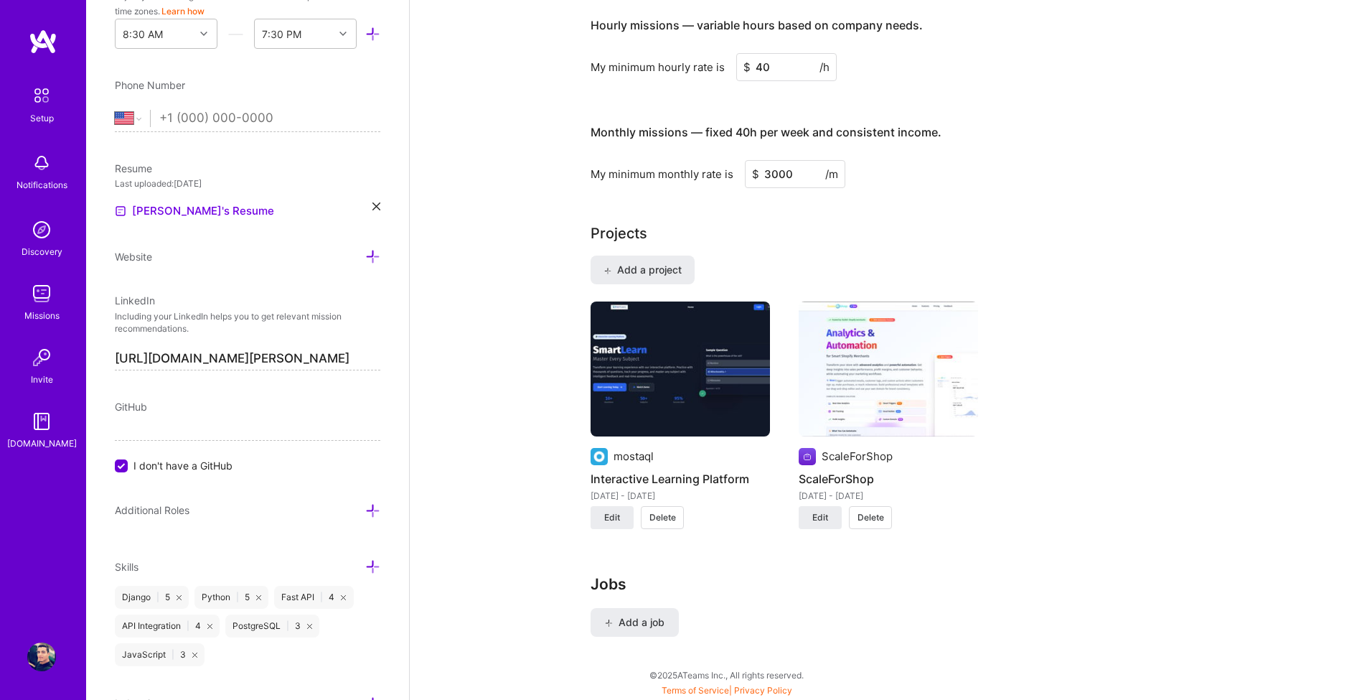
scroll to position [926, 0]
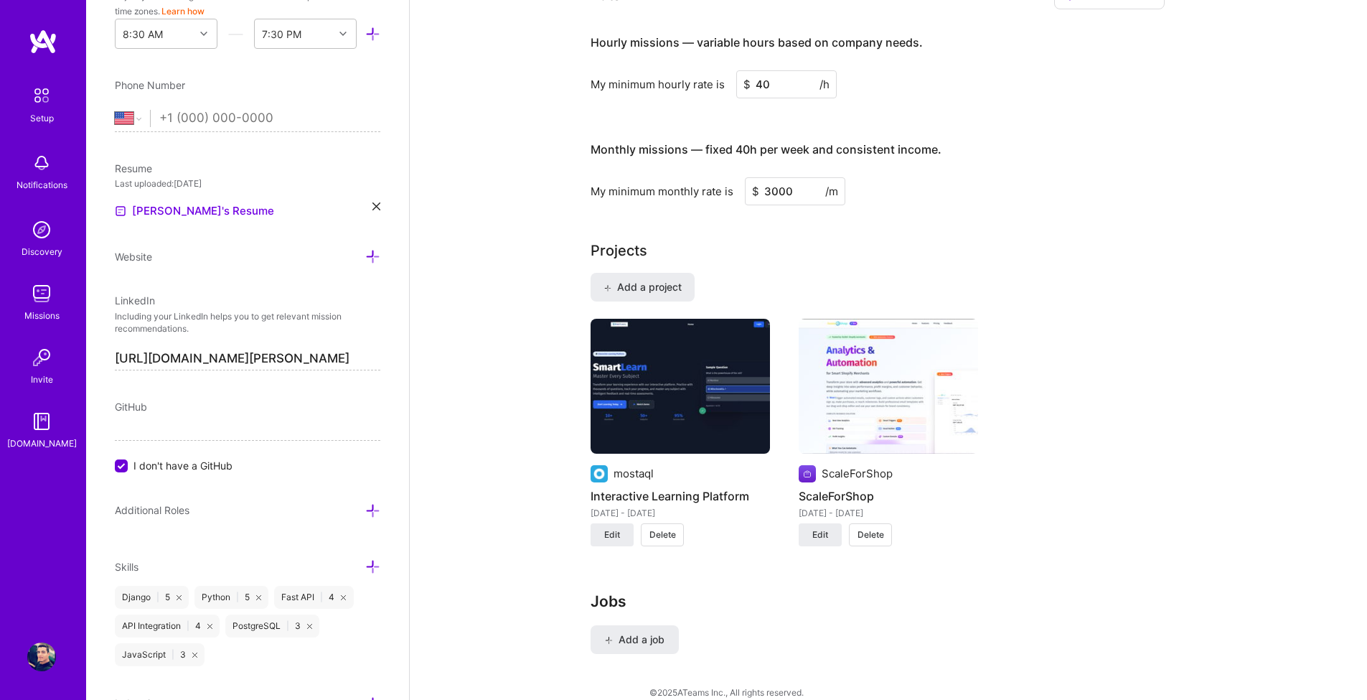
click at [126, 464] on input "I don't have a GitHub" at bounding box center [122, 466] width 13 height 13
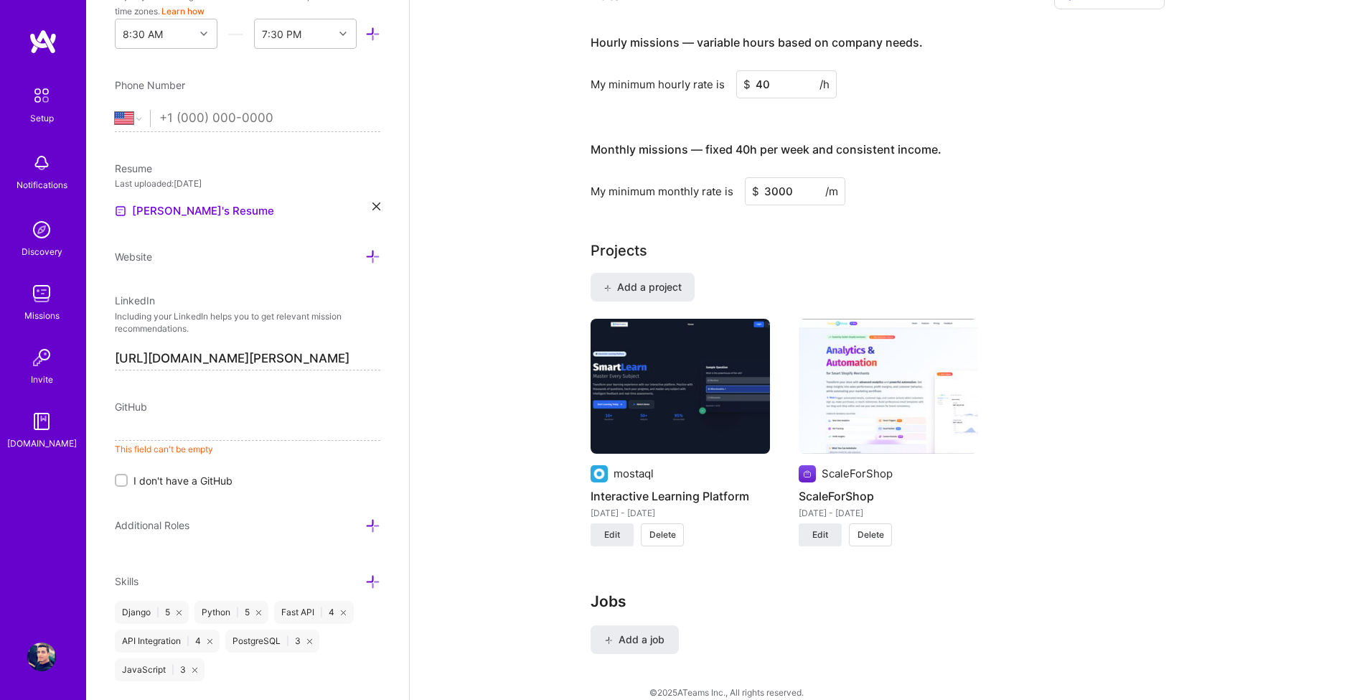
click at [190, 431] on input at bounding box center [248, 429] width 266 height 23
paste input "https://github.com/mookamal"
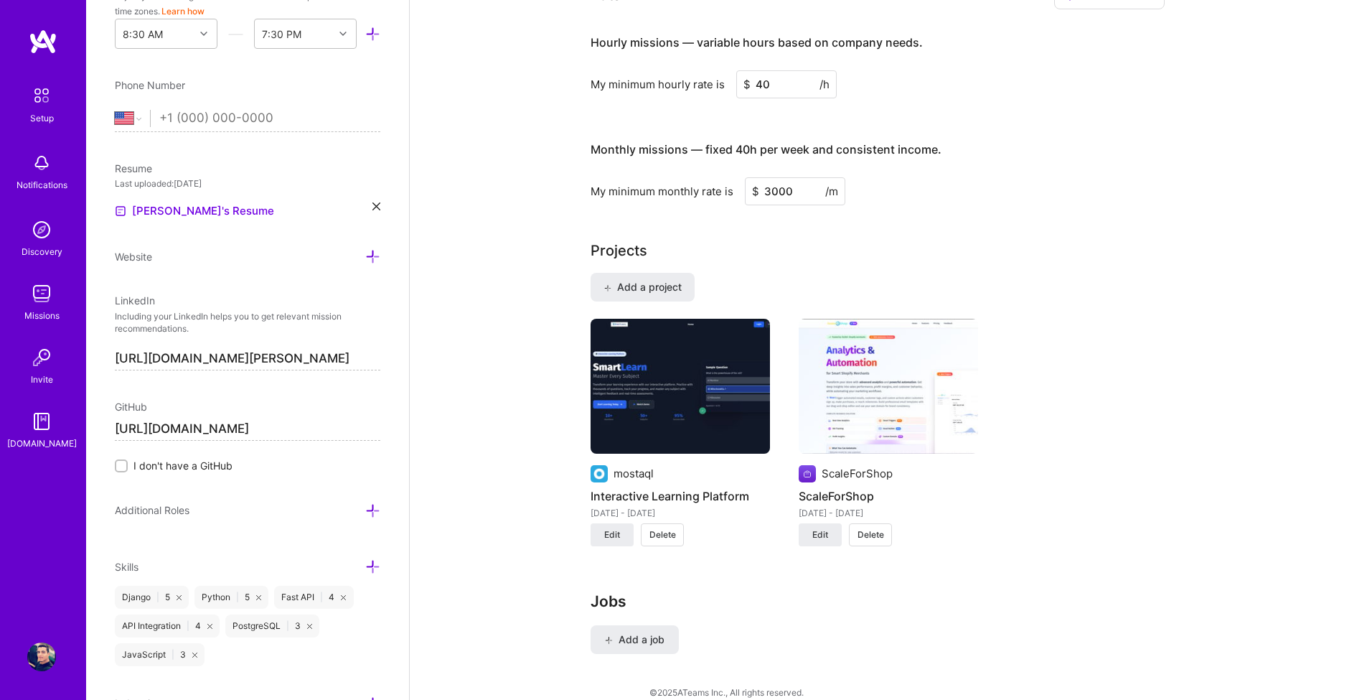
type input "https://github.com/mookamal"
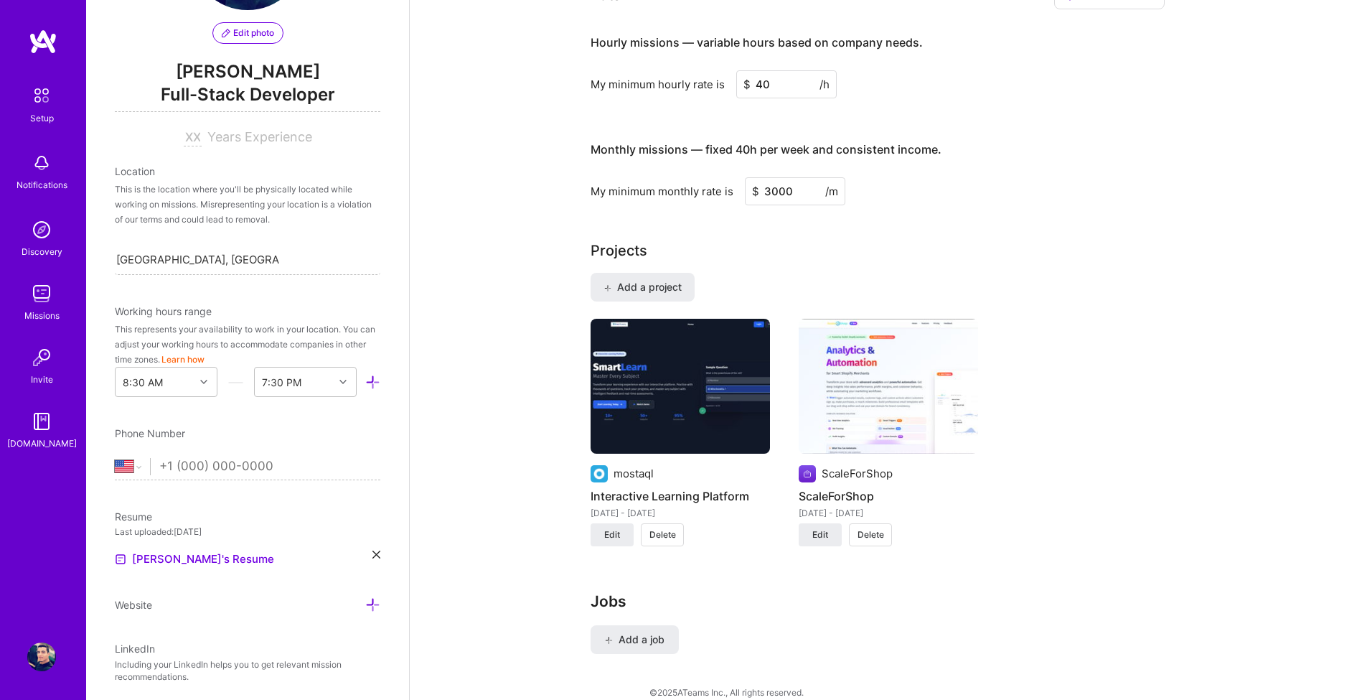
scroll to position [172, 0]
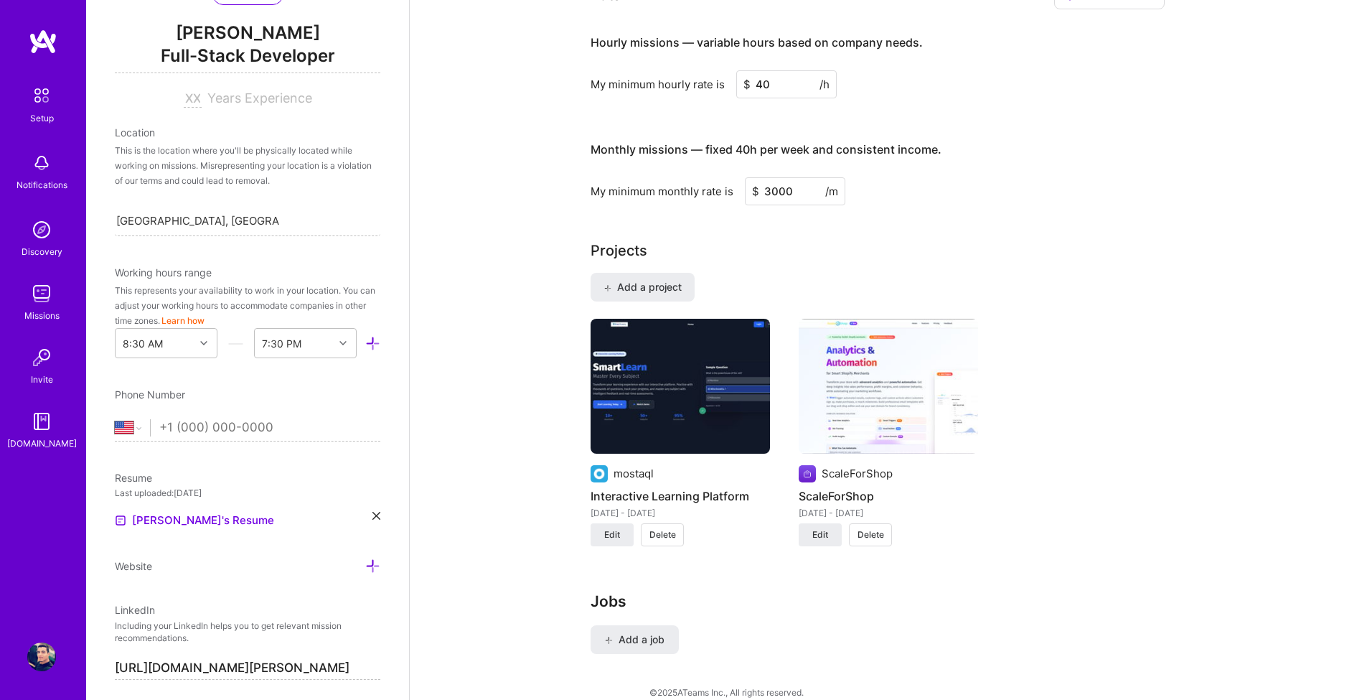
click at [207, 433] on input "tel" at bounding box center [269, 428] width 221 height 42
select select "EG"
click at [115, 419] on select "Afghanistan Åland Islands Albania Algeria American Samoa Andorra Angola Anguill…" at bounding box center [132, 427] width 35 height 17
click at [218, 434] on input "tel" at bounding box center [269, 428] width 221 height 42
type input "+20 100 146 4260"
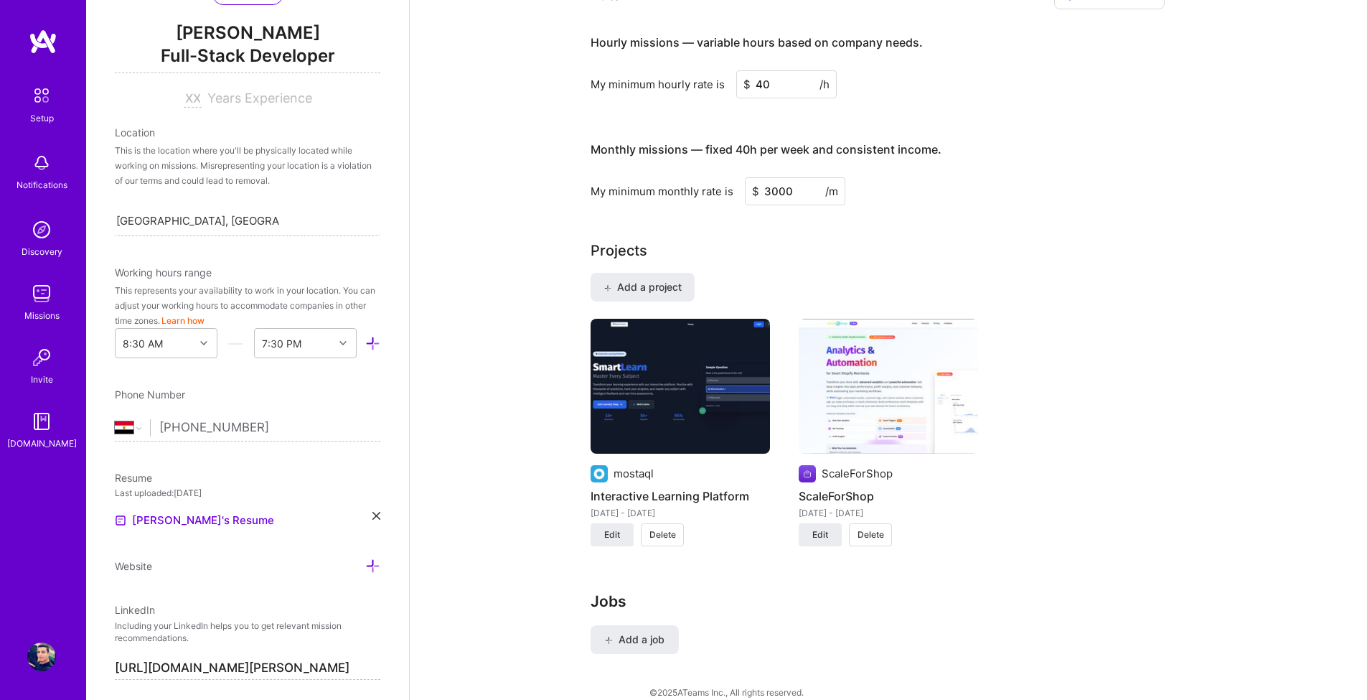
click at [237, 470] on div "Resume" at bounding box center [248, 477] width 266 height 15
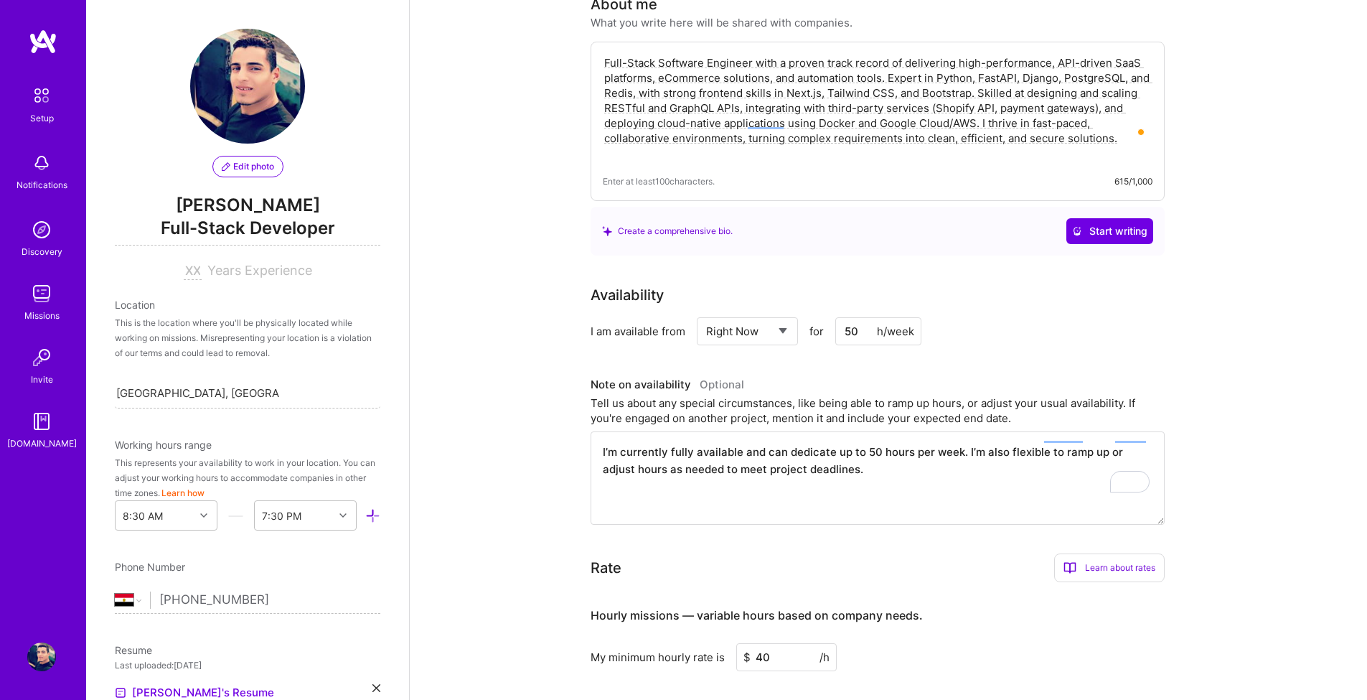
scroll to position [0, 0]
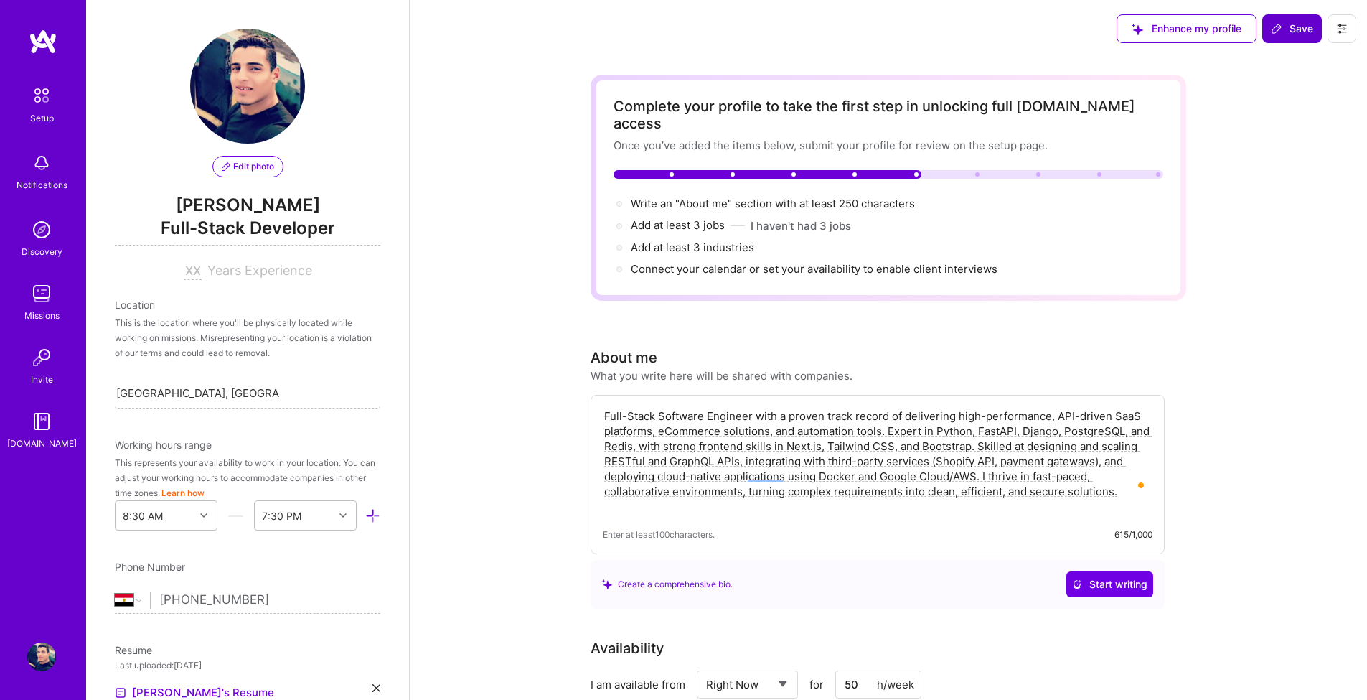
click at [1291, 33] on span "Save" at bounding box center [1292, 29] width 42 height 14
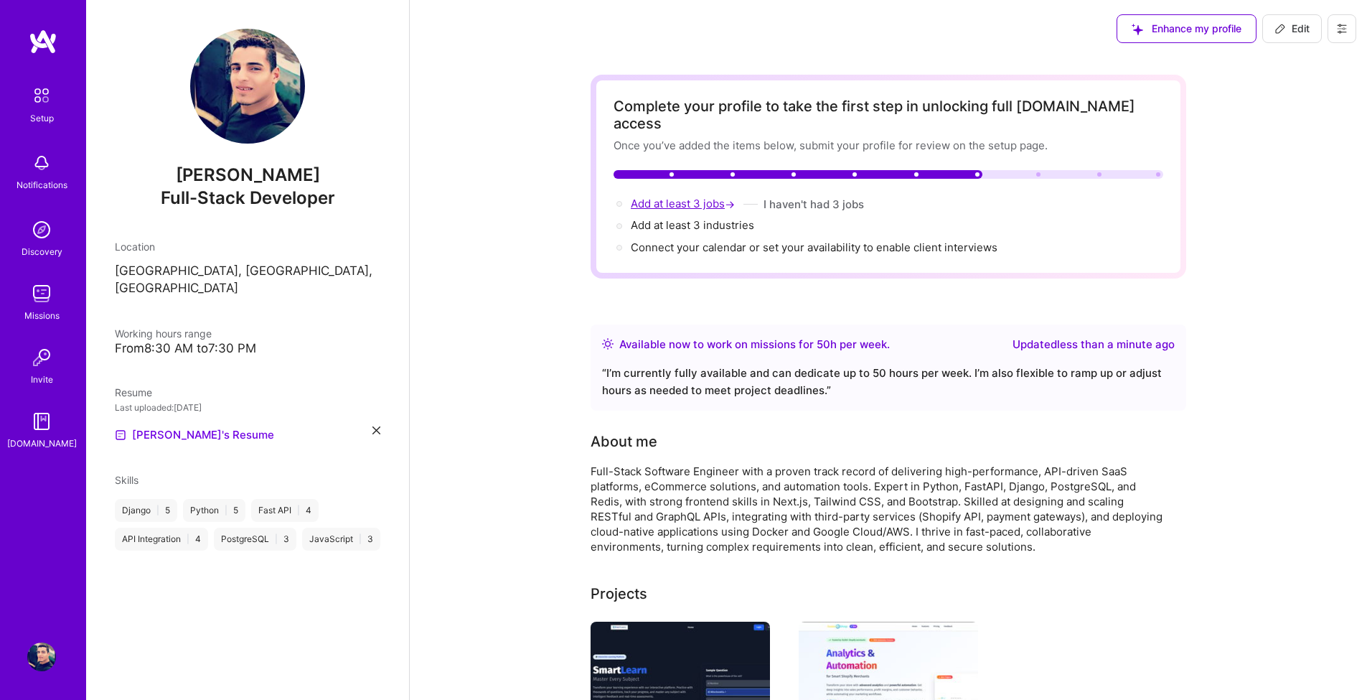
click at [701, 197] on span "Add at least 3 jobs →" at bounding box center [684, 204] width 107 height 14
select select "US"
select select "Right Now"
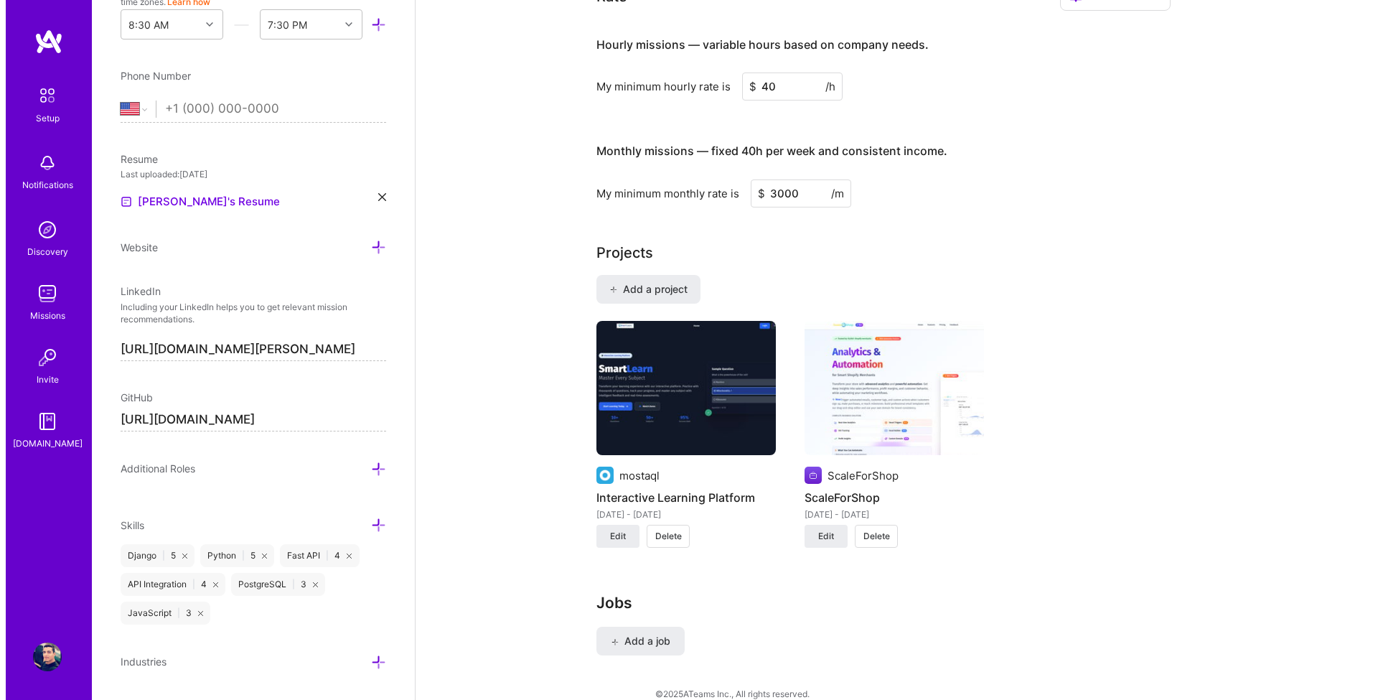
scroll to position [904, 0]
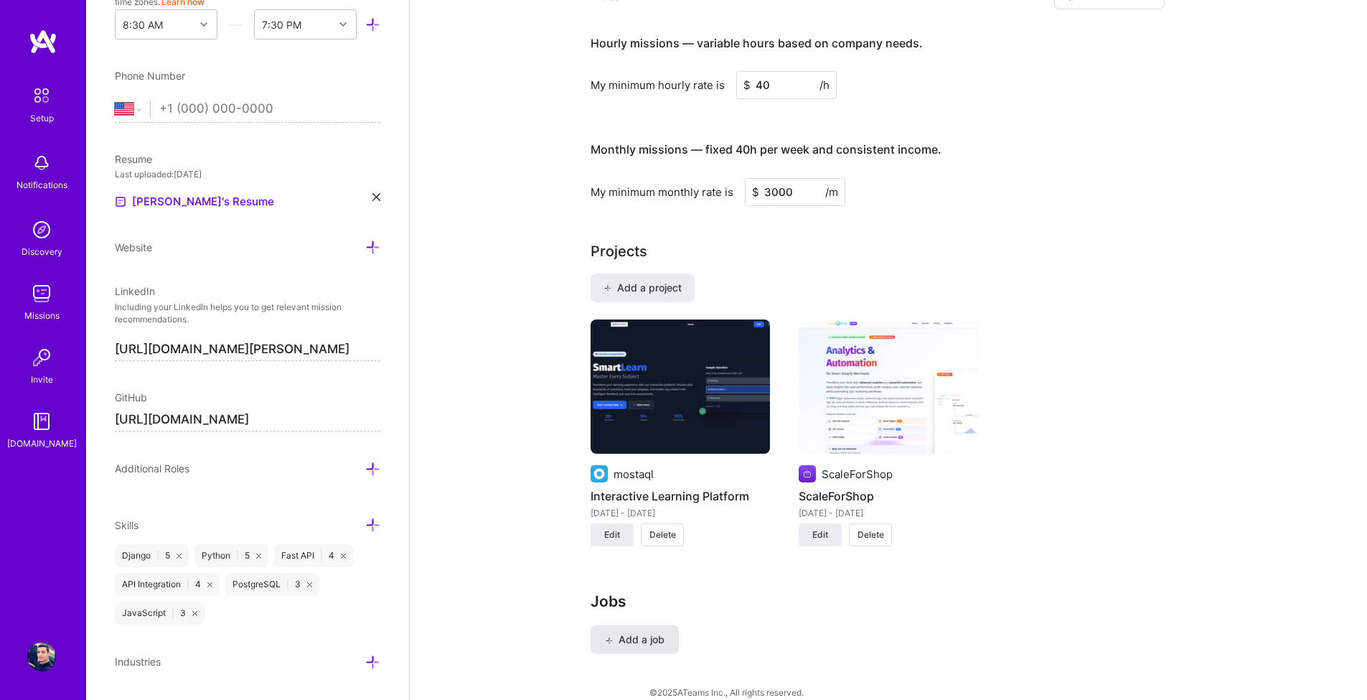
click at [631, 632] on span "Add a job" at bounding box center [635, 639] width 60 height 14
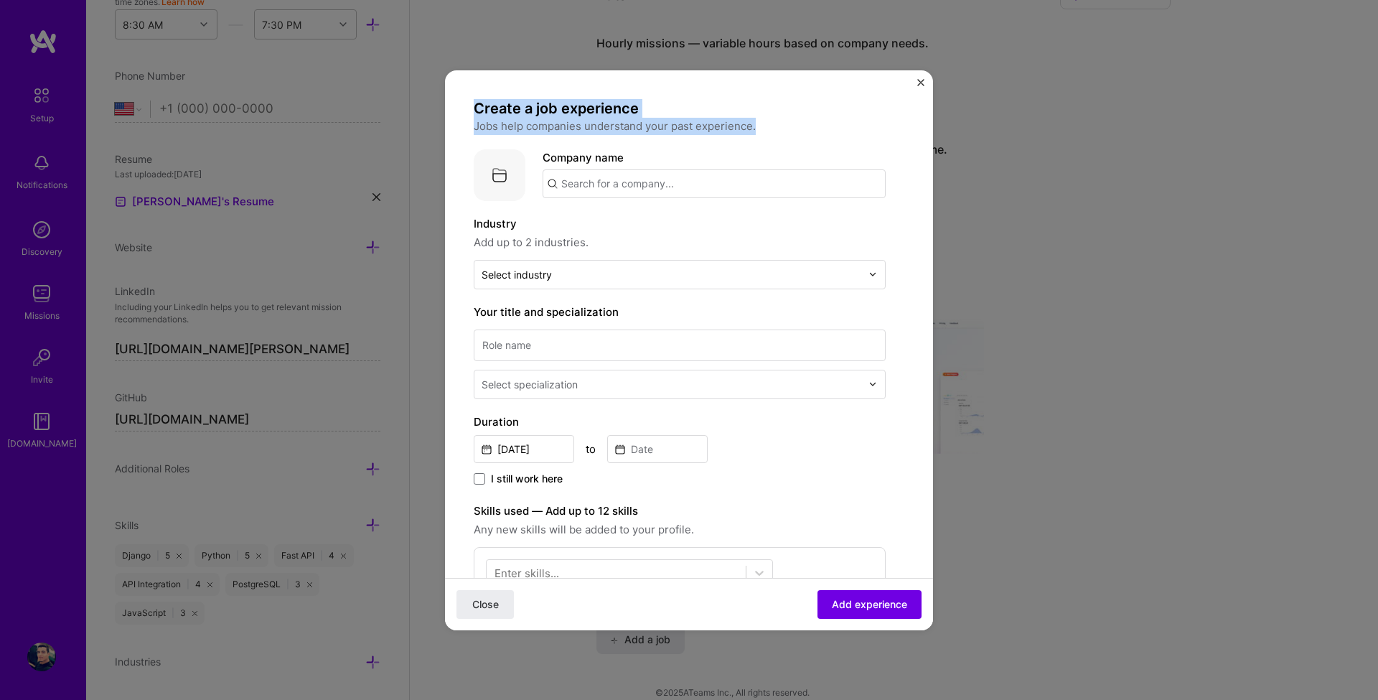
drag, startPoint x: 772, startPoint y: 123, endPoint x: 460, endPoint y: 111, distance: 311.7
click at [460, 111] on form "Create a job experience Jobs help companies understand your past experience. Co…" at bounding box center [689, 571] width 488 height 945
copy div "Create a job experience Jobs help companies understand your past experience."
click at [612, 229] on label "Industry" at bounding box center [680, 223] width 412 height 17
click at [603, 184] on input "text" at bounding box center [714, 183] width 343 height 29
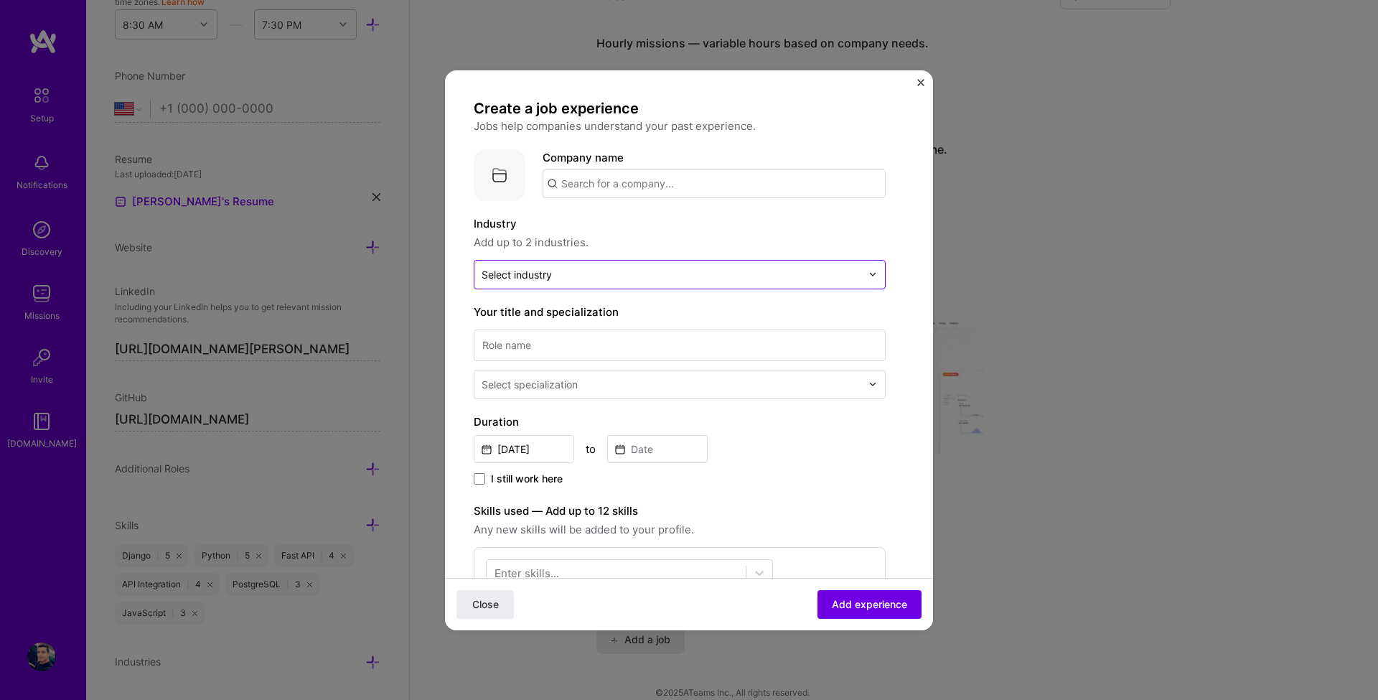
click at [522, 268] on div "Select industry 0" at bounding box center [517, 274] width 70 height 15
click at [579, 174] on input "text" at bounding box center [714, 183] width 343 height 29
paste input "mostaql"
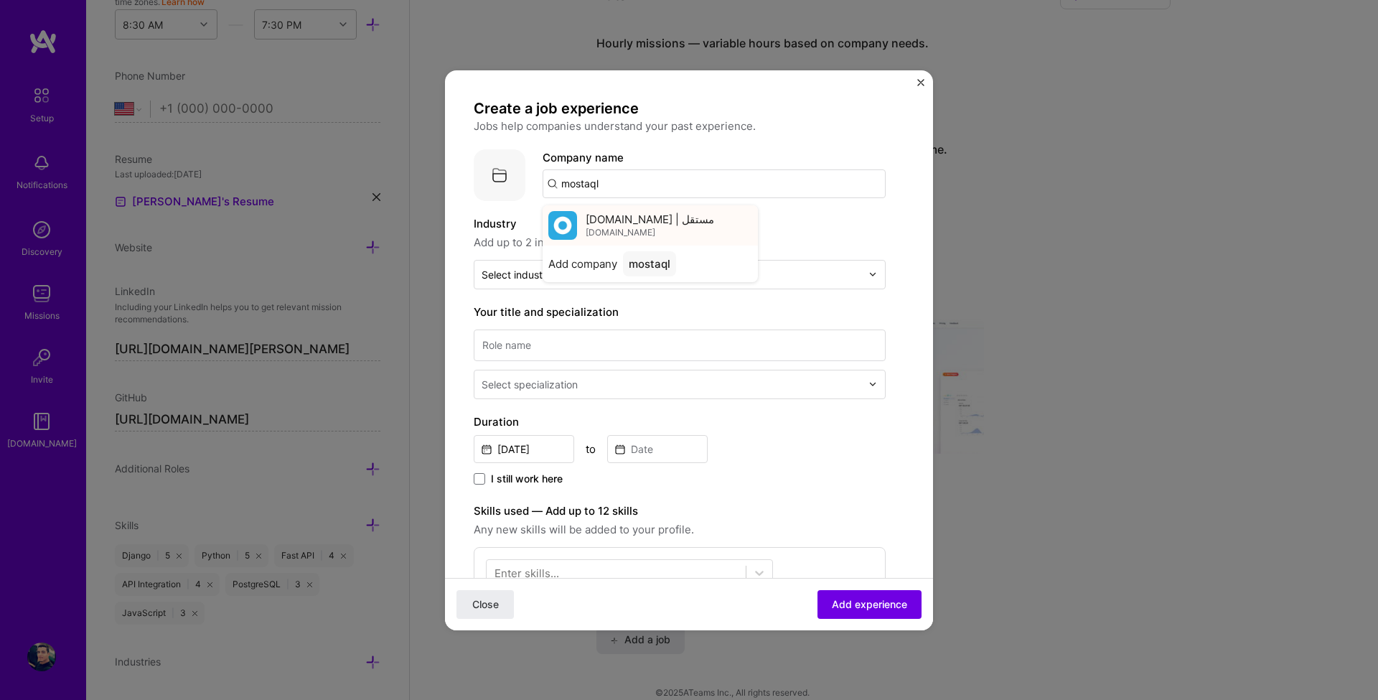
click at [608, 223] on span "Mostaql.com | مستقل" at bounding box center [650, 219] width 128 height 15
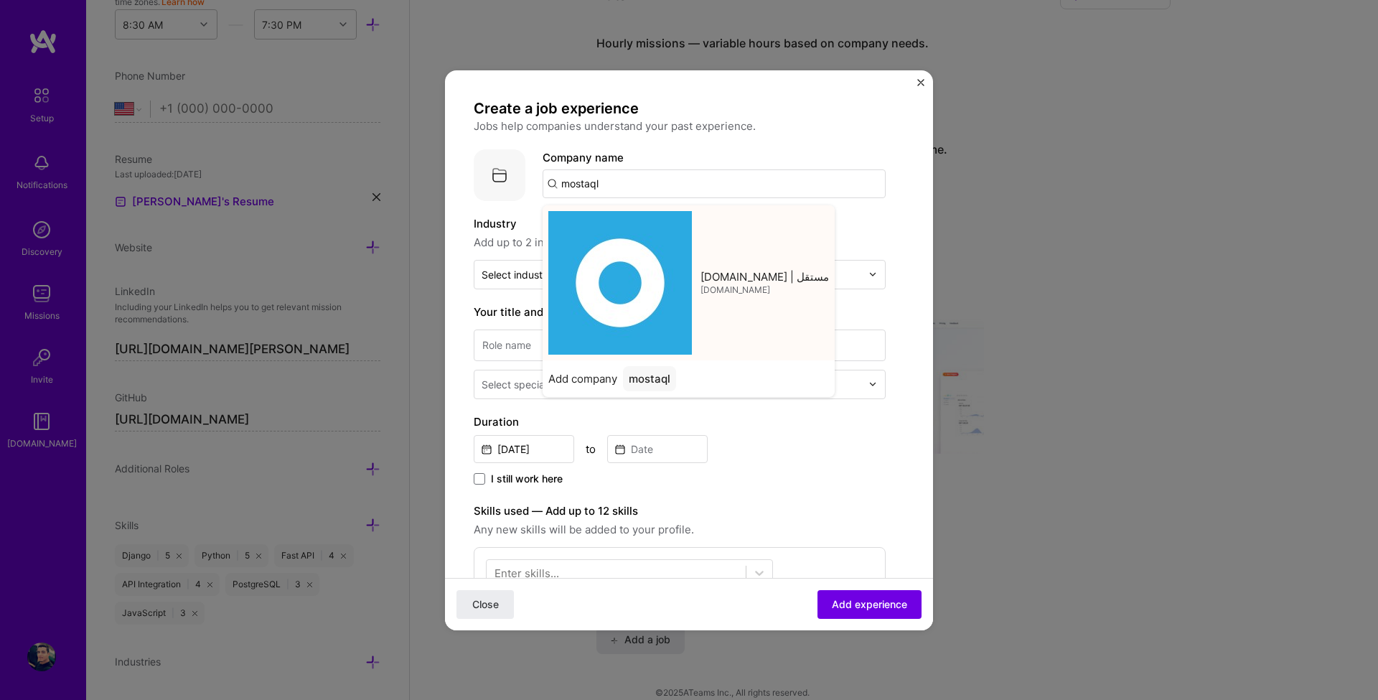
type input "Mostaql.com | مستقل"
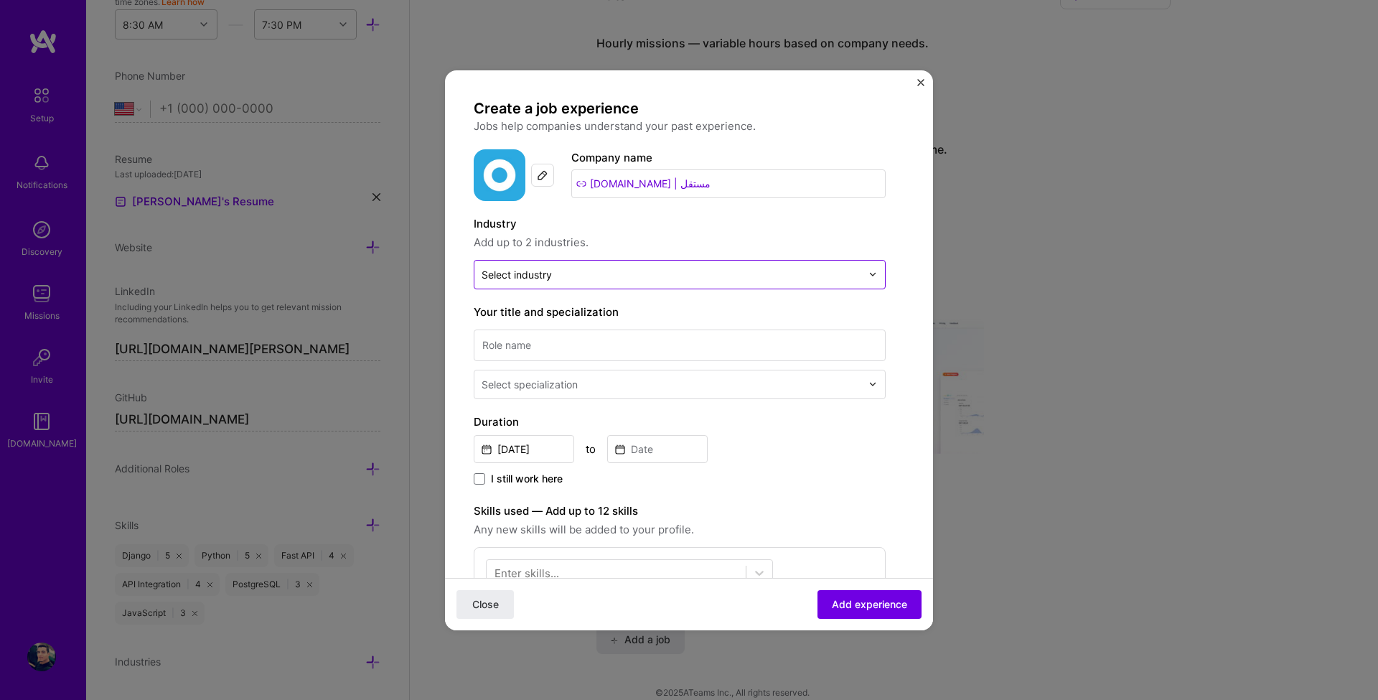
click at [546, 275] on div "Select industry 0" at bounding box center [517, 274] width 70 height 15
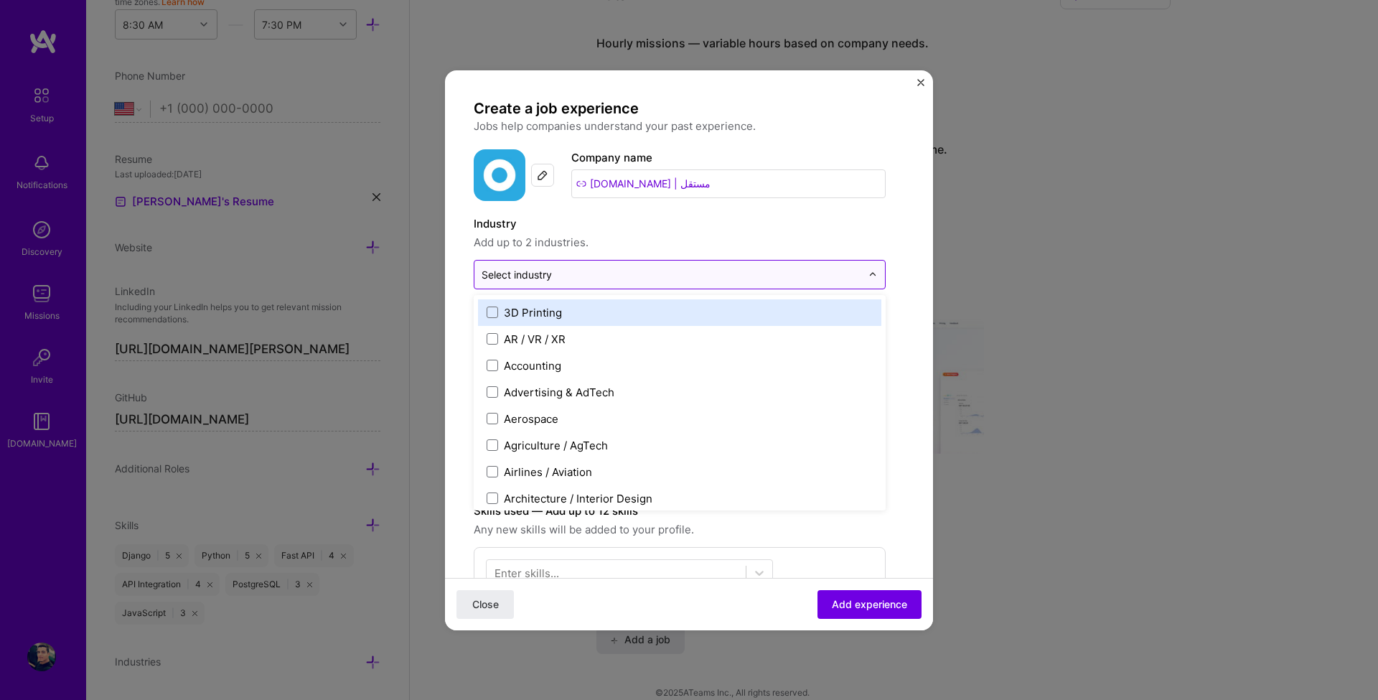
click at [546, 275] on div "Select industry 0" at bounding box center [517, 274] width 70 height 15
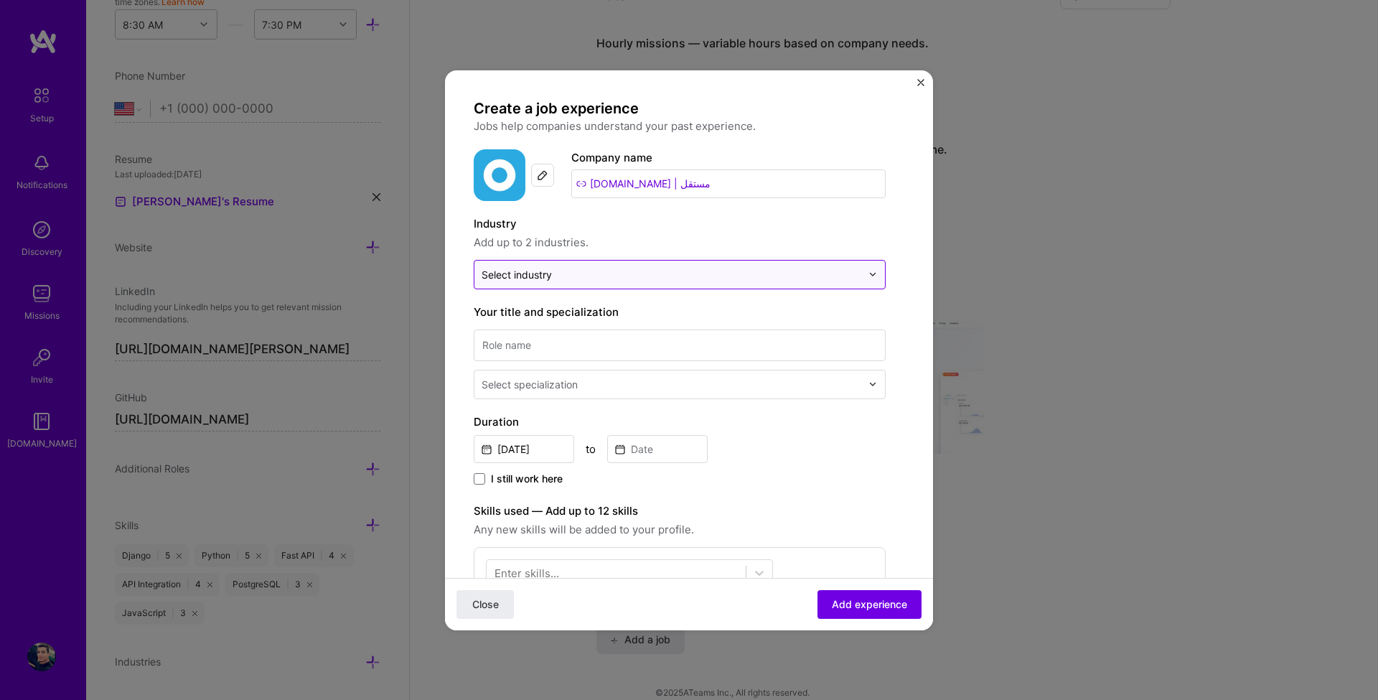
click at [546, 275] on div "Select industry 0" at bounding box center [517, 274] width 70 height 15
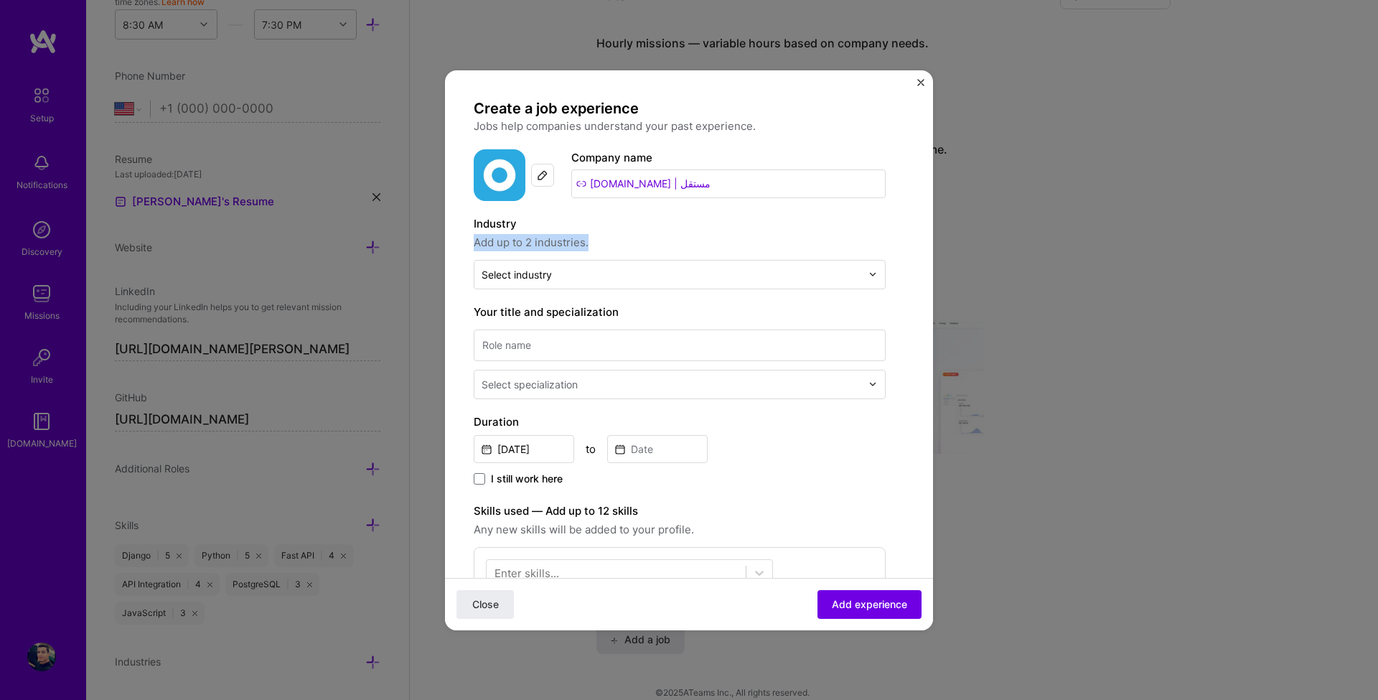
drag, startPoint x: 601, startPoint y: 245, endPoint x: 471, endPoint y: 241, distance: 130.0
click at [471, 241] on form "Create a job experience Jobs help companies understand your past experience. Co…" at bounding box center [689, 571] width 488 height 945
click at [462, 215] on div at bounding box center [462, 215] width 0 height 0
copy span "Add up to 2 industries."
click at [558, 281] on input "text" at bounding box center [672, 274] width 380 height 15
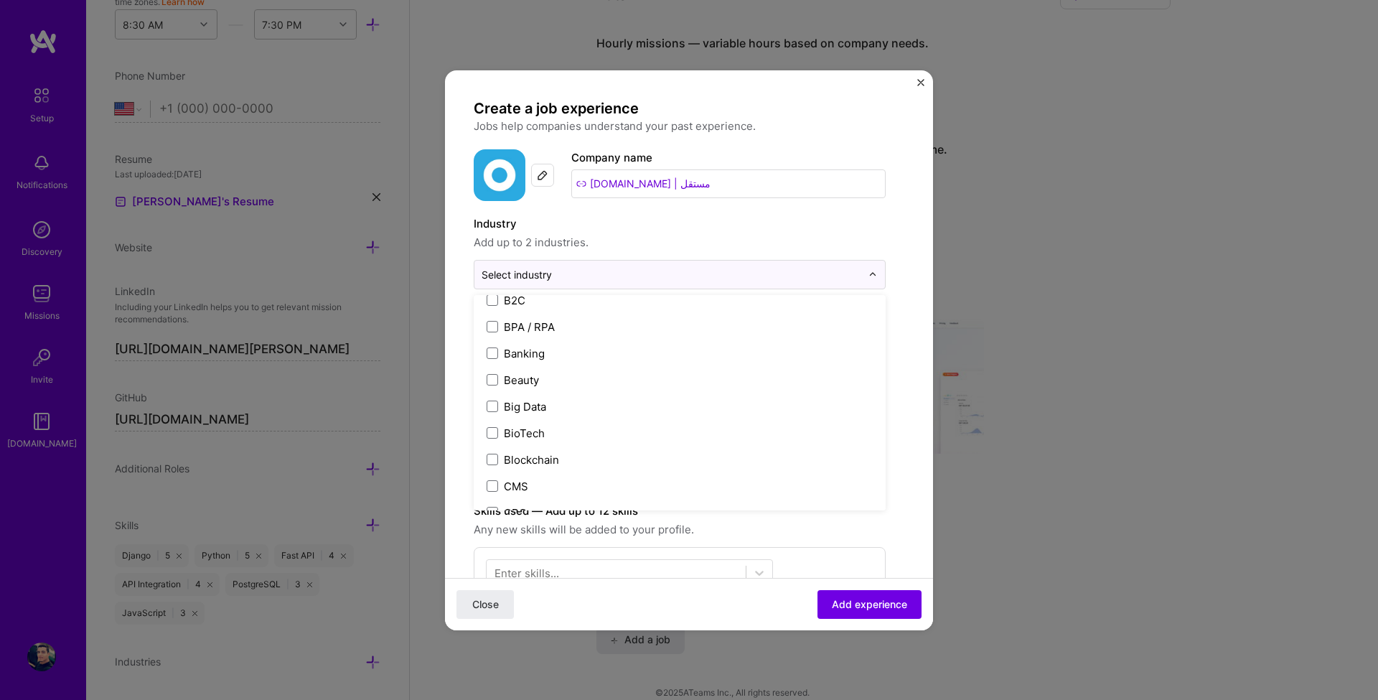
scroll to position [517, 0]
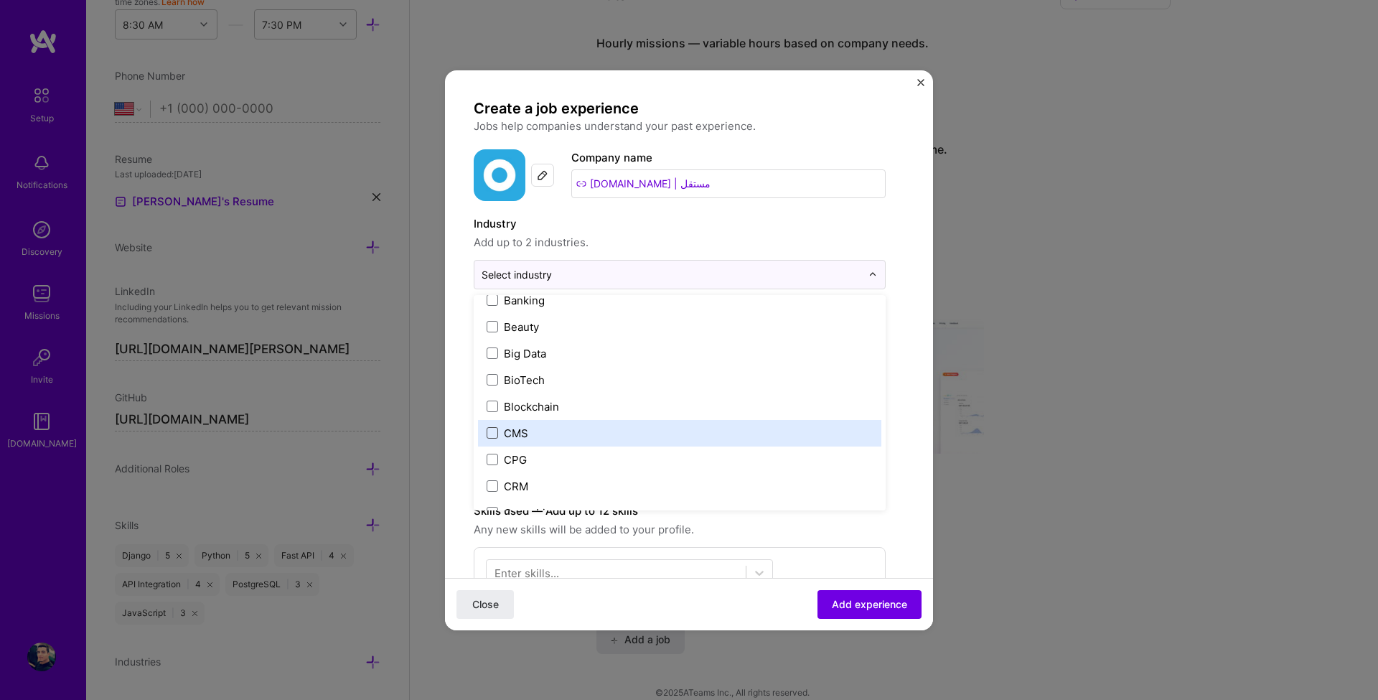
click at [489, 431] on span at bounding box center [492, 432] width 11 height 11
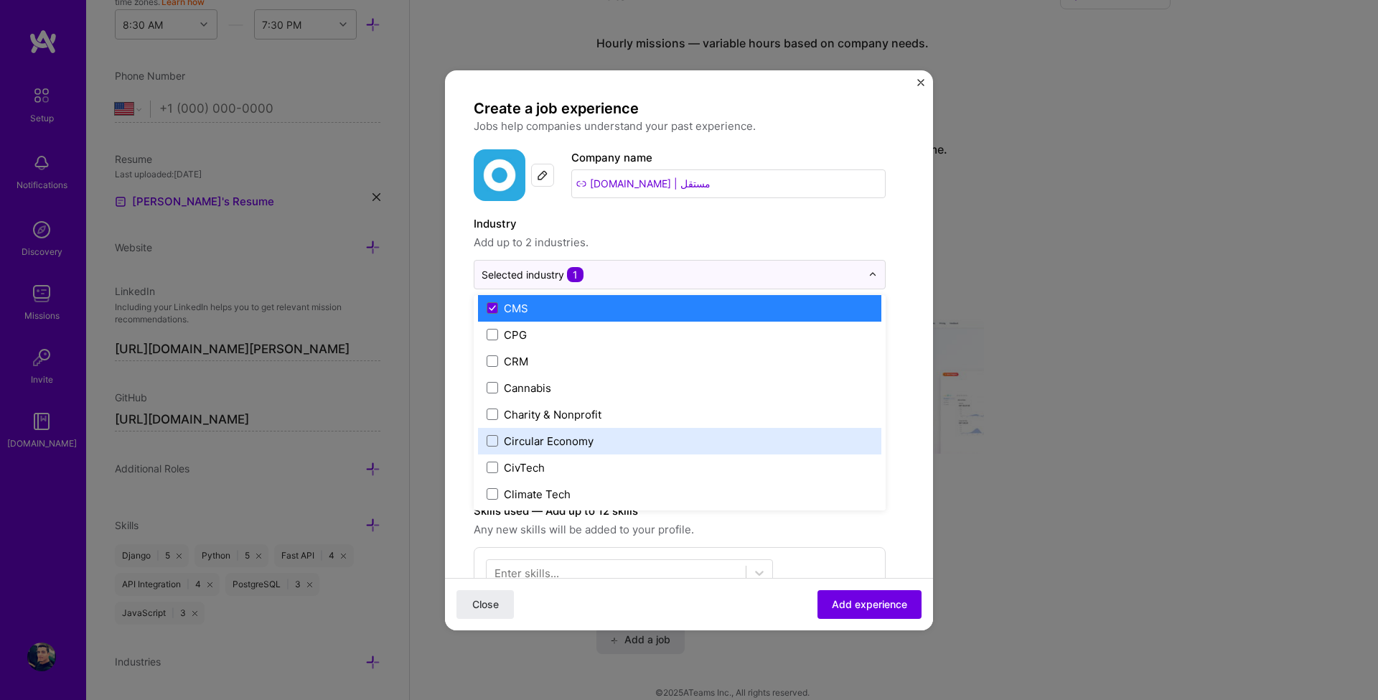
scroll to position [603, 0]
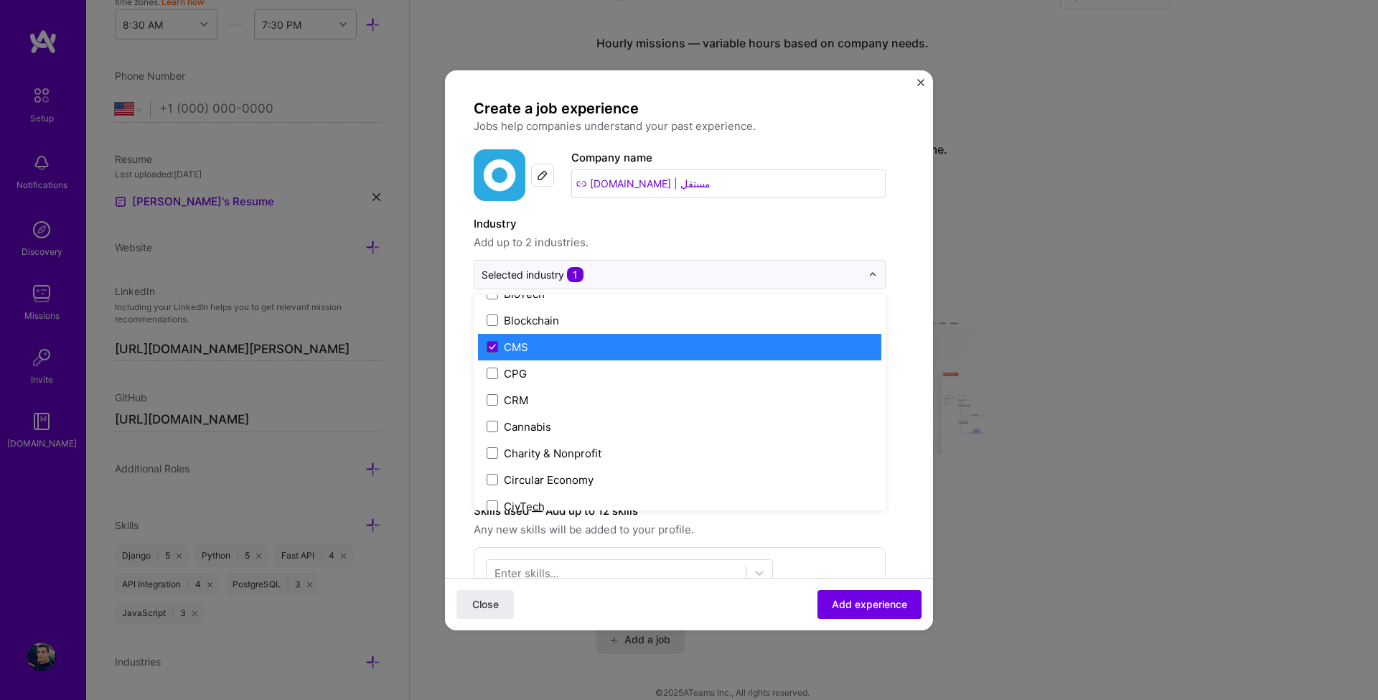
click at [490, 348] on icon at bounding box center [492, 347] width 7 height 6
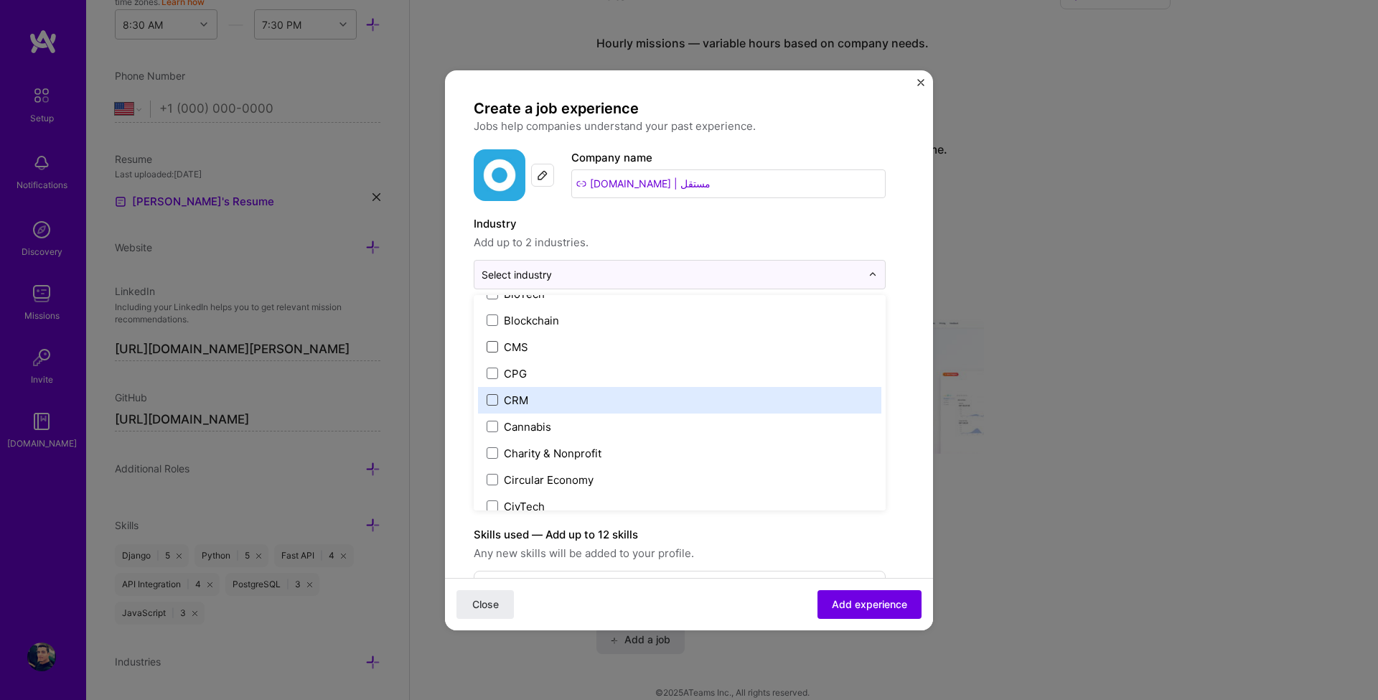
click at [487, 405] on span at bounding box center [492, 399] width 11 height 11
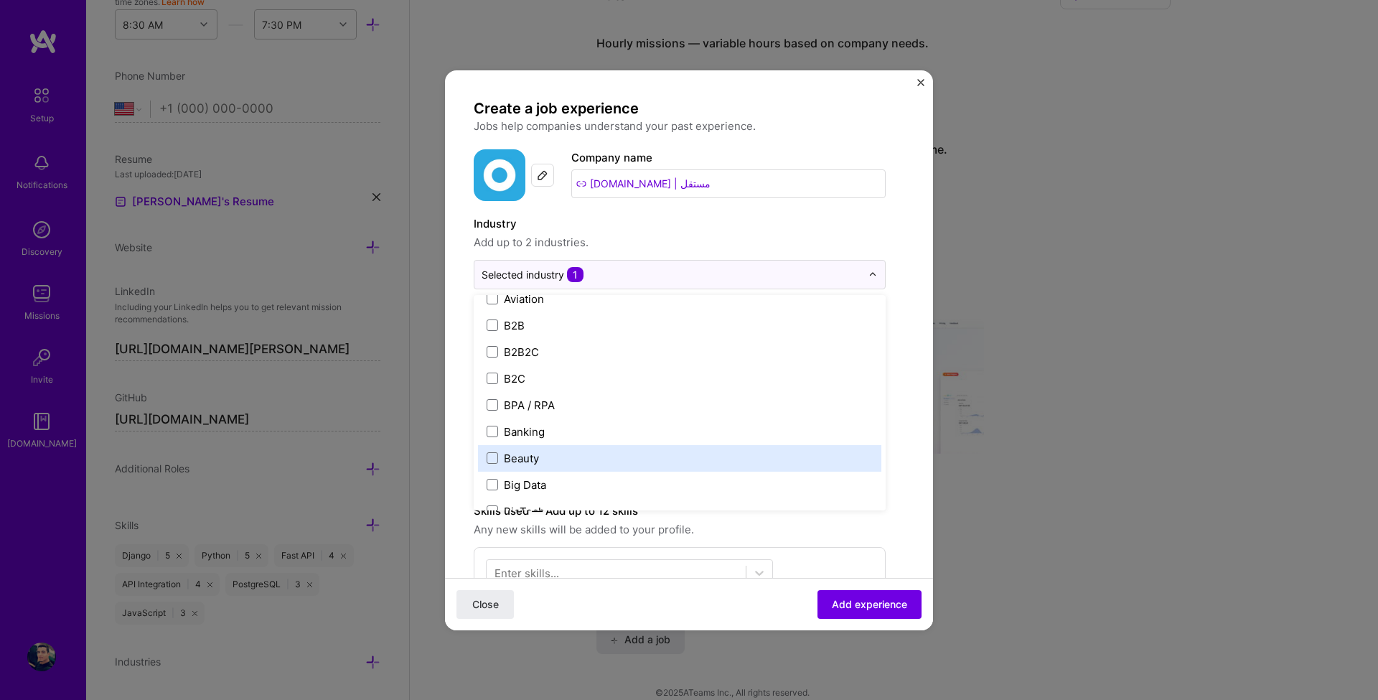
scroll to position [345, 0]
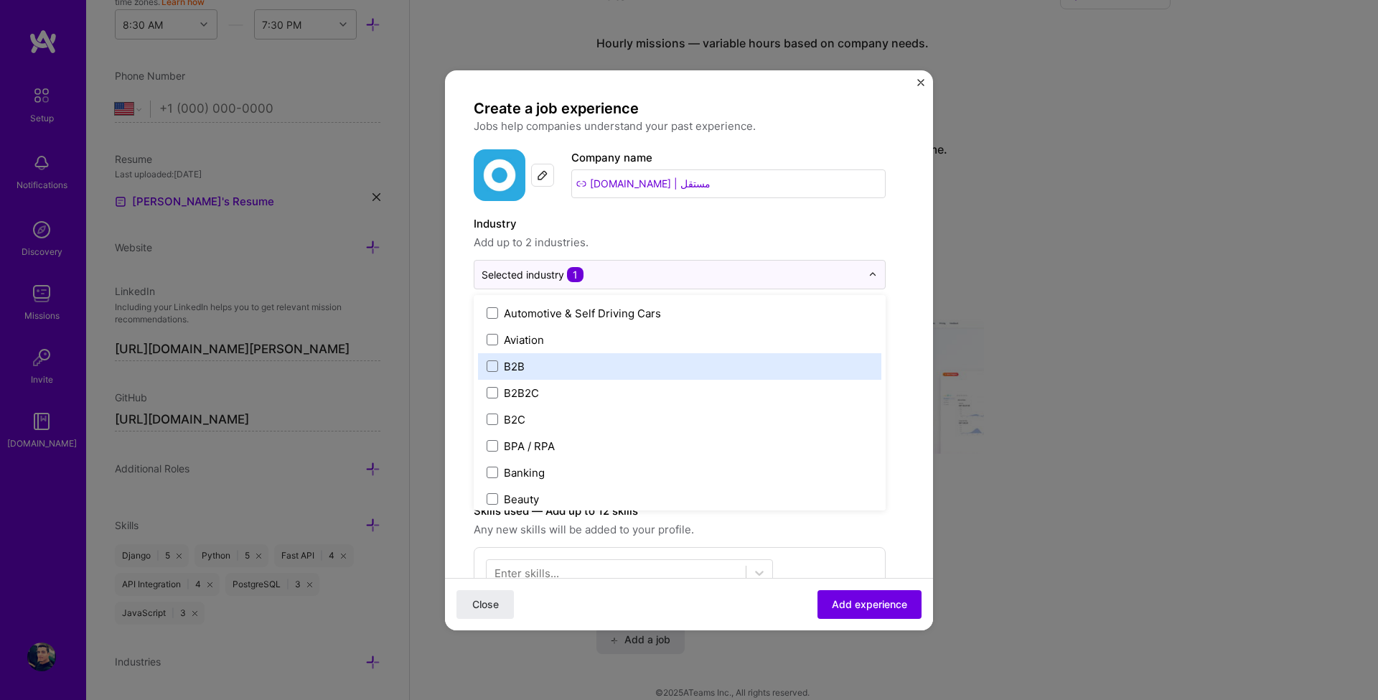
click at [495, 373] on label "B2B" at bounding box center [680, 366] width 386 height 15
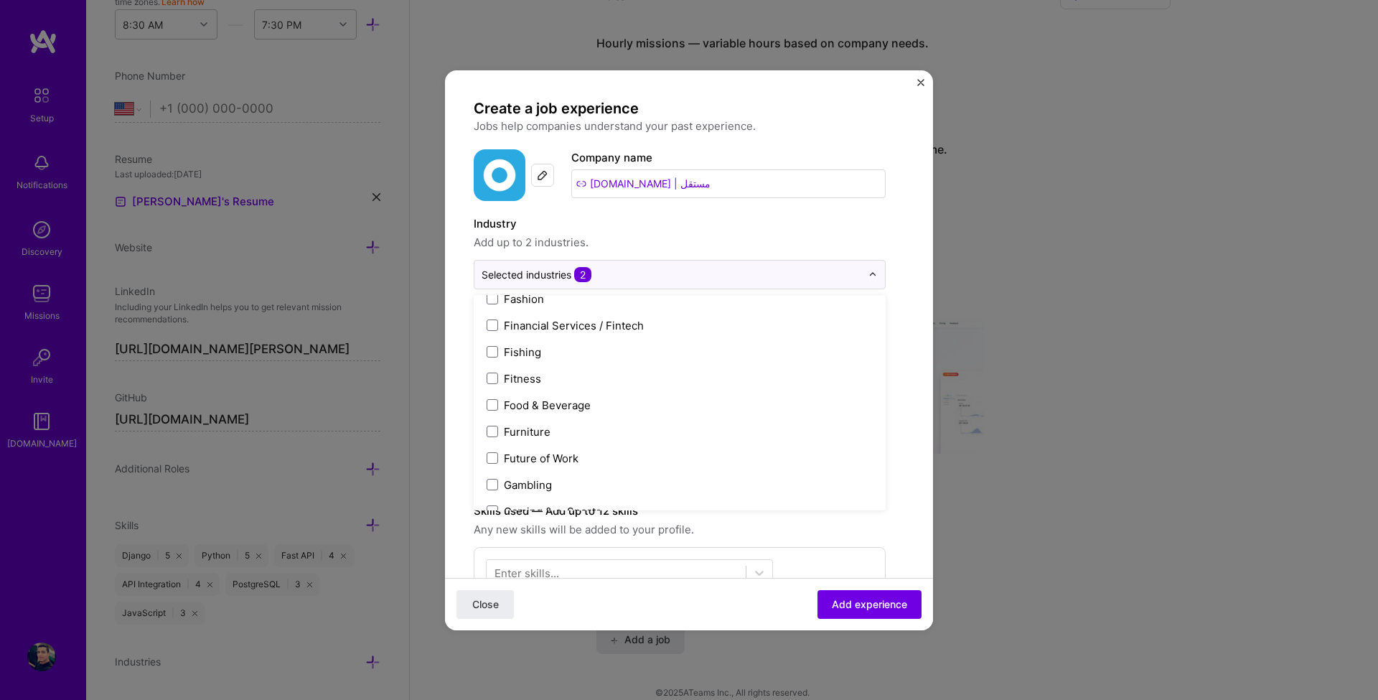
scroll to position [1550, 0]
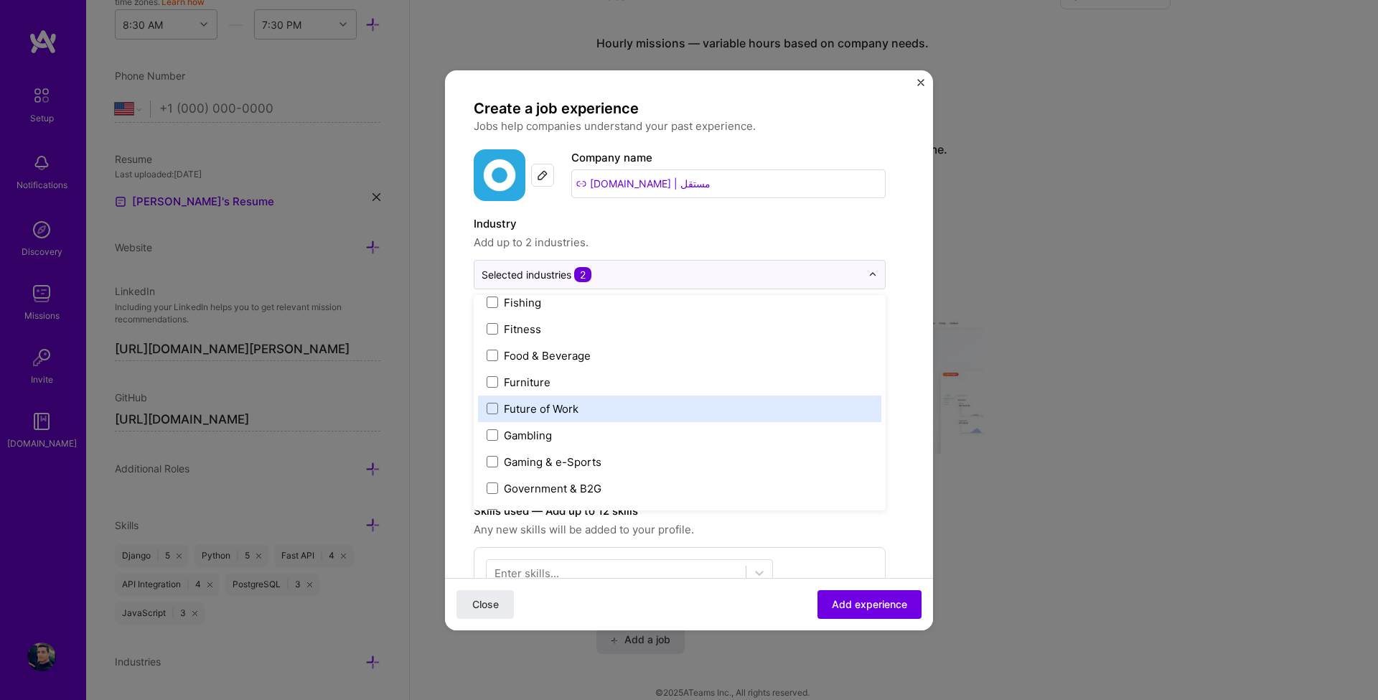
type input "ث"
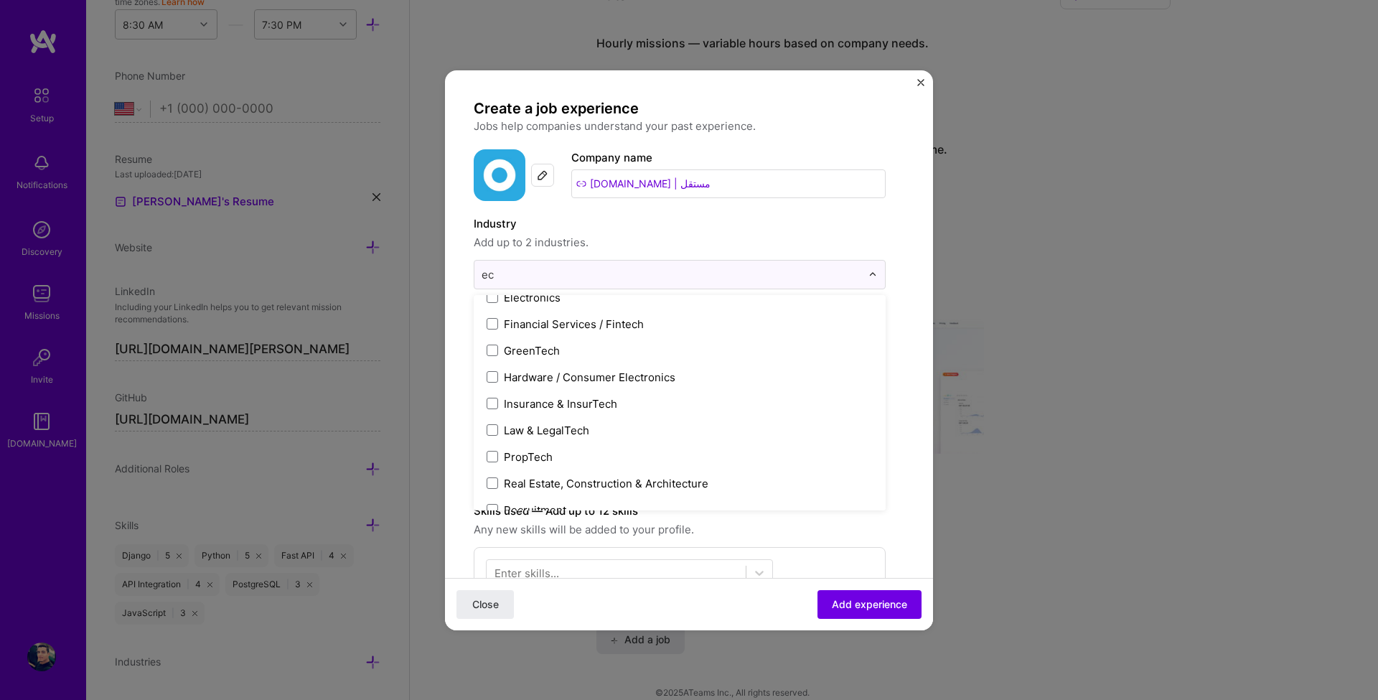
scroll to position [404, 0]
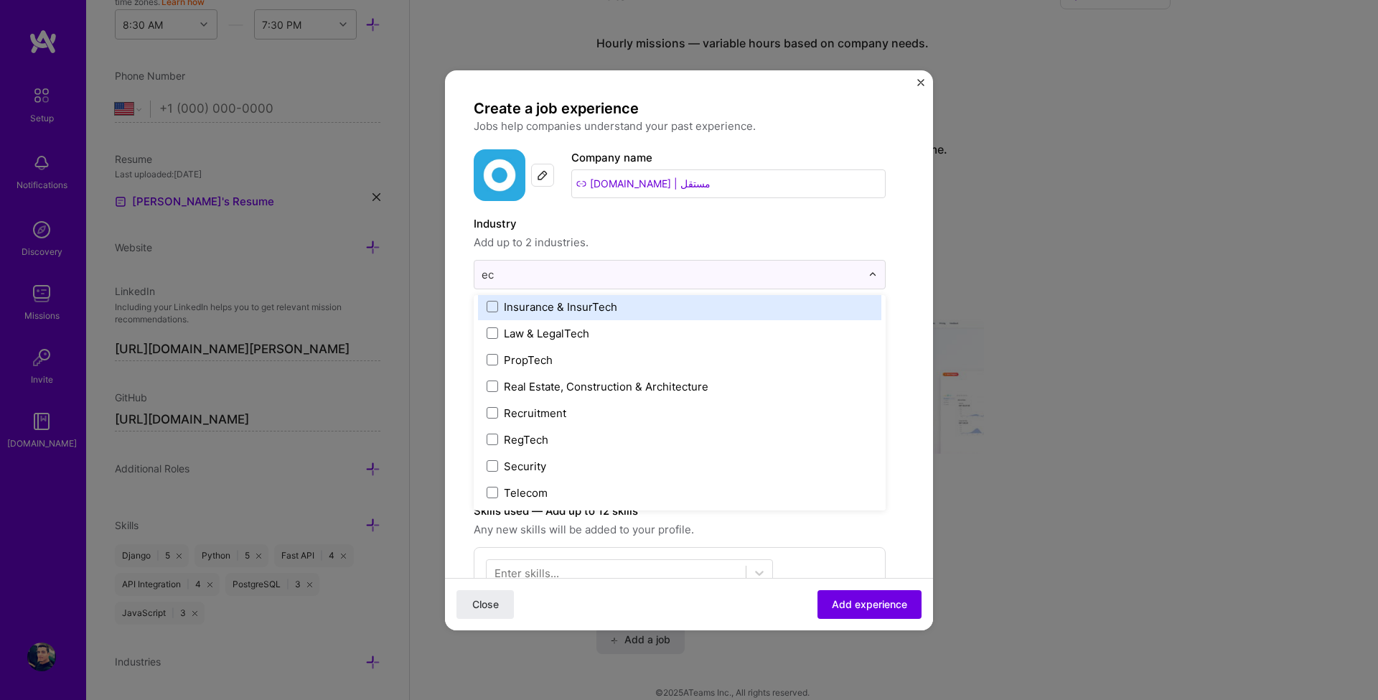
type input "ec"
click at [683, 229] on label "Industry" at bounding box center [680, 223] width 412 height 17
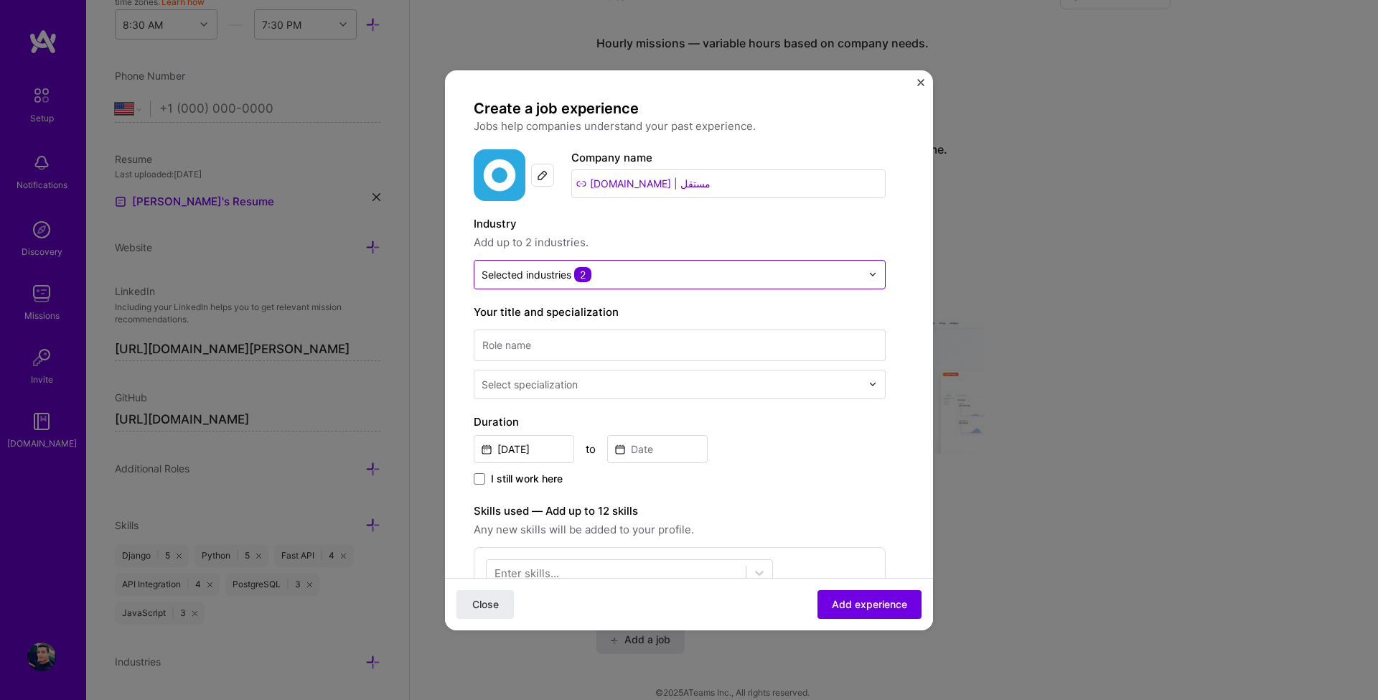
click at [626, 274] on input "text" at bounding box center [672, 274] width 380 height 15
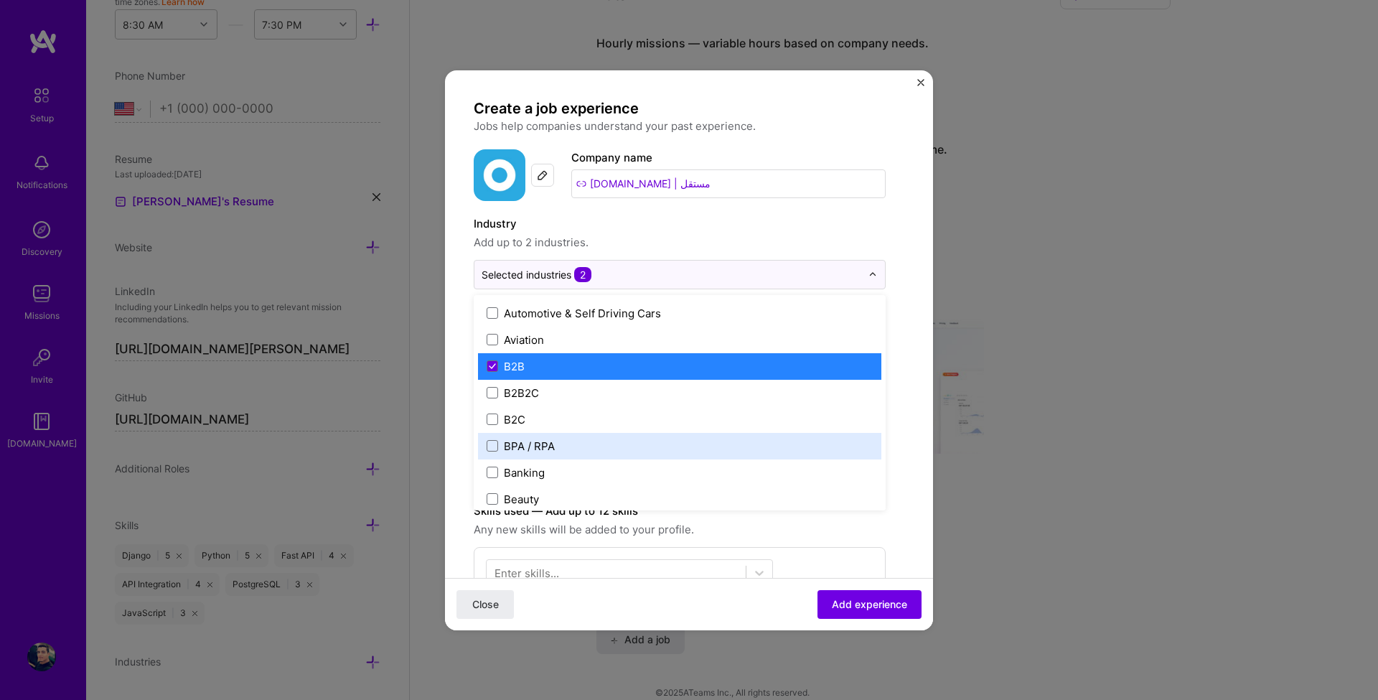
scroll to position [517, 0]
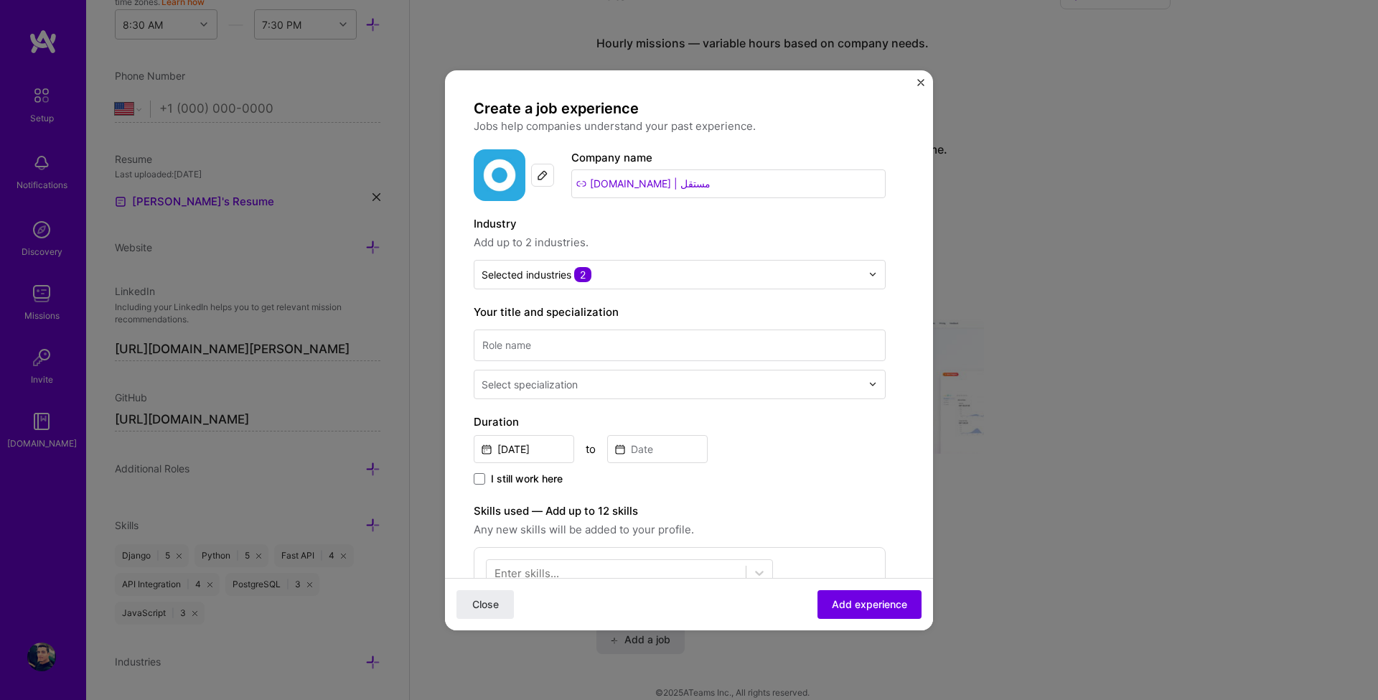
click at [815, 236] on span "Add up to 2 industries." at bounding box center [680, 242] width 412 height 17
drag, startPoint x: 624, startPoint y: 313, endPoint x: 449, endPoint y: 314, distance: 175.1
click at [449, 314] on form "Create a job experience Jobs help companies understand your past experience. Co…" at bounding box center [689, 571] width 488 height 945
copy label "Your title and specialization"
click at [686, 297] on div "Create a job experience Jobs help companies understand your past experience. Co…" at bounding box center [680, 531] width 412 height 864
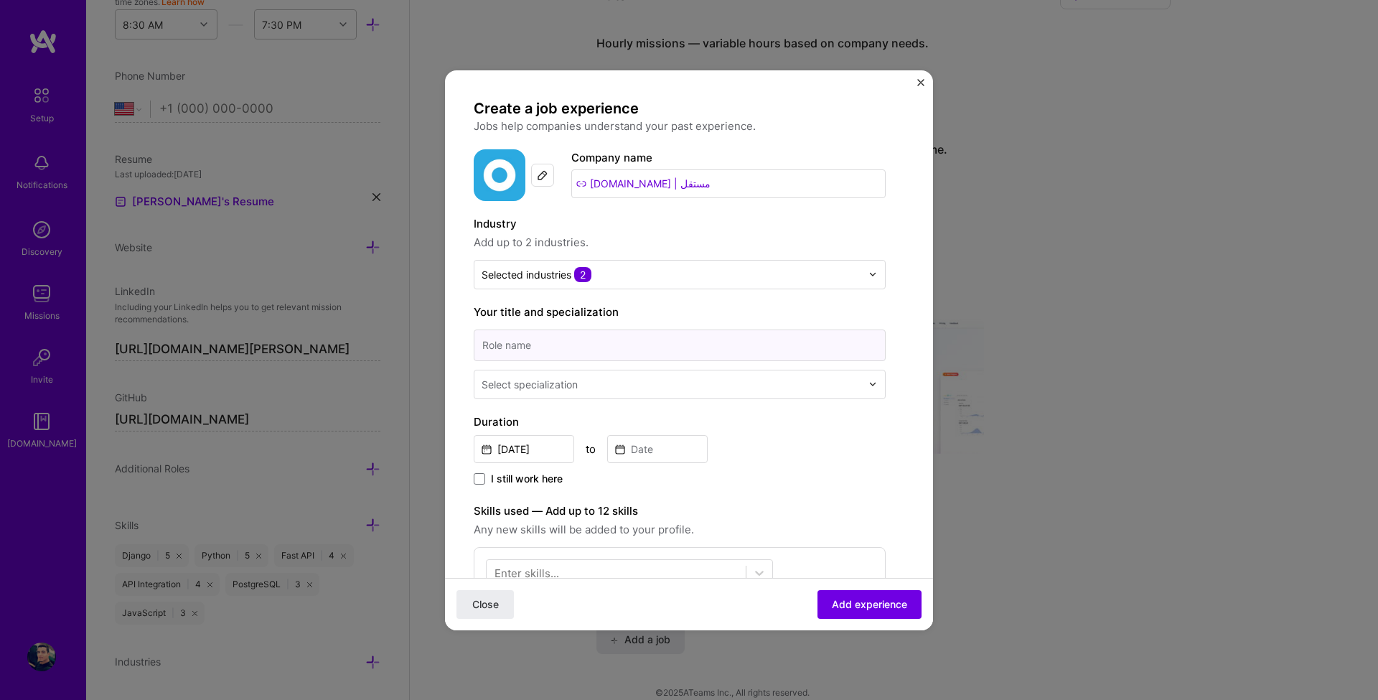
click at [502, 344] on input at bounding box center [680, 345] width 412 height 32
paste input "Freelance (Various Clients)"
type input "Freelance (Various Clients)"
click at [530, 389] on div "Select specialization" at bounding box center [530, 384] width 96 height 15
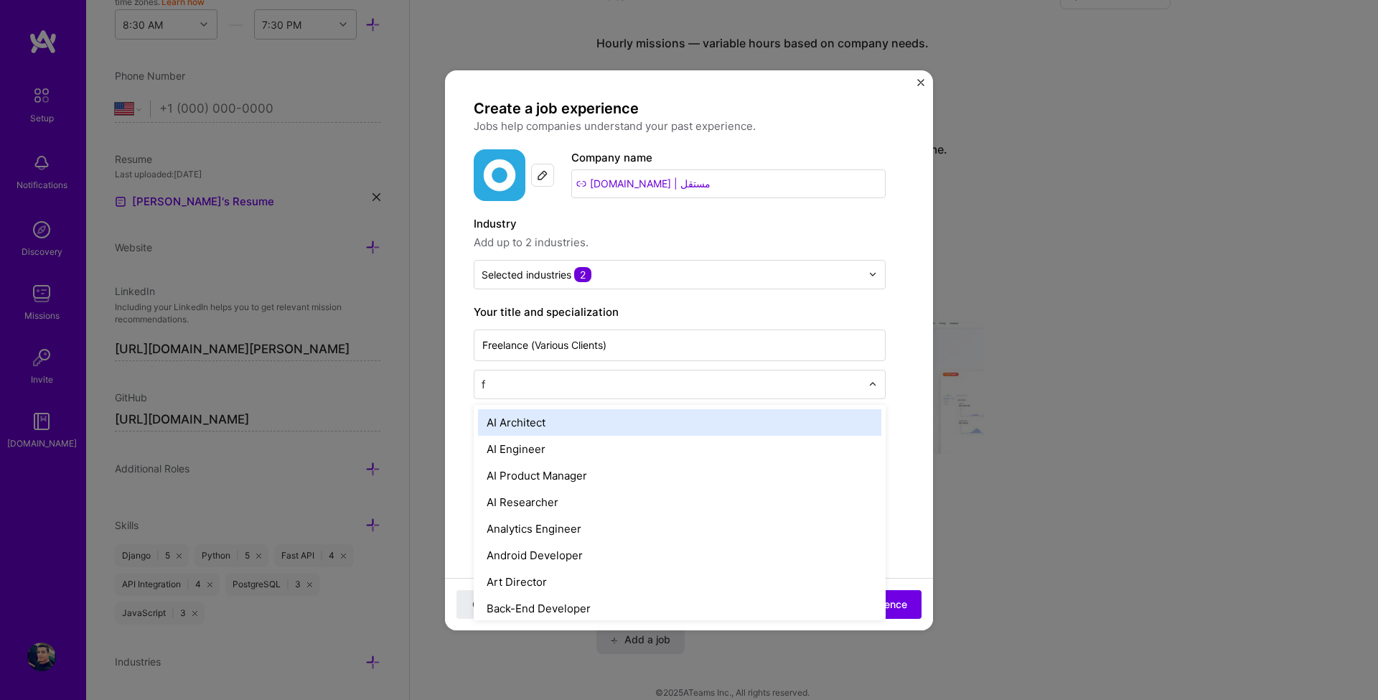
type input "fu"
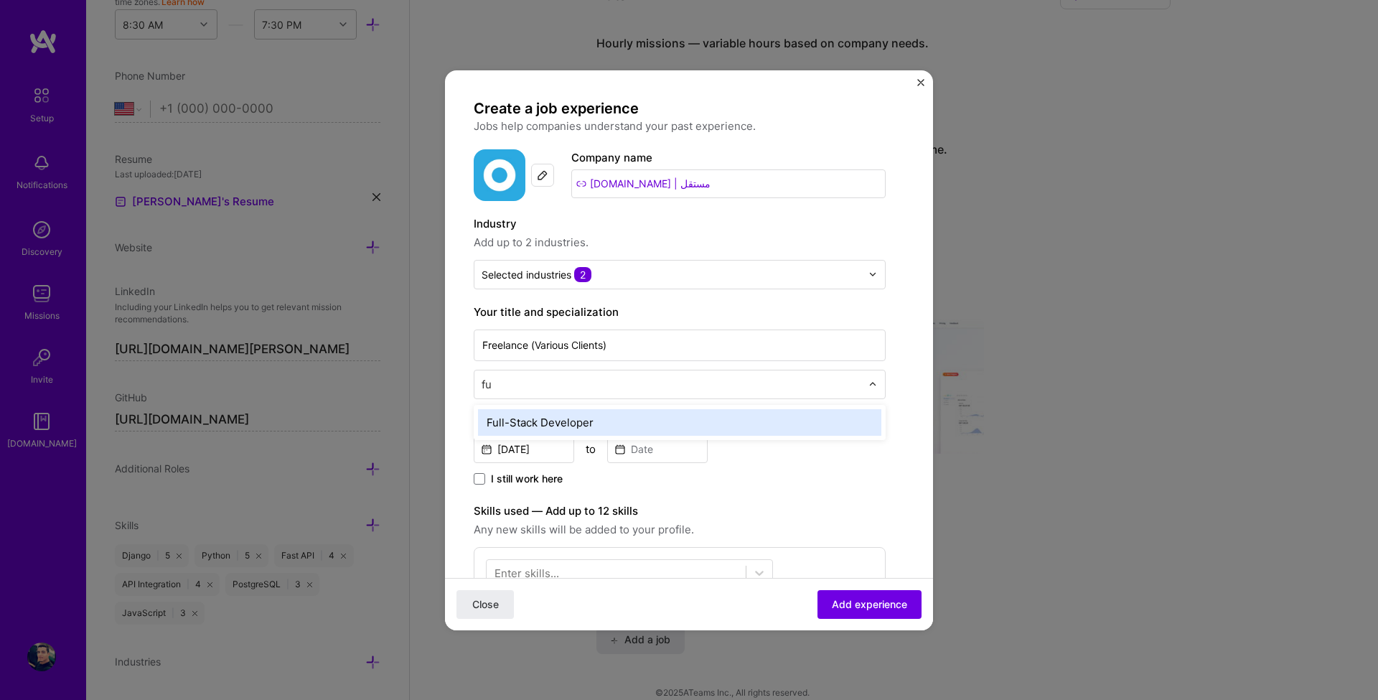
click at [535, 418] on div "Full-Stack Developer" at bounding box center [679, 422] width 403 height 27
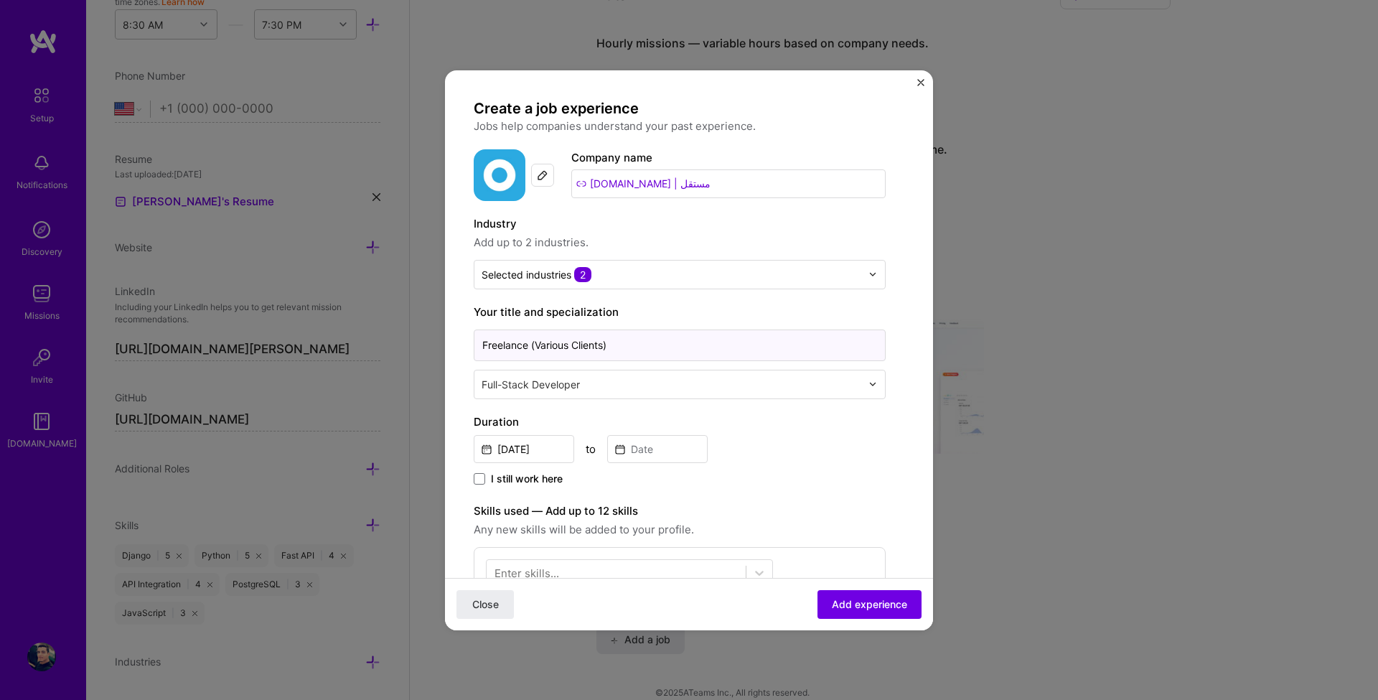
drag, startPoint x: 621, startPoint y: 335, endPoint x: 431, endPoint y: 335, distance: 189.5
click at [431, 335] on div "Create a job experience Jobs help companies understand your past experience. Co…" at bounding box center [689, 350] width 1378 height 700
paste input "Full-Stack Developer"
type input "Freelance Full-Stack Developer"
click at [678, 322] on div "Your title and specialization Freelance Full-Stack Developer Full-Stack Develop…" at bounding box center [680, 351] width 412 height 95
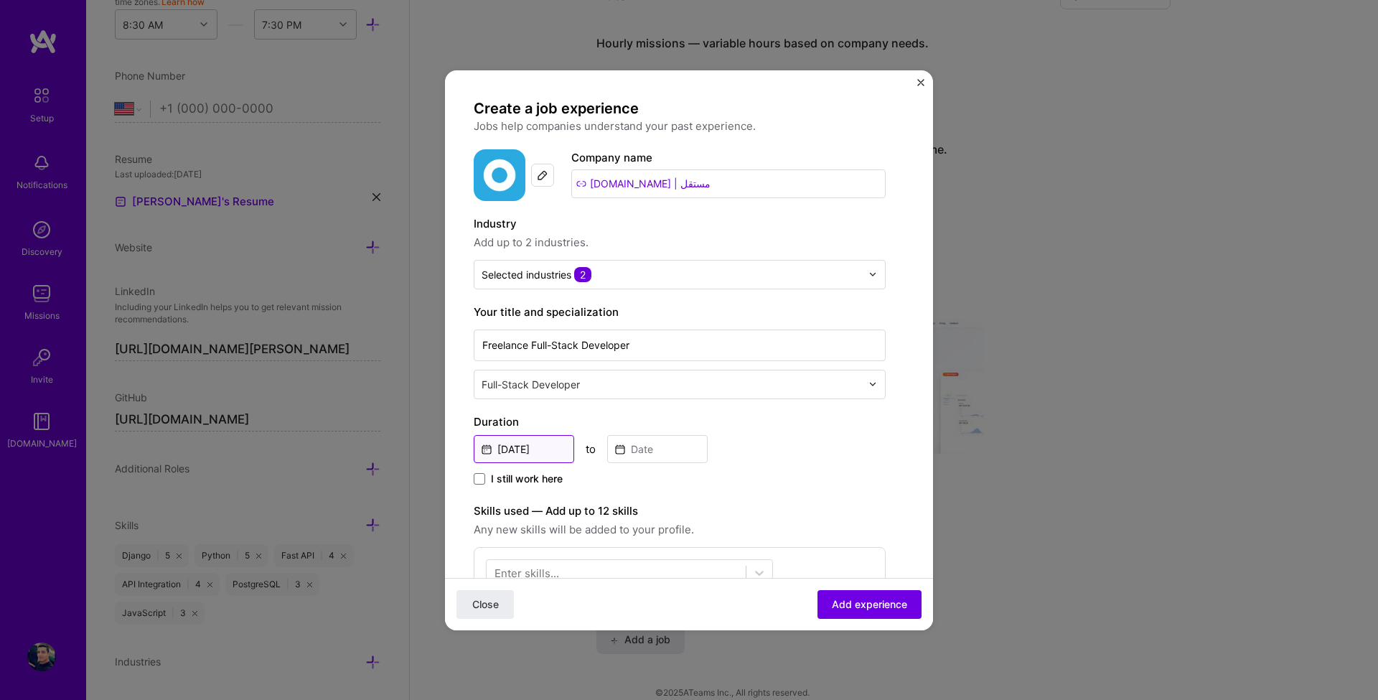
click at [509, 451] on input "Aug, 2025" at bounding box center [524, 449] width 100 height 28
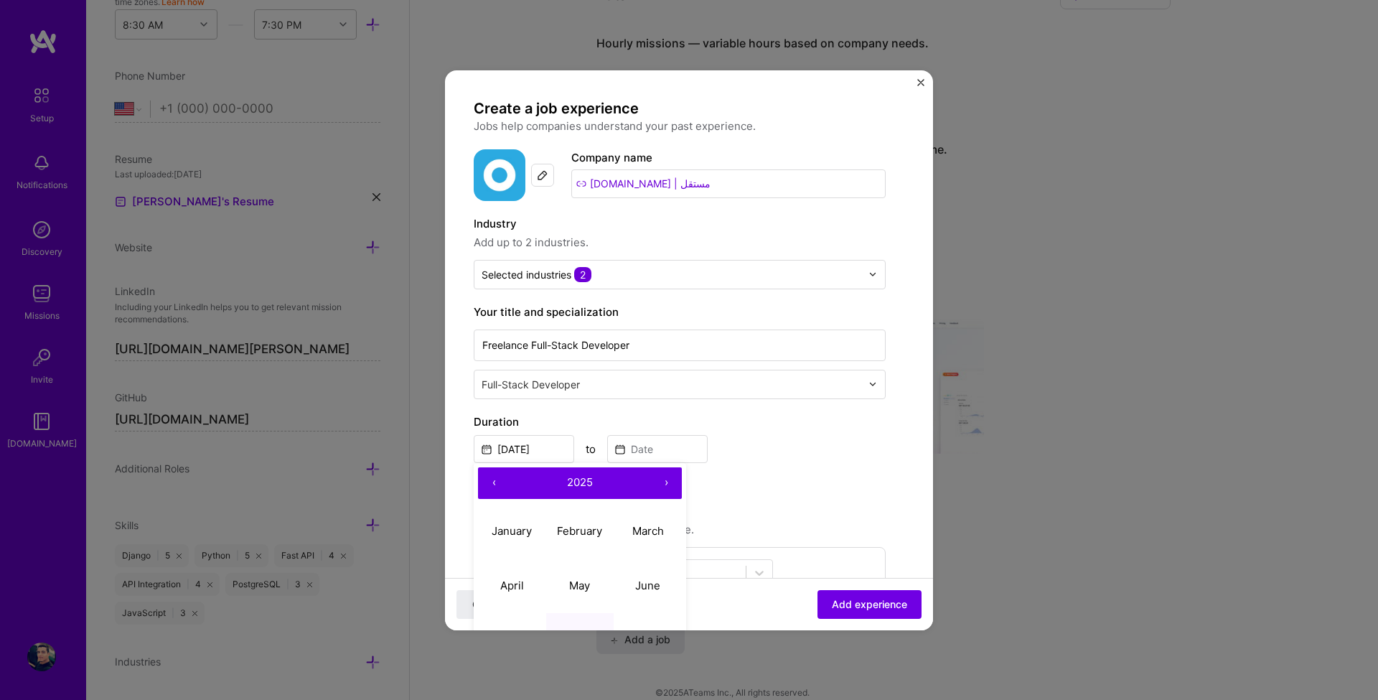
click at [497, 476] on button "‹" at bounding box center [494, 483] width 32 height 32
click at [496, 477] on button "‹" at bounding box center [494, 483] width 32 height 32
click at [658, 482] on button "›" at bounding box center [666, 483] width 32 height 32
click at [659, 482] on button "›" at bounding box center [666, 483] width 32 height 32
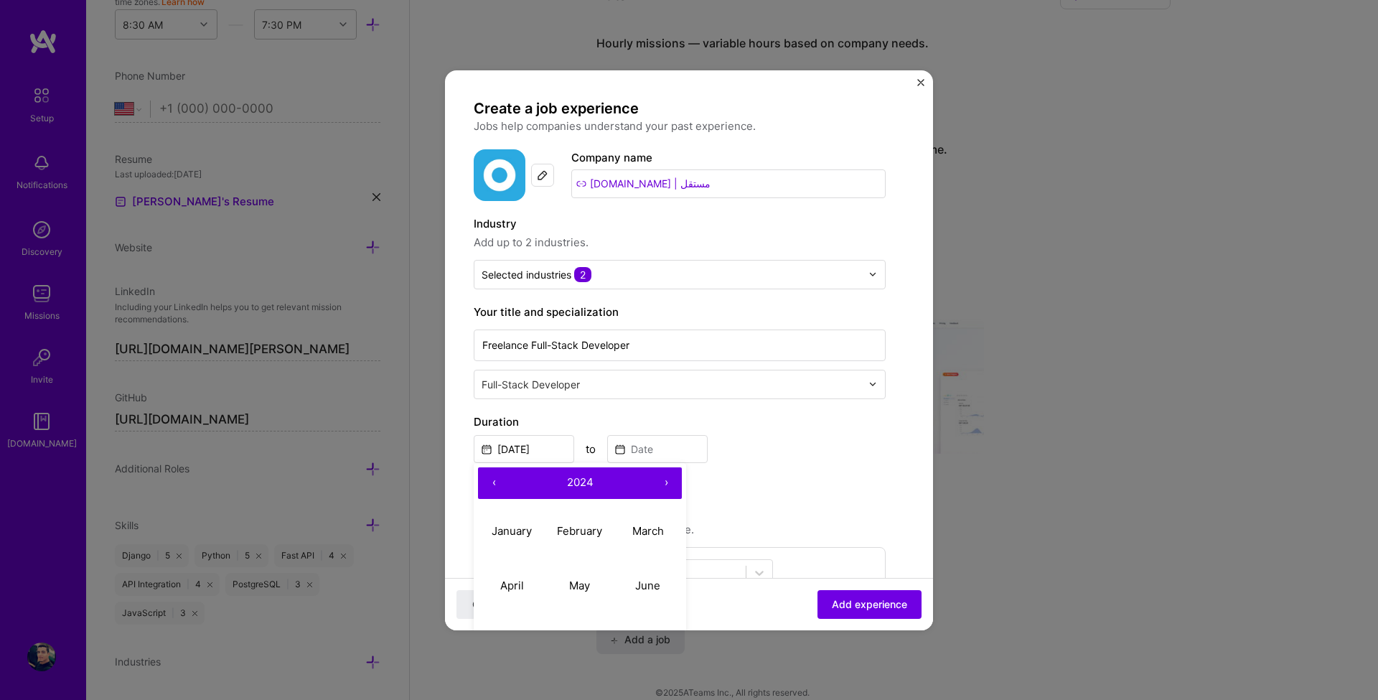
click at [659, 482] on button "›" at bounding box center [666, 483] width 32 height 32
click at [494, 488] on button "‹" at bounding box center [494, 483] width 32 height 32
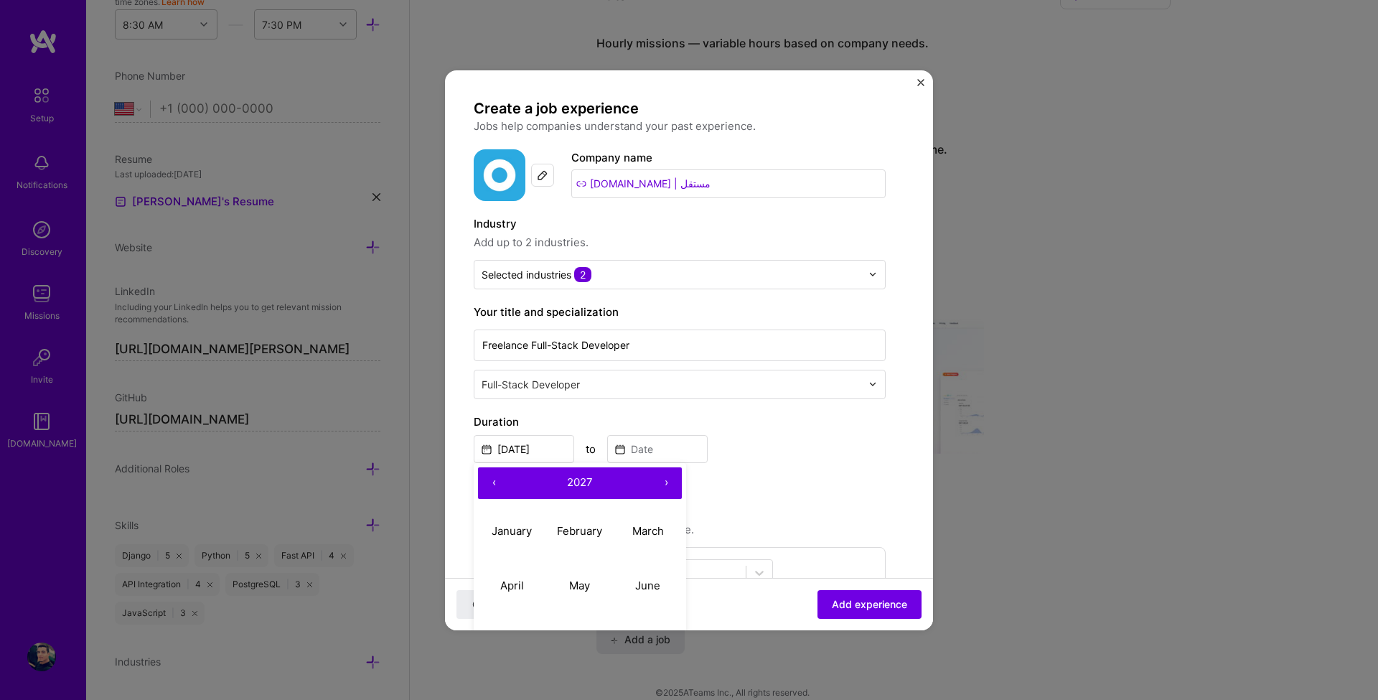
click at [494, 488] on button "‹" at bounding box center [494, 483] width 32 height 32
click at [495, 487] on button "‹" at bounding box center [494, 483] width 32 height 32
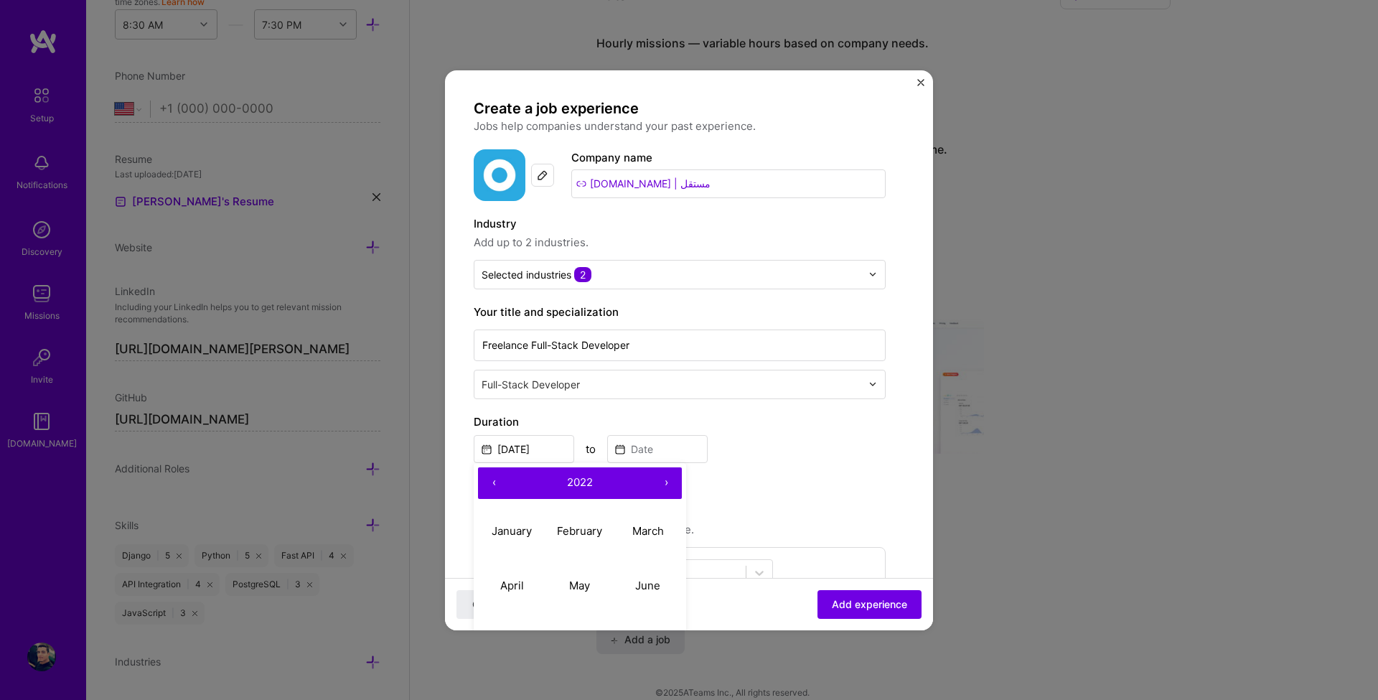
click at [495, 490] on button "‹" at bounding box center [494, 483] width 32 height 32
click at [846, 493] on div "Create a job experience Jobs help companies understand your past experience. Co…" at bounding box center [680, 531] width 412 height 864
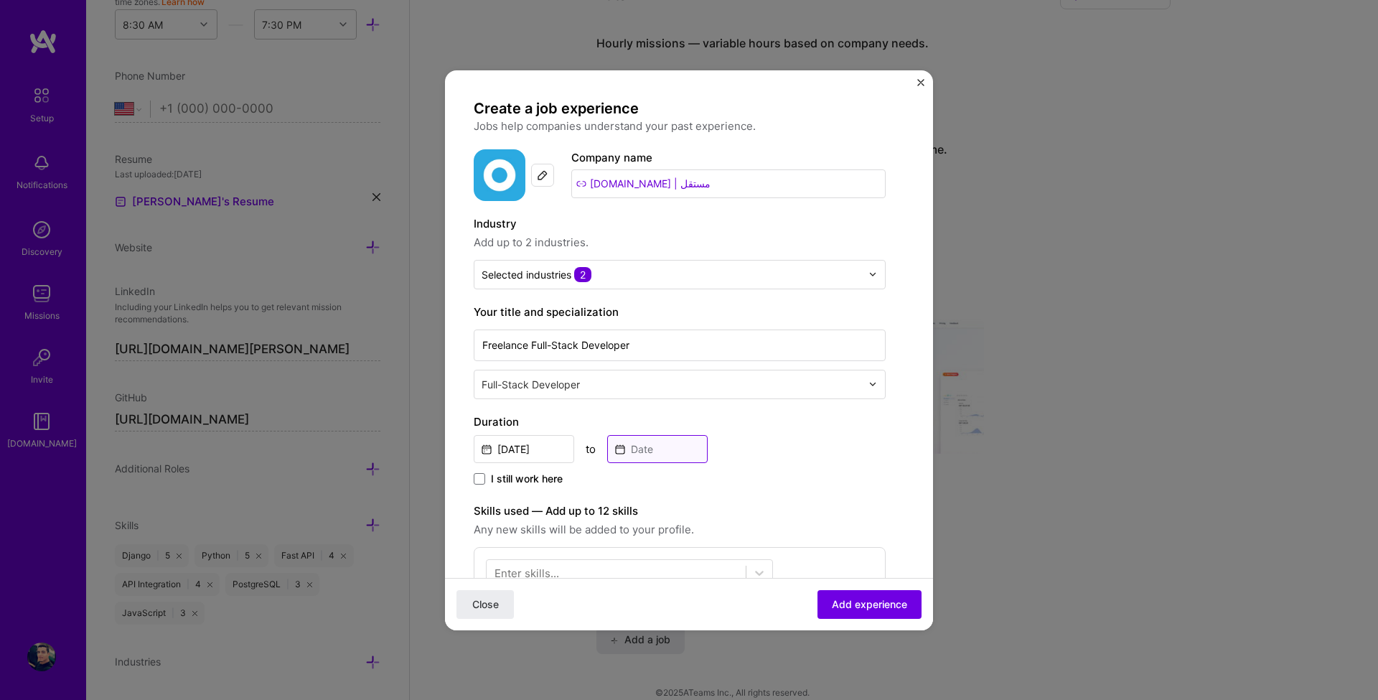
click at [642, 458] on input at bounding box center [657, 449] width 100 height 28
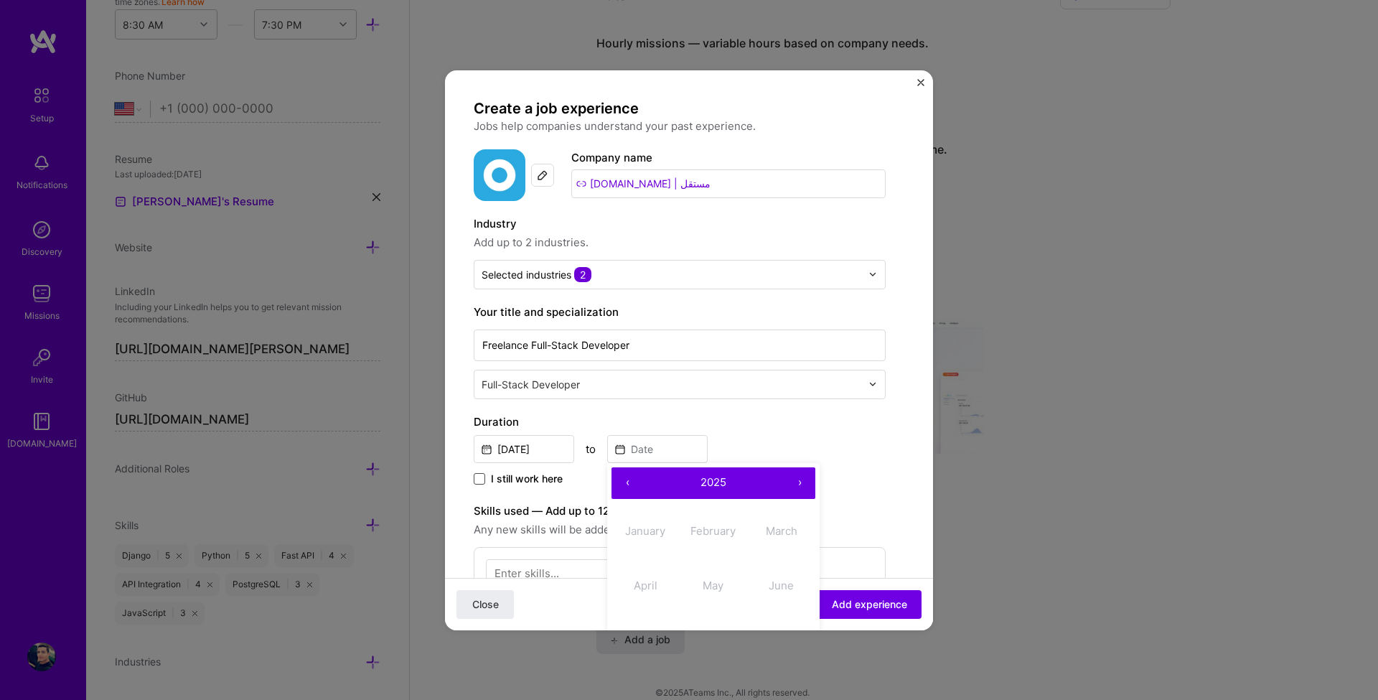
click at [482, 479] on span at bounding box center [479, 478] width 11 height 11
click at [0, 0] on input "I still work here" at bounding box center [0, 0] width 0 height 0
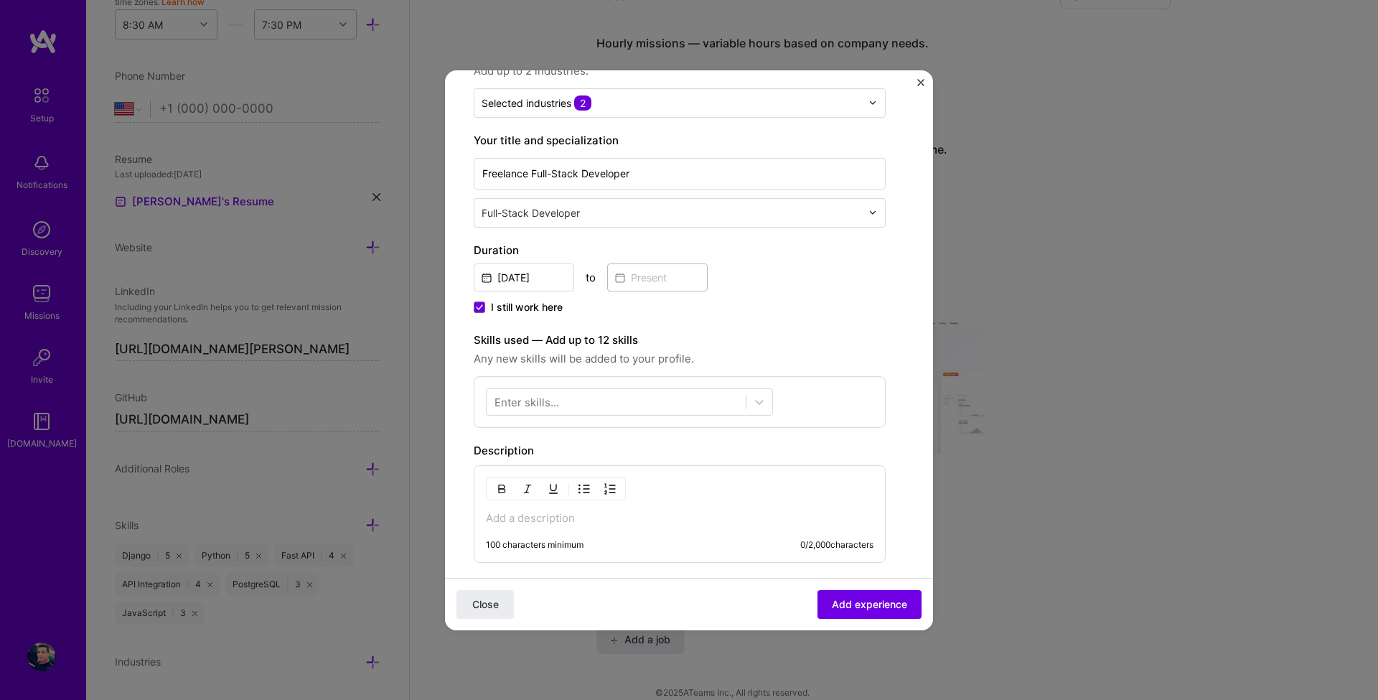
scroll to position [172, 0]
click at [541, 401] on div "Enter skills..." at bounding box center [527, 400] width 65 height 15
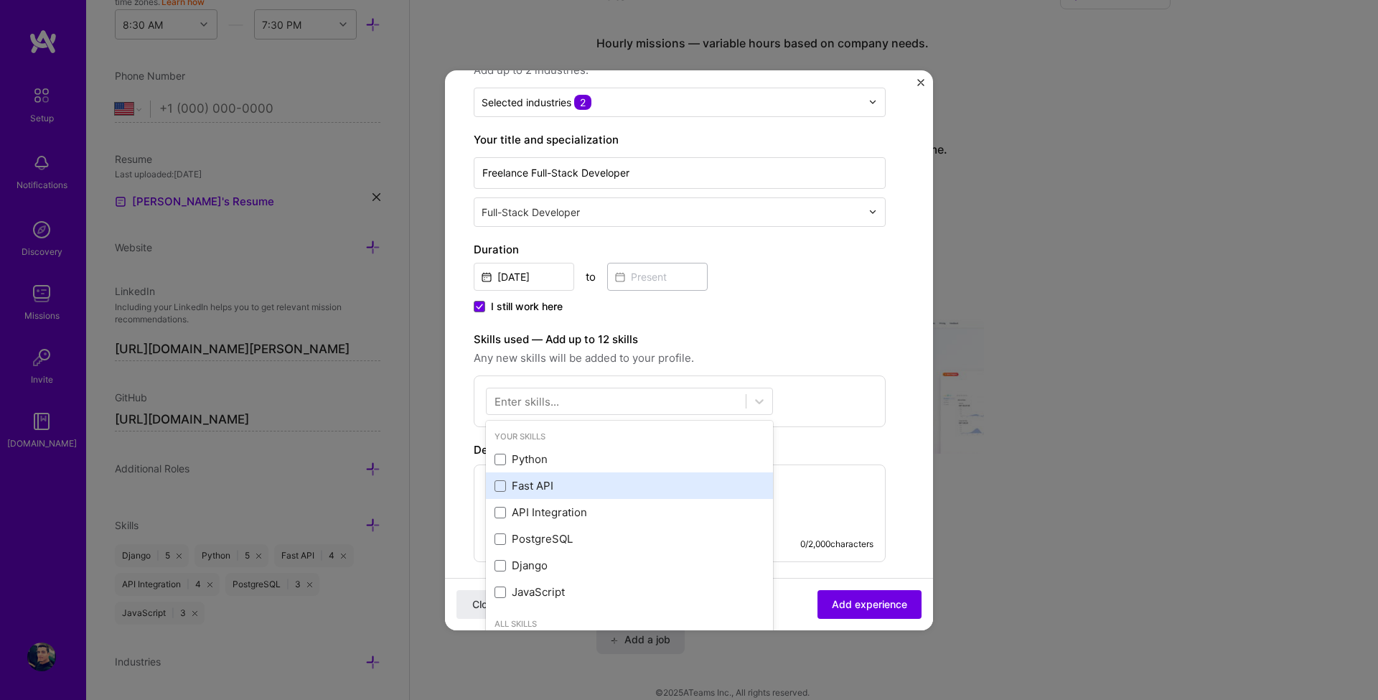
click at [502, 461] on span at bounding box center [500, 459] width 11 height 11
click at [0, 0] on input "checkbox" at bounding box center [0, 0] width 0 height 0
click at [498, 482] on span at bounding box center [500, 485] width 11 height 11
click at [0, 0] on input "checkbox" at bounding box center [0, 0] width 0 height 0
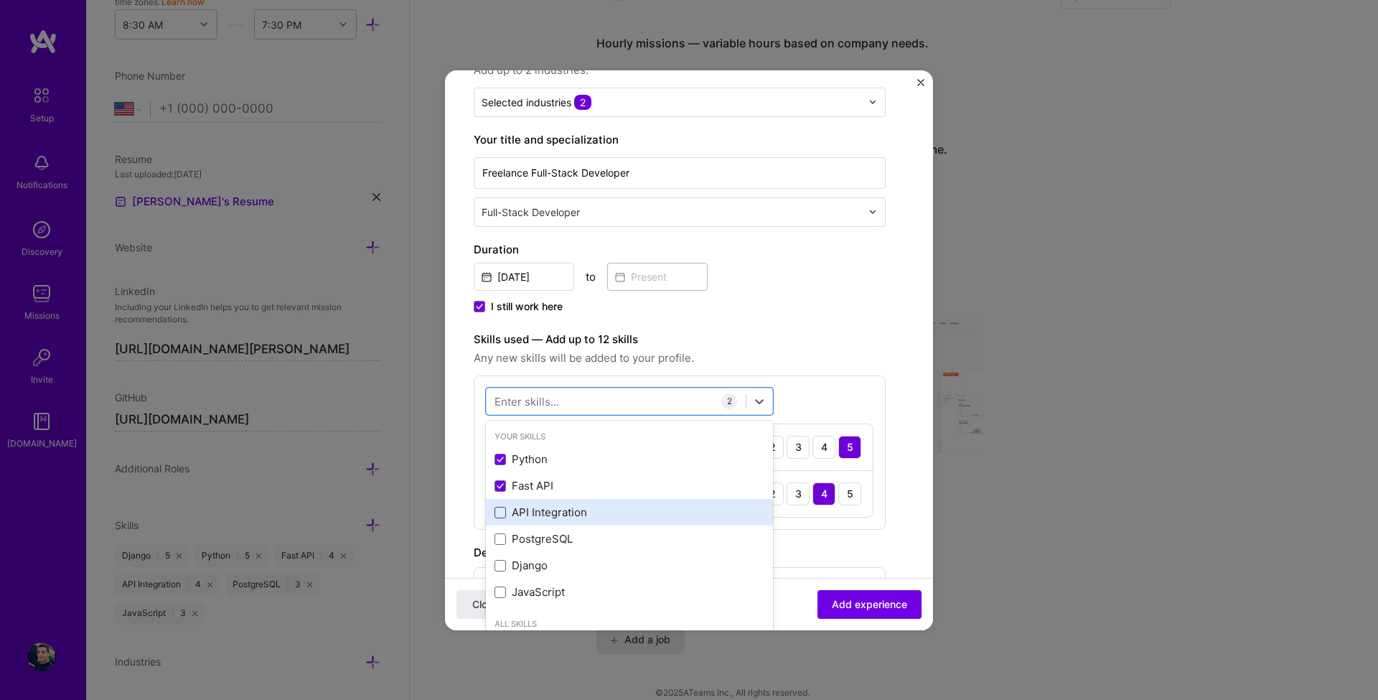
click at [499, 513] on span at bounding box center [500, 512] width 11 height 11
click at [0, 0] on input "checkbox" at bounding box center [0, 0] width 0 height 0
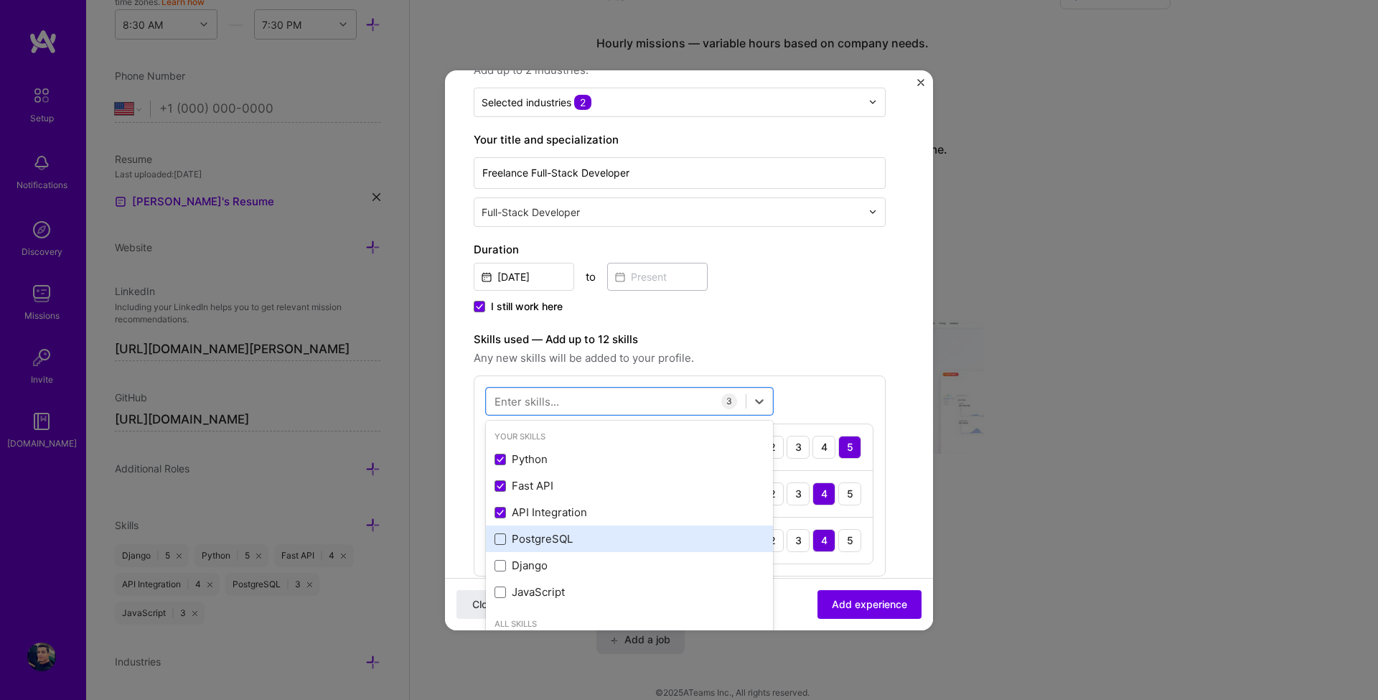
click at [496, 540] on span at bounding box center [500, 538] width 11 height 11
click at [0, 0] on input "checkbox" at bounding box center [0, 0] width 0 height 0
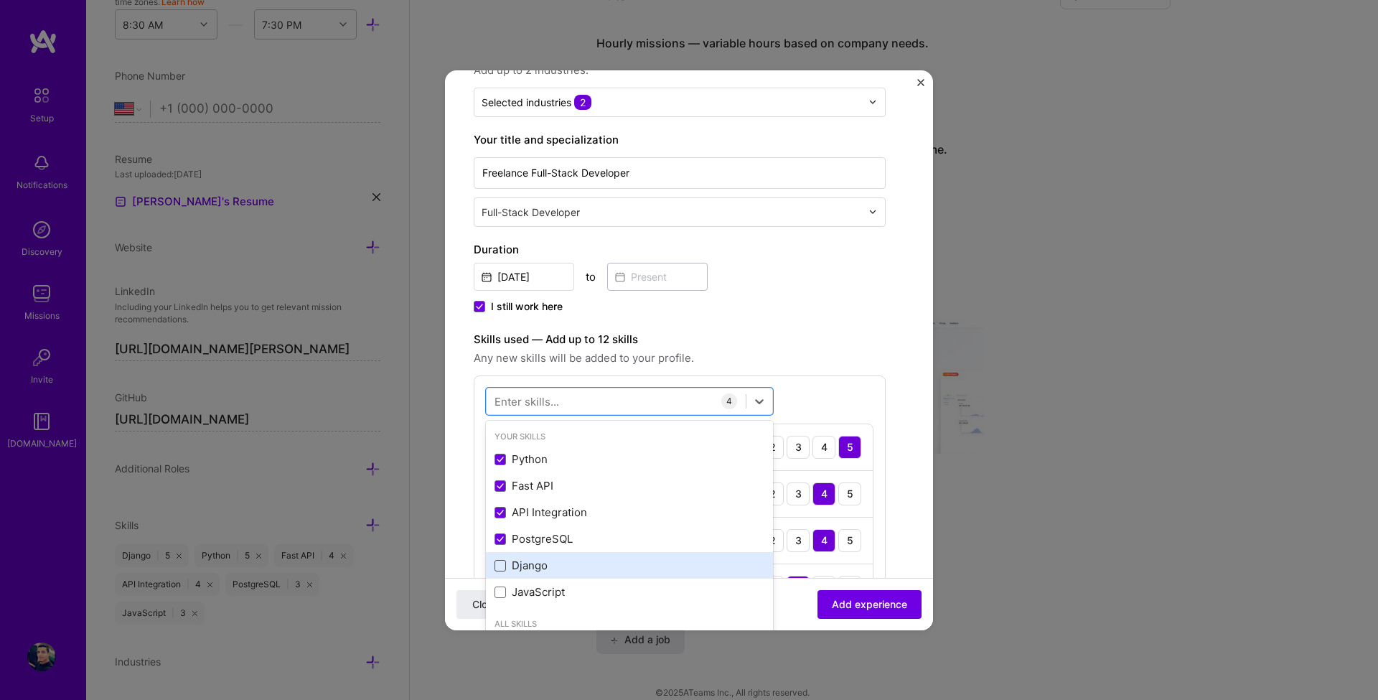
click at [498, 566] on span at bounding box center [500, 565] width 11 height 11
click at [0, 0] on input "checkbox" at bounding box center [0, 0] width 0 height 0
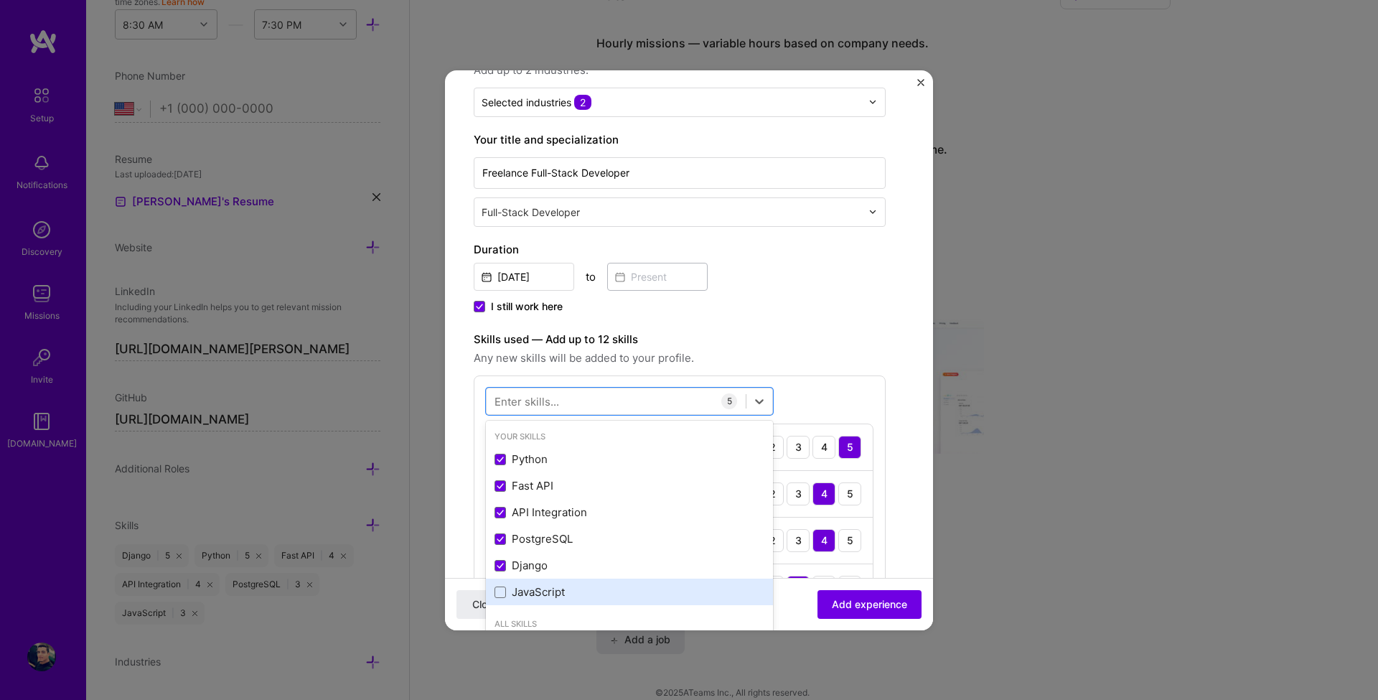
click at [494, 594] on div "JavaScript" at bounding box center [629, 592] width 287 height 27
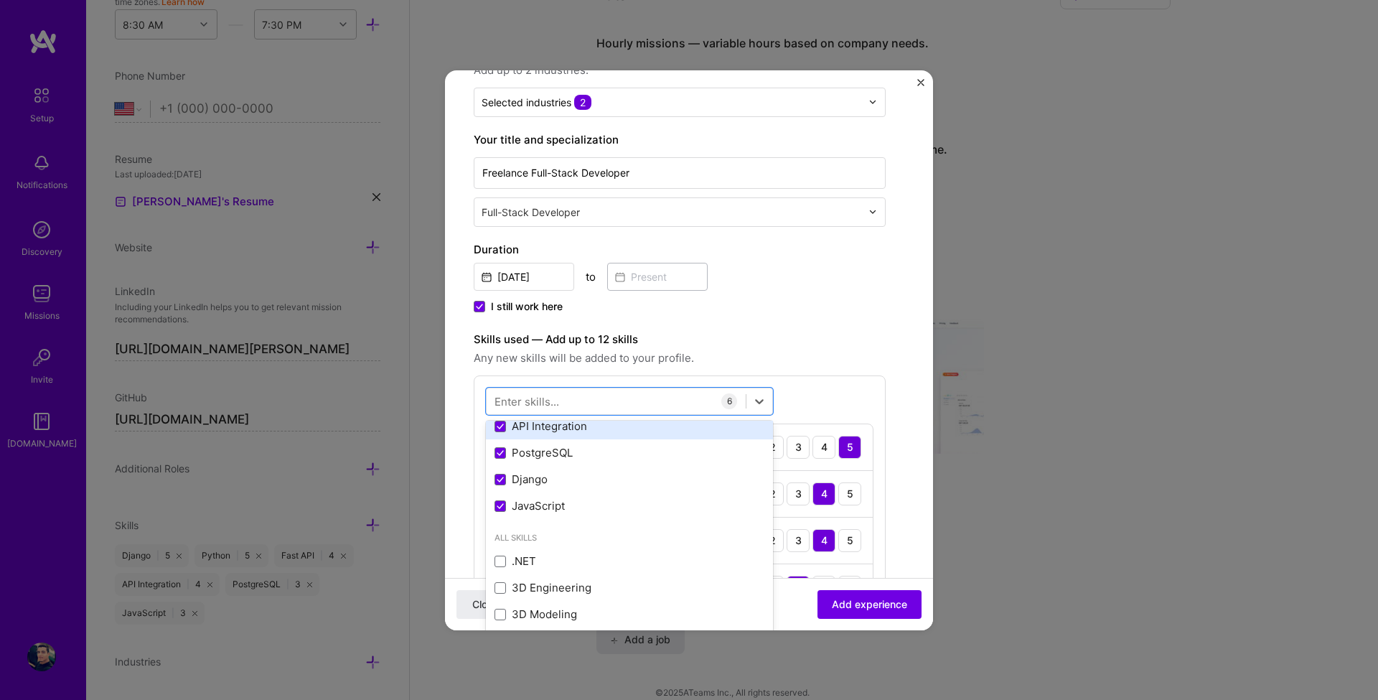
scroll to position [0, 0]
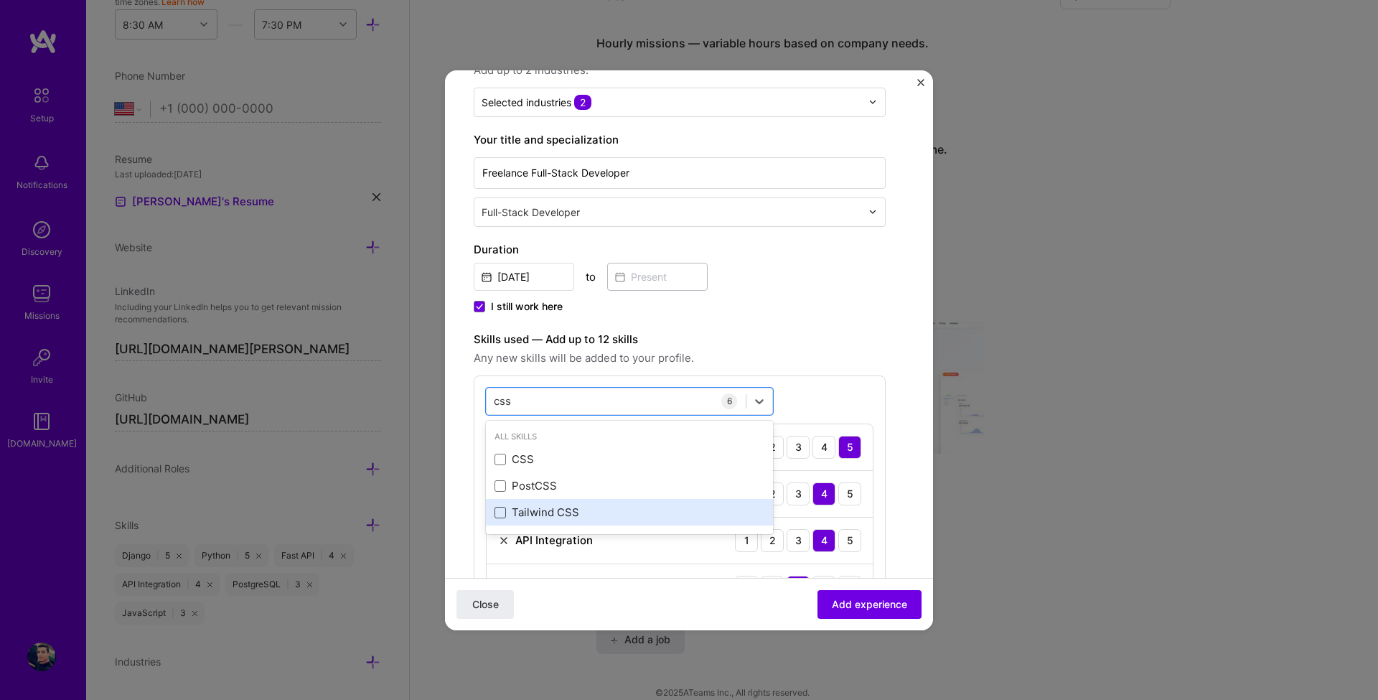
click at [500, 516] on span at bounding box center [500, 512] width 11 height 11
click at [0, 0] on input "checkbox" at bounding box center [0, 0] width 0 height 0
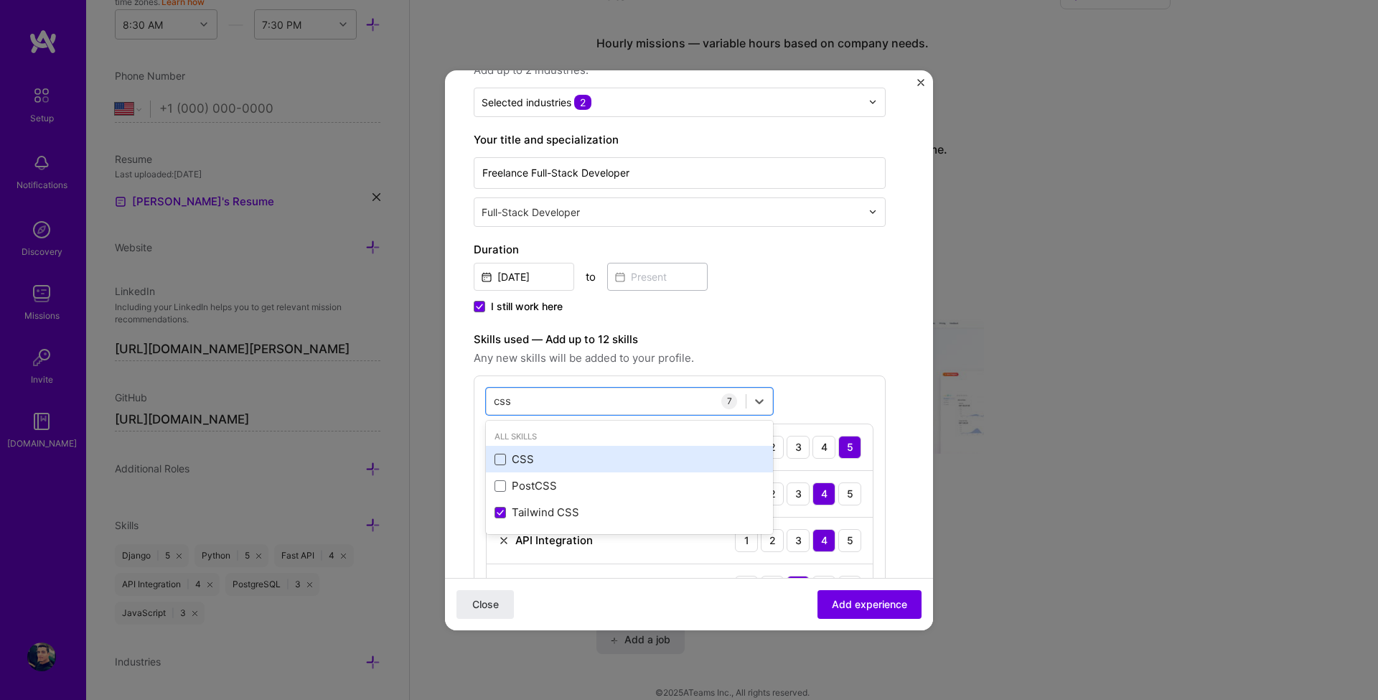
click at [497, 460] on span at bounding box center [500, 459] width 11 height 11
click at [0, 0] on input "checkbox" at bounding box center [0, 0] width 0 height 0
type input "css"
click at [831, 335] on label "Skills used — Add up to 12 skills" at bounding box center [680, 339] width 412 height 17
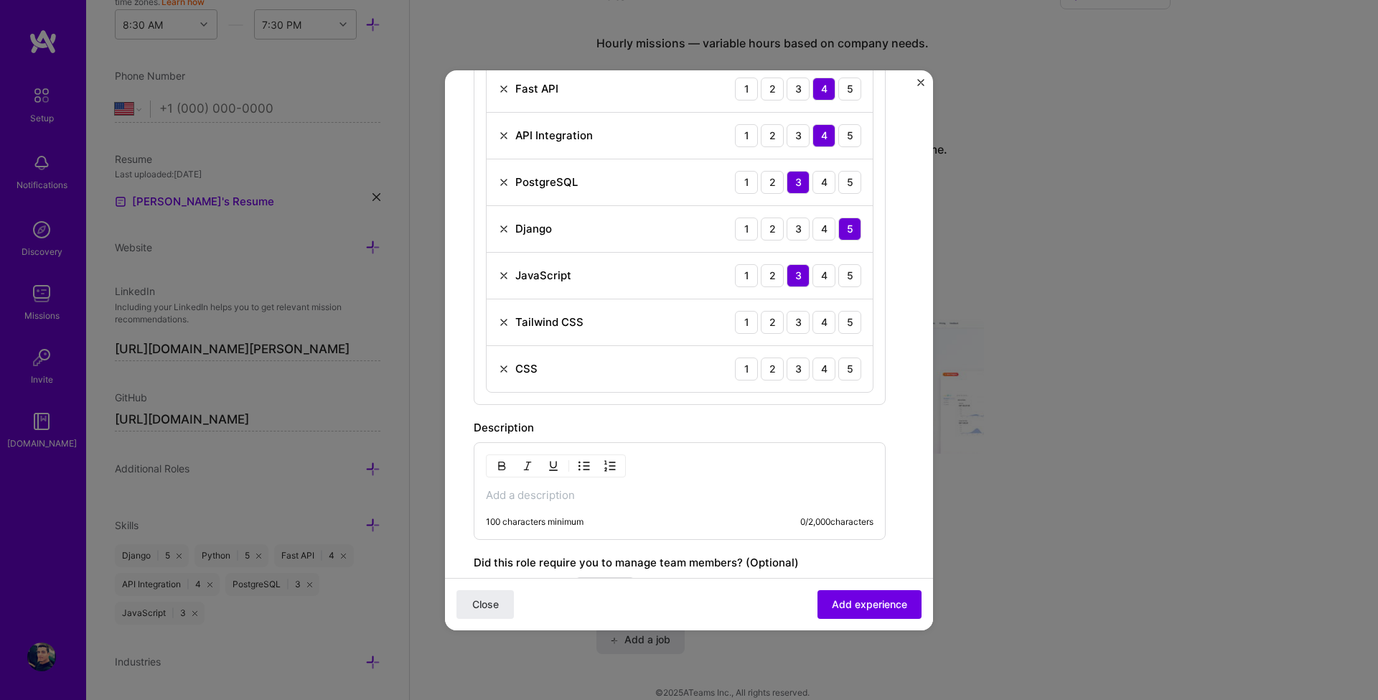
scroll to position [603, 0]
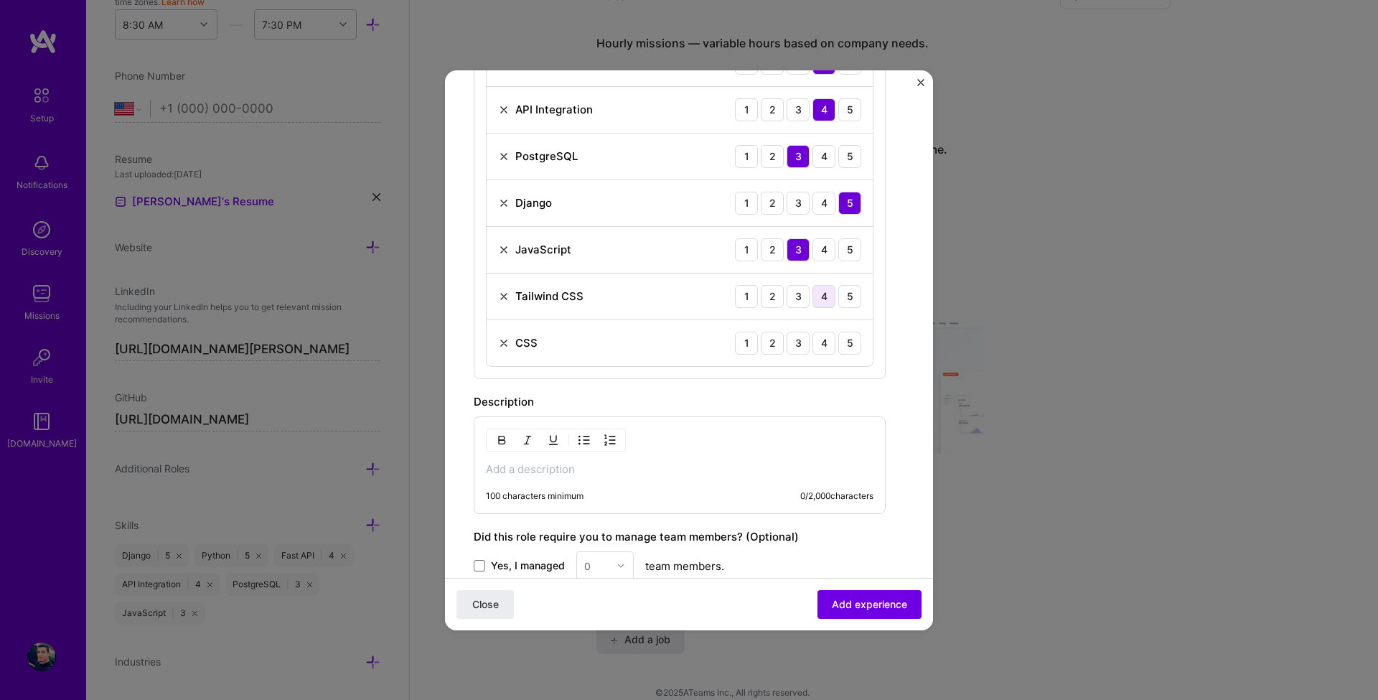
click at [822, 296] on div "4" at bounding box center [824, 296] width 23 height 23
click at [832, 343] on div "4" at bounding box center [824, 343] width 23 height 23
click at [511, 399] on label "Description" at bounding box center [504, 402] width 60 height 14
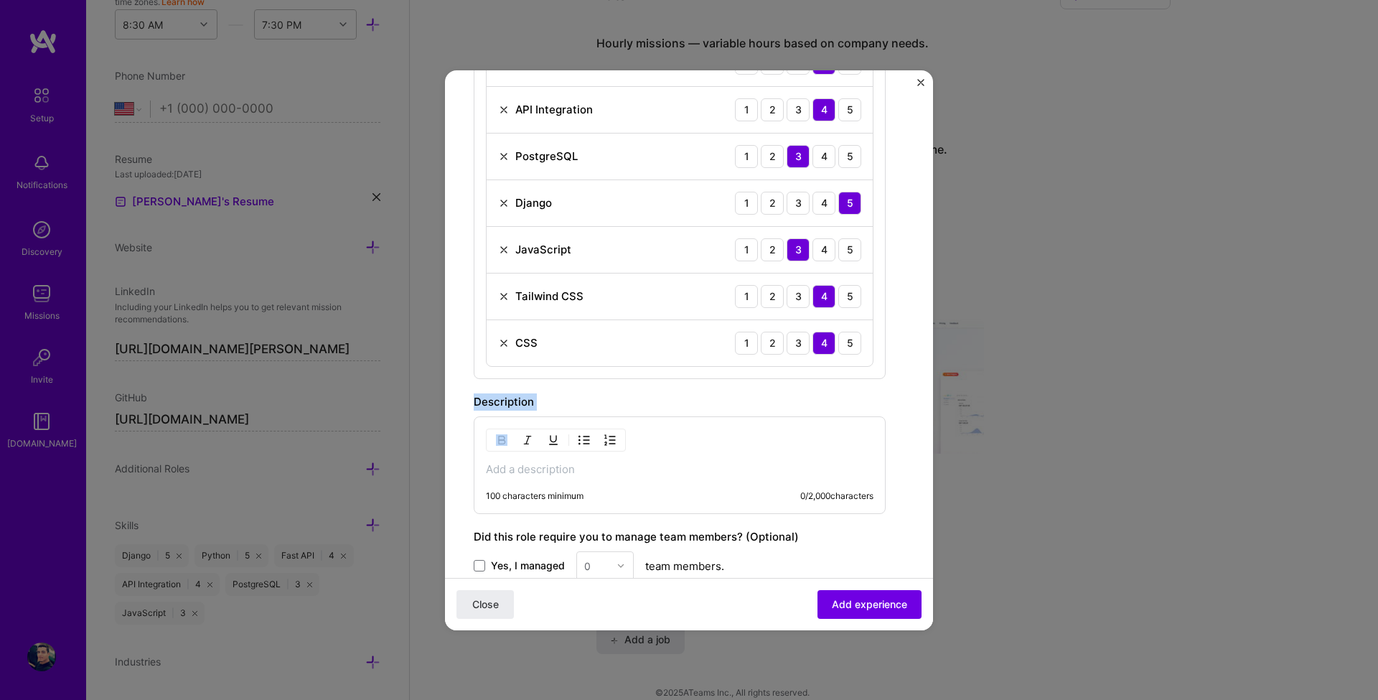
copy label "Description"
click at [555, 476] on p at bounding box center [680, 469] width 388 height 14
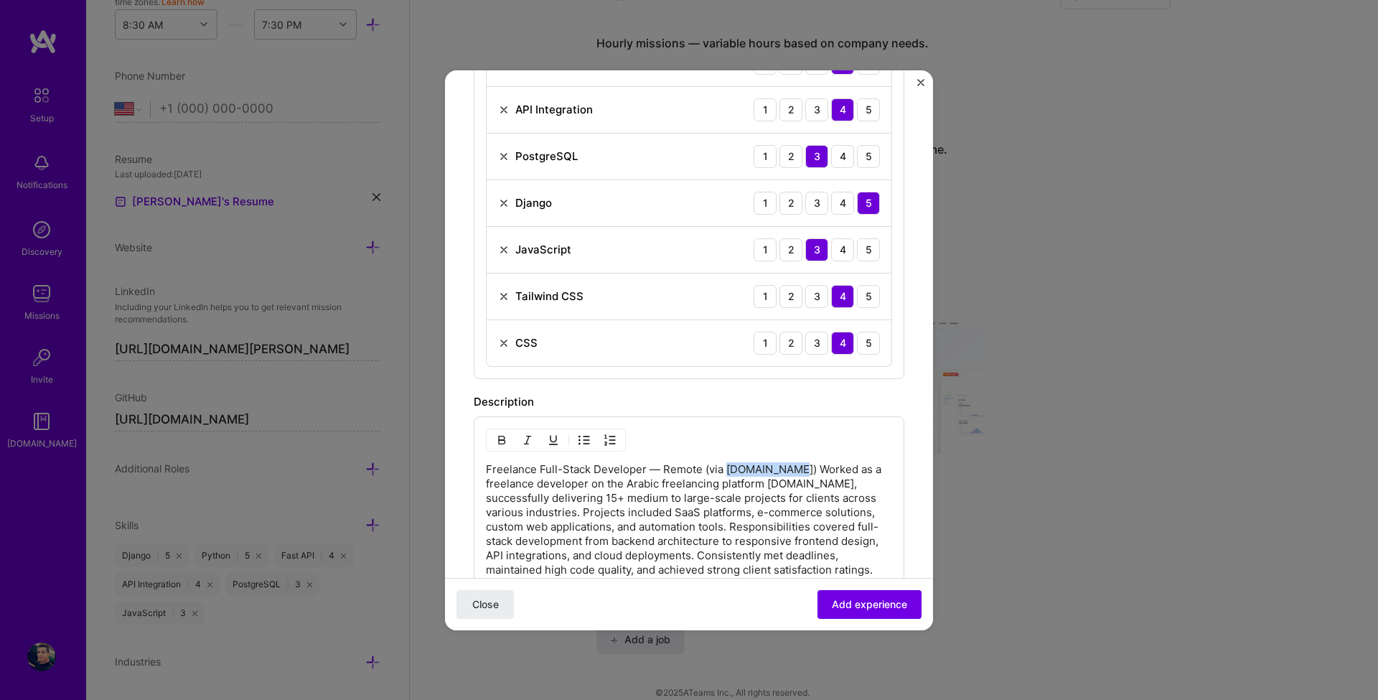
drag, startPoint x: 792, startPoint y: 467, endPoint x: 729, endPoint y: 470, distance: 63.2
click at [729, 470] on p "Freelance Full-Stack Developer — Remote (via Mostaql.com) Worked as a freelance…" at bounding box center [689, 519] width 406 height 115
copy p "Mostaql.com)"
click at [820, 429] on div "Freelance Full-Stack Developer — Remote (via Mostaql.com) Worked as a freelance…" at bounding box center [689, 515] width 431 height 198
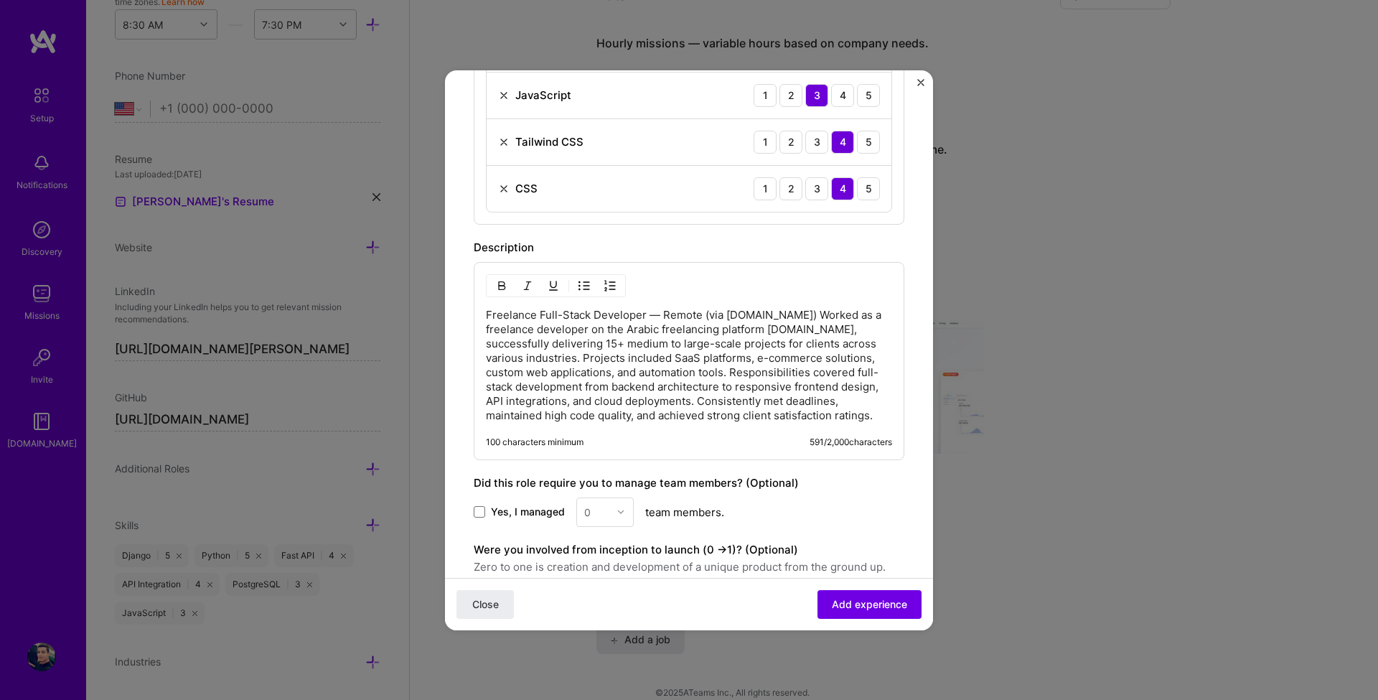
scroll to position [775, 0]
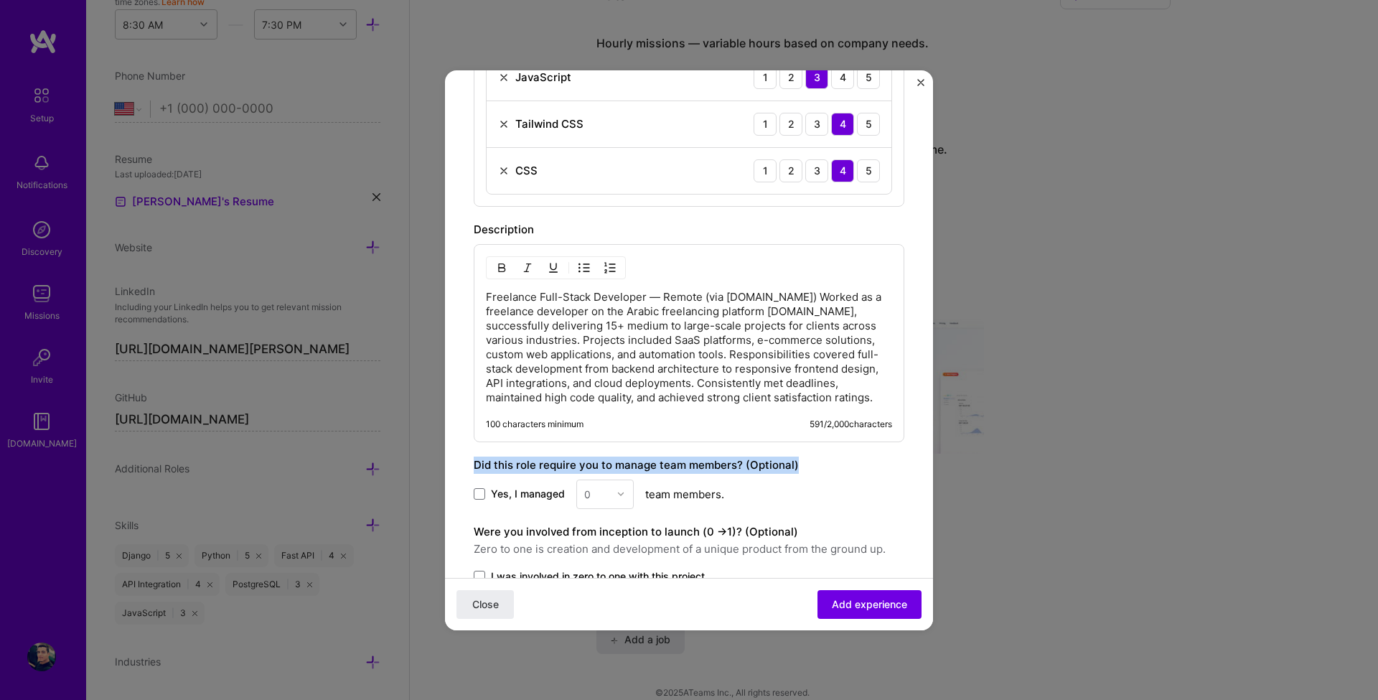
drag, startPoint x: 793, startPoint y: 467, endPoint x: 472, endPoint y: 461, distance: 321.6
click at [472, 461] on form "Create a job experience Jobs help companies understand your past experience. Co…" at bounding box center [689, 38] width 488 height 1429
copy label "Did this role require you to manage team members? (Optional)"
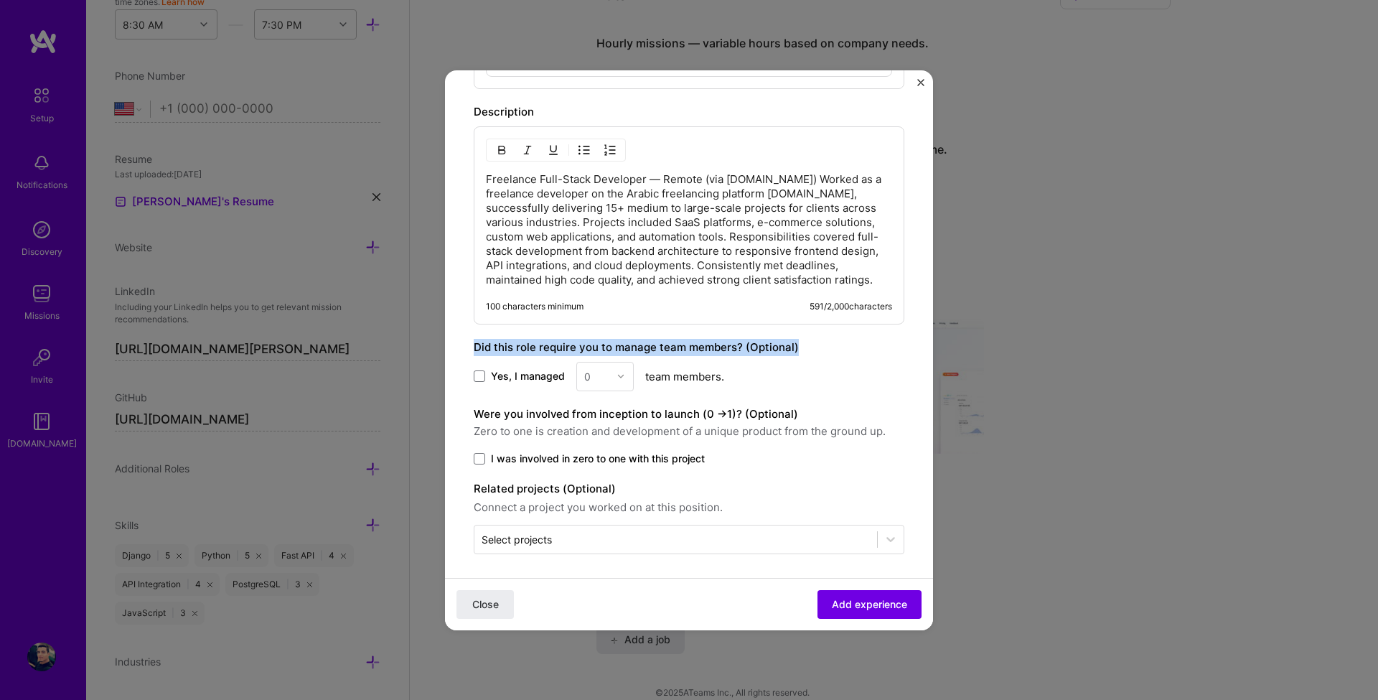
scroll to position [898, 0]
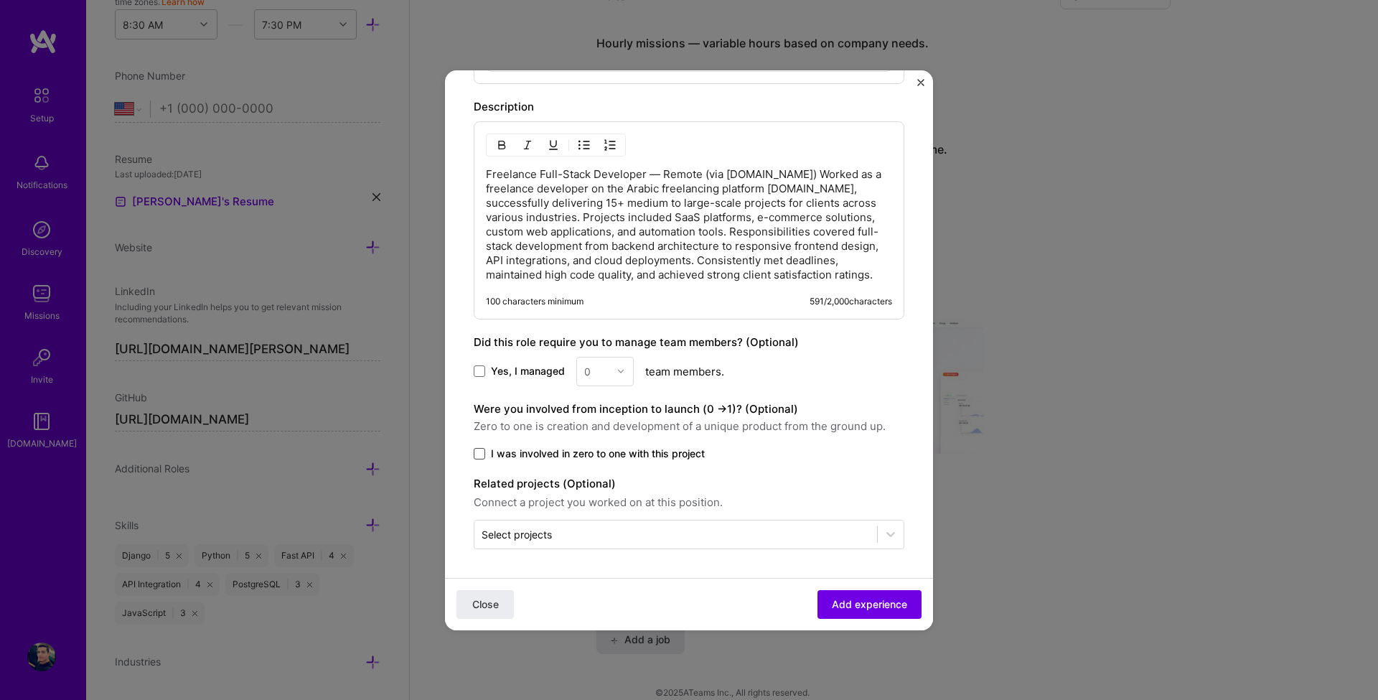
click at [478, 458] on span at bounding box center [479, 453] width 11 height 11
click at [0, 0] on input "I was involved in zero to one with this project" at bounding box center [0, 0] width 0 height 0
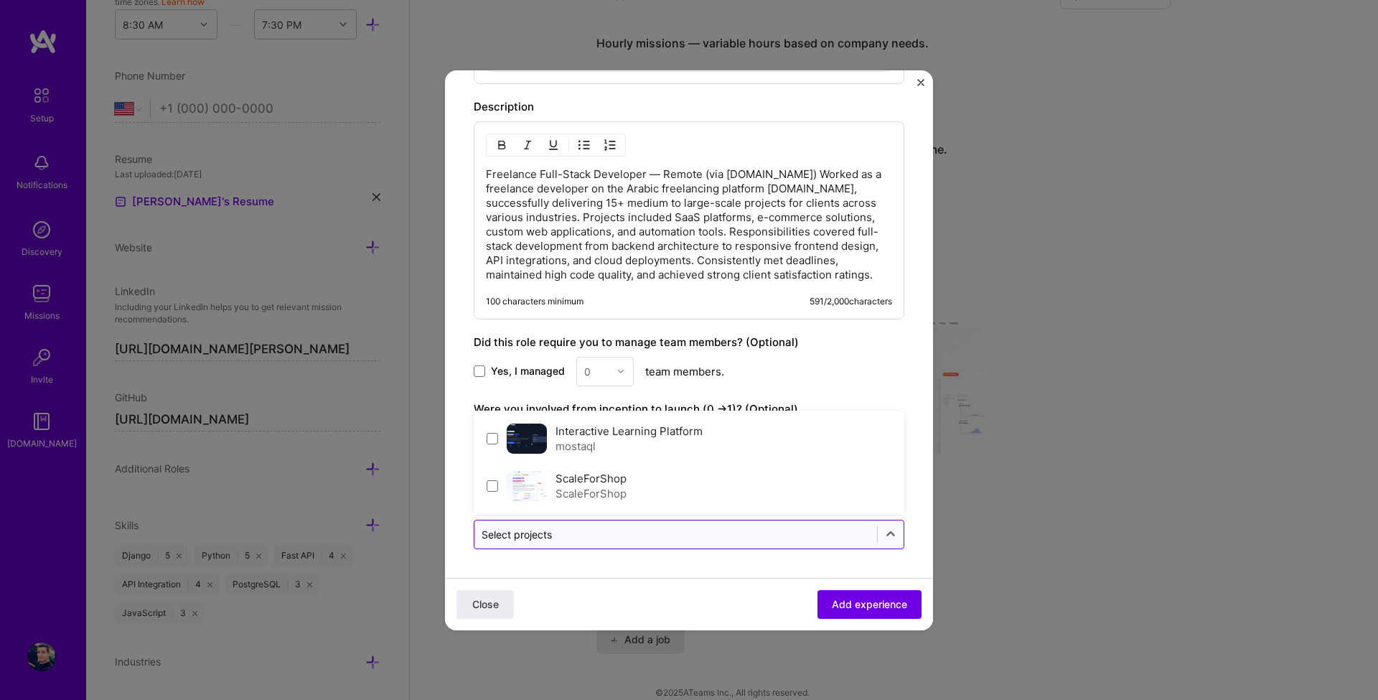
click at [556, 538] on input "text" at bounding box center [676, 534] width 388 height 15
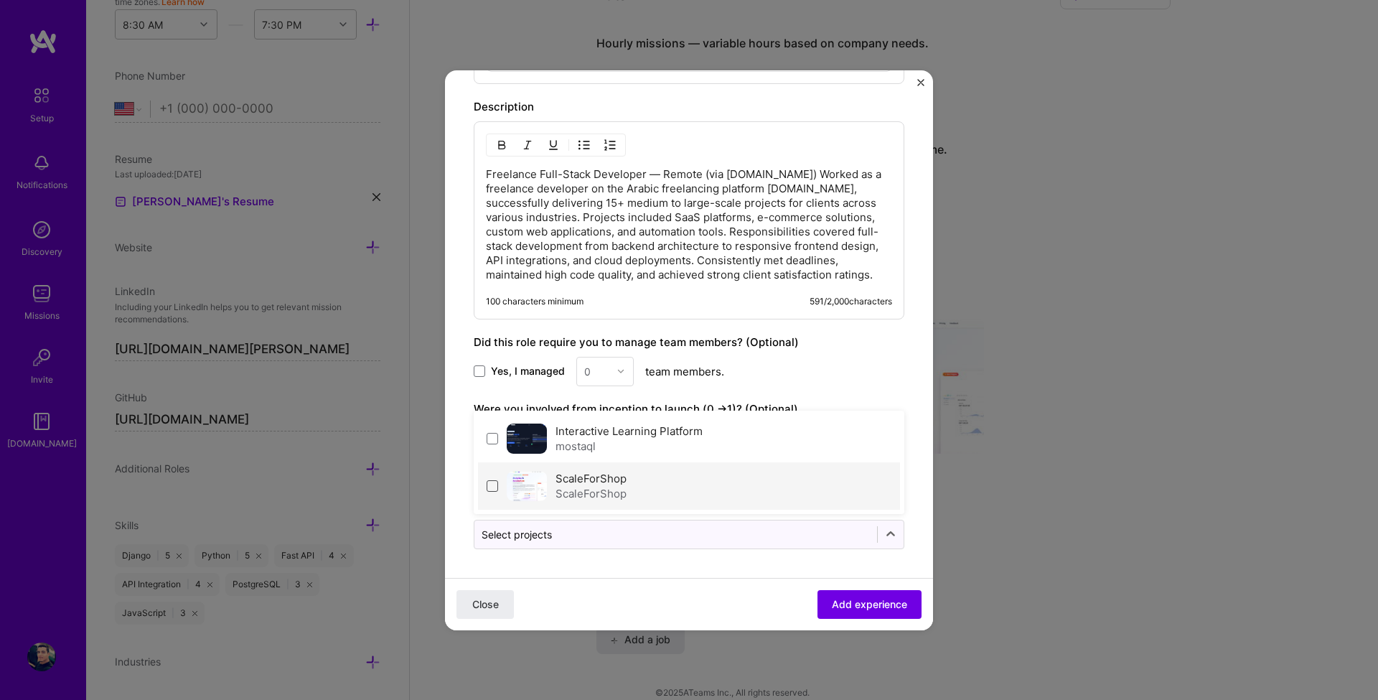
click at [495, 490] on span at bounding box center [492, 485] width 11 height 11
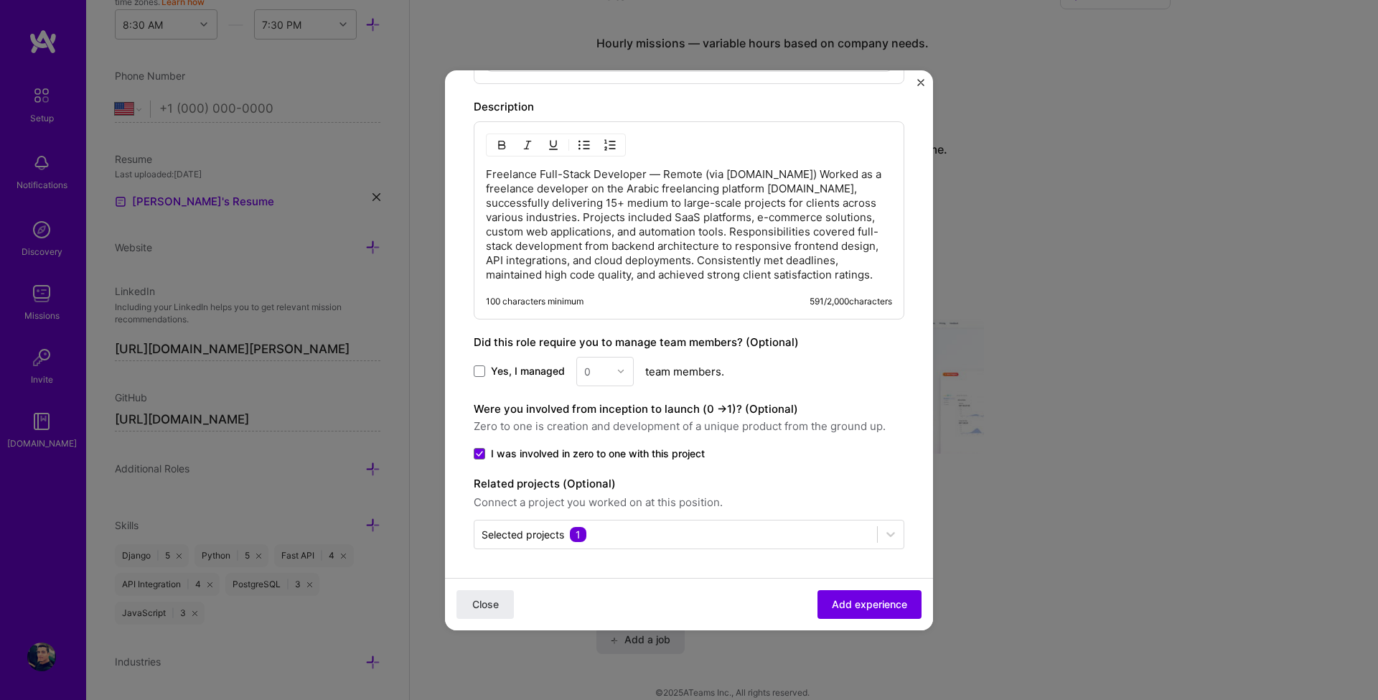
drag, startPoint x: 869, startPoint y: 604, endPoint x: 945, endPoint y: 614, distance: 76.7
click at [869, 604] on span "Add experience" at bounding box center [869, 603] width 75 height 14
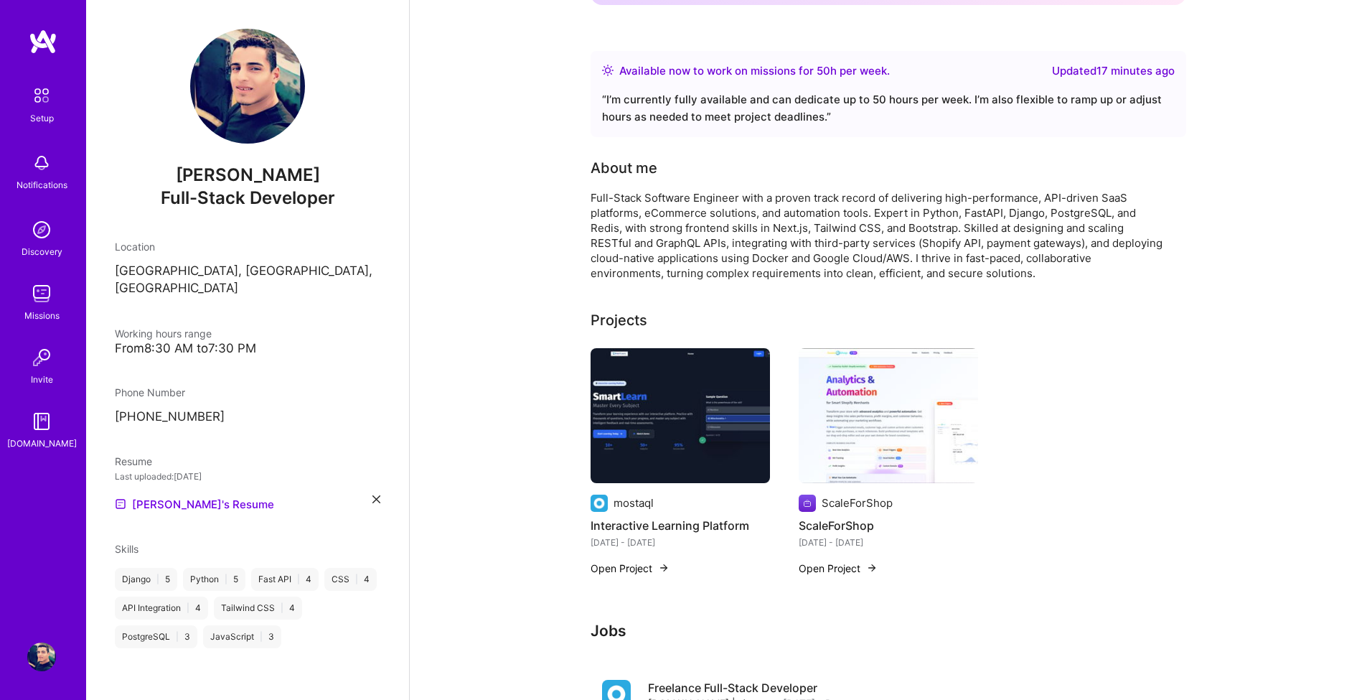
scroll to position [470, 0]
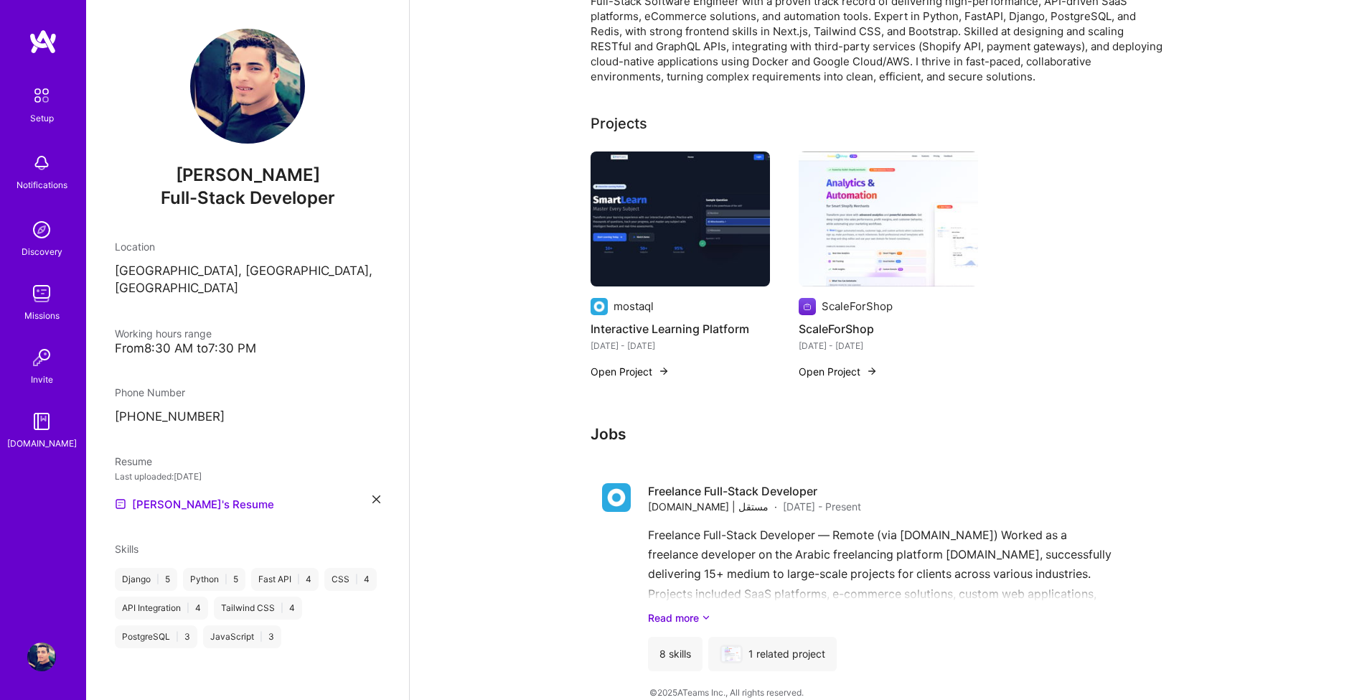
click at [688, 425] on h3 "Jobs" at bounding box center [889, 434] width 596 height 18
click at [679, 531] on div "Freelance Full-Stack Developer — Remote (via Mostaql.com) Worked as a freelance…" at bounding box center [911, 575] width 527 height 100
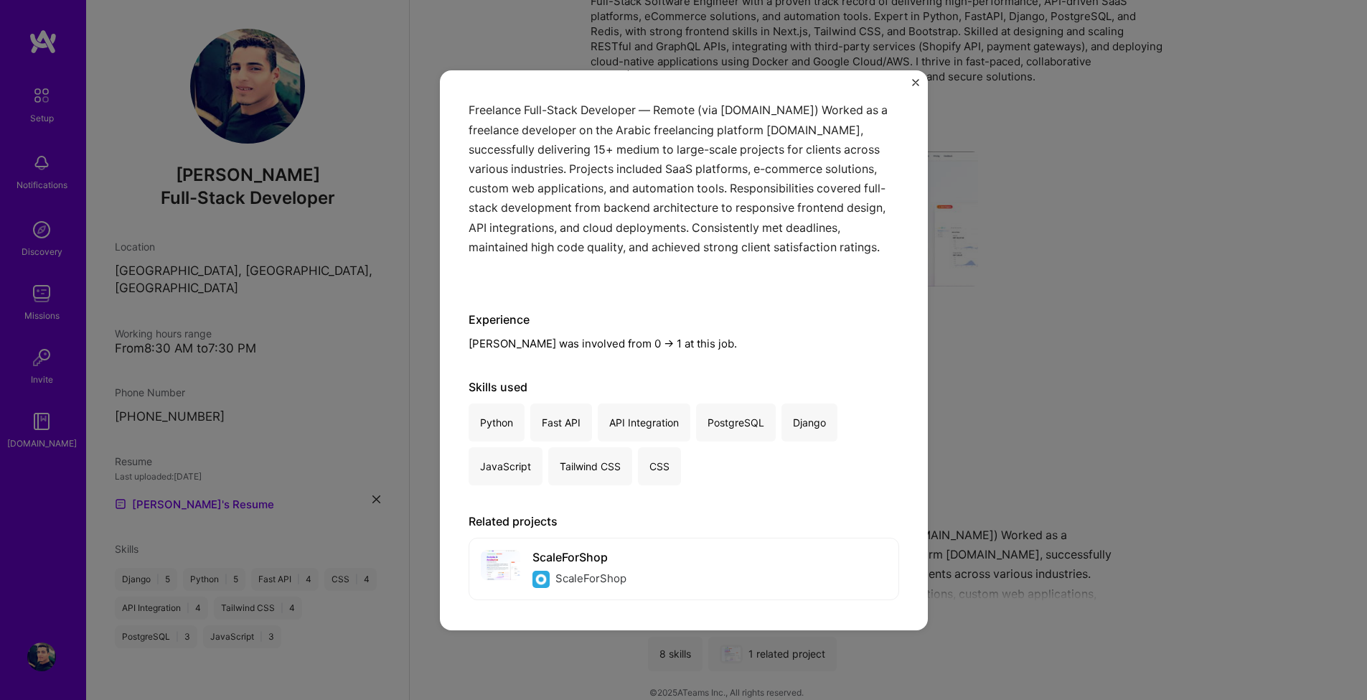
scroll to position [141, 0]
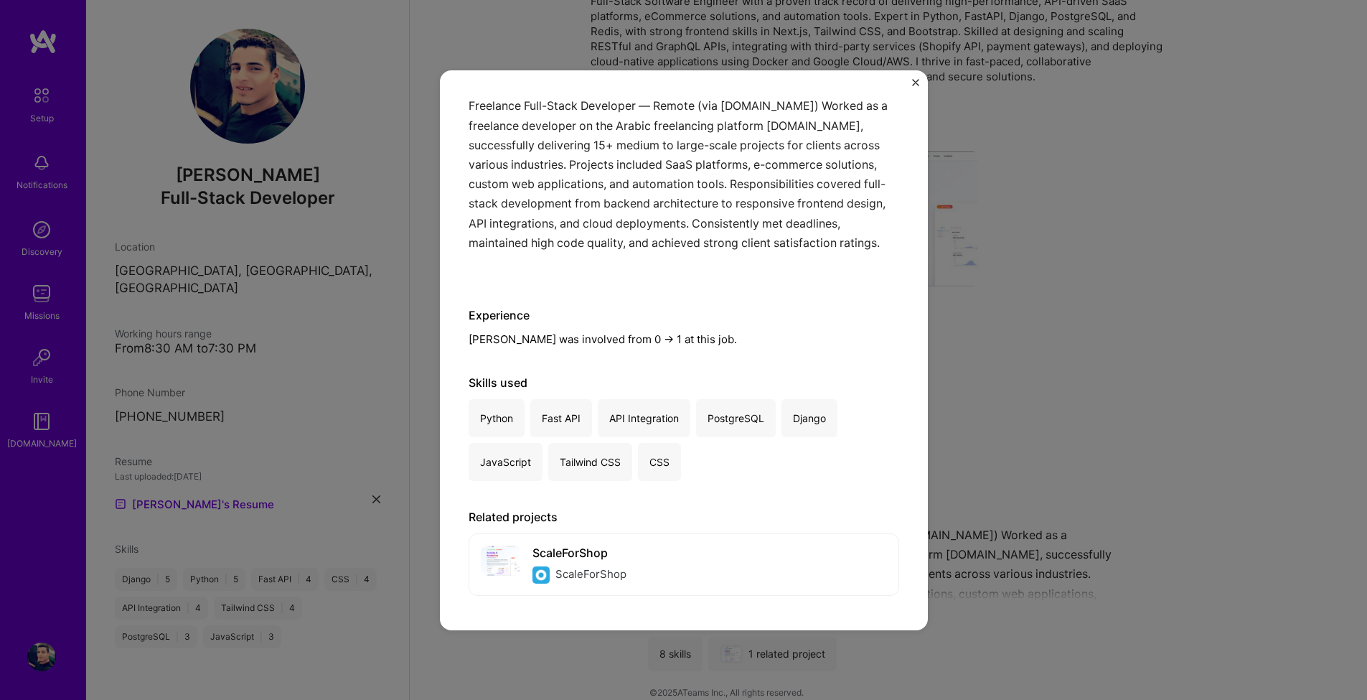
click at [1082, 284] on div "Freelance Full-Stack Developer Mostaql.com | مستقل · CRM, B2B · August 2025 - P…" at bounding box center [683, 350] width 1367 height 700
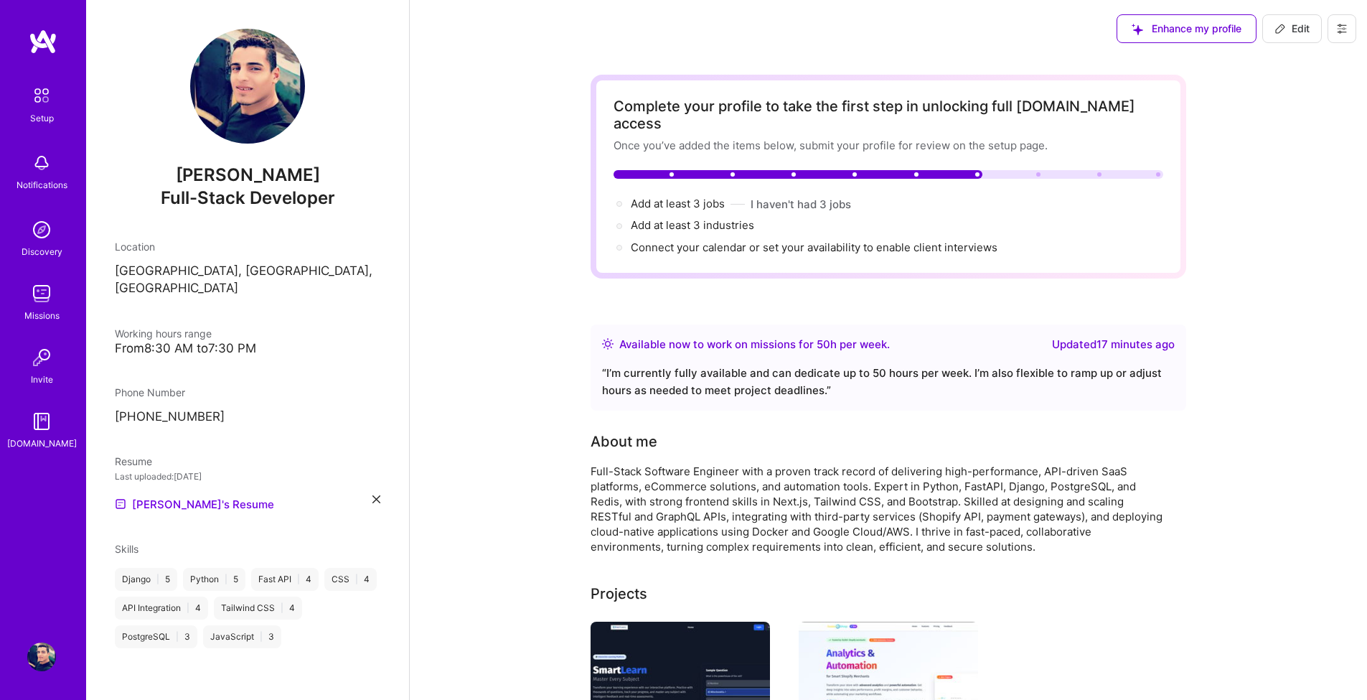
click at [1299, 33] on span "Edit" at bounding box center [1292, 29] width 35 height 14
select select "Right Now"
select select "EG"
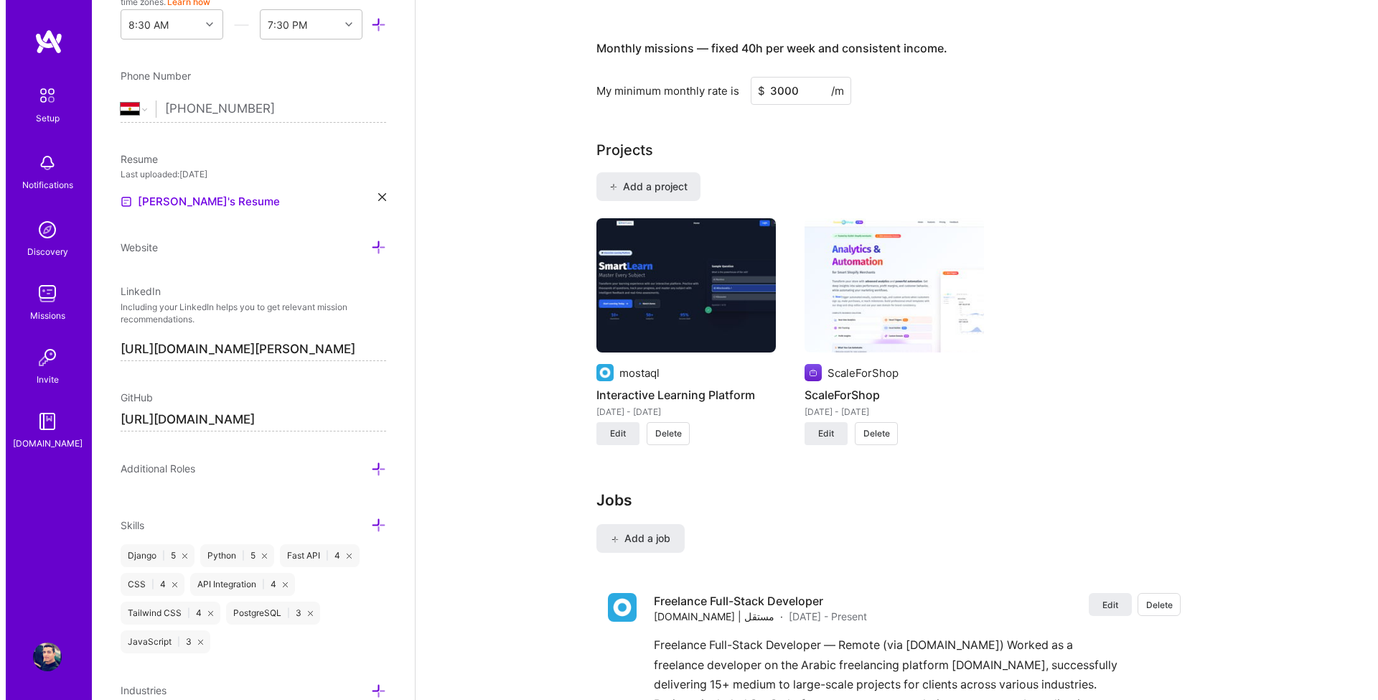
scroll to position [1115, 0]
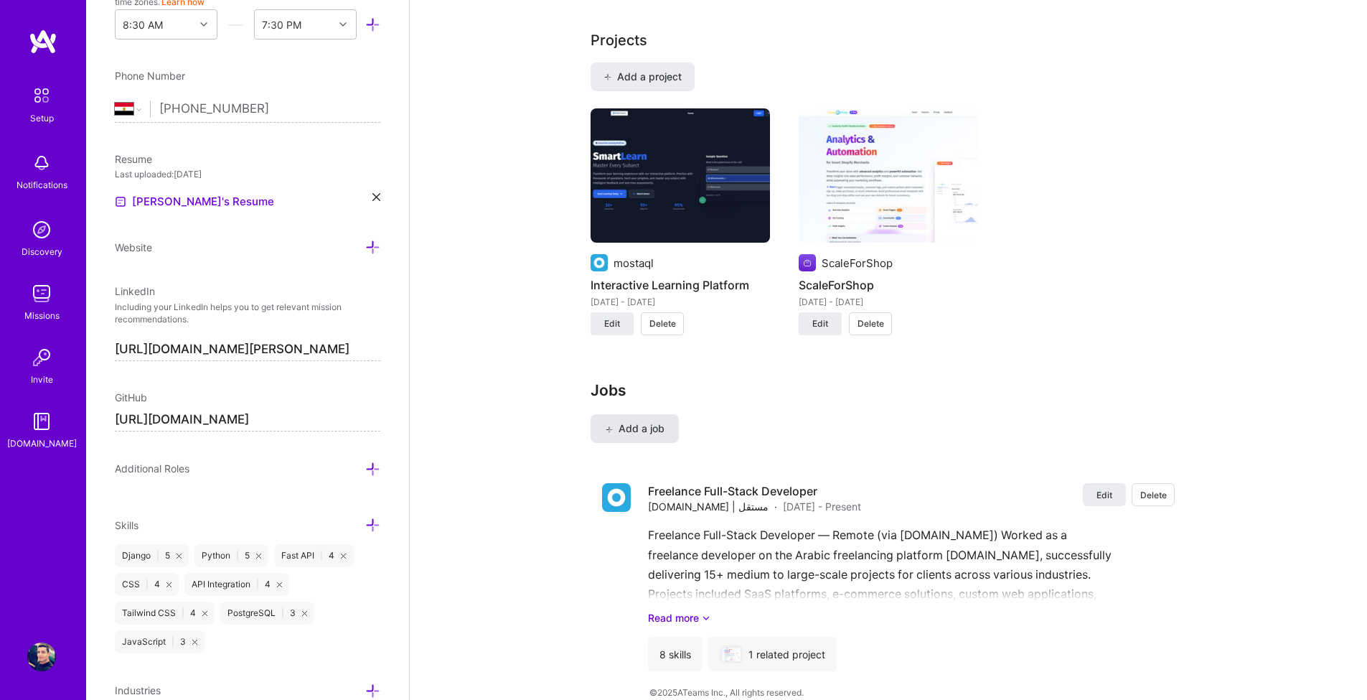
click at [656, 421] on span "Add a job" at bounding box center [635, 428] width 60 height 14
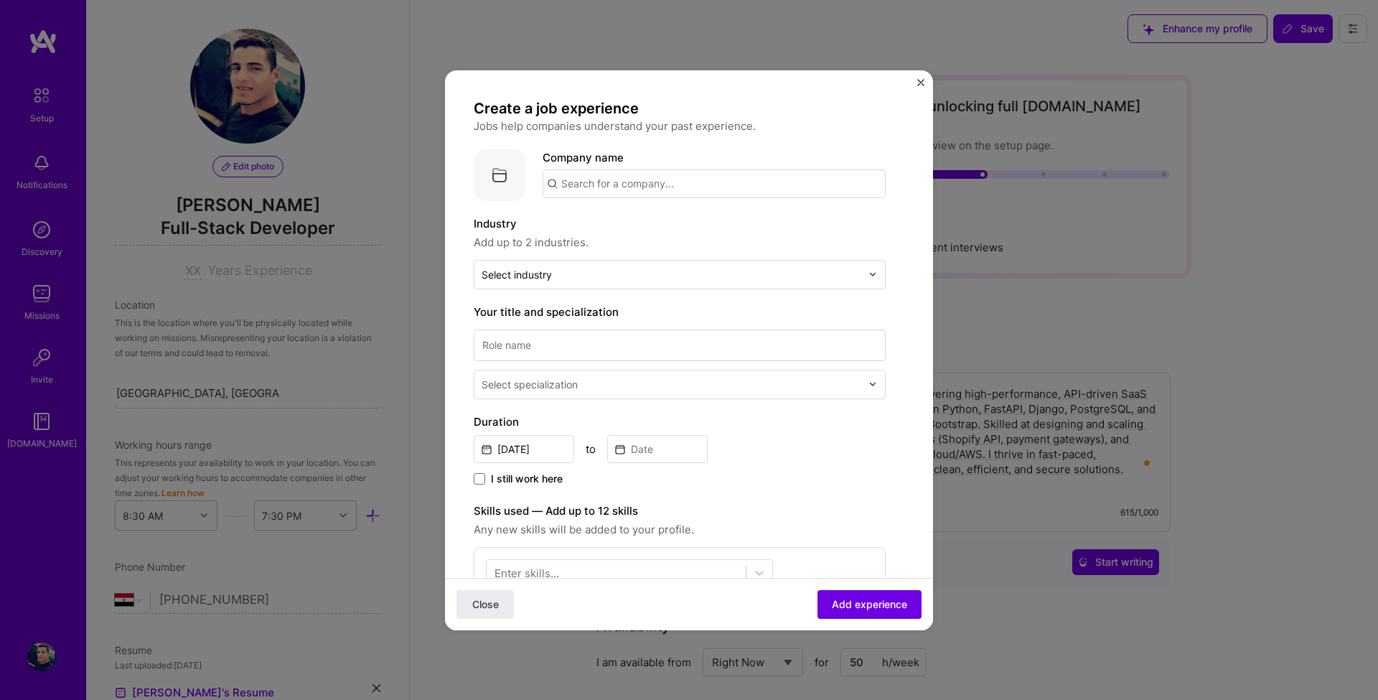
select select "EG"
select select "Right Now"
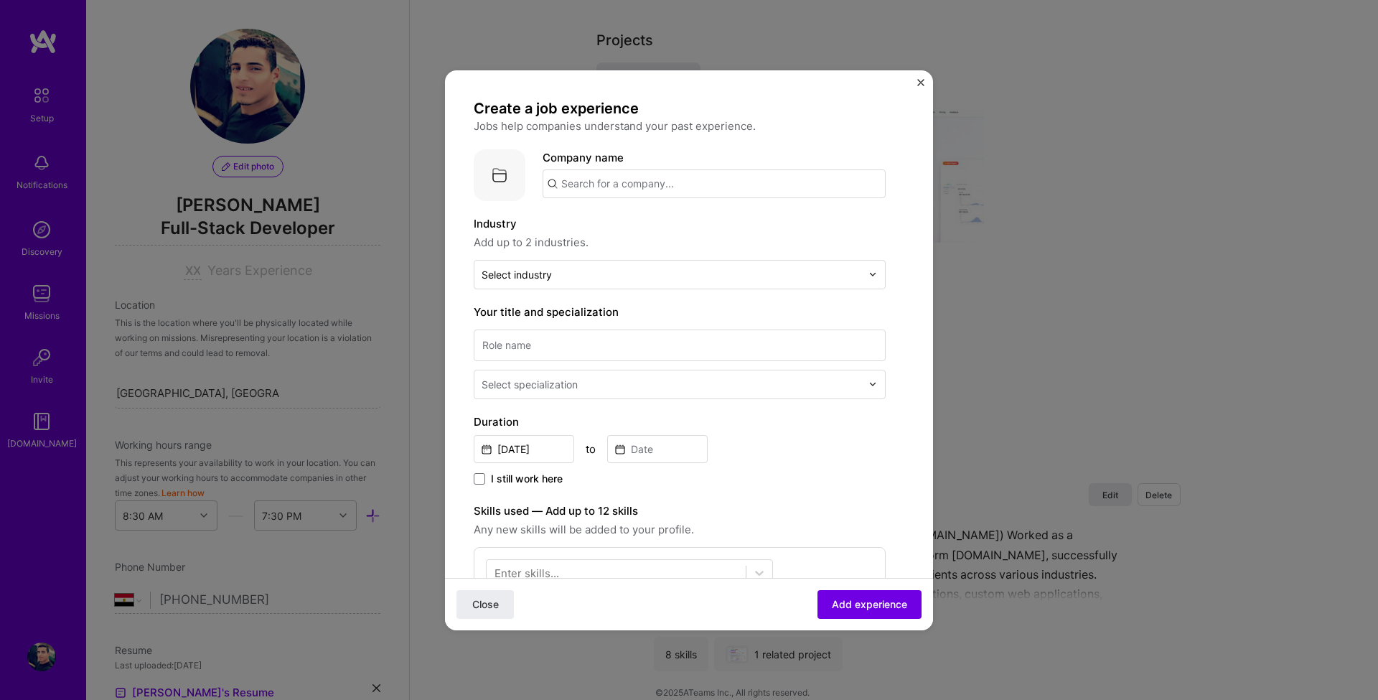
scroll to position [491, 0]
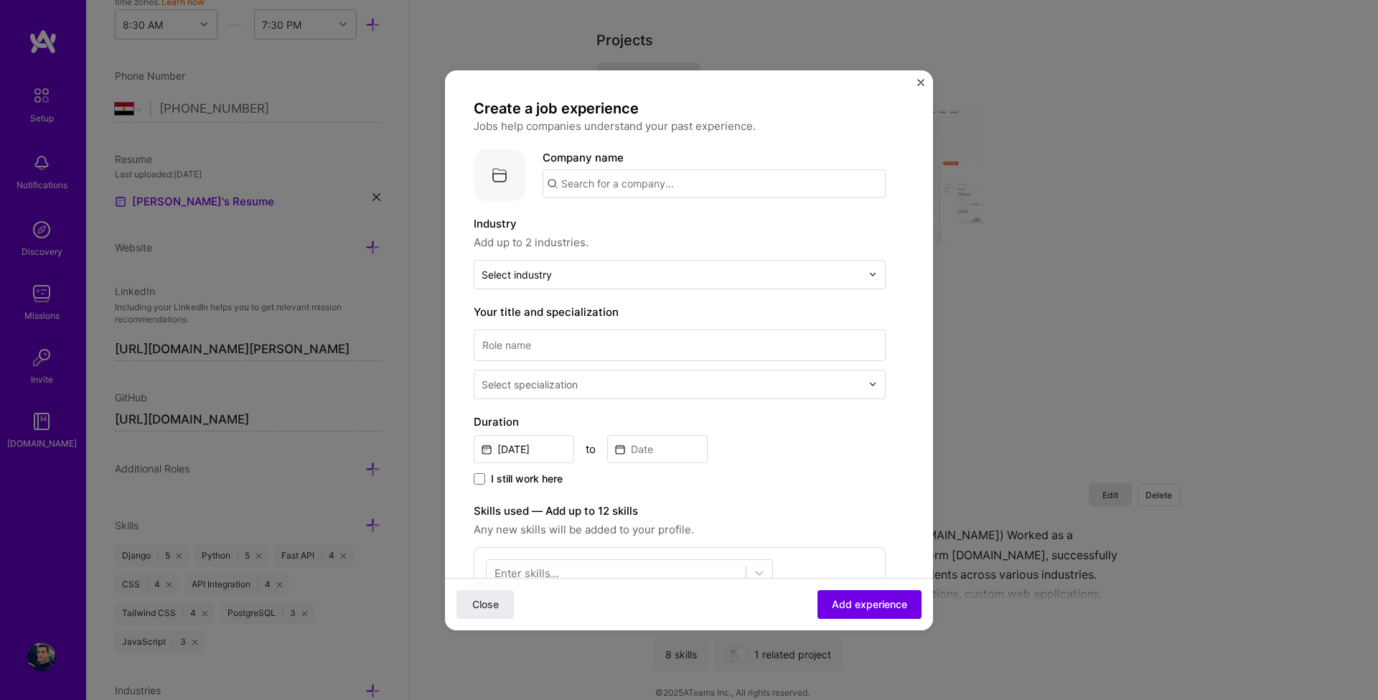
click at [594, 189] on input "text" at bounding box center [714, 183] width 343 height 29
paste input "upwork"
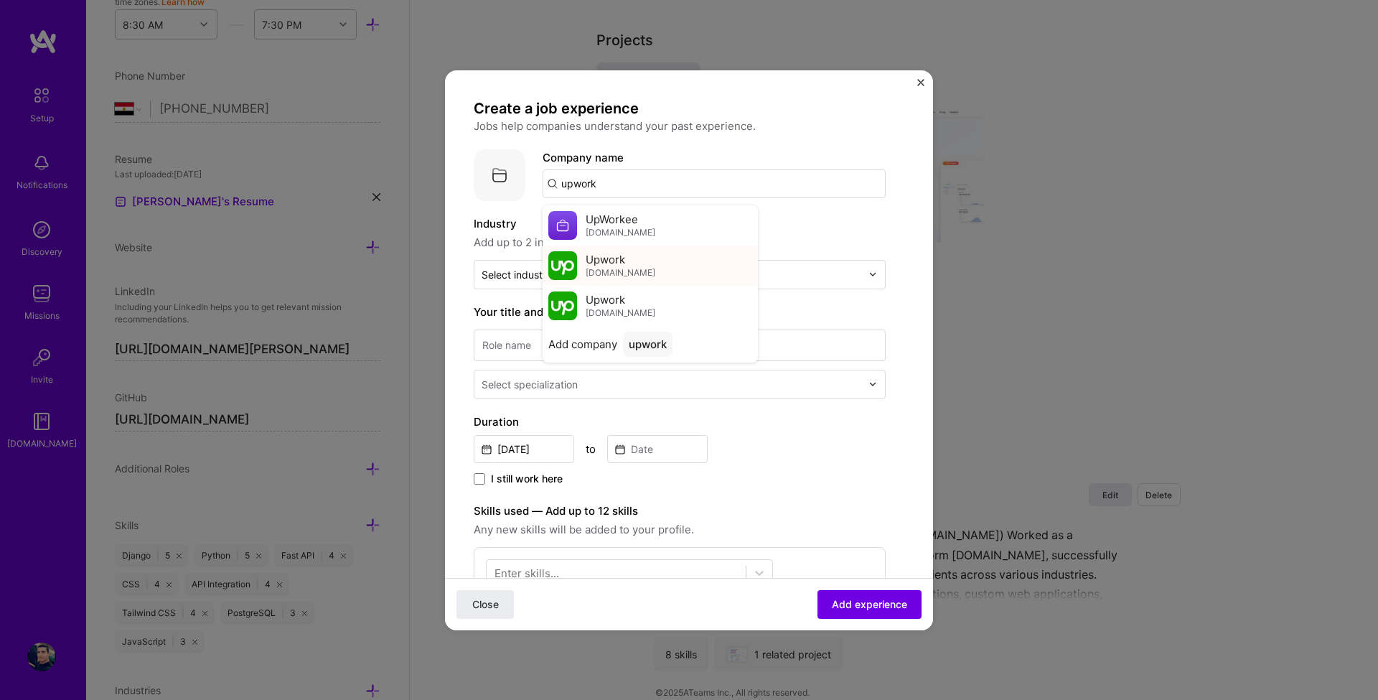
click at [665, 268] on div "Upwork upwork.com" at bounding box center [650, 265] width 215 height 40
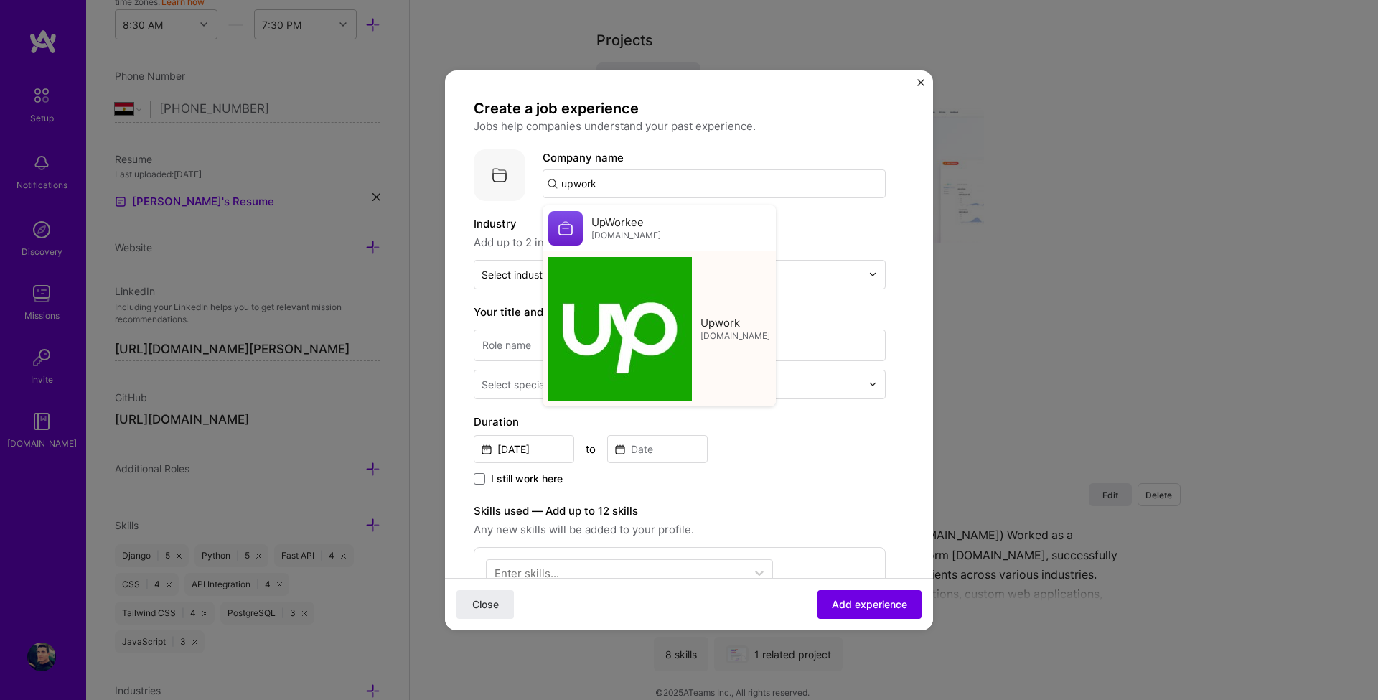
type input "Upwork"
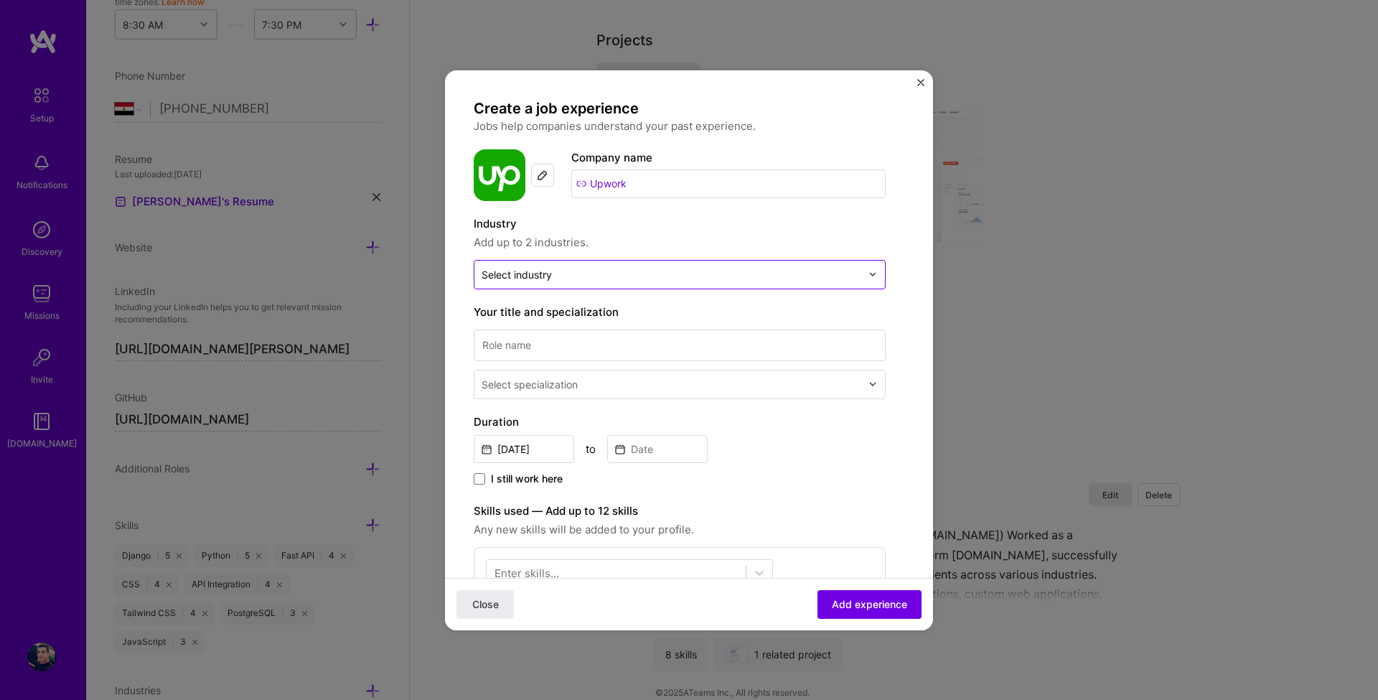
click at [547, 273] on div "Select industry 0" at bounding box center [517, 274] width 70 height 15
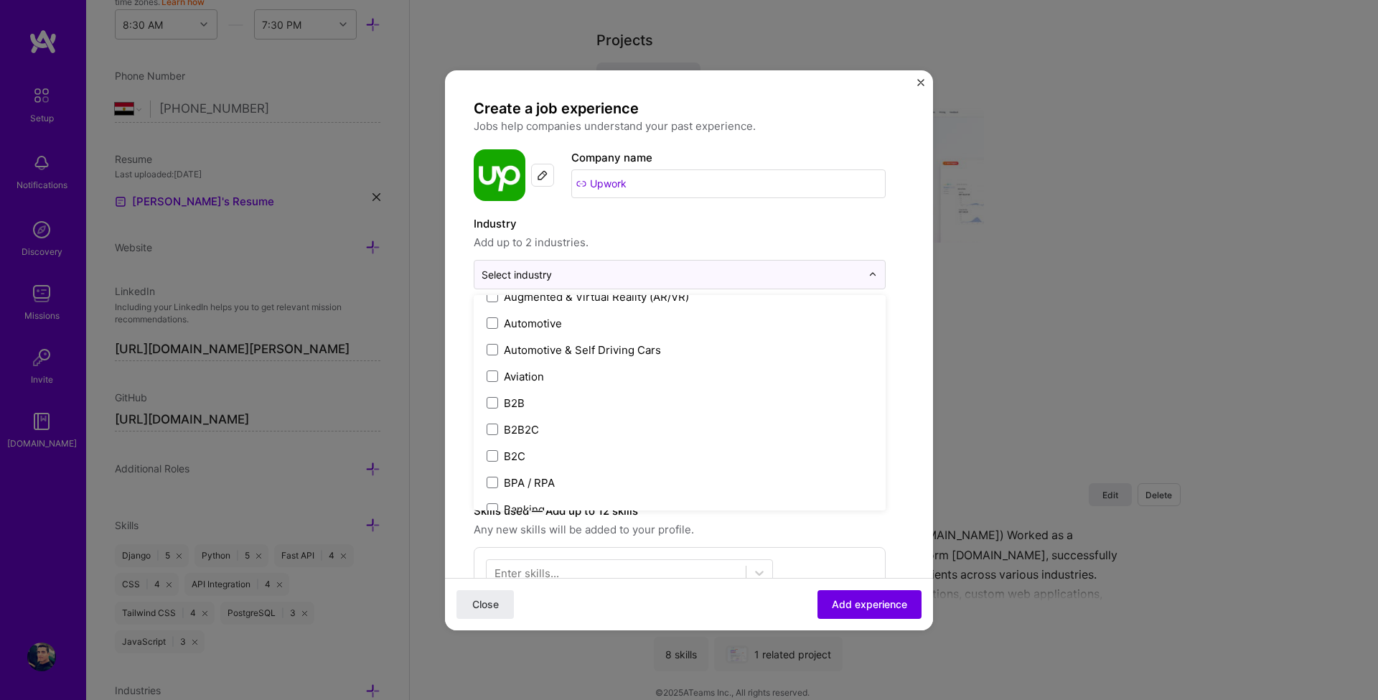
scroll to position [345, 0]
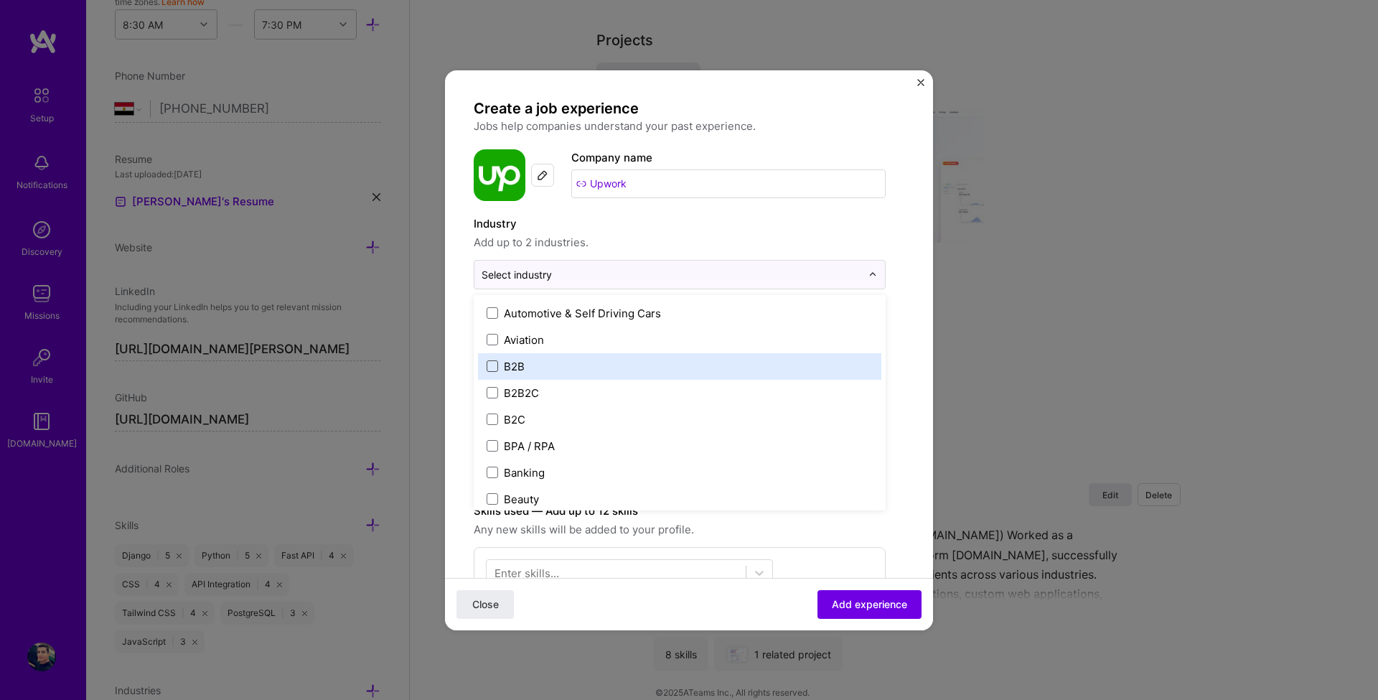
click at [489, 370] on span at bounding box center [492, 365] width 11 height 11
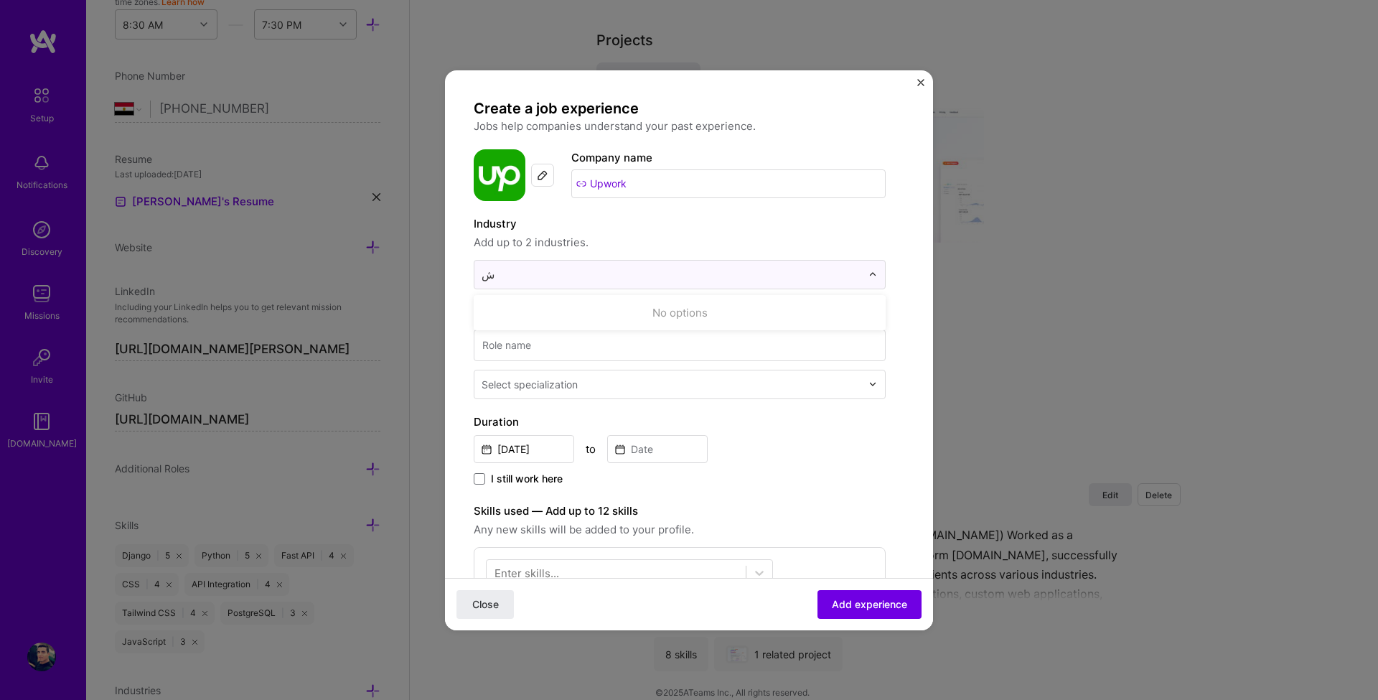
scroll to position [0, 0]
type input "ش"
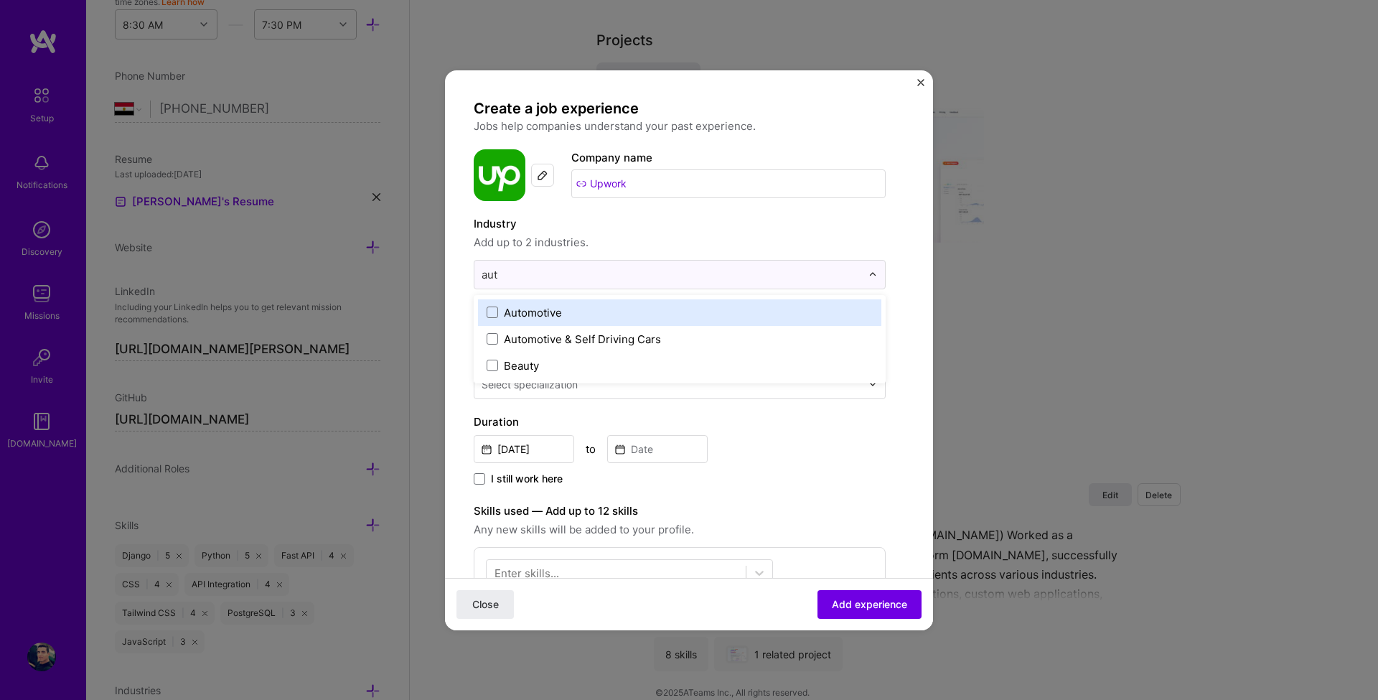
type input "auto"
click at [495, 315] on span at bounding box center [492, 312] width 11 height 11
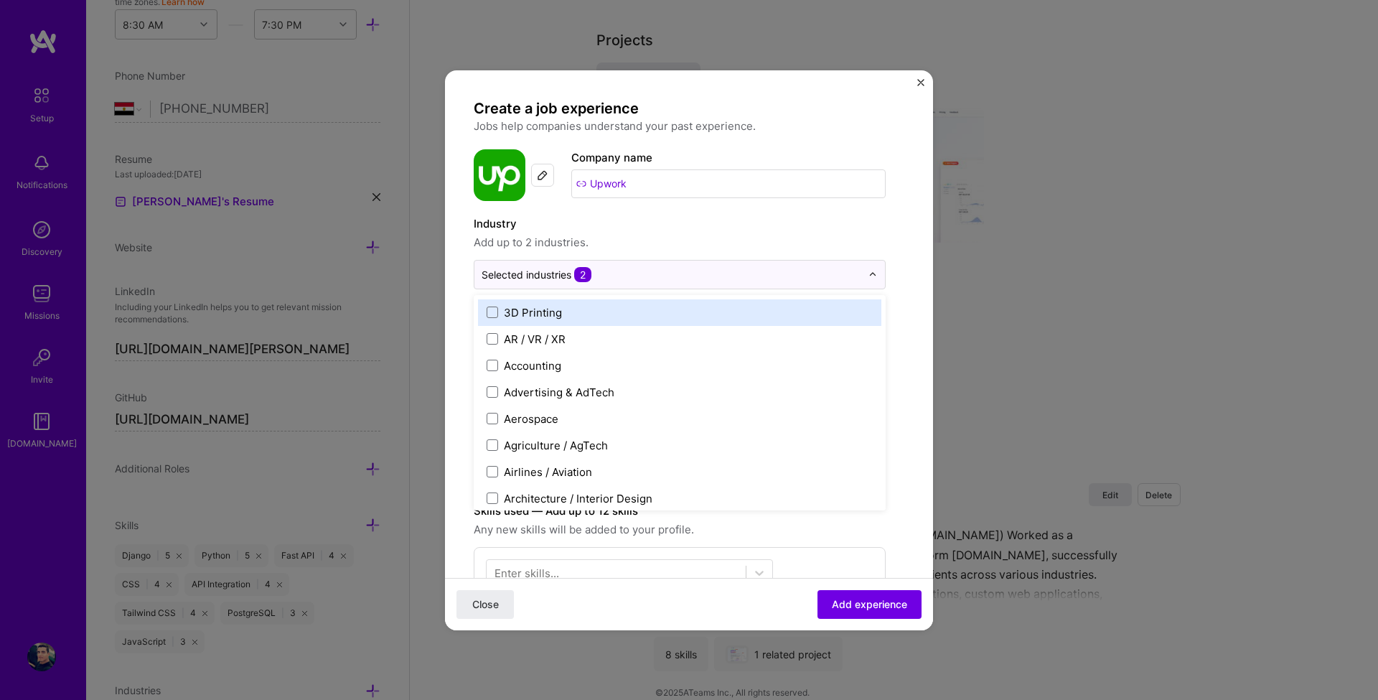
click at [658, 242] on span "Add up to 2 industries." at bounding box center [680, 242] width 412 height 17
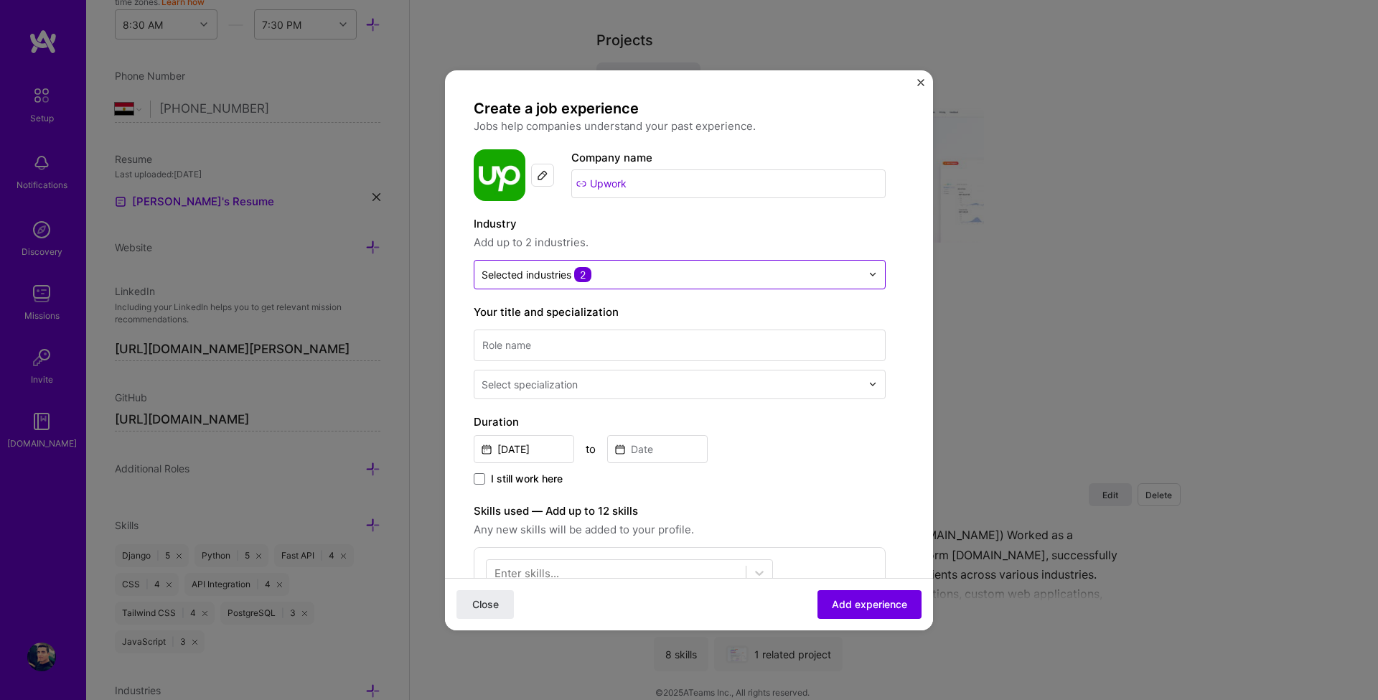
click at [604, 273] on input "text" at bounding box center [672, 274] width 380 height 15
type input "s"
click at [675, 245] on span "Add up to 2 industries." at bounding box center [680, 242] width 412 height 17
click at [526, 348] on input at bounding box center [680, 345] width 412 height 32
type input "Freelance Full-Stack Developer"
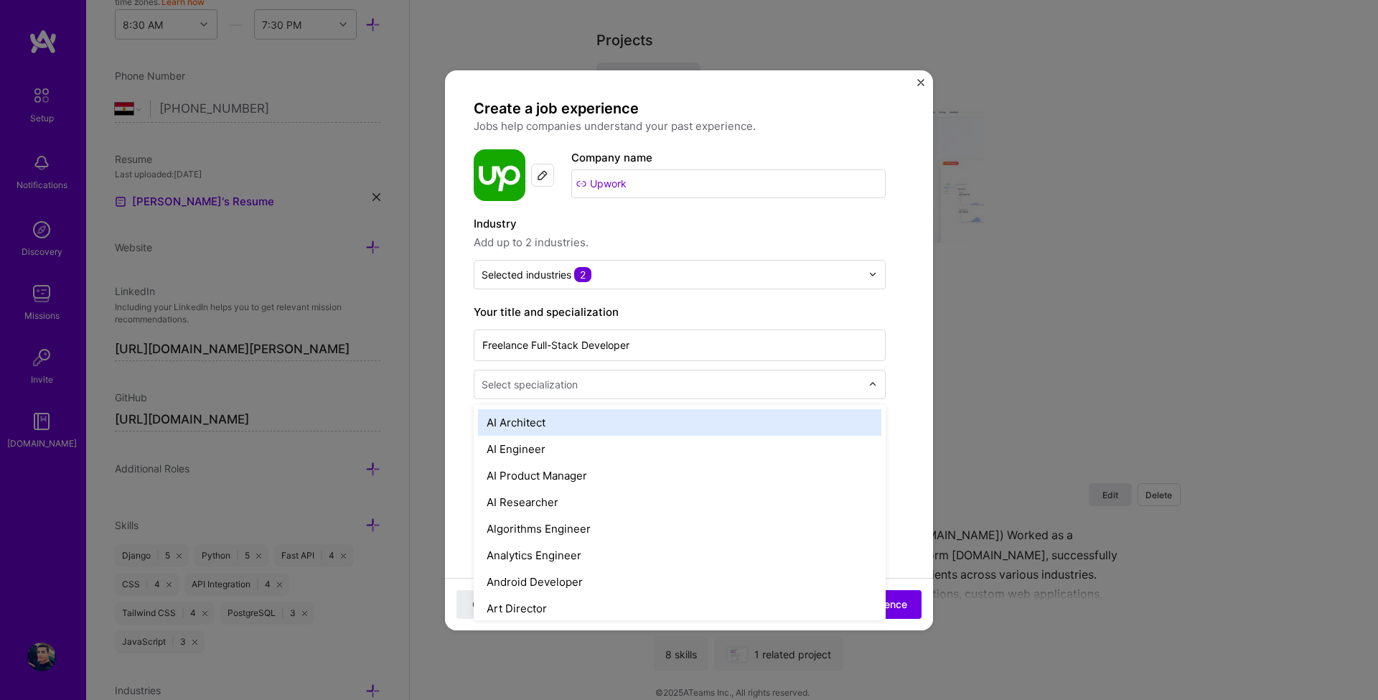
click at [575, 386] on div "Select specialization" at bounding box center [530, 384] width 96 height 15
type input "fu"
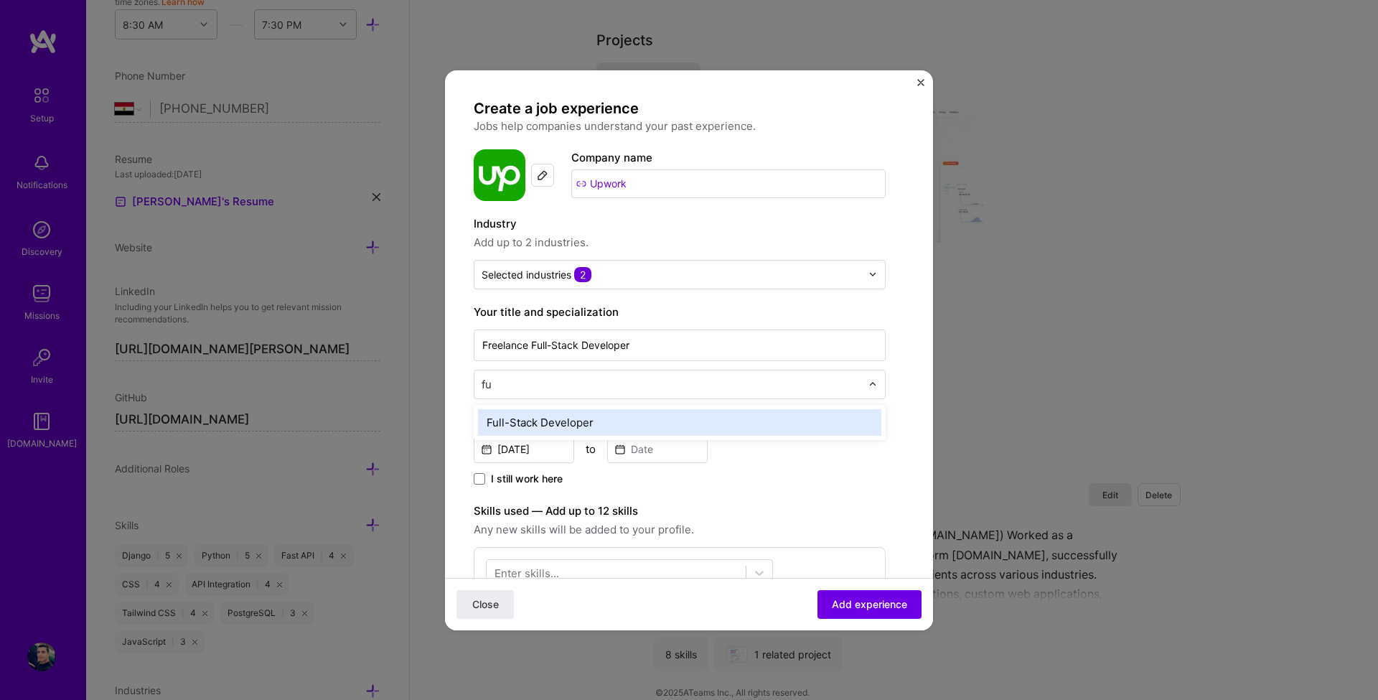
click at [543, 428] on div "Full-Stack Developer" at bounding box center [679, 422] width 403 height 27
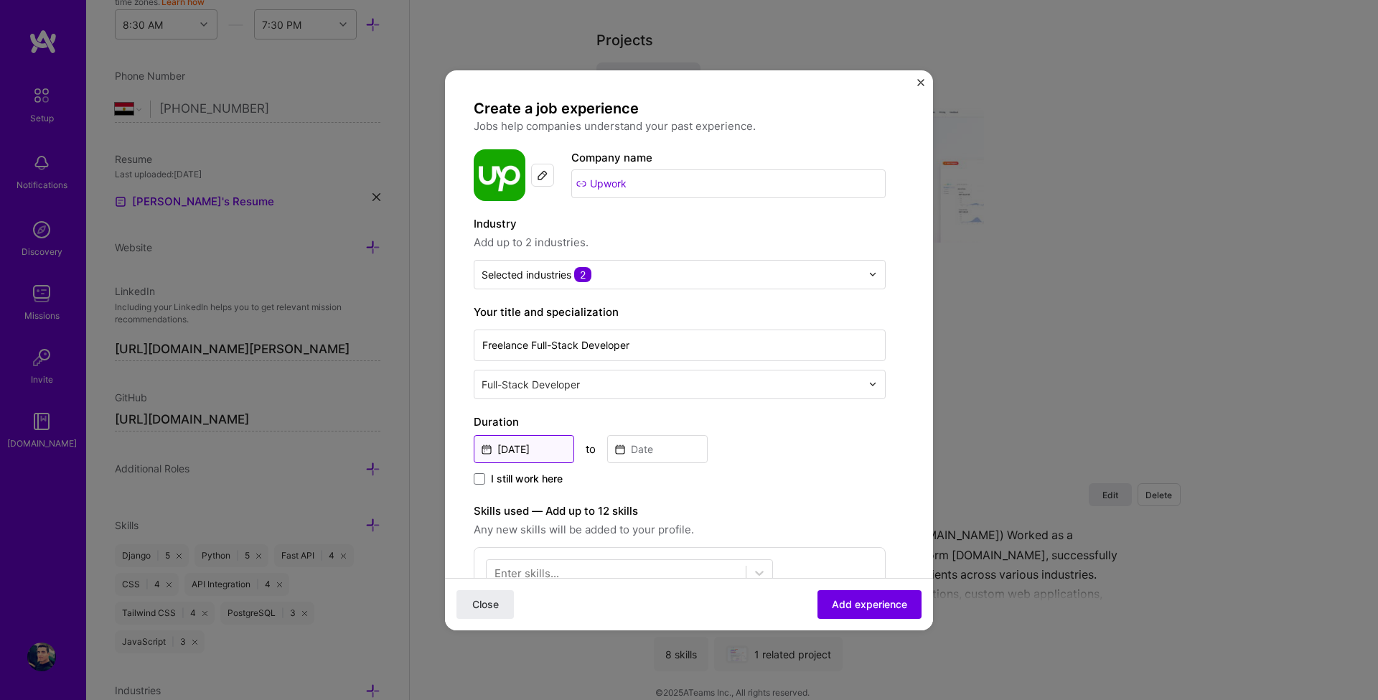
click at [548, 453] on input "Aug, 2025" at bounding box center [524, 449] width 100 height 28
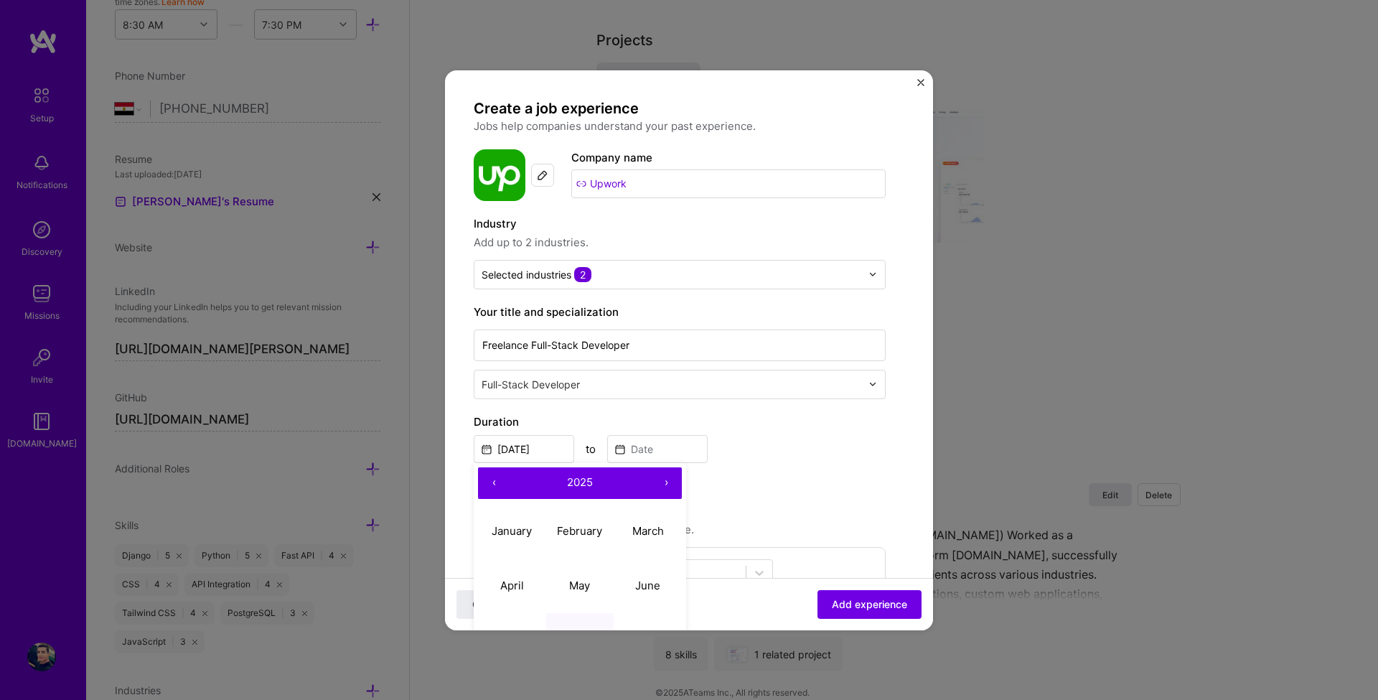
click at [502, 482] on button "‹" at bounding box center [494, 483] width 32 height 32
click at [501, 483] on button "‹" at bounding box center [494, 483] width 32 height 32
click at [735, 433] on div "Aug, 2025 ‹ 2023 › January February March April May June July August September …" at bounding box center [680, 447] width 412 height 31
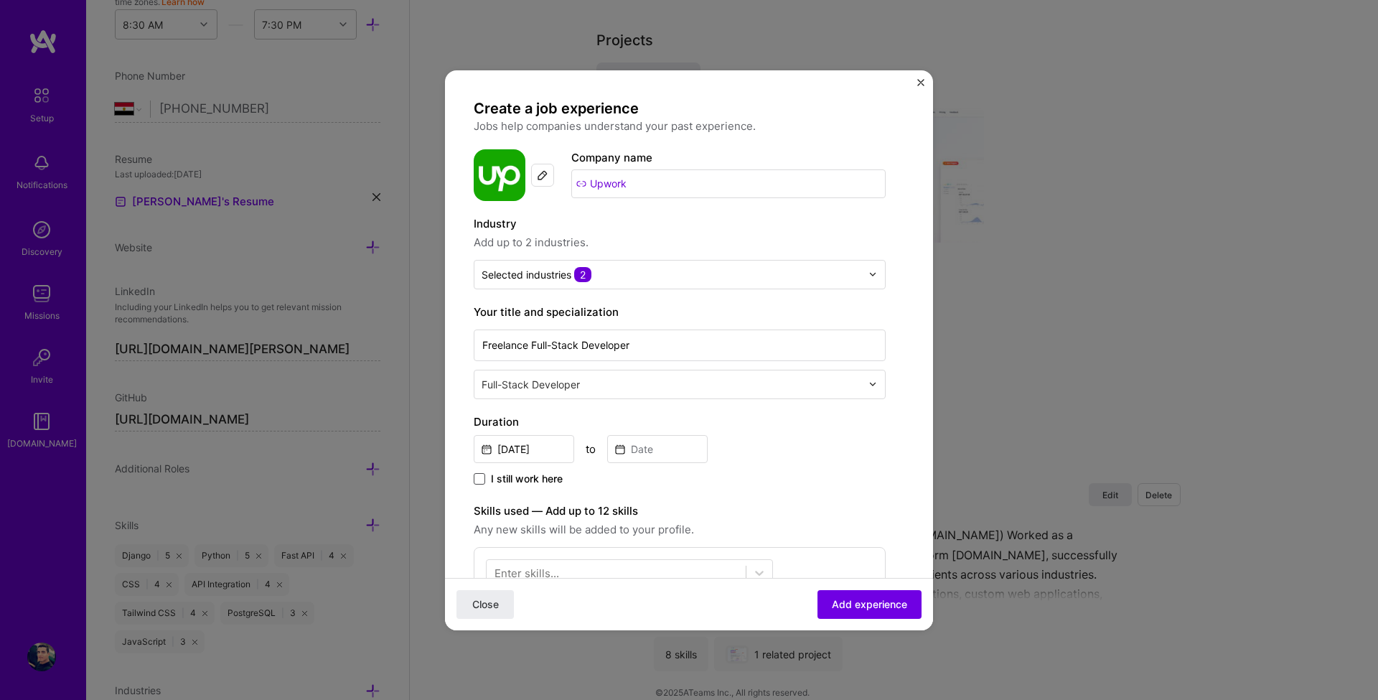
click at [478, 481] on span at bounding box center [479, 478] width 11 height 11
click at [0, 0] on input "I still work here" at bounding box center [0, 0] width 0 height 0
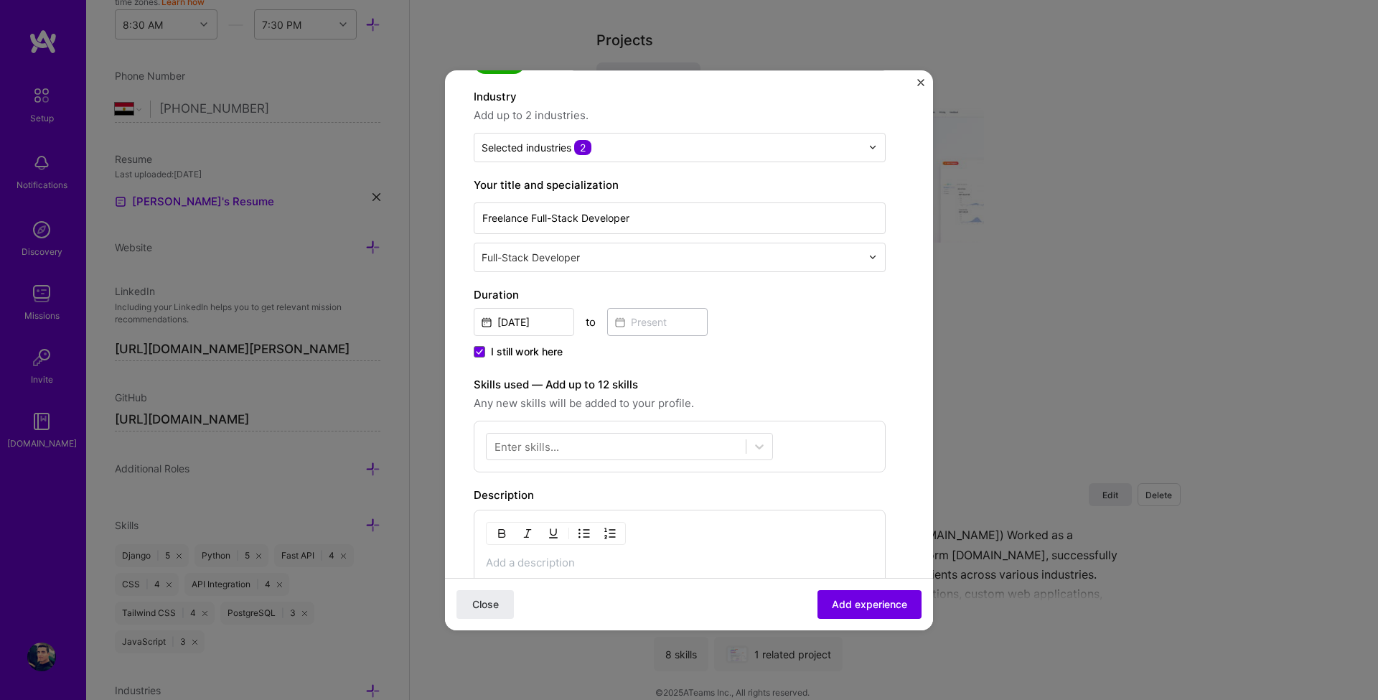
scroll to position [172, 0]
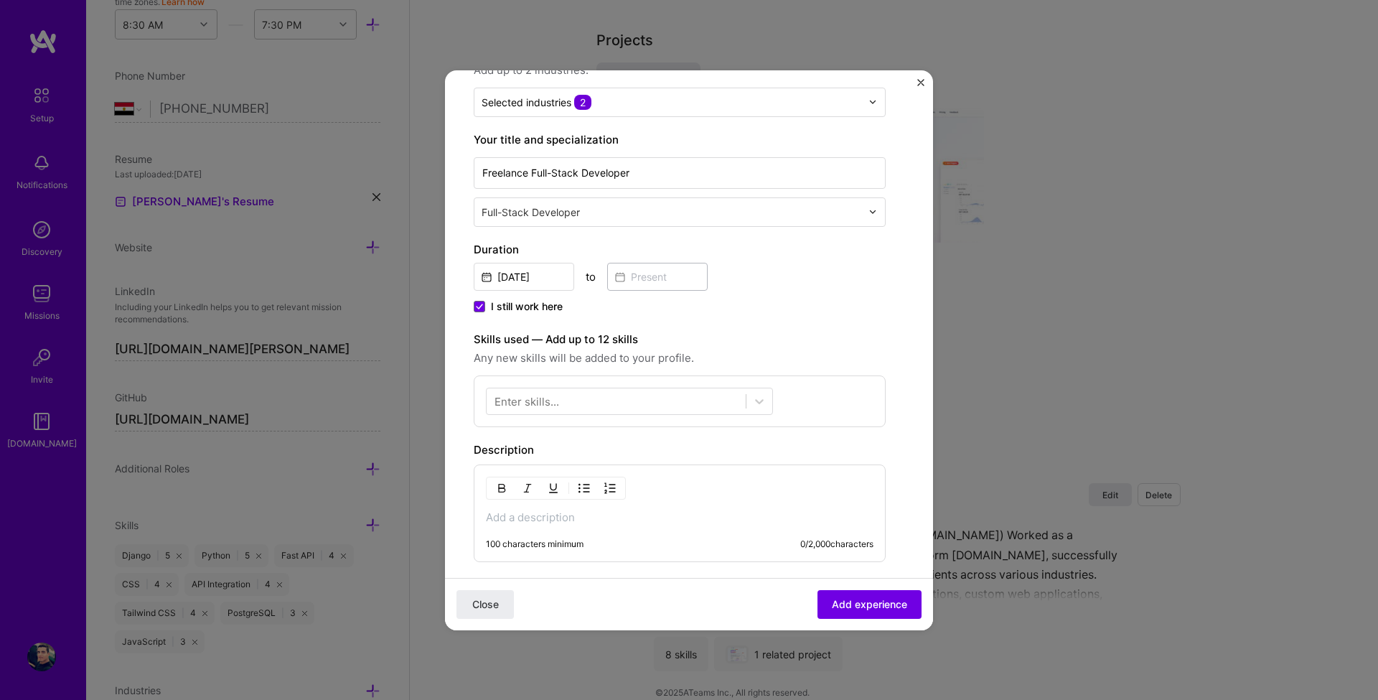
click at [553, 400] on div "Enter skills..." at bounding box center [527, 400] width 65 height 15
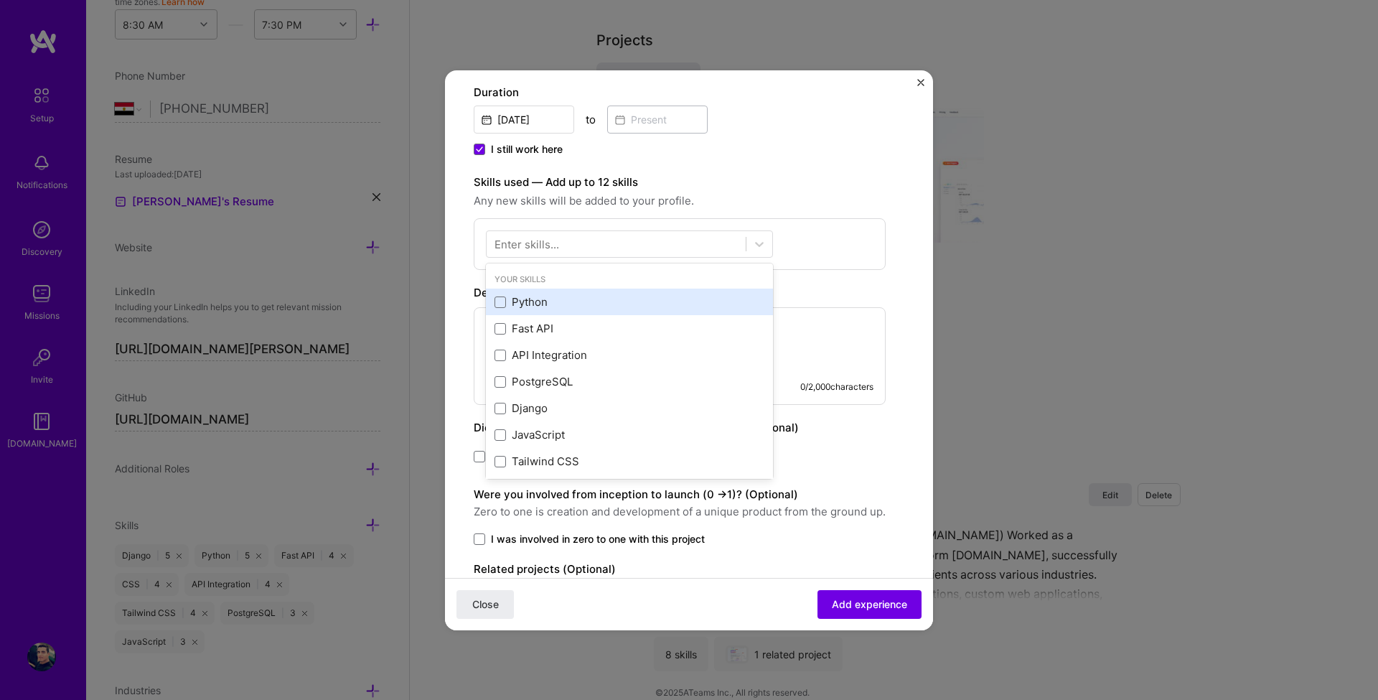
scroll to position [345, 0]
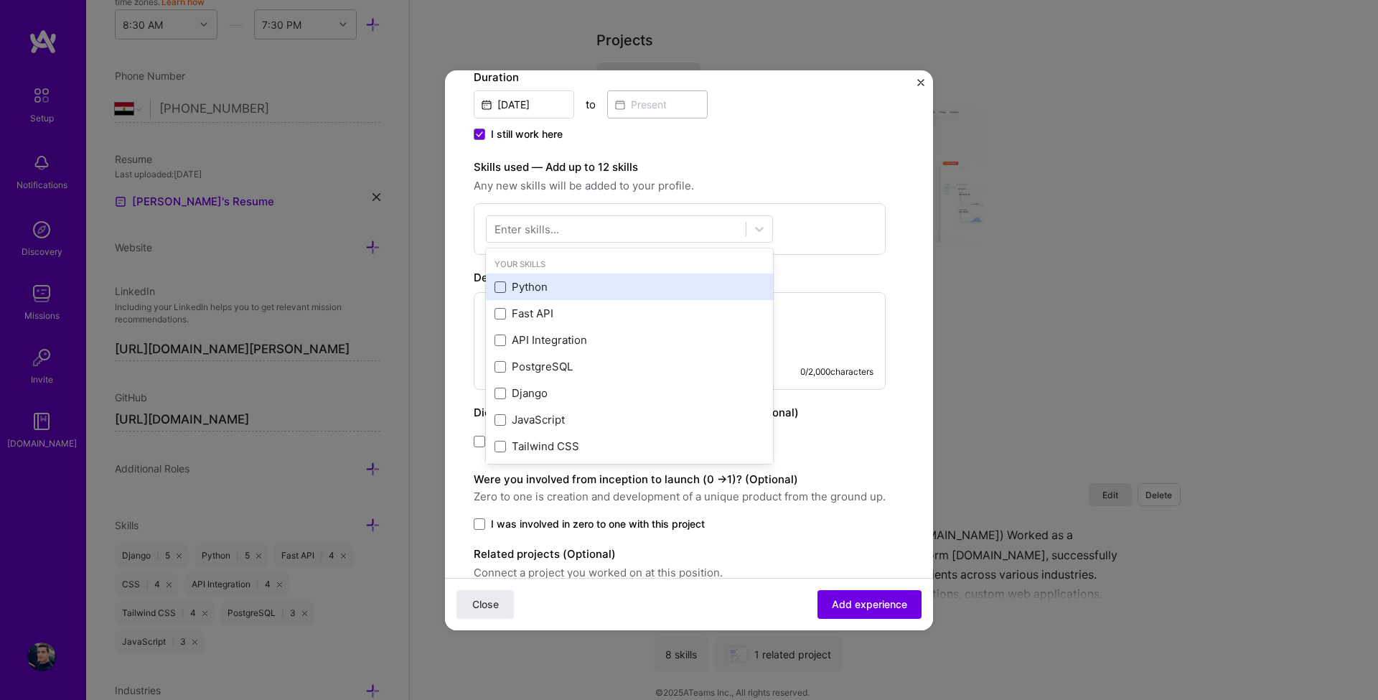
click at [503, 291] on span at bounding box center [500, 286] width 11 height 11
click at [0, 0] on input "checkbox" at bounding box center [0, 0] width 0 height 0
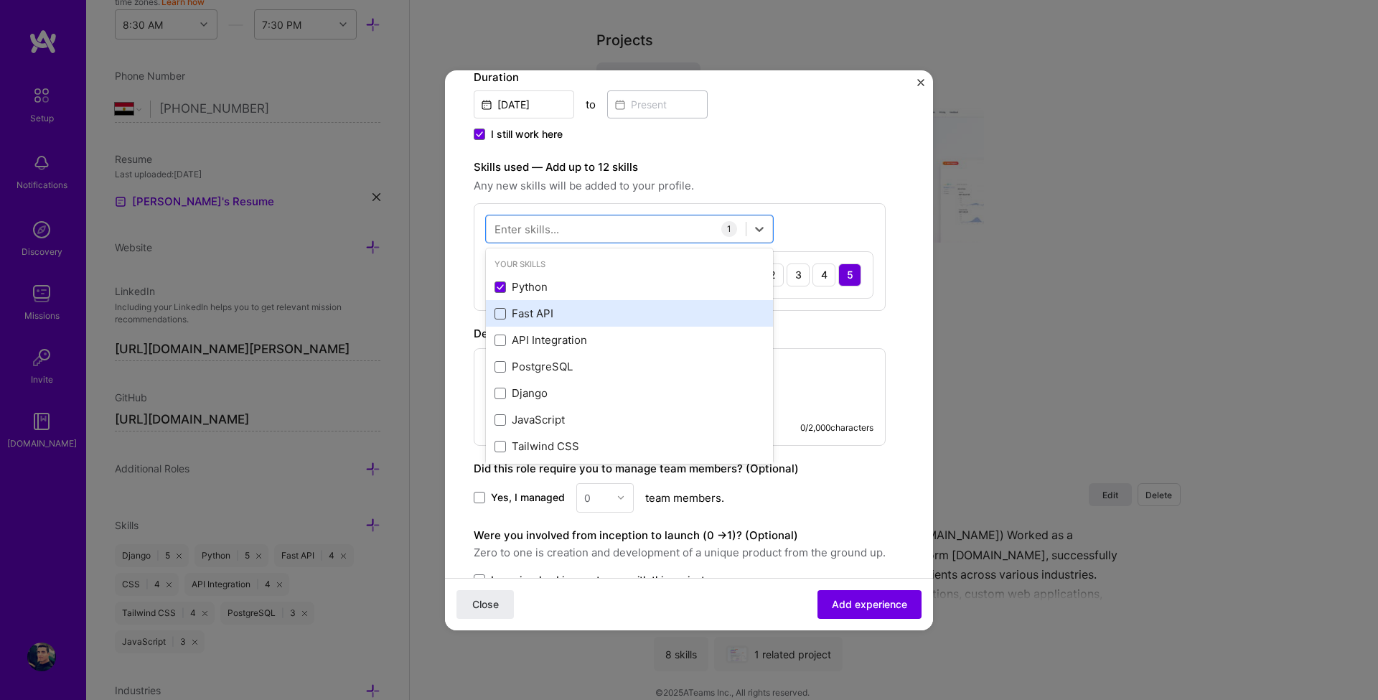
click at [499, 318] on span at bounding box center [500, 313] width 11 height 11
click at [0, 0] on input "checkbox" at bounding box center [0, 0] width 0 height 0
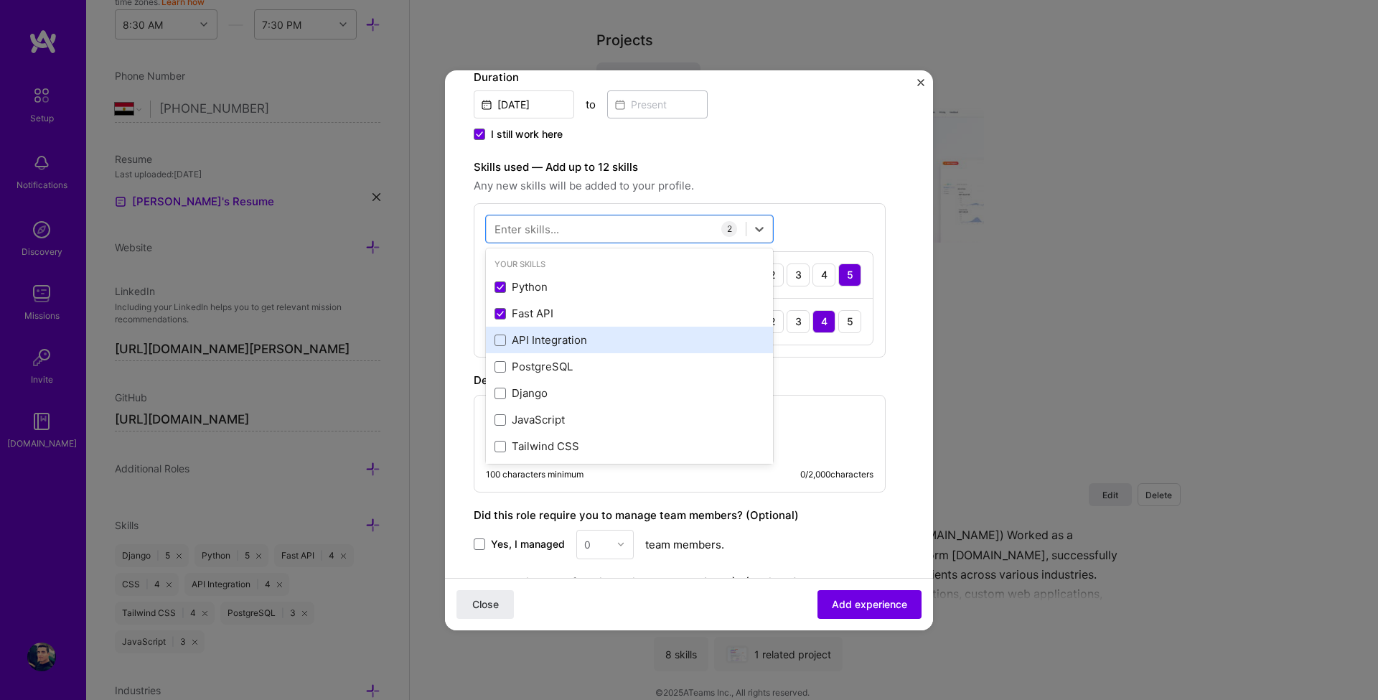
click at [497, 346] on div "API Integration" at bounding box center [630, 339] width 270 height 15
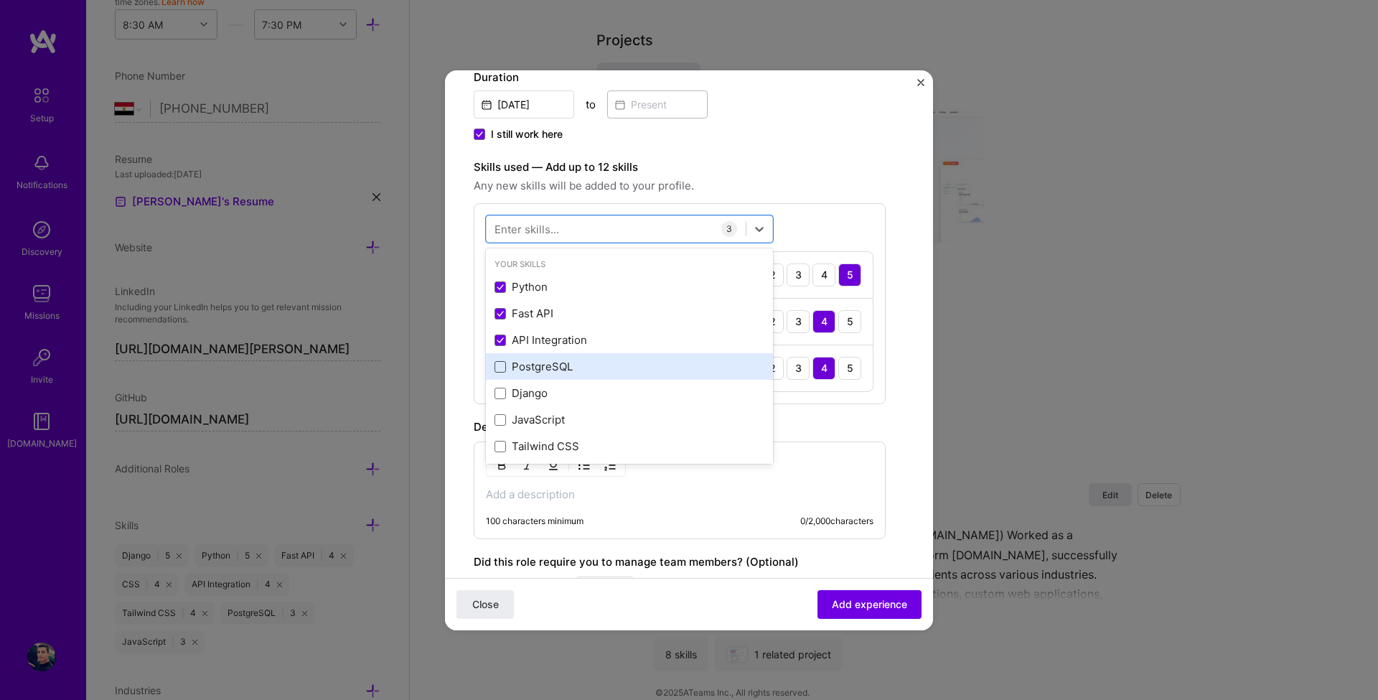
click at [500, 367] on span at bounding box center [500, 366] width 11 height 11
click at [0, 0] on input "checkbox" at bounding box center [0, 0] width 0 height 0
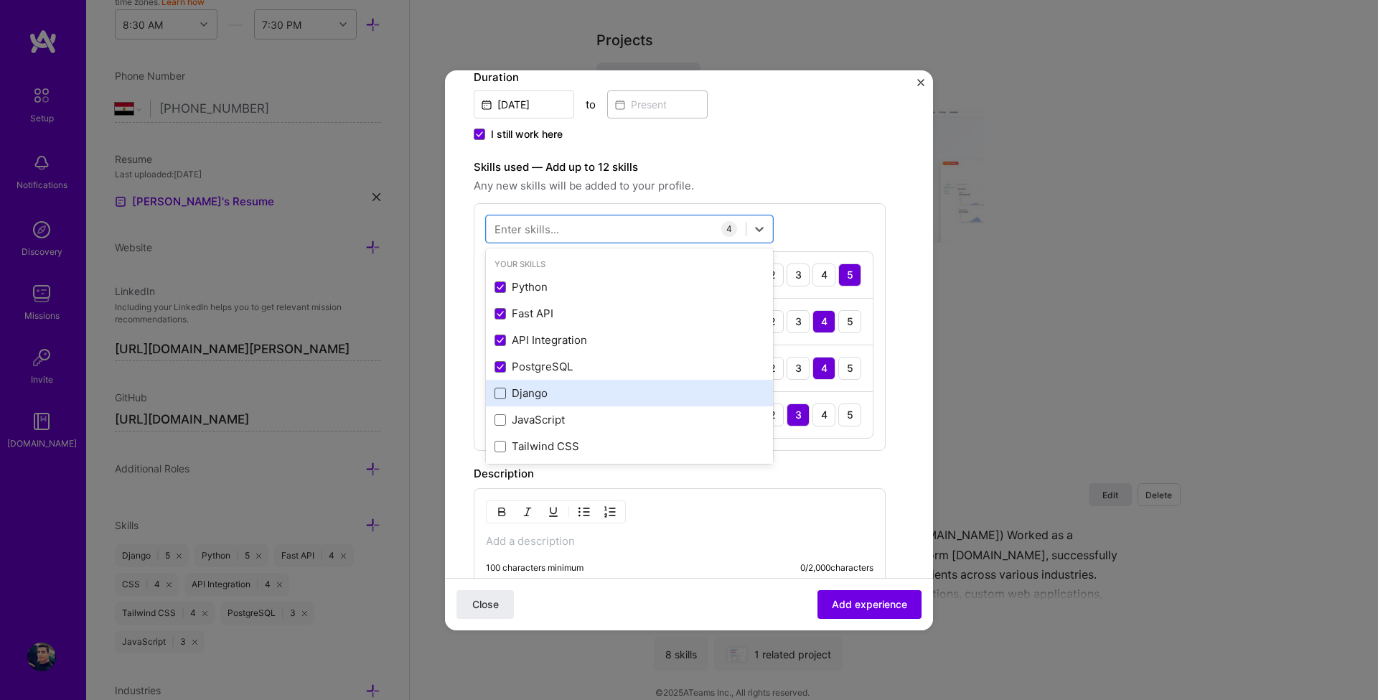
click at [496, 397] on span at bounding box center [500, 393] width 11 height 11
click at [0, 0] on input "checkbox" at bounding box center [0, 0] width 0 height 0
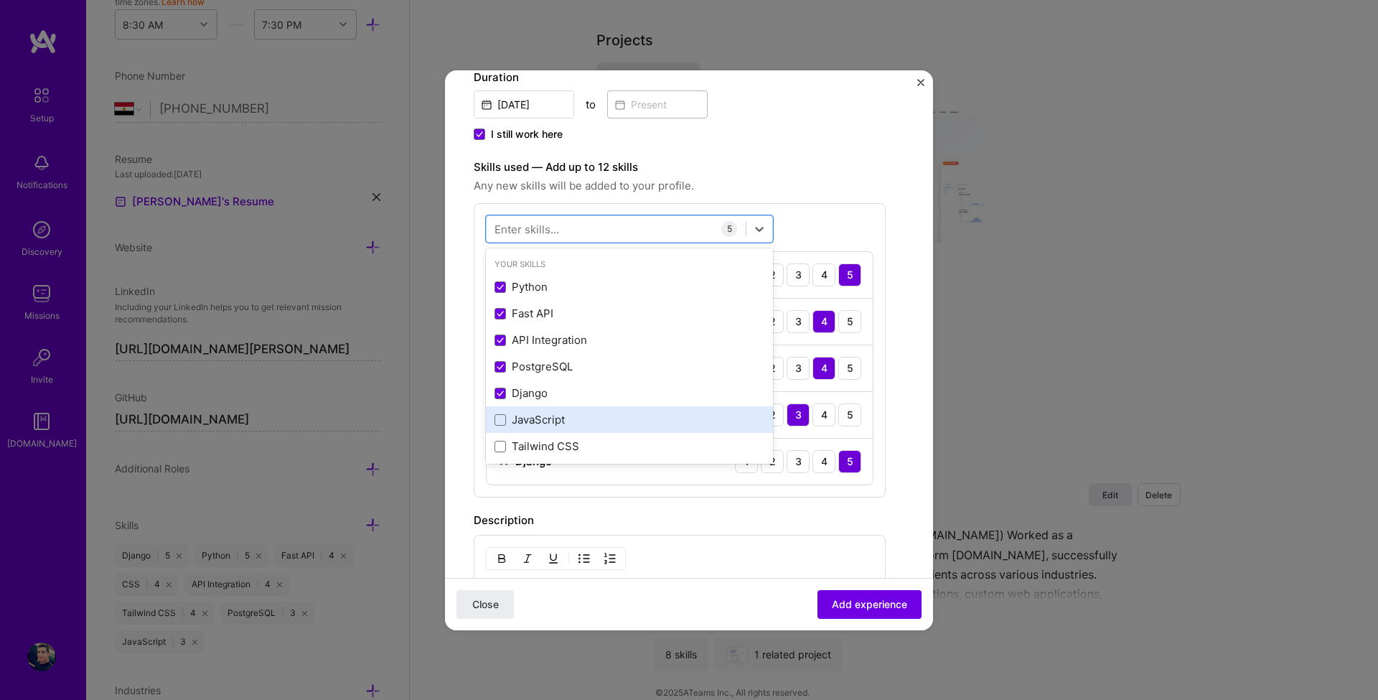
click at [497, 425] on span at bounding box center [500, 419] width 11 height 11
click at [0, 0] on input "checkbox" at bounding box center [0, 0] width 0 height 0
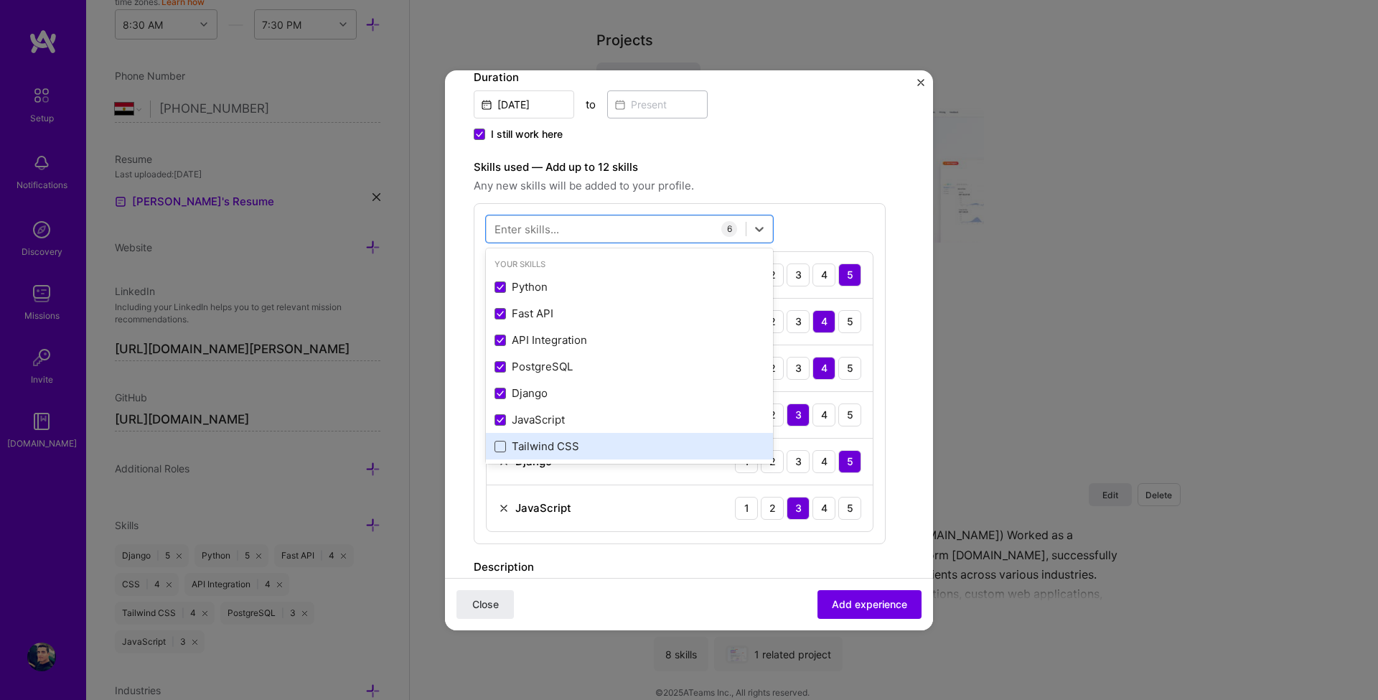
click at [500, 449] on span at bounding box center [500, 446] width 11 height 11
click at [0, 0] on input "checkbox" at bounding box center [0, 0] width 0 height 0
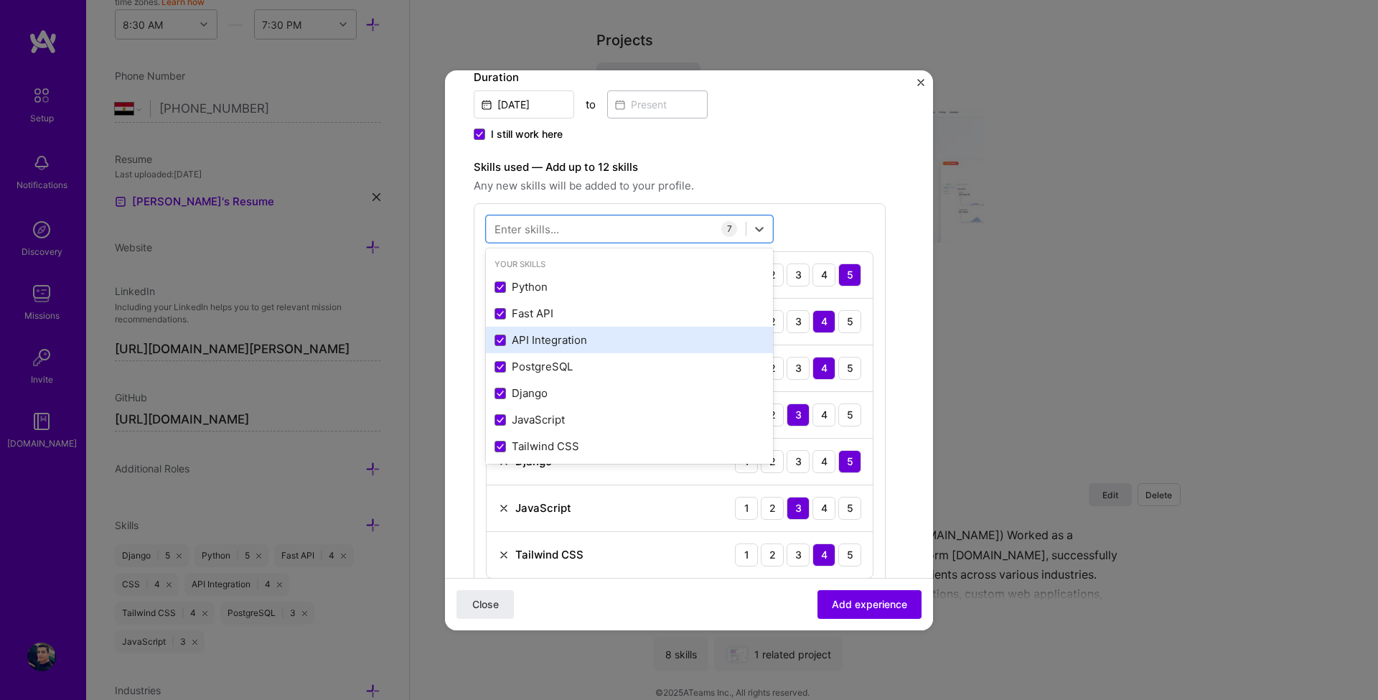
scroll to position [172, 0]
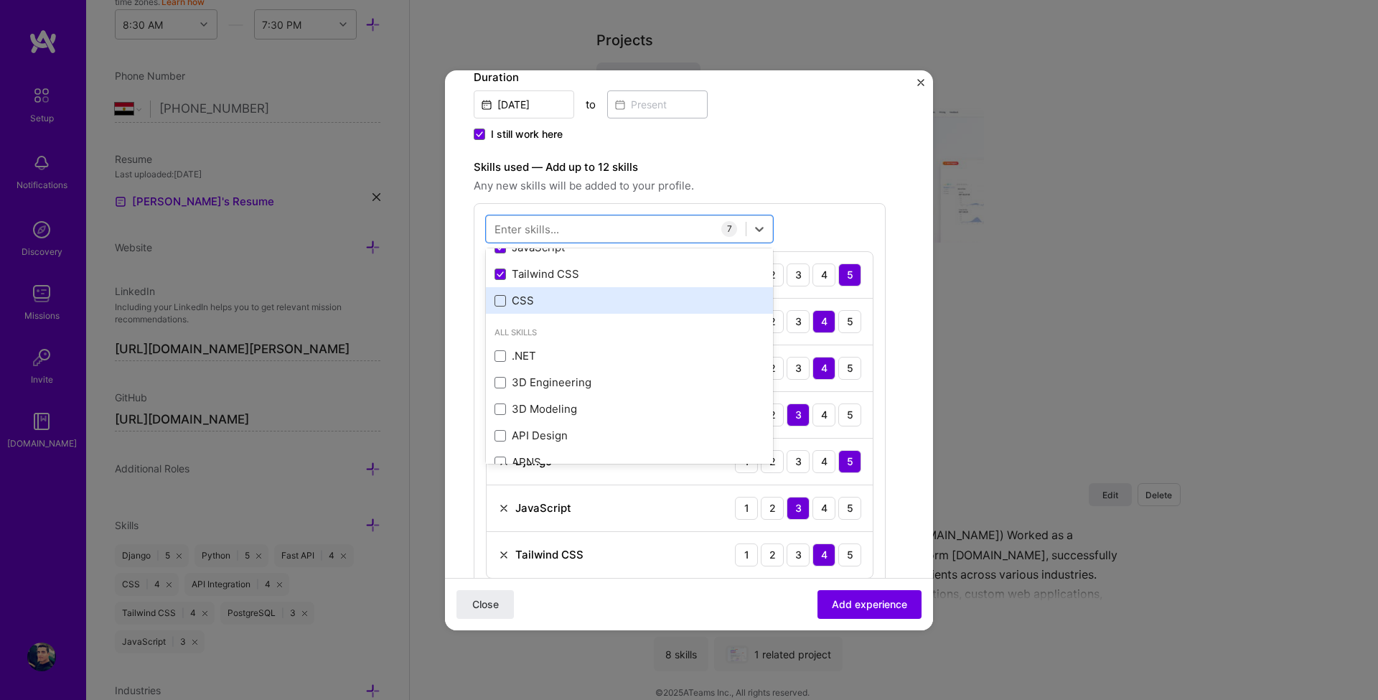
click at [500, 301] on span at bounding box center [500, 300] width 11 height 11
click at [0, 0] on input "checkbox" at bounding box center [0, 0] width 0 height 0
click at [545, 228] on div "Enter skills..." at bounding box center [527, 228] width 65 height 15
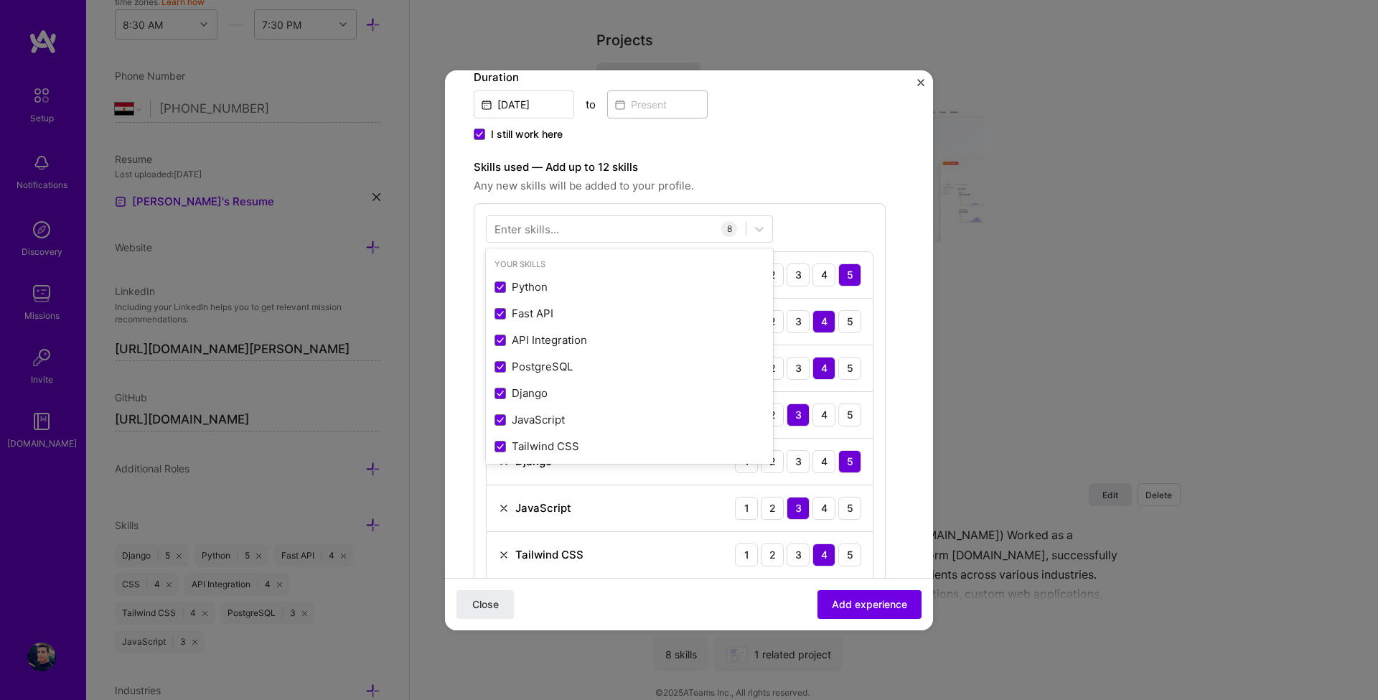
click at [545, 228] on div "Enter skills..." at bounding box center [527, 228] width 65 height 15
click at [585, 228] on div at bounding box center [616, 229] width 259 height 24
type input "s"
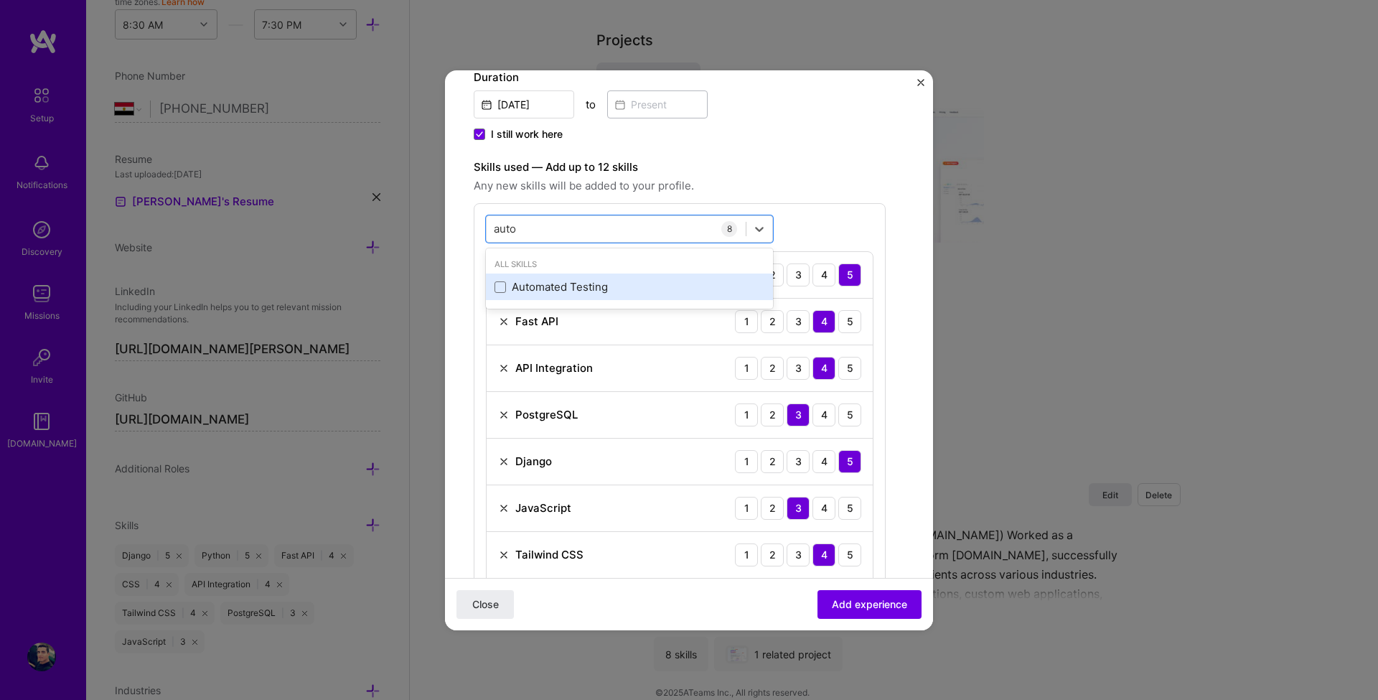
click at [535, 293] on div "Automated Testing" at bounding box center [630, 286] width 270 height 15
type input "auto"
click at [825, 169] on label "Skills used — Add up to 12 skills" at bounding box center [680, 167] width 412 height 17
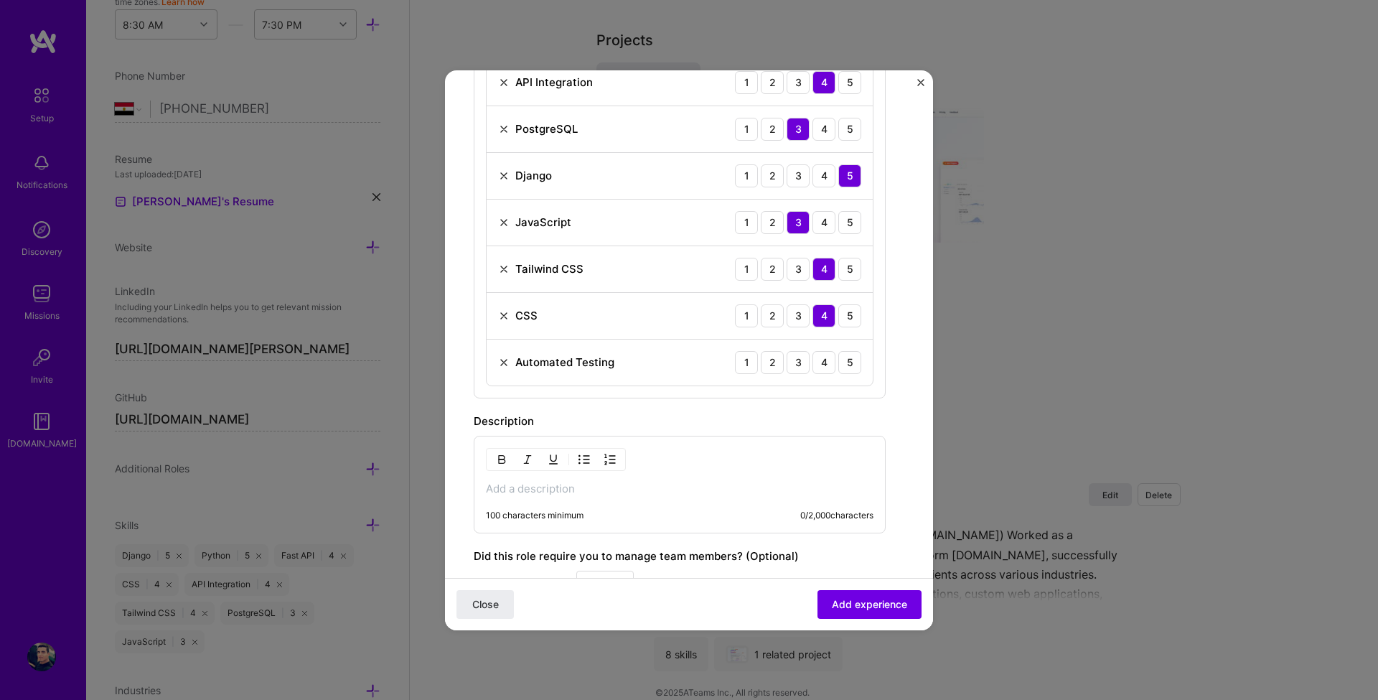
scroll to position [689, 0]
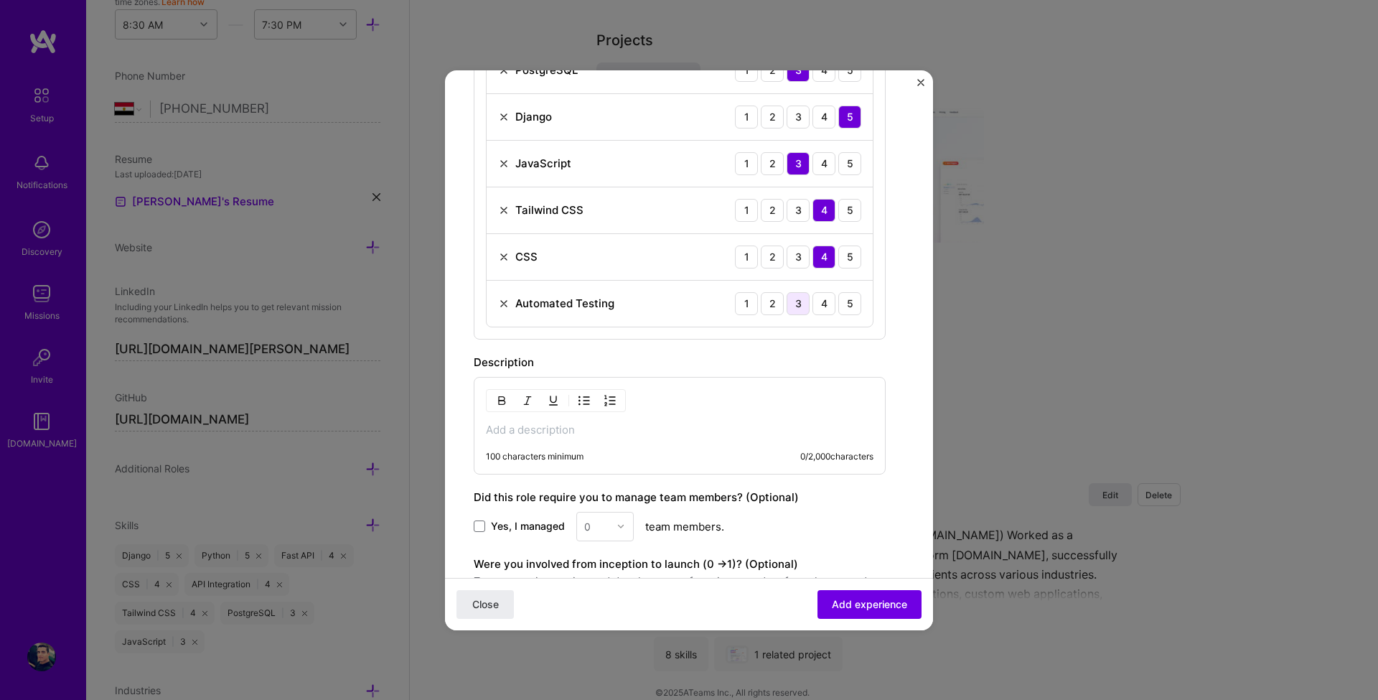
click at [803, 304] on div "3" at bounding box center [798, 303] width 23 height 23
click at [545, 432] on p at bounding box center [680, 430] width 388 height 14
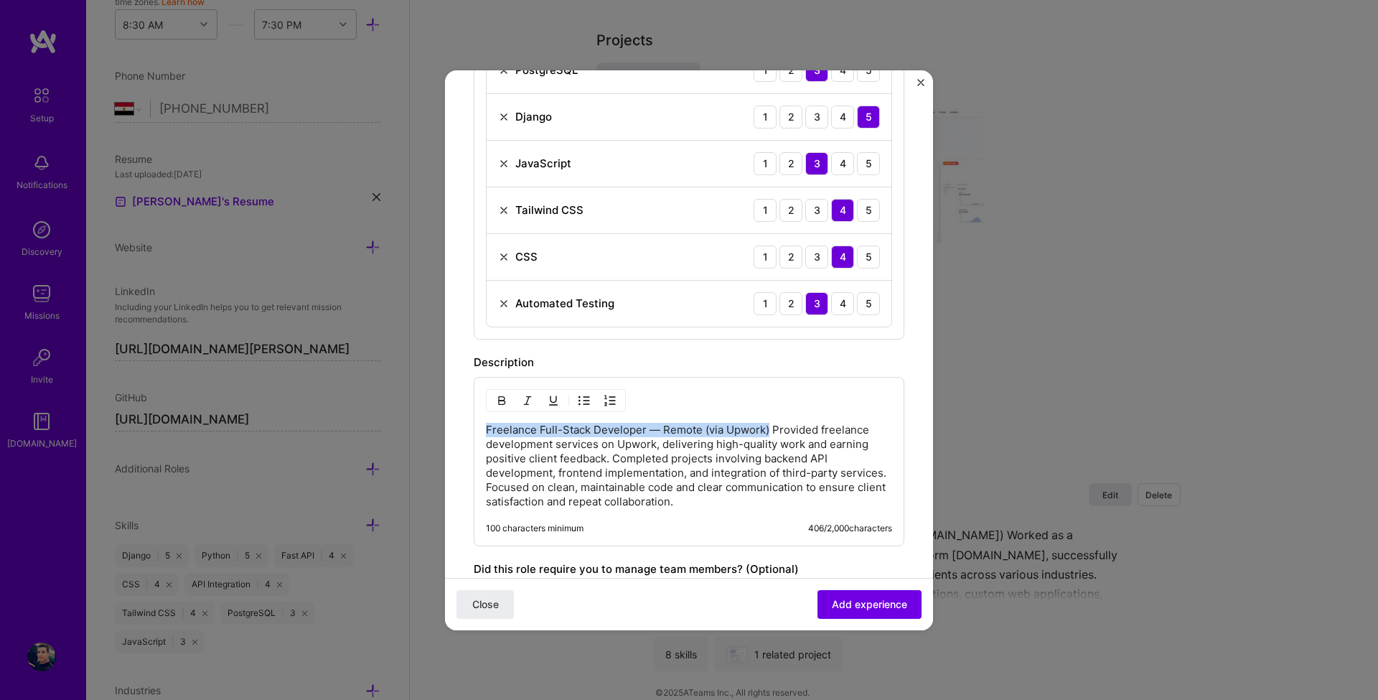
drag, startPoint x: 768, startPoint y: 429, endPoint x: 477, endPoint y: 429, distance: 290.7
click at [477, 429] on div "Freelance Full-Stack Developer — Remote (via Upwork) Provided freelance develop…" at bounding box center [689, 461] width 431 height 169
copy p "Freelance Full-Stack Developer — Remote (via Upwork)"
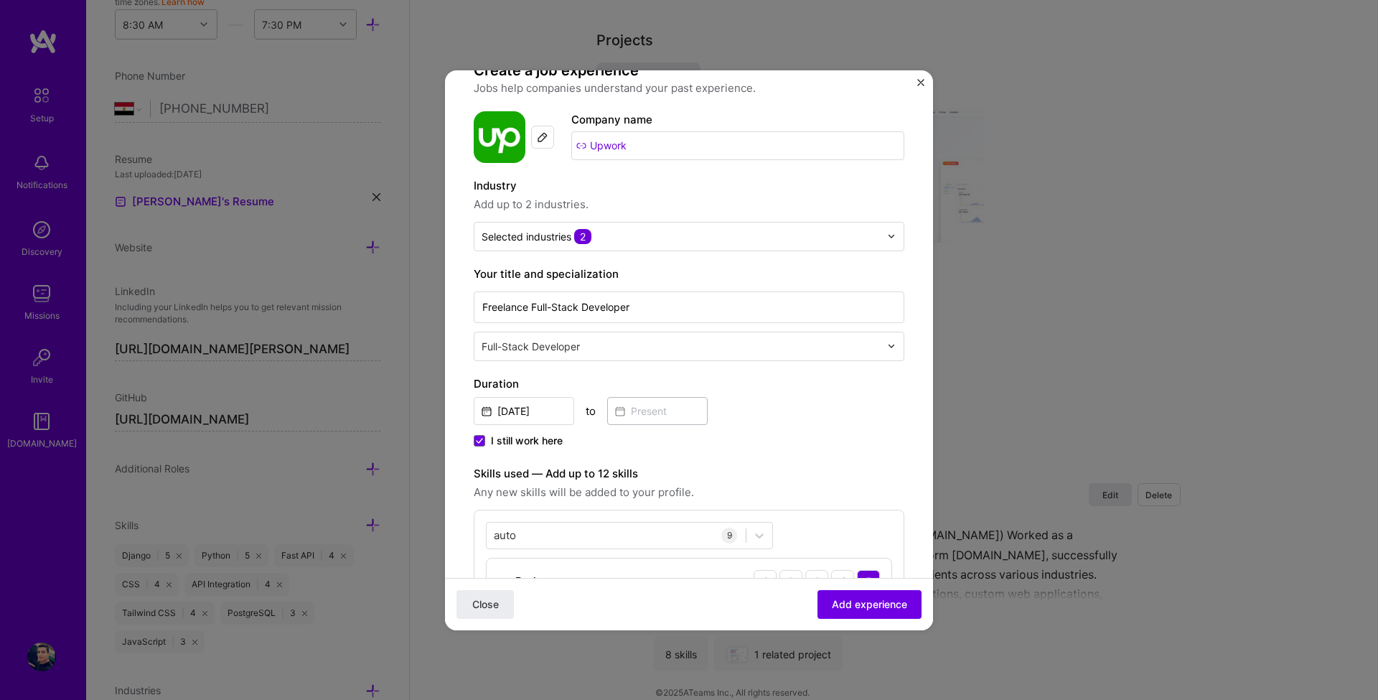
scroll to position [0, 0]
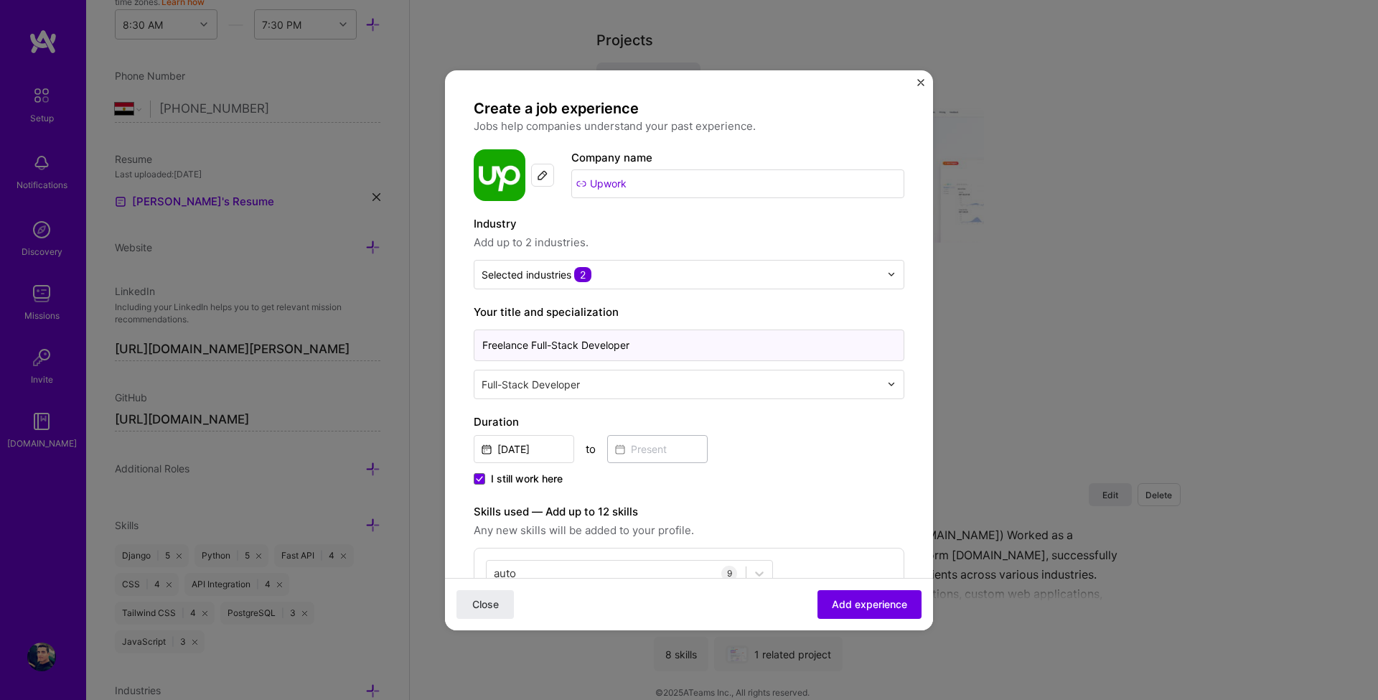
click at [594, 347] on input "Freelance Full-Stack Developer" at bounding box center [689, 345] width 431 height 32
paste input "— Remote (via Upwork)"
type input "Freelance Full-Stack Developer — Remote (via Upwork)"
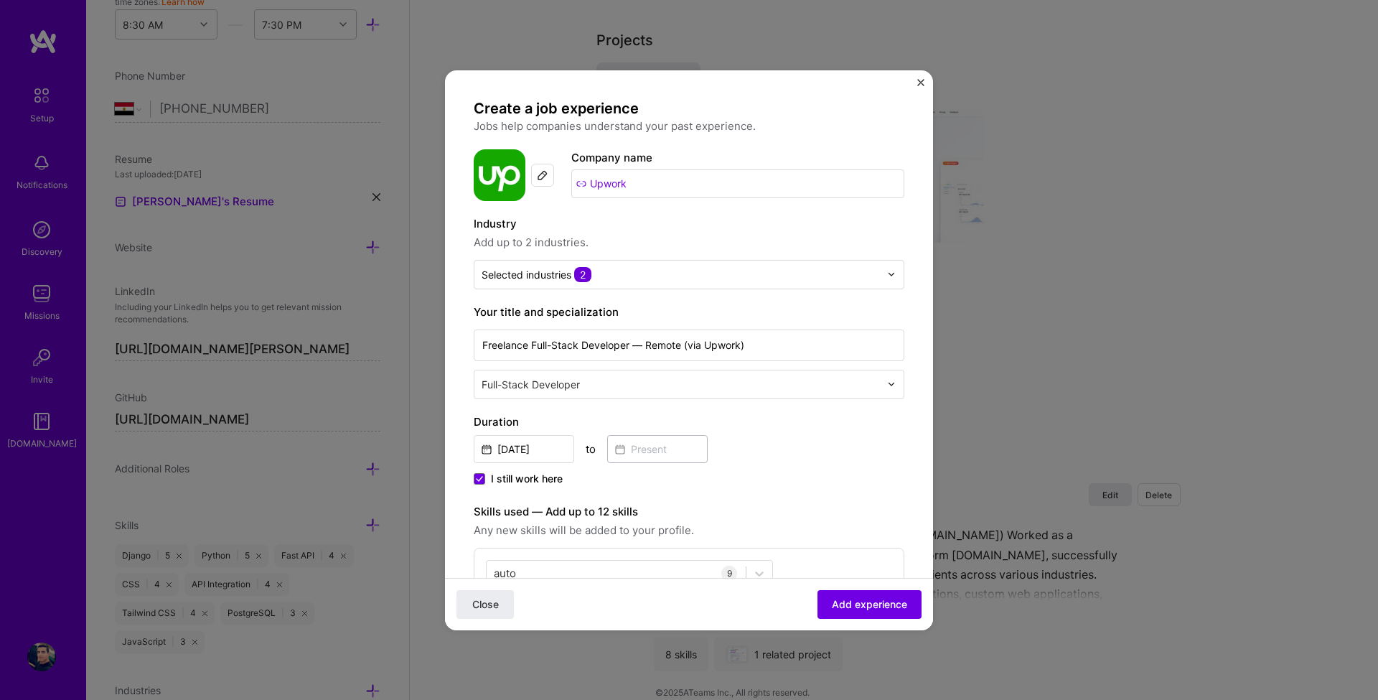
click at [780, 312] on label "Your title and specialization" at bounding box center [689, 312] width 431 height 17
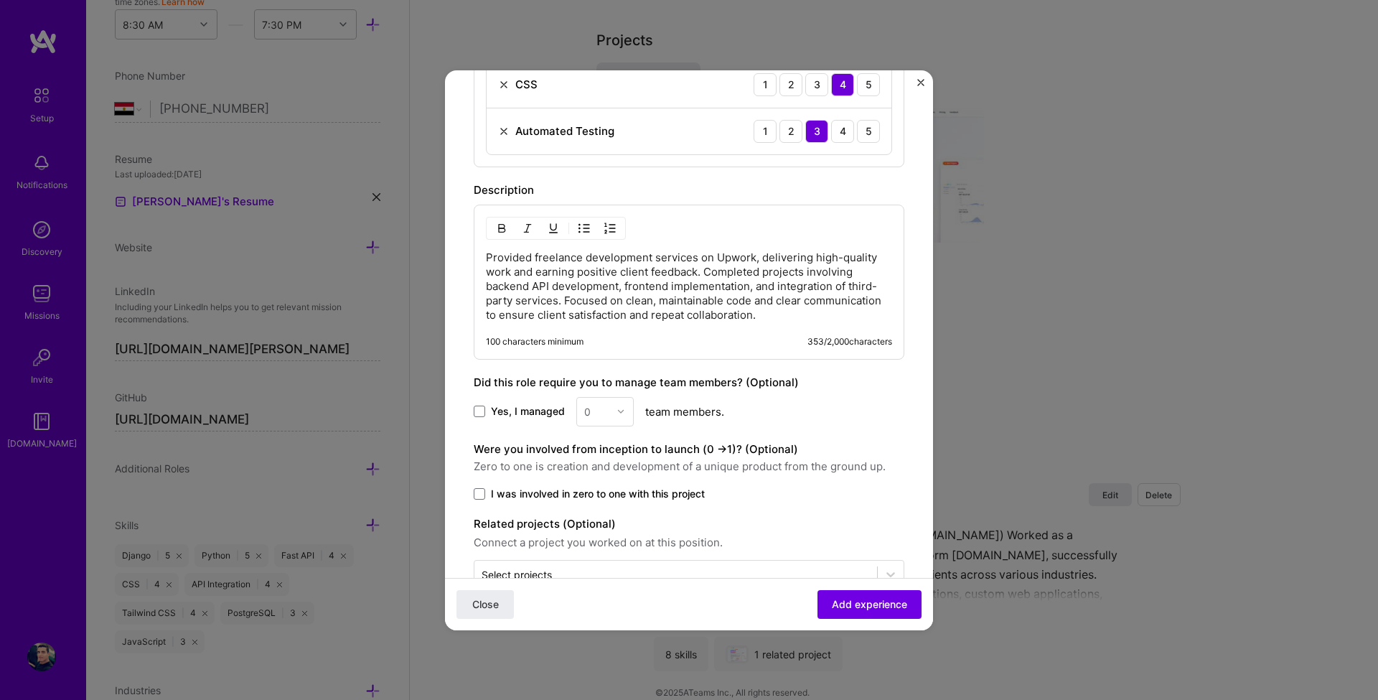
scroll to position [902, 0]
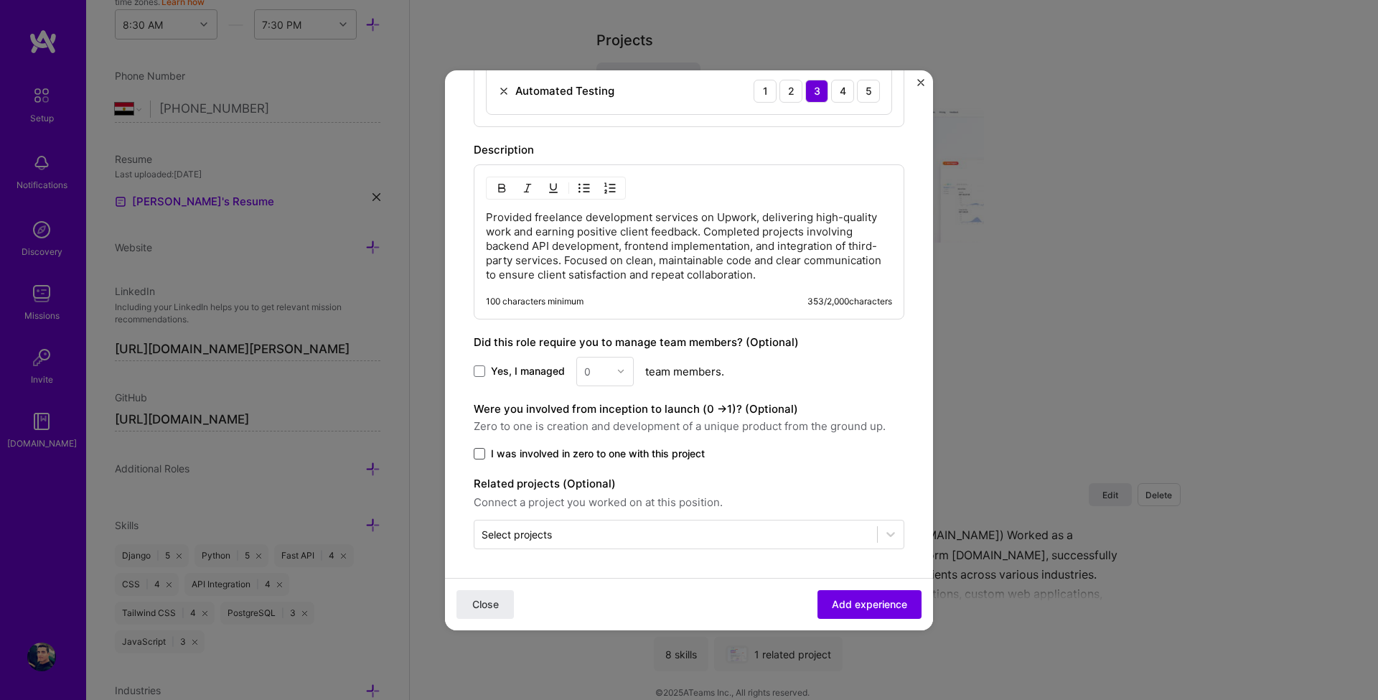
click at [483, 452] on span at bounding box center [479, 453] width 11 height 11
click at [0, 0] on input "I was involved in zero to one with this project" at bounding box center [0, 0] width 0 height 0
click at [552, 538] on div "Select projects" at bounding box center [517, 534] width 70 height 15
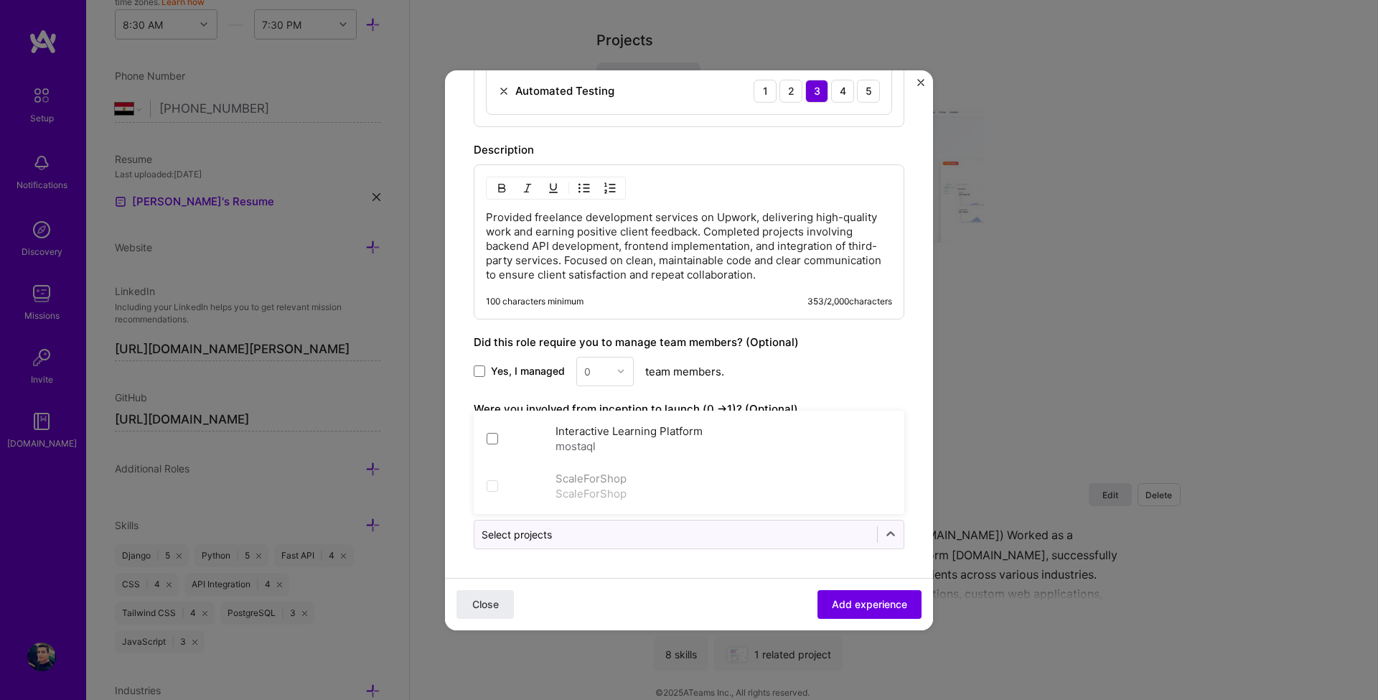
click at [867, 369] on div "Yes, I managed 0 team members." at bounding box center [689, 371] width 431 height 29
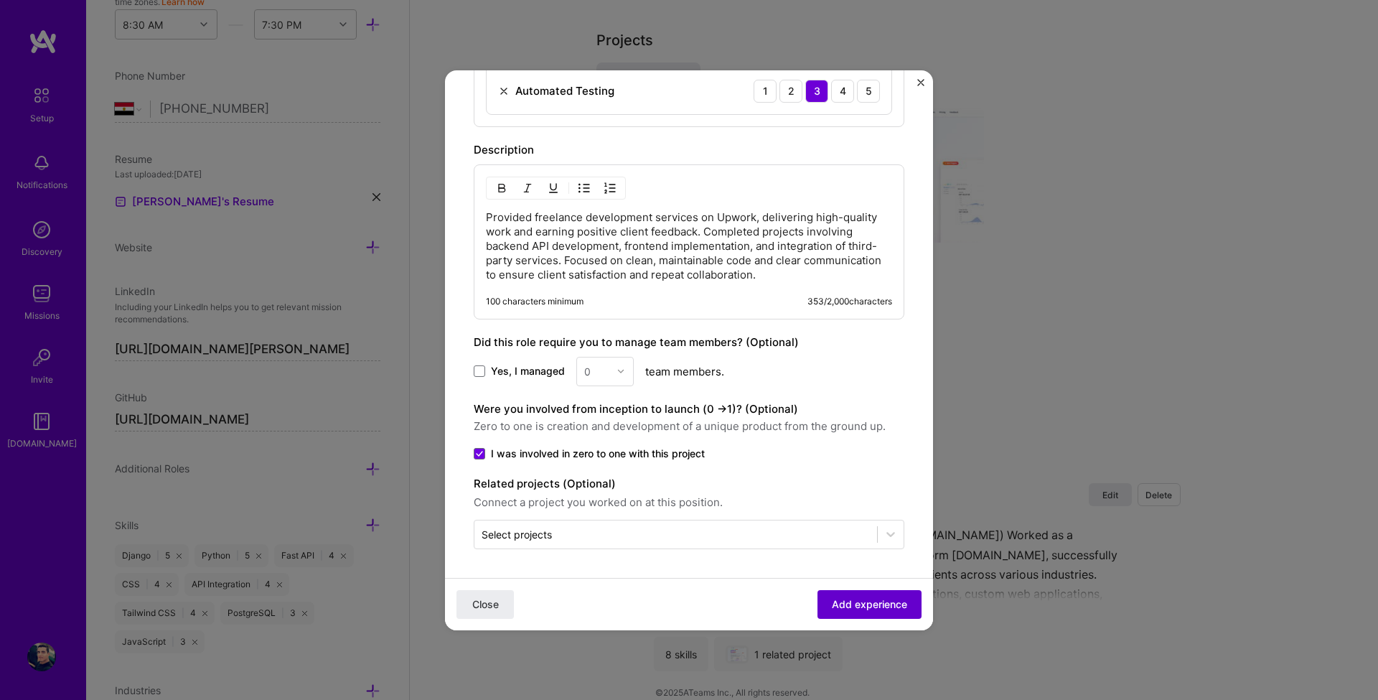
click at [881, 610] on span "Add experience" at bounding box center [869, 603] width 75 height 14
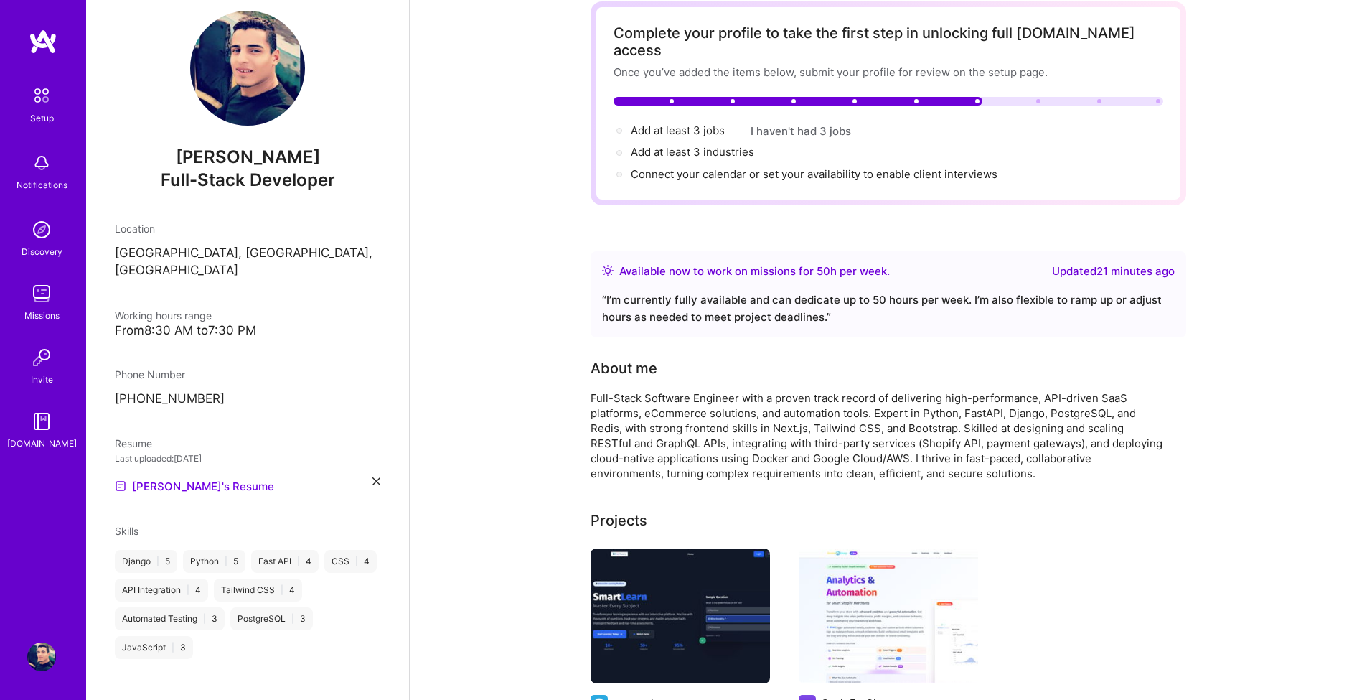
scroll to position [0, 0]
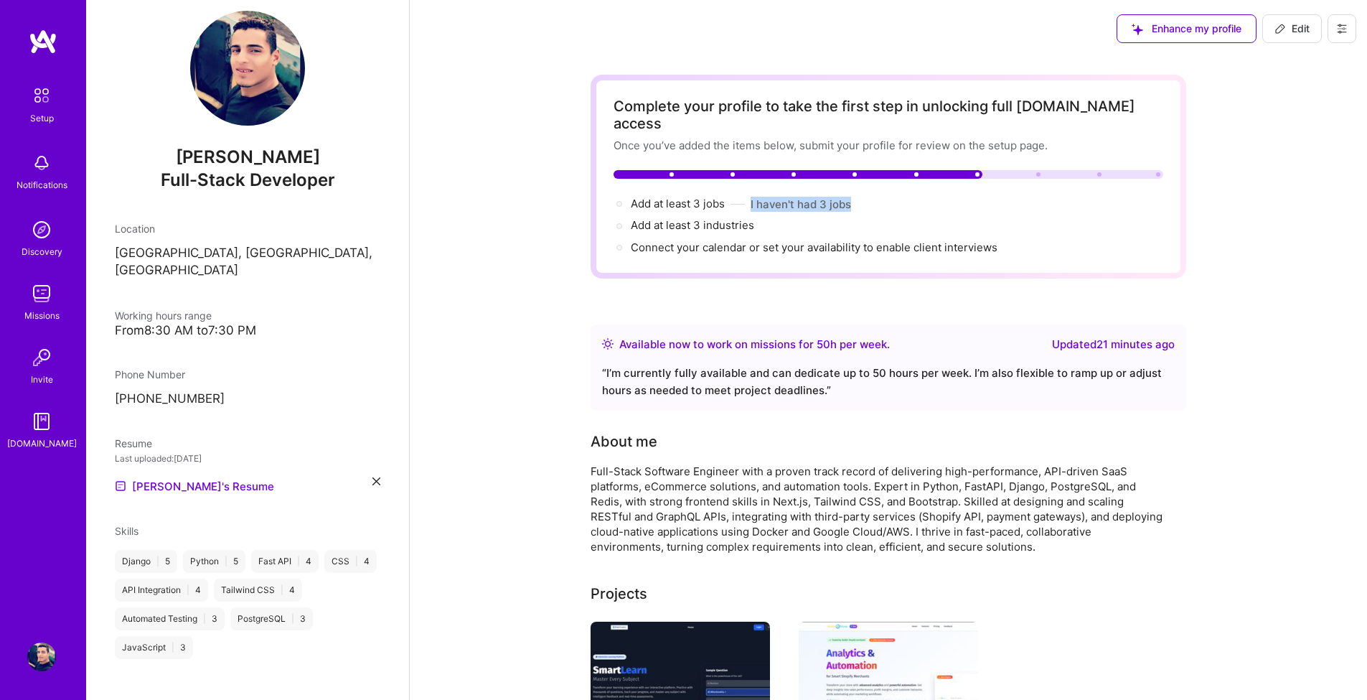
drag, startPoint x: 873, startPoint y: 195, endPoint x: 754, endPoint y: 180, distance: 119.3
click at [754, 196] on div "Add at least 3 jobs → I haven't had 3 jobs" at bounding box center [889, 204] width 550 height 16
click at [745, 160] on div at bounding box center [745, 160] width 0 height 0
click at [1007, 138] on div "Once you’ve added the items below, submit your profile for review on the setup …" at bounding box center [889, 145] width 550 height 15
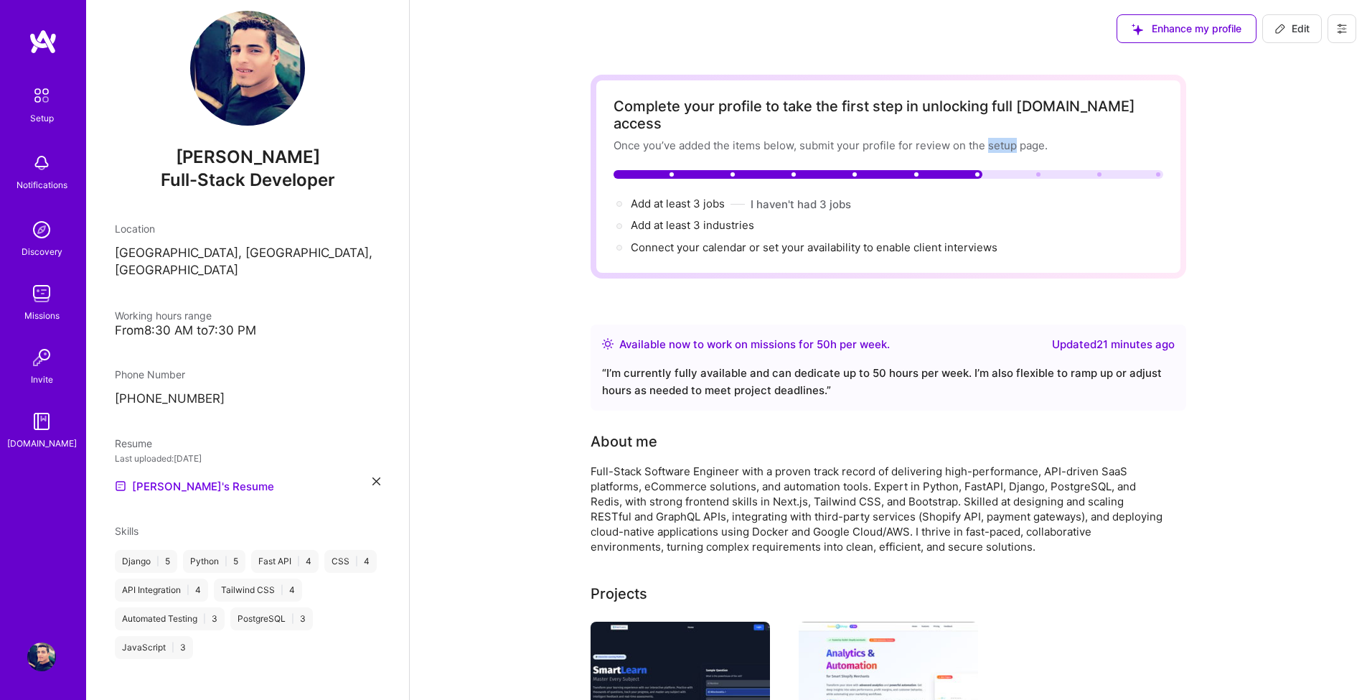
click at [1007, 138] on div "Once you’ve added the items below, submit your profile for review on the setup …" at bounding box center [889, 145] width 550 height 15
click at [998, 136] on div at bounding box center [998, 136] width 0 height 0
drag, startPoint x: 1050, startPoint y: 229, endPoint x: 630, endPoint y: 232, distance: 420.6
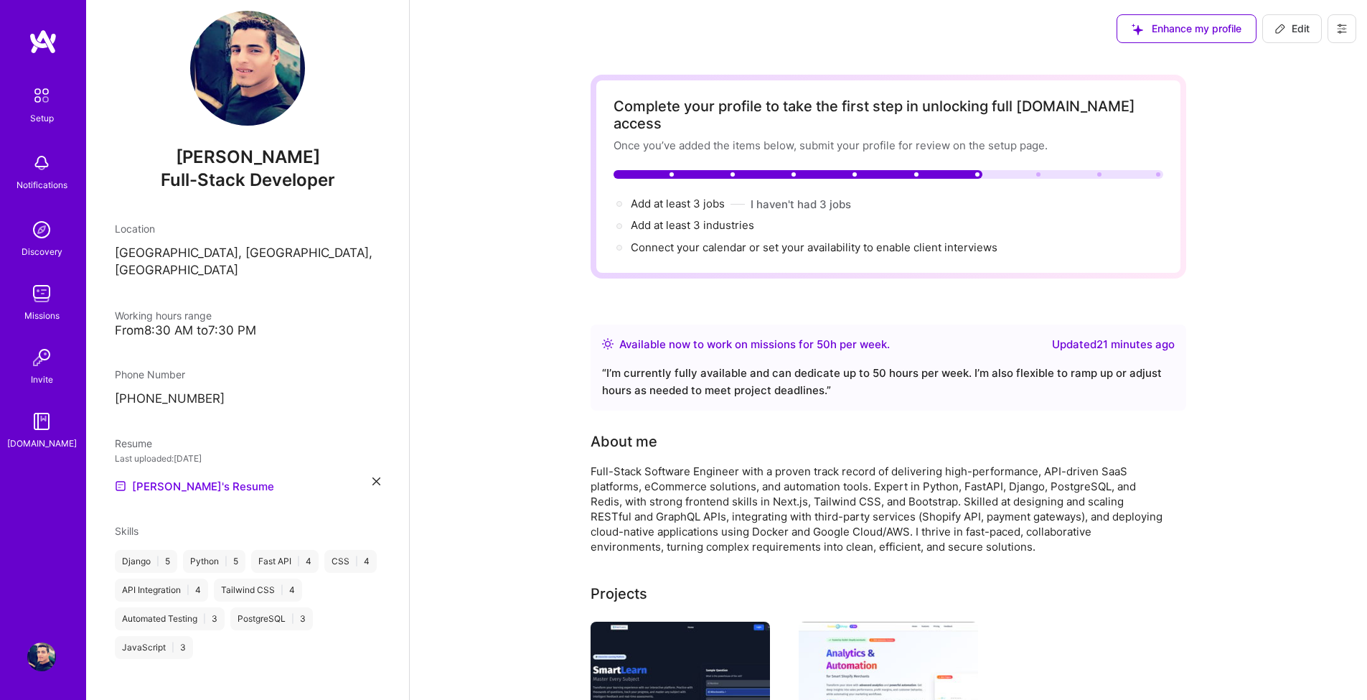
click at [630, 240] on div "Connect your calendar or set your availability to enable client interviews →" at bounding box center [889, 248] width 550 height 16
copy span "Connect your calendar or set your availability to enable client interviews"
click at [675, 240] on span "Connect your calendar or set your availability to enable client interviews →" at bounding box center [821, 247] width 380 height 14
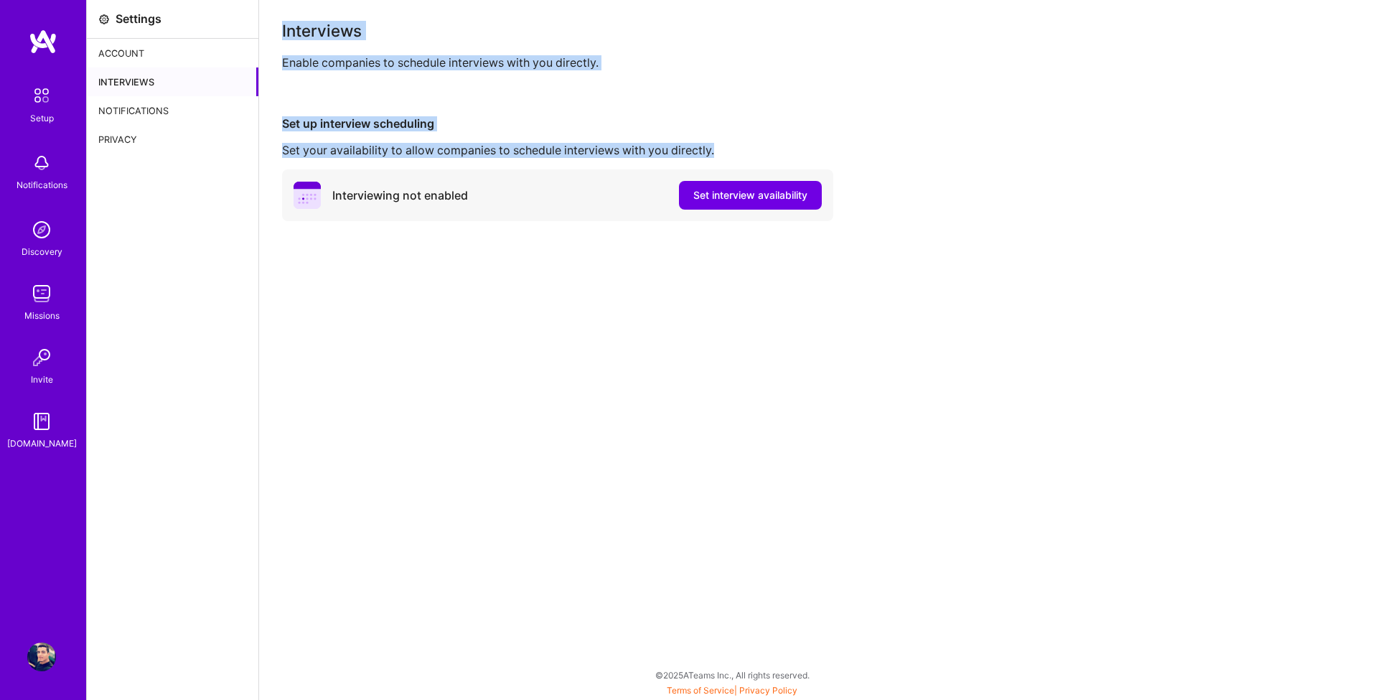
drag, startPoint x: 721, startPoint y: 151, endPoint x: 271, endPoint y: 34, distance: 464.8
click at [271, 34] on div "Interviews Enable companies to schedule interviews with you directly. Set up in…" at bounding box center [818, 350] width 1119 height 700
copy div "Interviews Enable companies to schedule interviews with you directly. Set up in…"
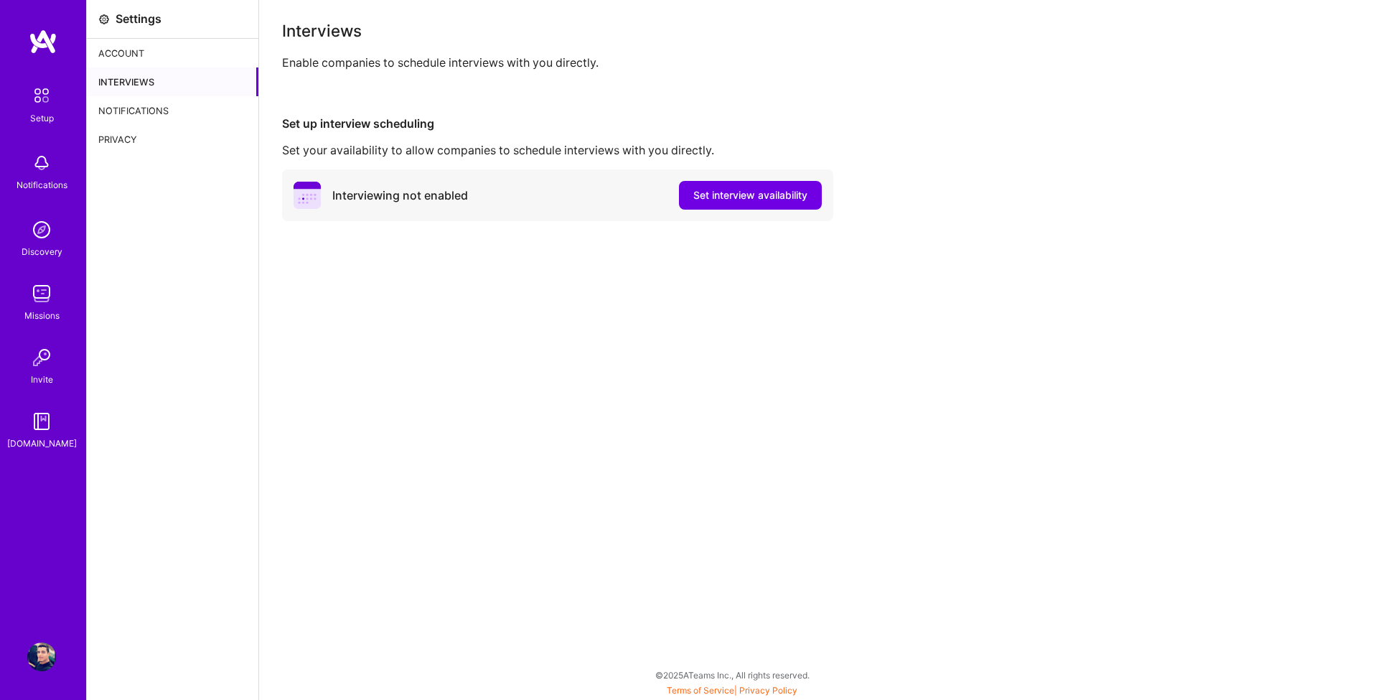
click at [573, 304] on div "Interviews Enable companies to schedule interviews with you directly. Set up in…" at bounding box center [818, 350] width 1119 height 700
click at [734, 197] on span "Set interview availability" at bounding box center [750, 195] width 114 height 14
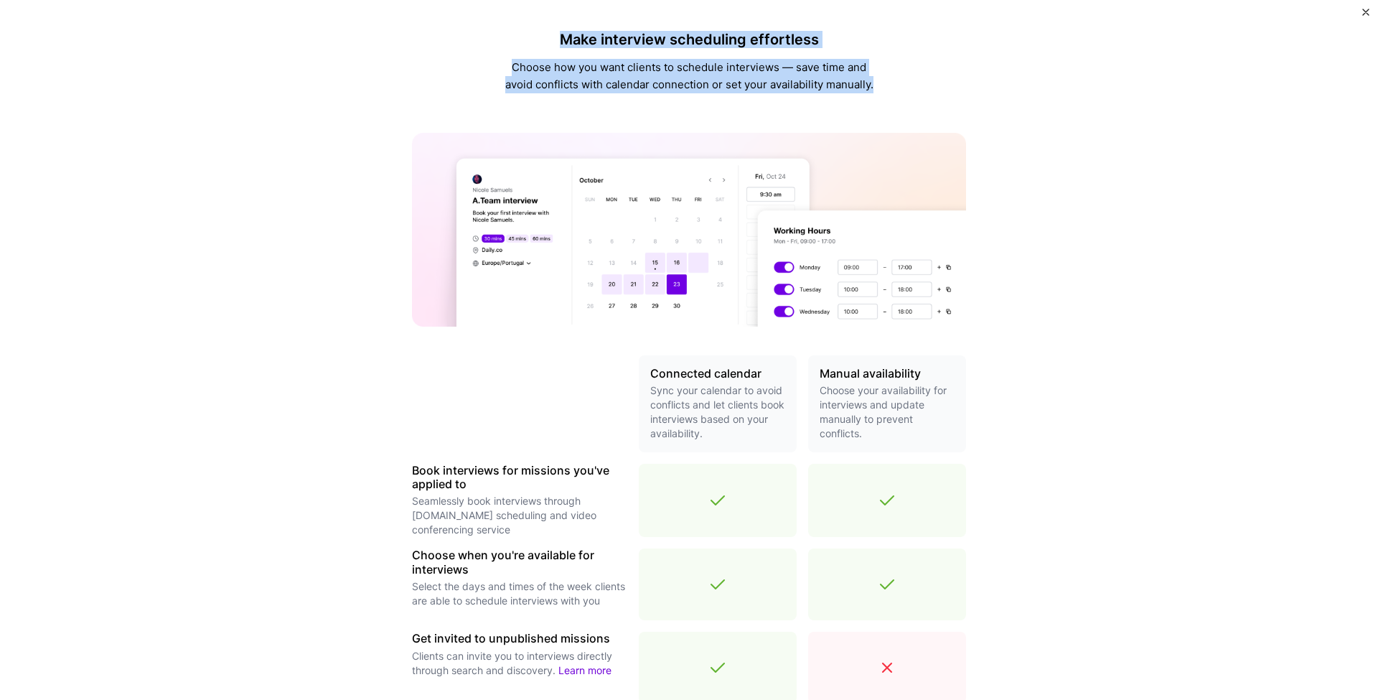
drag, startPoint x: 555, startPoint y: 32, endPoint x: 897, endPoint y: 87, distance: 346.1
click at [897, 87] on div "Make interview scheduling effortless Choose how you want clients to schedule in…" at bounding box center [689, 508] width 554 height 994
copy div "Make interview scheduling effortless Choose how you want clients to schedule in…"
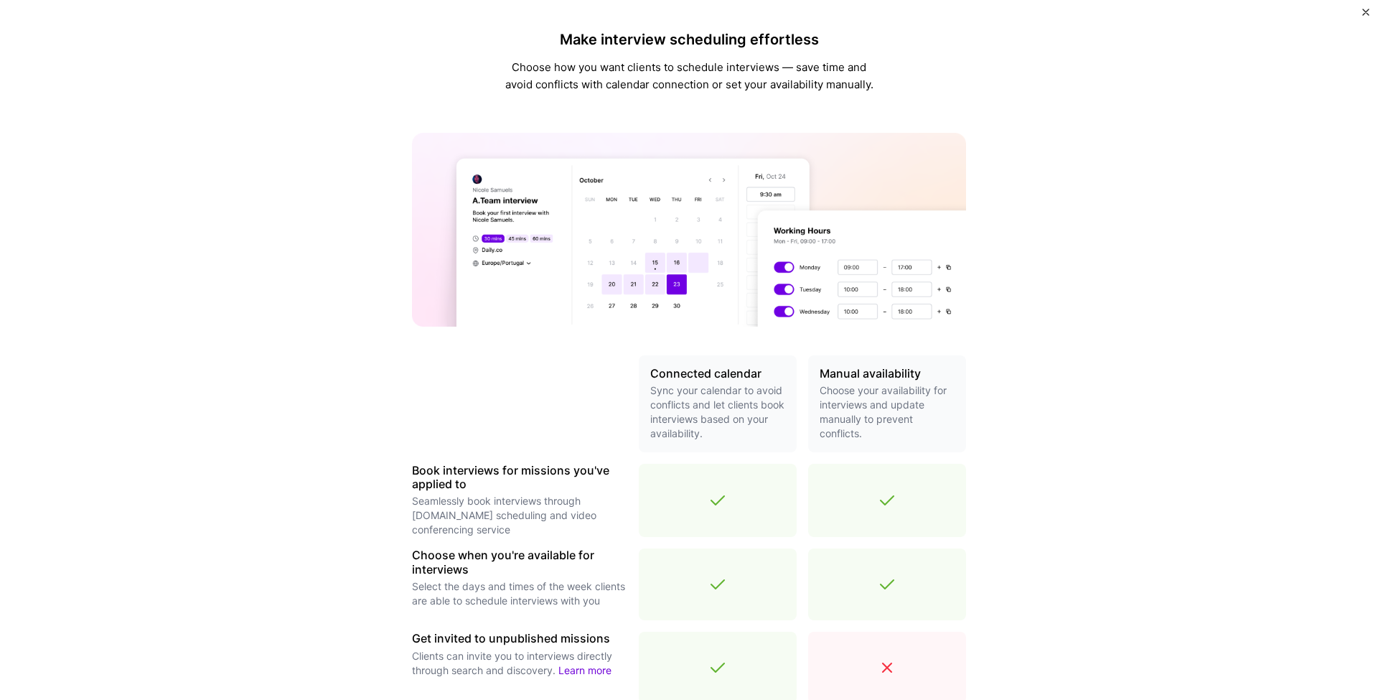
click at [980, 319] on div "Make interview scheduling effortless Choose how you want clients to schedule in…" at bounding box center [689, 350] width 1378 height 700
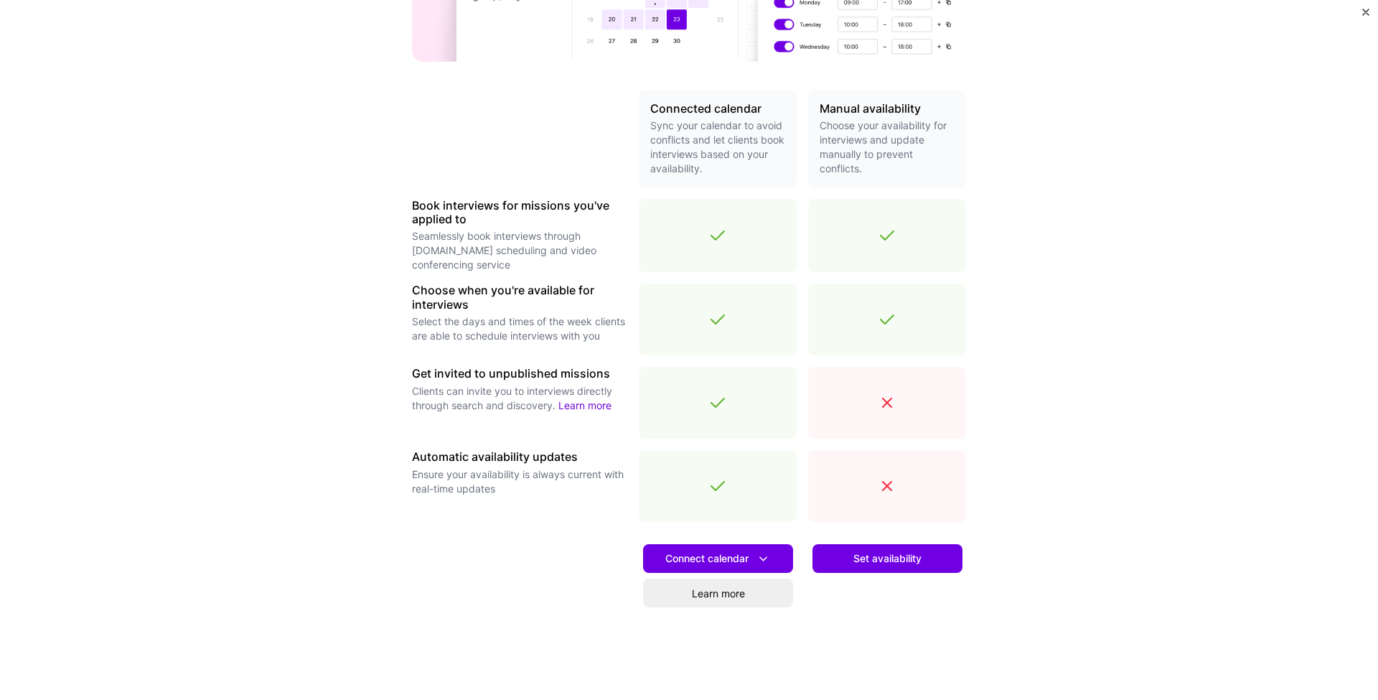
scroll to position [306, 0]
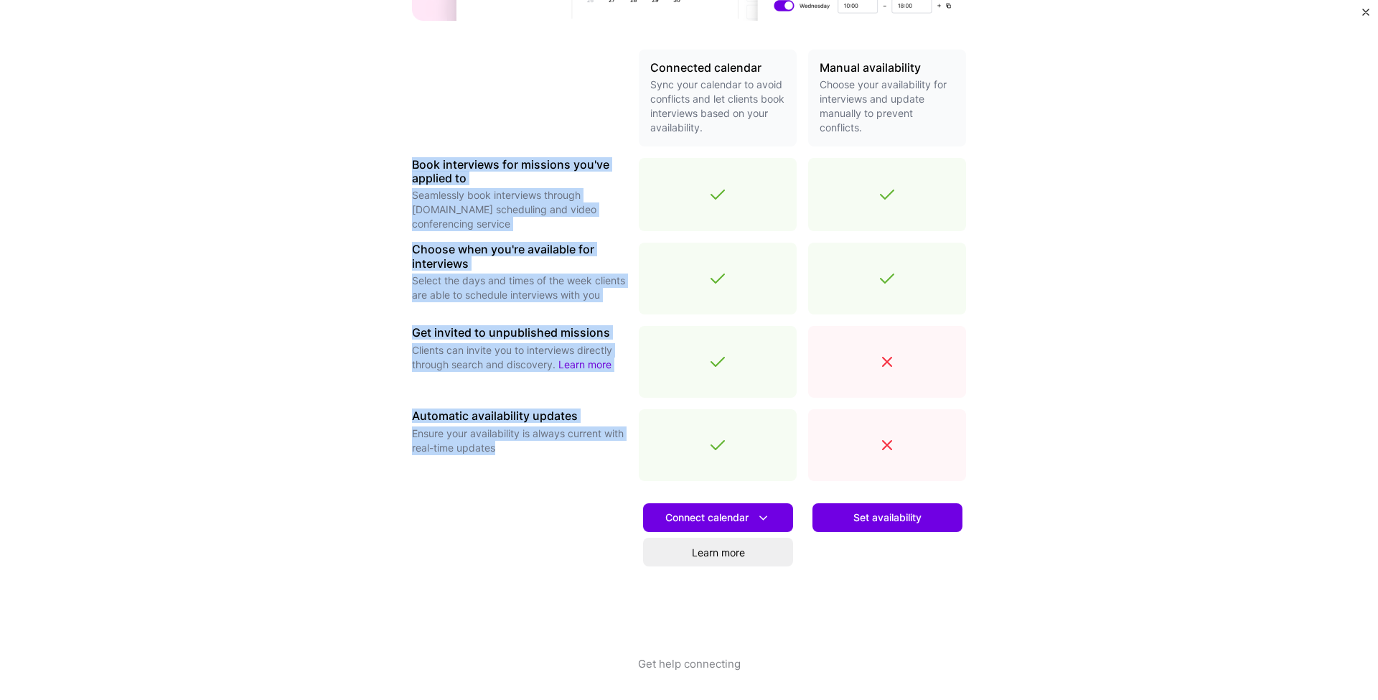
drag, startPoint x: 398, startPoint y: 155, endPoint x: 553, endPoint y: 470, distance: 351.2
click at [553, 470] on div "Make interview scheduling effortless Choose how you want clients to schedule in…" at bounding box center [689, 350] width 1378 height 700
copy div "Book interviews for missions you've applied to Seamlessly book interviews throu…"
click at [1049, 254] on div "Make interview scheduling effortless Choose how you want clients to schedule in…" at bounding box center [689, 350] width 1378 height 700
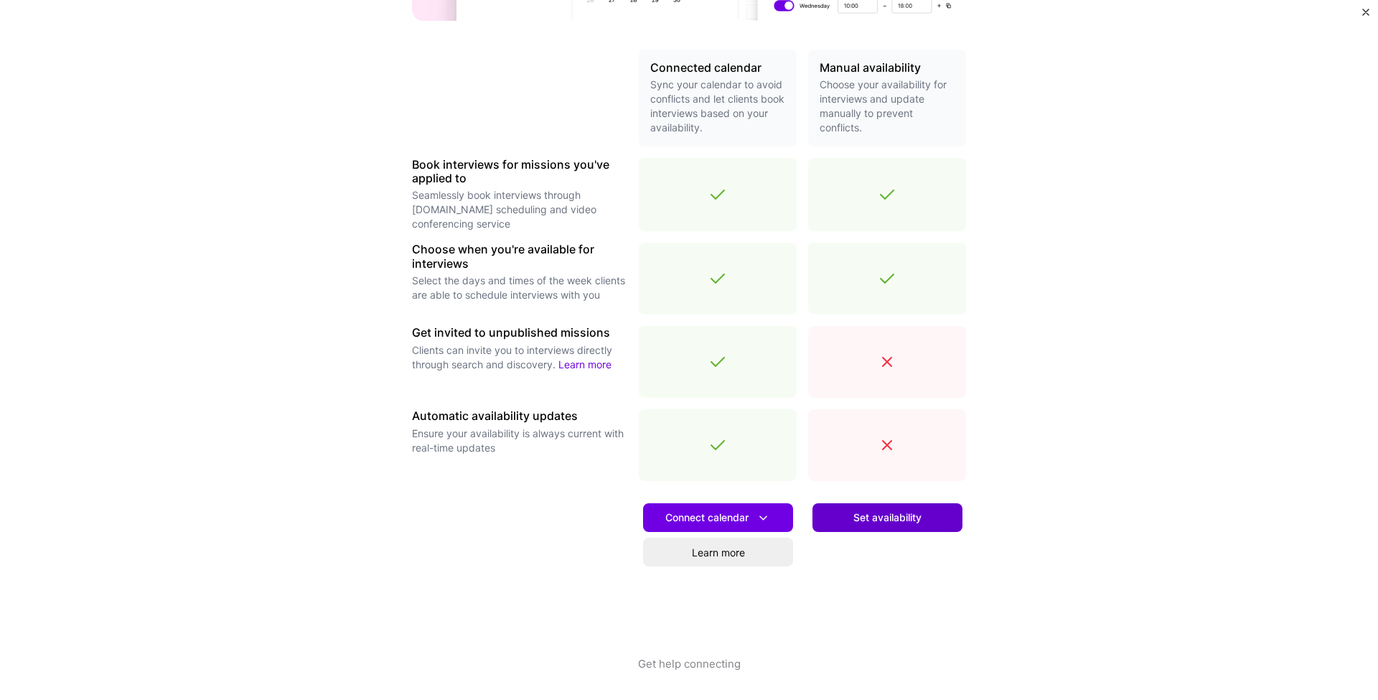
click at [911, 515] on span "Set availability" at bounding box center [887, 517] width 68 height 14
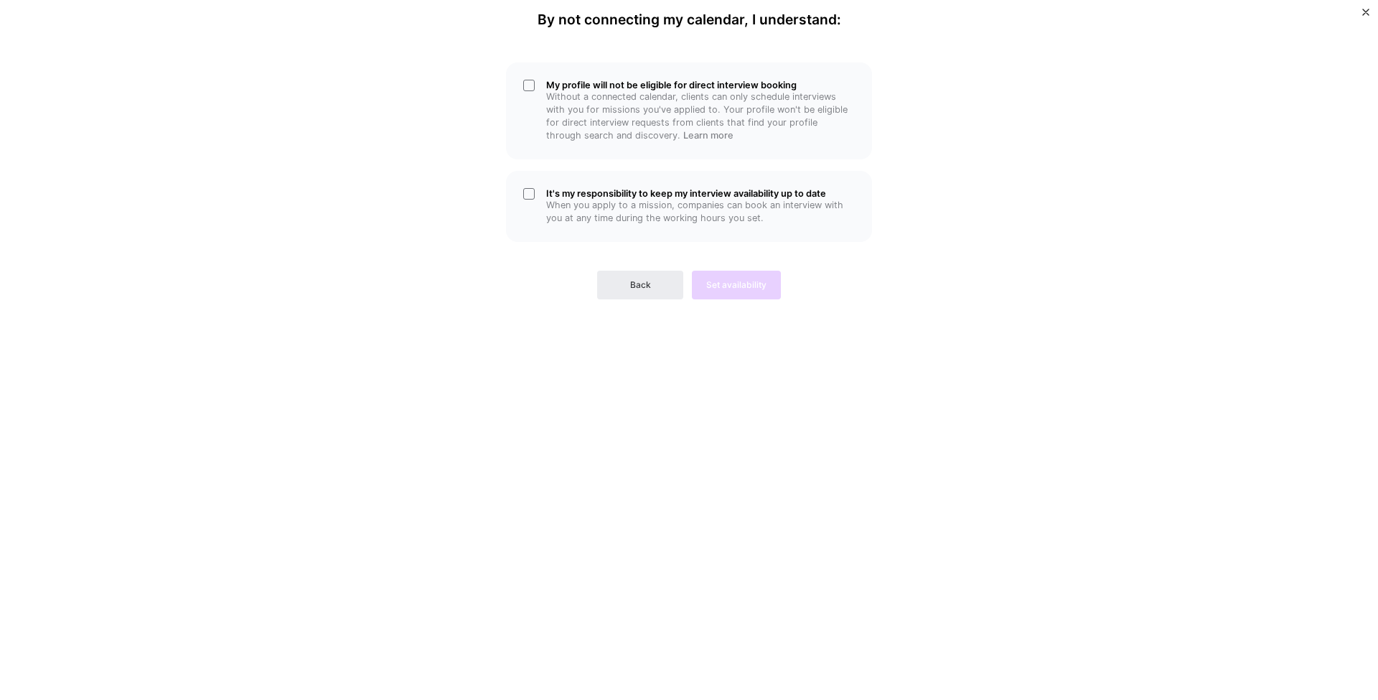
scroll to position [0, 0]
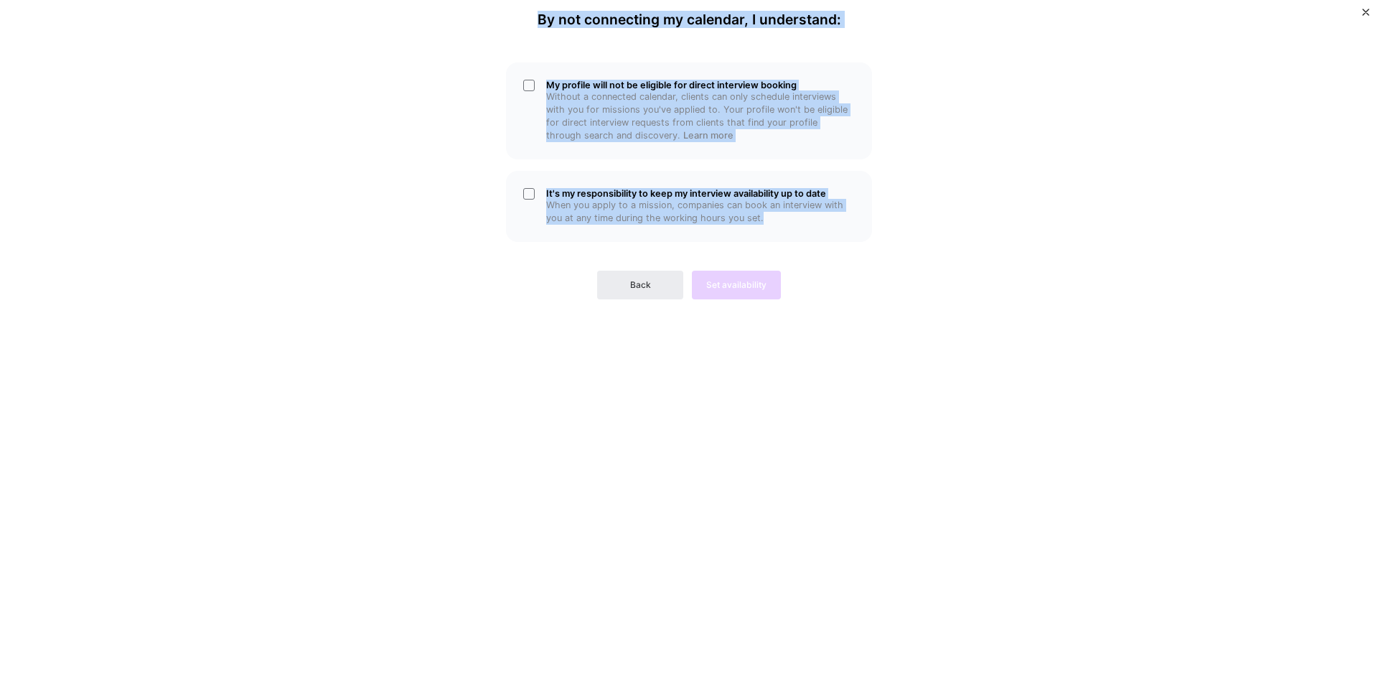
drag, startPoint x: 535, startPoint y: 19, endPoint x: 950, endPoint y: 233, distance: 466.8
click at [950, 233] on div "By not connecting my calendar, I understand: My profile will not be eligible fo…" at bounding box center [689, 350] width 1378 height 700
copy div "By not connecting my calendar, I understand: My profile will not be eligible fo…"
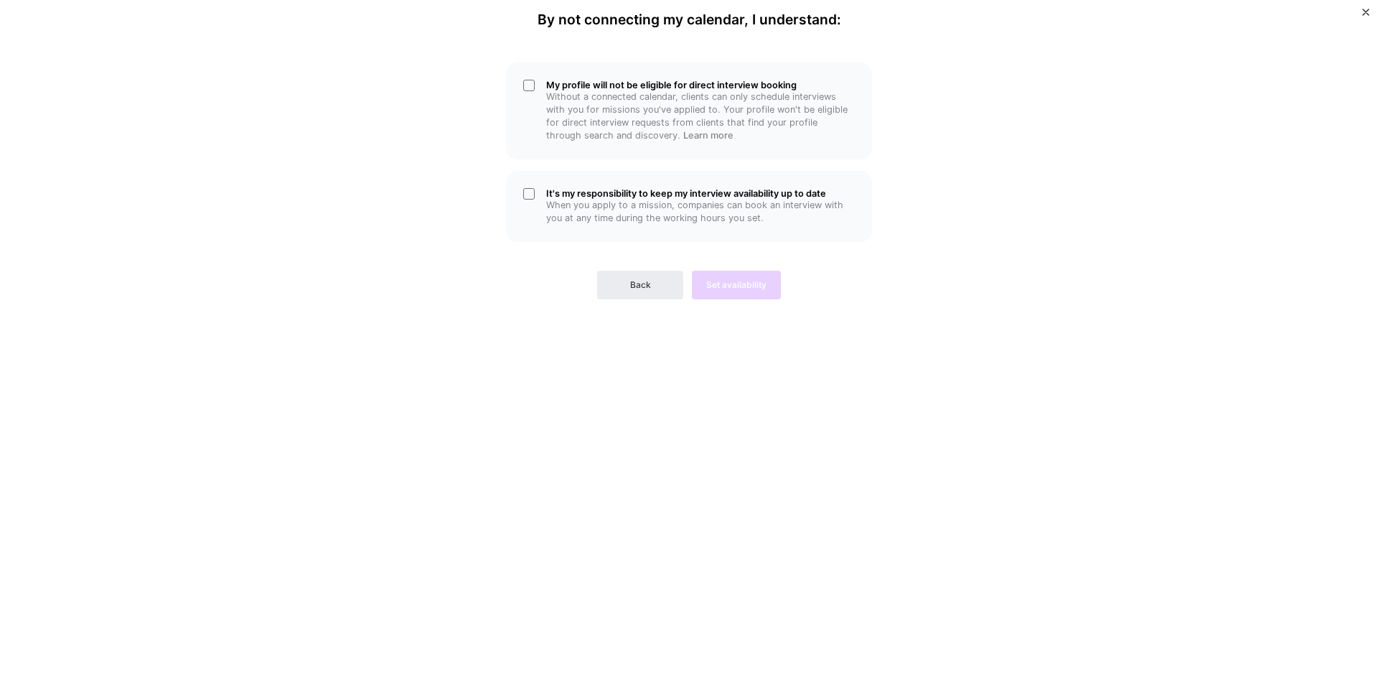
click at [499, 301] on div "By not connecting my calendar, I understand: My profile will not be eligible fo…" at bounding box center [689, 349] width 431 height 677
click at [655, 279] on button "Back" at bounding box center [640, 285] width 86 height 29
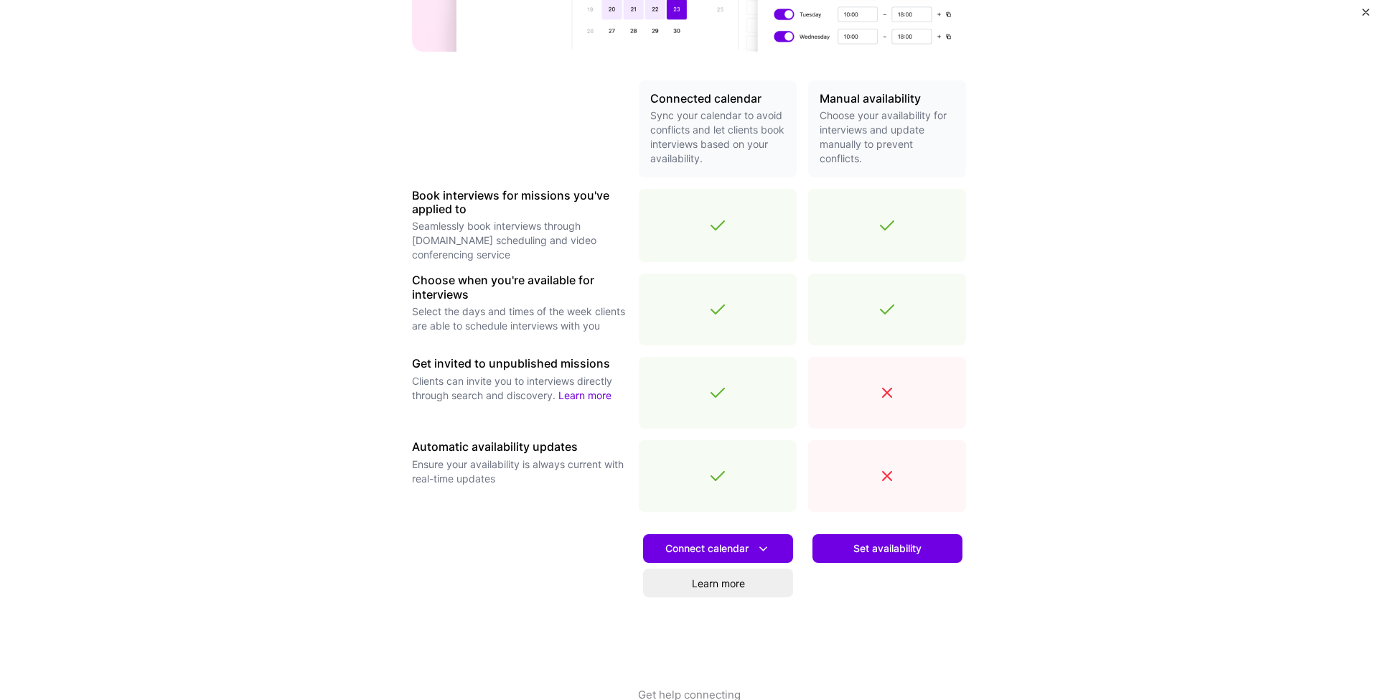
scroll to position [306, 0]
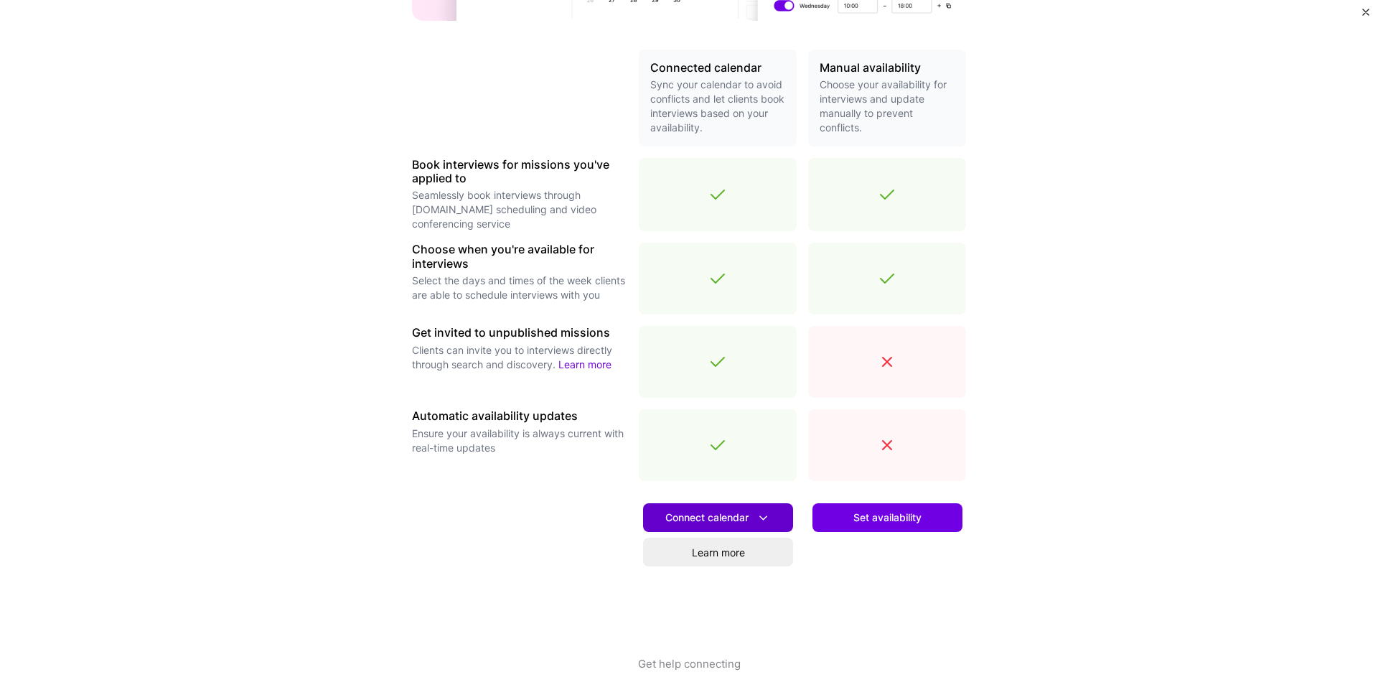
click at [713, 512] on span "Connect calendar" at bounding box center [718, 517] width 106 height 15
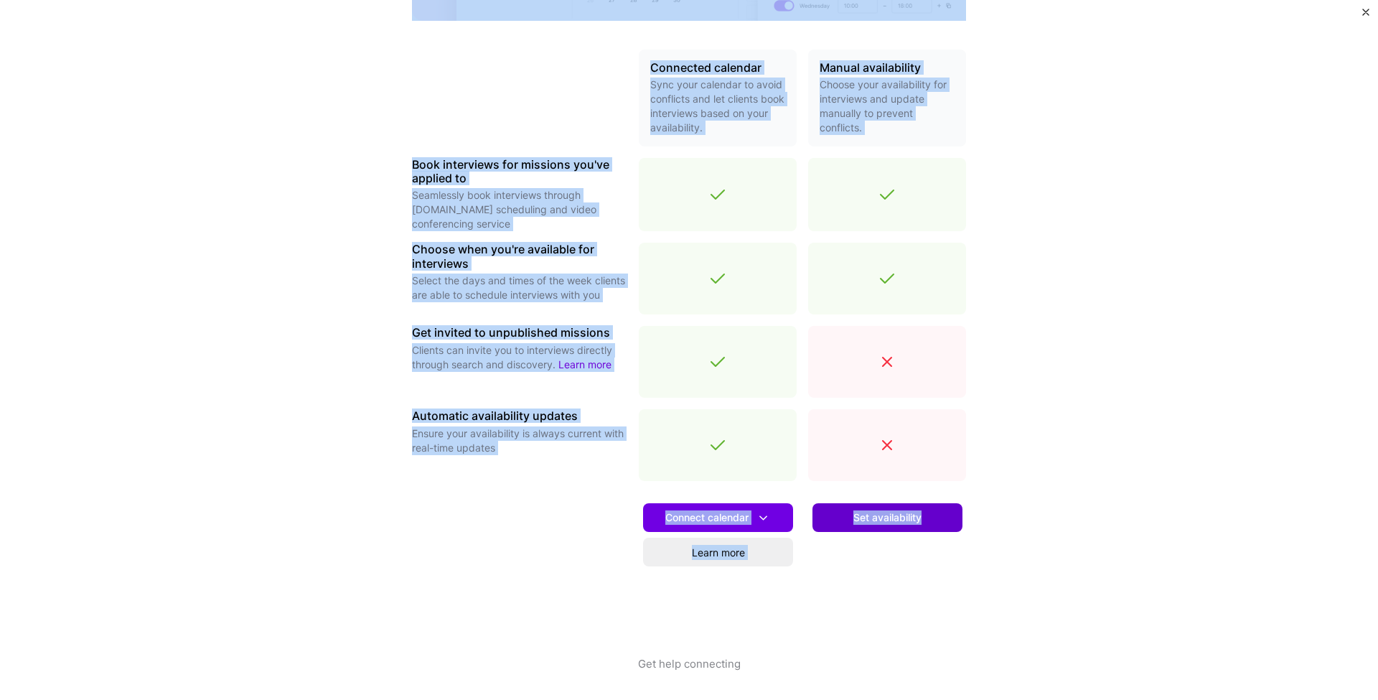
drag, startPoint x: 554, startPoint y: 26, endPoint x: 934, endPoint y: 526, distance: 628.1
click at [934, 526] on div "Make interview scheduling effortless Choose how you want clients to schedule in…" at bounding box center [689, 203] width 554 height 994
copy div "Make interview scheduling effortless Choose how you want clients to schedule in…"
drag, startPoint x: 1249, startPoint y: 441, endPoint x: 1097, endPoint y: 486, distance: 158.8
click at [1249, 443] on div "Make interview scheduling effortless Choose how you want clients to schedule in…" at bounding box center [689, 350] width 1378 height 700
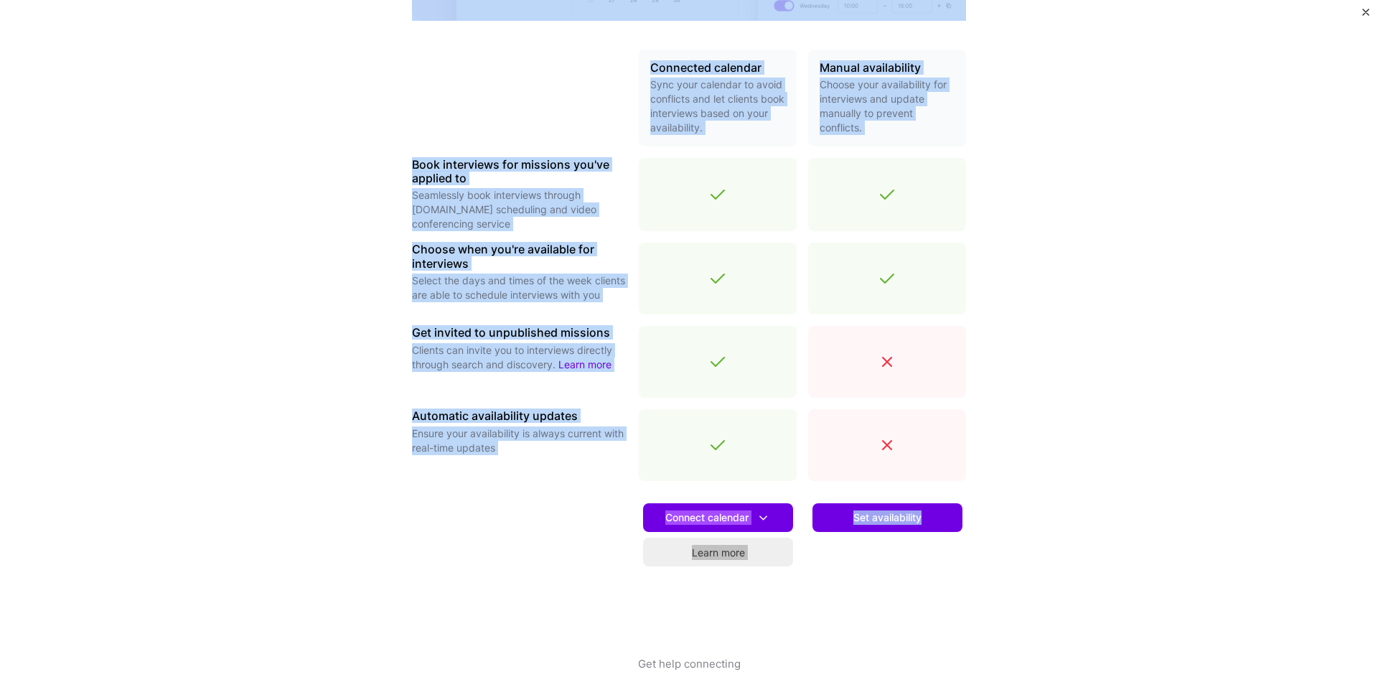
click at [891, 578] on div "Set availability" at bounding box center [887, 574] width 158 height 164
click at [890, 578] on div "Set availability" at bounding box center [887, 574] width 158 height 164
click at [1080, 212] on div "Make interview scheduling effortless Choose how you want clients to schedule in…" at bounding box center [689, 350] width 1378 height 700
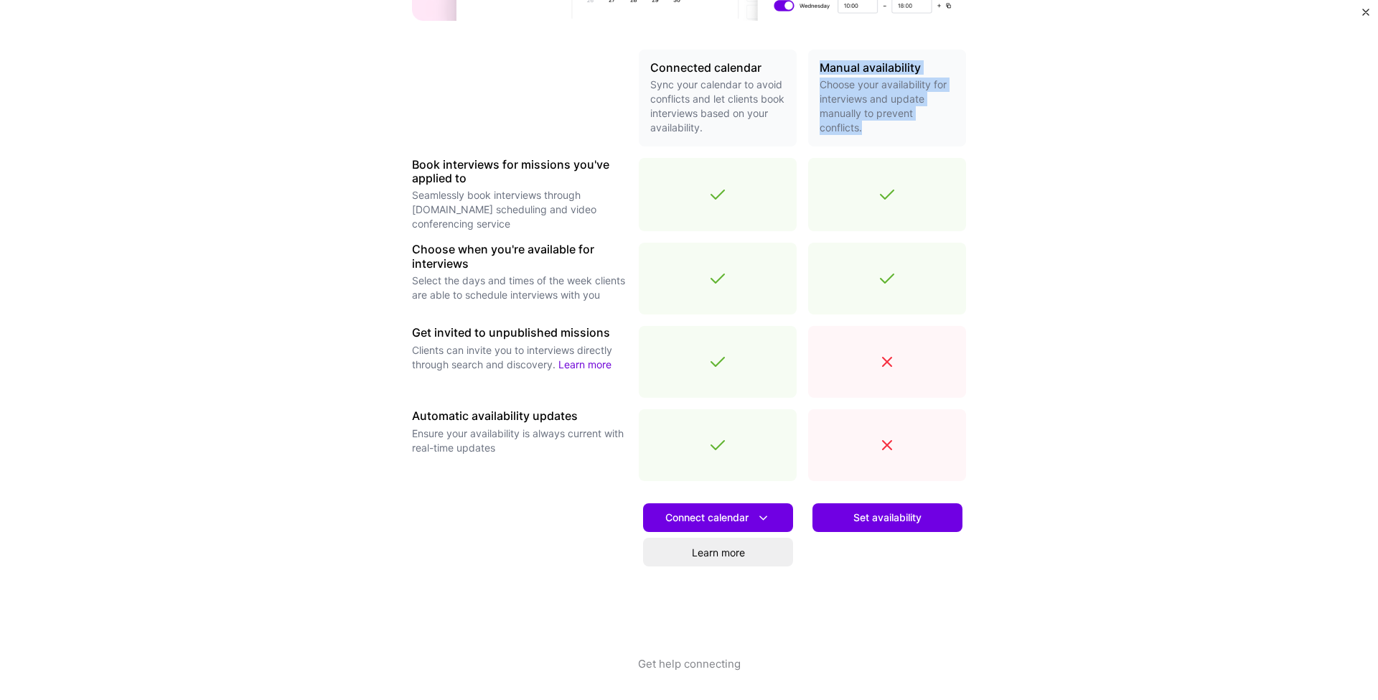
drag, startPoint x: 817, startPoint y: 62, endPoint x: 873, endPoint y: 135, distance: 92.2
click at [873, 135] on div "Manual availability Choose your availability for interviews and update manually…" at bounding box center [887, 98] width 158 height 97
click at [864, 134] on div at bounding box center [864, 134] width 0 height 0
copy div "Manual availability Choose your availability for interviews and update manually…"
click at [1046, 432] on div "Make interview scheduling effortless Choose how you want clients to schedule in…" at bounding box center [689, 350] width 1378 height 700
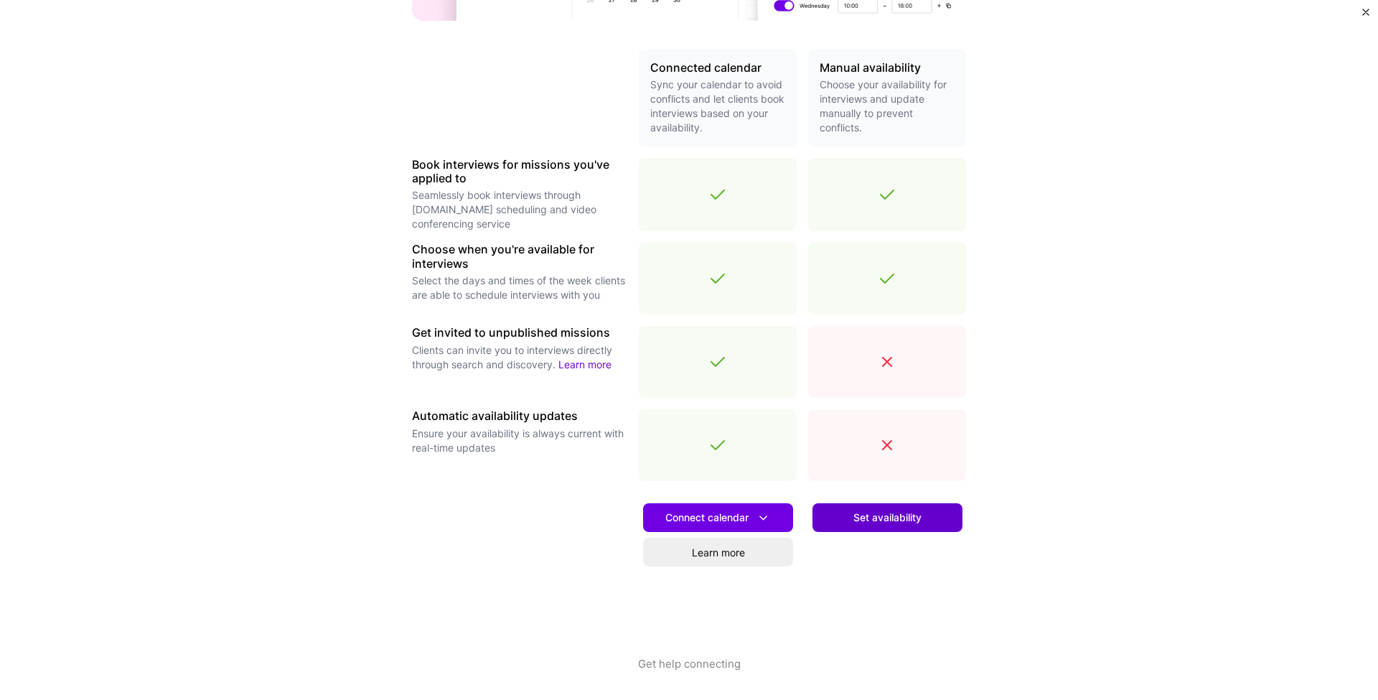
click at [884, 523] on span "Set availability" at bounding box center [887, 517] width 68 height 14
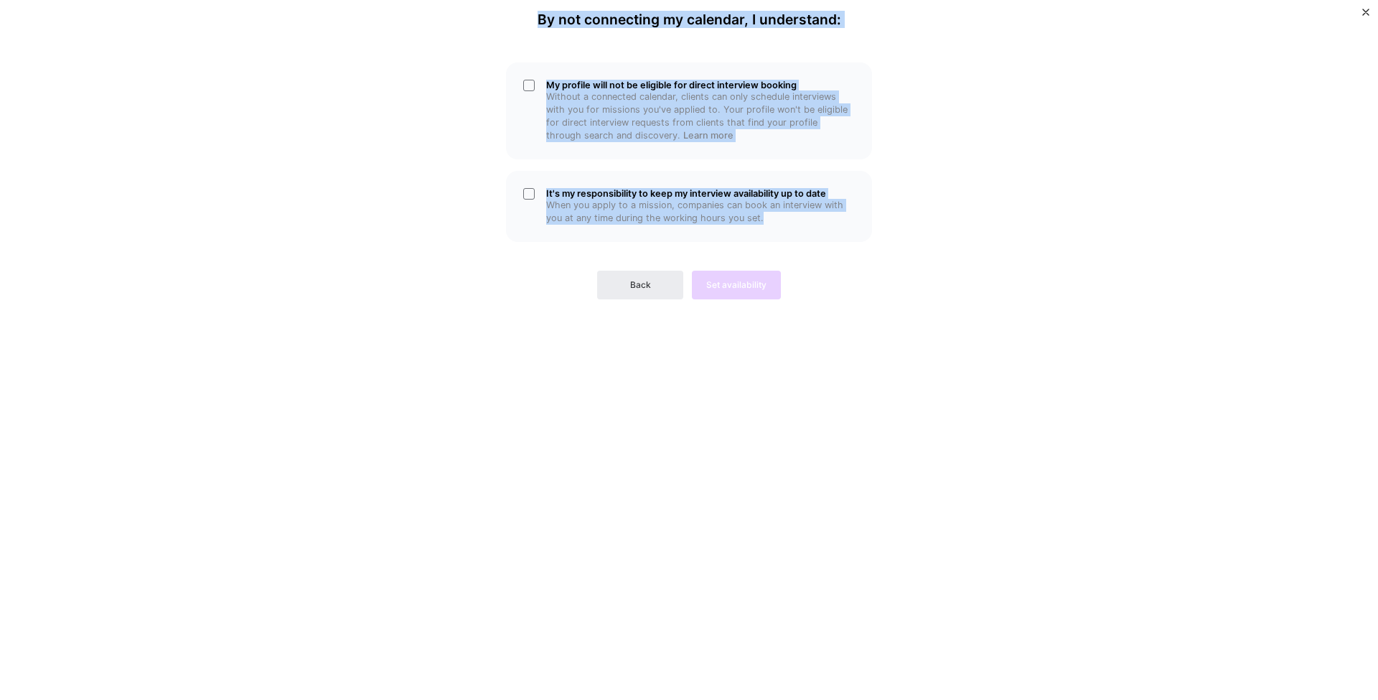
drag, startPoint x: 540, startPoint y: 15, endPoint x: 899, endPoint y: 222, distance: 414.2
click at [899, 222] on div "By not connecting my calendar, I understand: My profile will not be eligible fo…" at bounding box center [689, 349] width 431 height 677
copy div "By not connecting my calendar, I understand: My profile will not be eligible fo…"
click at [538, 192] on div "It's my responsibility to keep my interview availability up to date When you ap…" at bounding box center [689, 206] width 366 height 71
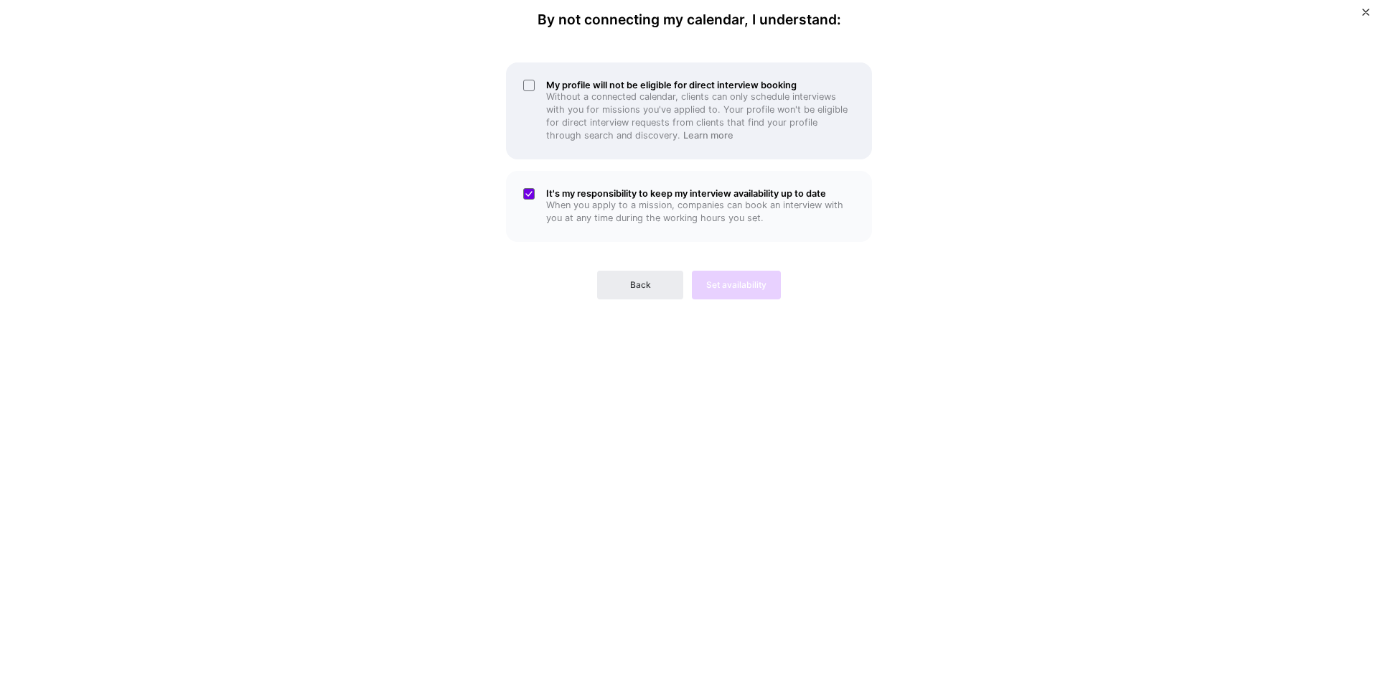
click at [556, 100] on p "Without a connected calendar, clients can only schedule interviews with you for…" at bounding box center [700, 116] width 309 height 52
click at [754, 294] on button "Set availability" at bounding box center [736, 285] width 89 height 29
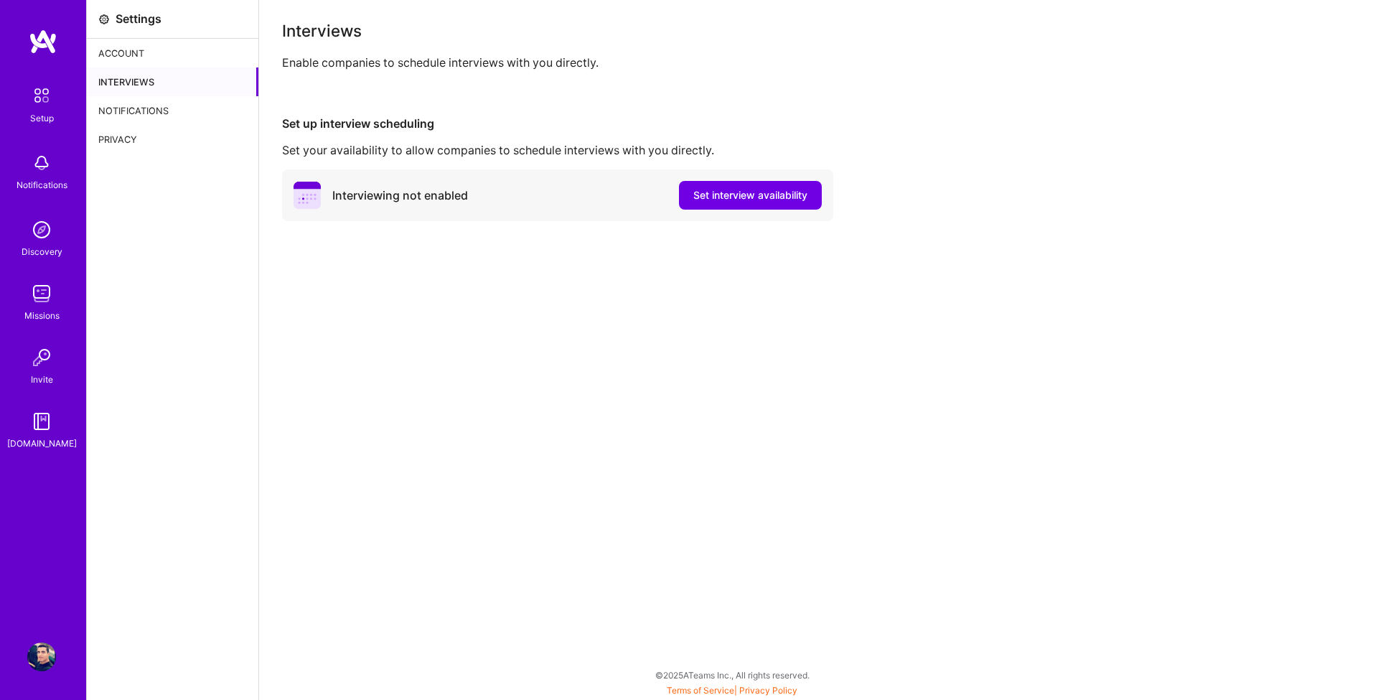
click at [149, 52] on div "Account" at bounding box center [173, 53] width 172 height 29
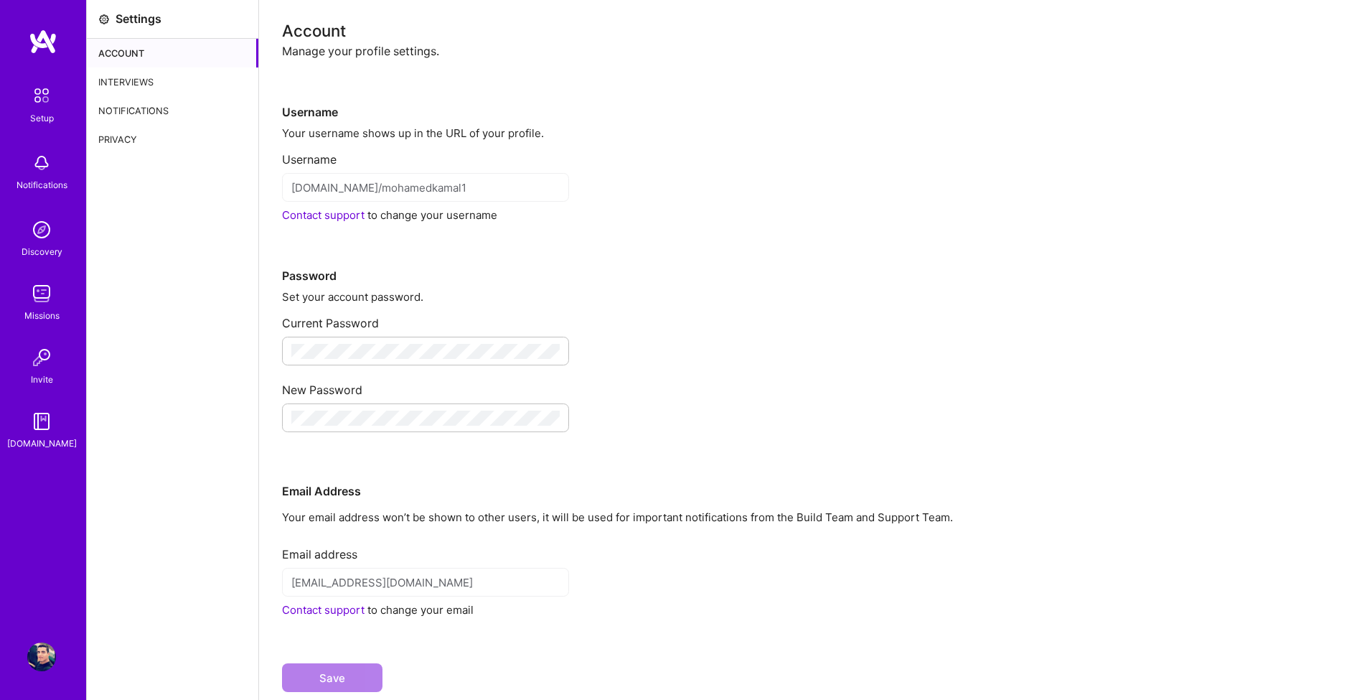
click at [139, 84] on div "Interviews" at bounding box center [173, 81] width 172 height 29
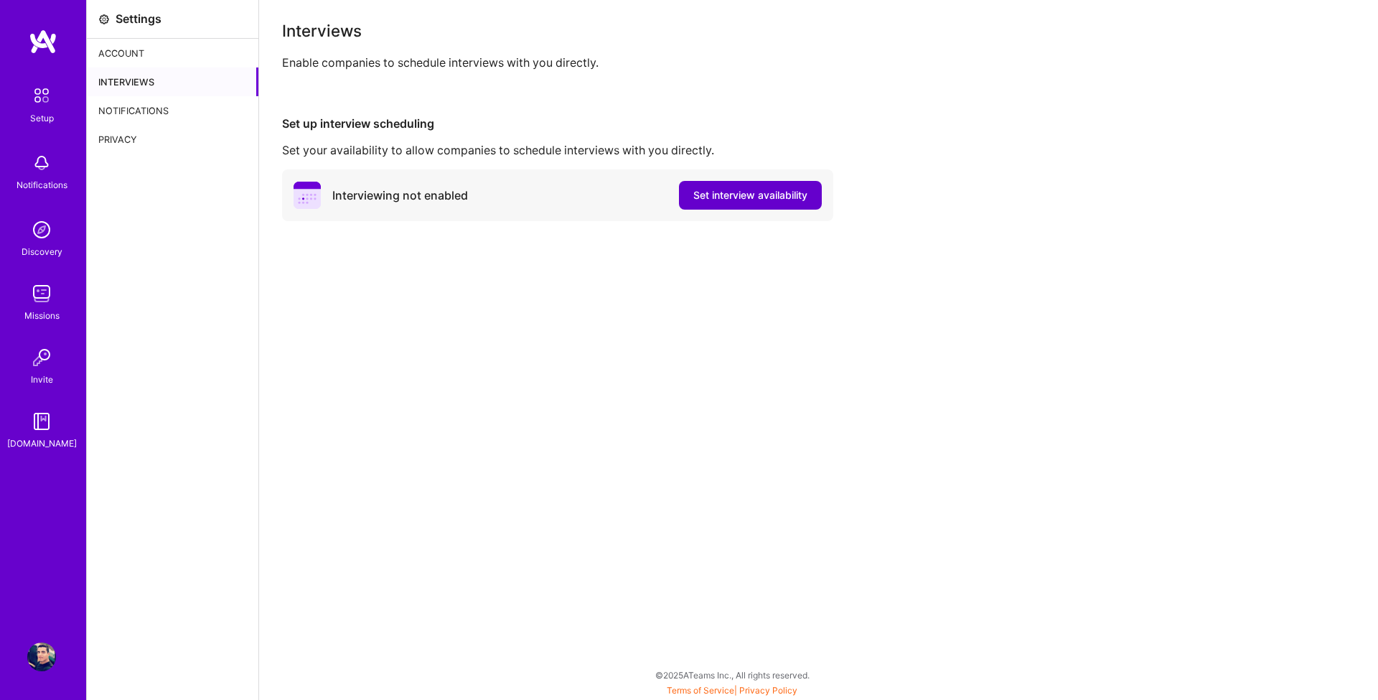
click at [725, 192] on span "Set interview availability" at bounding box center [750, 195] width 114 height 14
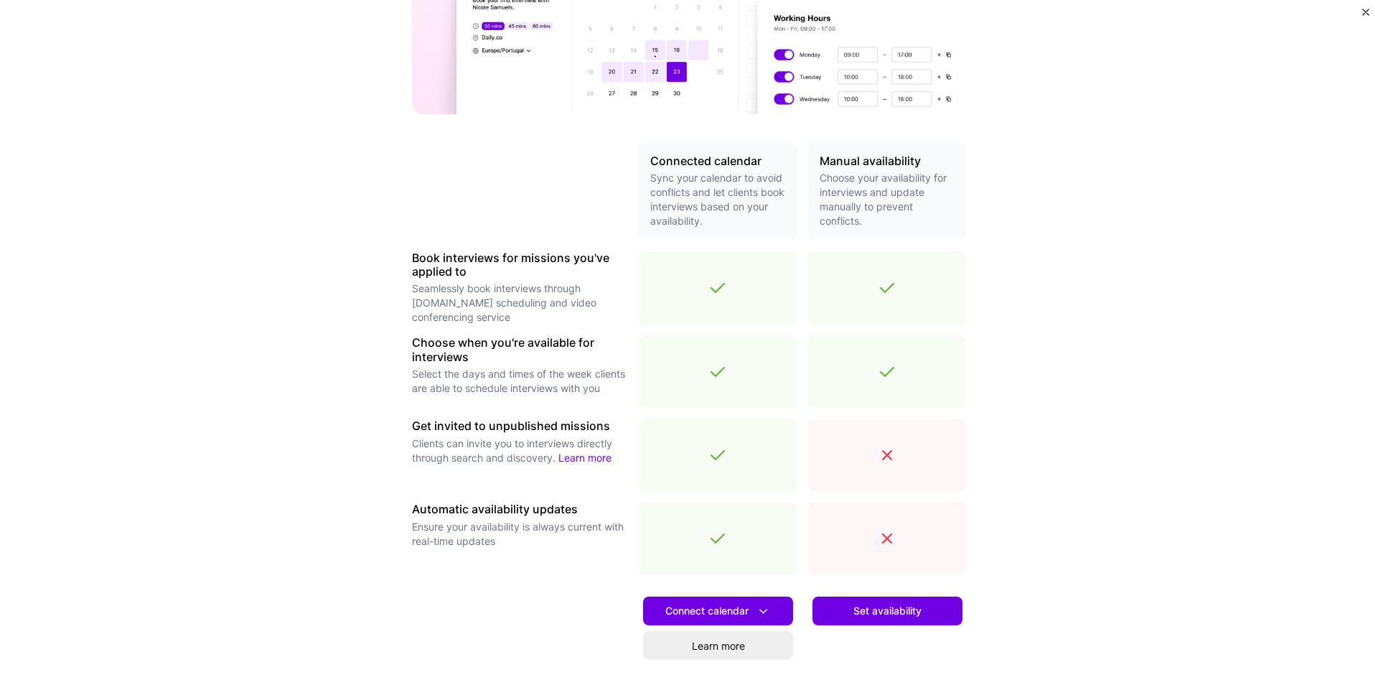
scroll to position [306, 0]
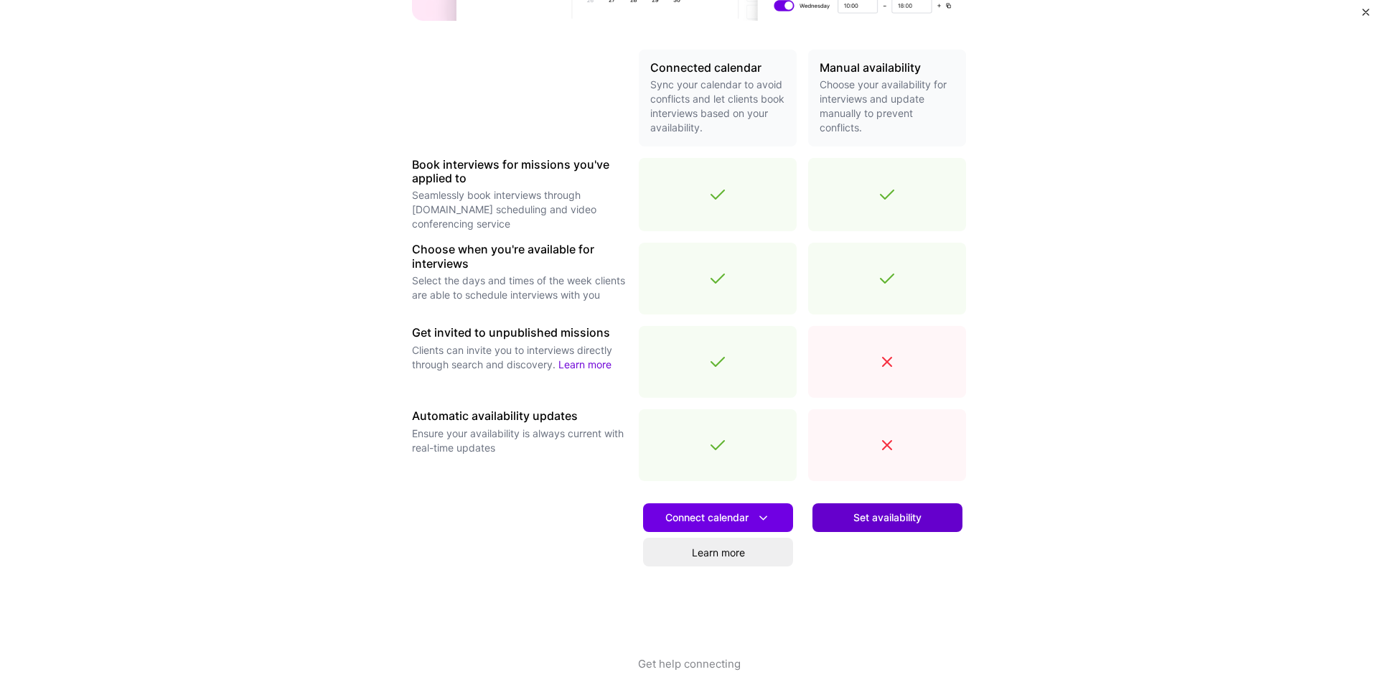
click at [913, 507] on button "Set availability" at bounding box center [888, 517] width 150 height 29
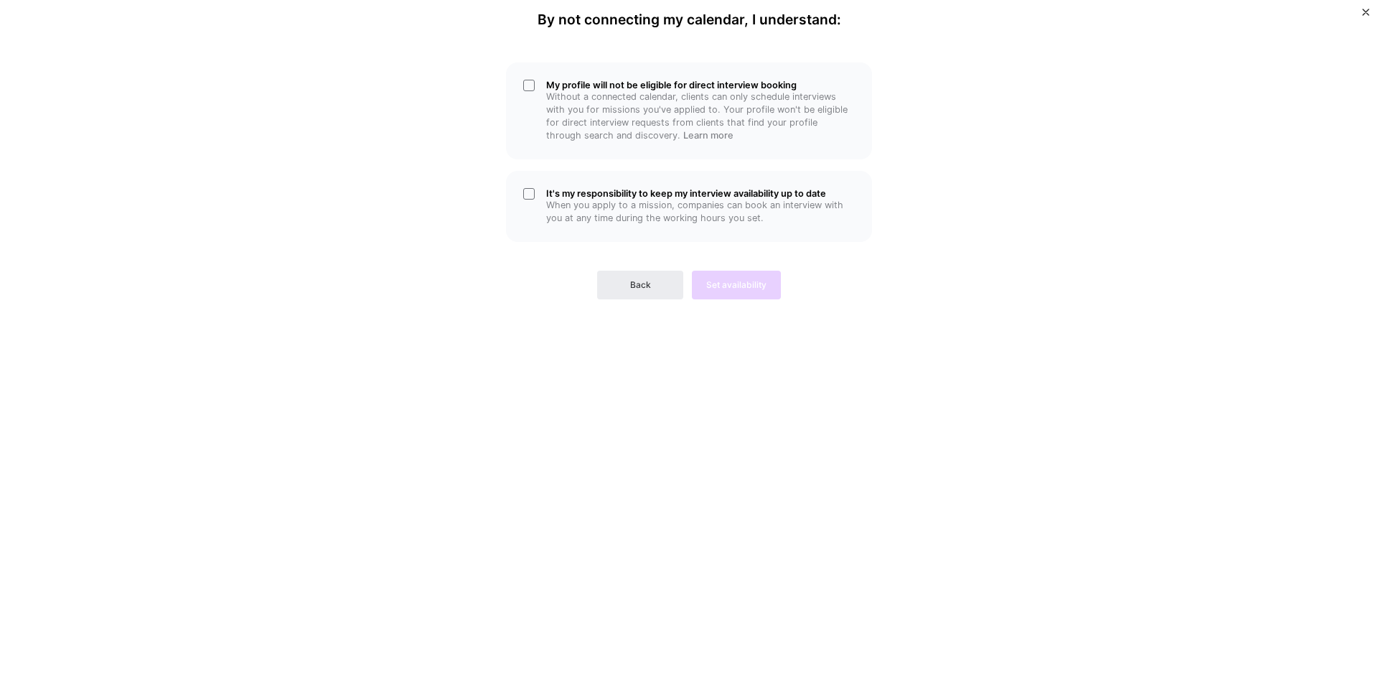
scroll to position [0, 0]
click at [566, 102] on p "Without a connected calendar, clients can only schedule interviews with you for…" at bounding box center [700, 116] width 309 height 52
drag, startPoint x: 574, startPoint y: 192, endPoint x: 681, endPoint y: 258, distance: 125.3
click at [576, 195] on h5 "It's my responsibility to keep my interview availability up to date" at bounding box center [700, 193] width 309 height 11
click at [775, 296] on button "Set availability" at bounding box center [736, 285] width 89 height 29
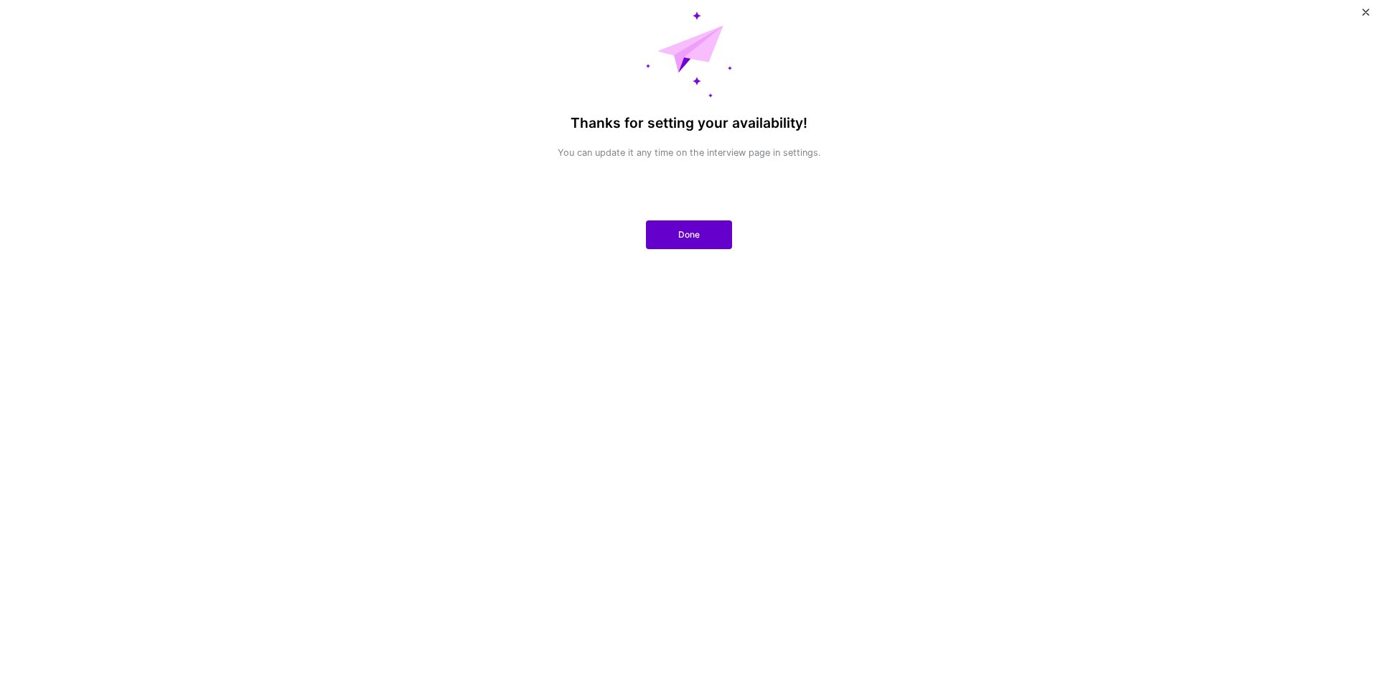
click at [680, 238] on span "Done" at bounding box center [689, 234] width 22 height 13
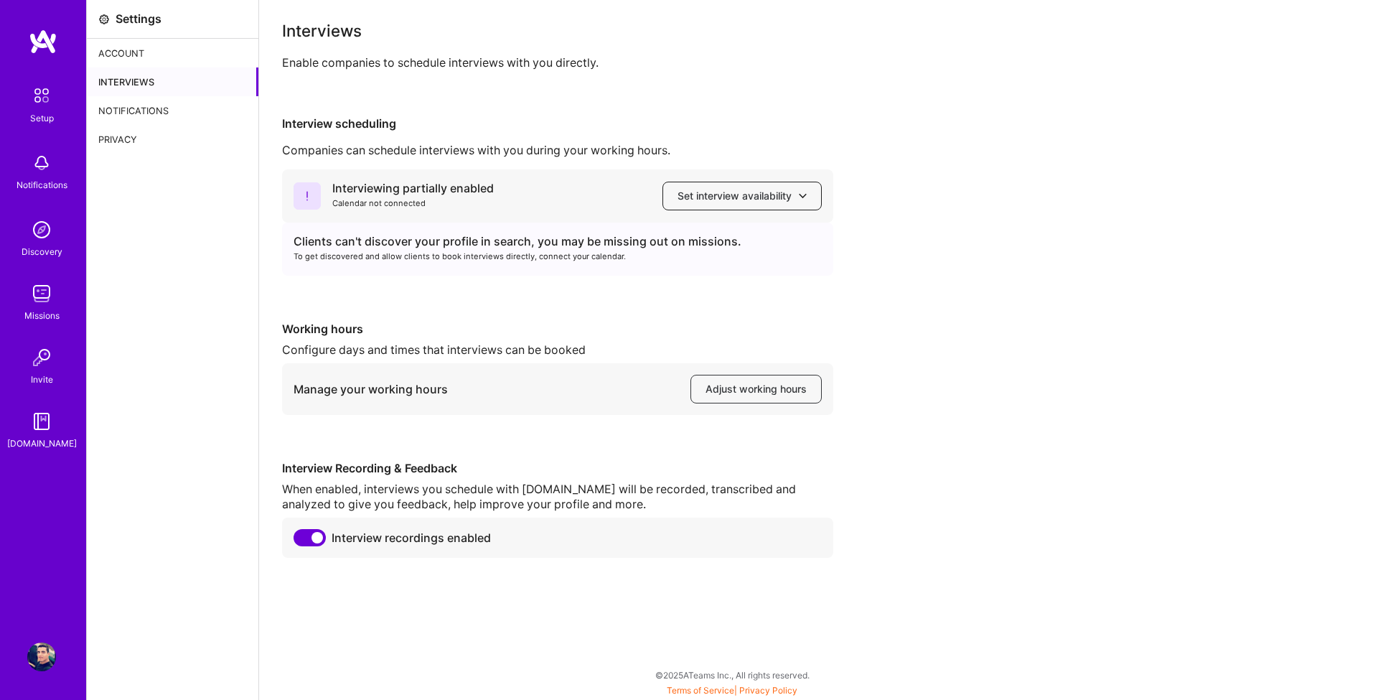
click at [724, 202] on span "Set interview availability" at bounding box center [742, 196] width 129 height 14
click at [722, 201] on span "Set interview availability" at bounding box center [742, 196] width 129 height 14
click at [512, 319] on div "Interviewing partially enabled Calendar not connected Set interview availabilit…" at bounding box center [818, 363] width 1073 height 388
click at [158, 78] on div "Interviews" at bounding box center [173, 81] width 172 height 29
click at [346, 151] on div "Companies can schedule interviews with you during your working hours." at bounding box center [818, 150] width 1073 height 15
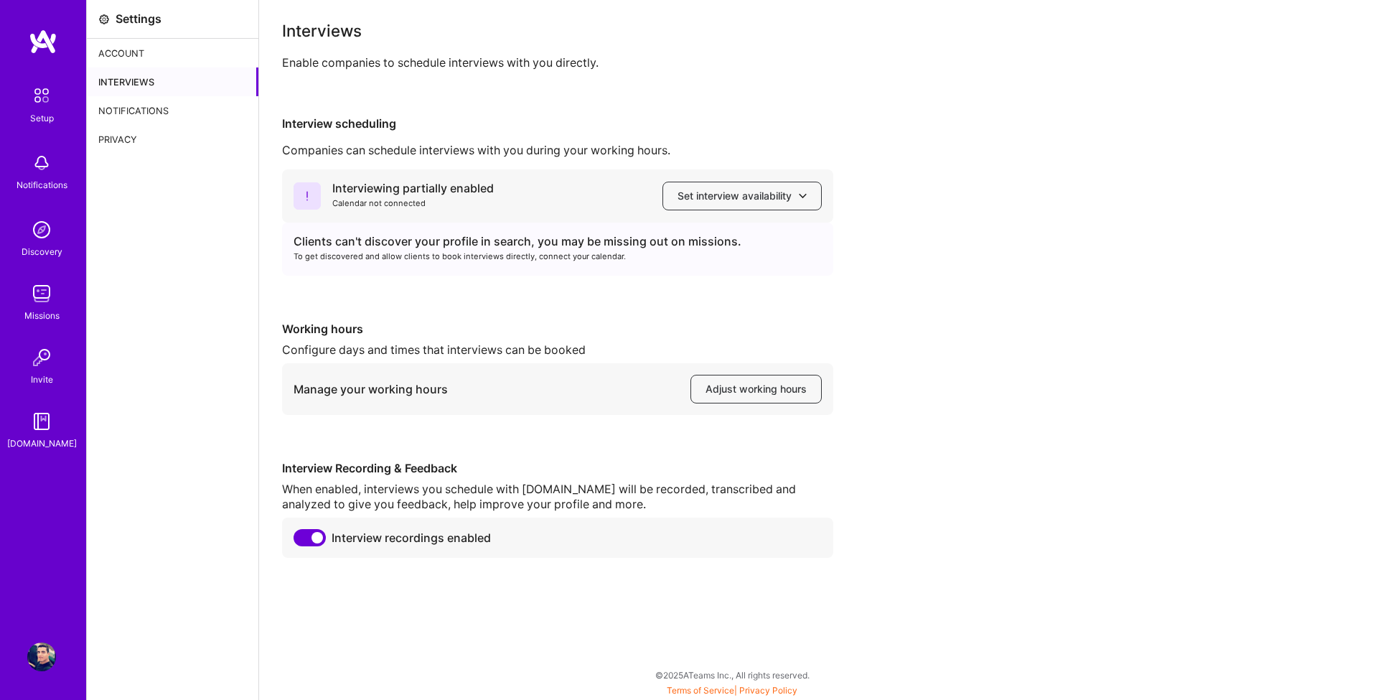
click at [347, 115] on div "Interviews Enable companies to schedule interviews with you directly. Interview…" at bounding box center [818, 290] width 1073 height 535
click at [681, 193] on span "Set interview availability" at bounding box center [742, 196] width 129 height 14
click at [473, 221] on div "Interviewing partially enabled Calendar not connected Set interview availabilit…" at bounding box center [557, 195] width 551 height 53
click at [429, 245] on div "Clients can't discover your profile in search, you may be missing out on missio…" at bounding box center [558, 241] width 528 height 15
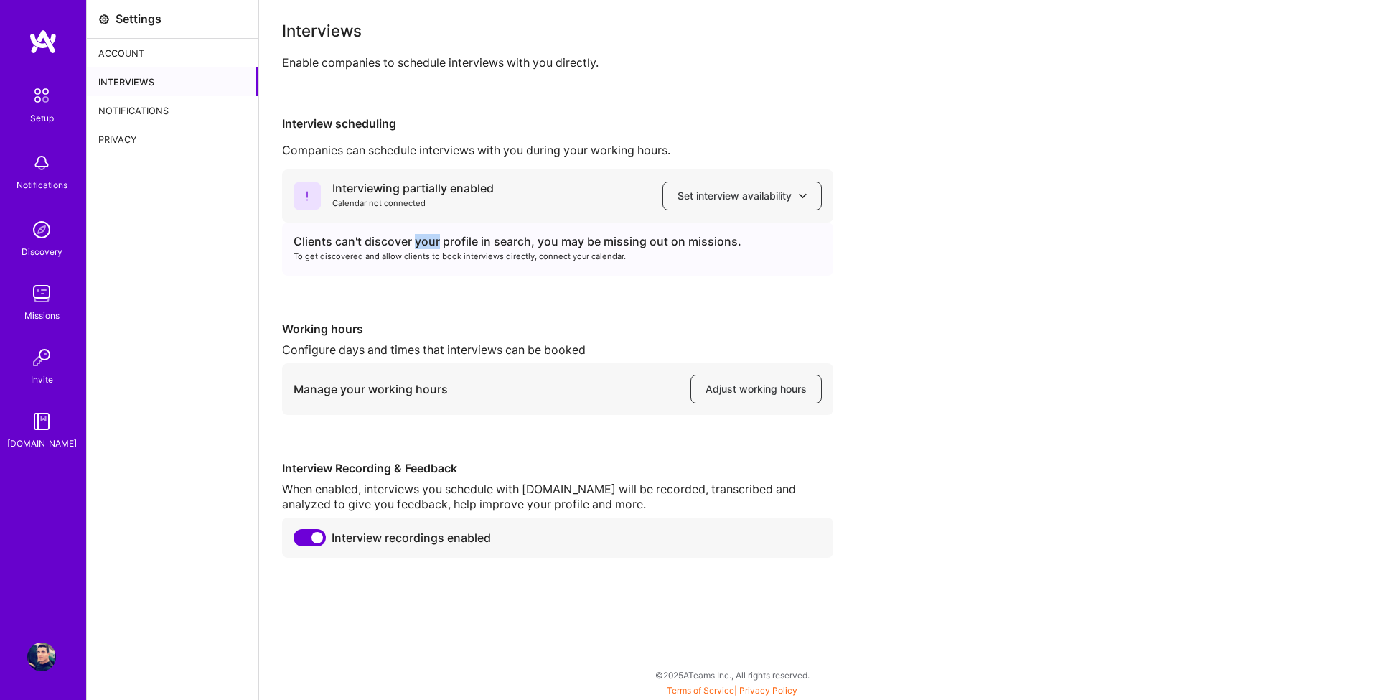
click at [429, 245] on div "Clients can't discover your profile in search, you may be missing out on missio…" at bounding box center [558, 241] width 528 height 15
drag, startPoint x: 595, startPoint y: 352, endPoint x: 284, endPoint y: 322, distance: 313.0
click at [284, 322] on div "Working hours Configure days and times that interviews can be booked Manage you…" at bounding box center [557, 368] width 551 height 93
click at [555, 327] on div "Working hours" at bounding box center [557, 329] width 551 height 15
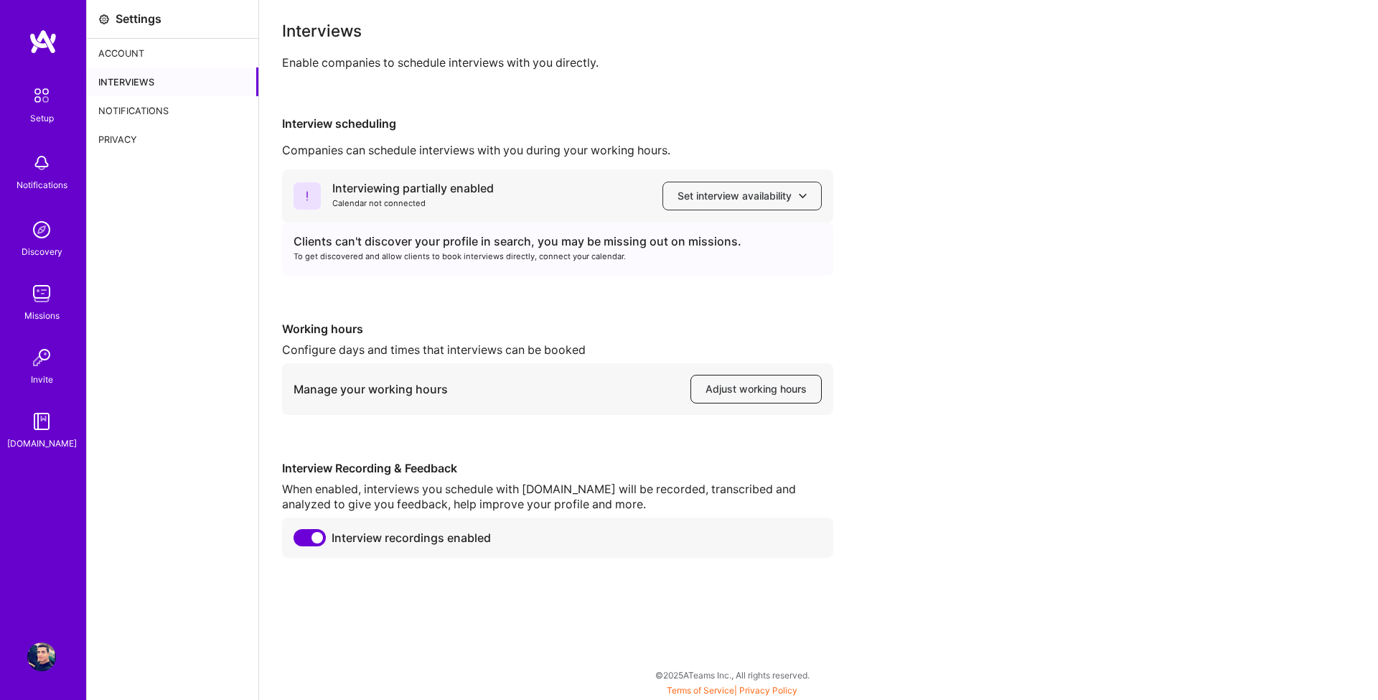
click at [746, 385] on span "Adjust working hours" at bounding box center [756, 389] width 101 height 14
click at [46, 39] on img at bounding box center [43, 42] width 29 height 26
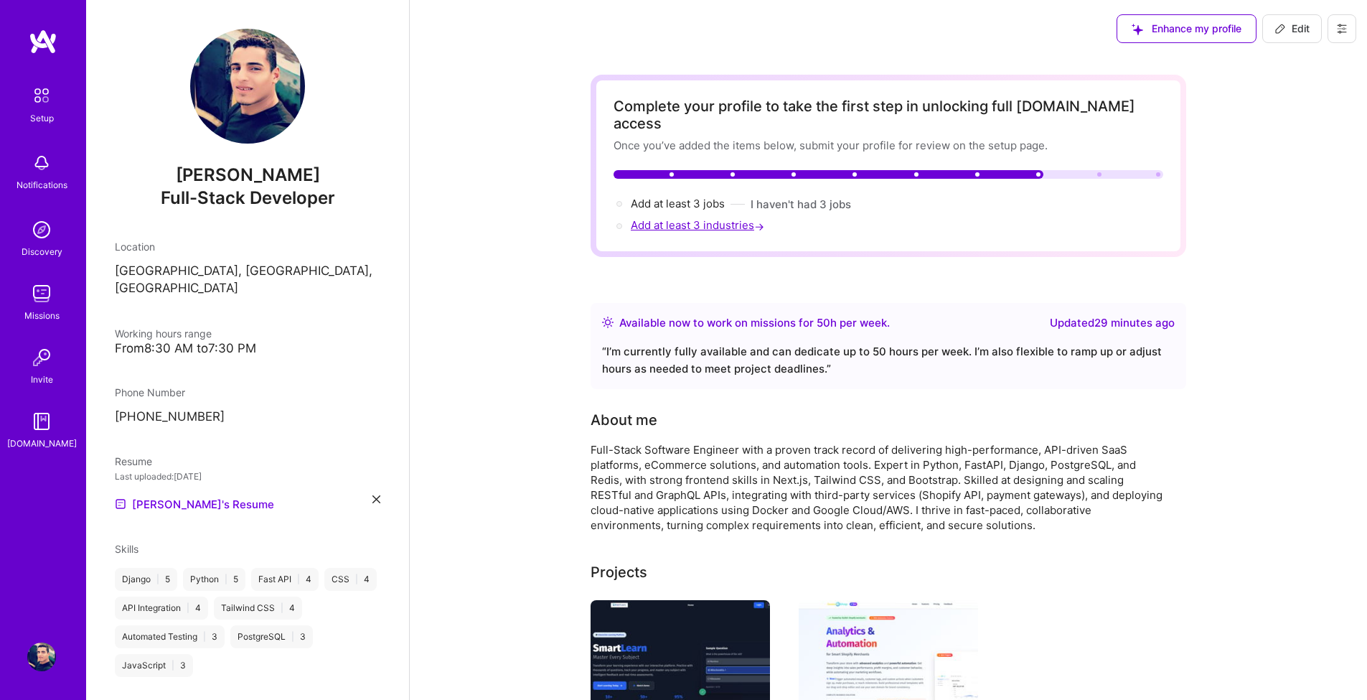
click at [729, 218] on span "Add at least 3 industries →" at bounding box center [699, 225] width 136 height 14
select select "EG"
select select "Right Now"
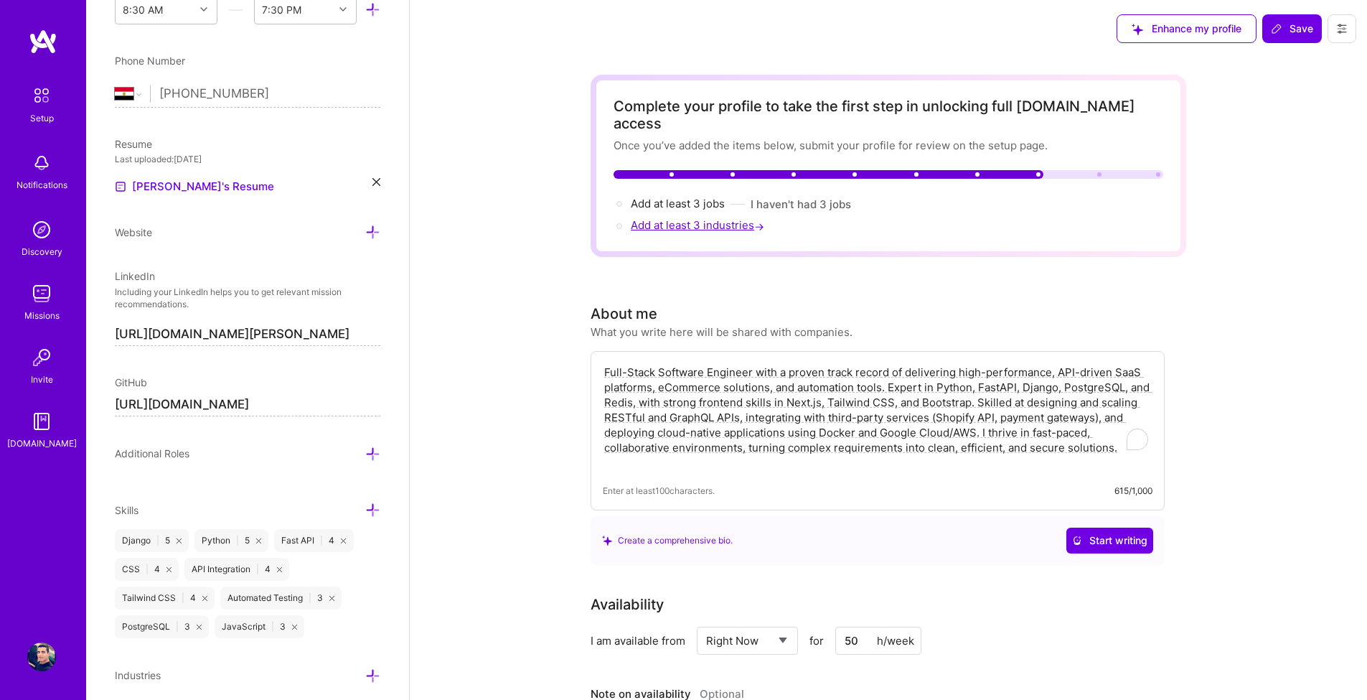
scroll to position [558, 0]
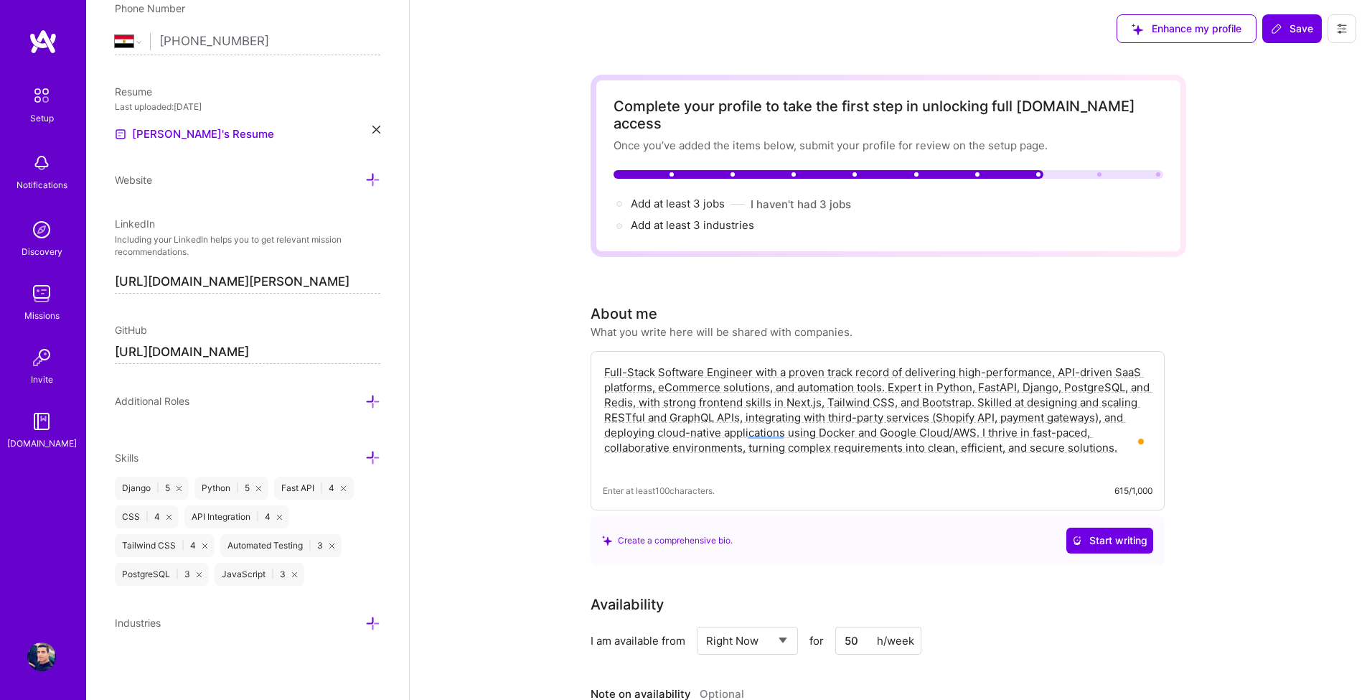
drag, startPoint x: 774, startPoint y: 211, endPoint x: 586, endPoint y: 210, distance: 188.1
copy div "Add at least 3 industries"
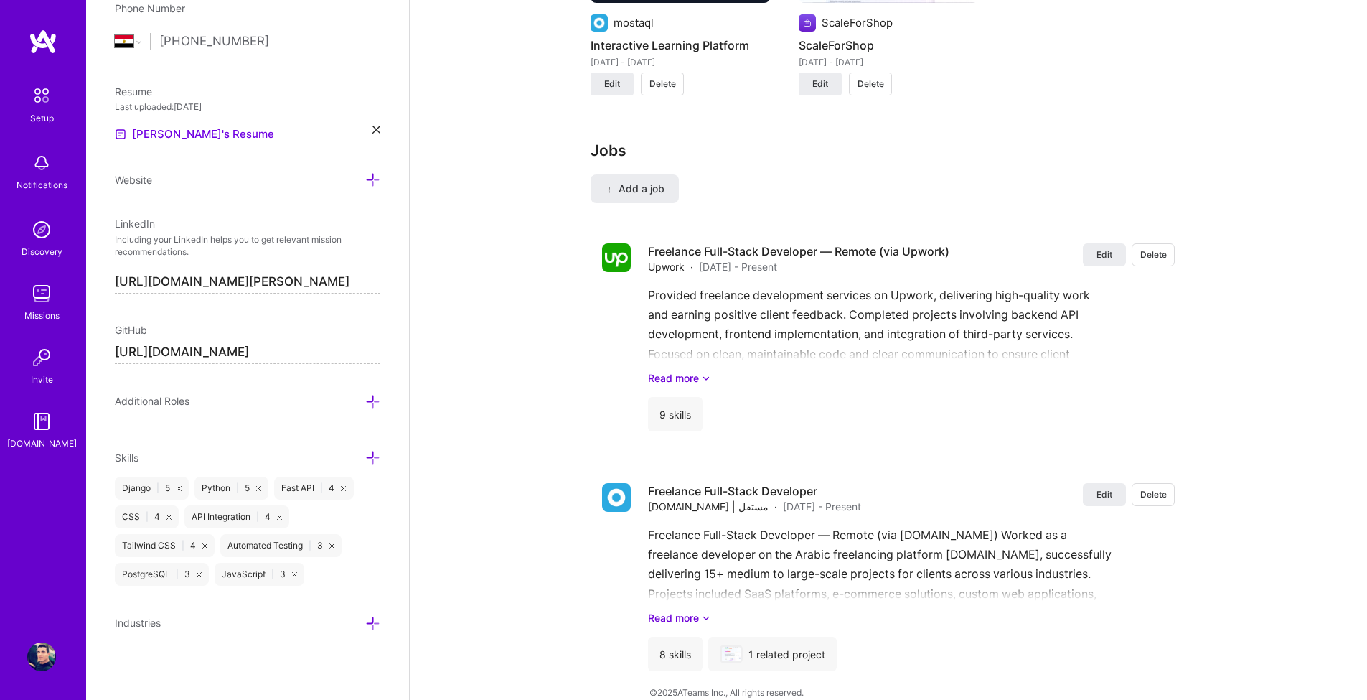
scroll to position [0, 0]
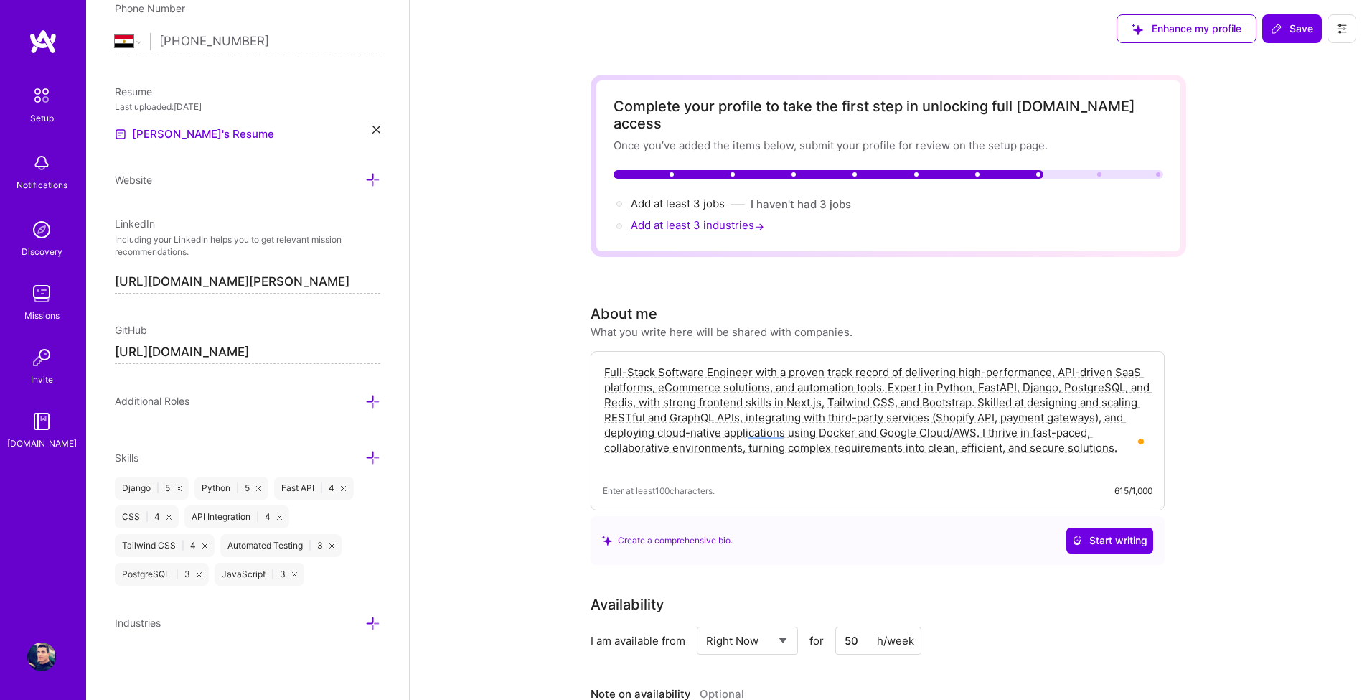
click at [656, 218] on span "Add at least 3 industries →" at bounding box center [699, 225] width 136 height 14
click at [744, 218] on span "Add at least 3 industries →" at bounding box center [699, 225] width 136 height 14
drag, startPoint x: 777, startPoint y: 247, endPoint x: 765, endPoint y: 243, distance: 12.9
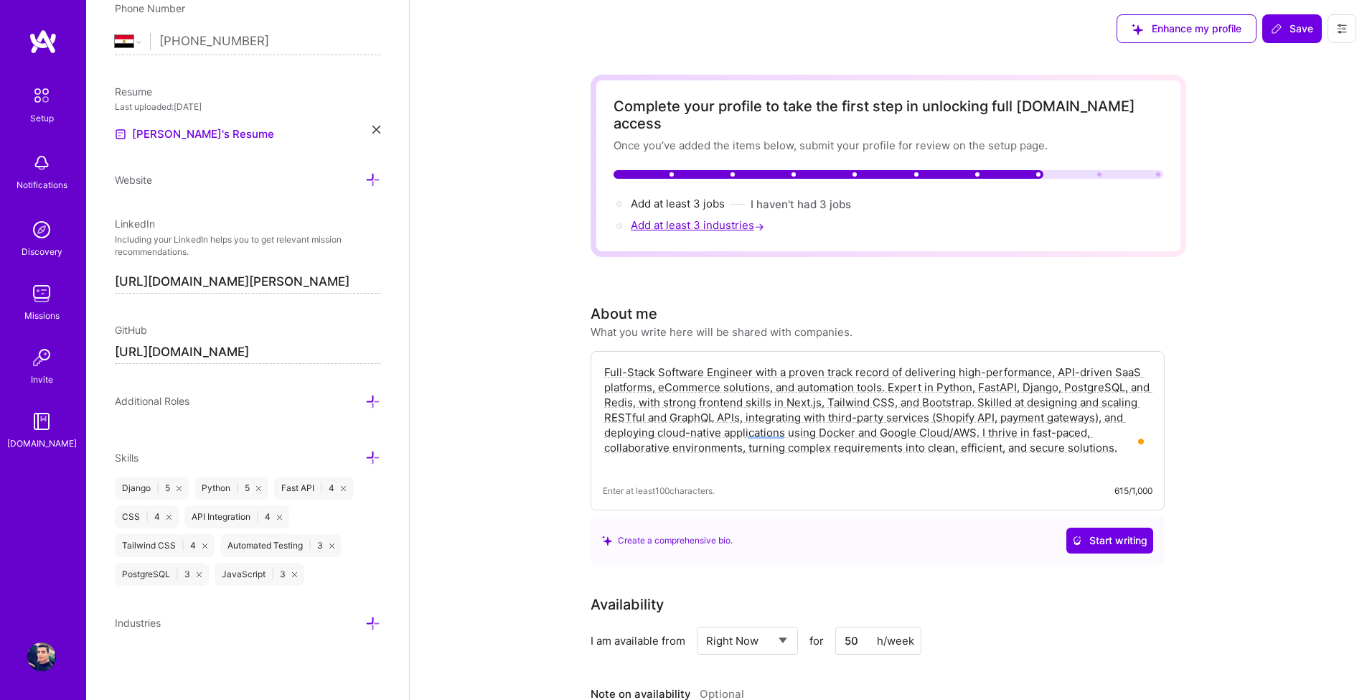
click at [748, 218] on span "Add at least 3 industries →" at bounding box center [699, 225] width 136 height 14
click at [714, 197] on span "Add at least 3 jobs →" at bounding box center [684, 204] width 107 height 14
click at [787, 197] on button "I haven't had 3 jobs" at bounding box center [801, 204] width 100 height 15
click at [776, 197] on button "I haven't had 3 jobs" at bounding box center [801, 204] width 100 height 15
click at [662, 197] on span "Add at least 3 jobs →" at bounding box center [684, 204] width 107 height 14
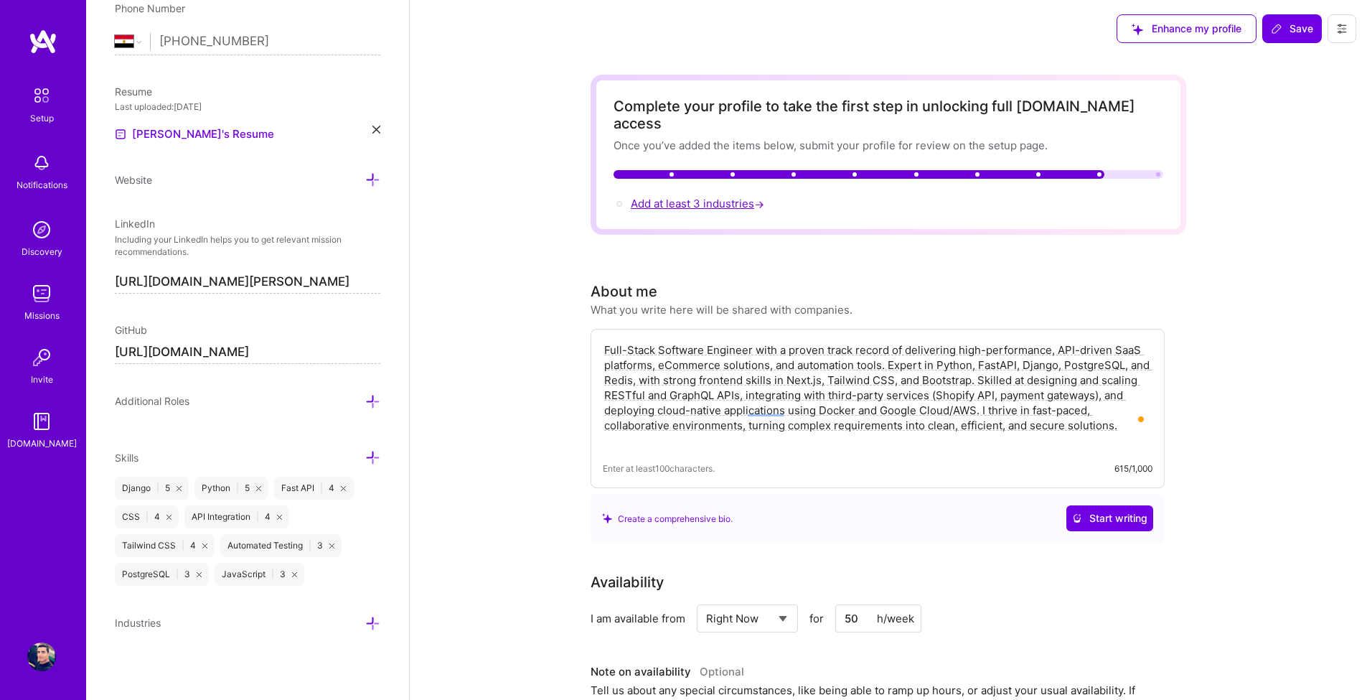
click at [713, 197] on span "Add at least 3 industries →" at bounding box center [699, 204] width 136 height 14
click at [749, 197] on span "Add at least 3 industries →" at bounding box center [699, 204] width 136 height 14
click at [779, 196] on div "Add at least 3 industries →" at bounding box center [889, 204] width 550 height 16
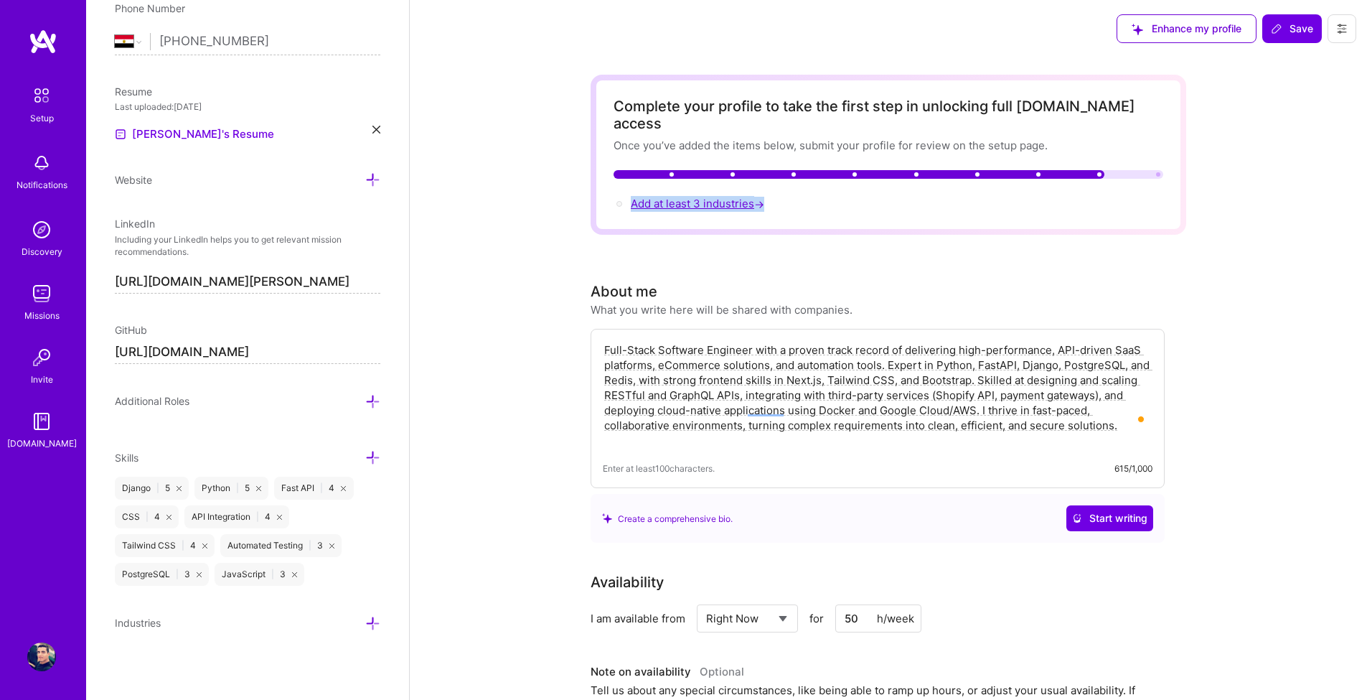
click at [754, 197] on span "Add at least 3 industries →" at bounding box center [699, 204] width 136 height 14
click at [752, 197] on span "Add at least 3 industries →" at bounding box center [699, 204] width 136 height 14
drag, startPoint x: 675, startPoint y: 245, endPoint x: 762, endPoint y: 221, distance: 90.0
click at [1141, 170] on div at bounding box center [889, 174] width 550 height 9
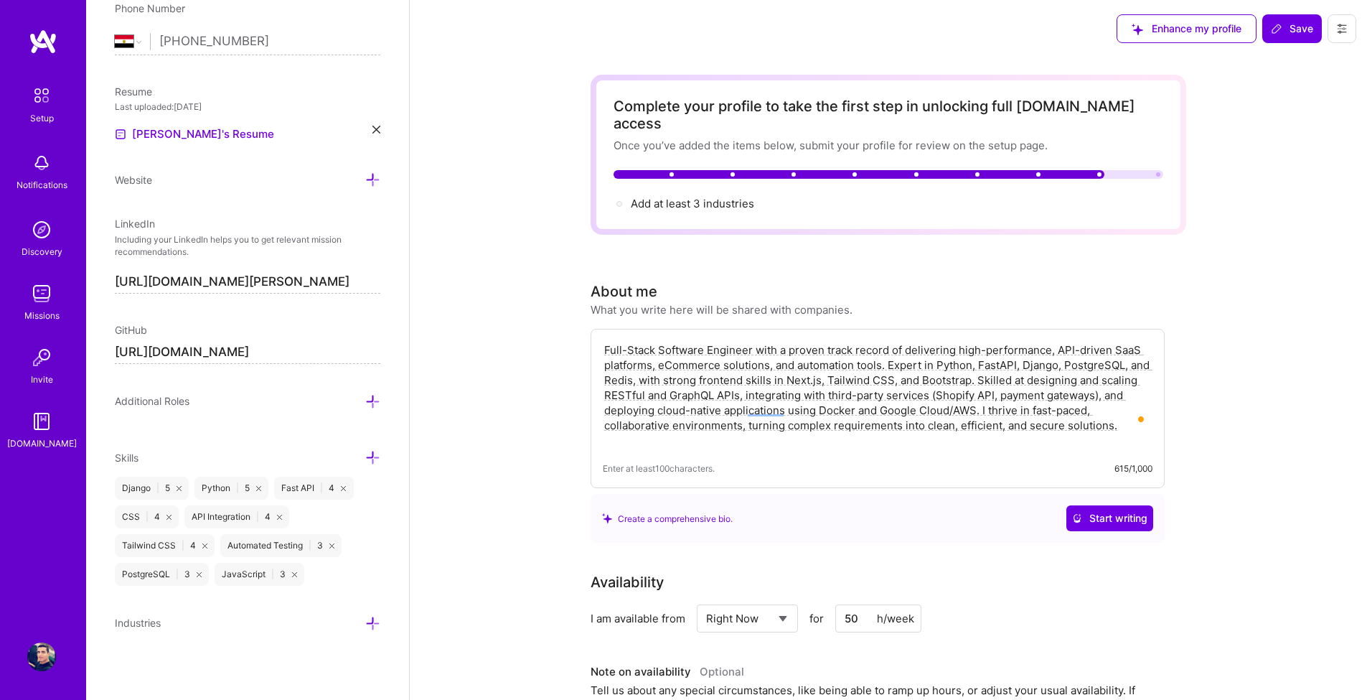
click at [367, 398] on icon at bounding box center [372, 401] width 15 height 15
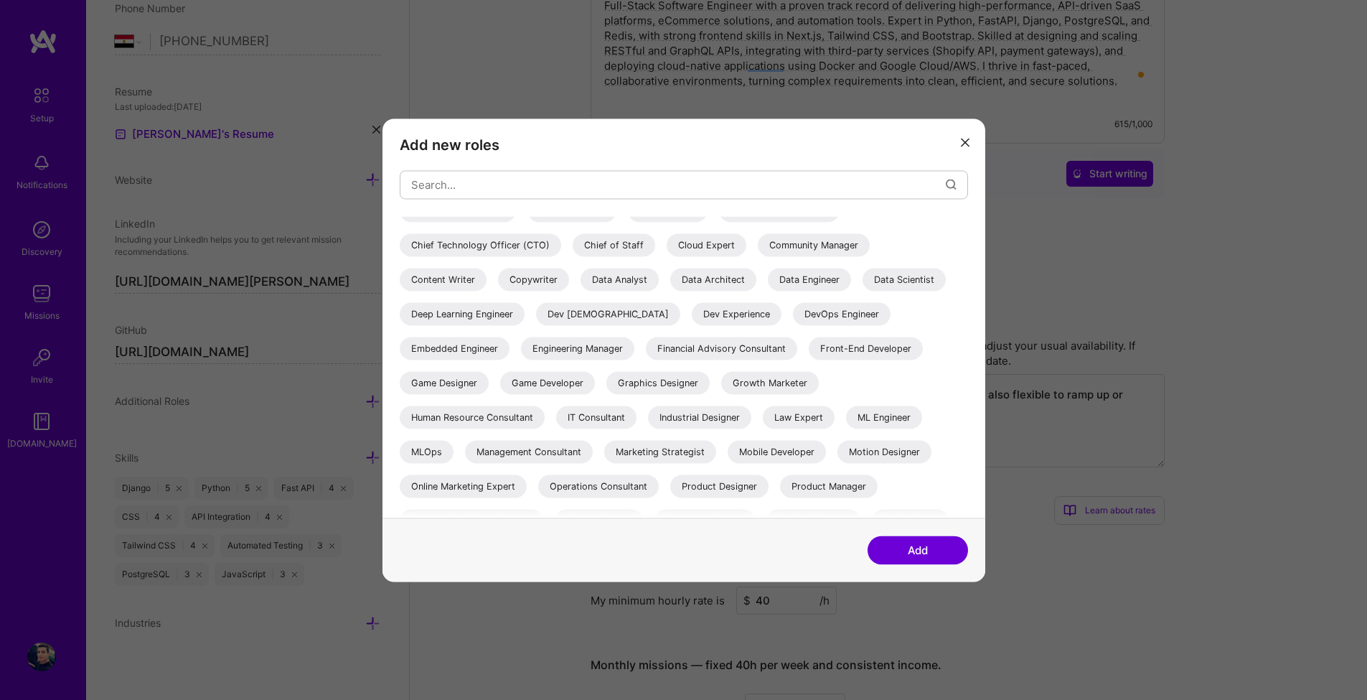
scroll to position [172, 0]
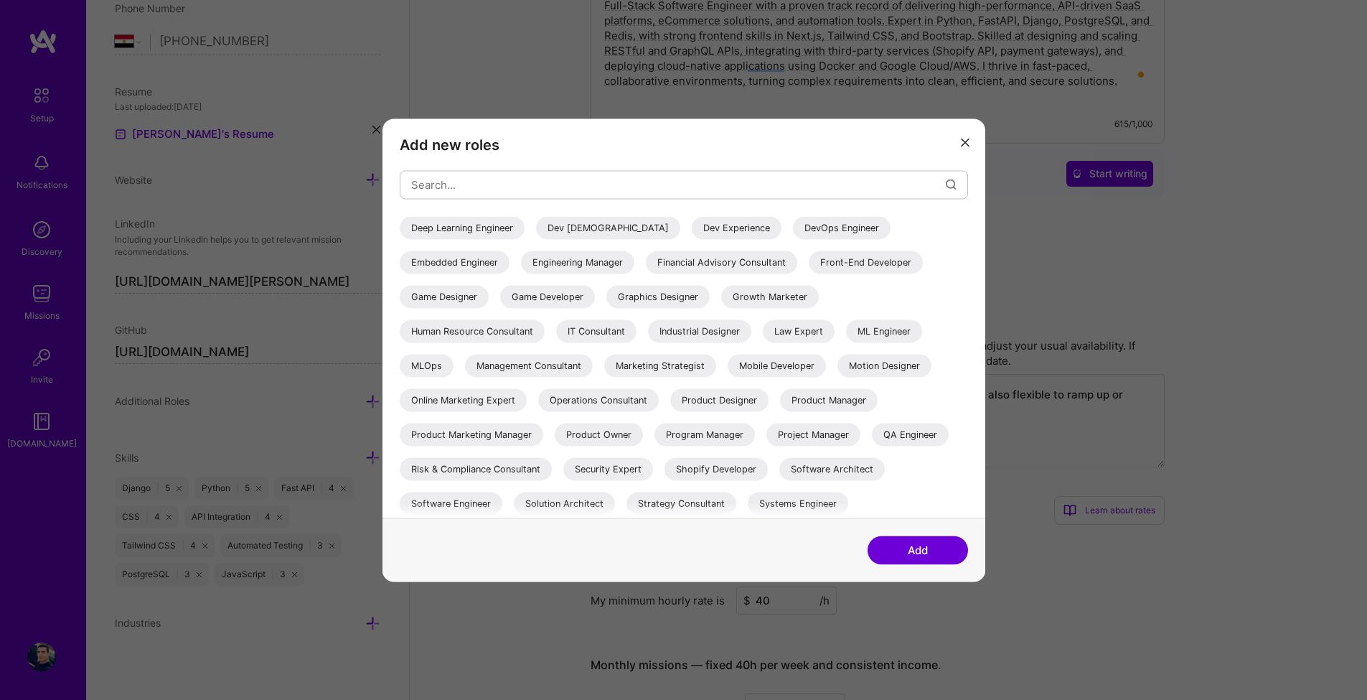
click at [408, 146] on h3 "Add new roles" at bounding box center [684, 144] width 569 height 17
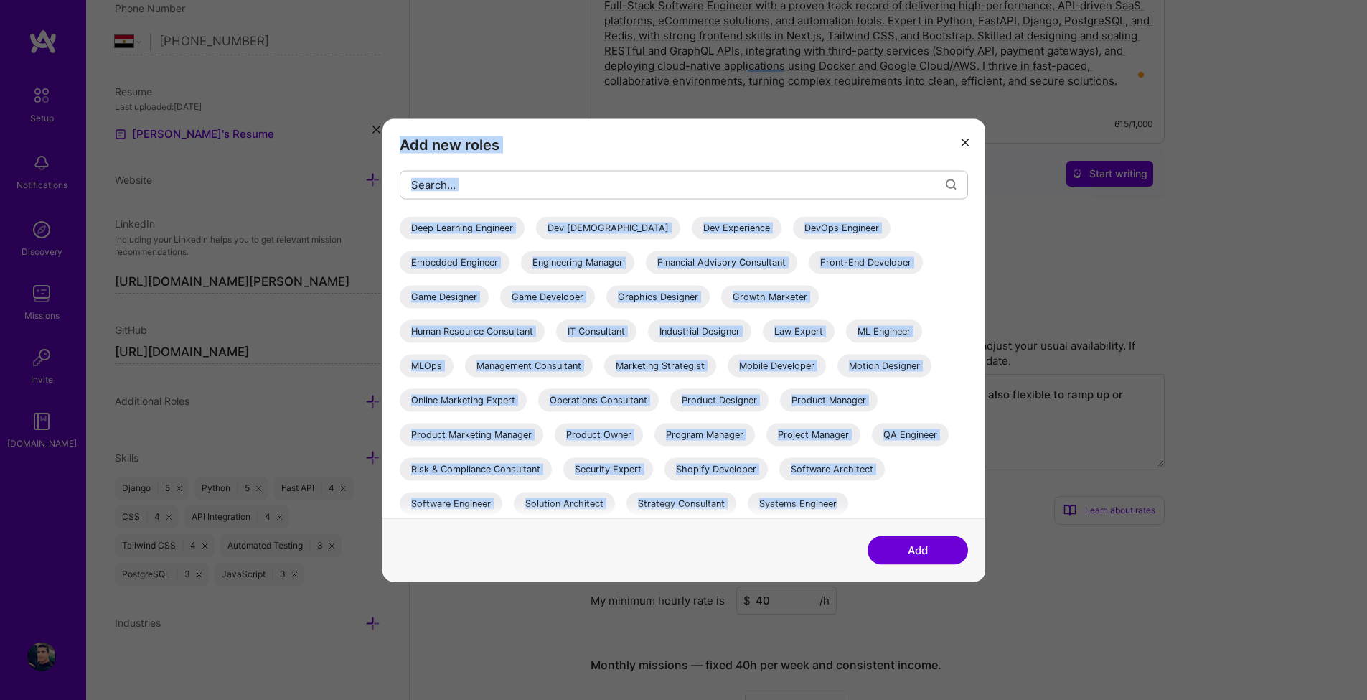
drag, startPoint x: 404, startPoint y: 141, endPoint x: 853, endPoint y: 514, distance: 584.2
click at [853, 514] on div "Add new roles AI Architect AI Engineer AI Product Manager AI Researcher Algorit…" at bounding box center [684, 317] width 603 height 399
copy div "Add new roles AI Architect AI Engineer AI Product Manager AI Researcher Algorit…"
click at [527, 182] on input "modal" at bounding box center [678, 185] width 535 height 37
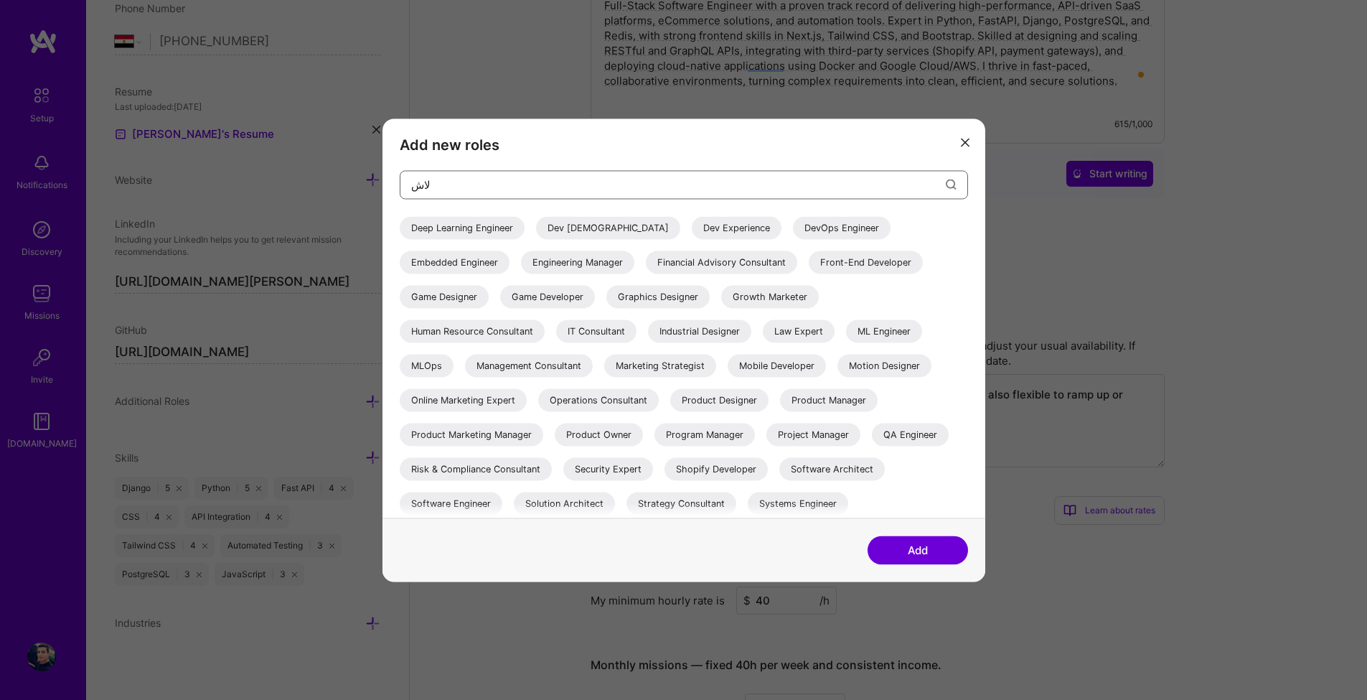
type input "ﻻ"
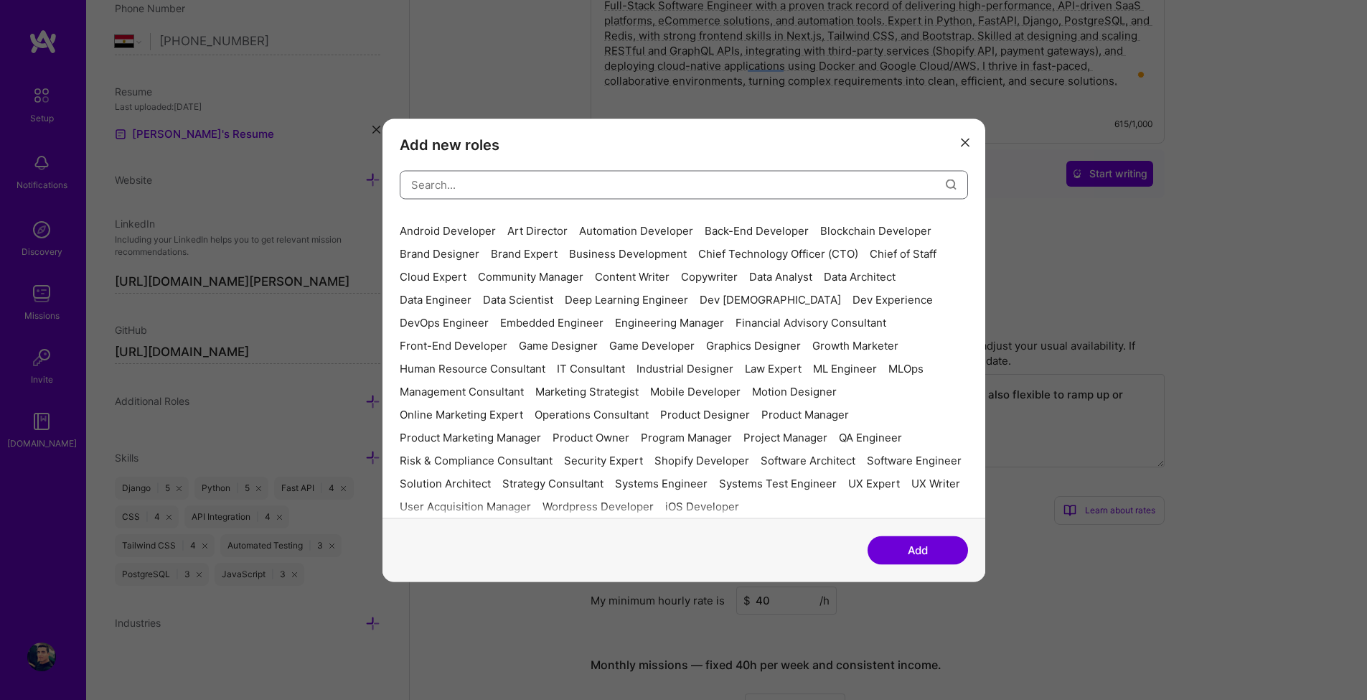
scroll to position [0, 0]
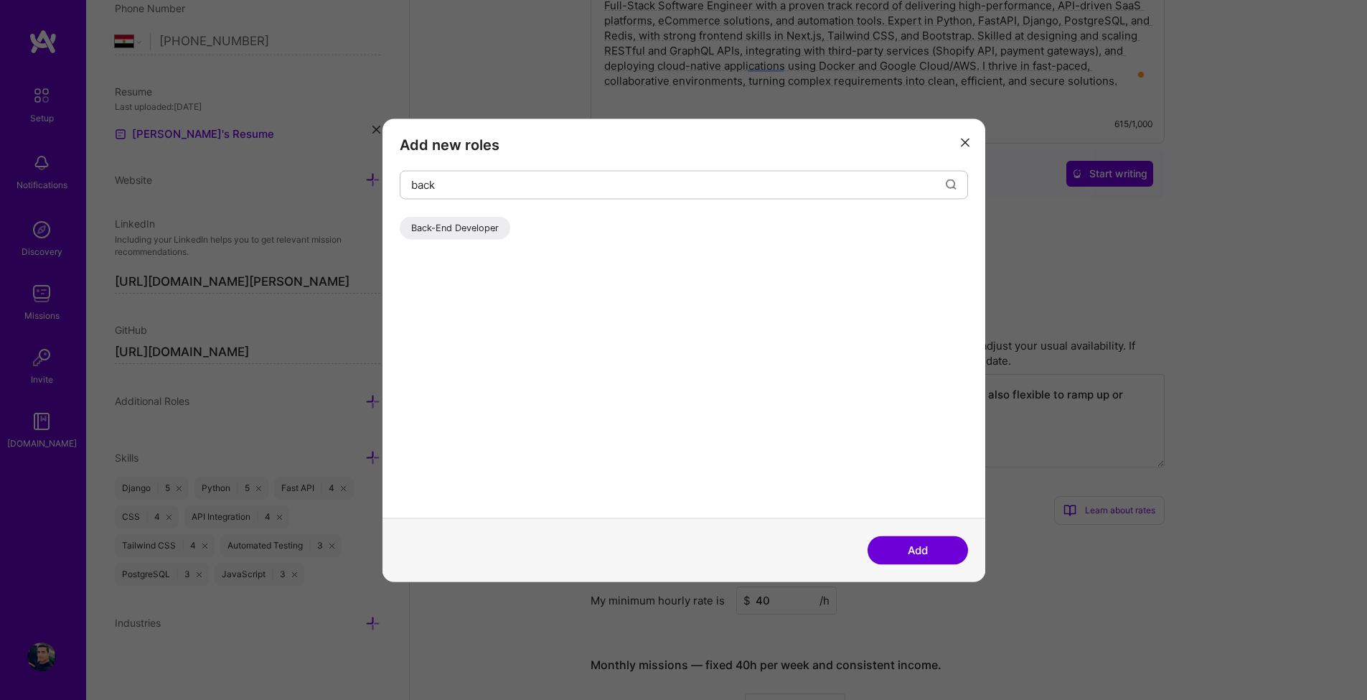
click at [477, 224] on div "Back-End Developer" at bounding box center [455, 227] width 111 height 23
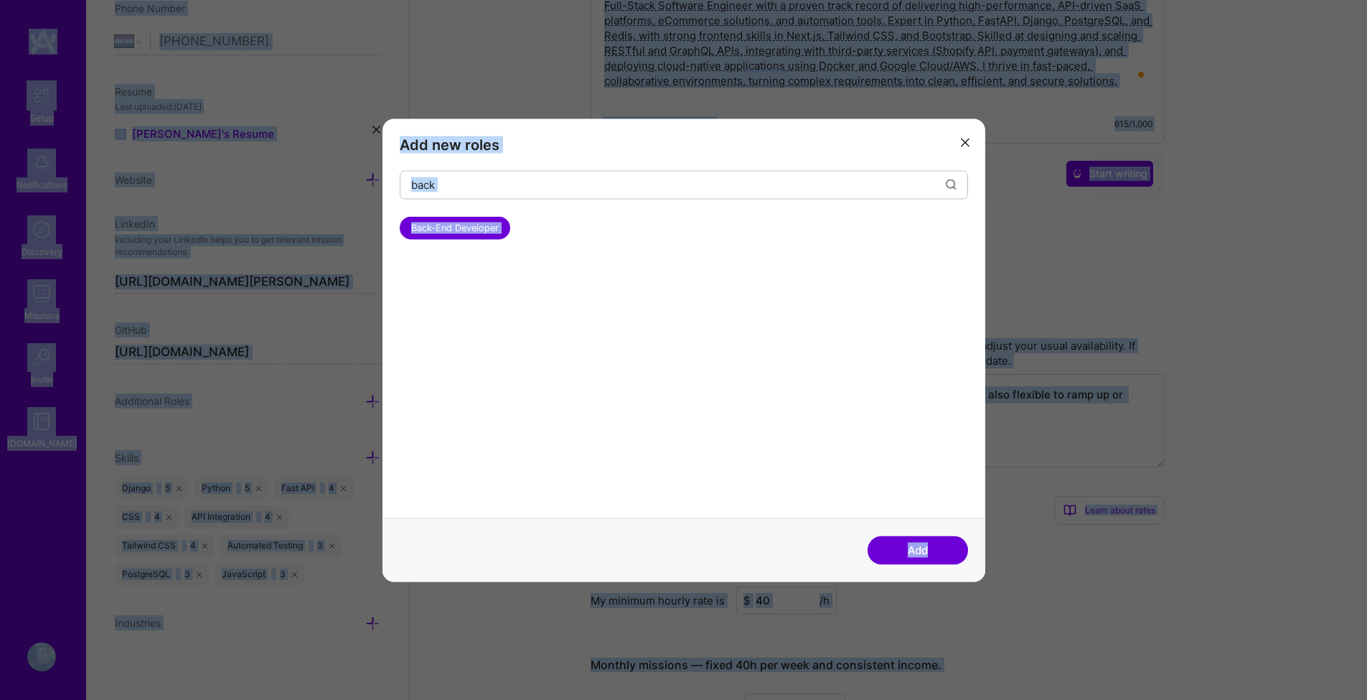
click at [474, 190] on input "back" at bounding box center [678, 185] width 535 height 37
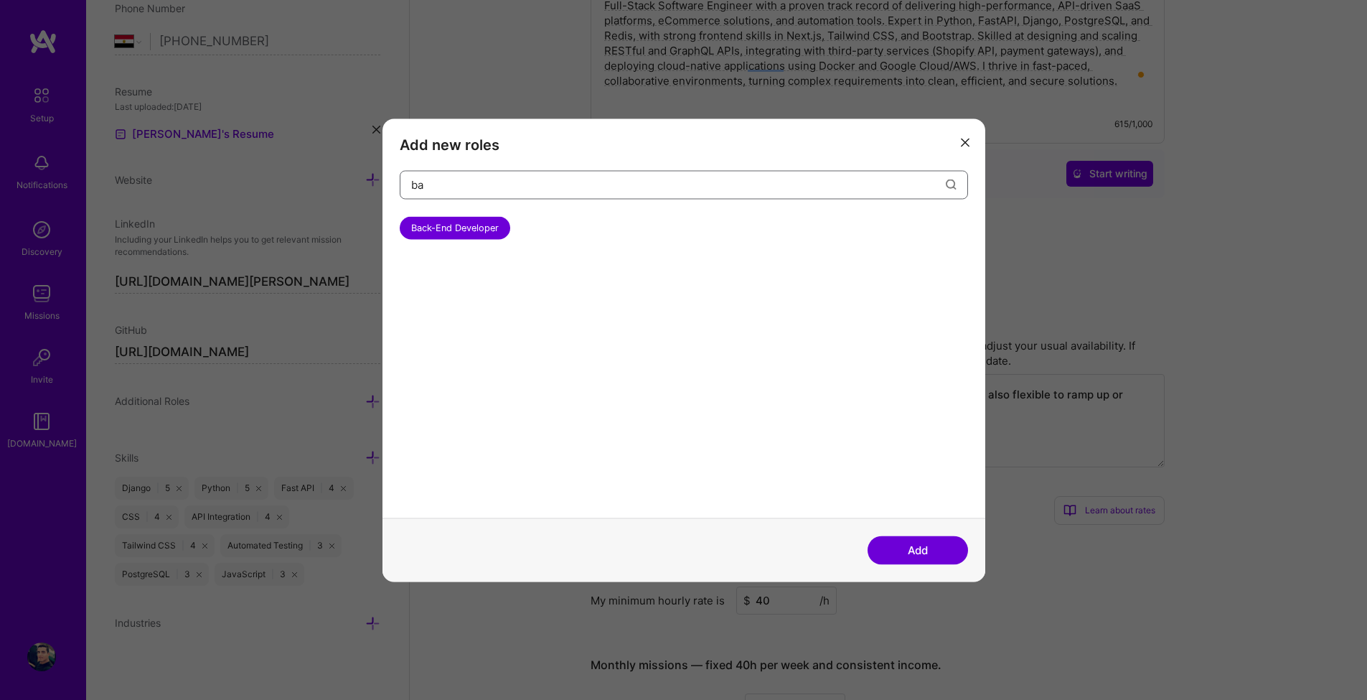
type input "b"
type input "f"
type input "s"
type input "front"
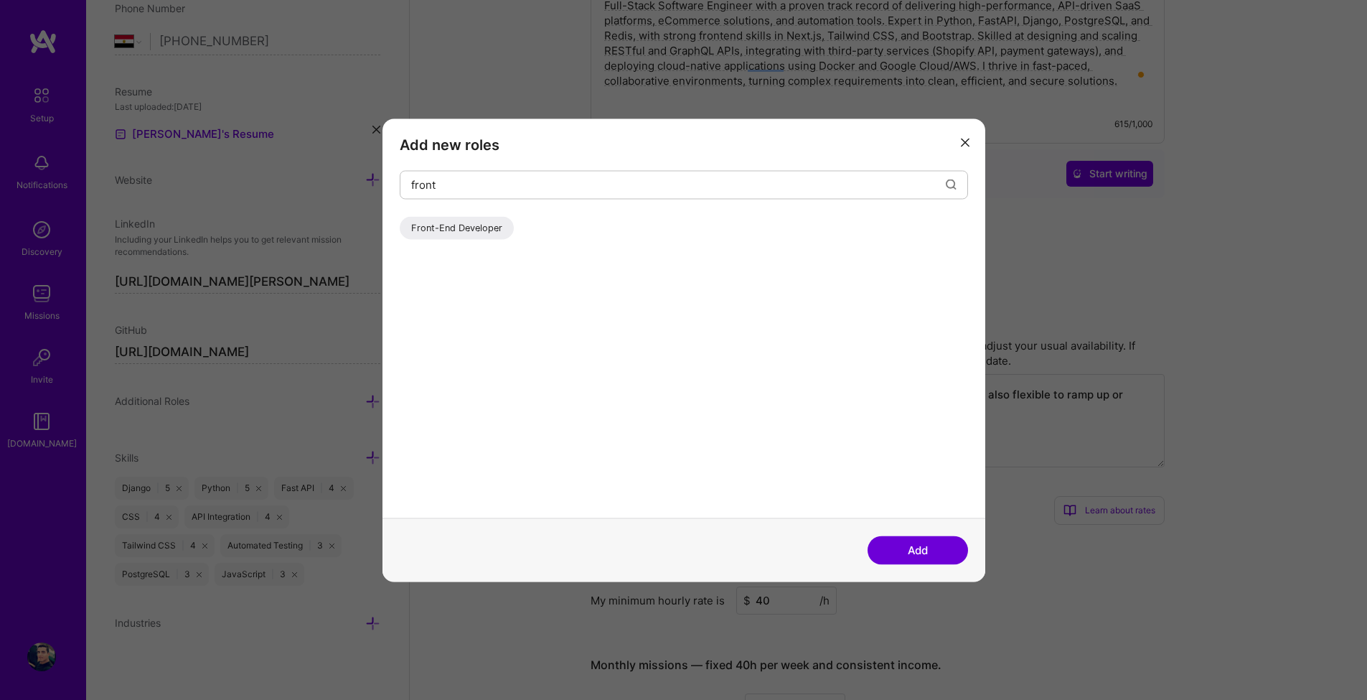
click at [463, 228] on div "Front-End Developer" at bounding box center [457, 227] width 114 height 23
click at [447, 177] on input "front" at bounding box center [678, 185] width 535 height 37
drag, startPoint x: 422, startPoint y: 192, endPoint x: 400, endPoint y: 187, distance: 22.7
click at [400, 187] on div "front" at bounding box center [684, 184] width 569 height 29
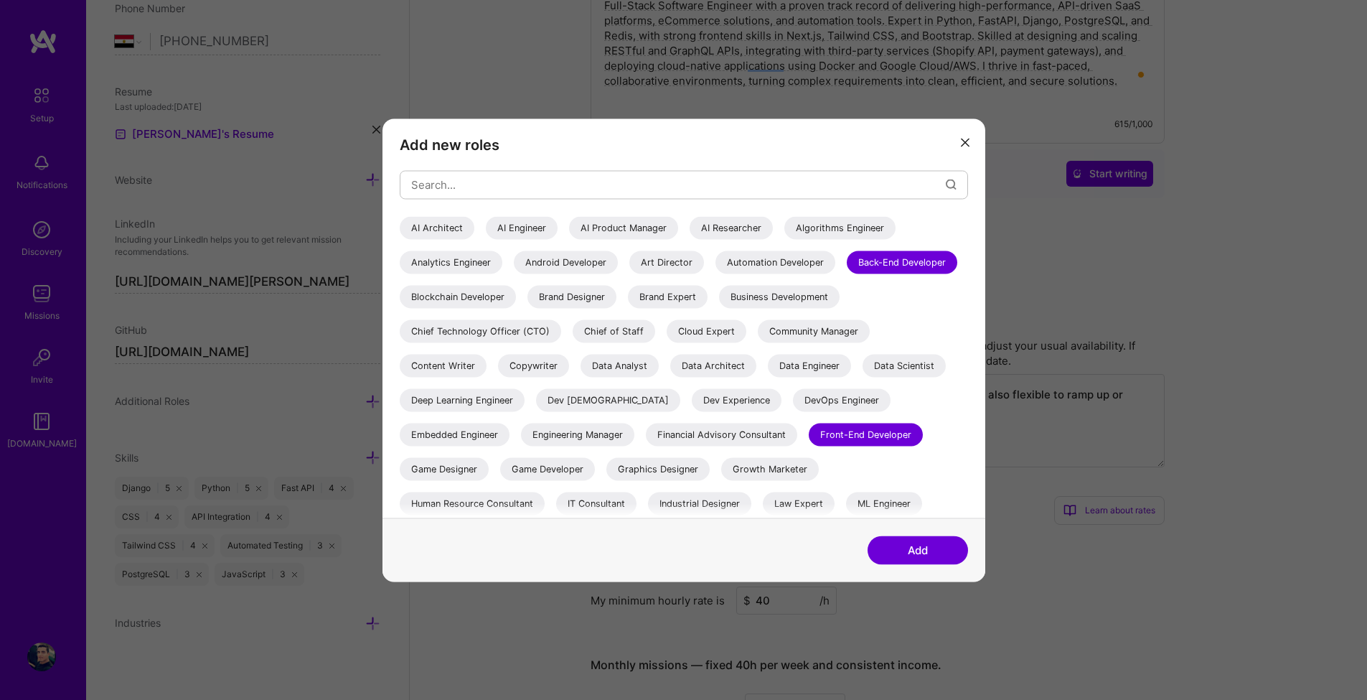
click at [793, 411] on div "DevOps Engineer" at bounding box center [842, 399] width 98 height 23
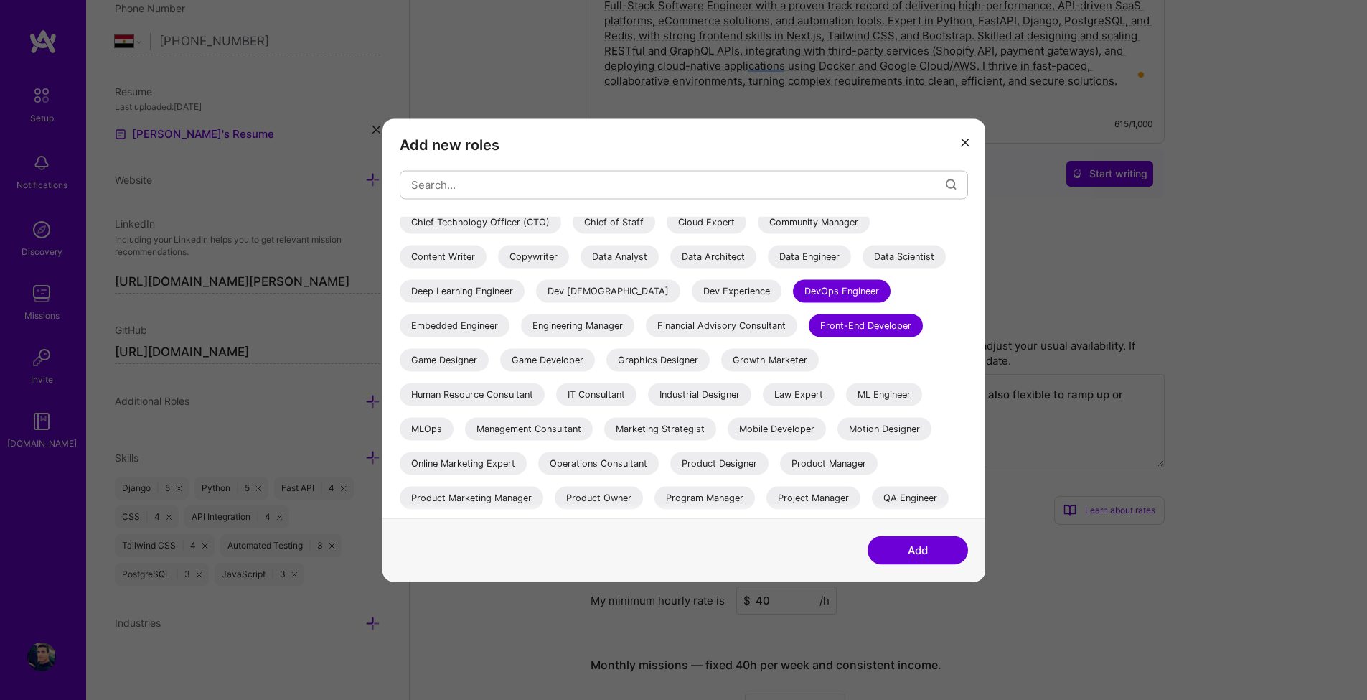
scroll to position [172, 0]
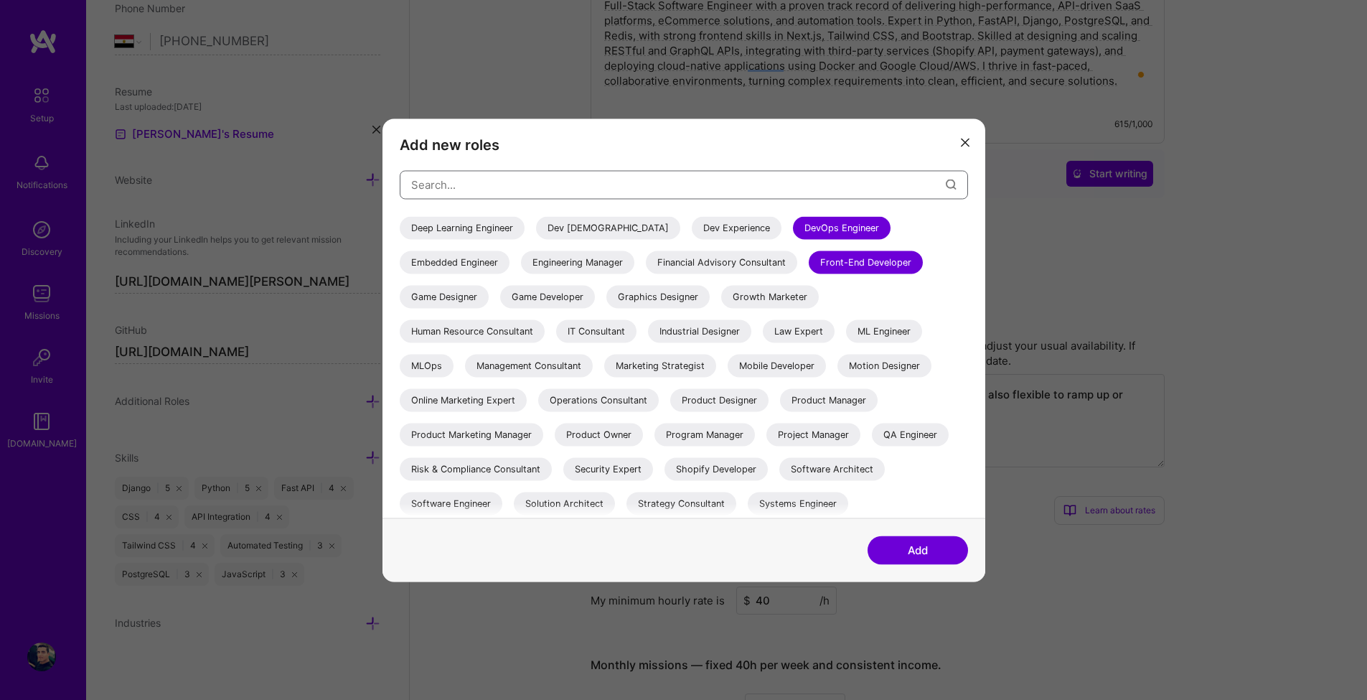
click at [441, 188] on input "modal" at bounding box center [678, 185] width 535 height 37
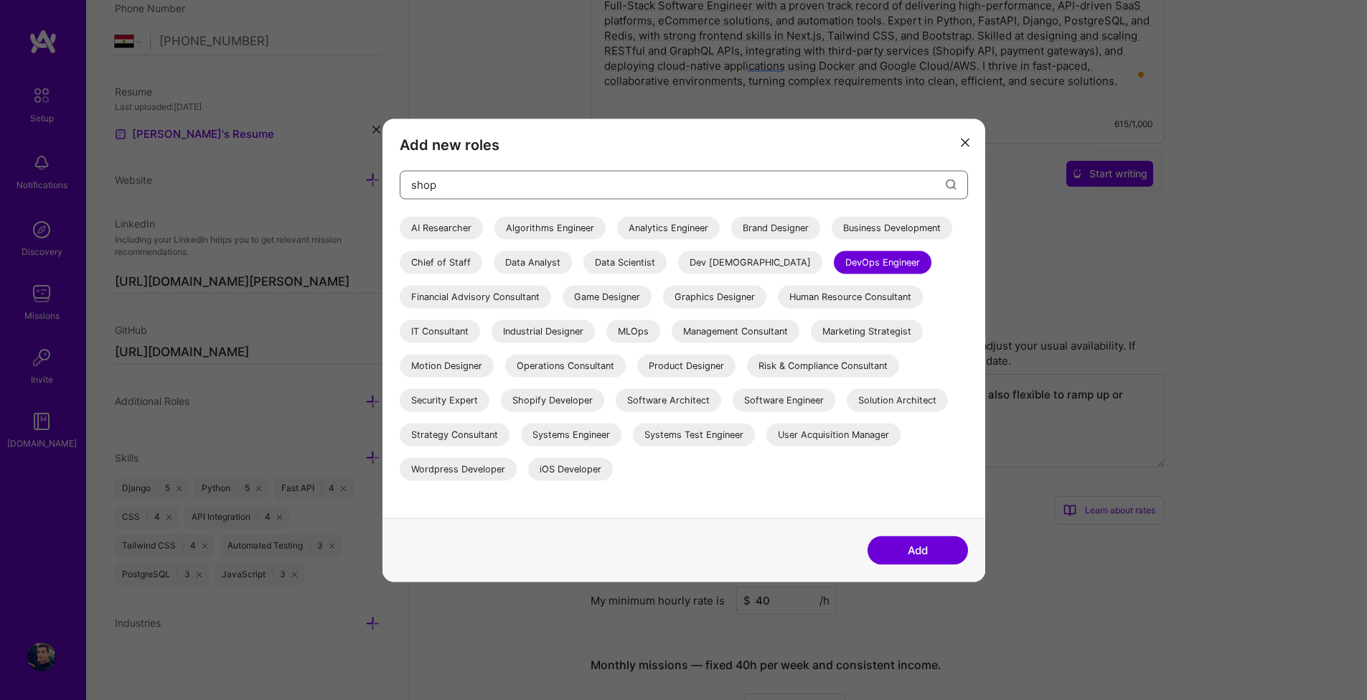
scroll to position [0, 0]
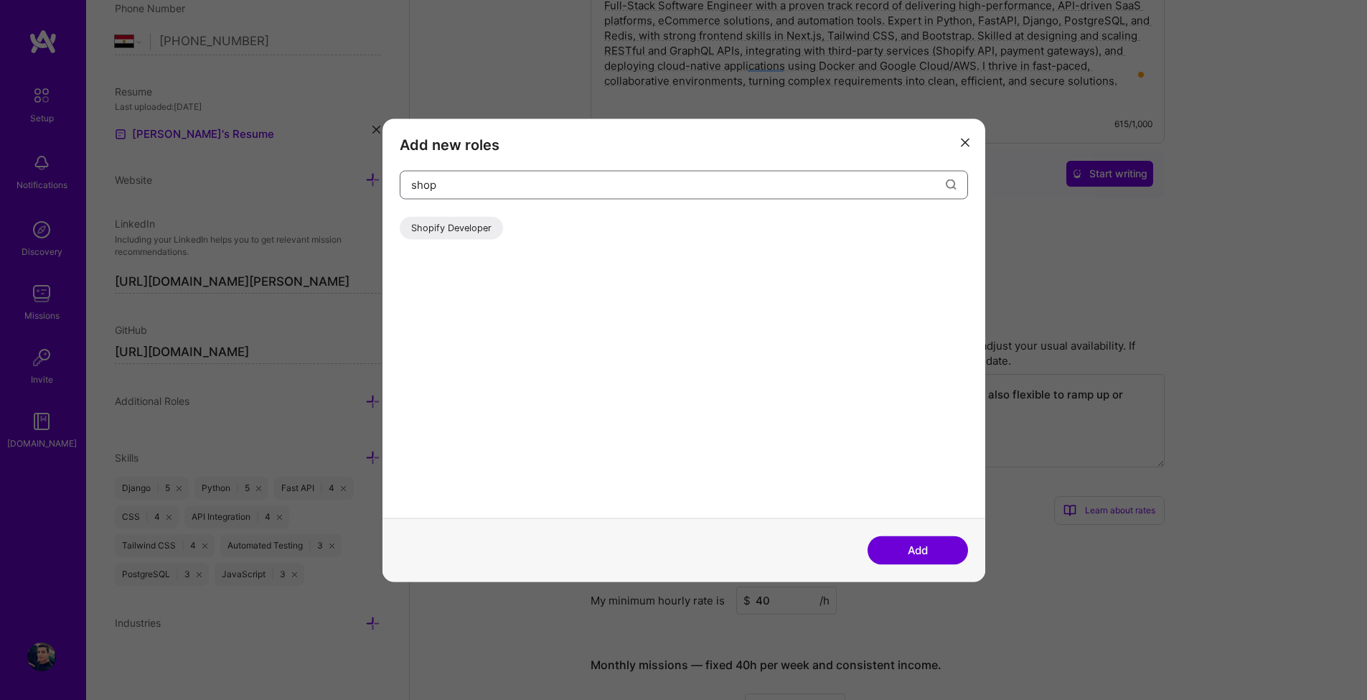
type input "shop"
click at [445, 235] on div "Shopify Developer" at bounding box center [451, 227] width 103 height 23
drag, startPoint x: 459, startPoint y: 191, endPoint x: 394, endPoint y: 186, distance: 64.8
click at [394, 186] on div "Add new roles shop Shopify Developer" at bounding box center [684, 317] width 603 height 399
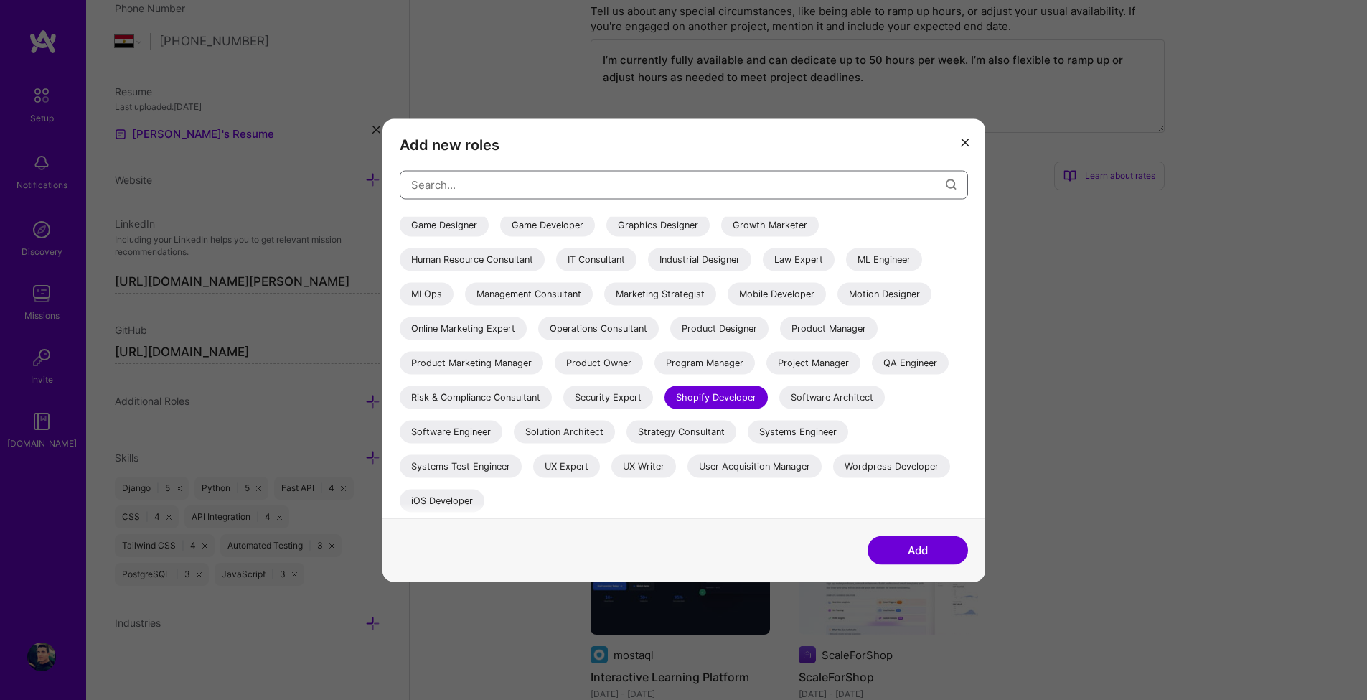
scroll to position [775, 0]
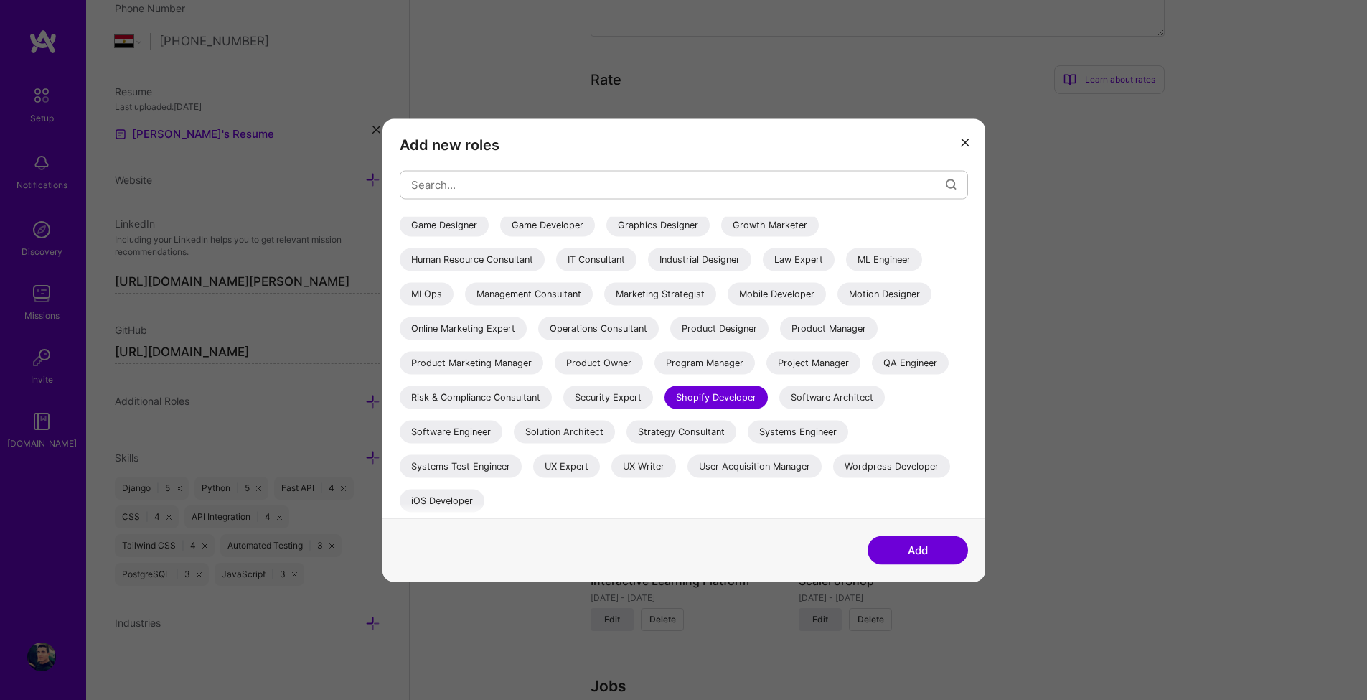
click at [907, 543] on button "Add" at bounding box center [918, 549] width 100 height 29
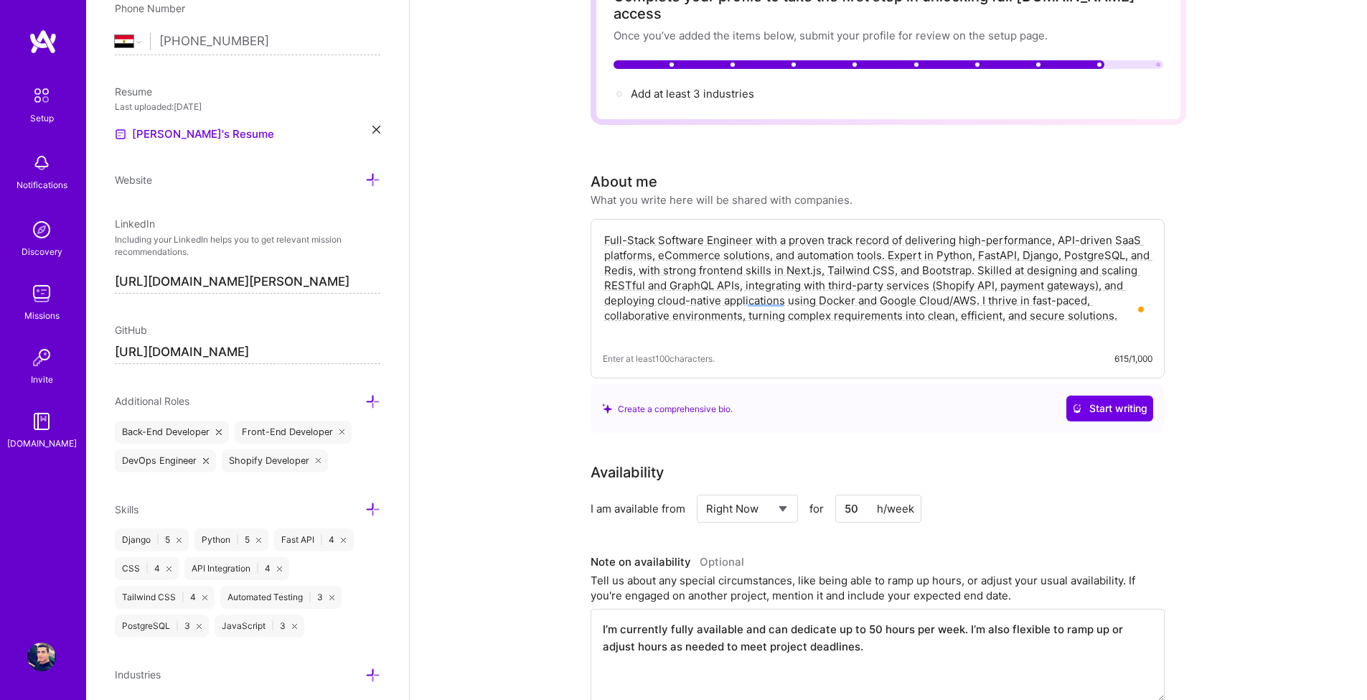
scroll to position [0, 0]
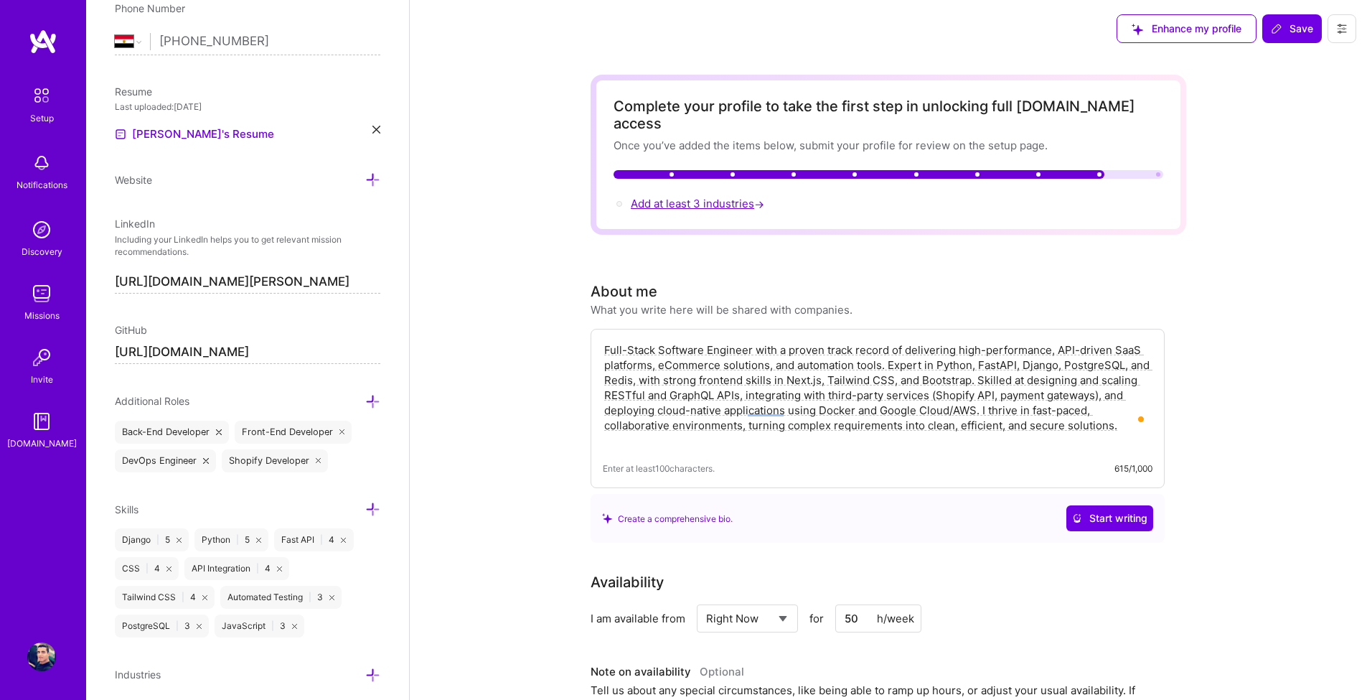
click at [705, 197] on span "Add at least 3 industries →" at bounding box center [699, 204] width 136 height 14
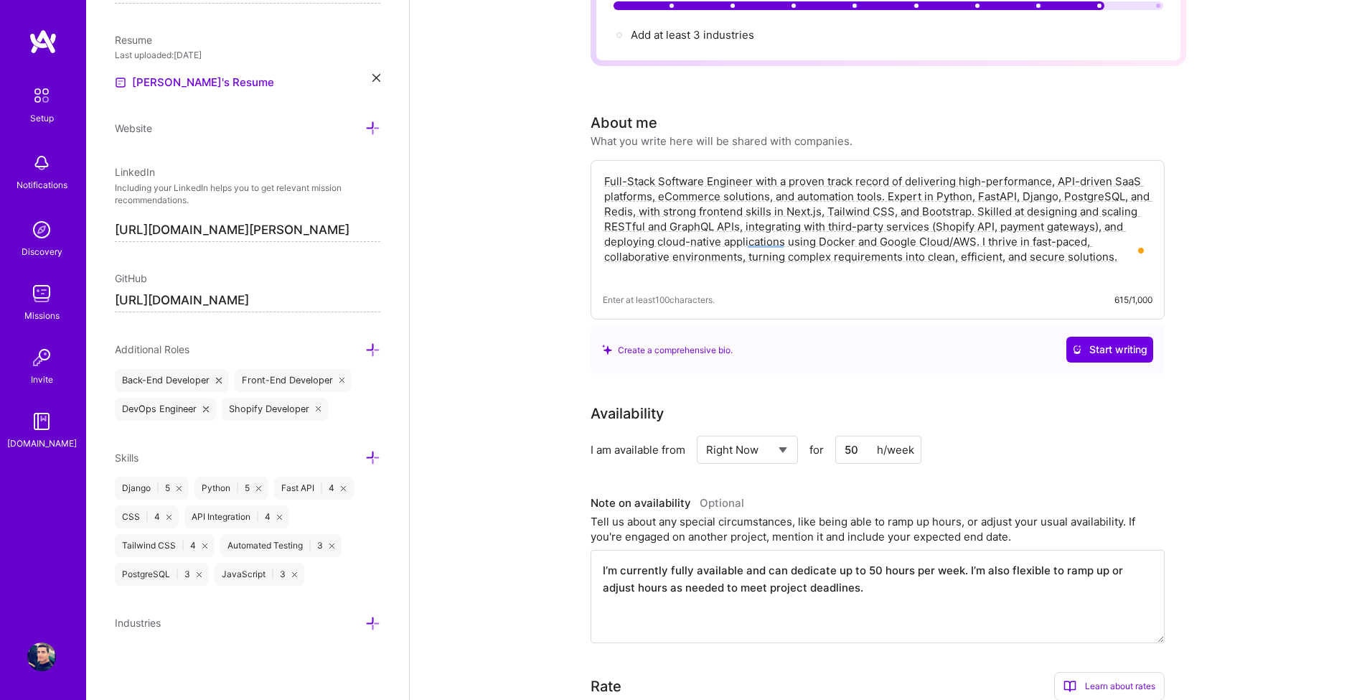
scroll to position [172, 0]
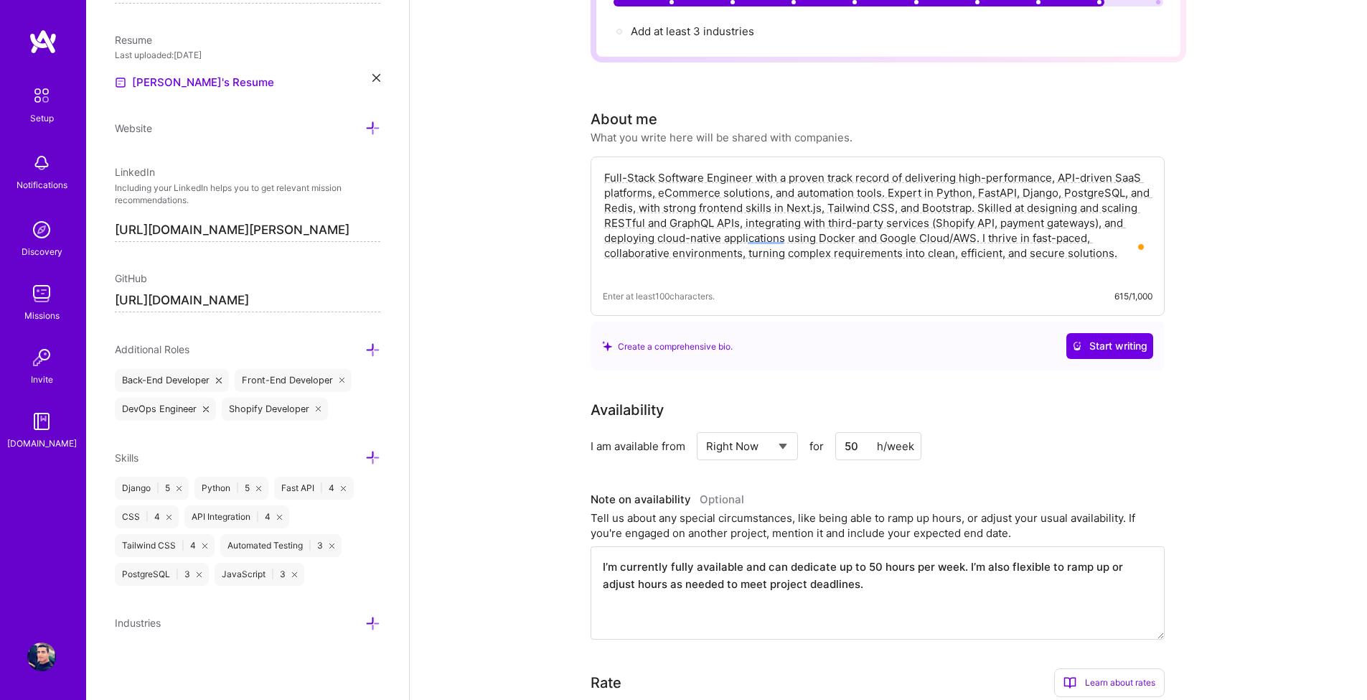
click at [365, 620] on icon at bounding box center [372, 623] width 15 height 15
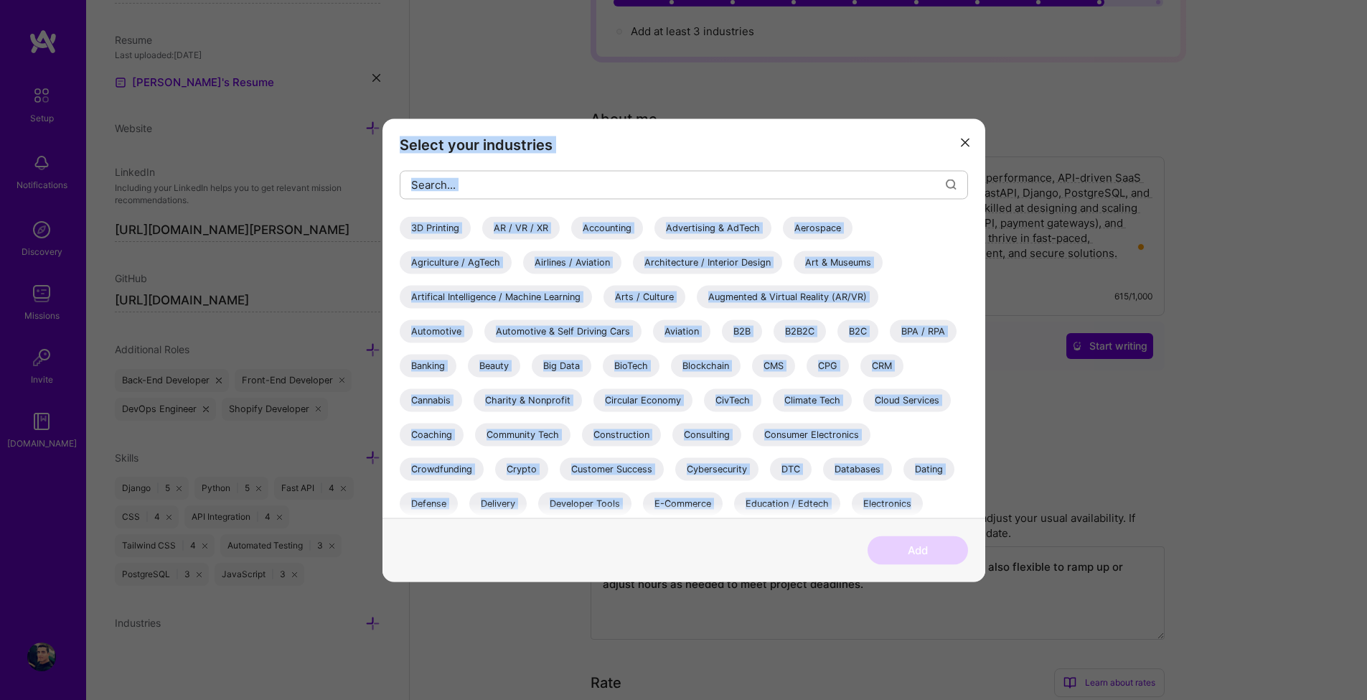
drag, startPoint x: 391, startPoint y: 134, endPoint x: 953, endPoint y: 514, distance: 678.3
click at [953, 514] on div "Select your industries 3D Printing AR / VR / XR Accounting Advertising & AdTech…" at bounding box center [684, 317] width 603 height 399
copy div "Select your industries 3D Printing AR / VR / XR Accounting Advertising & AdTech…"
click at [539, 185] on input "modal" at bounding box center [678, 185] width 535 height 37
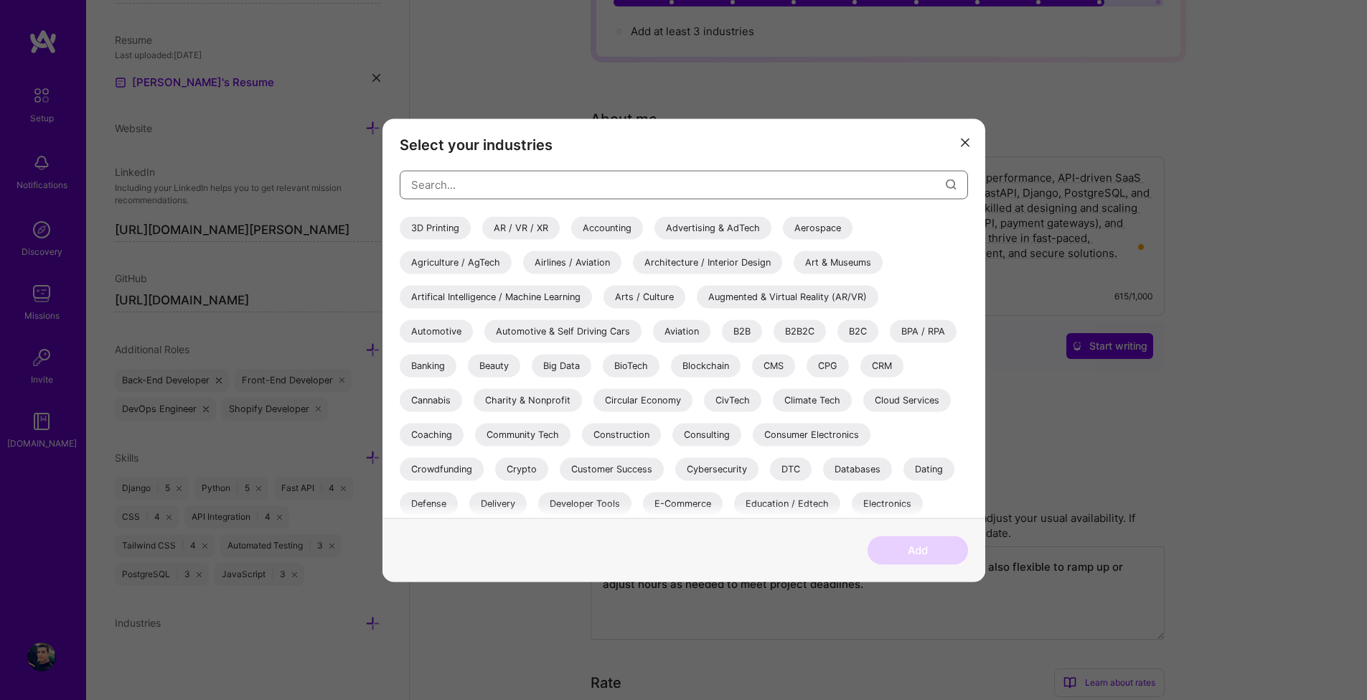
paste input "E-Commerce"
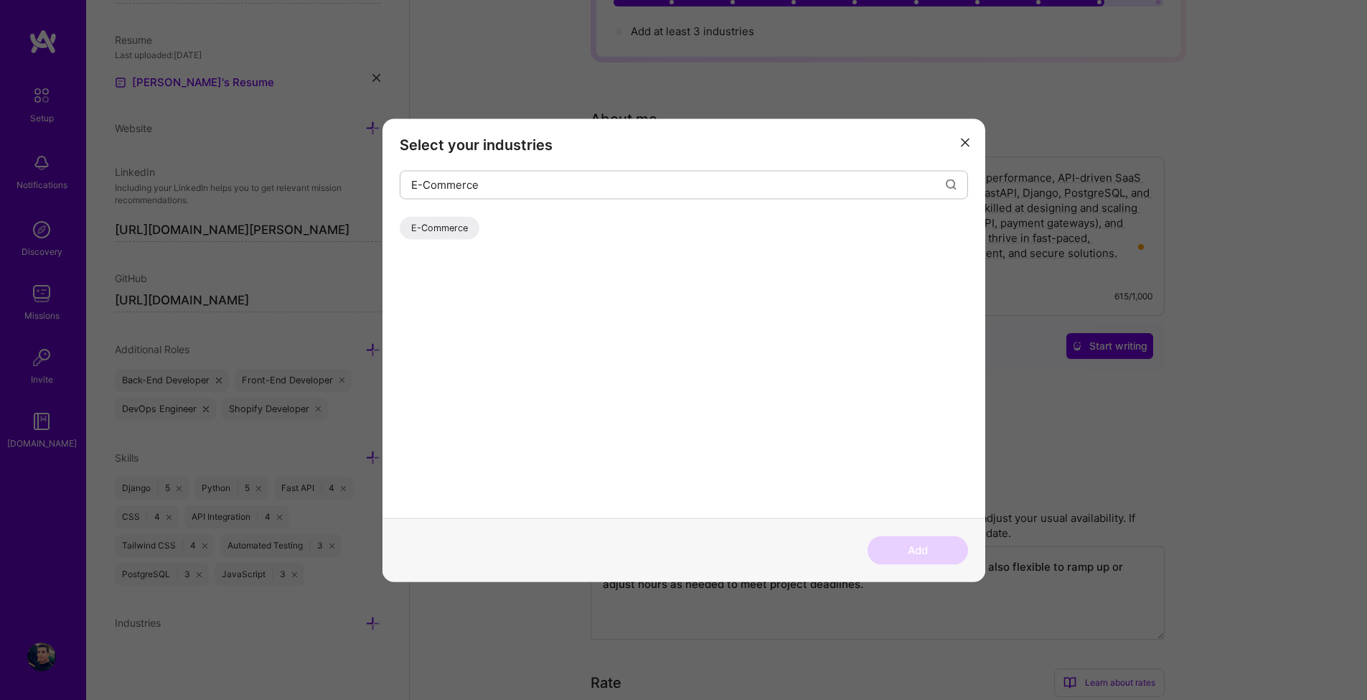
click at [444, 233] on div "E-Commerce" at bounding box center [440, 227] width 80 height 23
click at [446, 177] on input "E-Commerce" at bounding box center [678, 185] width 535 height 37
paste input "ducation"
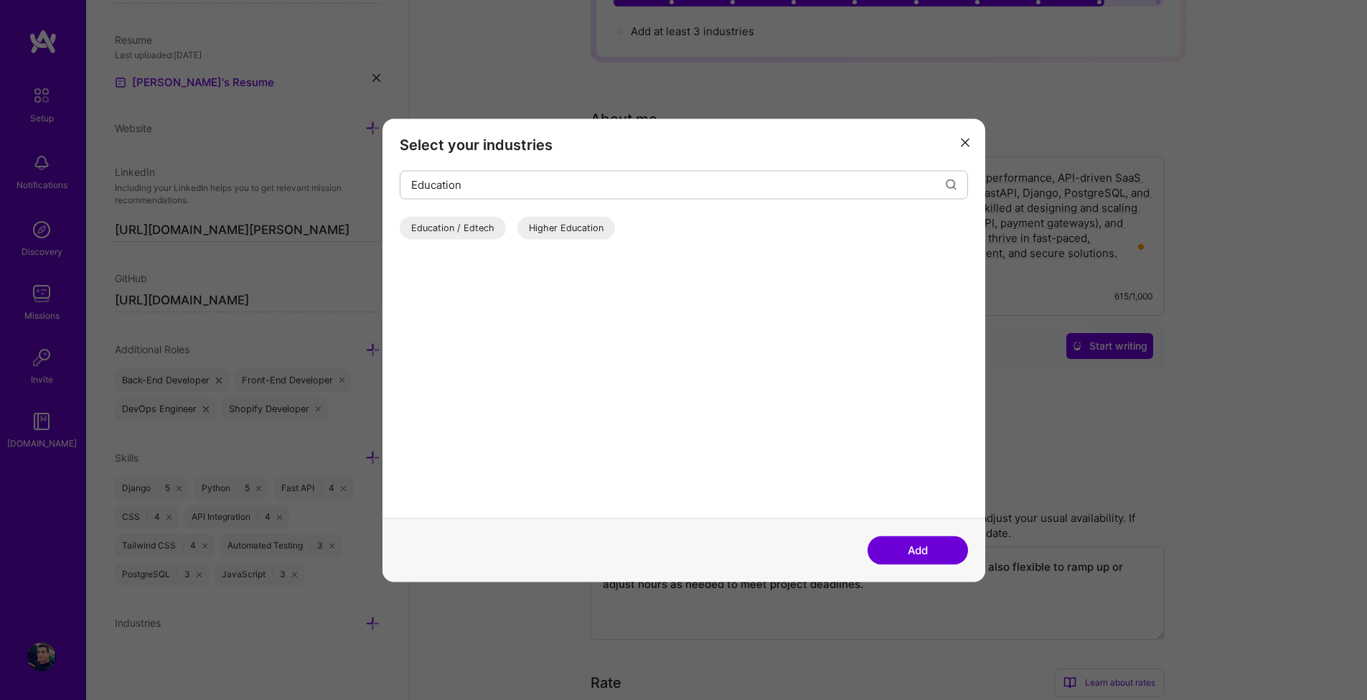
click at [444, 231] on div "Education / Edtech" at bounding box center [453, 227] width 106 height 23
click at [424, 191] on input "Education" at bounding box center [678, 185] width 535 height 37
paste input "Developer"
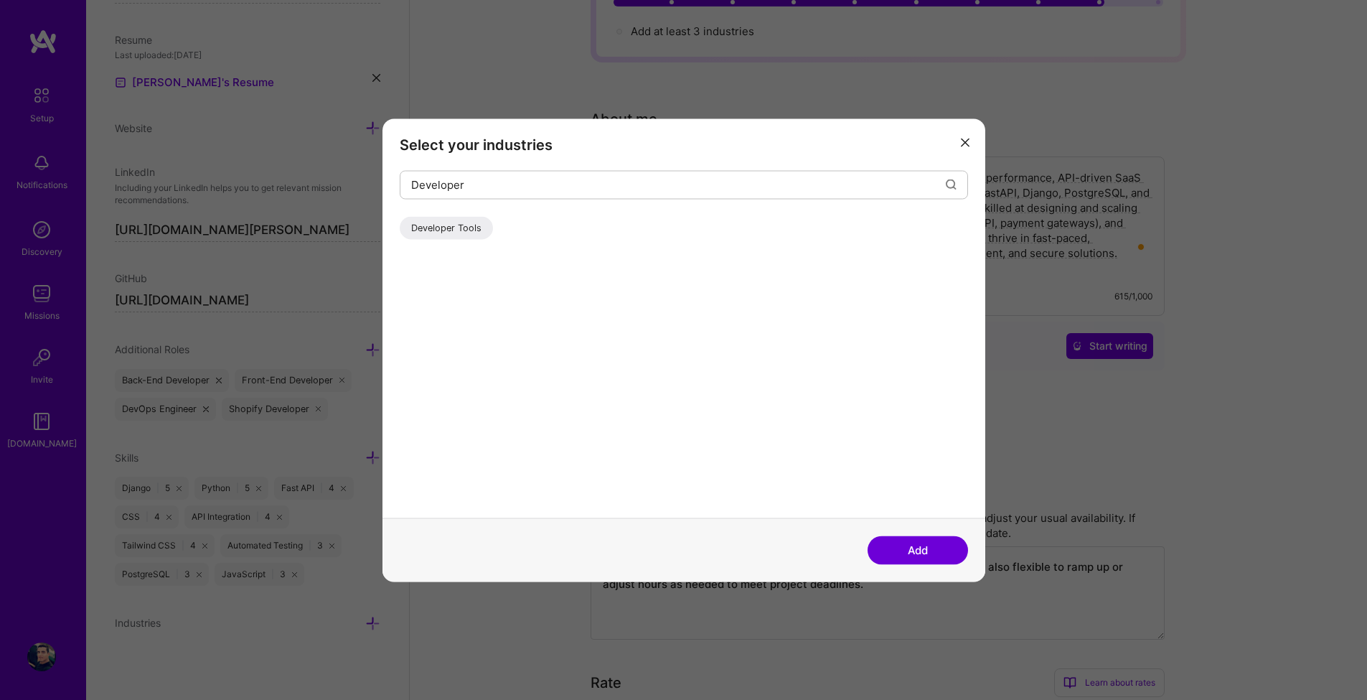
click at [442, 233] on div "Developer Tools" at bounding box center [446, 227] width 93 height 23
click at [438, 191] on input "Developer" at bounding box center [678, 185] width 535 height 37
paste input "Cloud"
click at [454, 233] on div "Cloud Services" at bounding box center [444, 227] width 88 height 23
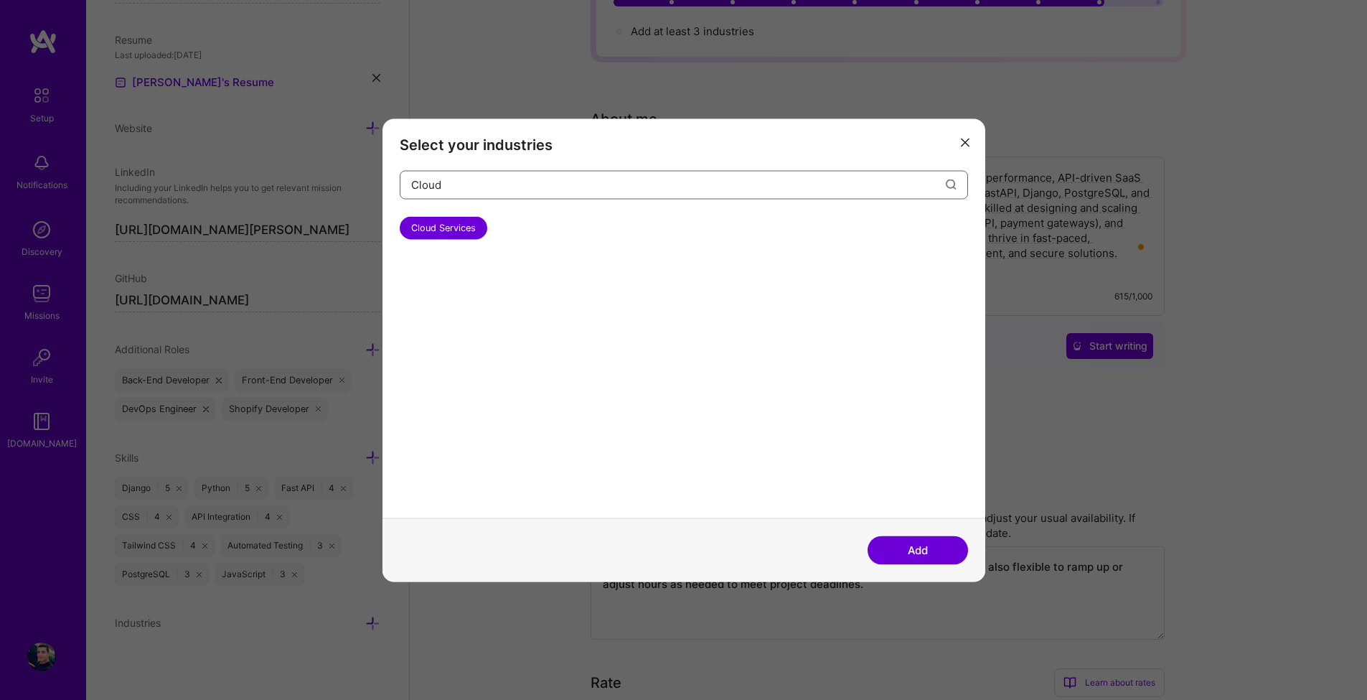
click at [435, 187] on input "Cloud" at bounding box center [678, 185] width 535 height 37
paste input "RM"
click at [431, 229] on div "CRM" at bounding box center [421, 227] width 43 height 23
click at [434, 185] on input "CRM" at bounding box center [678, 185] width 535 height 37
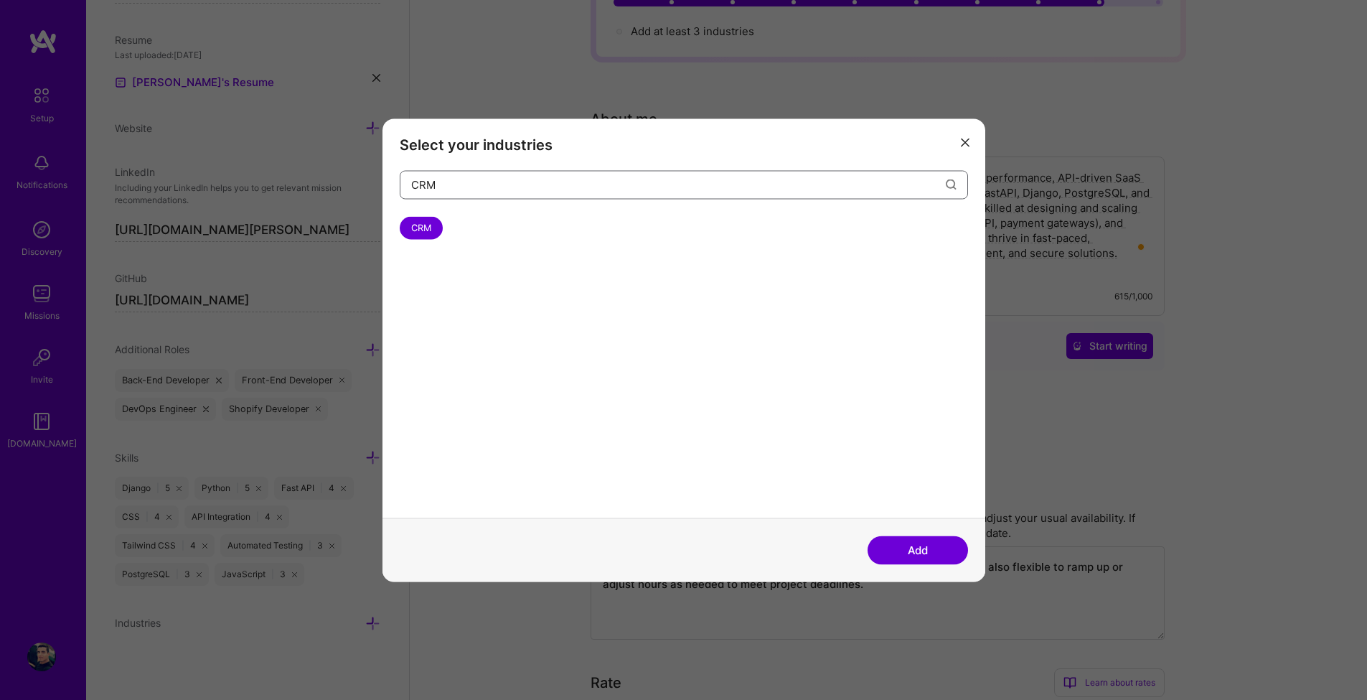
click at [434, 185] on input "CRM" at bounding box center [678, 185] width 535 height 37
paste input "ybersecurity"
click at [441, 232] on div "Cybersecurity" at bounding box center [441, 227] width 83 height 23
click at [447, 199] on input "Cybersecurity" at bounding box center [678, 185] width 535 height 37
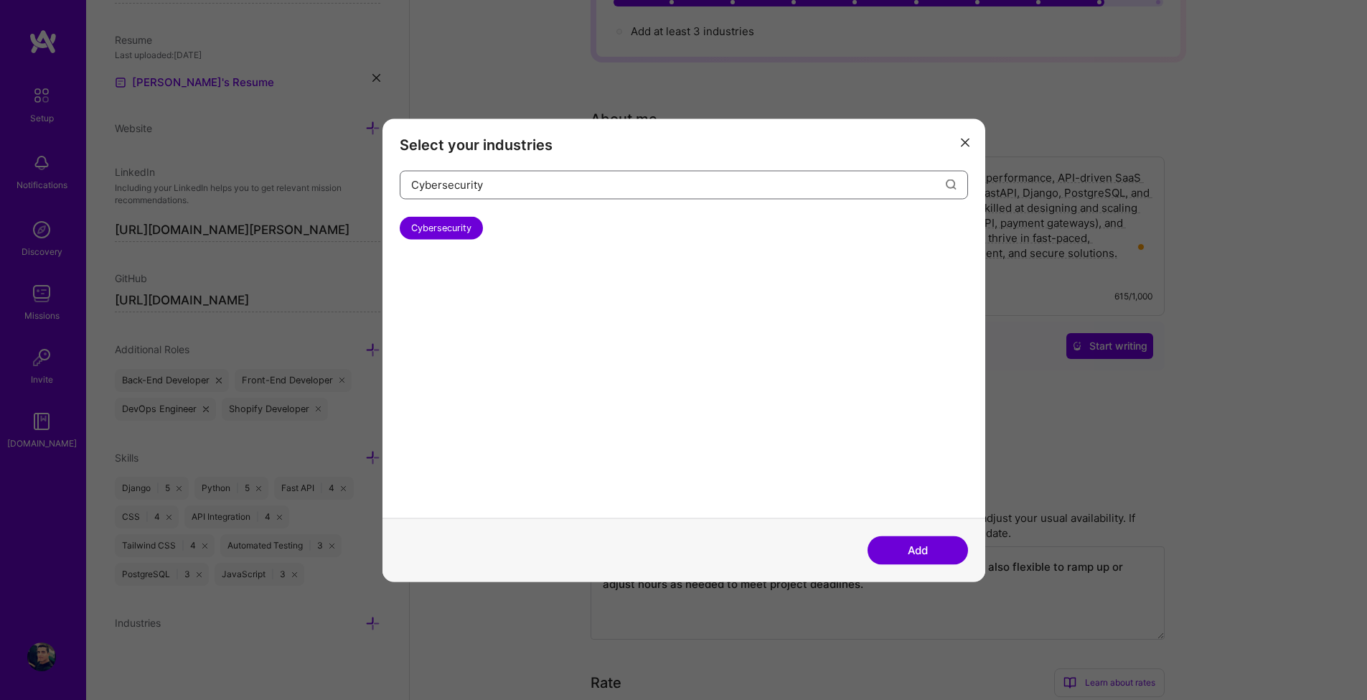
paste input "B2B"
click at [421, 230] on div "B2B" at bounding box center [420, 227] width 40 height 23
click at [421, 182] on input "B2B" at bounding box center [678, 185] width 535 height 37
paste input "C"
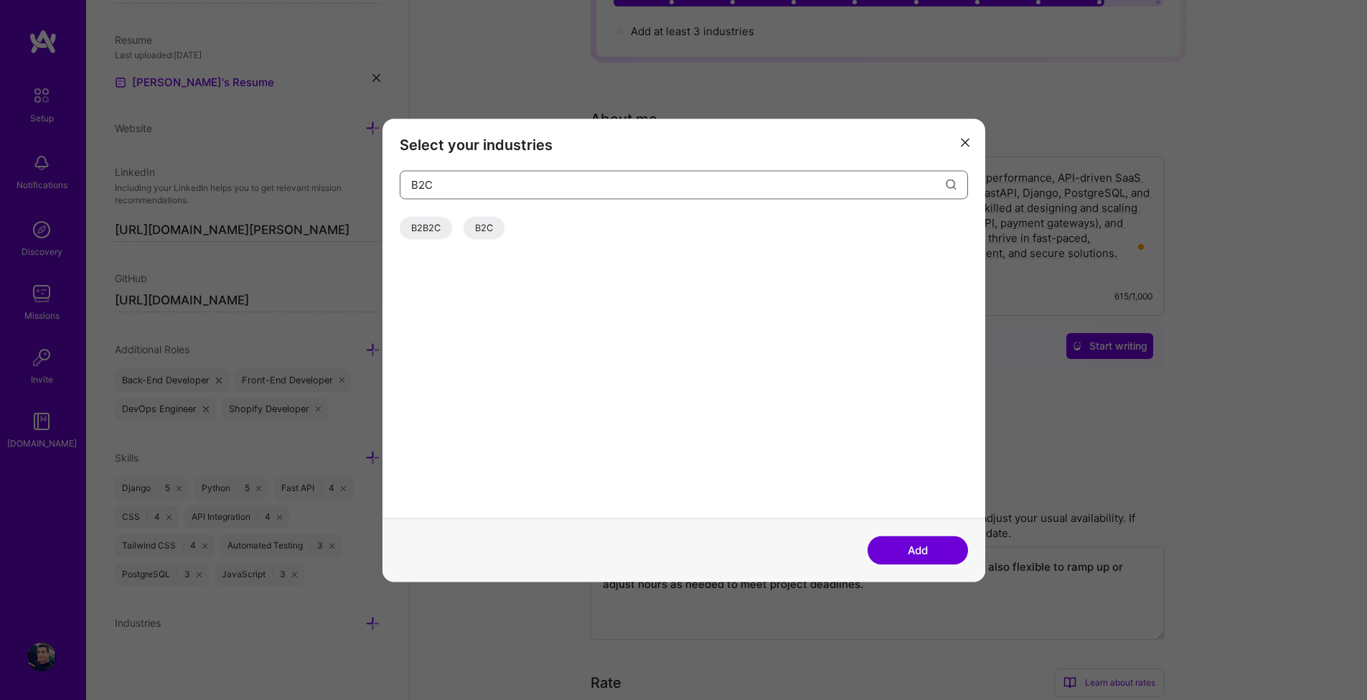
type input "B2C"
click at [482, 227] on div "B2C" at bounding box center [484, 227] width 41 height 23
drag, startPoint x: 558, startPoint y: 190, endPoint x: 370, endPoint y: 174, distance: 188.7
click at [370, 174] on div "Select your industries B2C B2B2C B2C Add" at bounding box center [683, 350] width 1367 height 700
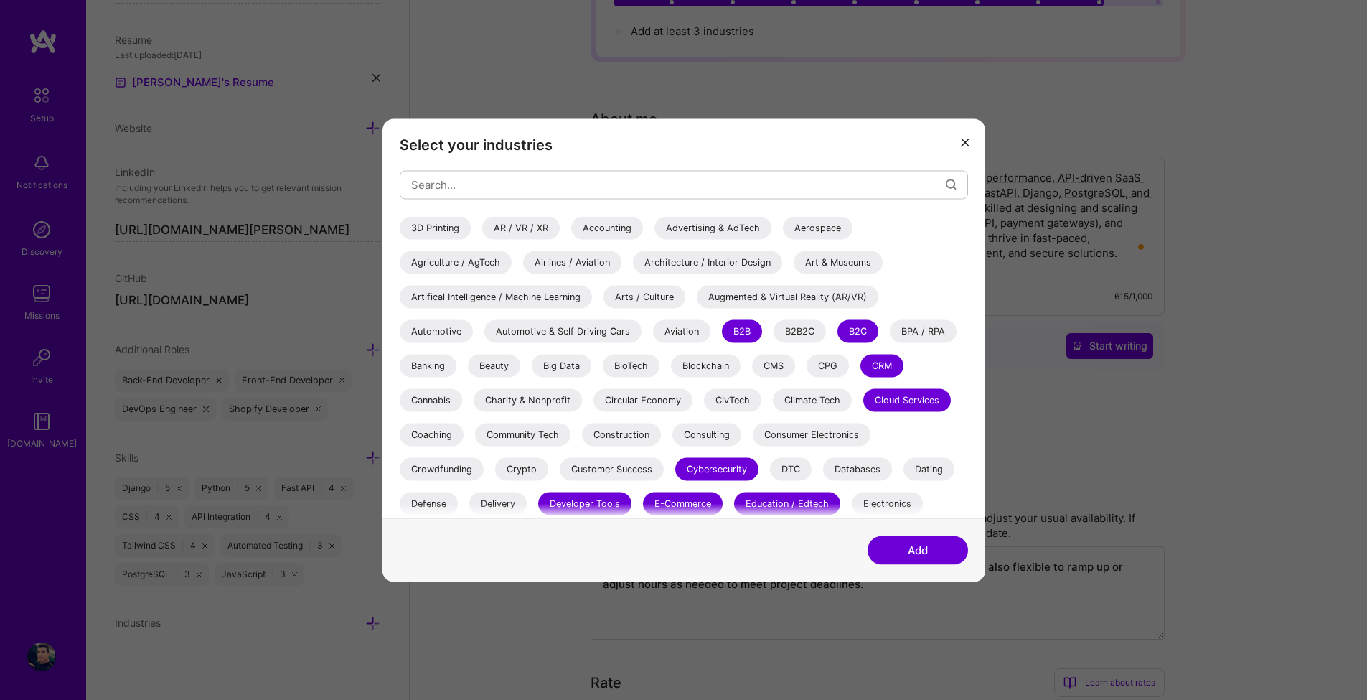
click at [918, 552] on button "Add" at bounding box center [918, 549] width 100 height 29
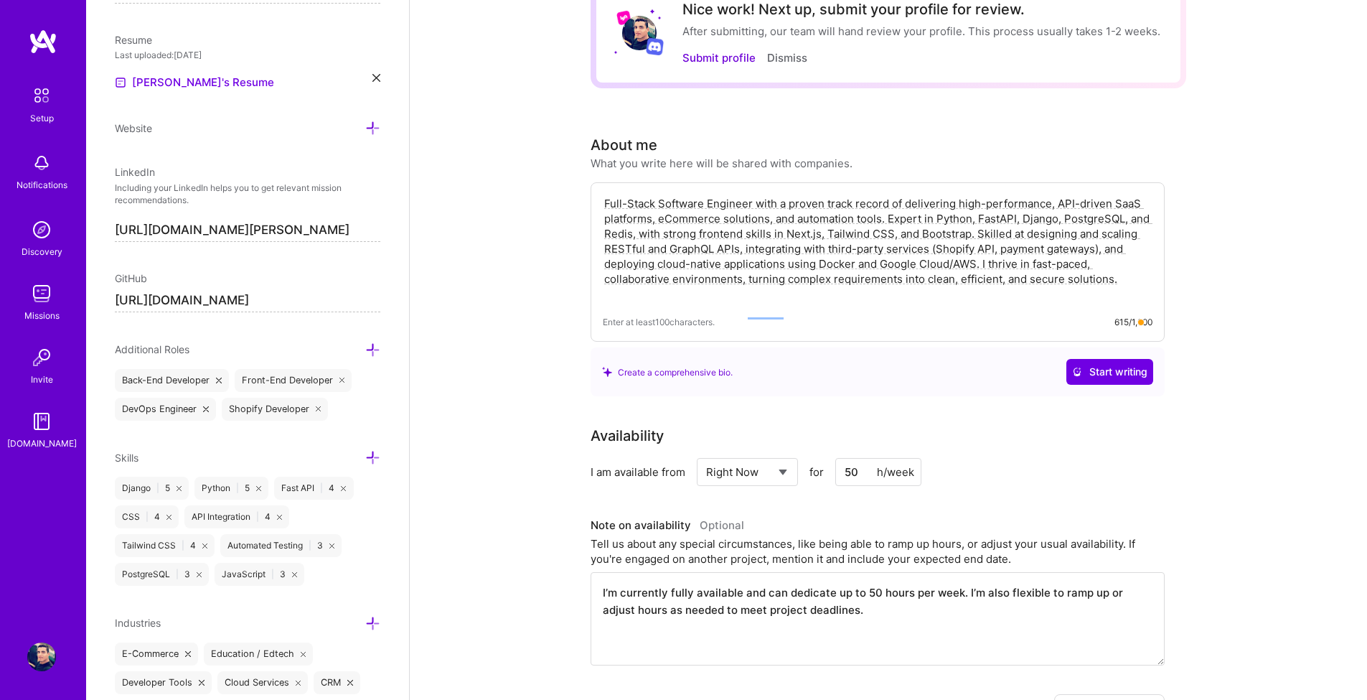
scroll to position [0, 0]
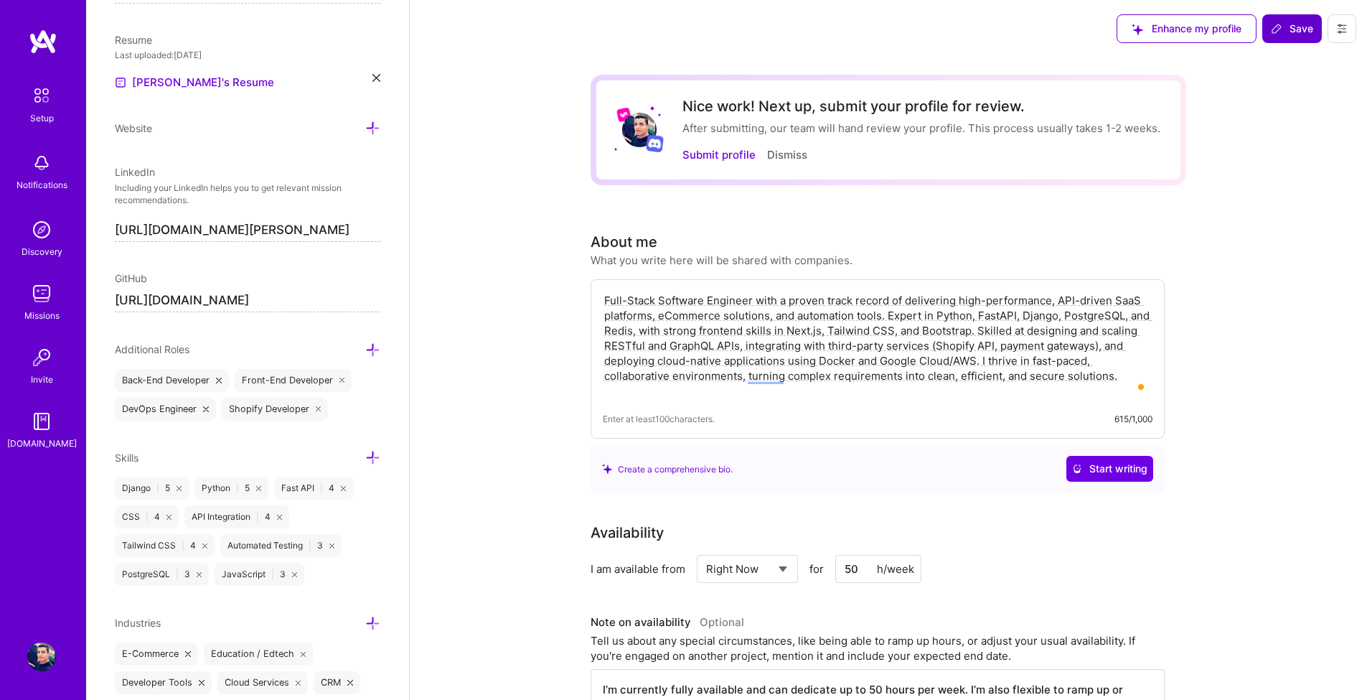
click at [1292, 32] on span "Save" at bounding box center [1292, 29] width 42 height 14
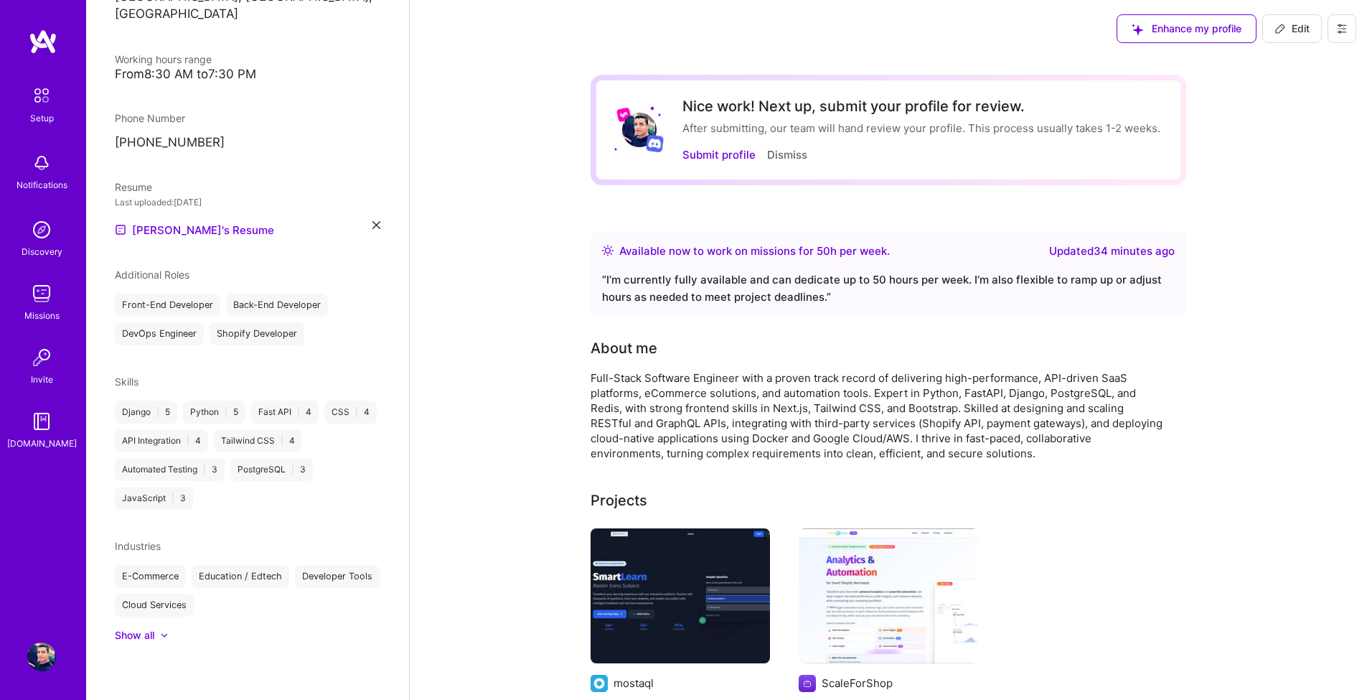
scroll to position [258, 0]
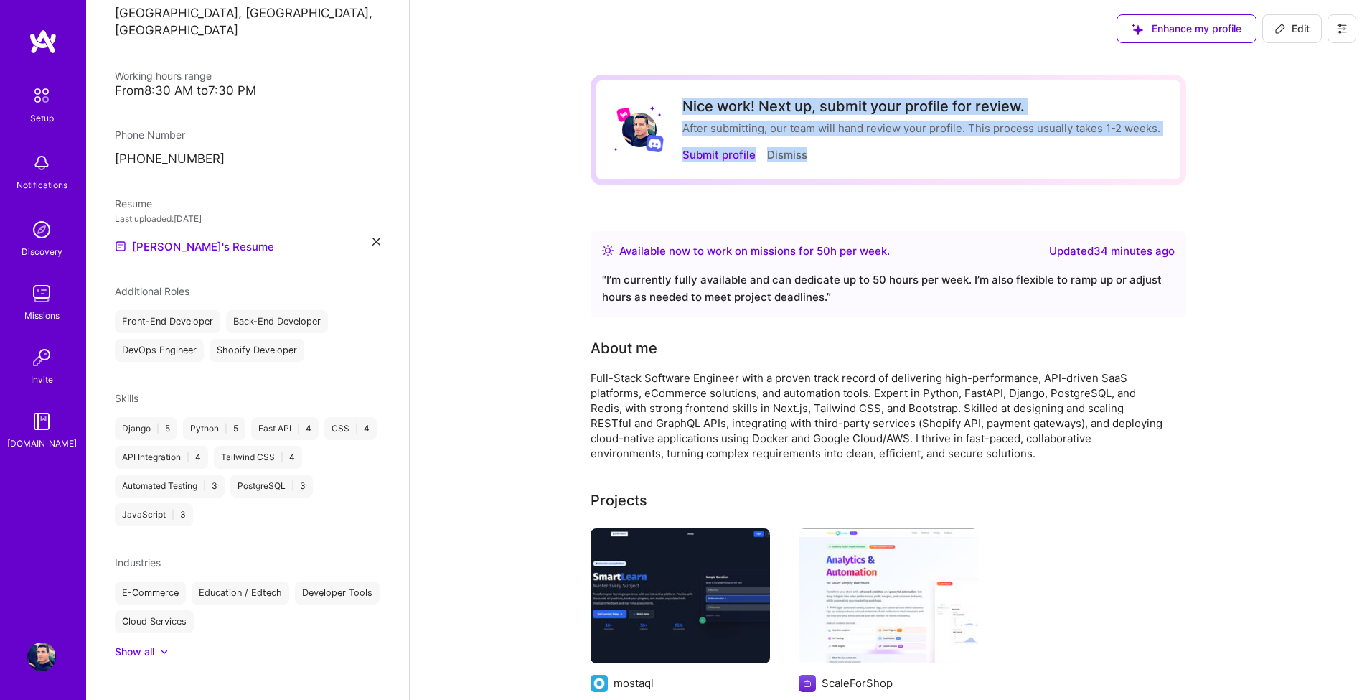
drag, startPoint x: 848, startPoint y: 166, endPoint x: 682, endPoint y: 106, distance: 176.2
click at [682, 106] on div "Nice work! Next up, submit your profile for review. After submitting, our team …" at bounding box center [889, 130] width 596 height 111
copy div "Nice work! Next up, submit your profile for review. After submitting, our team …"
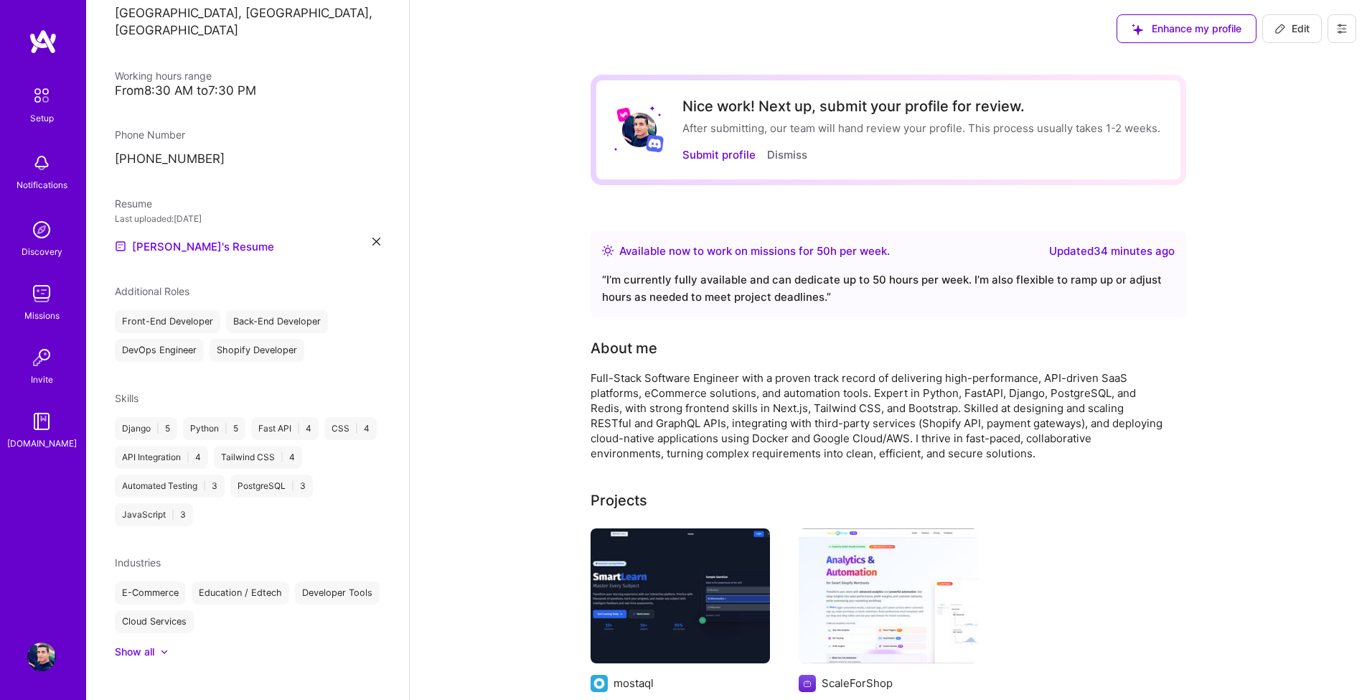
click at [658, 196] on div "Nice work! Next up, submit your profile for review. After submitting, our team …" at bounding box center [889, 687] width 596 height 1225
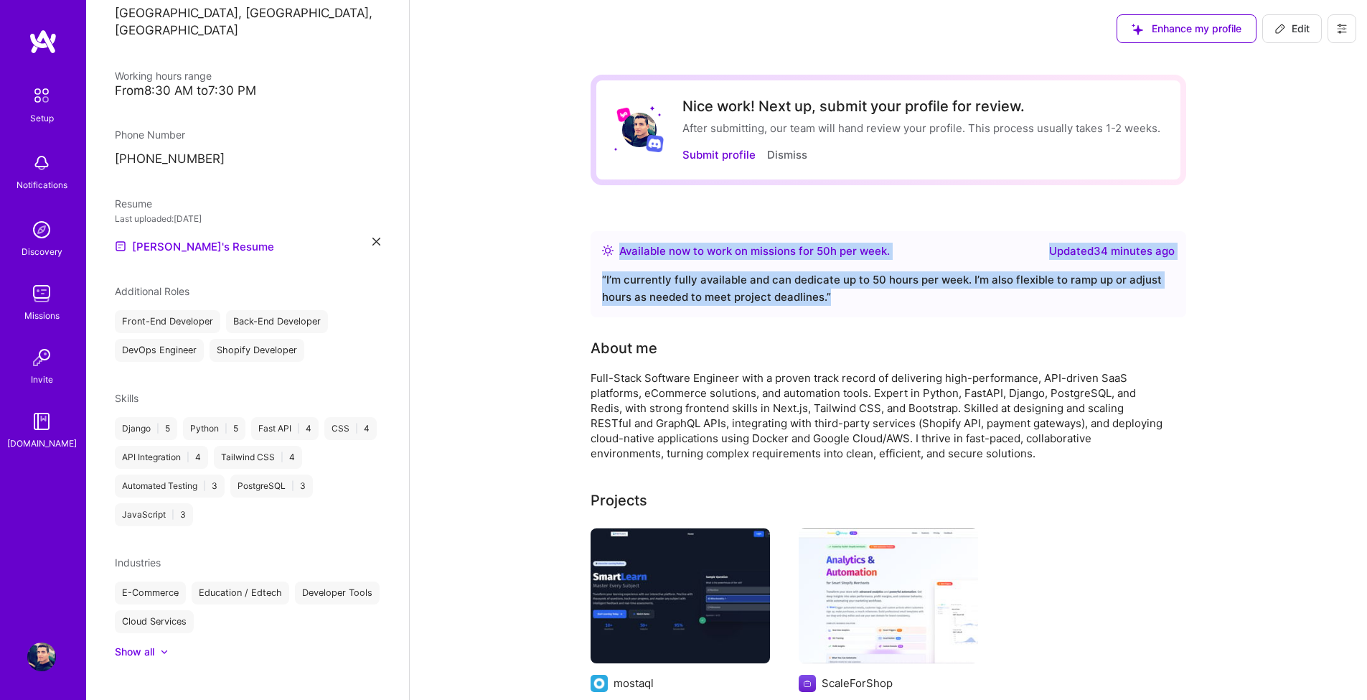
drag, startPoint x: 841, startPoint y: 298, endPoint x: 620, endPoint y: 248, distance: 226.0
click at [620, 248] on div "Available now to work on missions for 50 h per week . Updated 34 minutes ago “ …" at bounding box center [889, 274] width 596 height 86
copy div "Available now to work on missions for 50 h per week . Updated 34 minutes ago “ …"
click at [520, 295] on div "Nice work! Next up, submit your profile for review. After submitting, our team …" at bounding box center [889, 695] width 958 height 1276
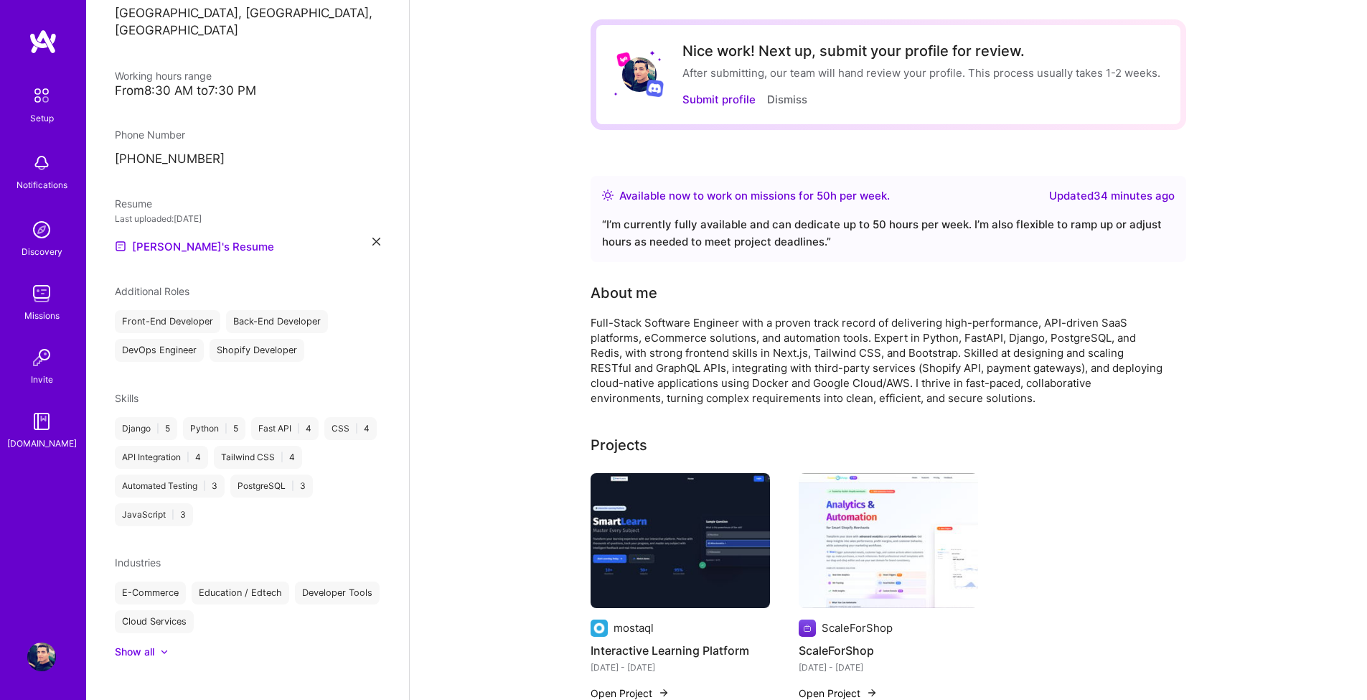
scroll to position [0, 0]
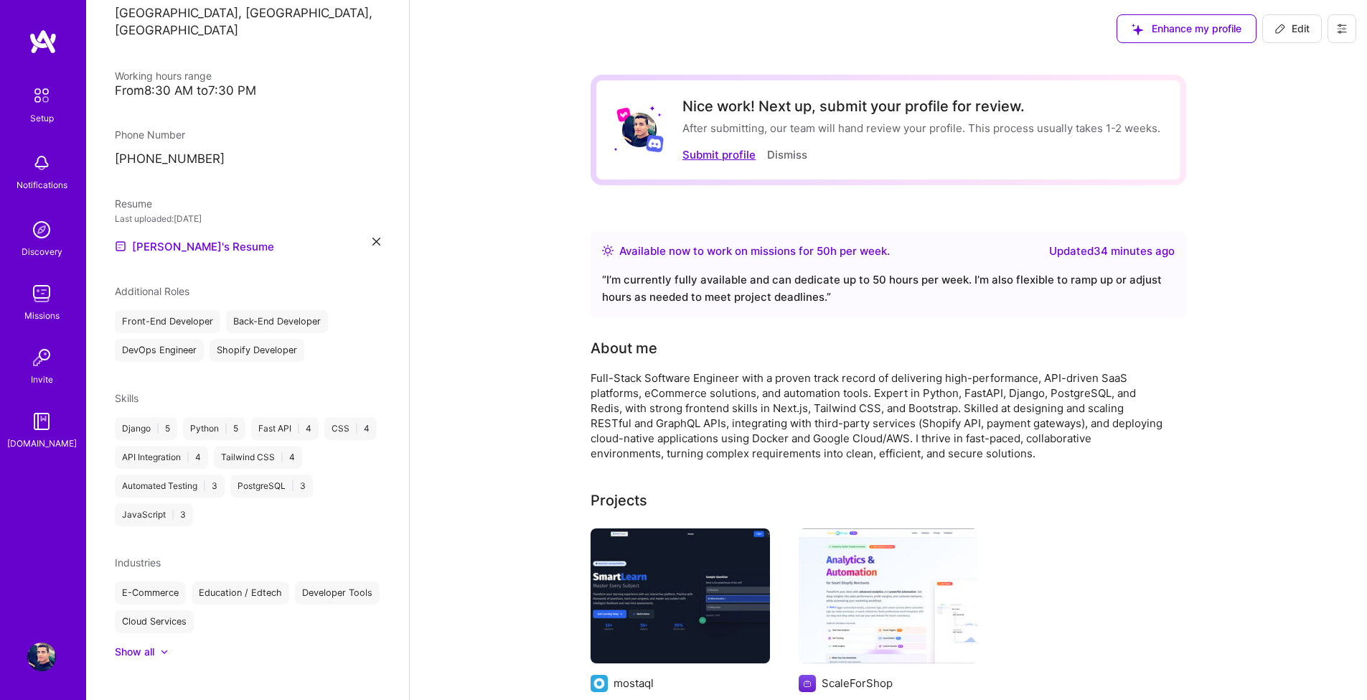
click at [719, 159] on button "Submit profile" at bounding box center [719, 154] width 73 height 15
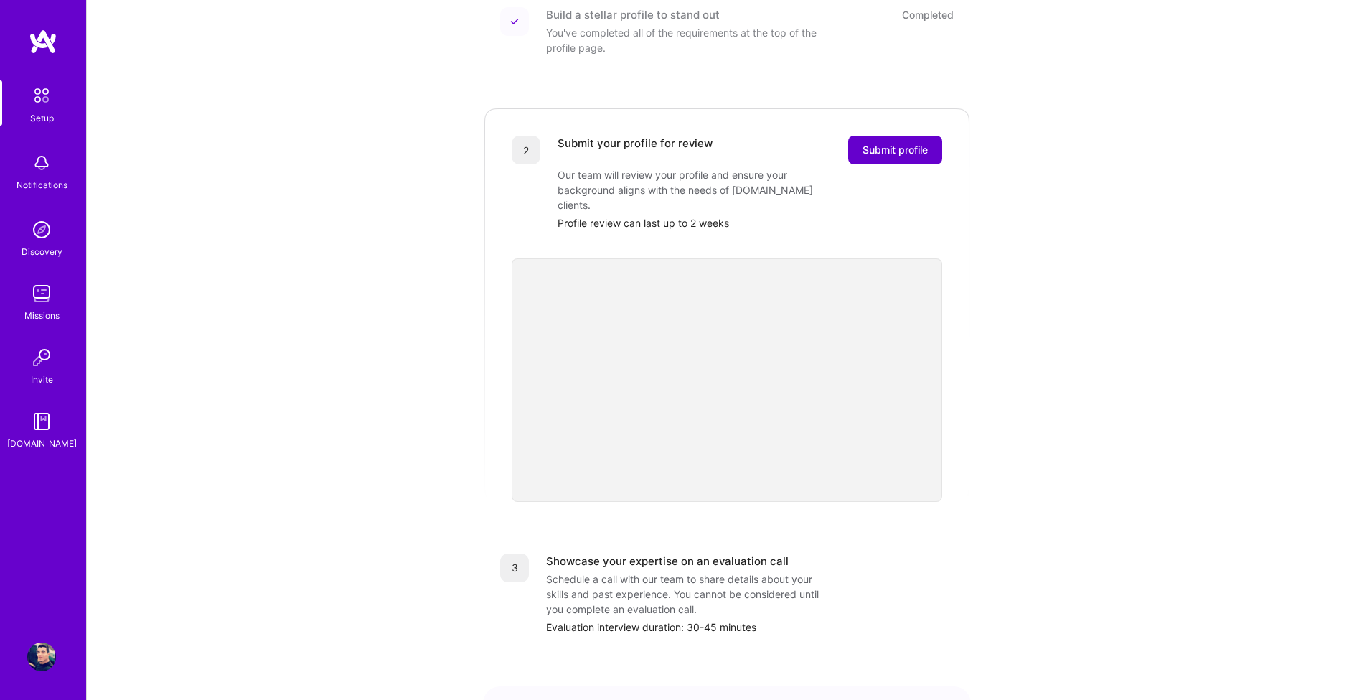
scroll to position [258, 0]
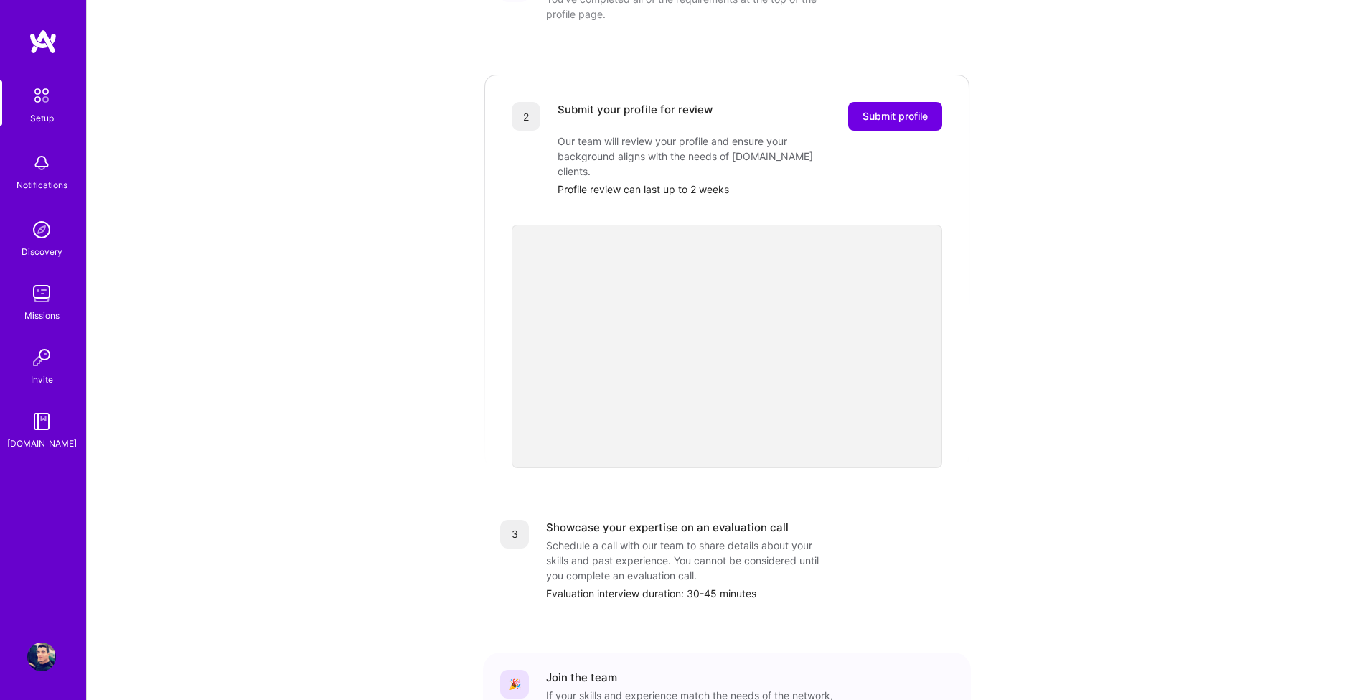
click at [630, 182] on div "Profile review can last up to 2 weeks" at bounding box center [750, 189] width 385 height 15
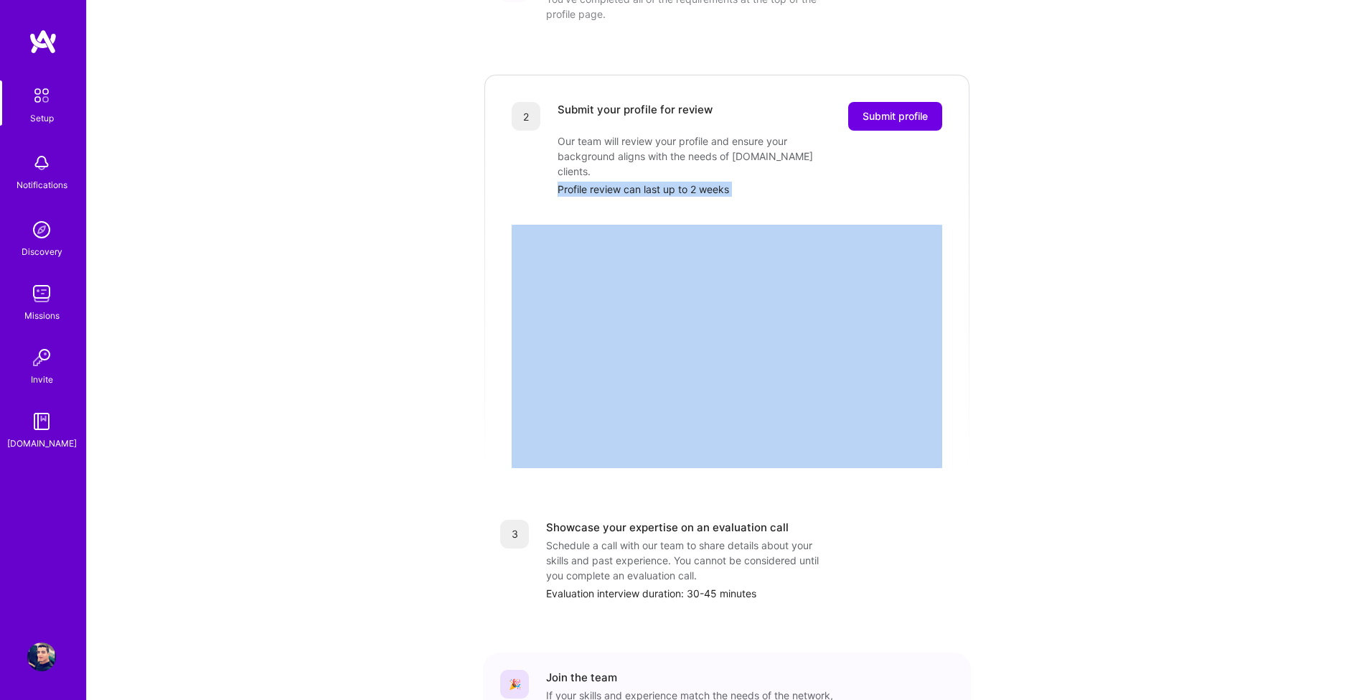
click at [630, 182] on div "Profile review can last up to 2 weeks" at bounding box center [750, 189] width 385 height 15
click at [621, 166] on div at bounding box center [621, 166] width 0 height 0
click at [313, 223] on div "Getting started as an [DOMAIN_NAME] Builder Complete the steps below to request…" at bounding box center [727, 285] width 890 height 1067
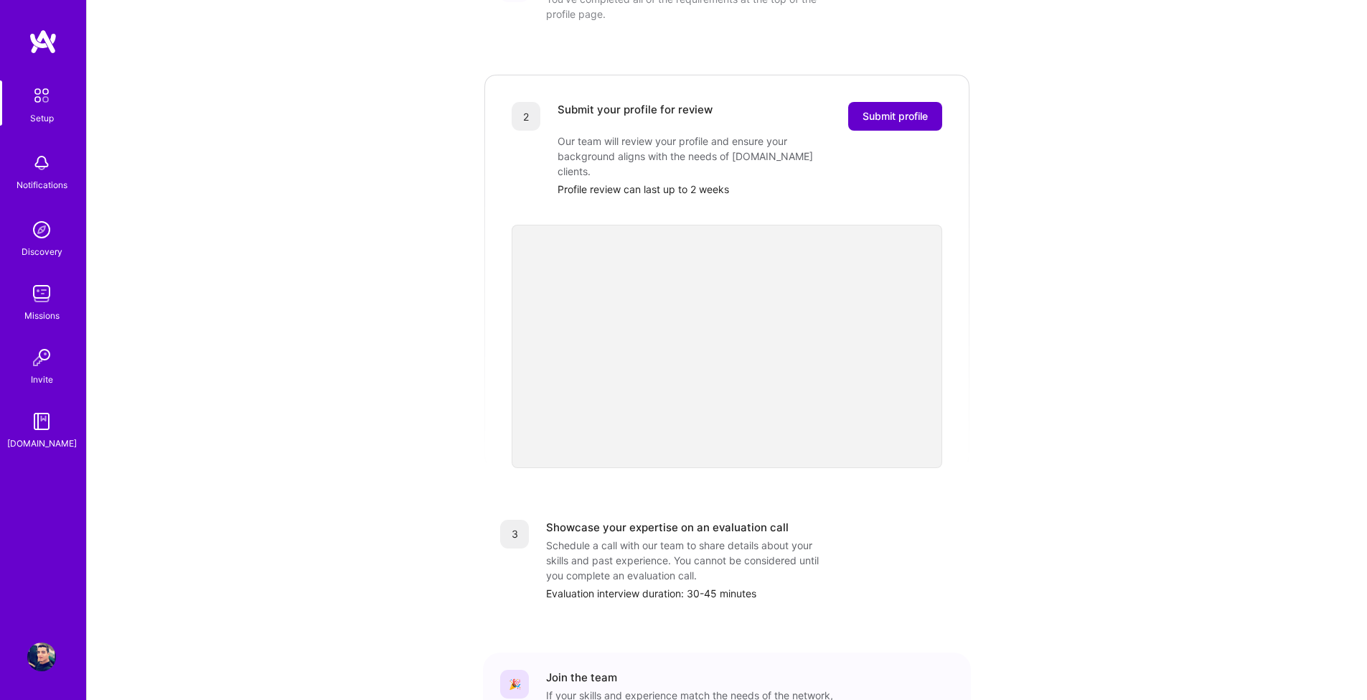
click at [885, 109] on span "Submit profile" at bounding box center [895, 116] width 65 height 14
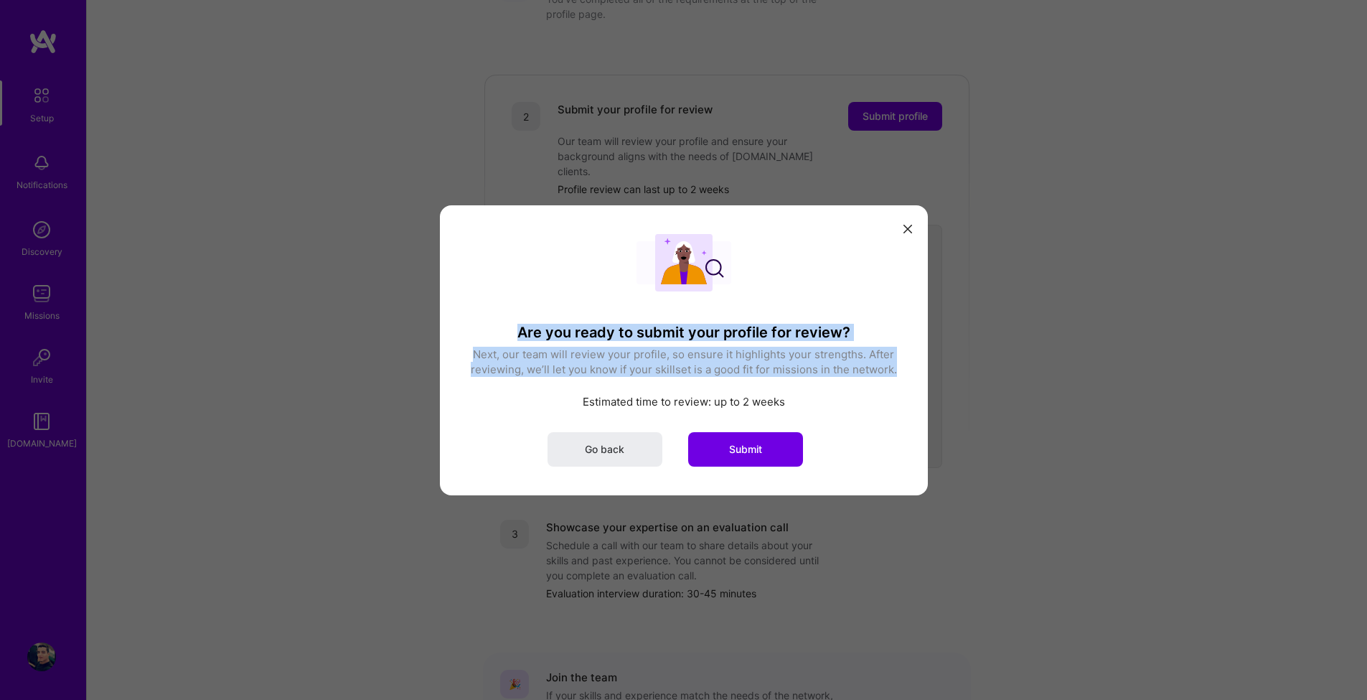
drag, startPoint x: 516, startPoint y: 327, endPoint x: 901, endPoint y: 362, distance: 386.4
click at [901, 362] on div "Are you ready to submit your profile for review? Next, our team will review you…" at bounding box center [684, 350] width 488 height 290
click at [762, 444] on span "Submit" at bounding box center [745, 448] width 33 height 14
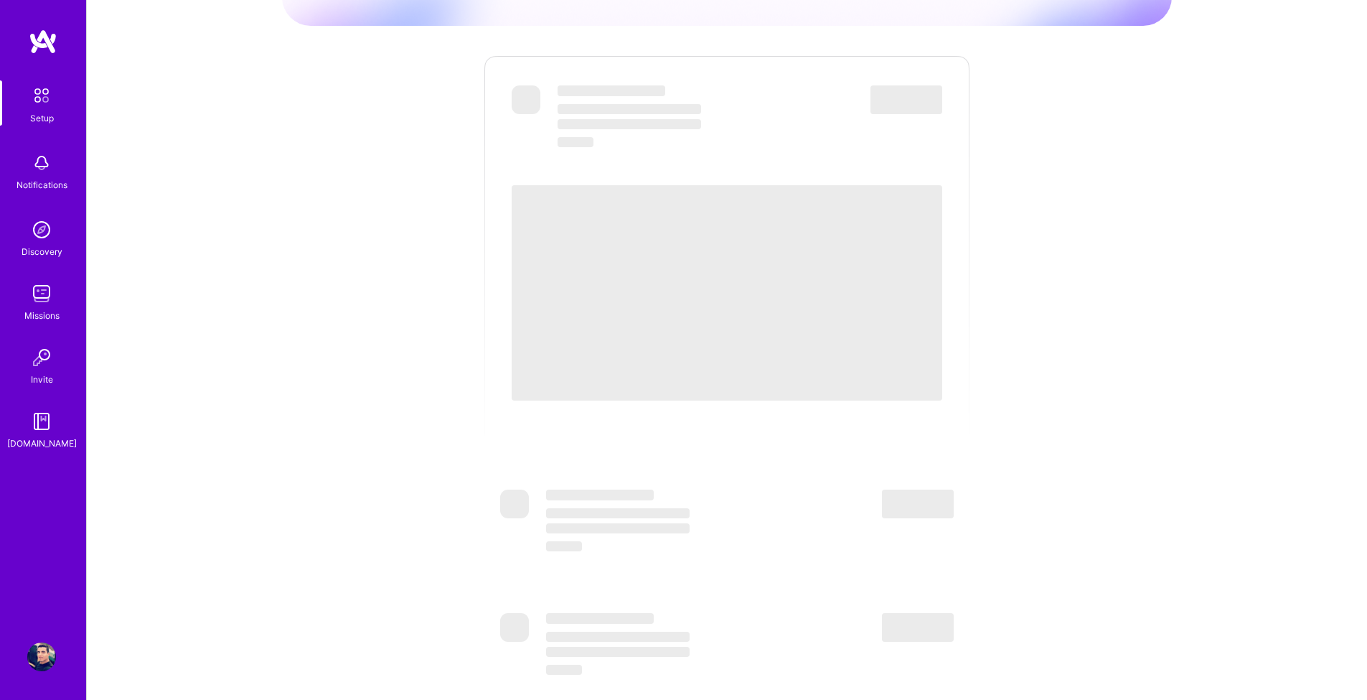
scroll to position [86, 0]
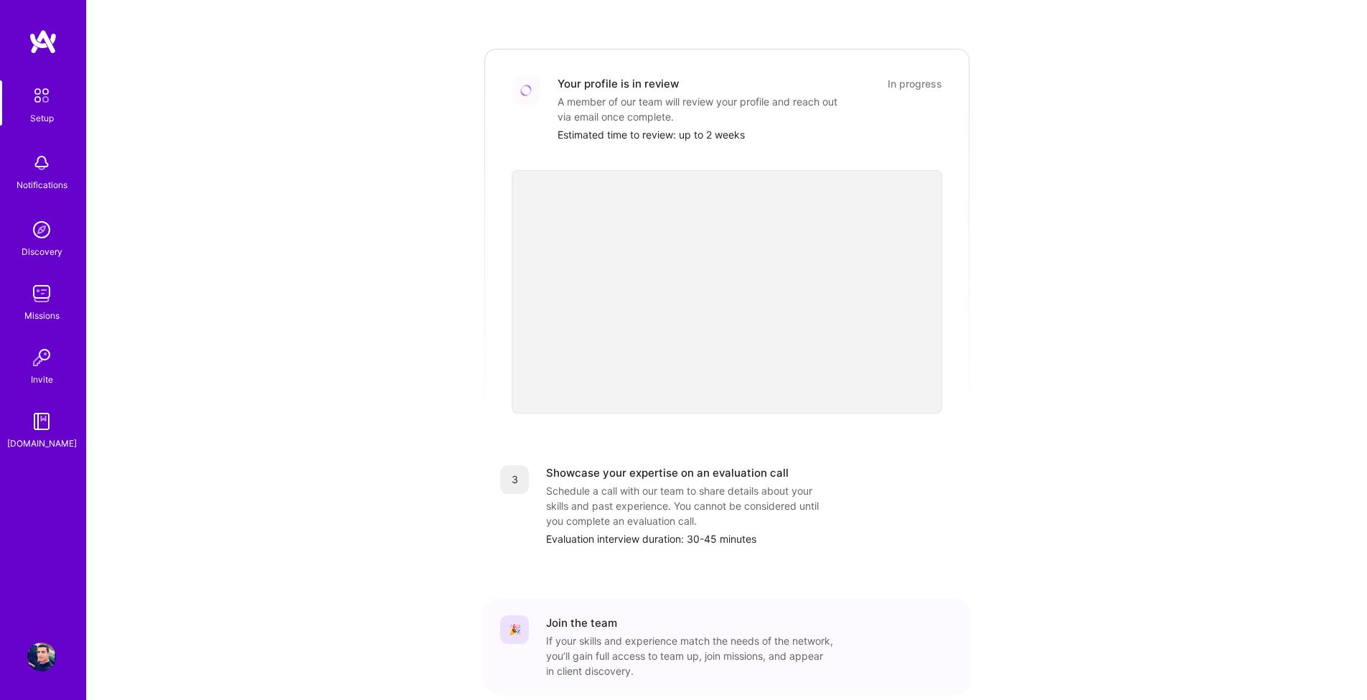
scroll to position [345, 0]
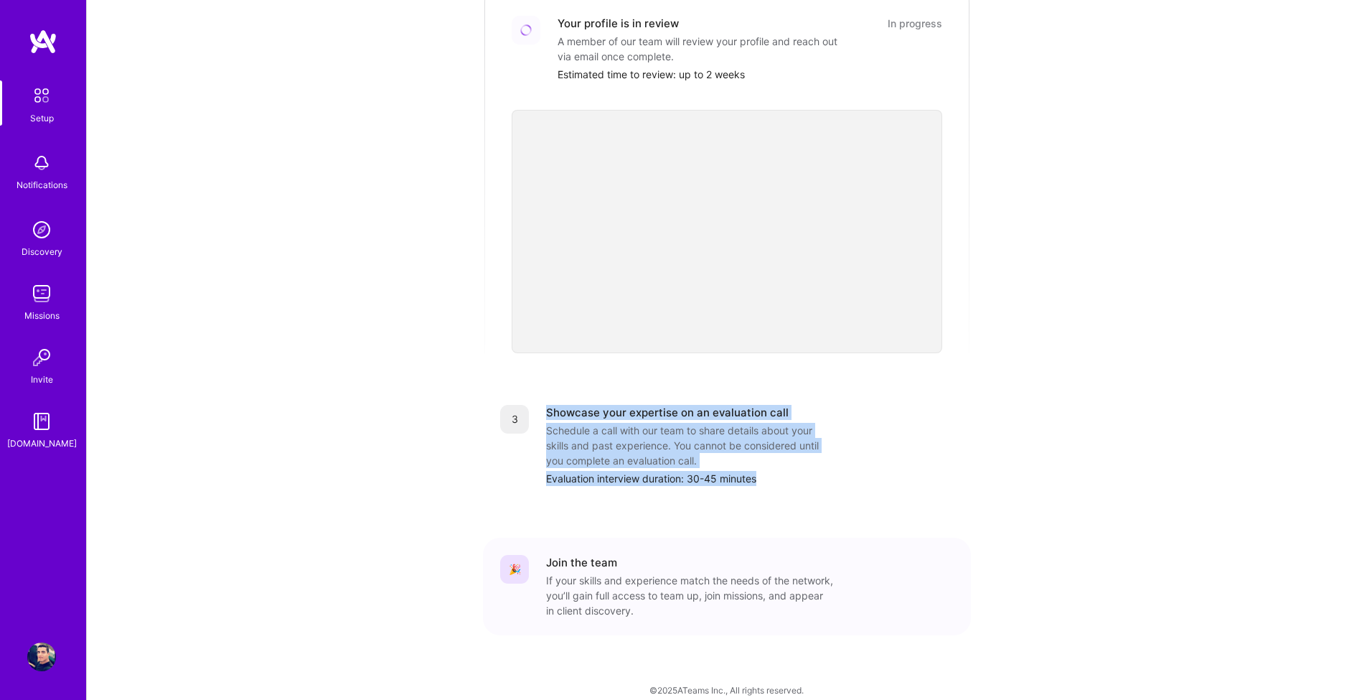
drag, startPoint x: 547, startPoint y: 391, endPoint x: 802, endPoint y: 468, distance: 266.1
click at [802, 468] on div "Showcase your expertise on an evaluation call Schedule a call with our team to …" at bounding box center [750, 445] width 408 height 81
copy div "Showcase your expertise on an evaluation call Schedule a call with our team to …"
